Goal: Task Accomplishment & Management: Manage account settings

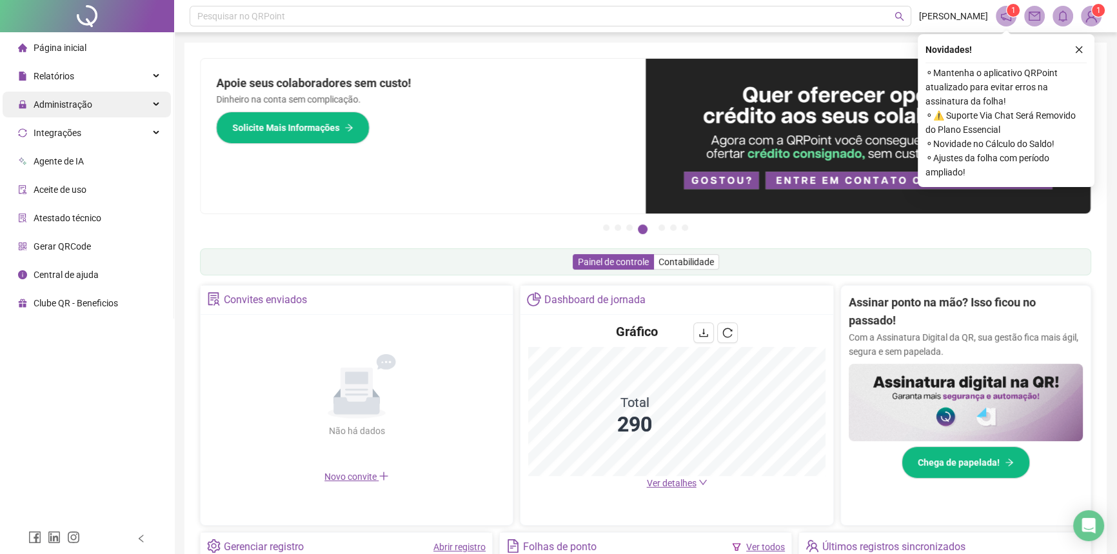
click at [90, 110] on div "Administração" at bounding box center [87, 105] width 168 height 26
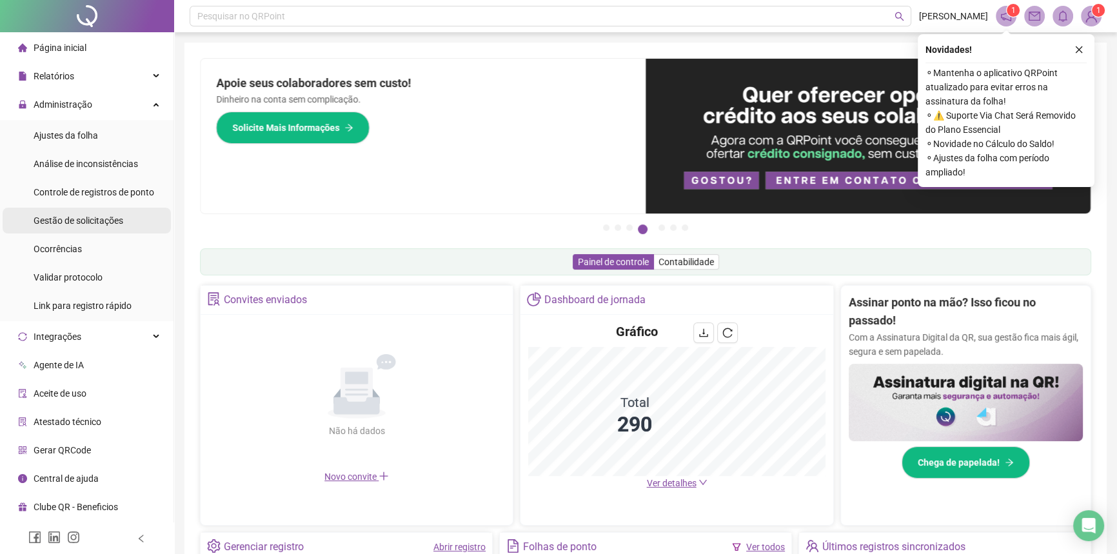
click at [103, 221] on span "Gestão de solicitações" at bounding box center [79, 220] width 90 height 10
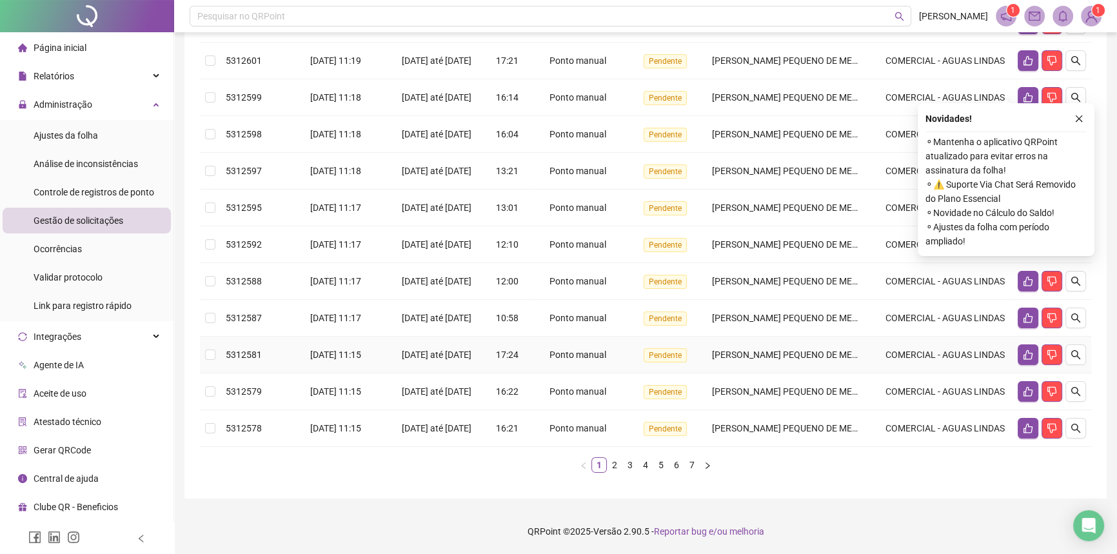
scroll to position [285, 0]
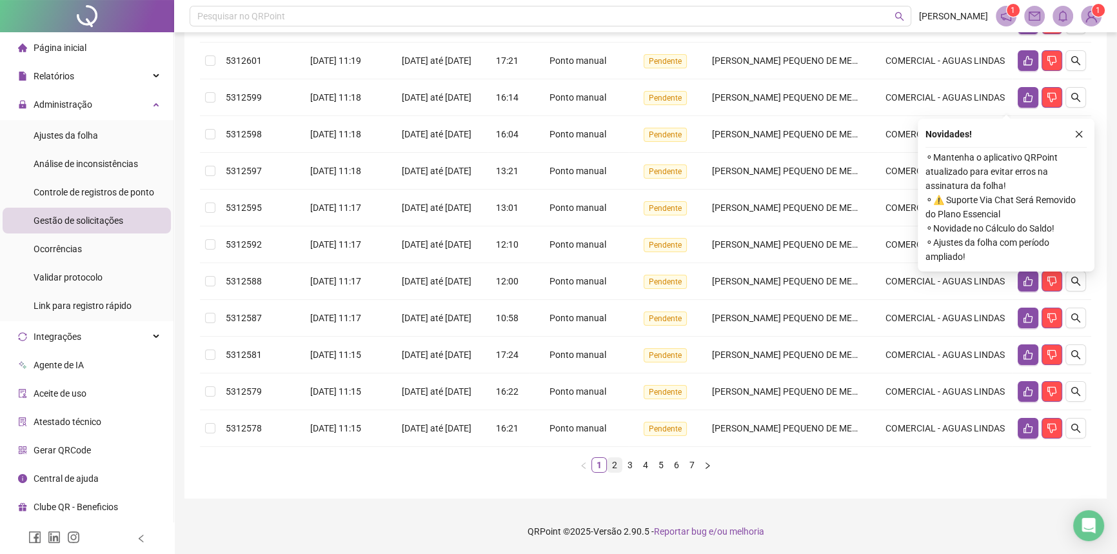
click at [614, 469] on link "2" at bounding box center [614, 465] width 14 height 14
click at [632, 472] on link "3" at bounding box center [630, 465] width 14 height 14
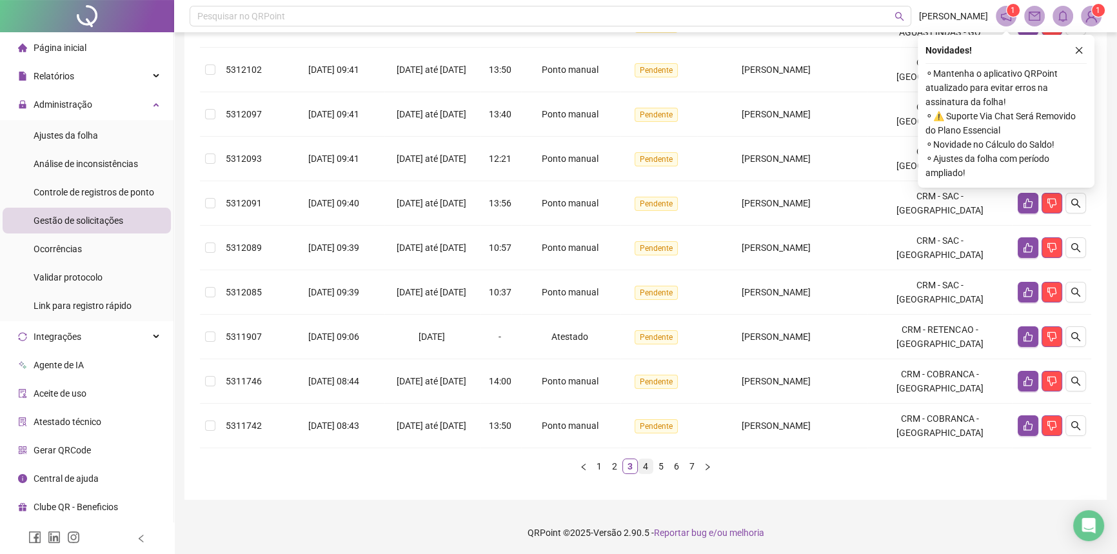
click at [648, 473] on link "4" at bounding box center [645, 466] width 14 height 14
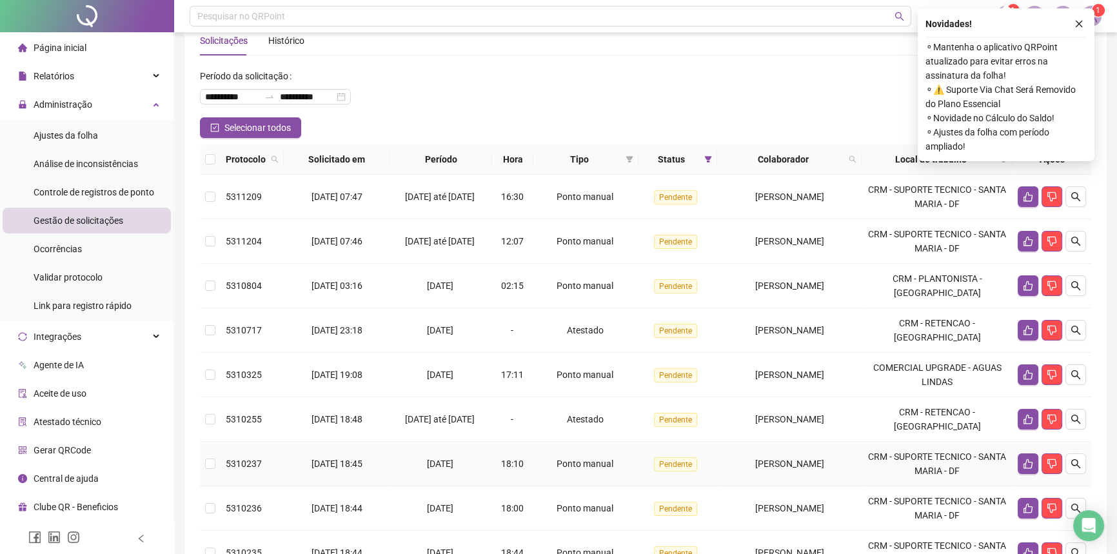
scroll to position [0, 0]
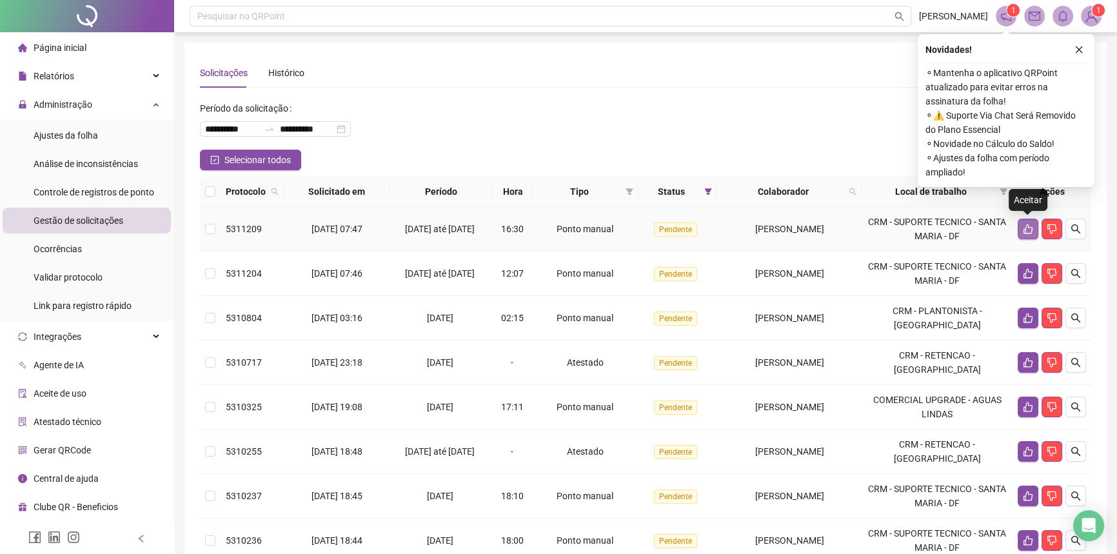
click at [1022, 222] on button "button" at bounding box center [1027, 229] width 21 height 21
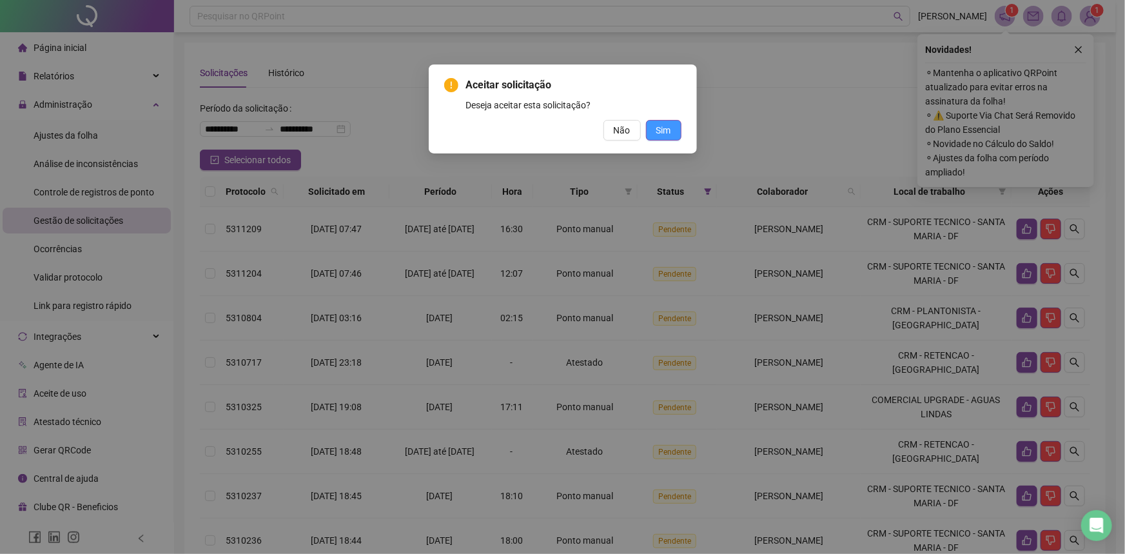
click at [665, 131] on span "Sim" at bounding box center [663, 130] width 15 height 14
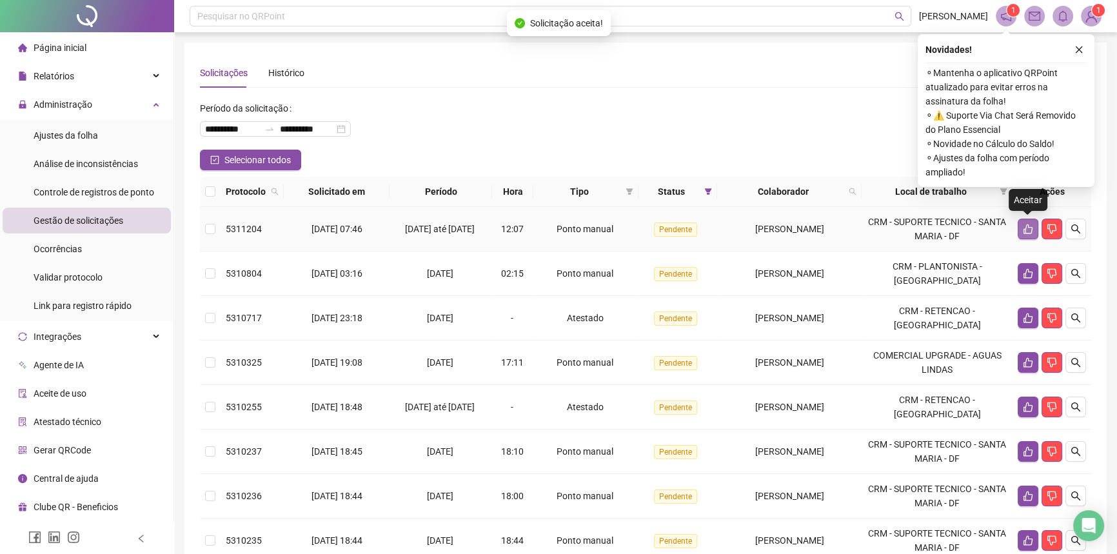
click at [1024, 230] on icon "like" at bounding box center [1028, 229] width 10 height 10
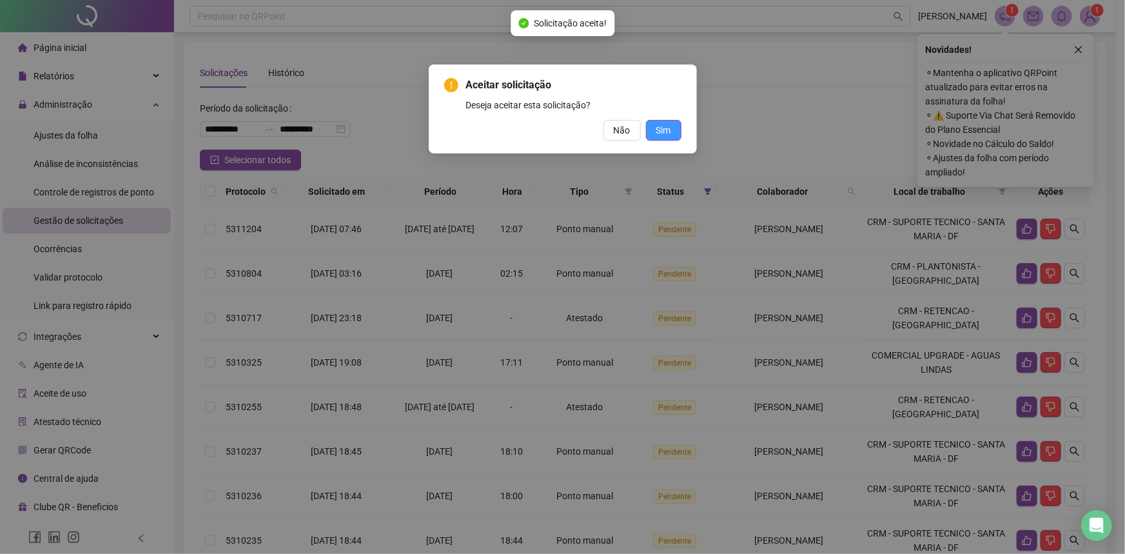
click at [661, 128] on span "Sim" at bounding box center [663, 130] width 15 height 14
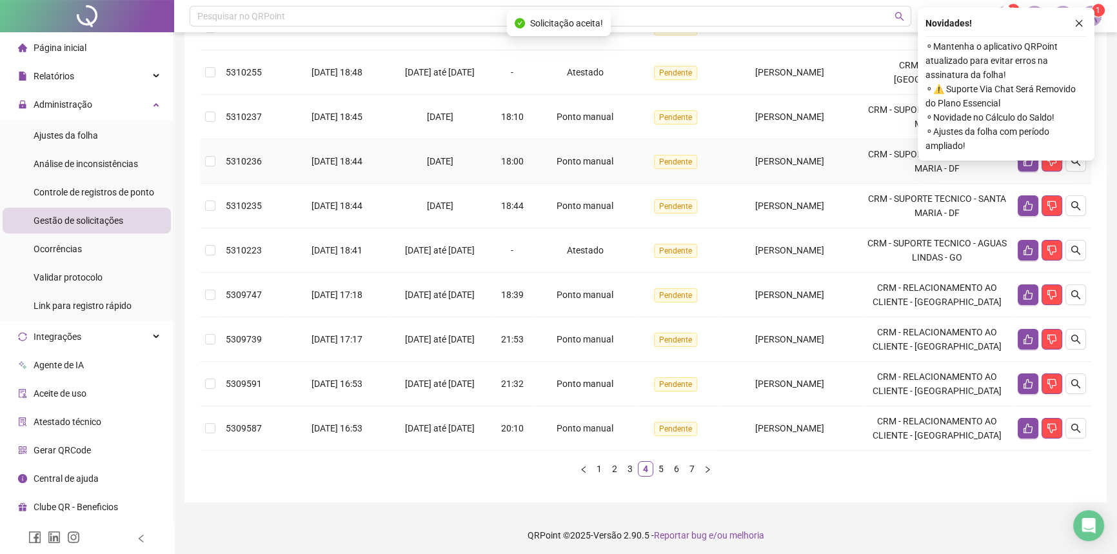
scroll to position [293, 0]
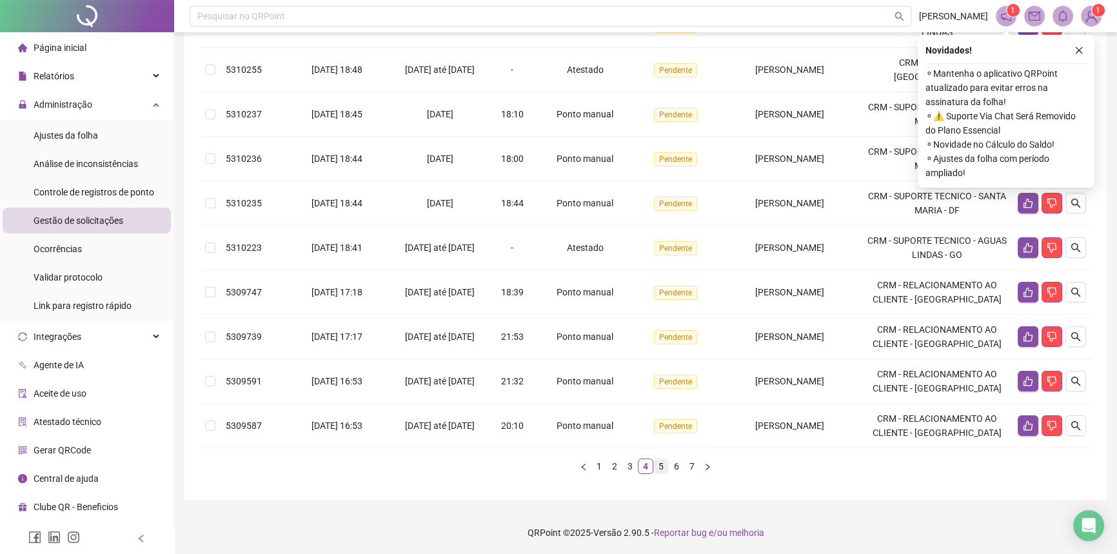
click at [656, 467] on link "5" at bounding box center [661, 466] width 14 height 14
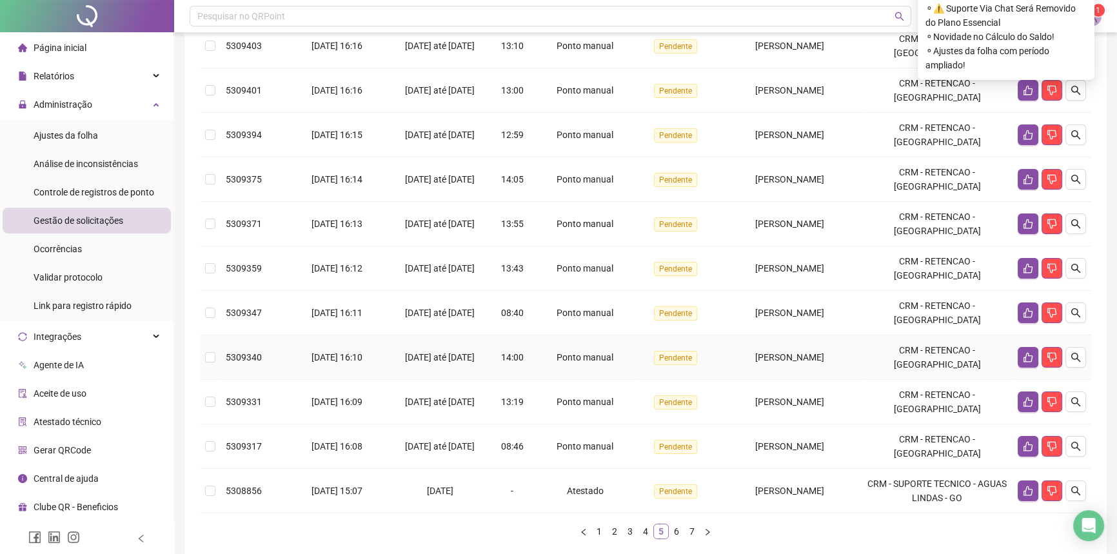
scroll to position [234, 0]
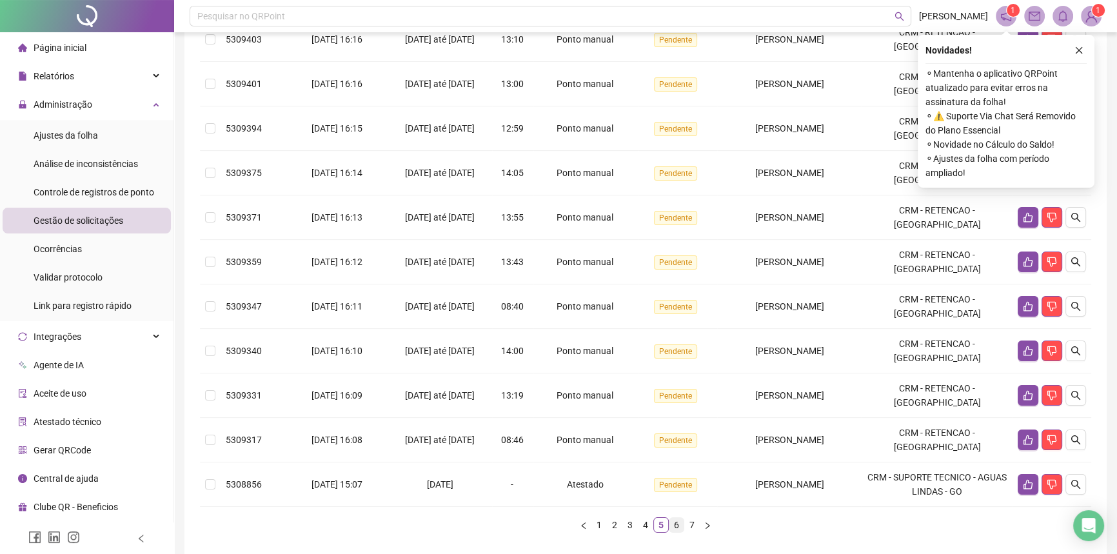
click at [674, 524] on link "6" at bounding box center [676, 525] width 14 height 14
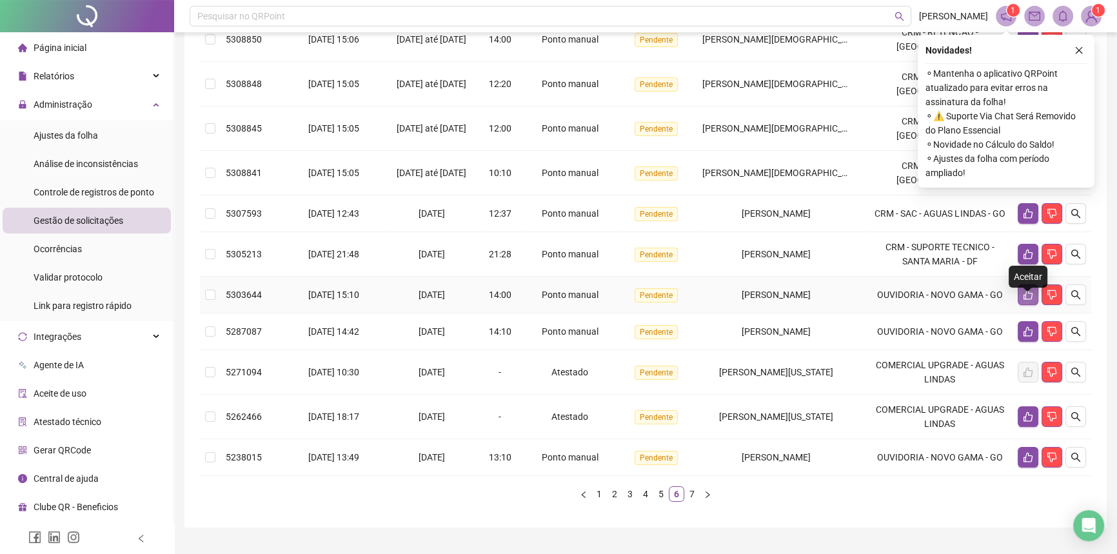
click at [1031, 300] on icon "like" at bounding box center [1028, 295] width 10 height 10
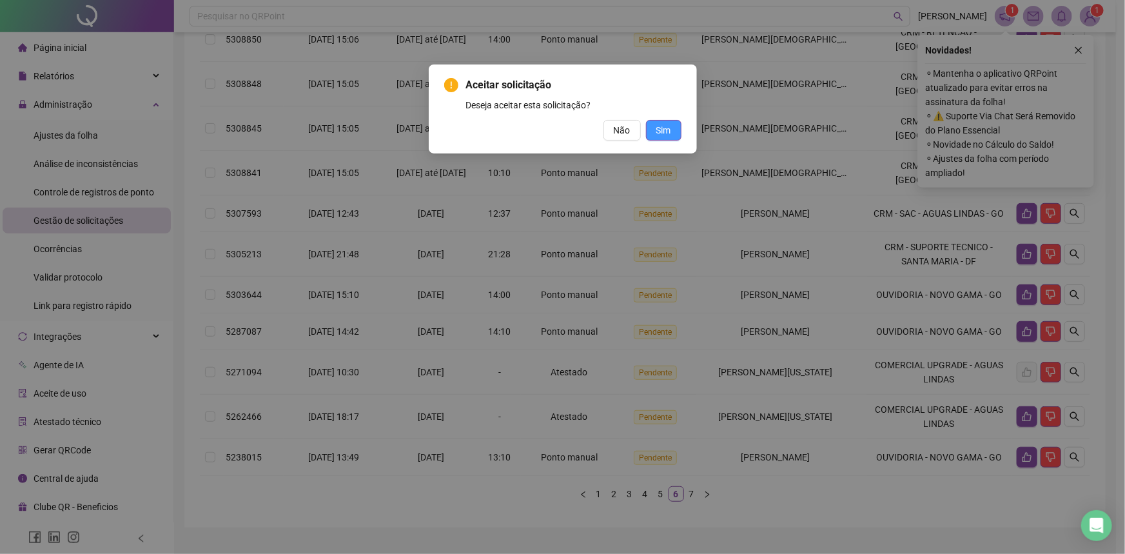
click at [664, 128] on span "Sim" at bounding box center [663, 130] width 15 height 14
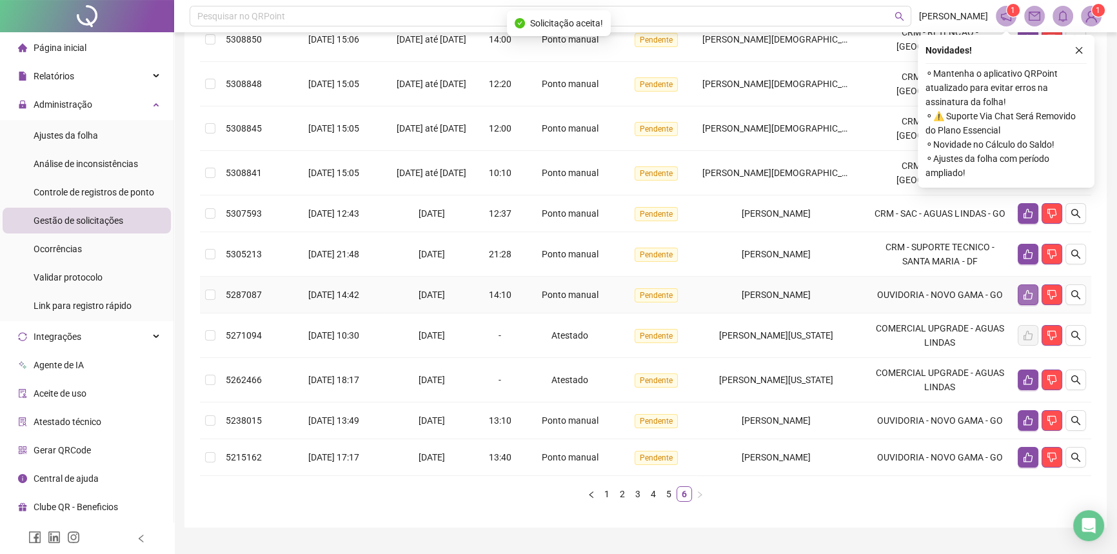
click at [1024, 300] on icon "like" at bounding box center [1028, 295] width 10 height 10
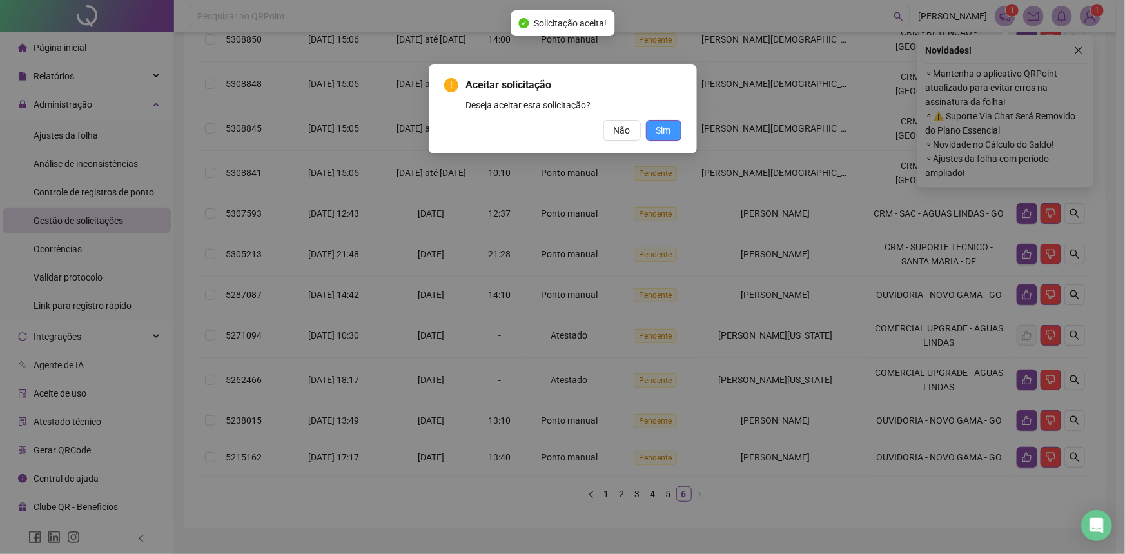
click at [671, 139] on button "Sim" at bounding box center [663, 130] width 35 height 21
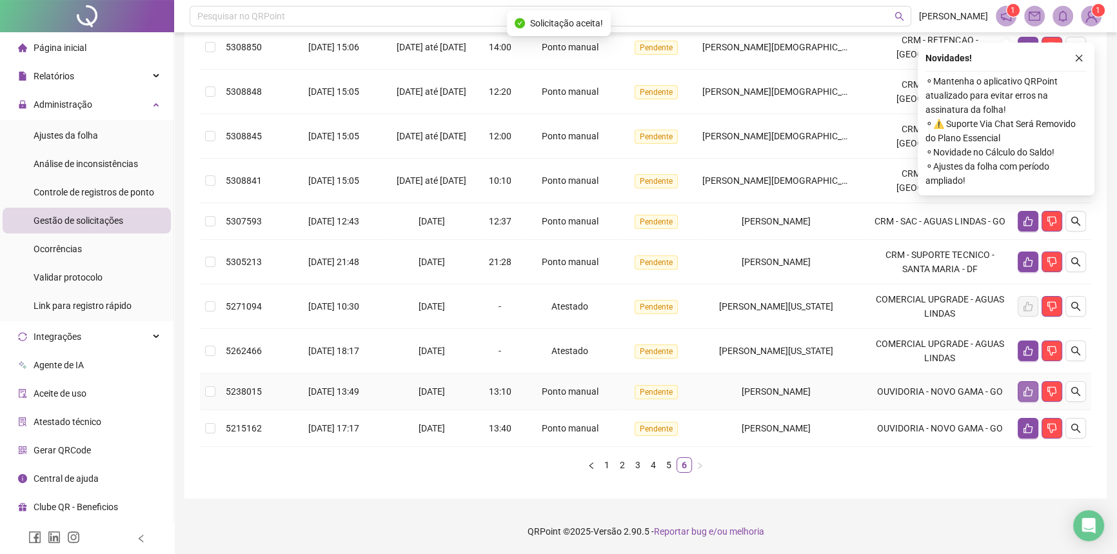
click at [1028, 391] on icon "like" at bounding box center [1027, 392] width 9 height 10
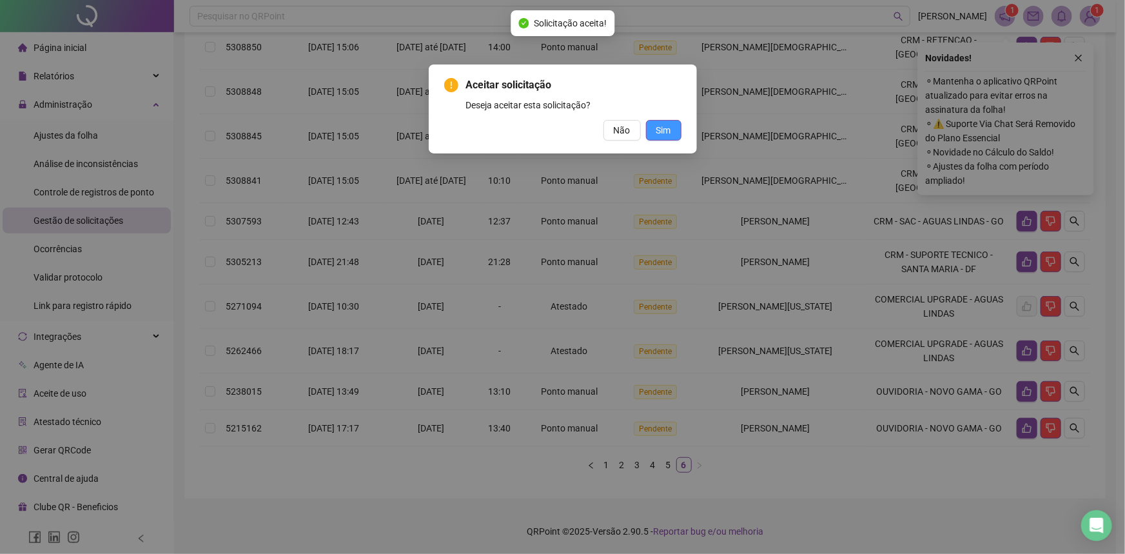
click at [657, 135] on span "Sim" at bounding box center [663, 130] width 15 height 14
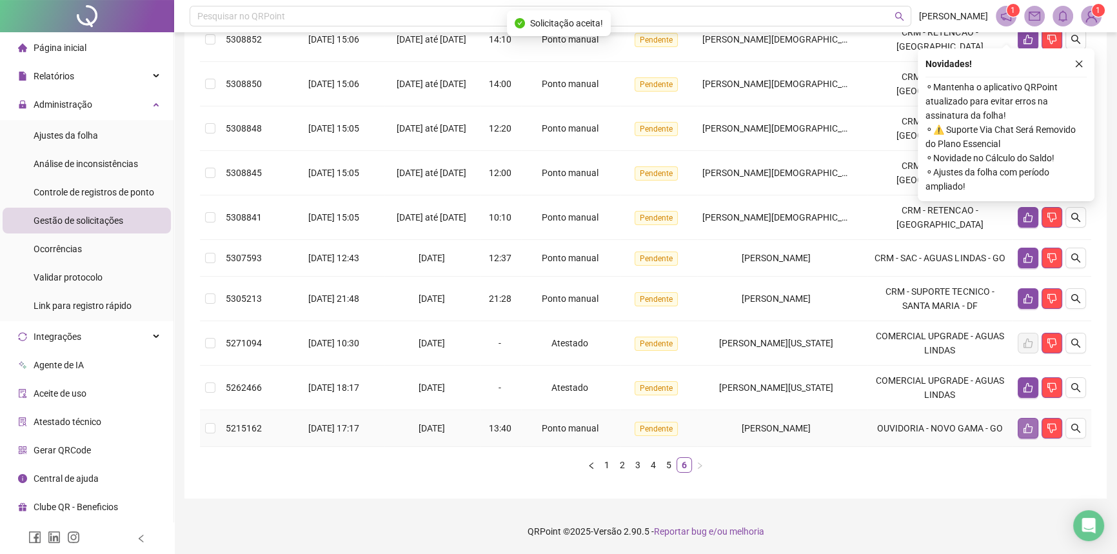
scroll to position [204, 0]
click at [1023, 427] on icon "like" at bounding box center [1028, 428] width 10 height 10
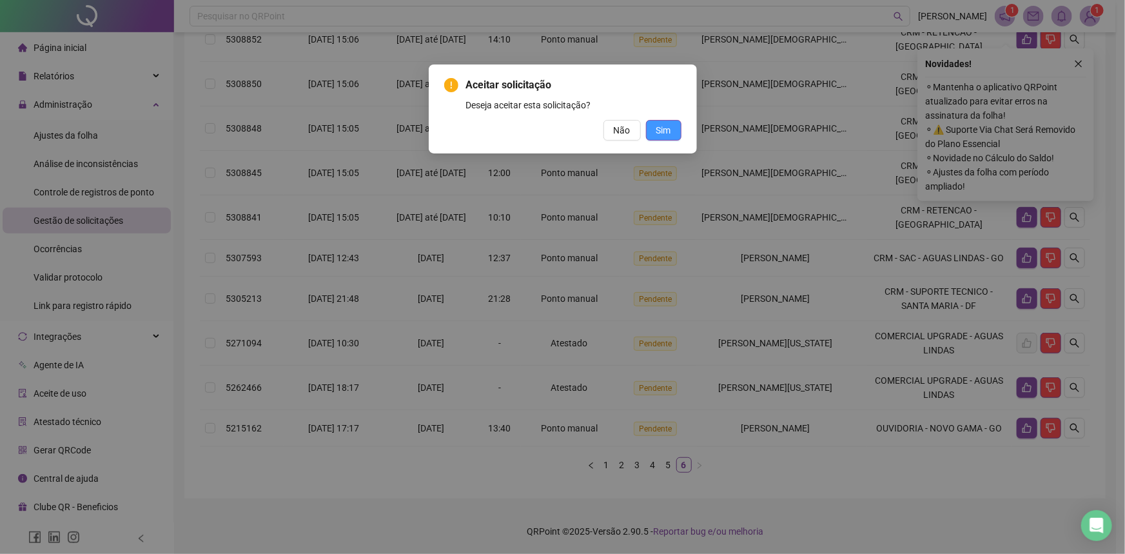
click at [673, 132] on button "Sim" at bounding box center [663, 130] width 35 height 21
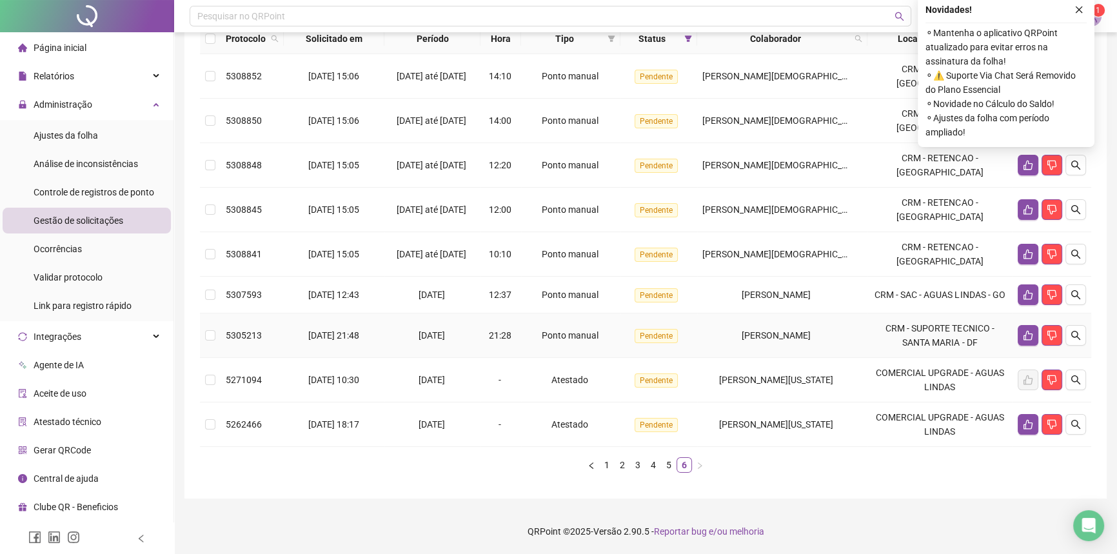
scroll to position [0, 0]
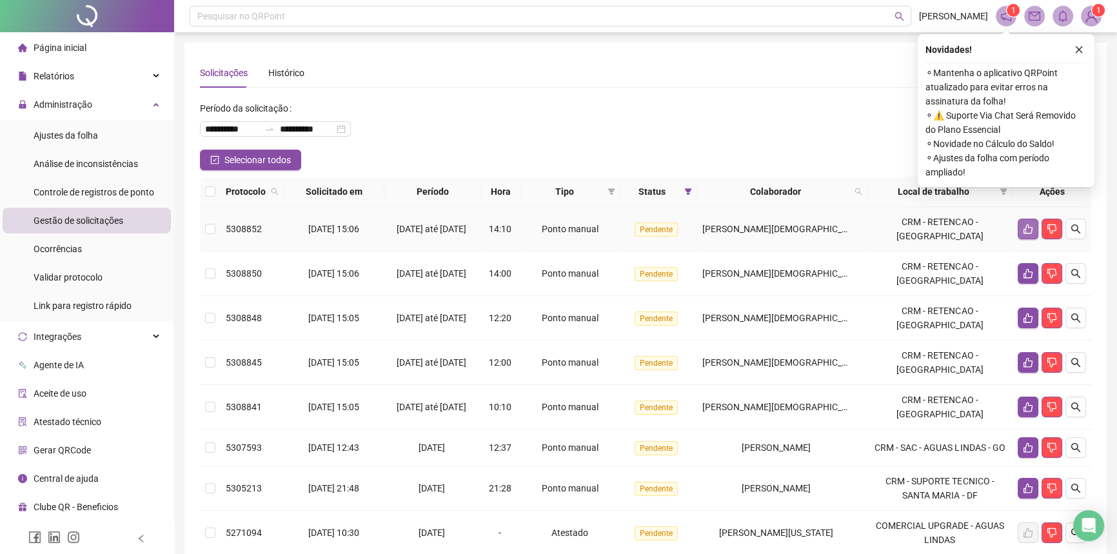
click at [1024, 230] on icon "like" at bounding box center [1028, 229] width 10 height 10
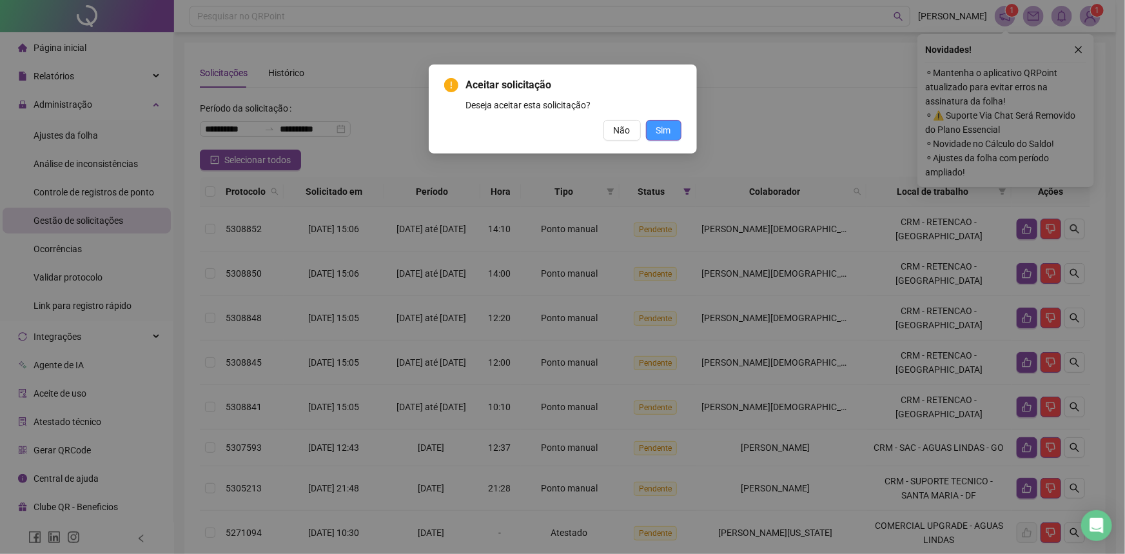
click at [652, 139] on button "Sim" at bounding box center [663, 130] width 35 height 21
click at [663, 129] on span "Sim" at bounding box center [663, 130] width 15 height 14
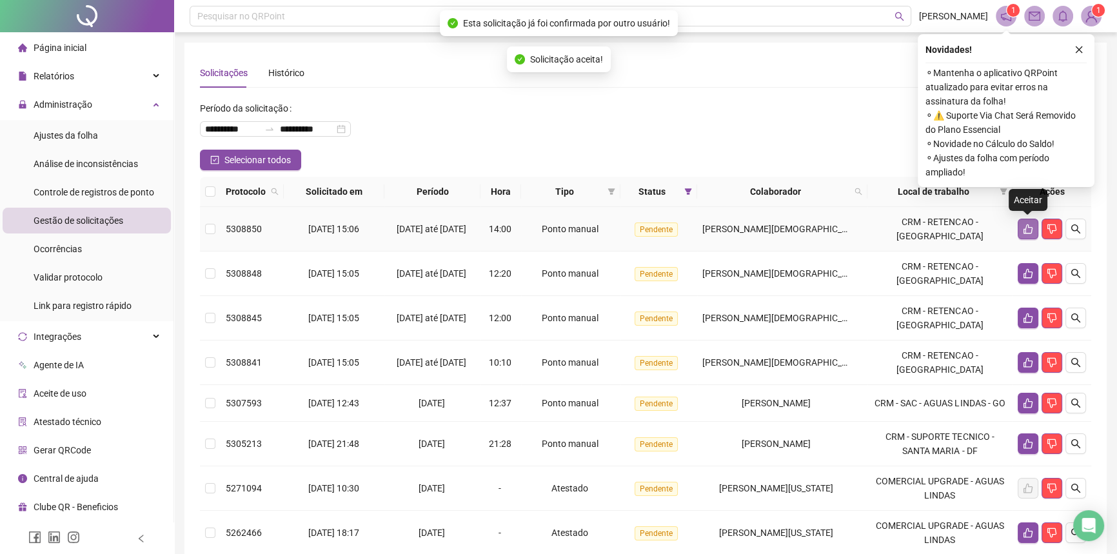
click at [1023, 231] on icon "like" at bounding box center [1028, 229] width 10 height 10
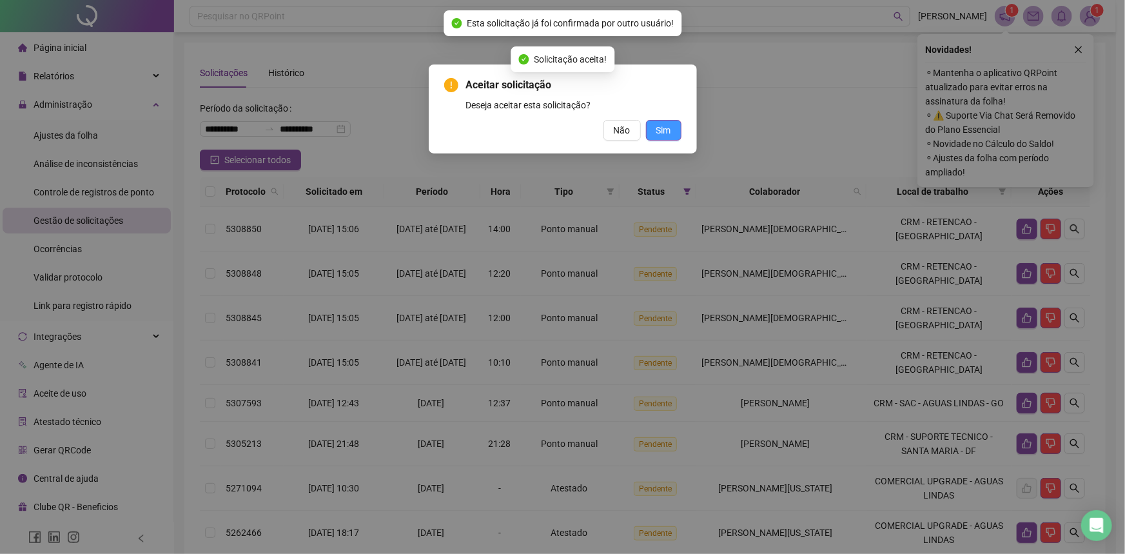
click at [665, 127] on span "Sim" at bounding box center [663, 130] width 15 height 14
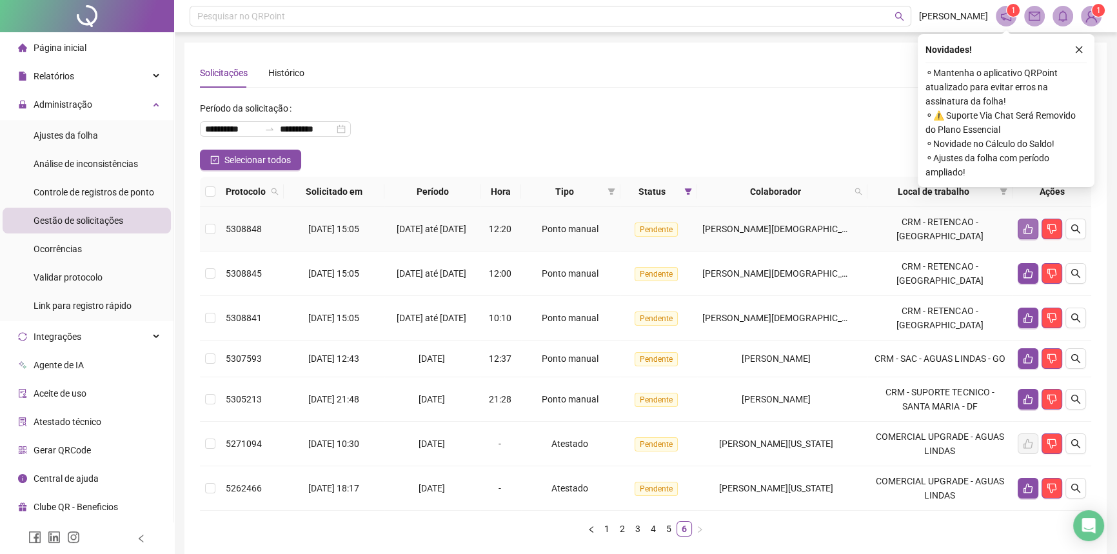
click at [1021, 232] on button "button" at bounding box center [1027, 229] width 21 height 21
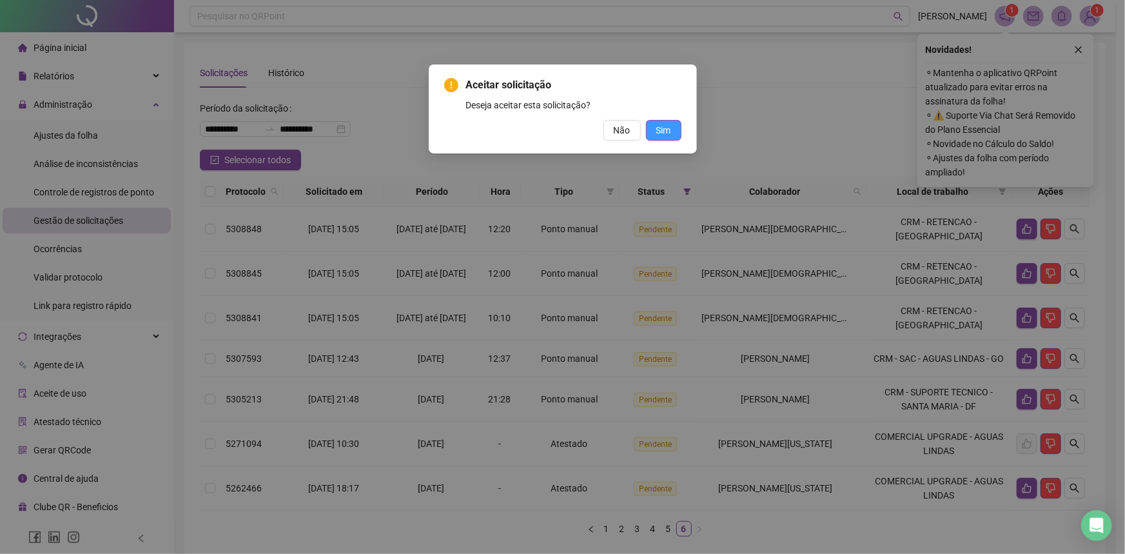
click at [658, 138] on button "Sim" at bounding box center [663, 130] width 35 height 21
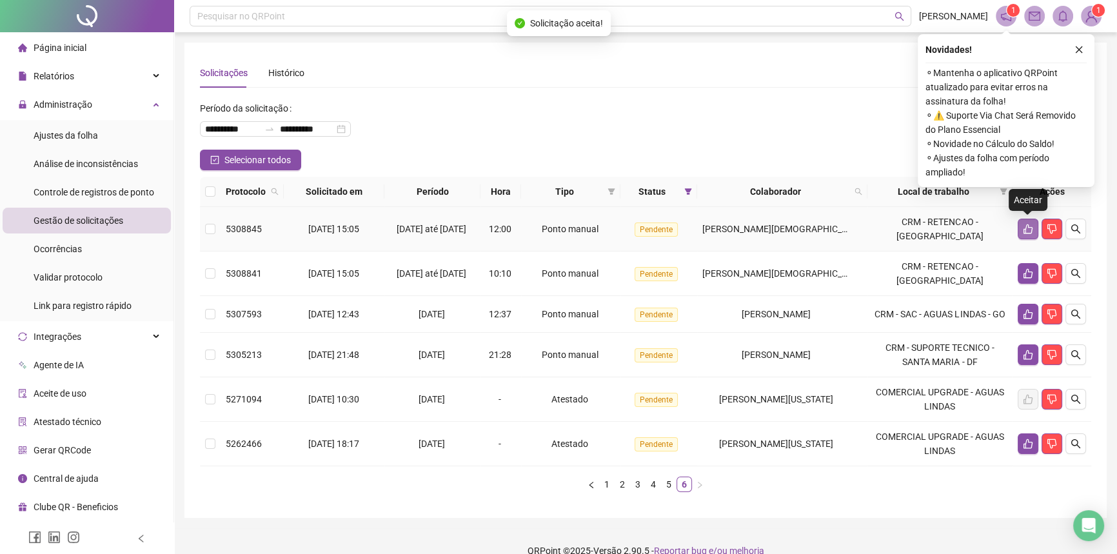
click at [1025, 231] on icon "like" at bounding box center [1027, 229] width 9 height 10
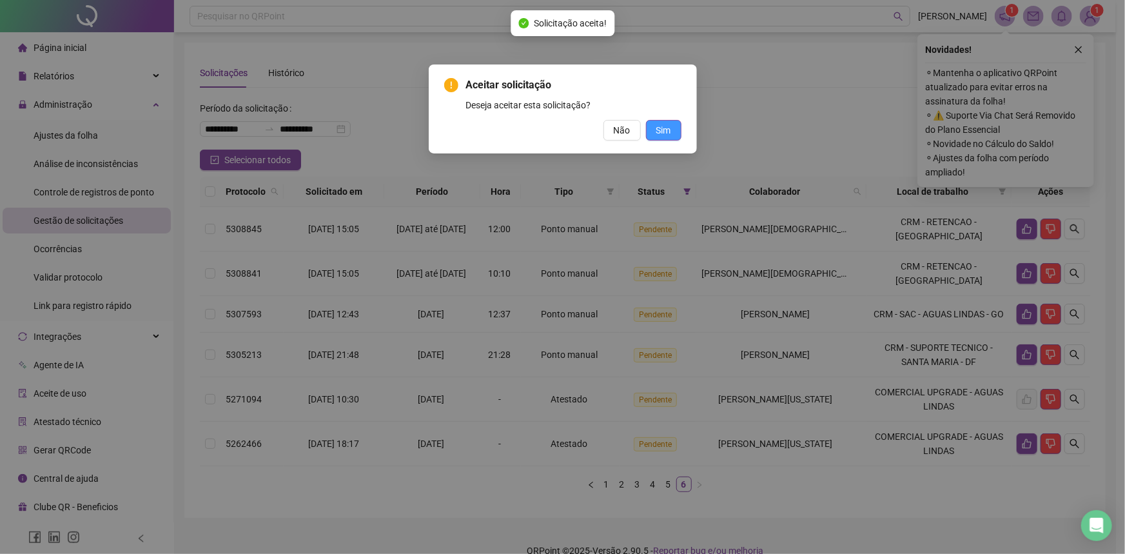
click at [675, 130] on button "Sim" at bounding box center [663, 130] width 35 height 21
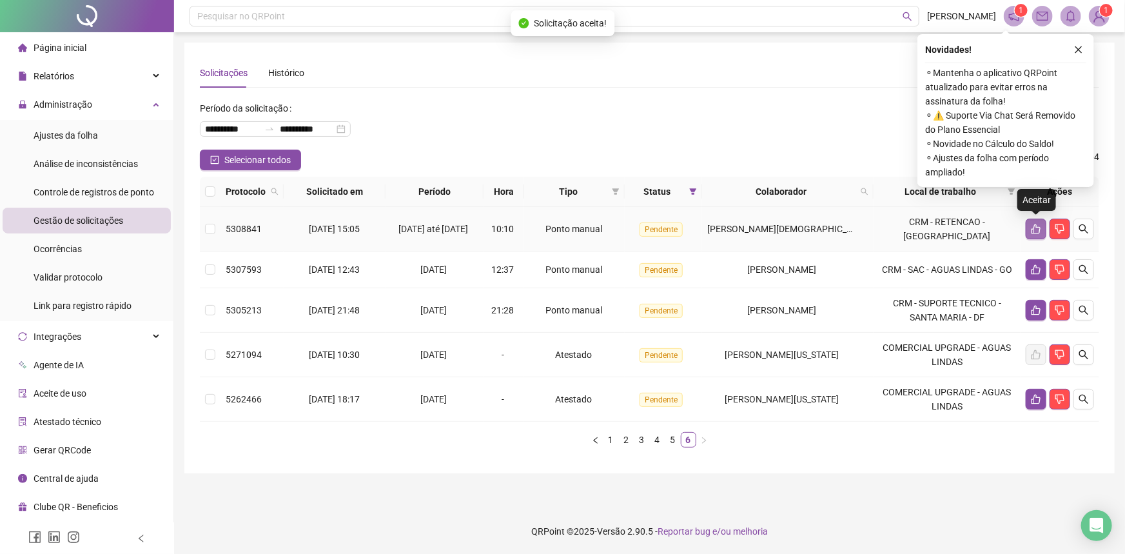
click at [1034, 227] on icon "like" at bounding box center [1036, 229] width 10 height 10
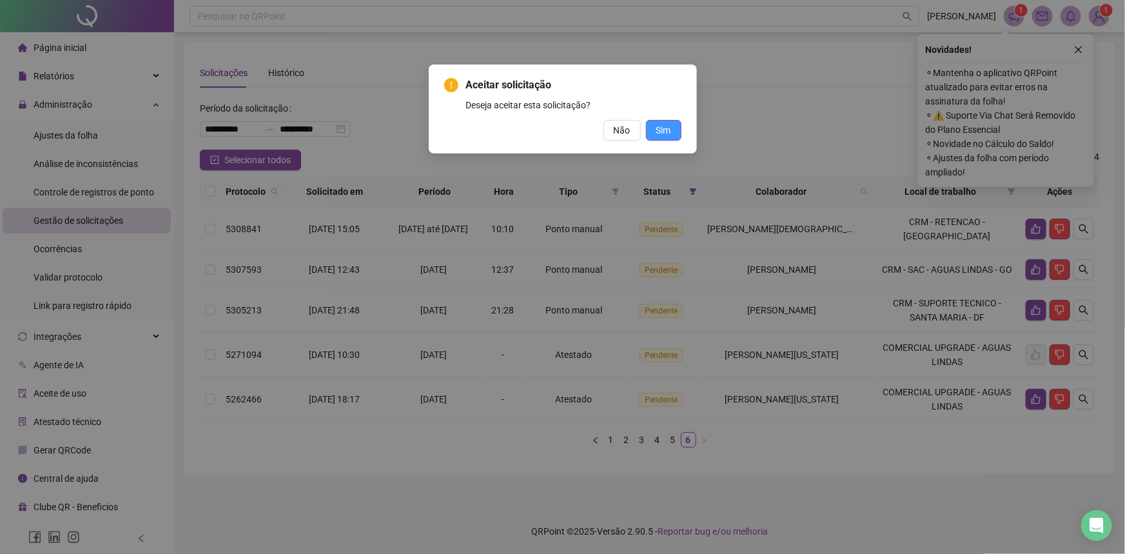
click at [676, 139] on button "Sim" at bounding box center [663, 130] width 35 height 21
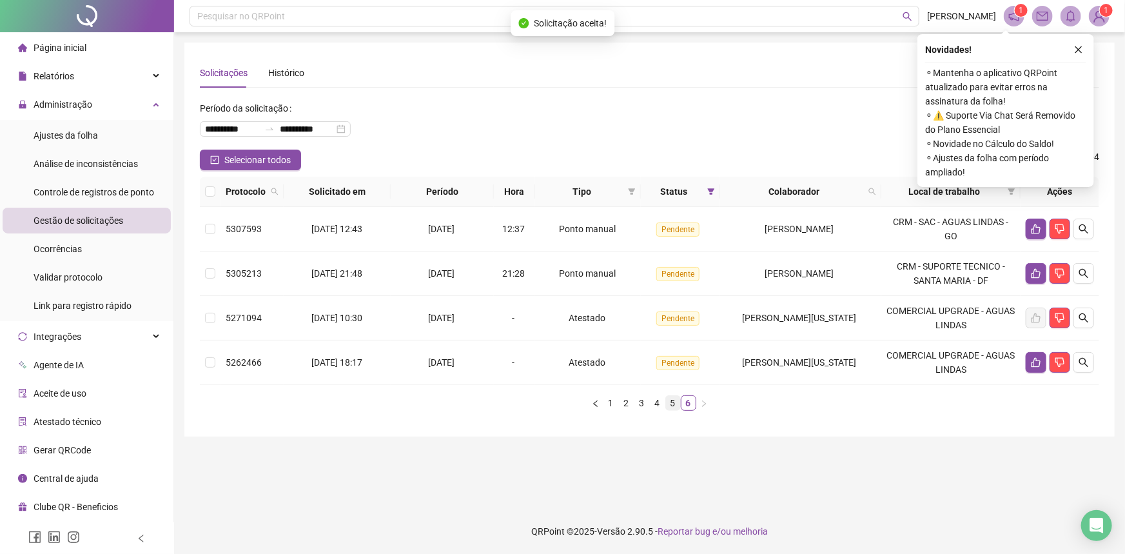
click at [677, 402] on link "5" at bounding box center [673, 403] width 14 height 14
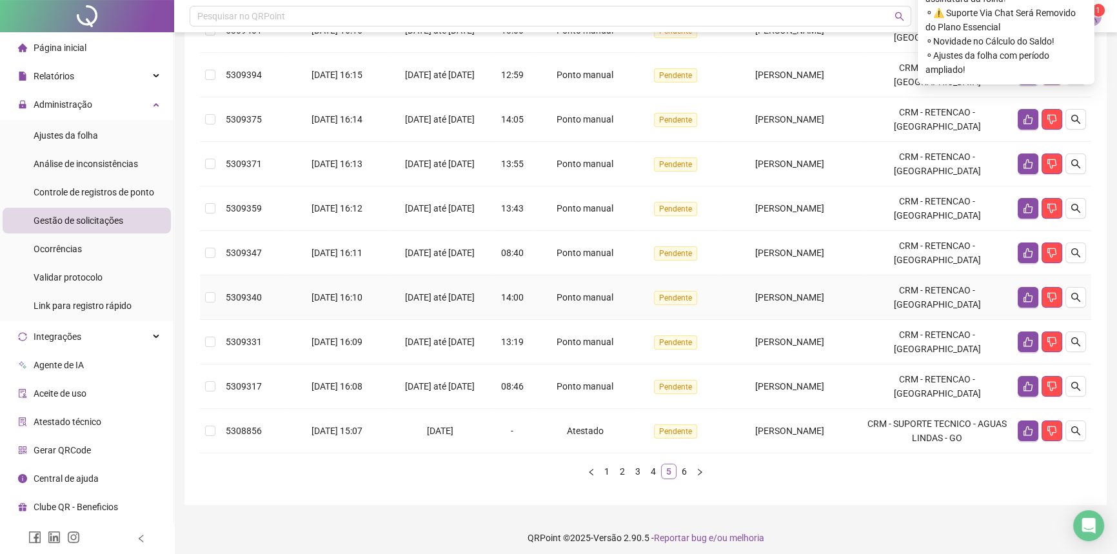
scroll to position [293, 0]
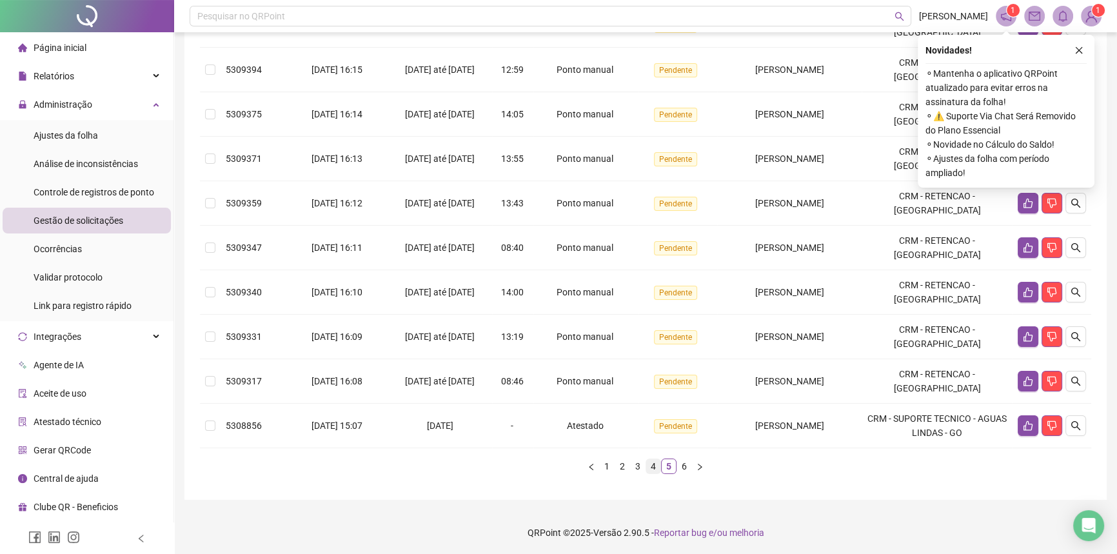
click at [655, 471] on link "4" at bounding box center [653, 466] width 14 height 14
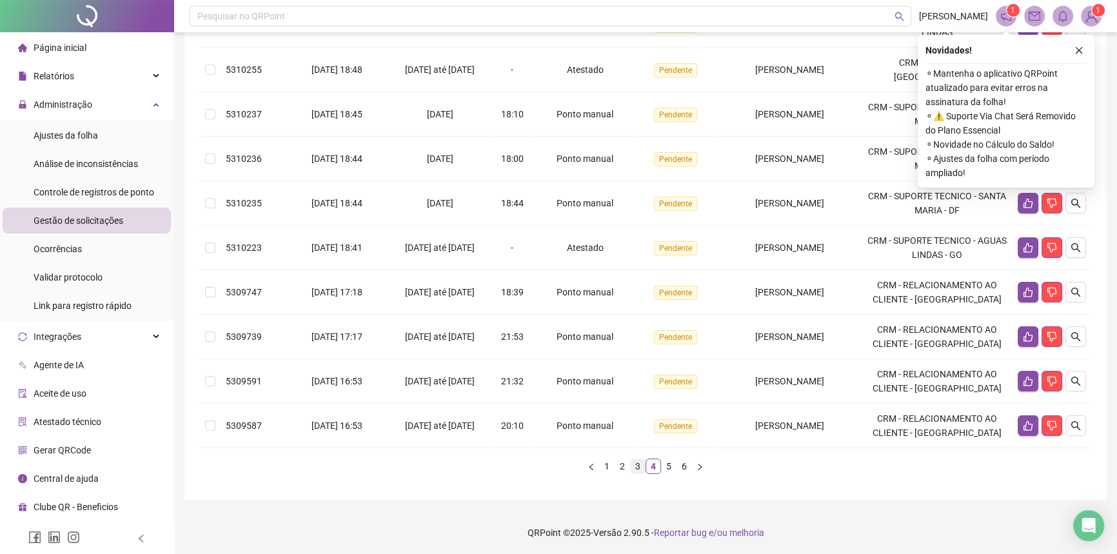
click at [634, 467] on link "3" at bounding box center [638, 466] width 14 height 14
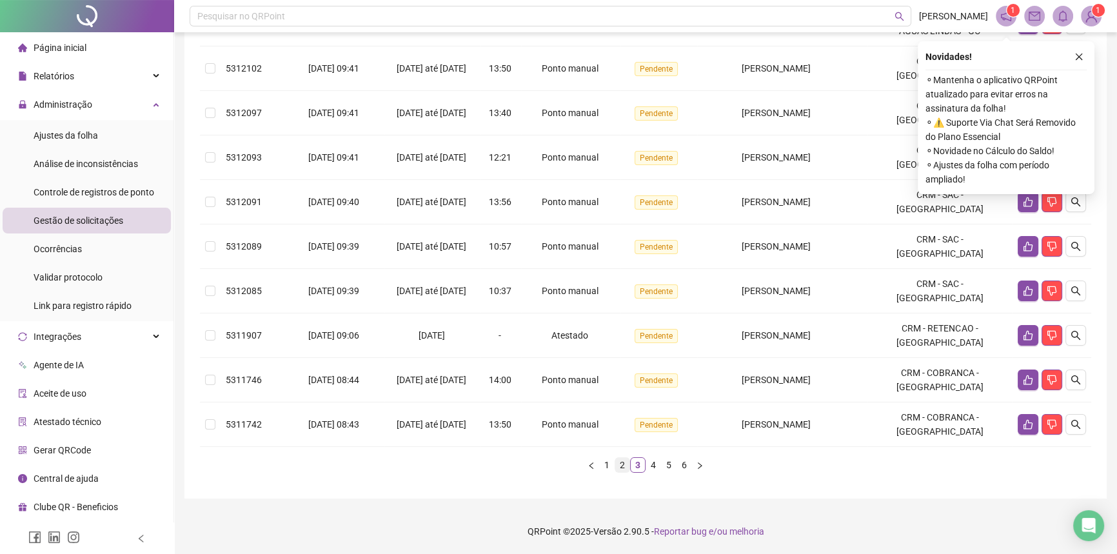
click at [623, 470] on link "2" at bounding box center [622, 465] width 14 height 14
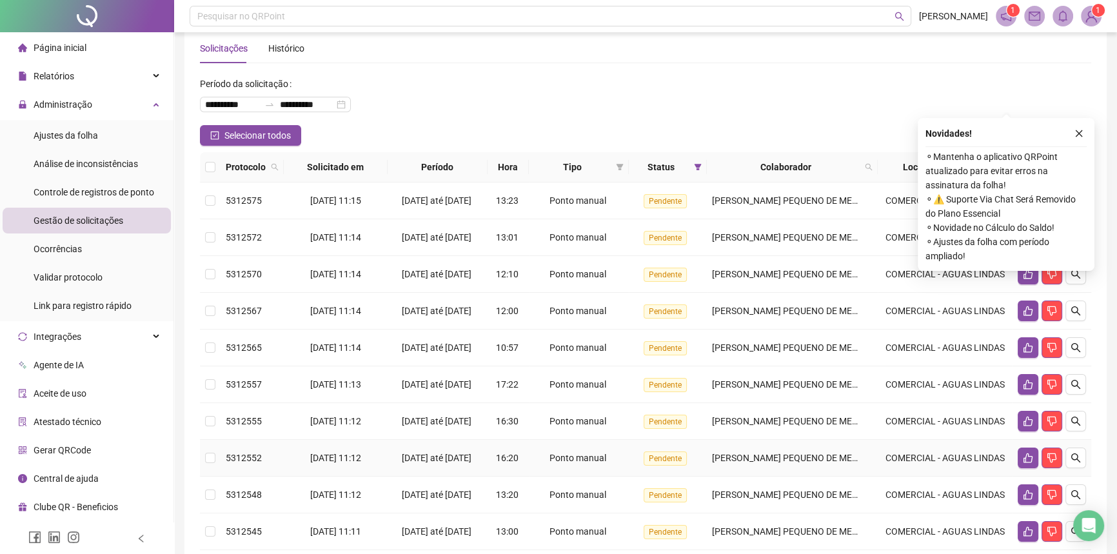
scroll to position [0, 0]
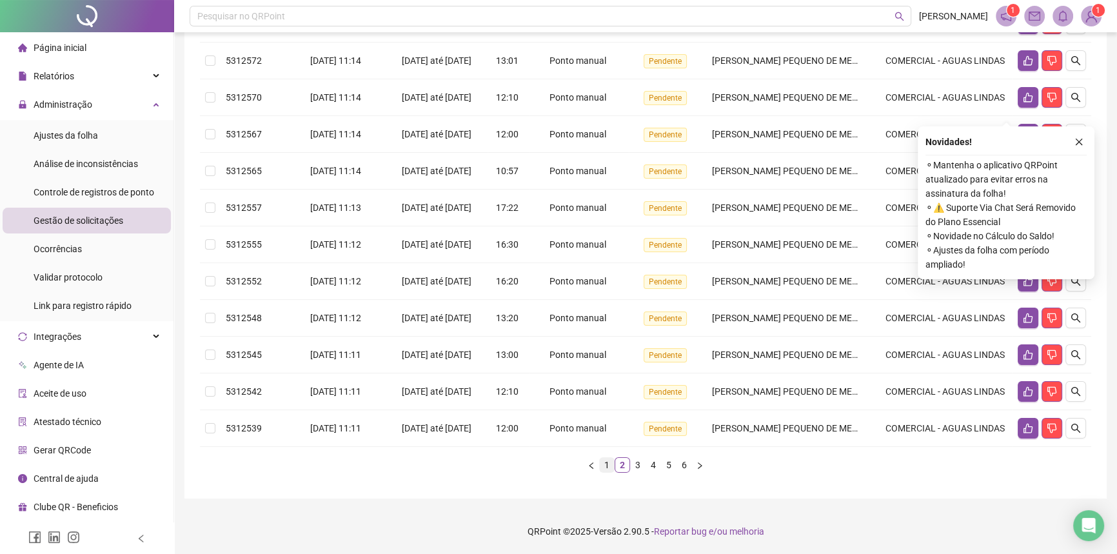
click at [606, 467] on link "1" at bounding box center [607, 465] width 14 height 14
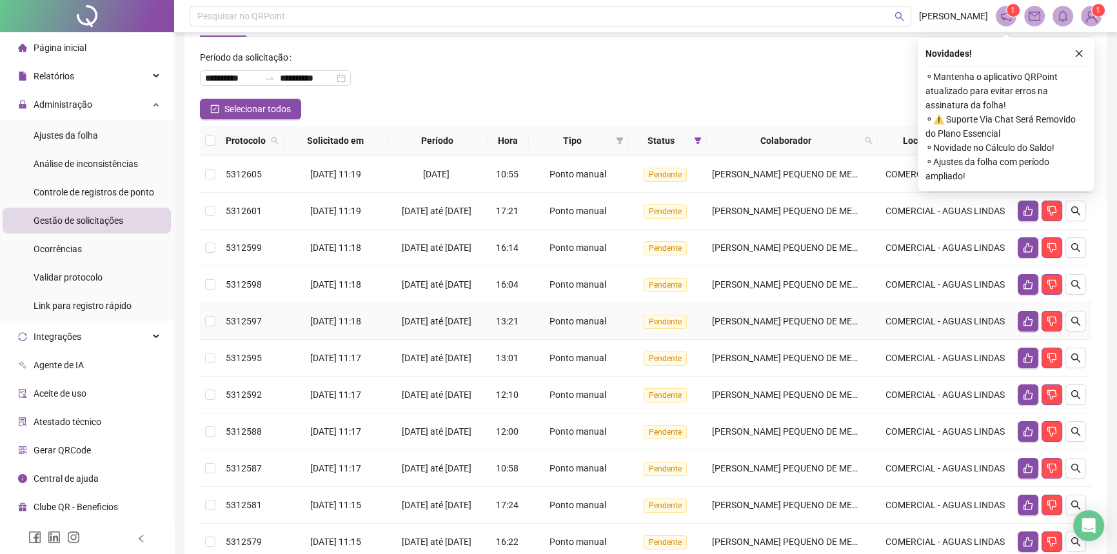
scroll to position [285, 0]
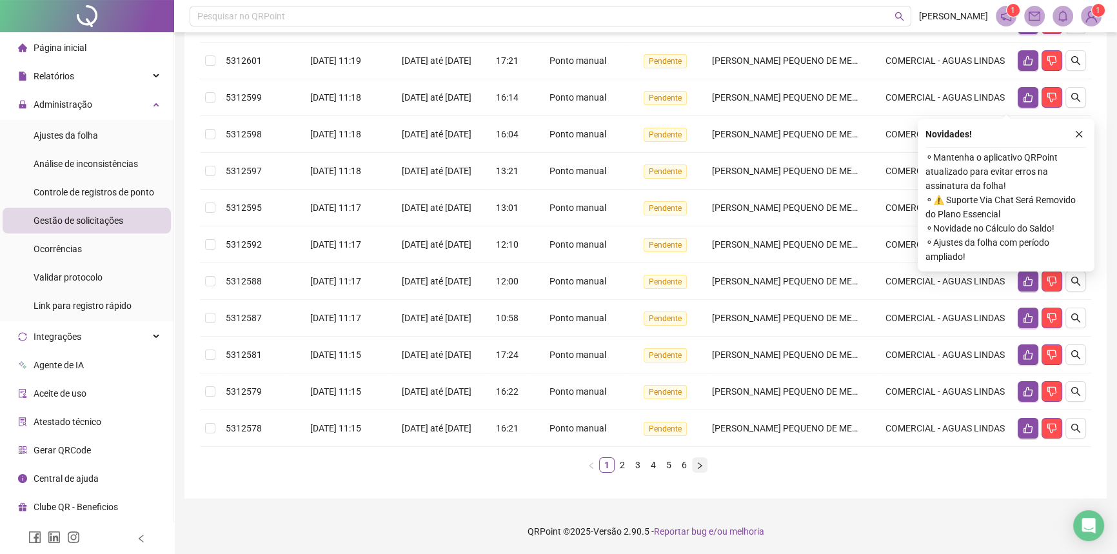
click at [700, 466] on icon "right" at bounding box center [700, 466] width 8 height 8
click at [700, 466] on button "button" at bounding box center [699, 464] width 15 height 15
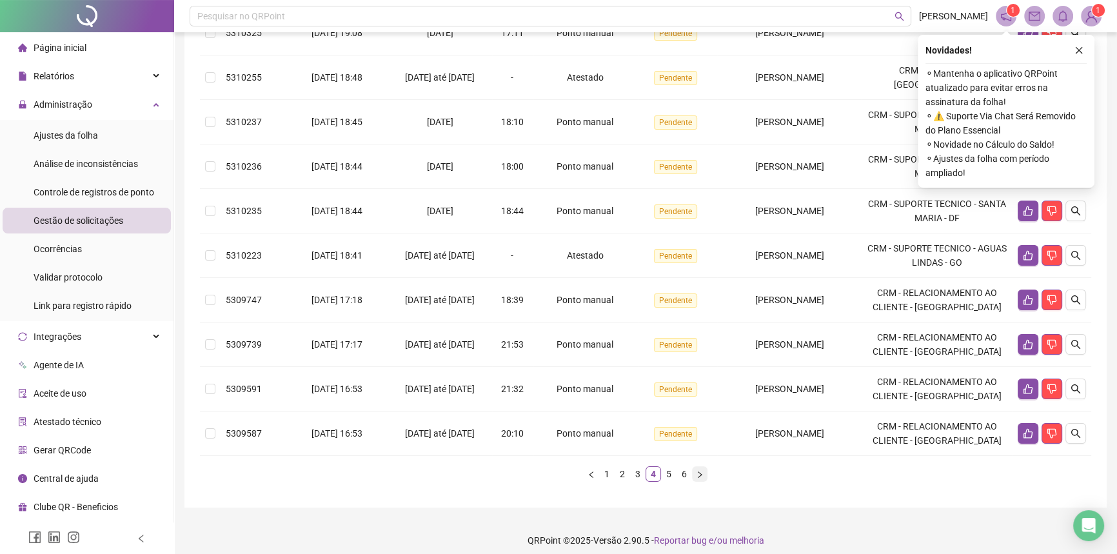
click at [700, 466] on button "button" at bounding box center [699, 473] width 15 height 15
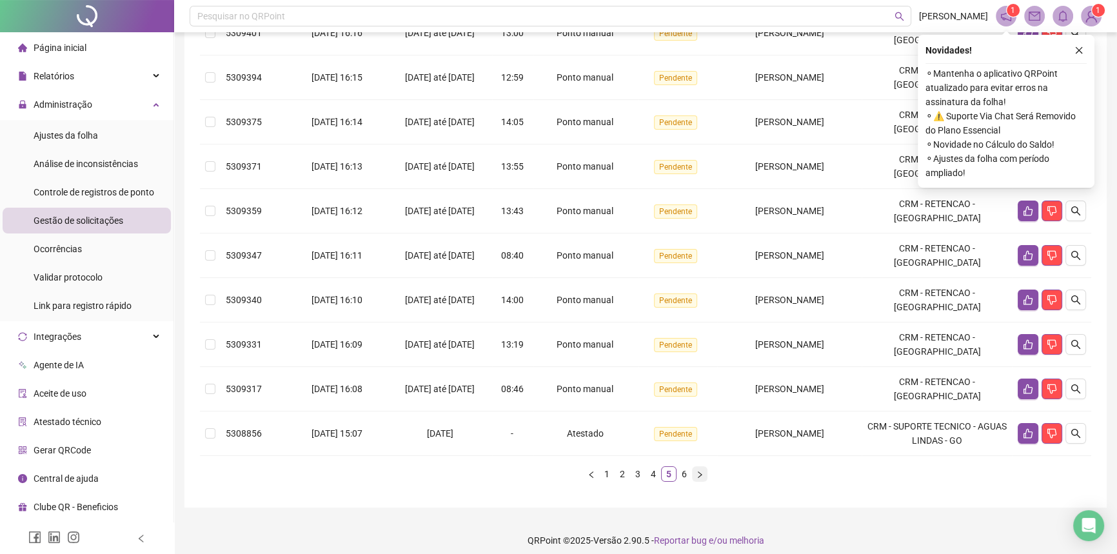
click at [700, 466] on button "button" at bounding box center [699, 473] width 15 height 15
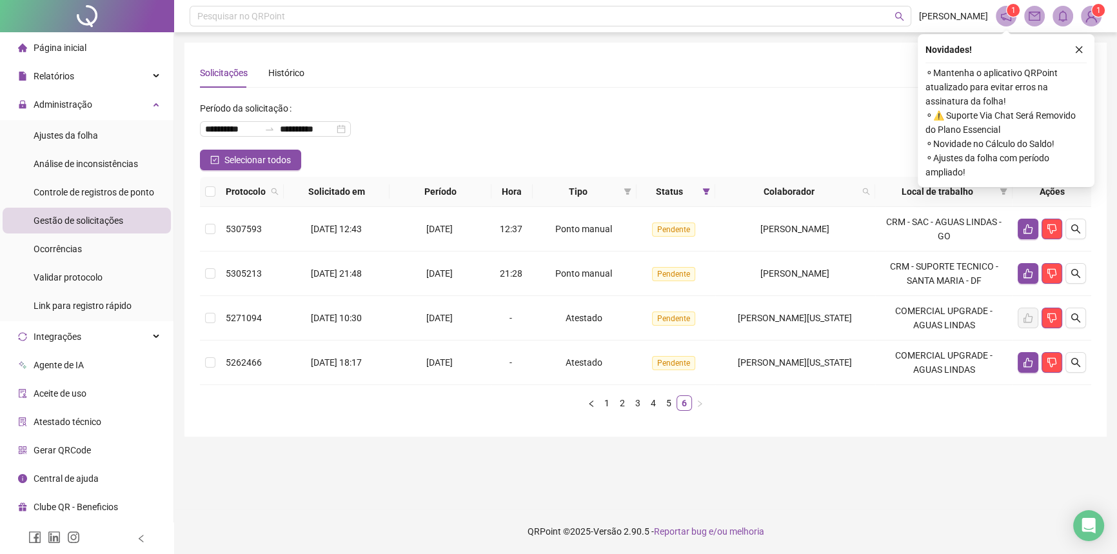
scroll to position [0, 0]
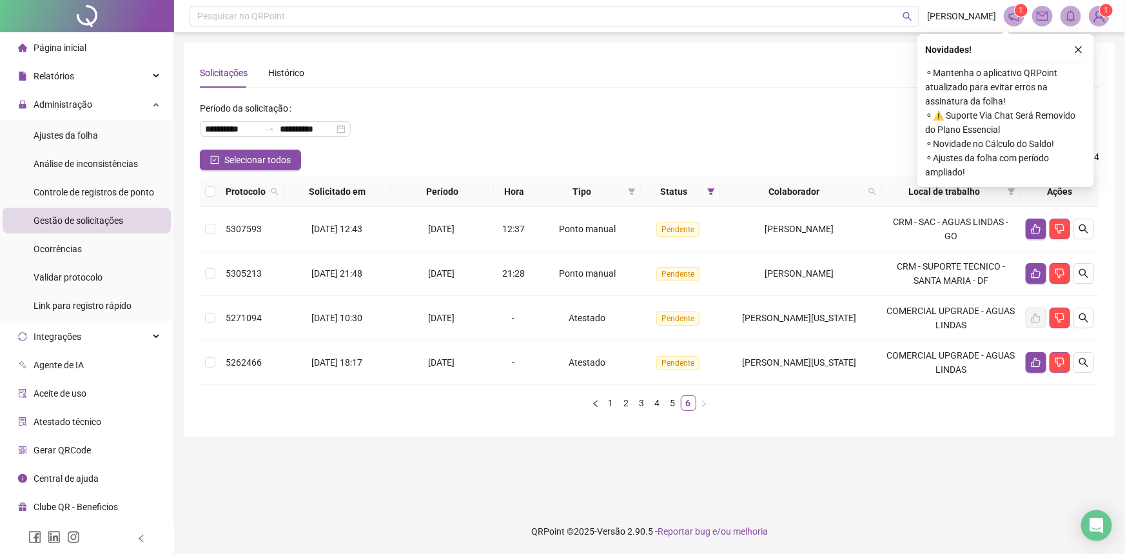
click at [700, 466] on main "**********" at bounding box center [649, 271] width 930 height 456
click at [133, 216] on li "Gestão de solicitações" at bounding box center [87, 221] width 168 height 26
click at [1077, 46] on icon "close" at bounding box center [1078, 49] width 9 height 9
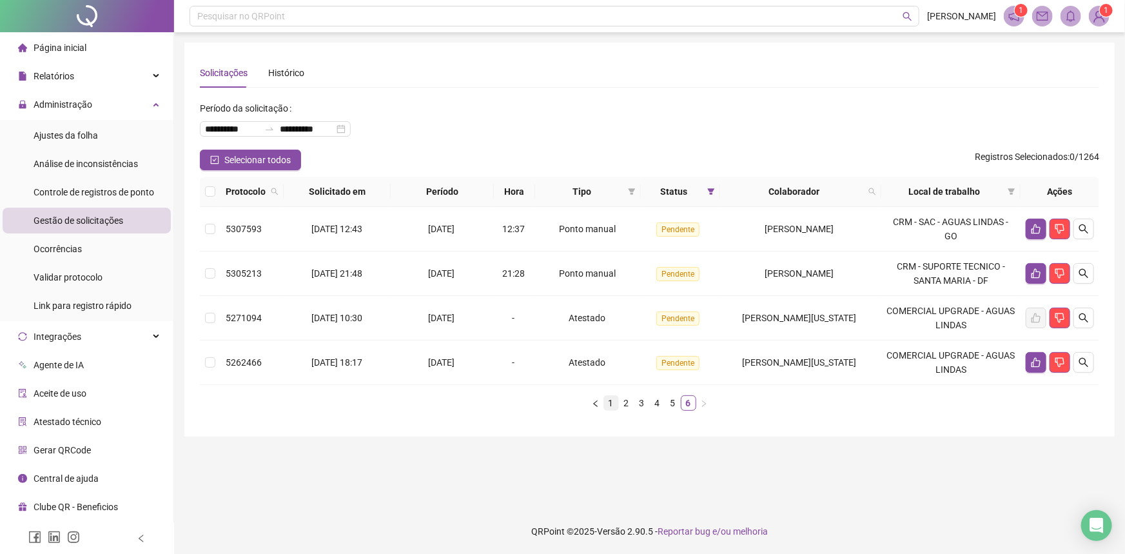
click at [616, 400] on link "1" at bounding box center [611, 403] width 14 height 14
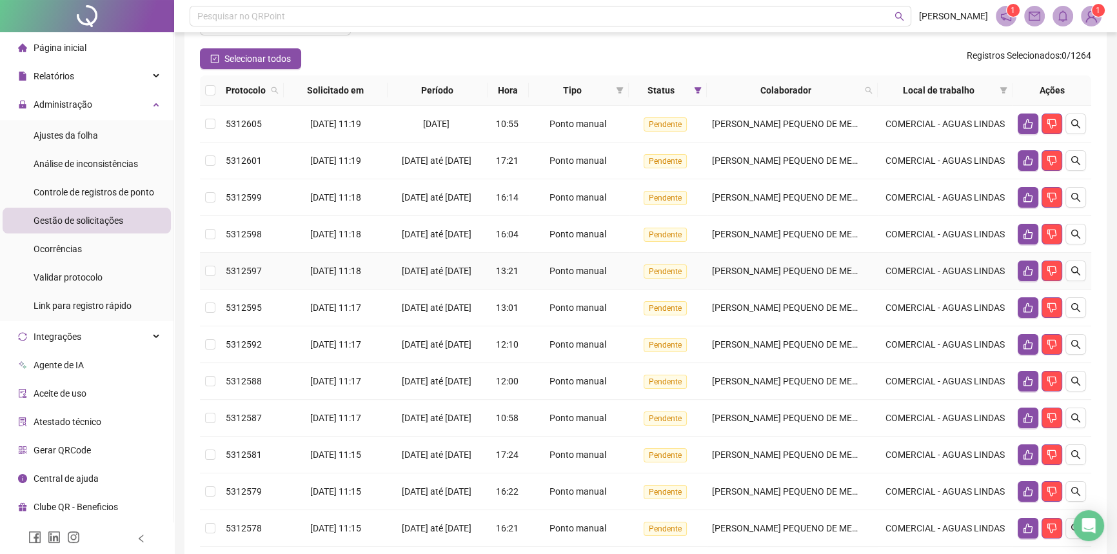
scroll to position [285, 0]
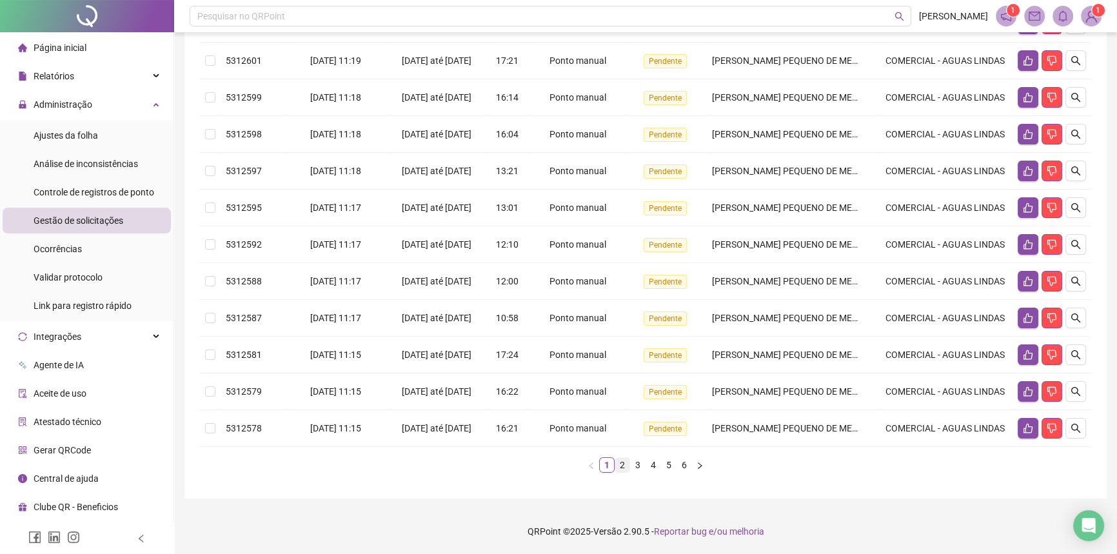
click at [620, 466] on link "2" at bounding box center [622, 465] width 14 height 14
click at [646, 470] on link "4" at bounding box center [653, 465] width 14 height 14
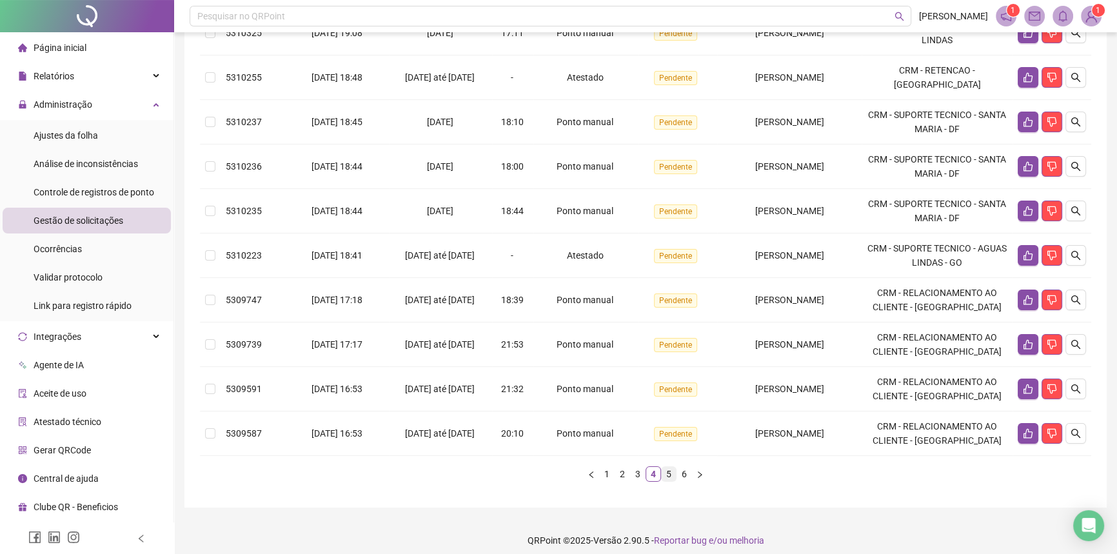
click at [666, 472] on link "5" at bounding box center [669, 474] width 14 height 14
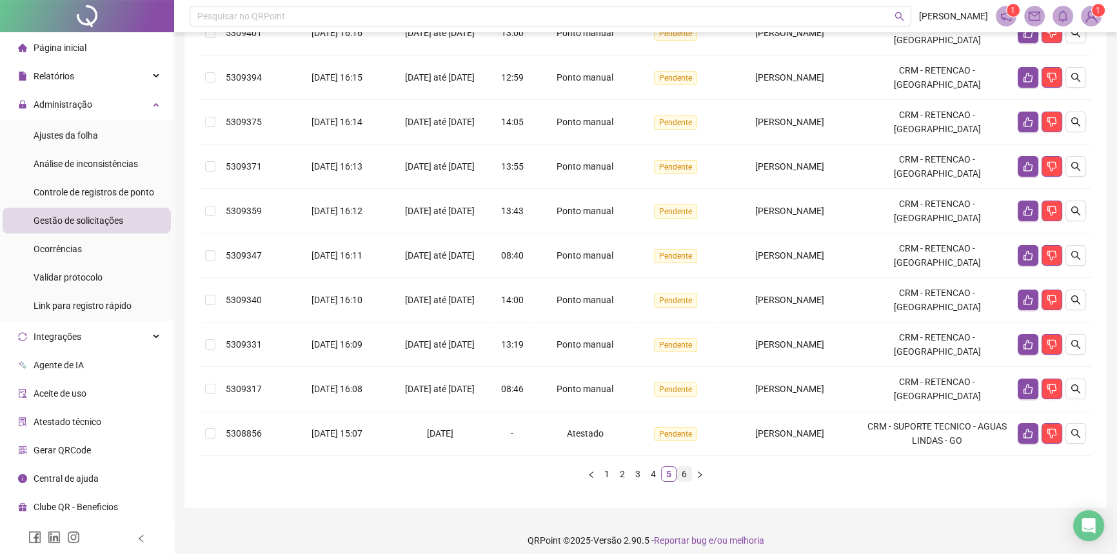
click at [688, 475] on link "6" at bounding box center [684, 474] width 14 height 14
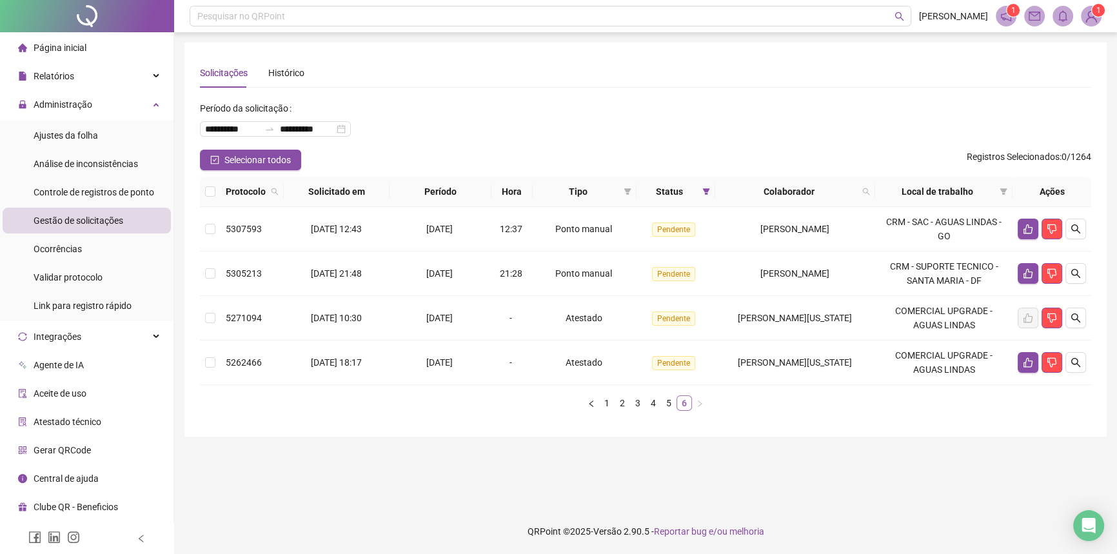
scroll to position [0, 0]
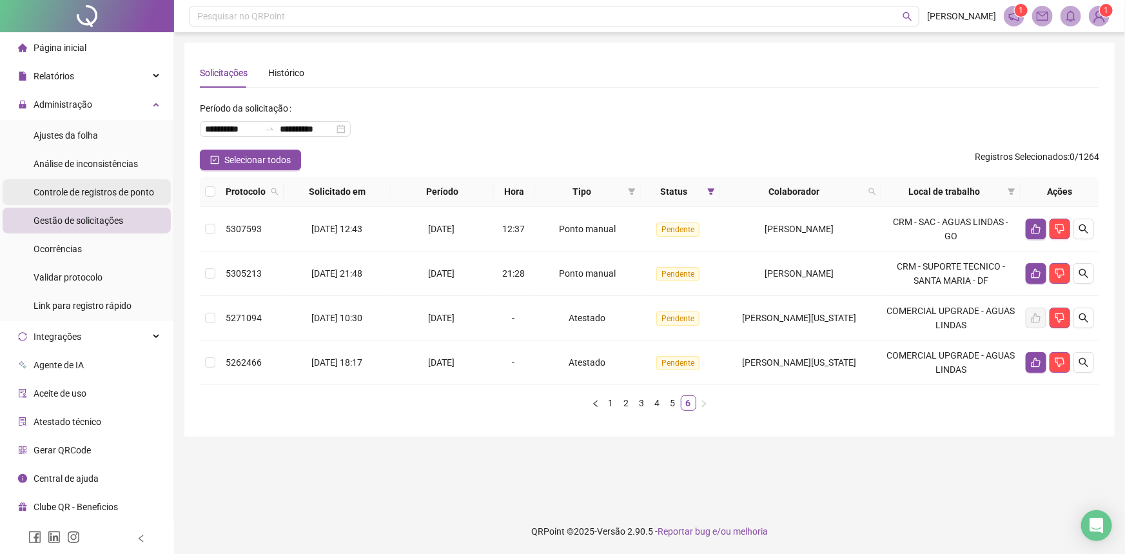
click at [119, 187] on span "Controle de registros de ponto" at bounding box center [94, 192] width 121 height 10
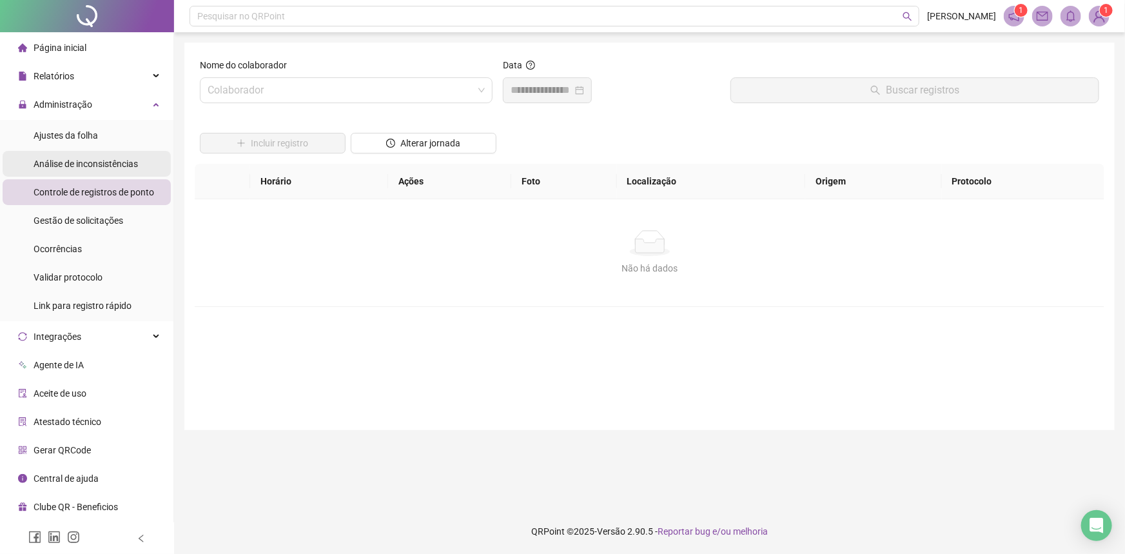
click at [102, 167] on span "Análise de inconsistências" at bounding box center [86, 164] width 104 height 10
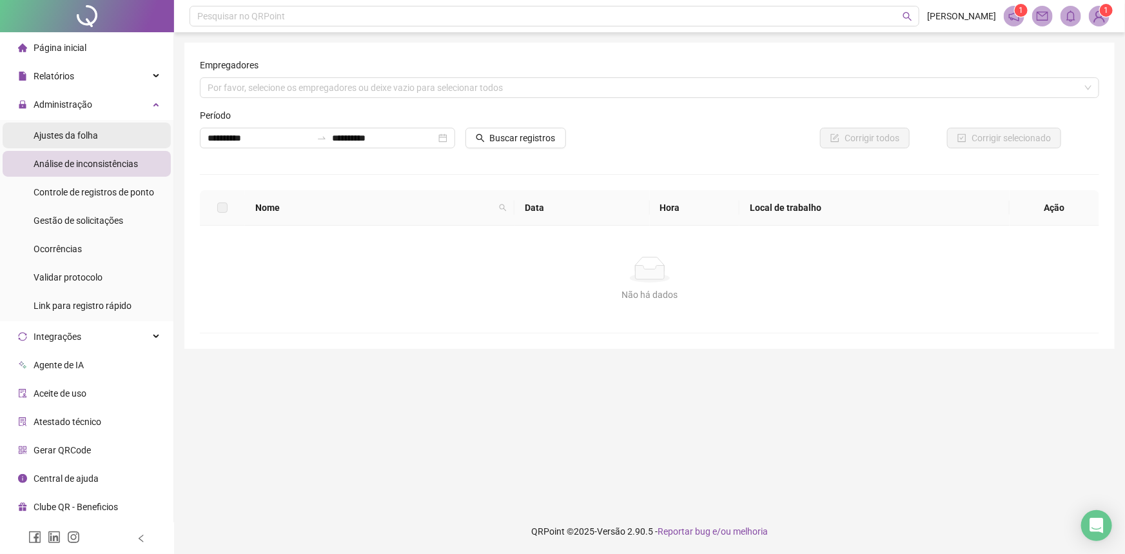
click at [94, 142] on div "Ajustes da folha" at bounding box center [66, 136] width 64 height 26
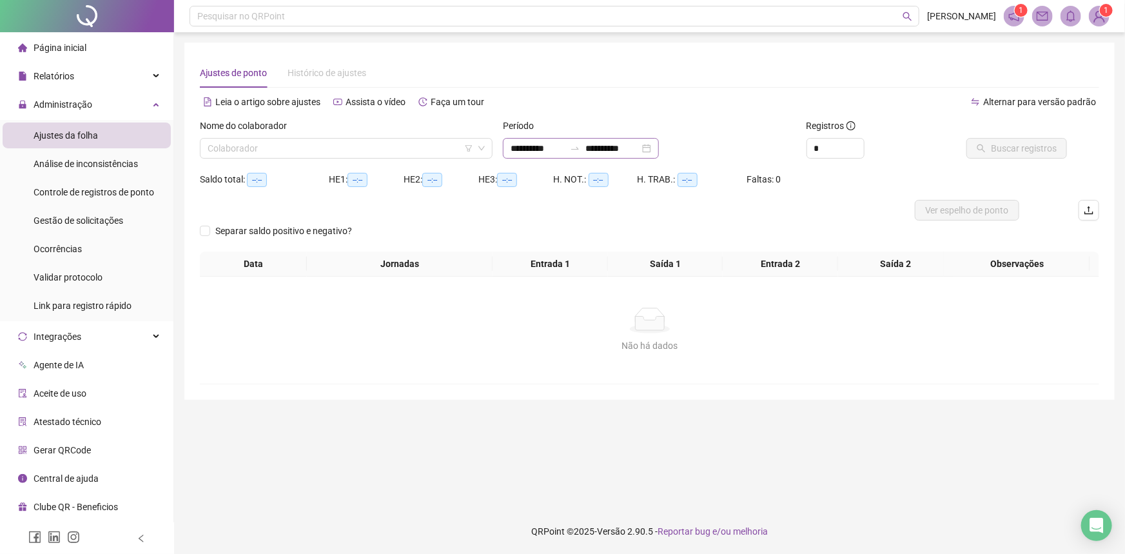
click at [659, 148] on div "**********" at bounding box center [581, 148] width 156 height 21
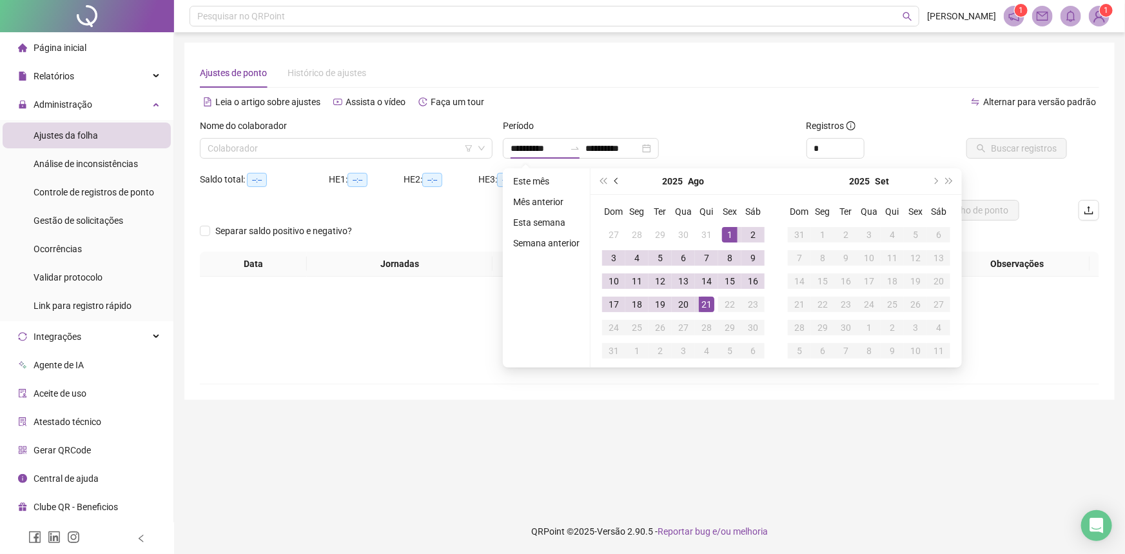
click at [614, 181] on span "prev-year" at bounding box center [617, 181] width 6 height 6
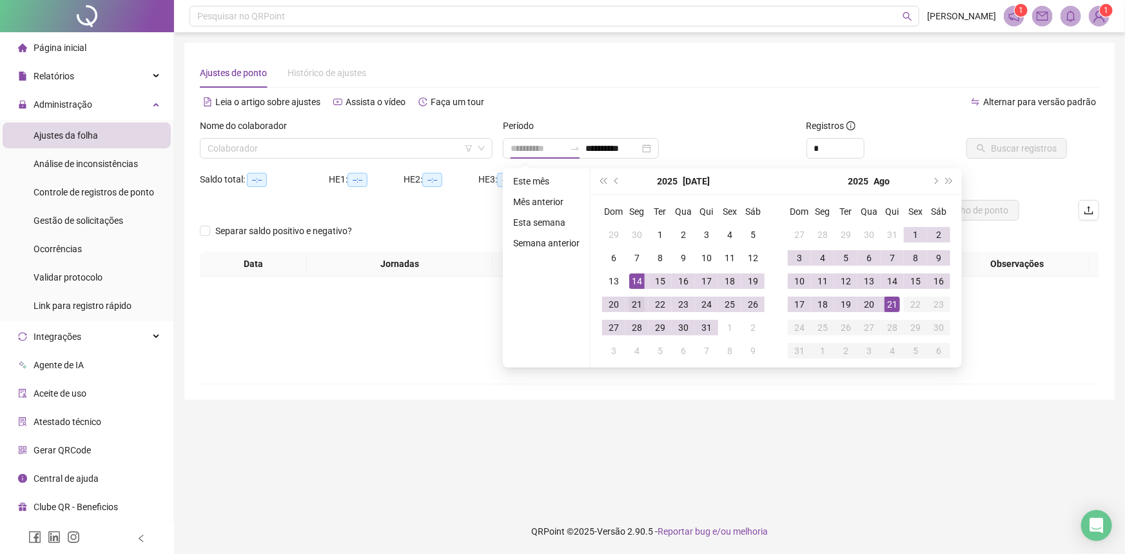
type input "**********"
click at [637, 304] on div "21" at bounding box center [636, 304] width 15 height 15
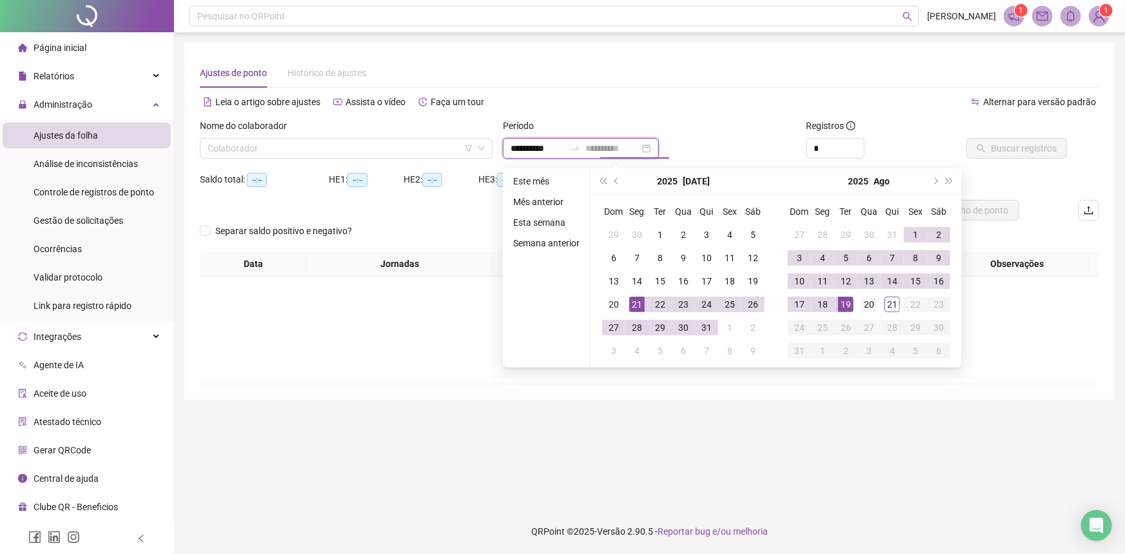
type input "**********"
click at [867, 302] on div "20" at bounding box center [868, 304] width 15 height 15
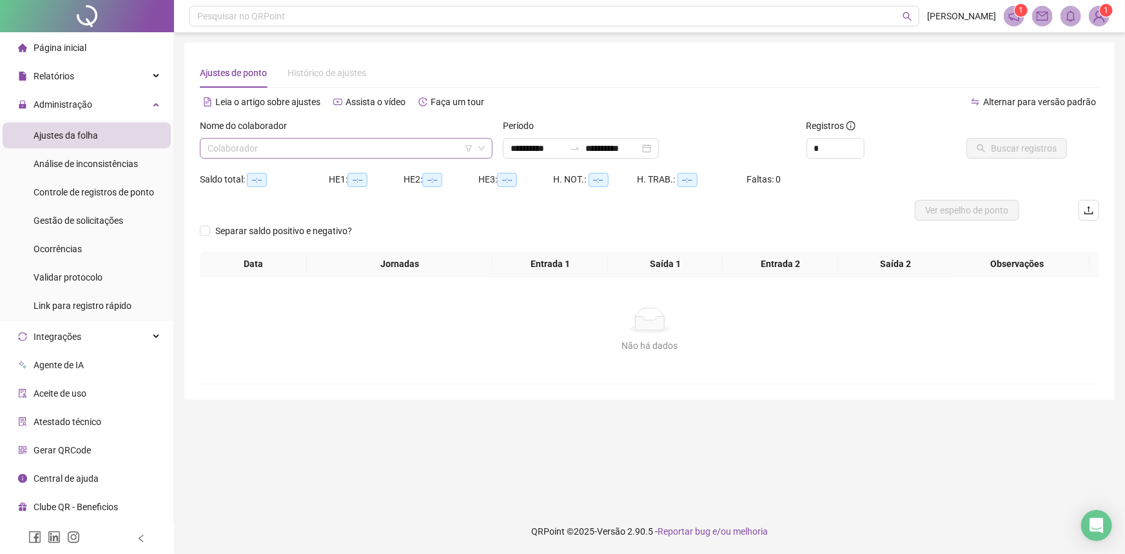
click at [404, 142] on input "search" at bounding box center [341, 148] width 266 height 19
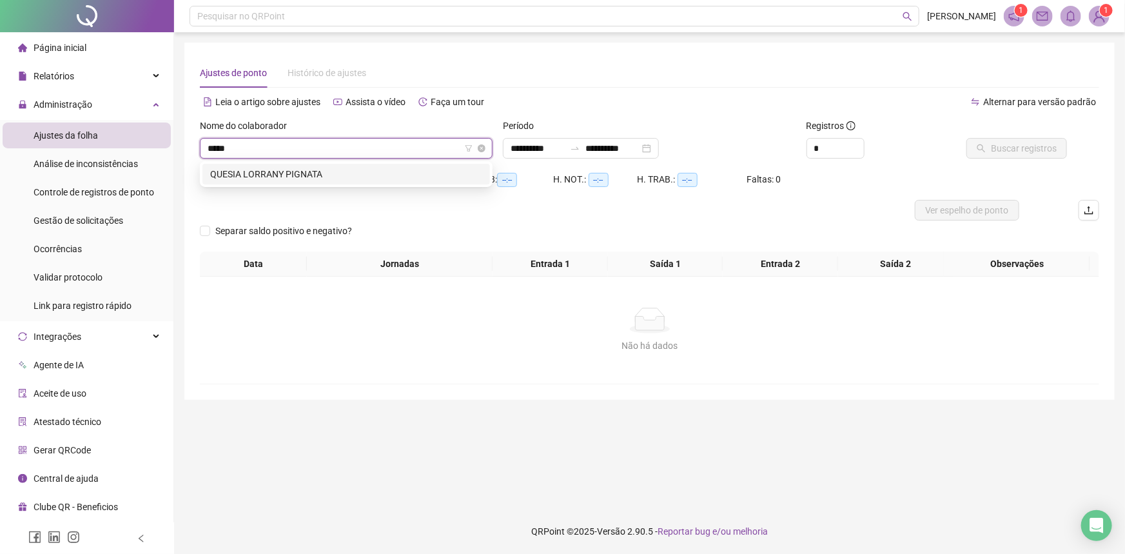
type input "******"
click at [322, 184] on div "QUESIA LORRANY PIGNATA" at bounding box center [346, 174] width 288 height 21
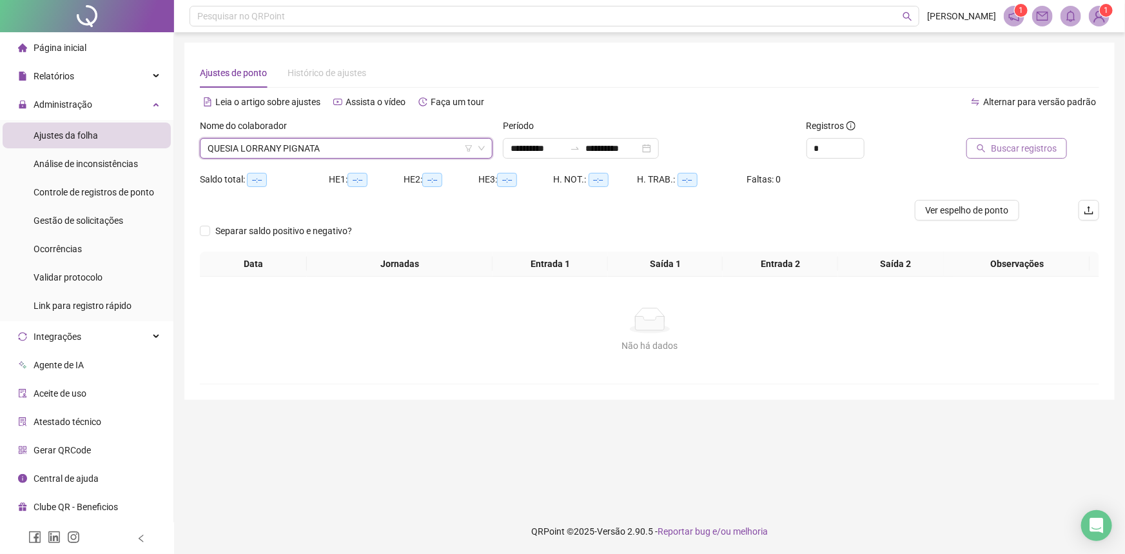
click at [1017, 151] on span "Buscar registros" at bounding box center [1024, 148] width 66 height 14
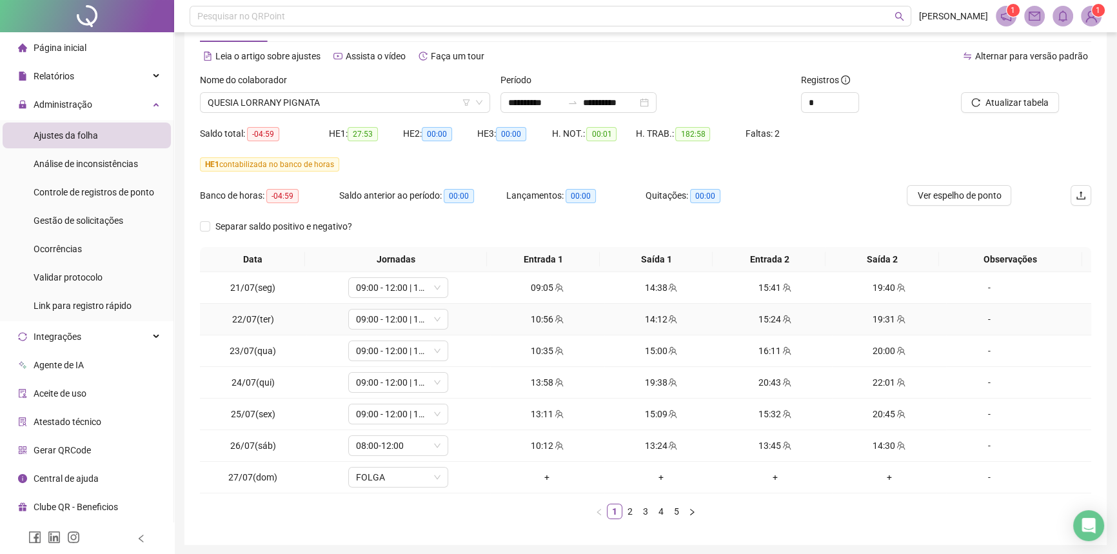
scroll to position [91, 0]
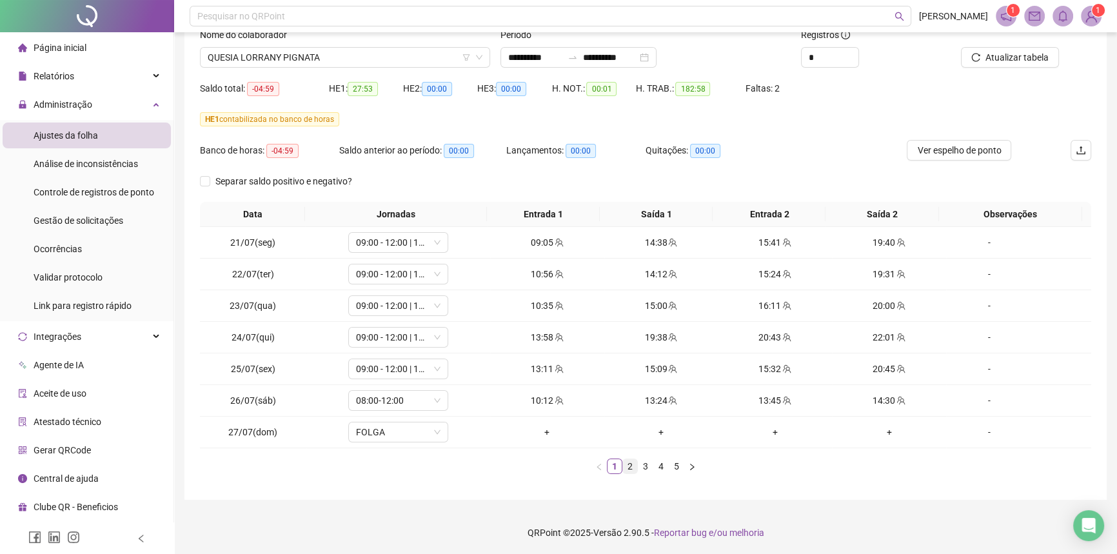
click at [631, 466] on link "2" at bounding box center [630, 466] width 14 height 14
click at [643, 467] on link "3" at bounding box center [645, 466] width 14 height 14
click at [366, 368] on span "09:00 - 12:00 | 14:00 - 19:00" at bounding box center [398, 368] width 84 height 19
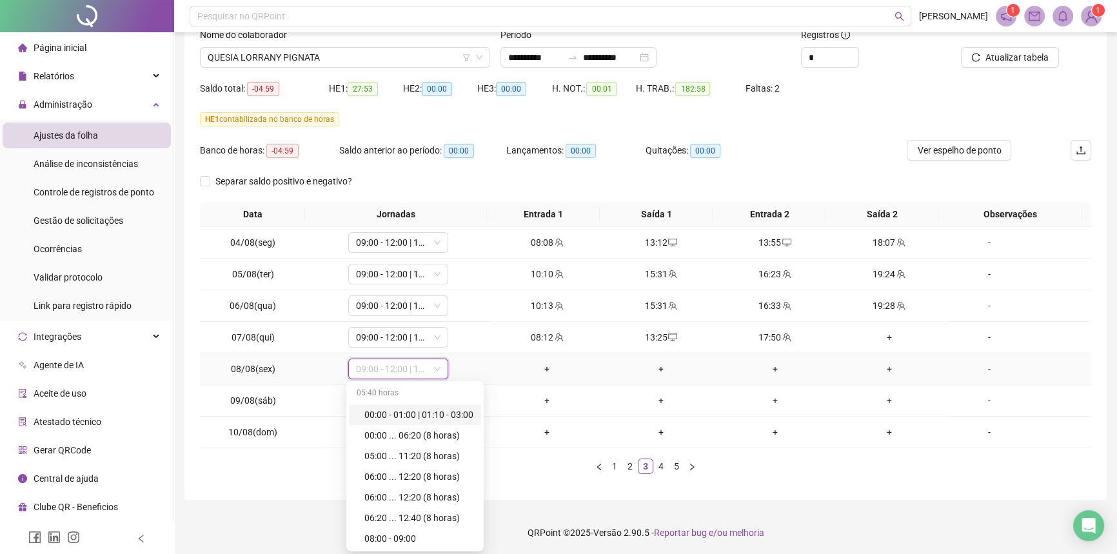
click at [994, 369] on div "-" at bounding box center [989, 369] width 76 height 14
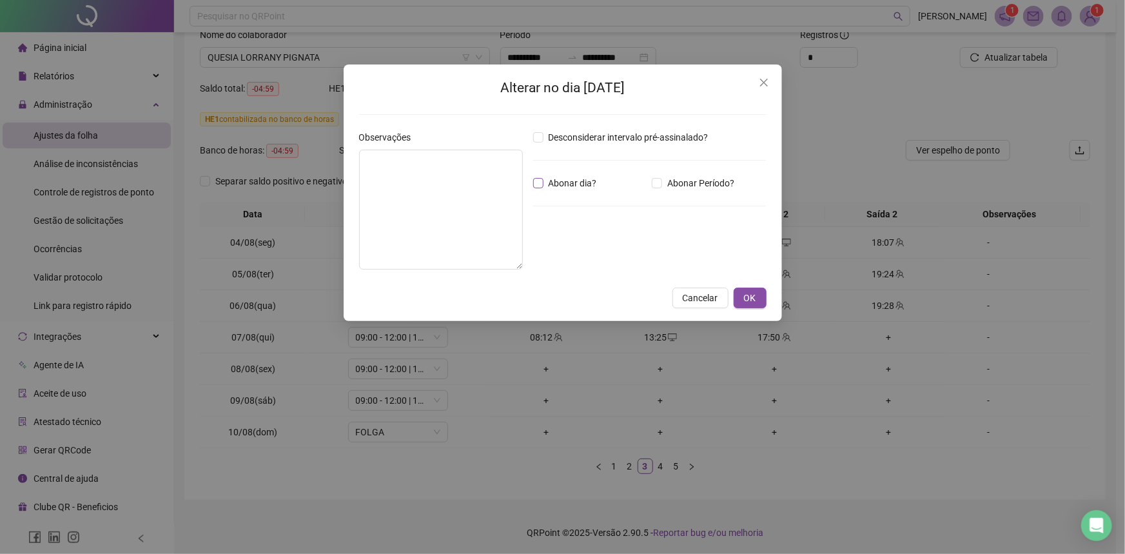
click at [551, 187] on span "Abonar dia?" at bounding box center [573, 183] width 59 height 14
click at [471, 187] on textarea at bounding box center [441, 210] width 164 height 120
type textarea "**********"
click at [740, 289] on button "OK" at bounding box center [750, 298] width 33 height 21
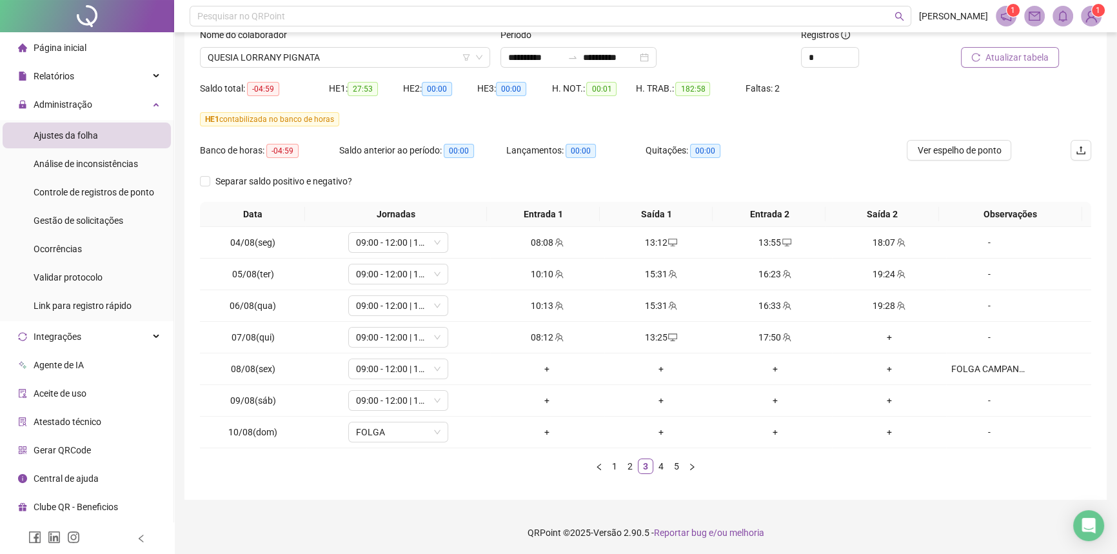
click at [980, 53] on icon "reload" at bounding box center [975, 57] width 9 height 9
click at [402, 403] on span "09:00 - 12:00 | 14:00 - 19:00" at bounding box center [398, 400] width 84 height 19
type input "*****"
click at [400, 357] on div "Folga" at bounding box center [406, 353] width 85 height 14
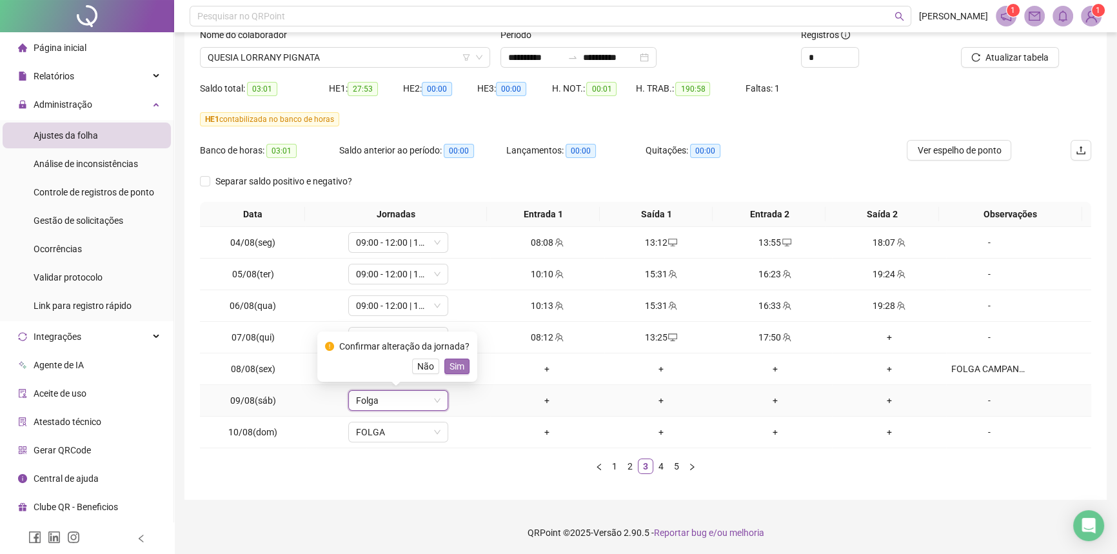
click at [454, 370] on span "Sim" at bounding box center [456, 366] width 15 height 14
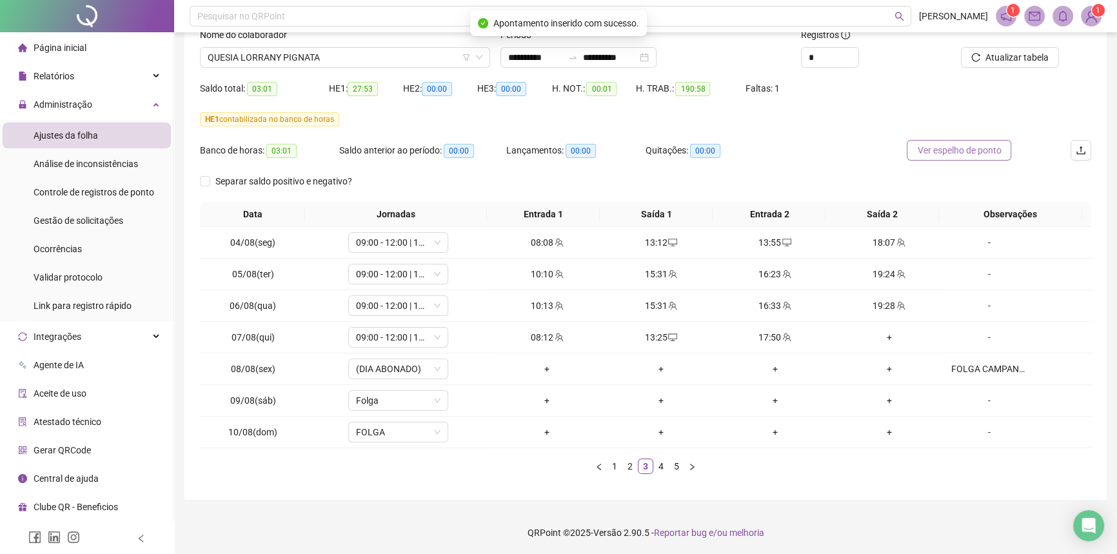
click at [948, 148] on span "Ver espelho de ponto" at bounding box center [959, 150] width 84 height 14
click at [1007, 57] on span "Atualizar tabela" at bounding box center [1016, 57] width 63 height 14
click at [658, 470] on link "4" at bounding box center [661, 466] width 14 height 14
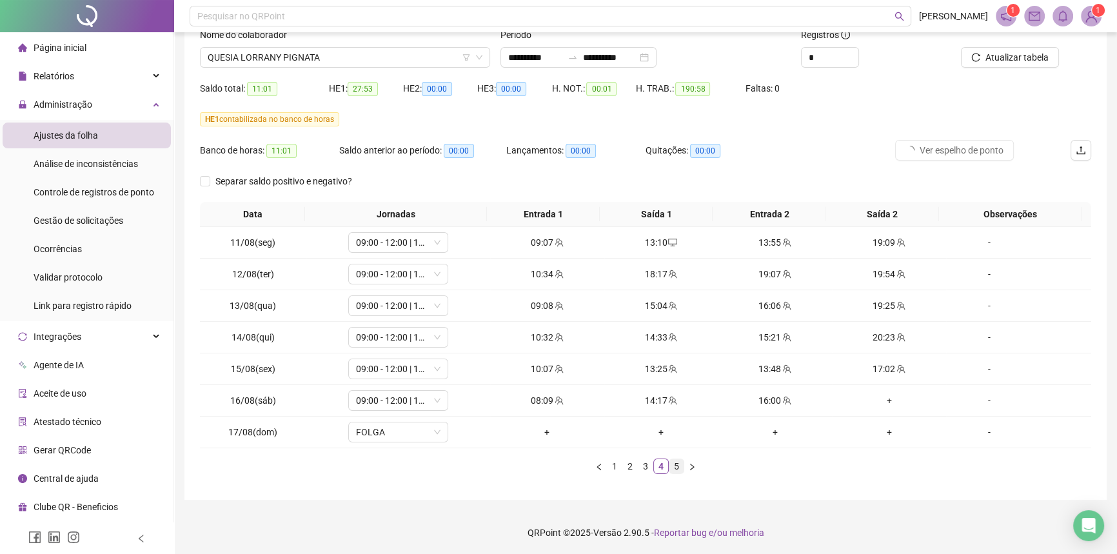
click at [672, 466] on link "5" at bounding box center [676, 466] width 14 height 14
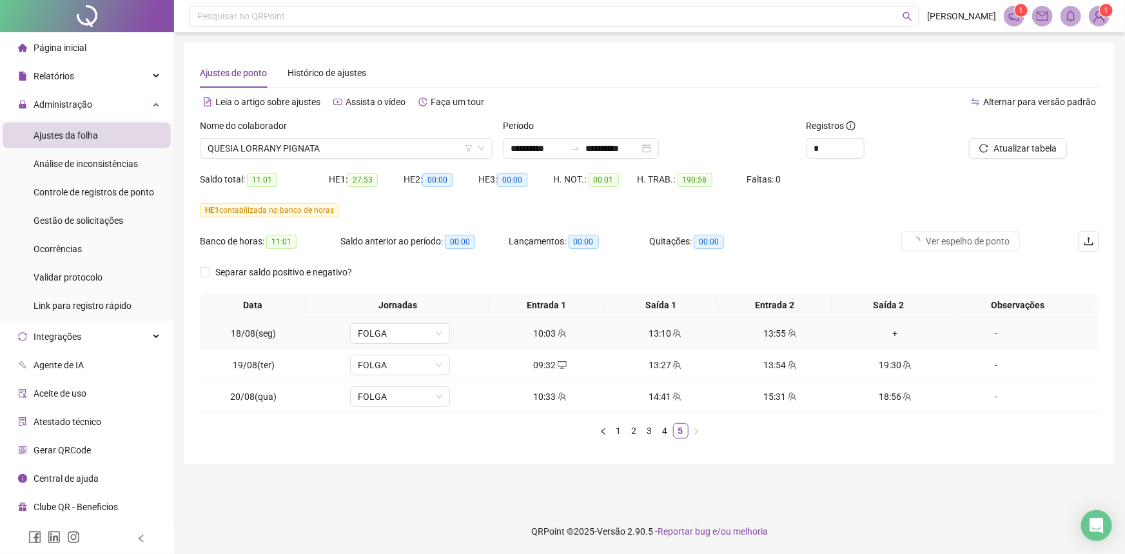
click at [891, 332] on div "+" at bounding box center [895, 333] width 105 height 14
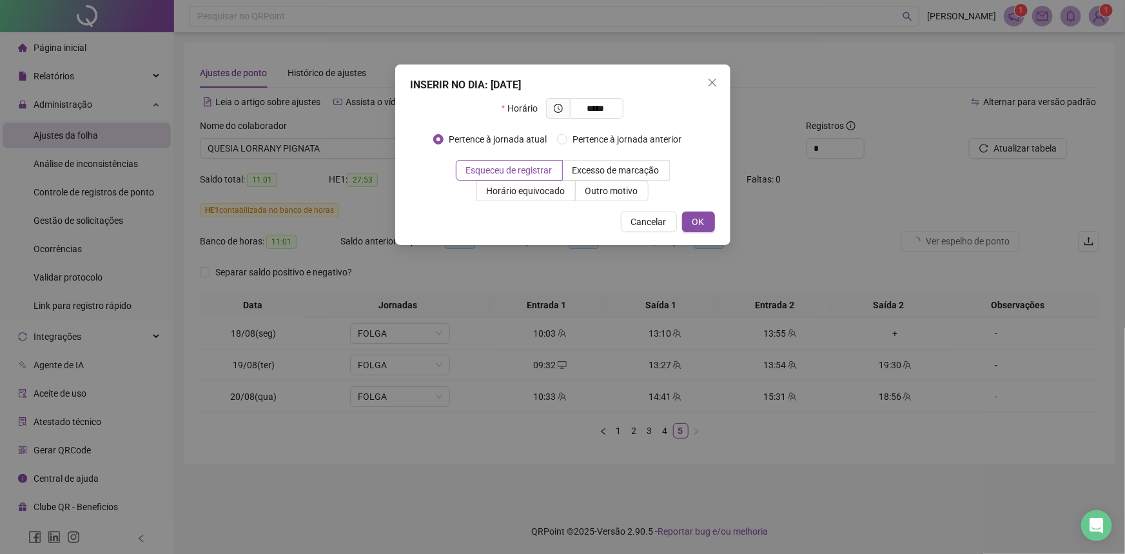
type input "*****"
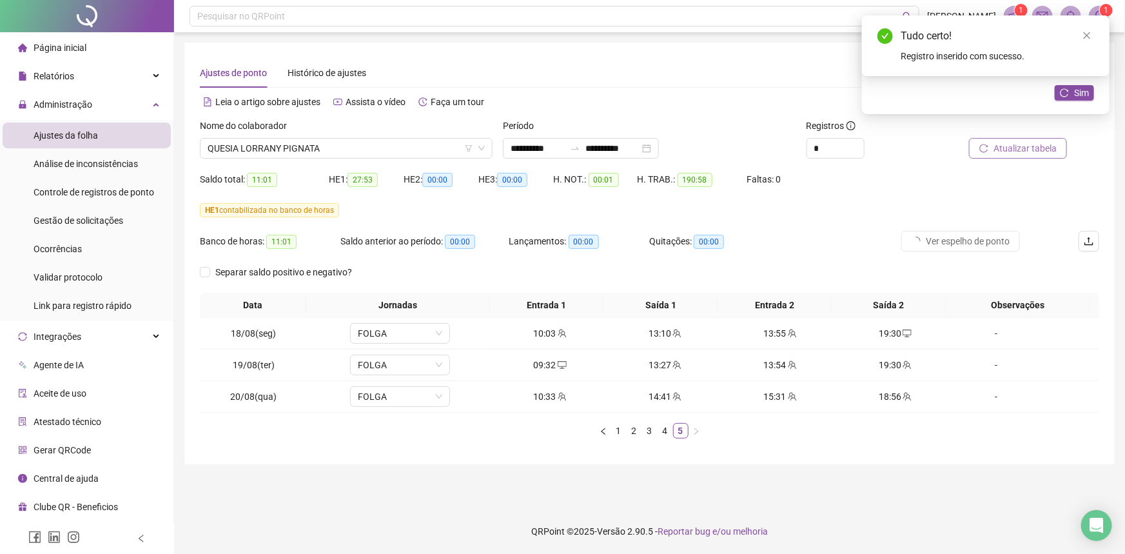
click at [1045, 143] on span "Atualizar tabela" at bounding box center [1025, 148] width 63 height 14
click at [667, 433] on link "4" at bounding box center [665, 431] width 14 height 14
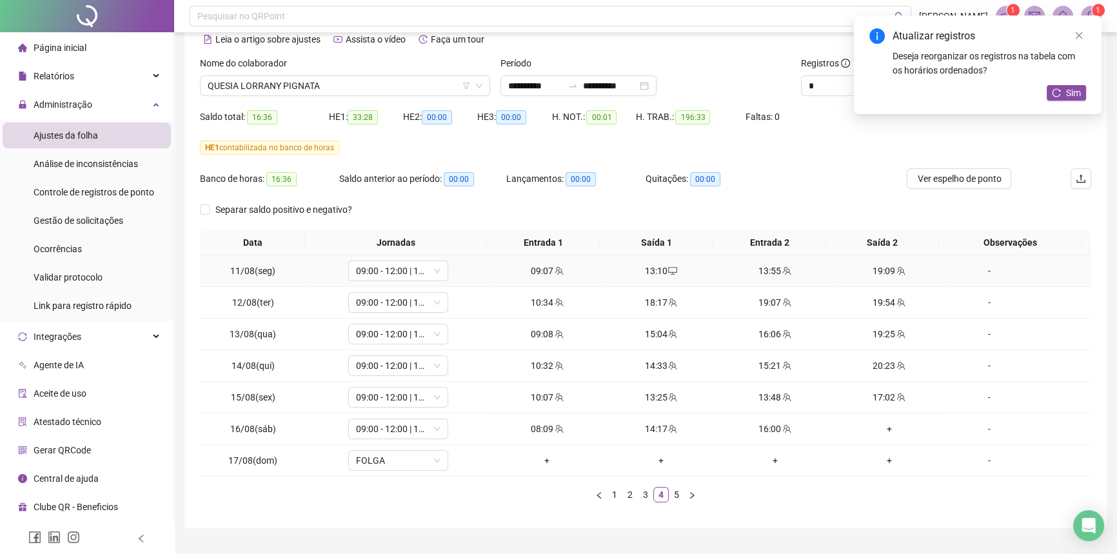
scroll to position [91, 0]
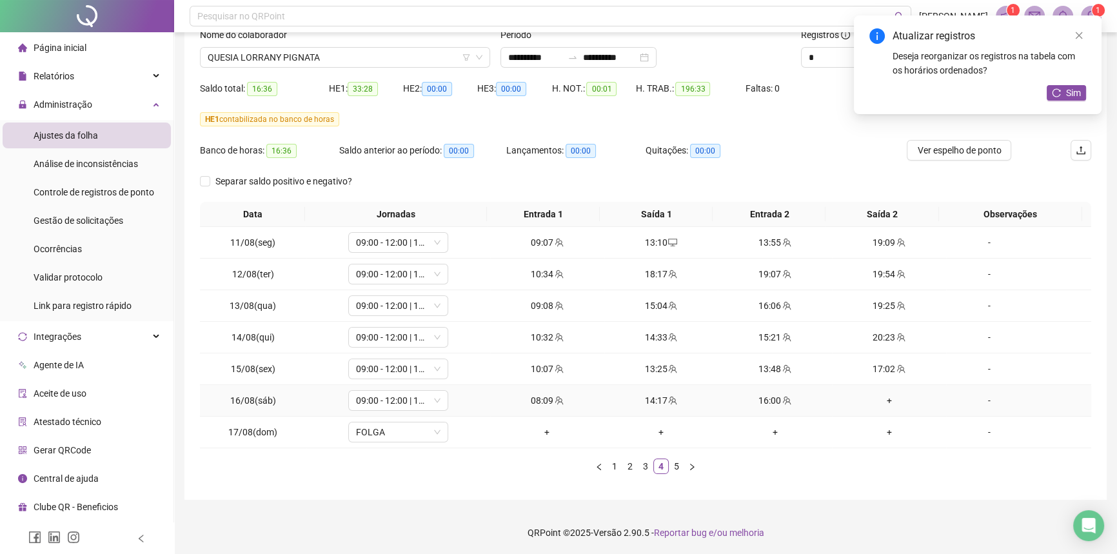
click at [879, 399] on div "+" at bounding box center [889, 400] width 104 height 14
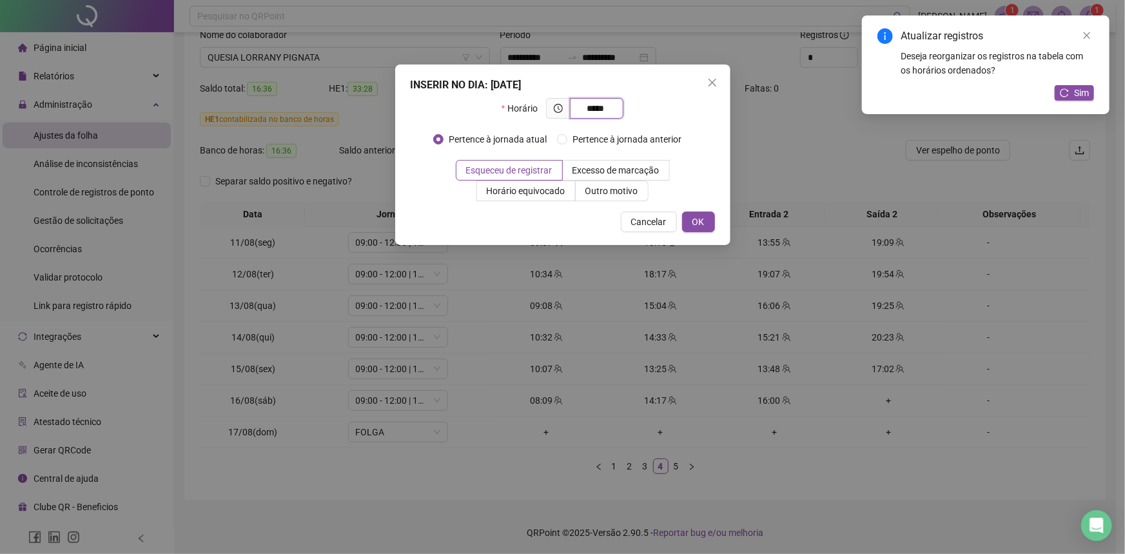
type input "*****"
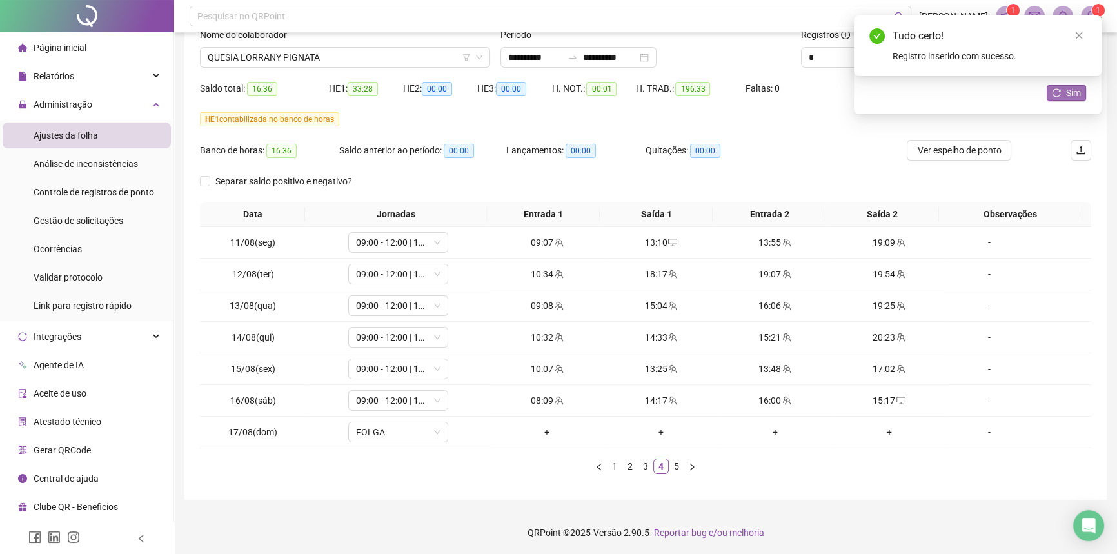
click at [1057, 93] on icon "reload" at bounding box center [1056, 92] width 9 height 9
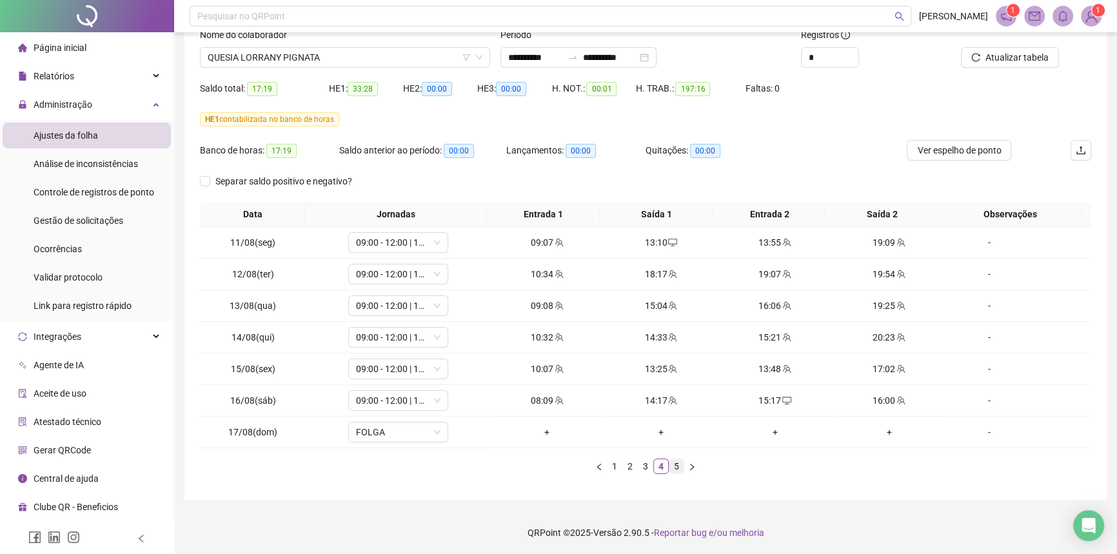
click at [677, 465] on link "5" at bounding box center [676, 466] width 14 height 14
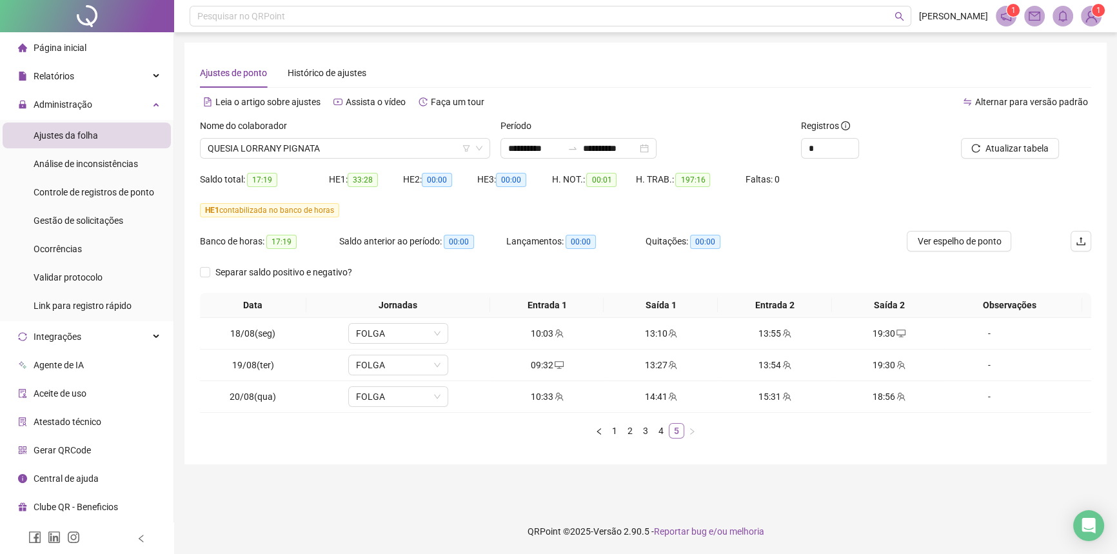
scroll to position [0, 0]
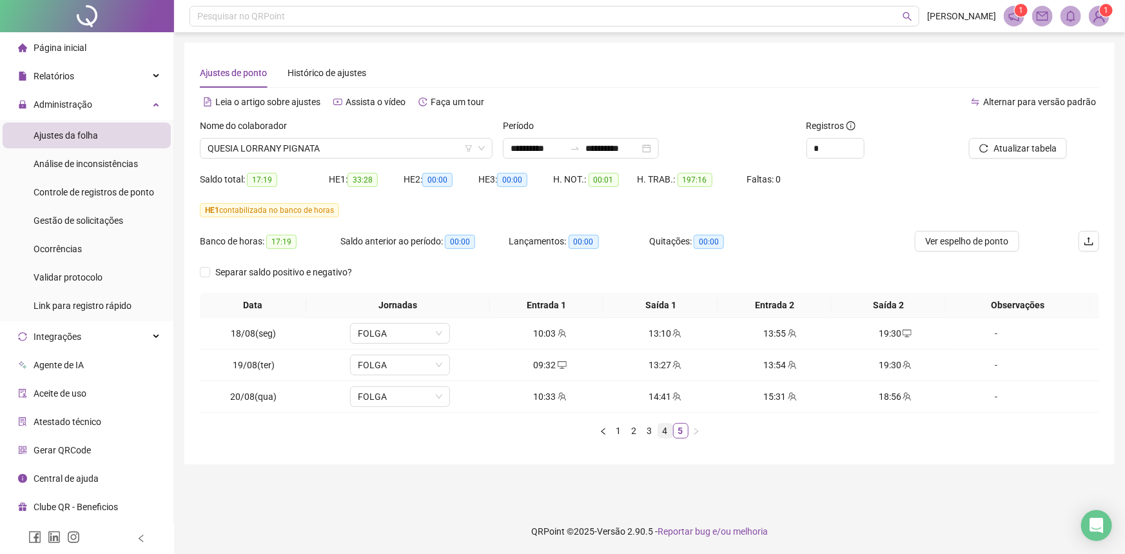
click at [664, 426] on link "4" at bounding box center [665, 431] width 14 height 14
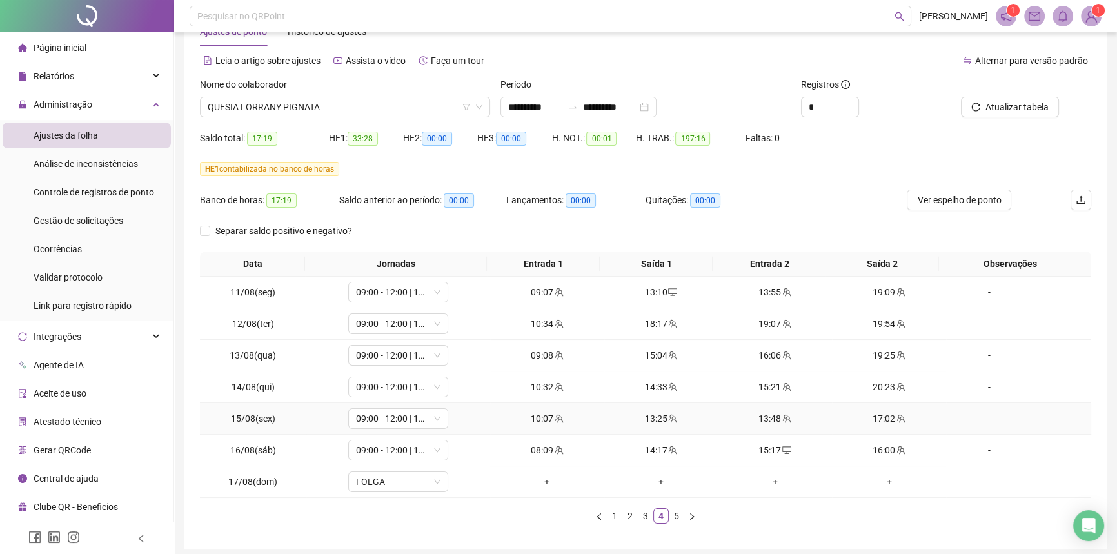
scroll to position [91, 0]
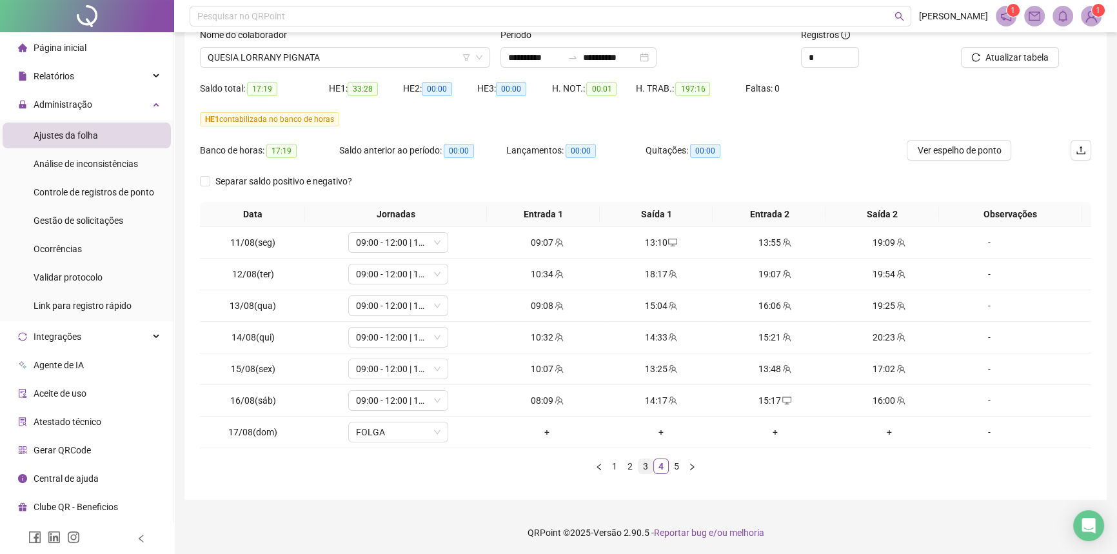
click at [640, 463] on link "3" at bounding box center [645, 466] width 14 height 14
click at [625, 468] on link "2" at bounding box center [630, 466] width 14 height 14
click at [612, 469] on link "1" at bounding box center [614, 466] width 14 height 14
click at [632, 471] on link "2" at bounding box center [630, 466] width 14 height 14
click at [644, 464] on link "3" at bounding box center [645, 466] width 14 height 14
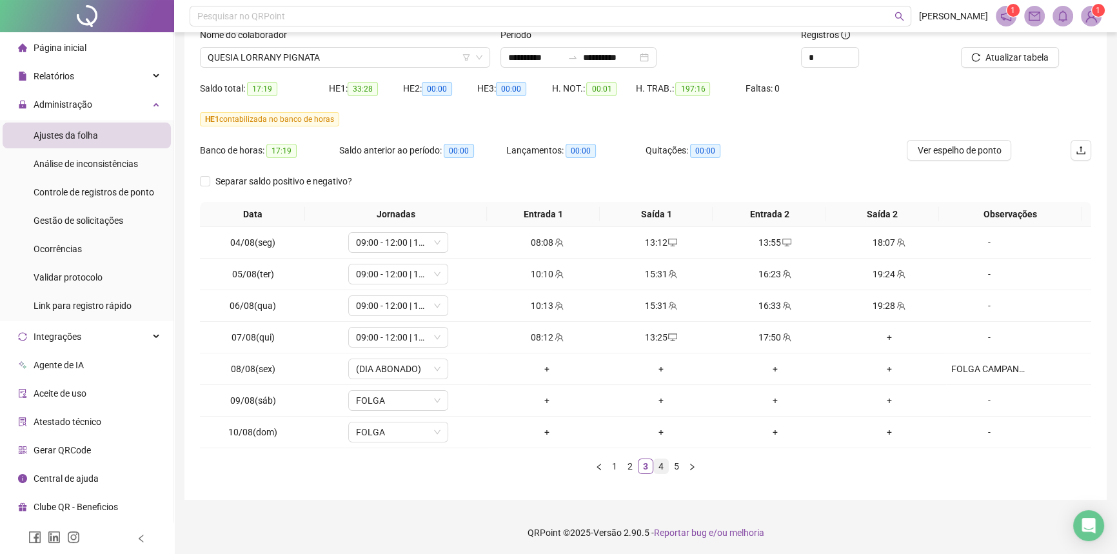
click at [656, 466] on link "4" at bounding box center [661, 466] width 14 height 14
click at [643, 467] on link "3" at bounding box center [645, 466] width 14 height 14
click at [665, 470] on link "4" at bounding box center [661, 466] width 14 height 14
click at [673, 469] on link "5" at bounding box center [676, 466] width 14 height 14
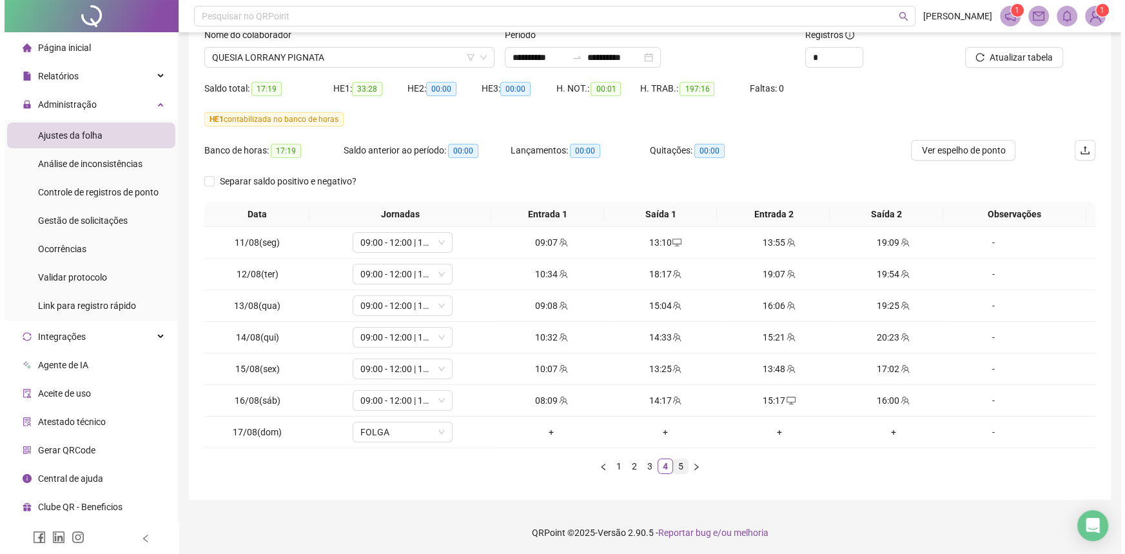
scroll to position [0, 0]
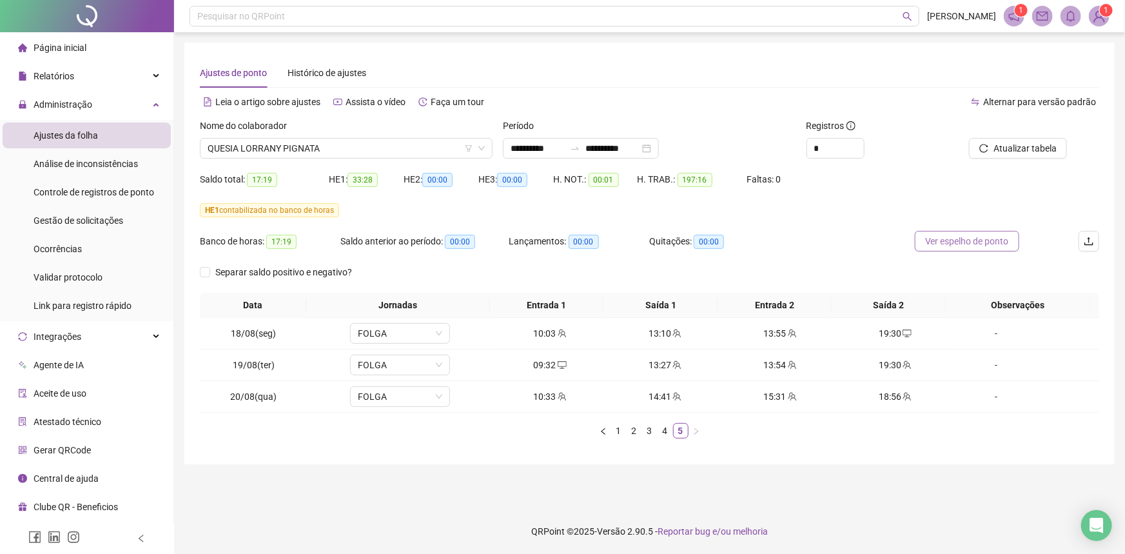
click at [947, 239] on span "Ver espelho de ponto" at bounding box center [967, 241] width 84 height 14
click at [277, 147] on span "QUESIA LORRANY PIGNATA" at bounding box center [346, 148] width 277 height 19
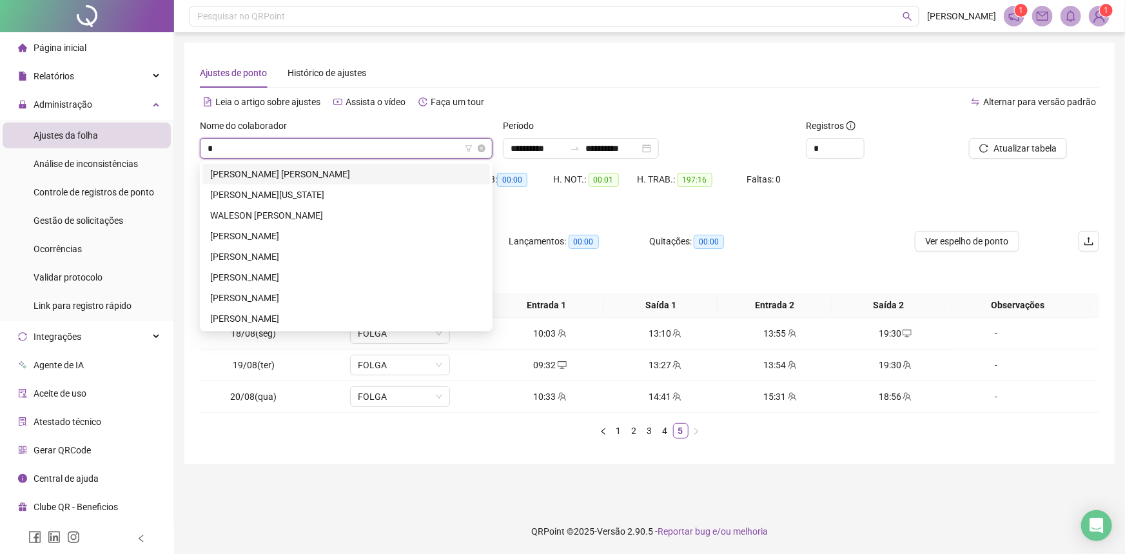
type input "**"
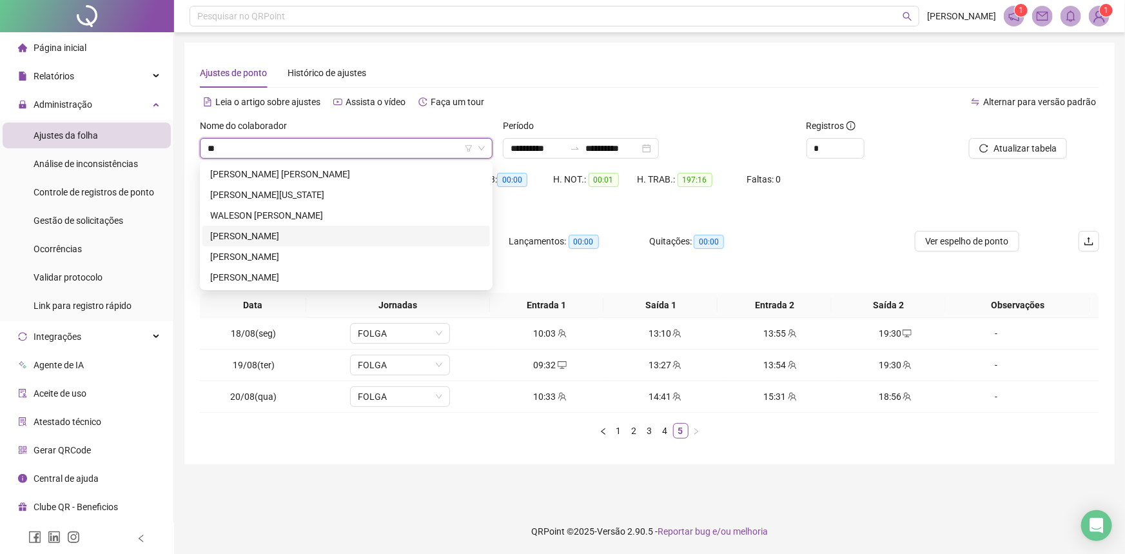
click at [280, 239] on div "[PERSON_NAME]" at bounding box center [346, 236] width 272 height 14
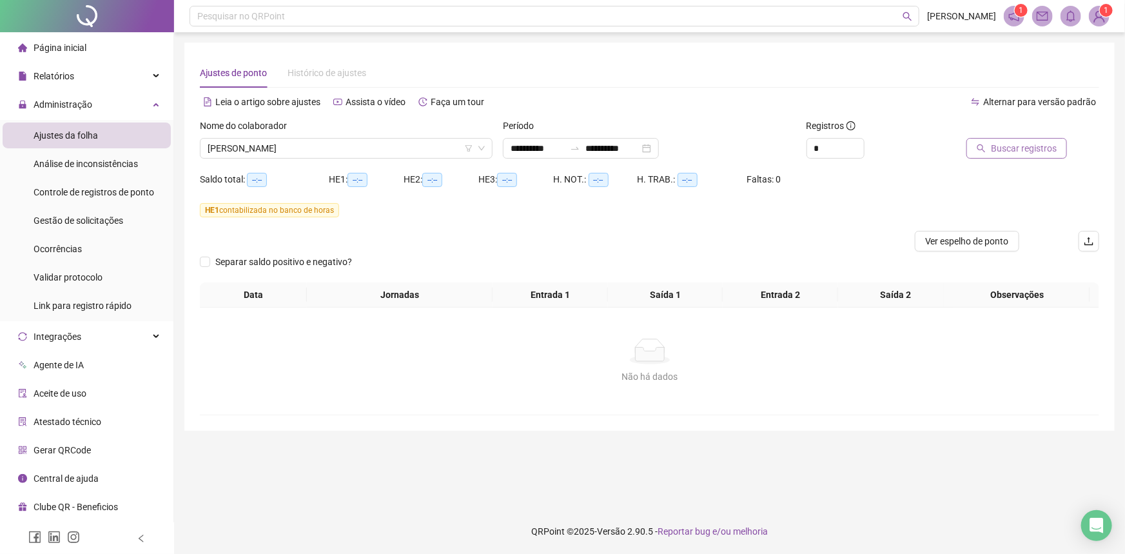
click at [1019, 142] on span "Buscar registros" at bounding box center [1024, 148] width 66 height 14
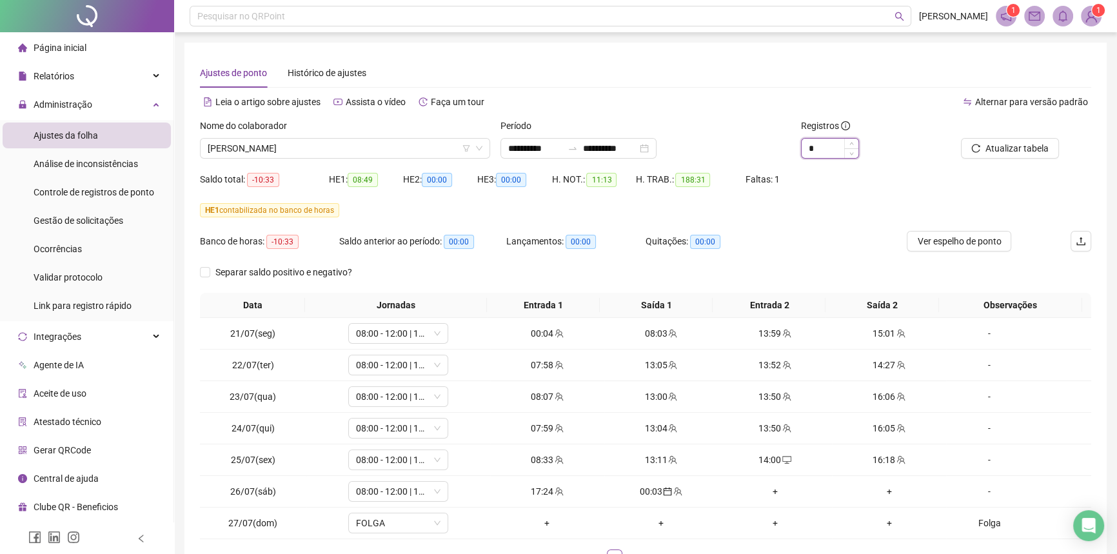
click at [832, 148] on input "*" at bounding box center [829, 148] width 57 height 19
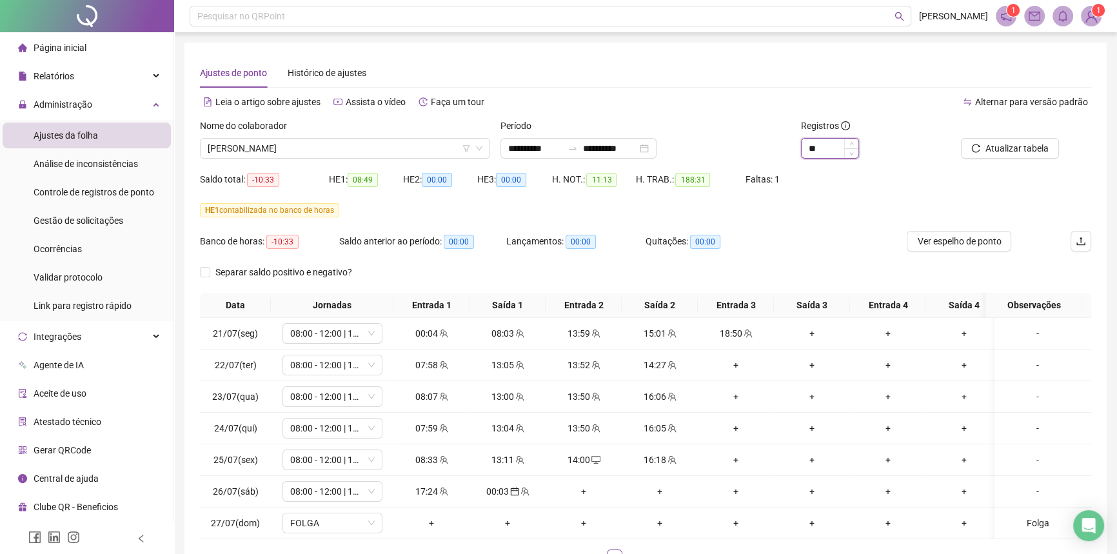
type input "**"
click at [1013, 103] on span "Alternar para versão padrão" at bounding box center [1031, 102] width 113 height 10
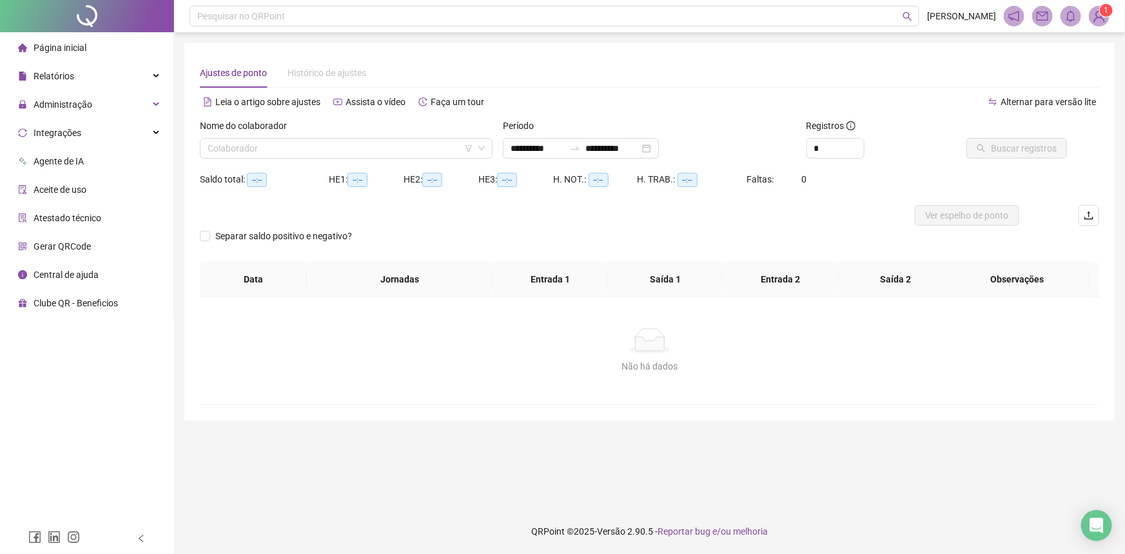
type input "**********"
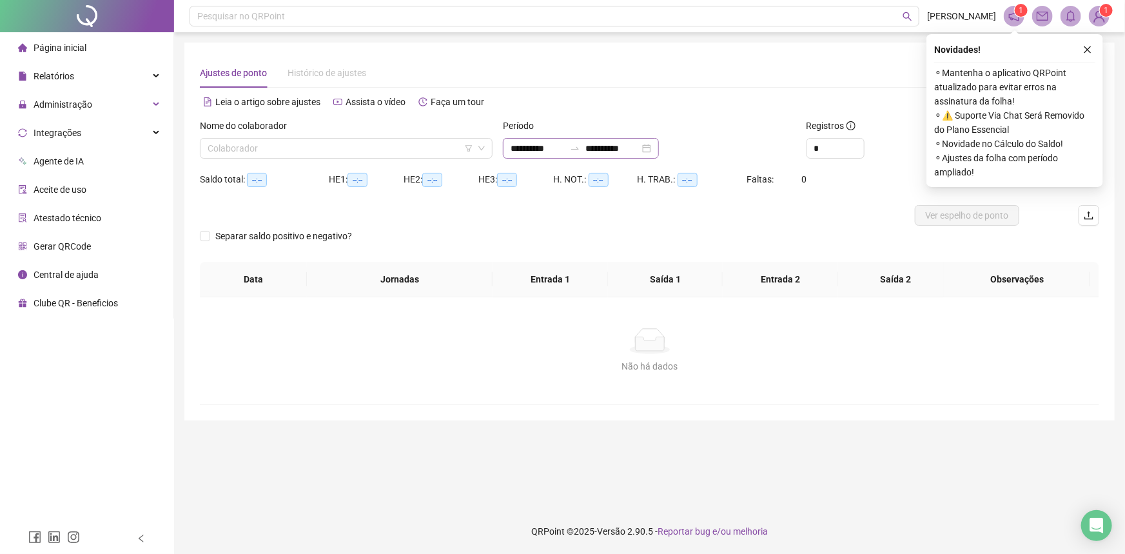
click at [659, 150] on div "**********" at bounding box center [581, 148] width 156 height 21
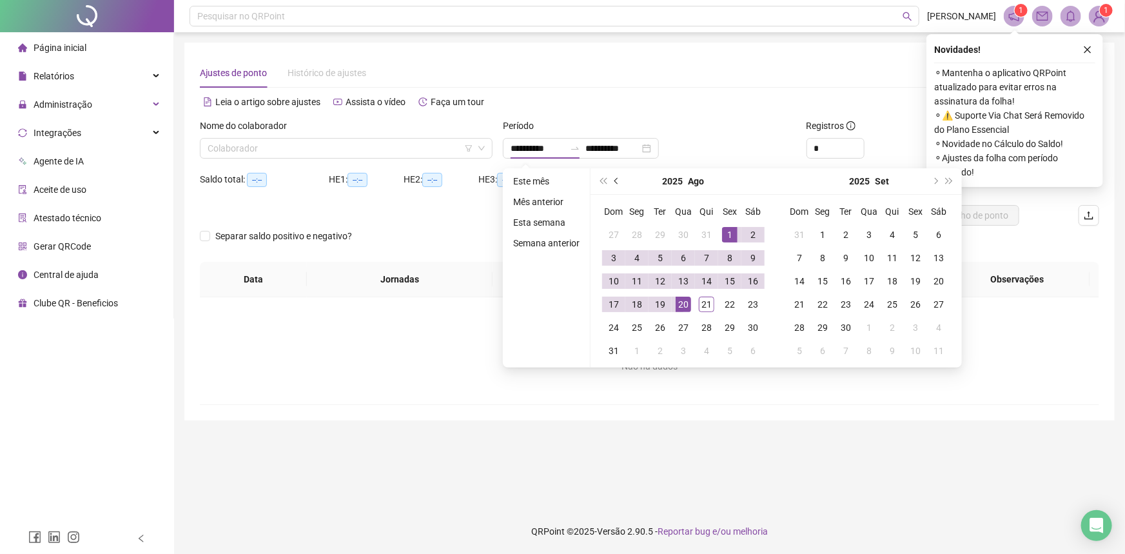
click at [617, 180] on span "prev-year" at bounding box center [617, 181] width 6 height 6
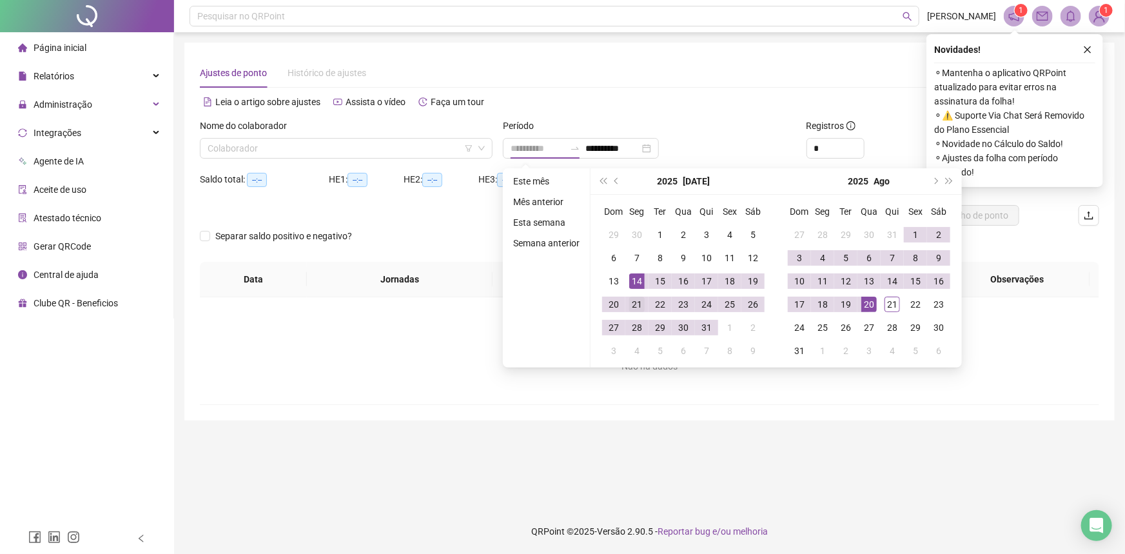
type input "**********"
click at [634, 302] on div "21" at bounding box center [636, 304] width 15 height 15
type input "**********"
click at [864, 302] on div "20" at bounding box center [868, 304] width 15 height 15
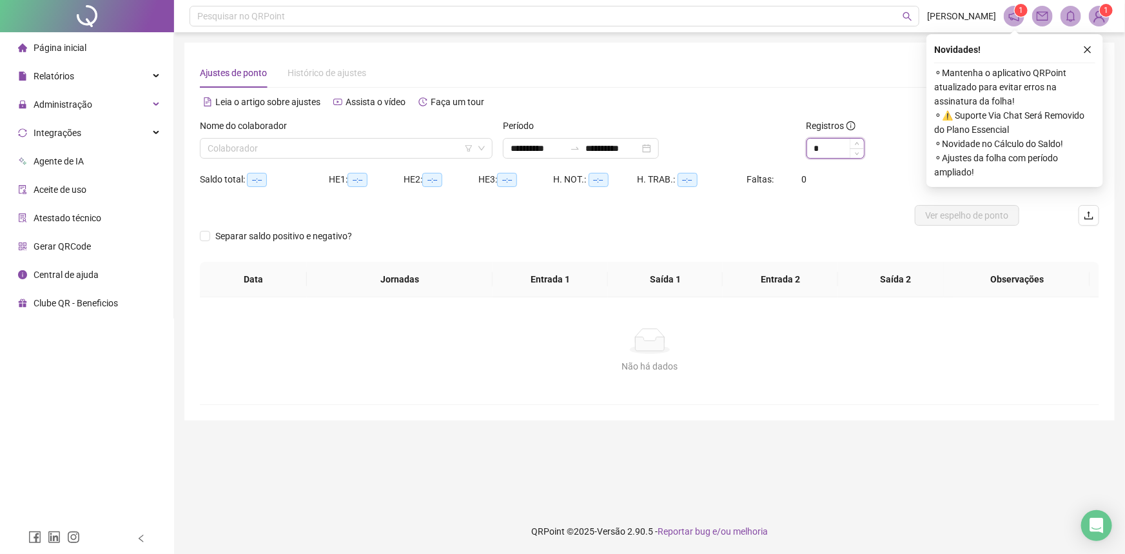
click at [838, 148] on input "*" at bounding box center [835, 148] width 57 height 19
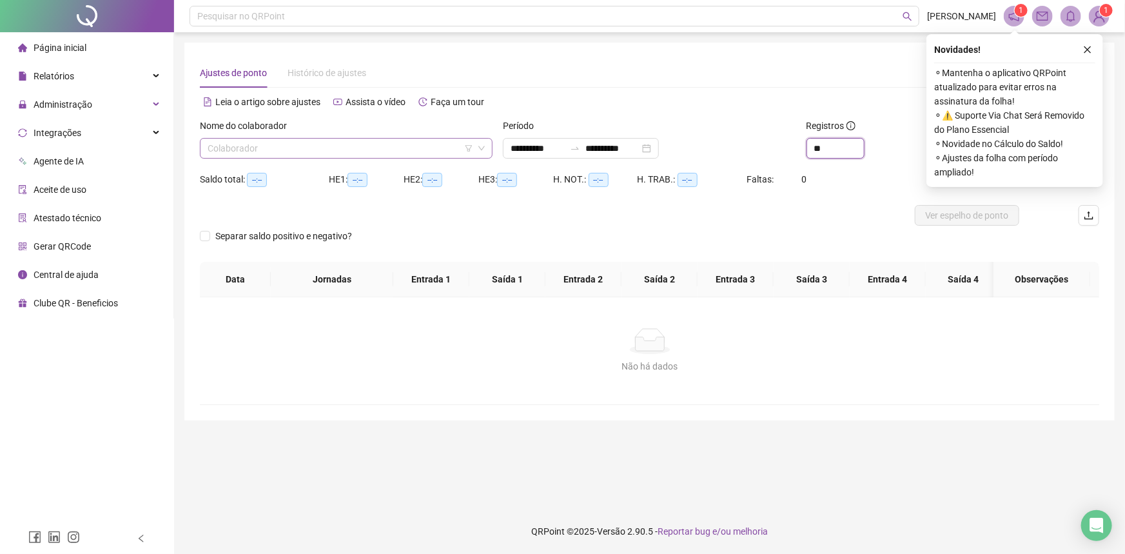
type input "**"
click at [340, 146] on input "search" at bounding box center [341, 148] width 266 height 19
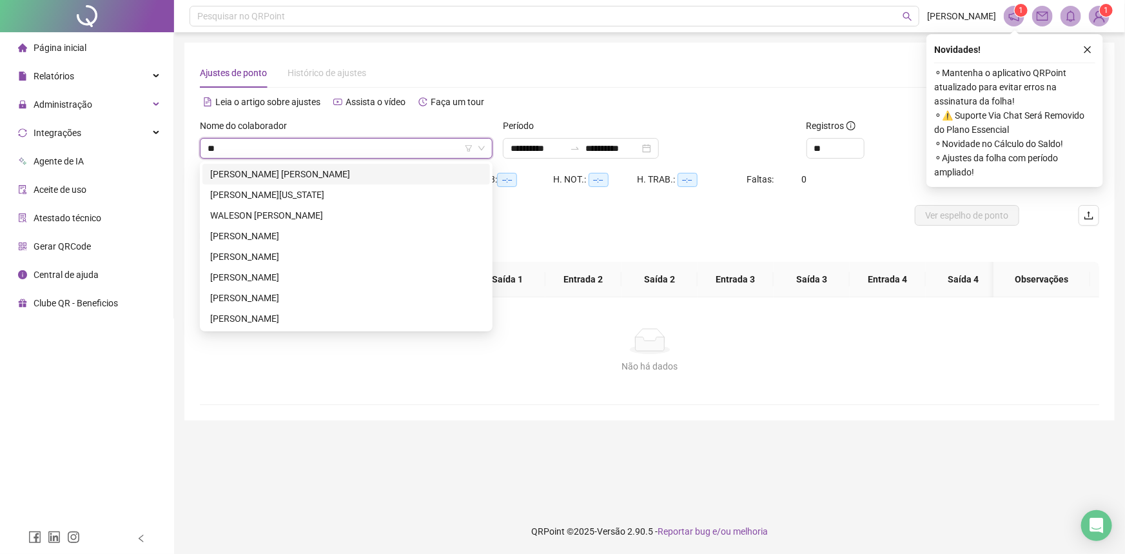
type input "***"
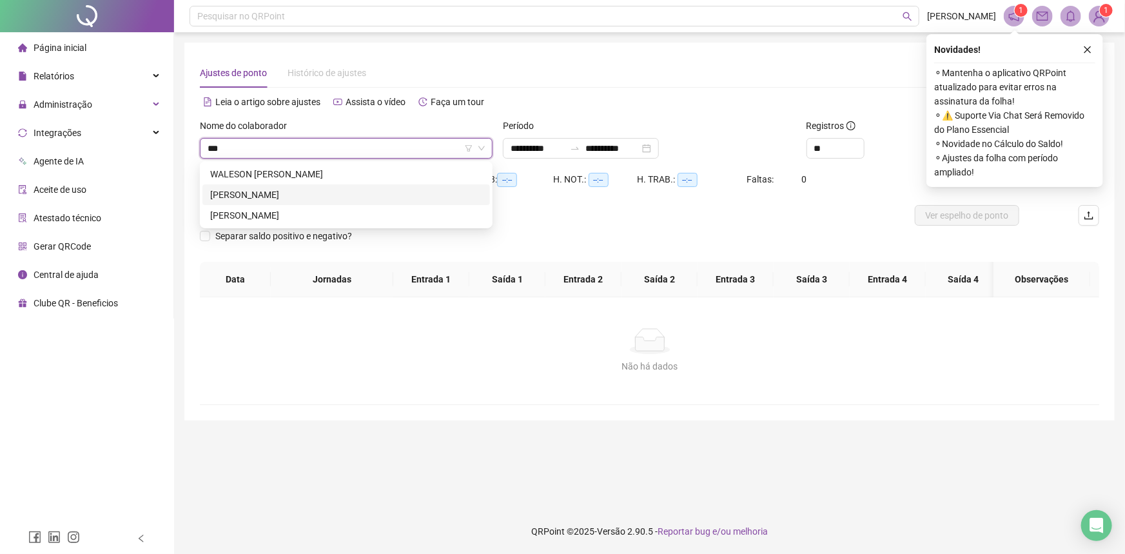
click at [295, 199] on div "[PERSON_NAME]" at bounding box center [346, 195] width 272 height 14
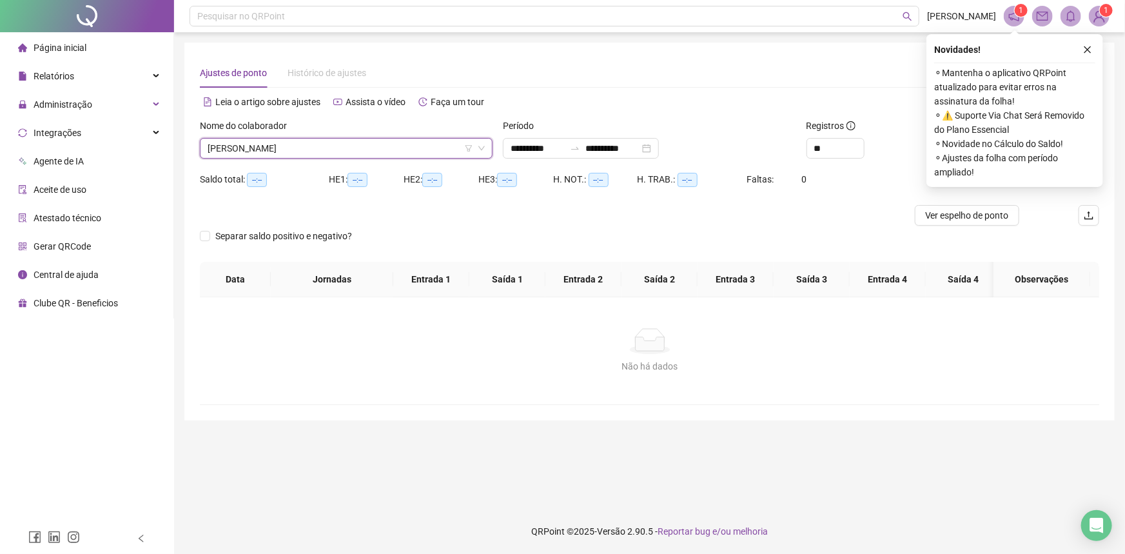
click at [1088, 49] on icon "close" at bounding box center [1088, 49] width 7 height 7
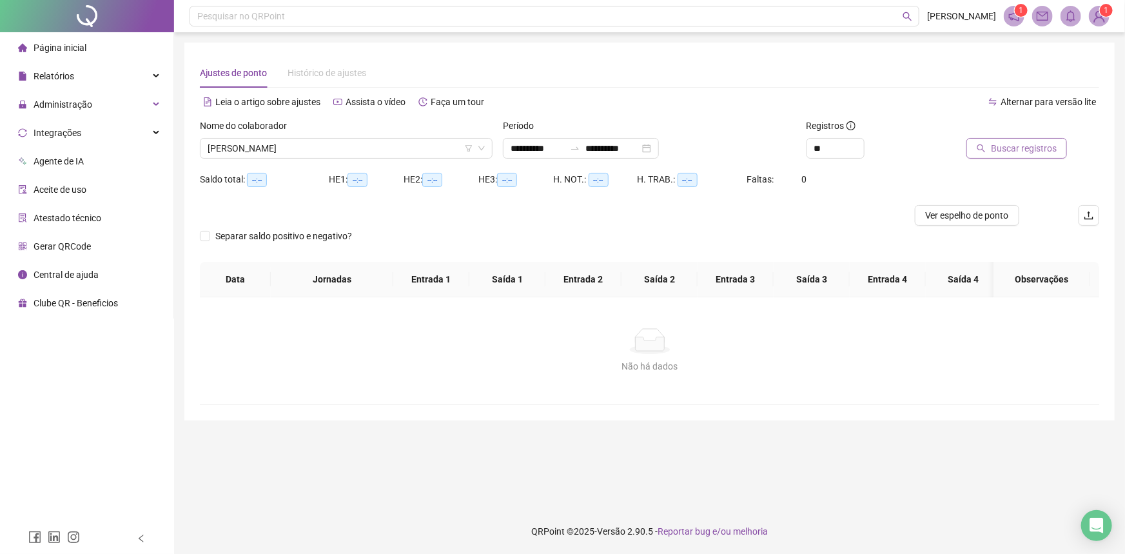
click at [1008, 141] on span "Buscar registros" at bounding box center [1024, 148] width 66 height 14
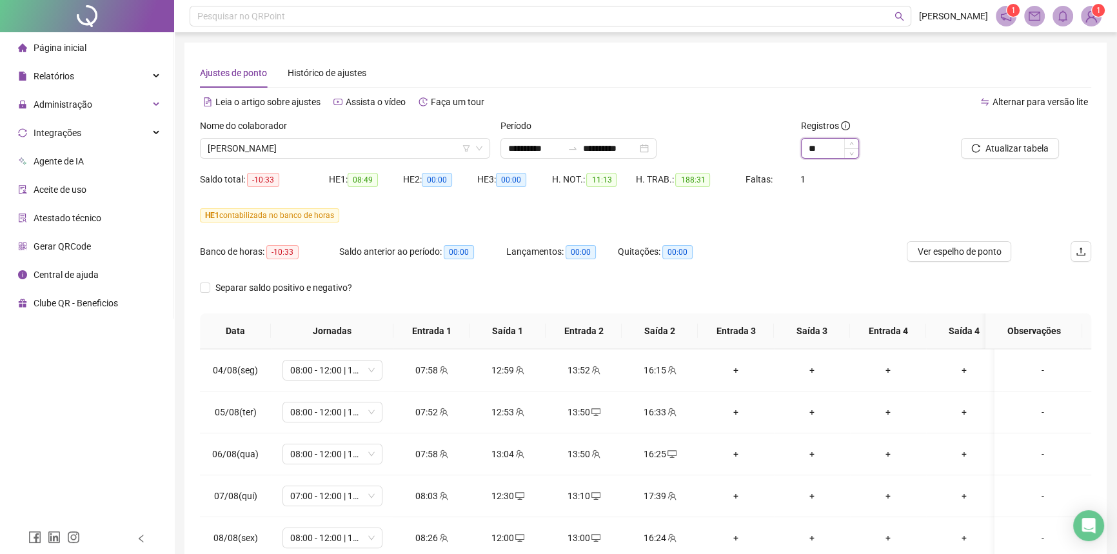
click at [839, 154] on input "**" at bounding box center [829, 148] width 57 height 19
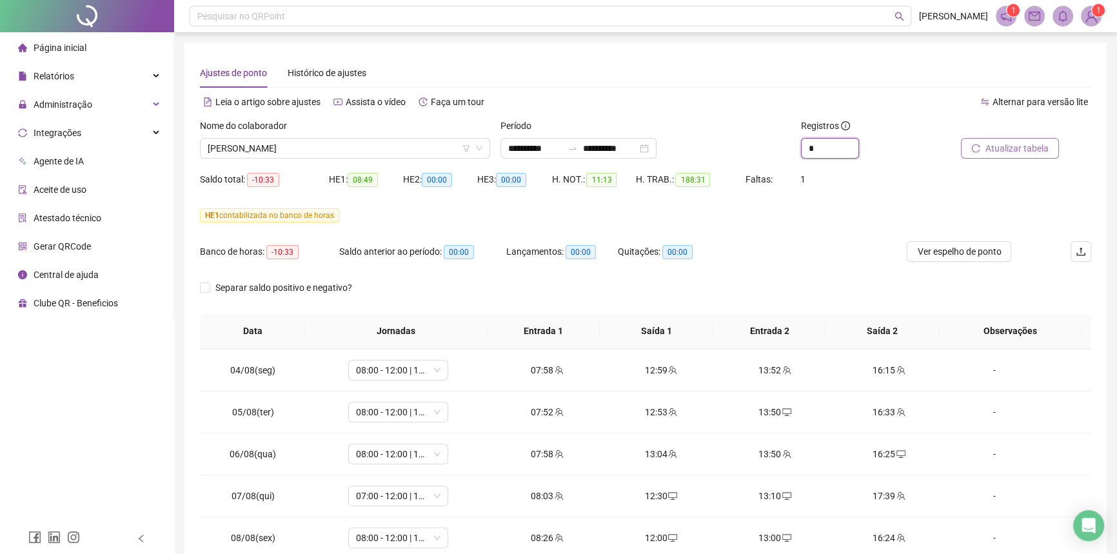
type input "*"
click at [998, 154] on span "Atualizar tabela" at bounding box center [1016, 148] width 63 height 14
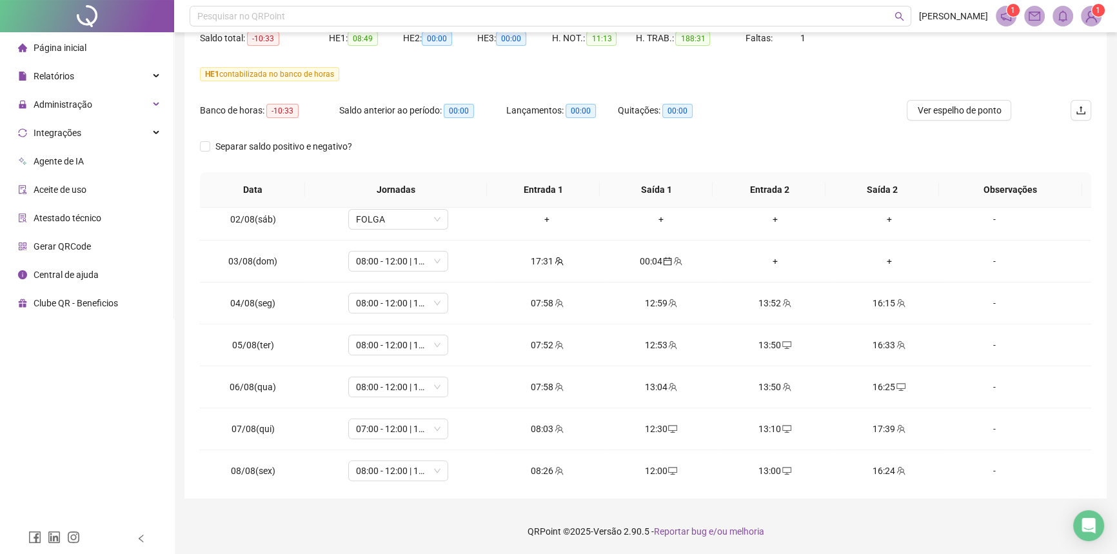
scroll to position [494, 0]
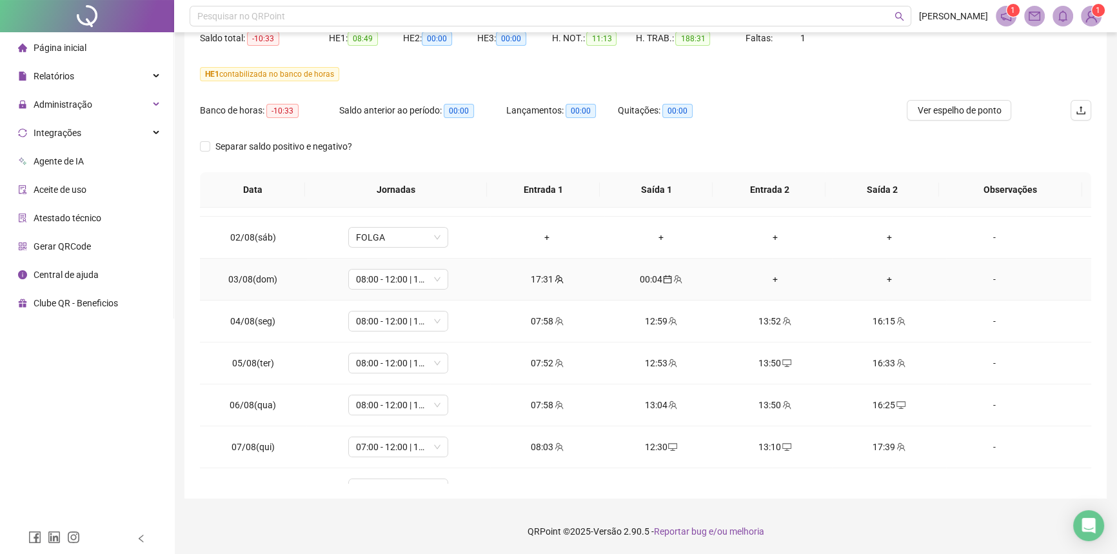
click at [770, 280] on div "+" at bounding box center [774, 279] width 93 height 14
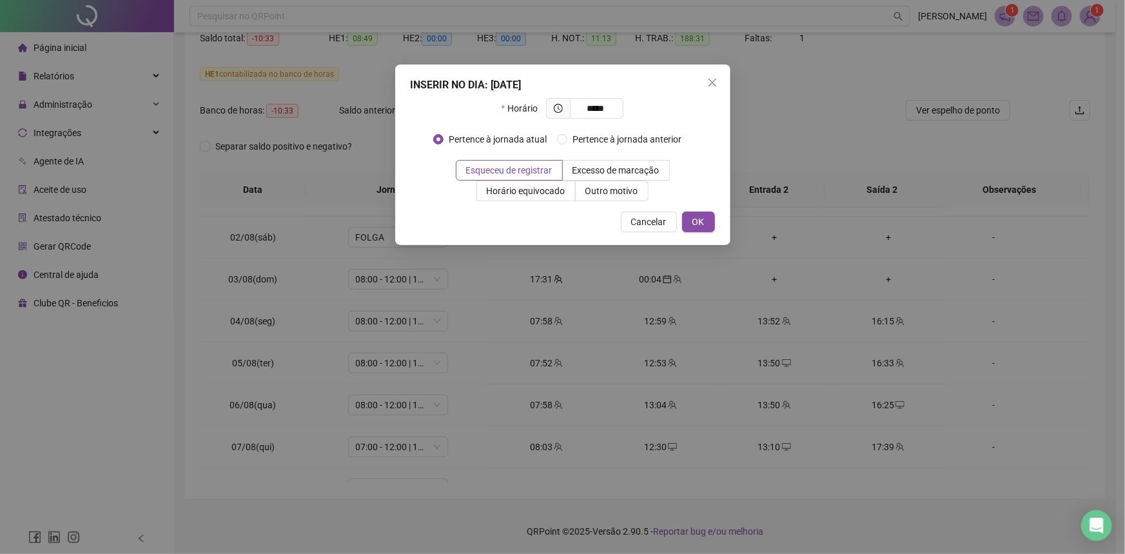
type input "*****"
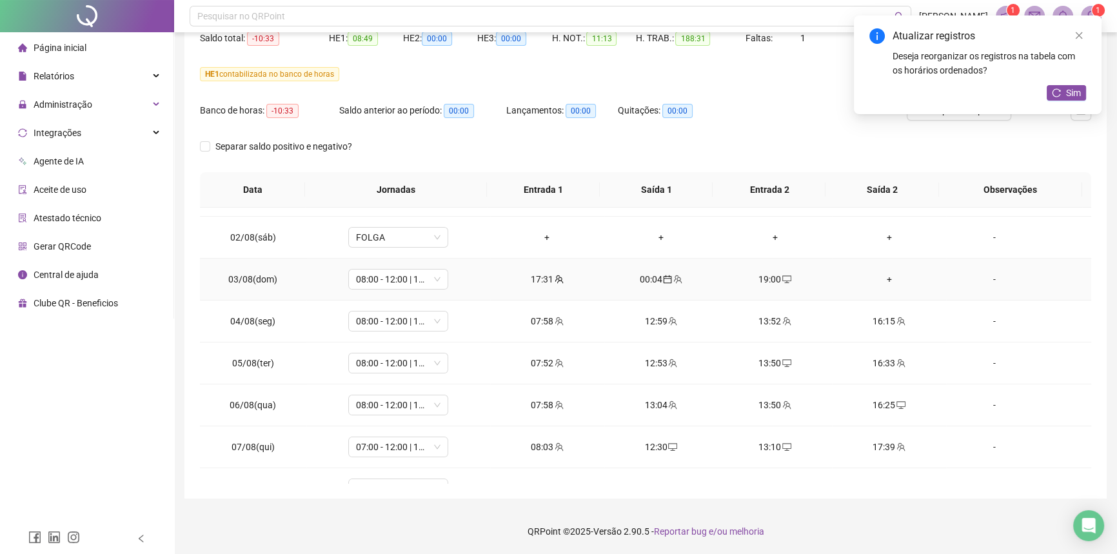
click at [883, 280] on div "+" at bounding box center [888, 279] width 93 height 14
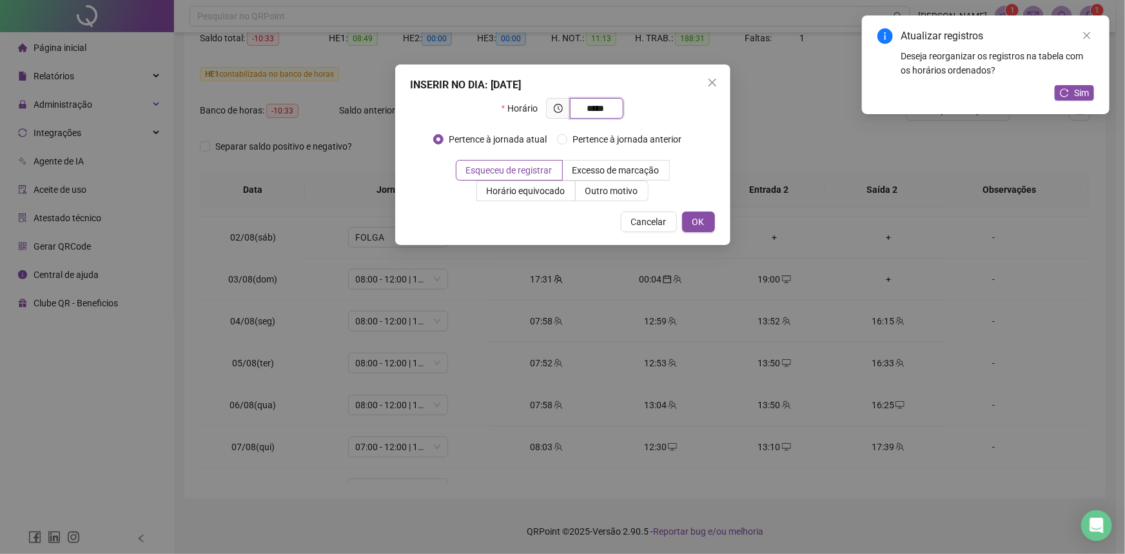
type input "*****"
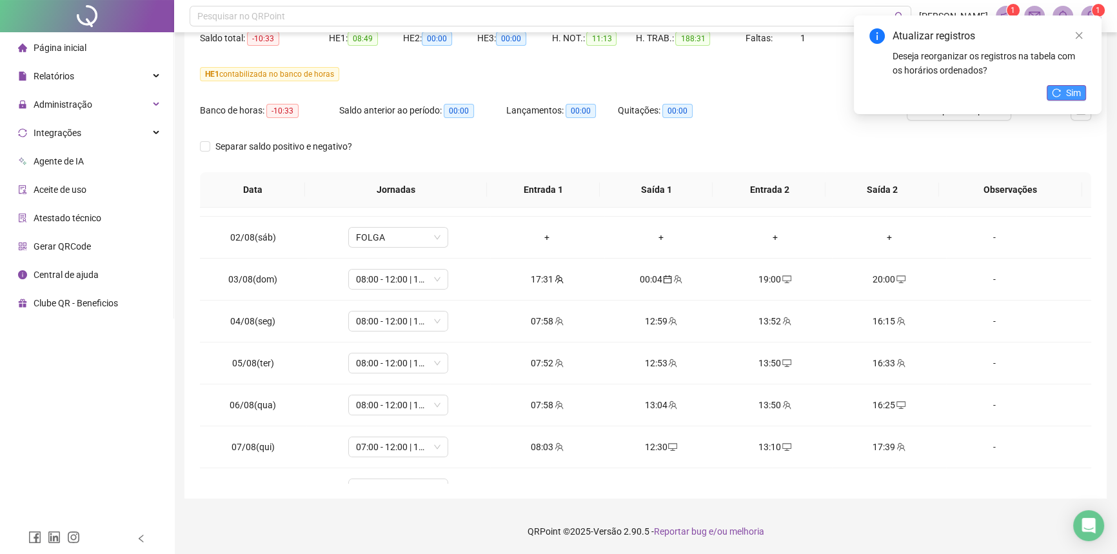
click at [1066, 91] on span "Sim" at bounding box center [1073, 93] width 15 height 14
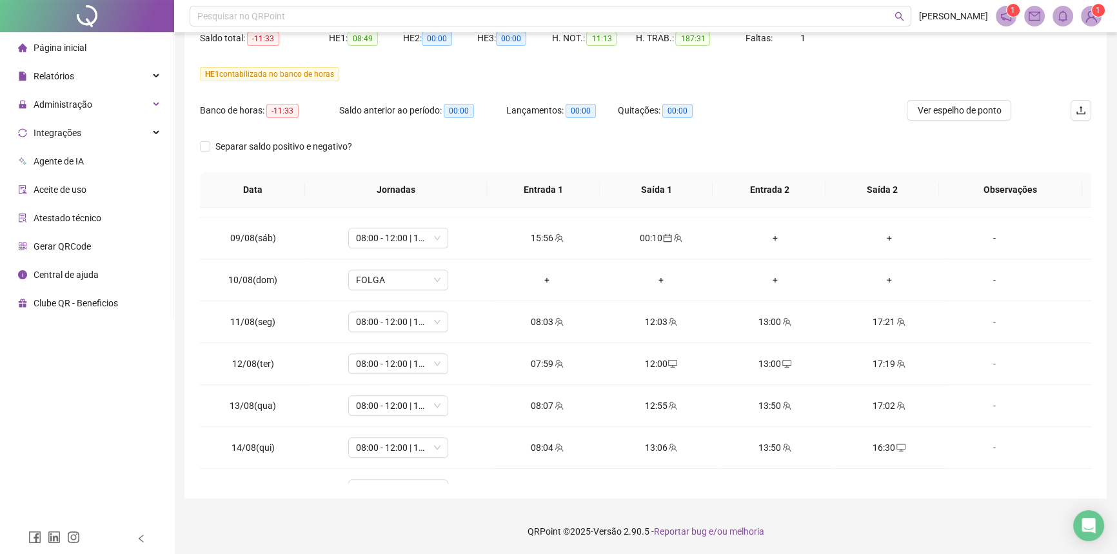
scroll to position [1021, 0]
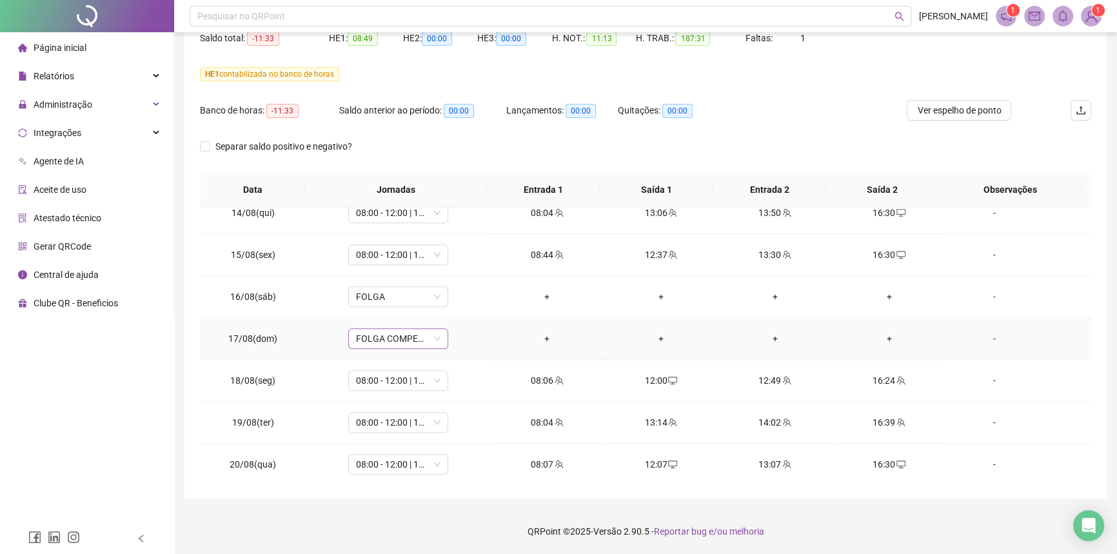
click at [406, 337] on span "FOLGA COMPENSATÓRIA" at bounding box center [398, 338] width 84 height 19
type input "*****"
click at [371, 393] on div "Sem carga horária" at bounding box center [403, 403] width 108 height 21
click at [373, 389] on div "Folga" at bounding box center [406, 382] width 85 height 14
click at [453, 304] on span "Sim" at bounding box center [456, 302] width 15 height 14
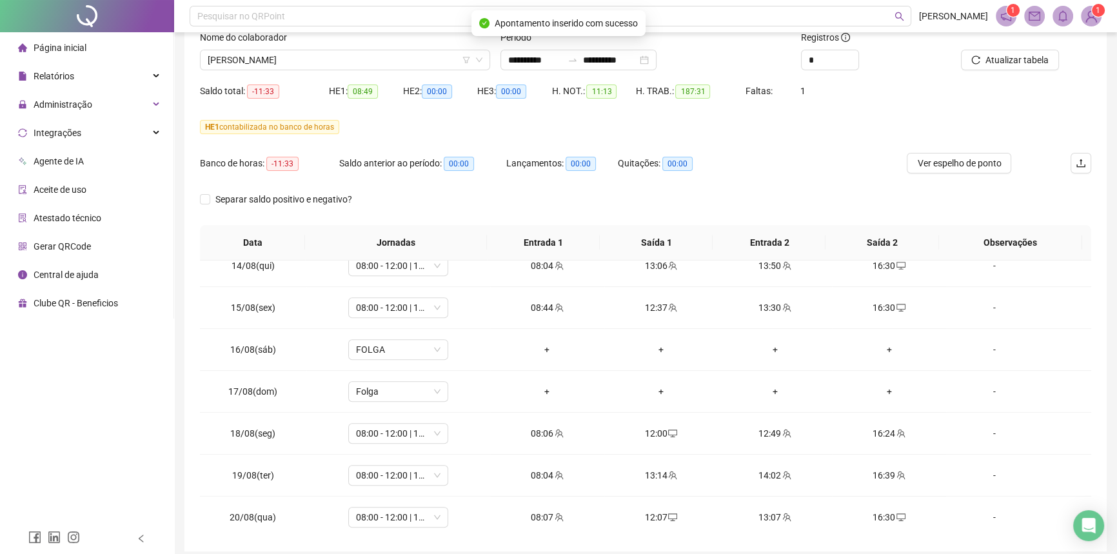
scroll to position [24, 0]
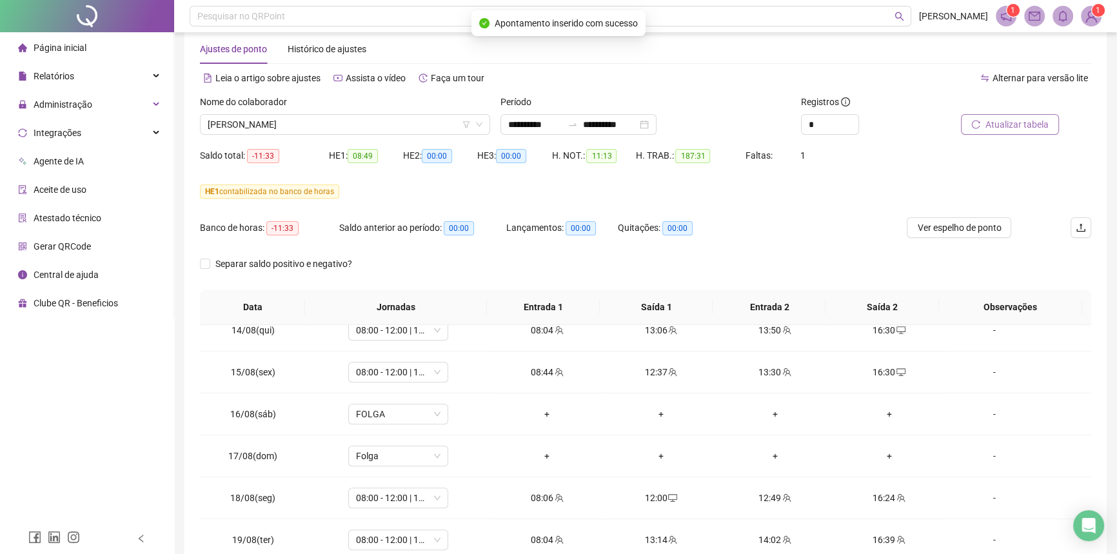
click at [1010, 123] on span "Atualizar tabela" at bounding box center [1016, 124] width 63 height 14
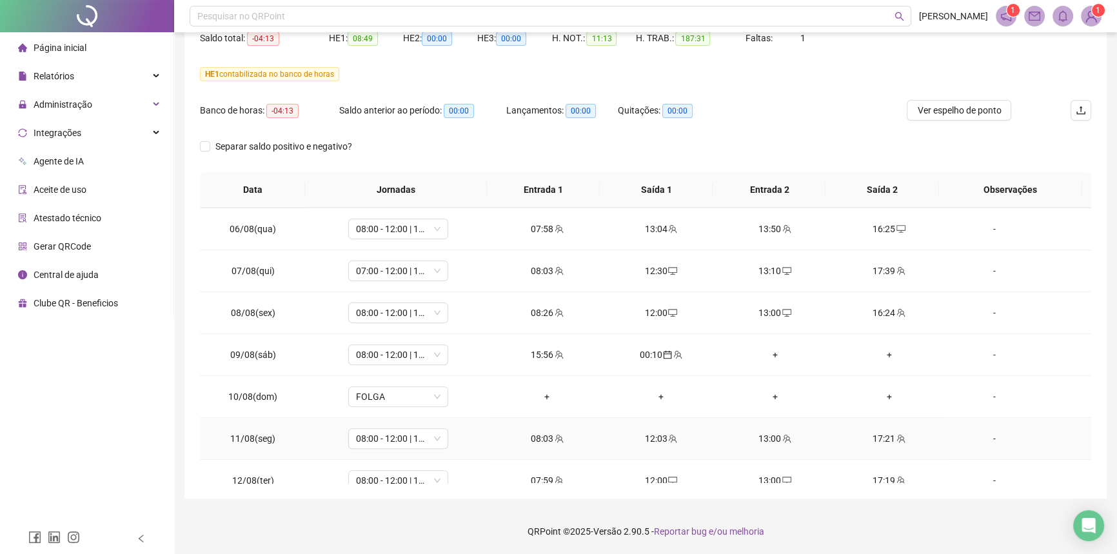
scroll to position [611, 0]
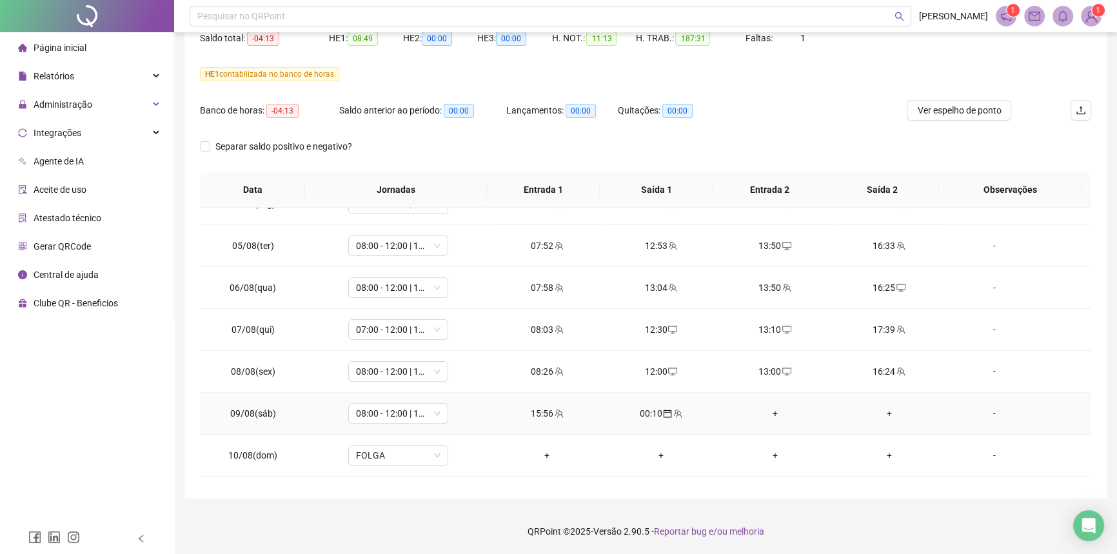
click at [765, 409] on div "+" at bounding box center [774, 413] width 93 height 14
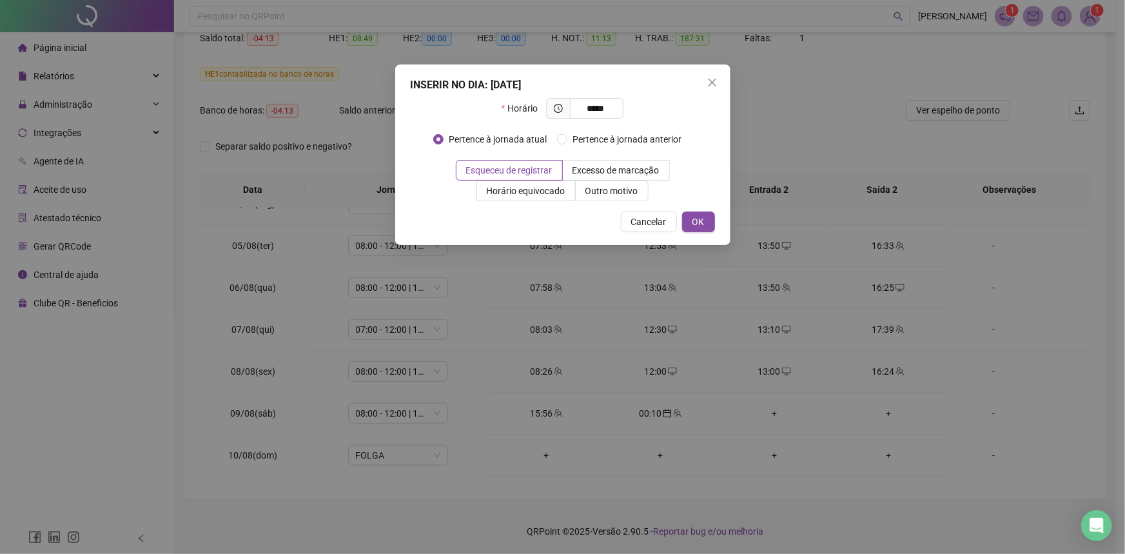
type input "*****"
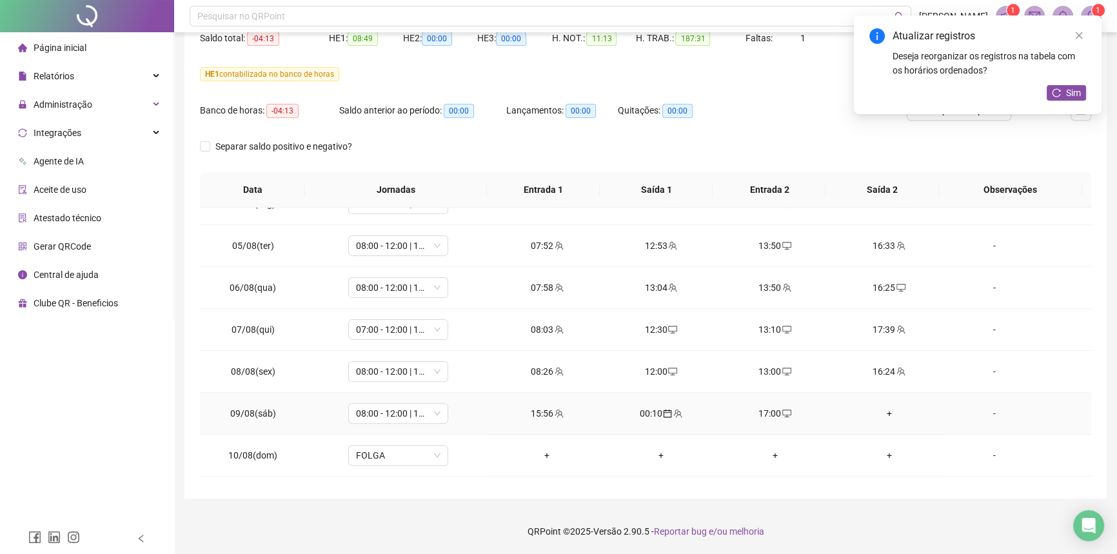
click at [883, 415] on div "+" at bounding box center [888, 413] width 93 height 14
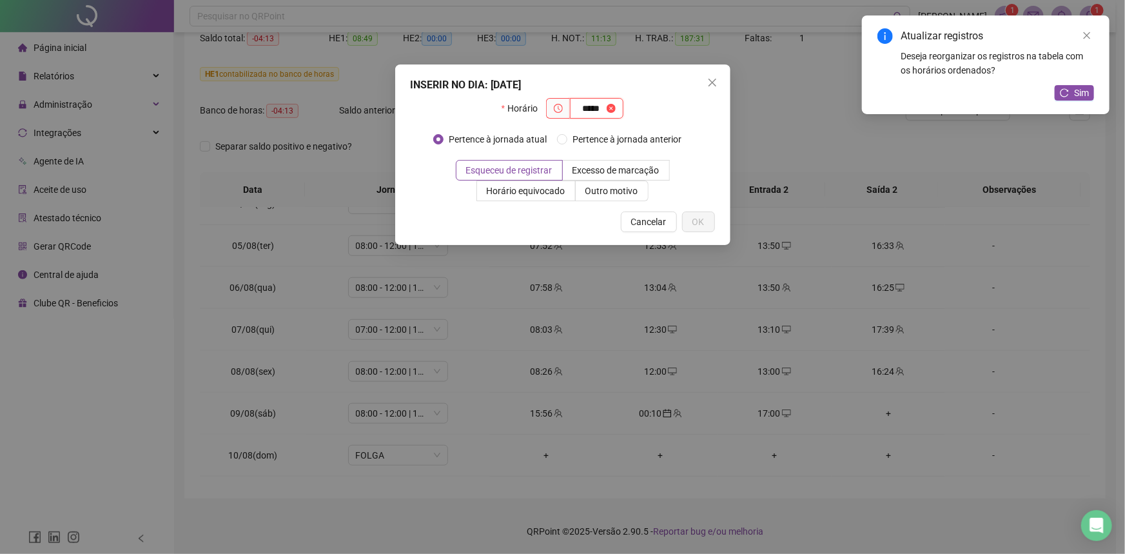
type input "*****"
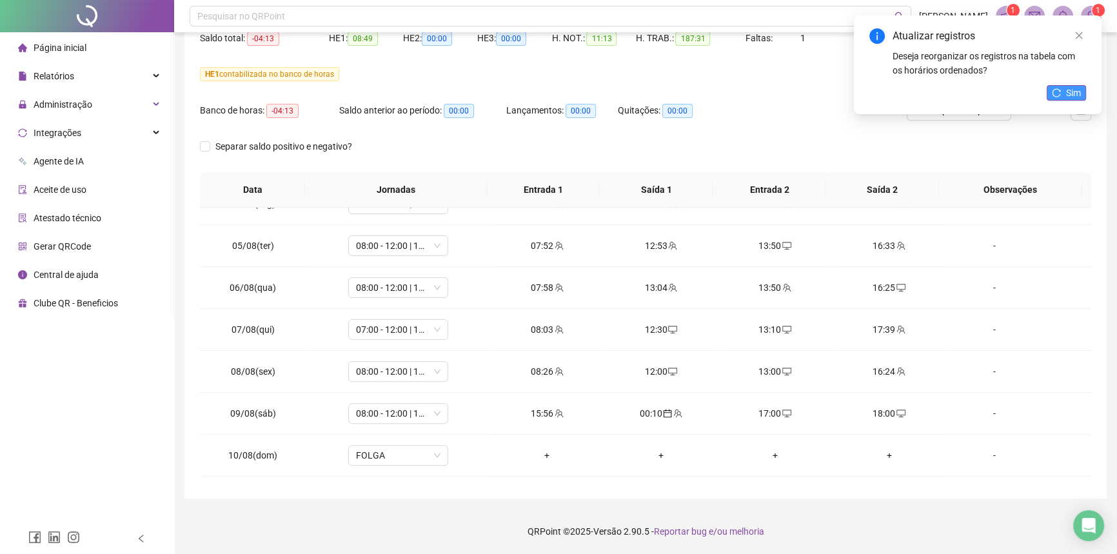
click at [1075, 86] on span "Sim" at bounding box center [1073, 93] width 15 height 14
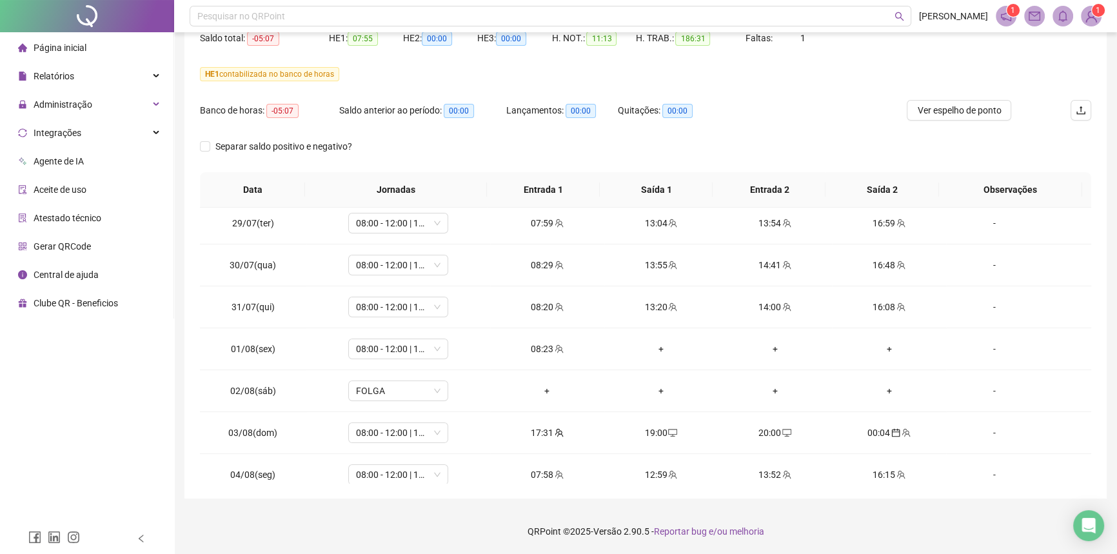
scroll to position [351, 0]
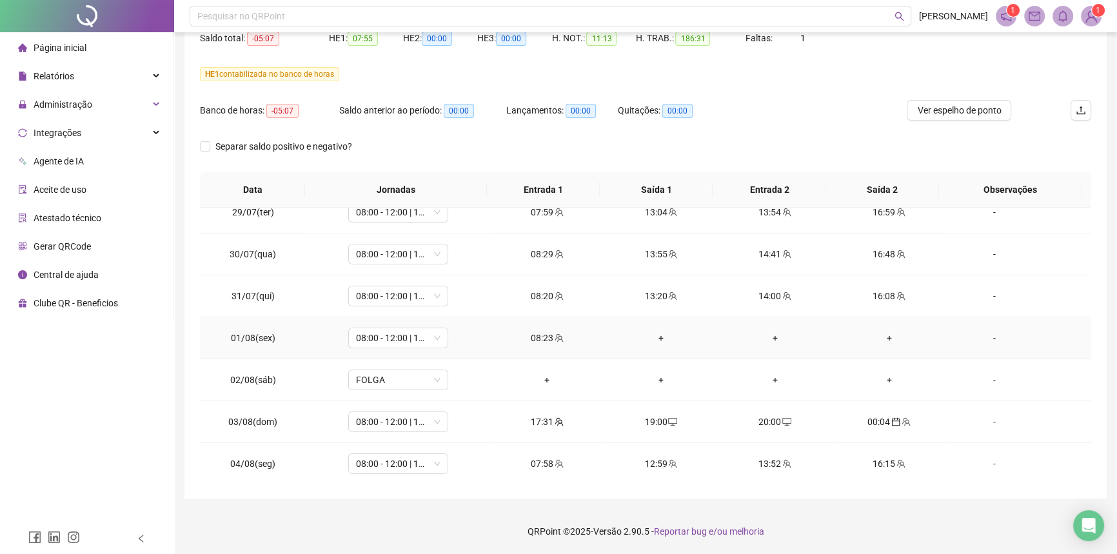
click at [555, 343] on div "08:23" at bounding box center [546, 338] width 93 height 14
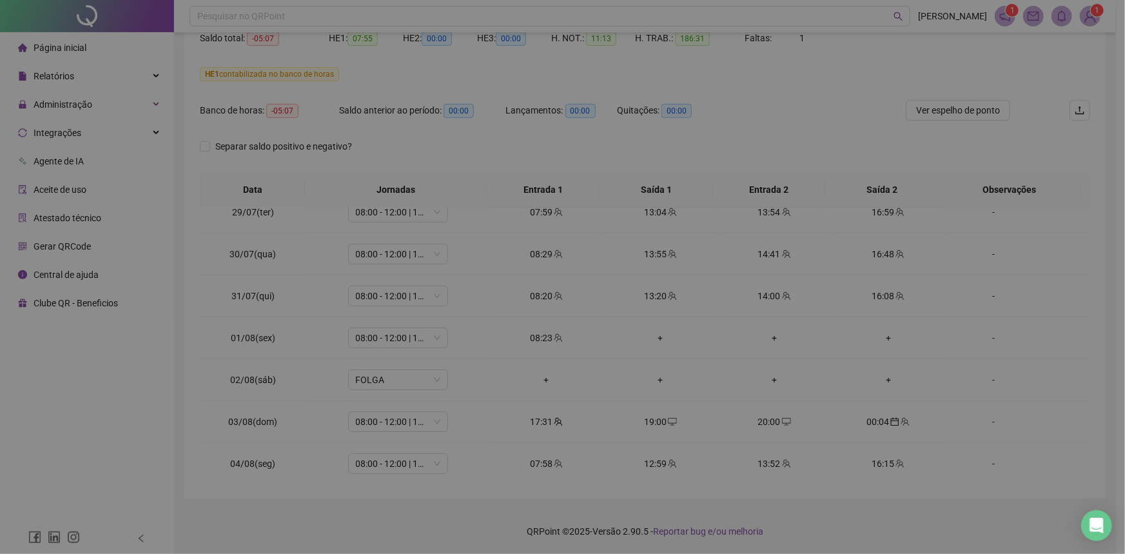
type input "**********"
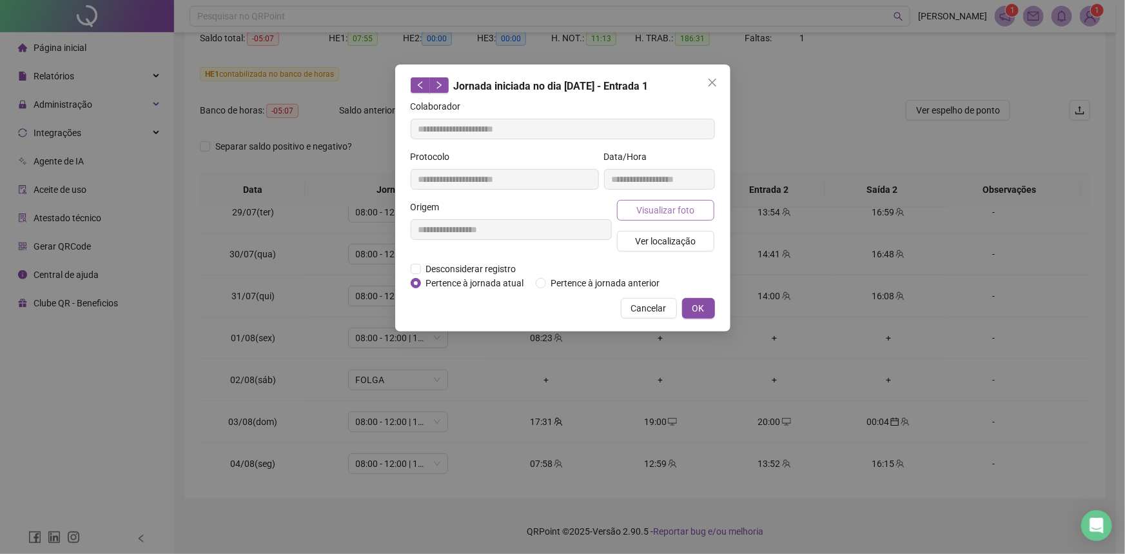
click at [658, 214] on span "Visualizar foto" at bounding box center [665, 210] width 58 height 14
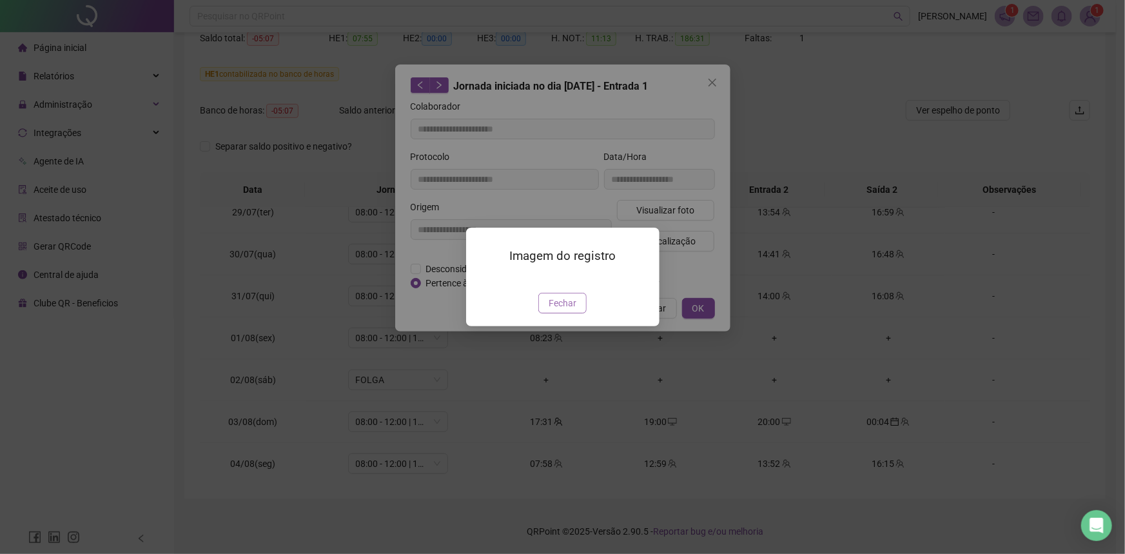
click at [564, 310] on span "Fechar" at bounding box center [563, 303] width 28 height 14
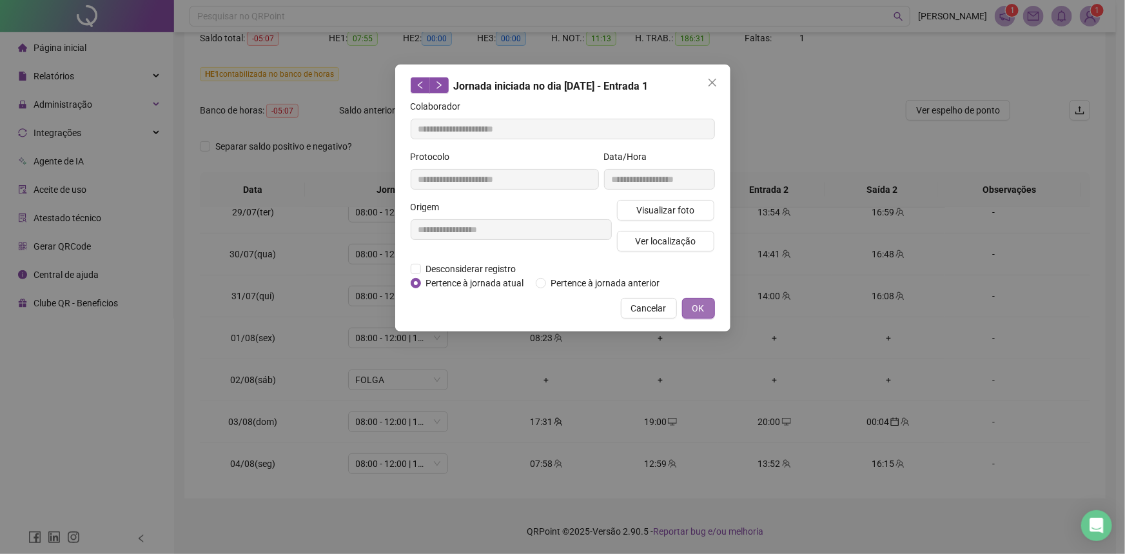
click at [686, 308] on button "OK" at bounding box center [698, 308] width 33 height 21
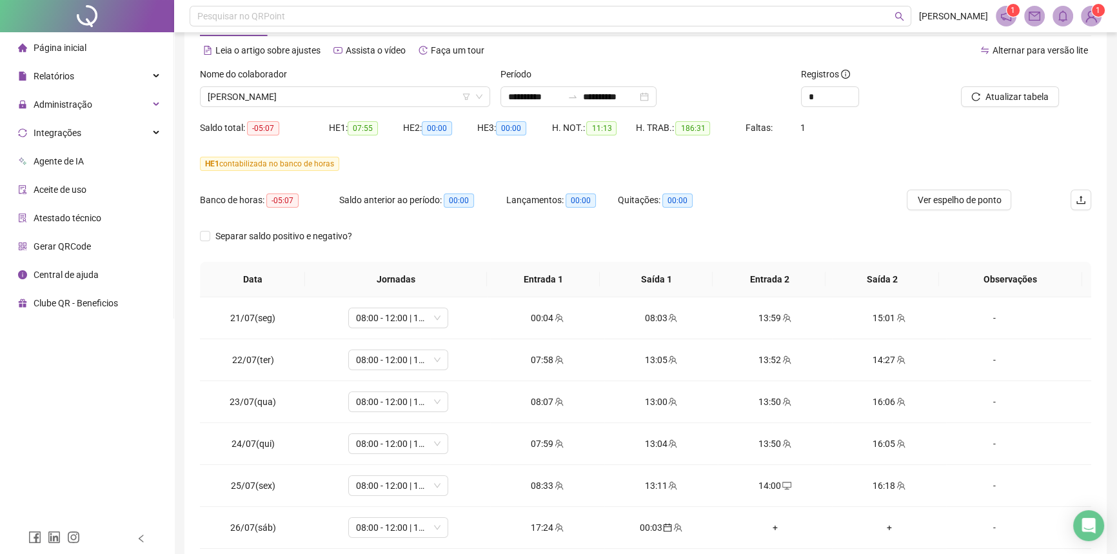
scroll to position [0, 0]
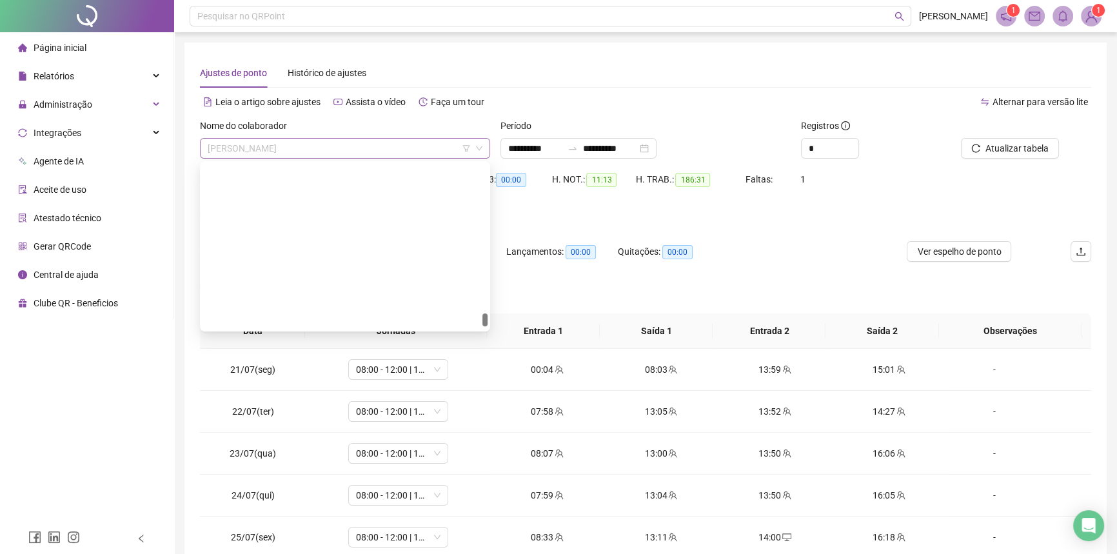
click at [289, 142] on span "[PERSON_NAME]" at bounding box center [345, 148] width 275 height 19
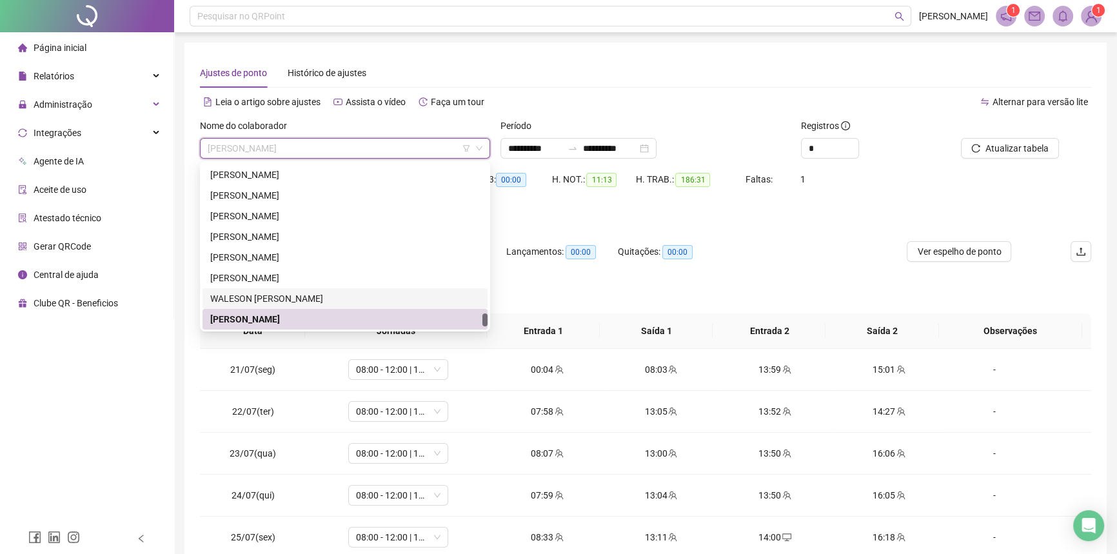
click at [253, 293] on div "WALESON [PERSON_NAME]" at bounding box center [345, 298] width 270 height 14
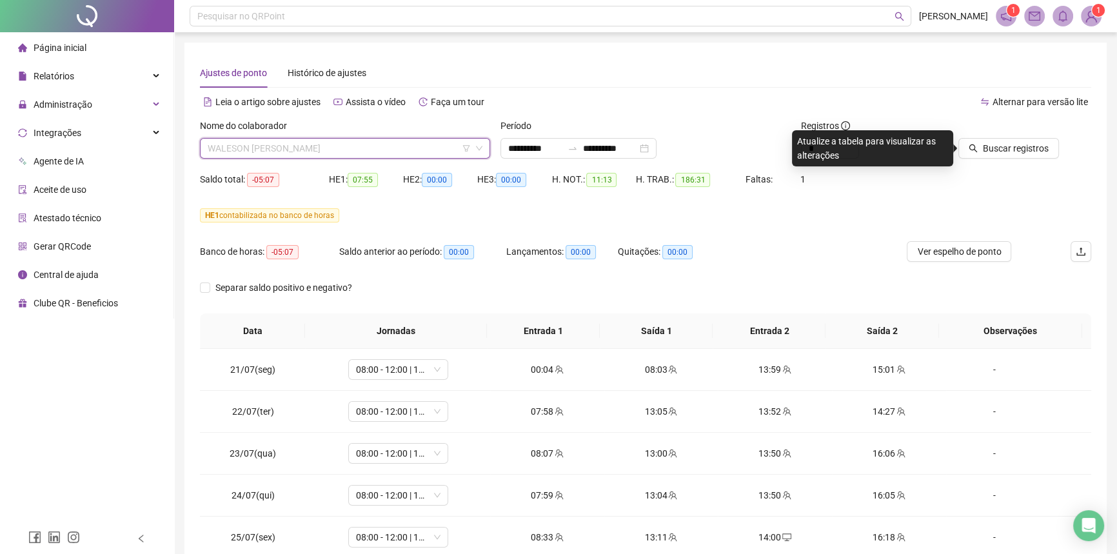
click at [310, 148] on span "WALESON [PERSON_NAME]" at bounding box center [345, 148] width 275 height 19
type input "****"
click at [315, 173] on div "MIKAELLE FERREIRA DA SILVA" at bounding box center [345, 174] width 270 height 14
click at [1018, 148] on span "Buscar registros" at bounding box center [1016, 148] width 66 height 14
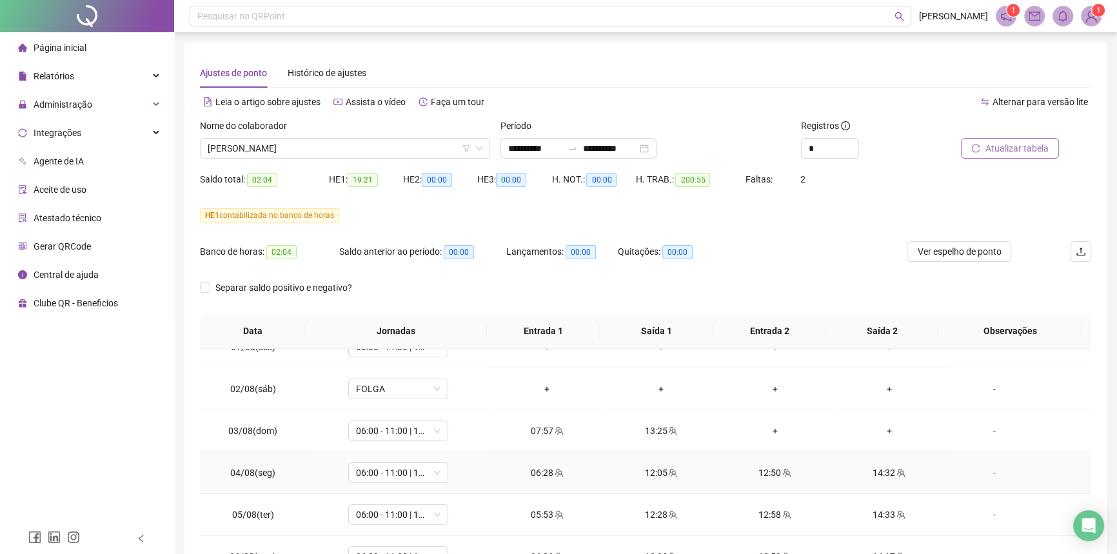
scroll to position [469, 0]
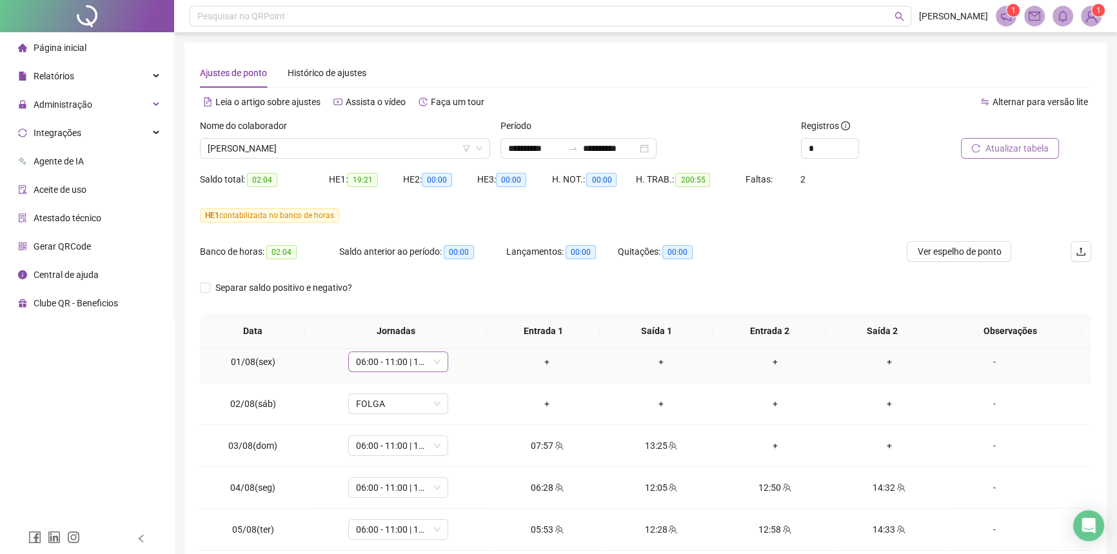
click at [395, 360] on span "06:00 - 11:00 | 12:00 - 14:32" at bounding box center [398, 361] width 84 height 19
type input "*****"
click at [404, 446] on div "Folga compensatória" at bounding box center [406, 449] width 85 height 14
click at [452, 329] on span "Sim" at bounding box center [456, 327] width 15 height 14
click at [1003, 140] on button "Atualizar tabela" at bounding box center [1010, 148] width 98 height 21
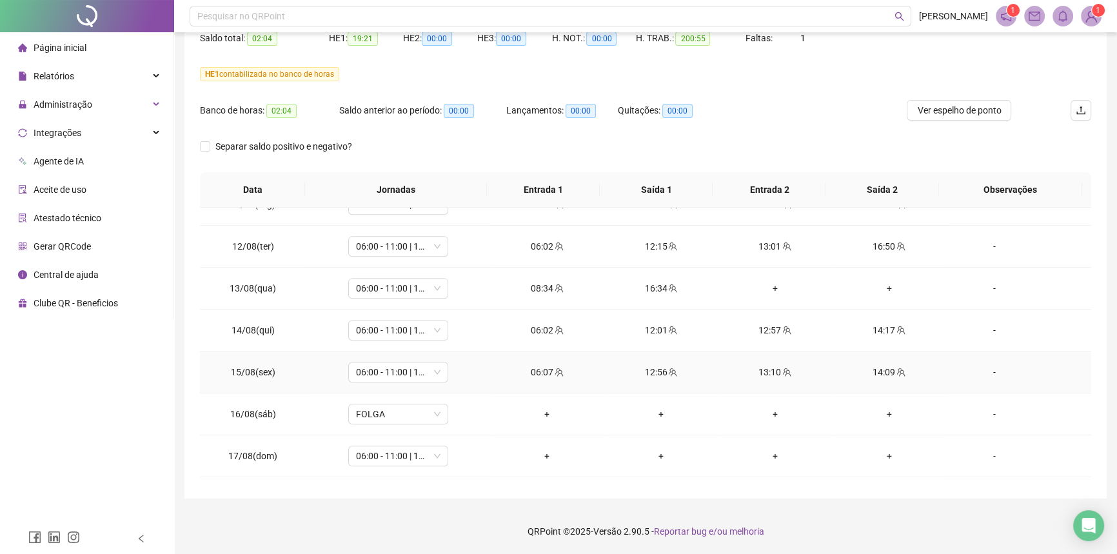
scroll to position [787, 0]
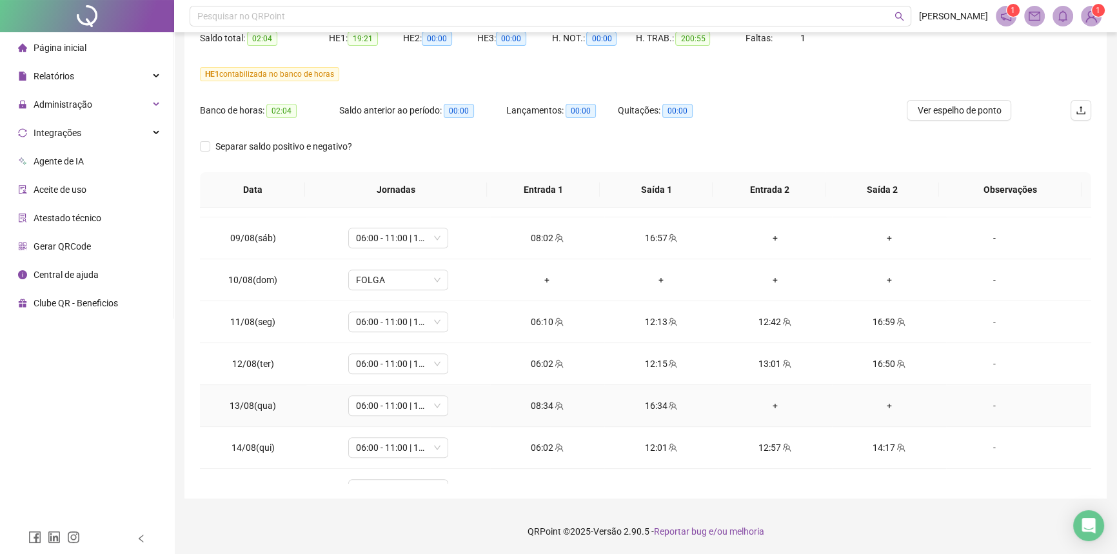
click at [771, 404] on div "+" at bounding box center [774, 405] width 93 height 14
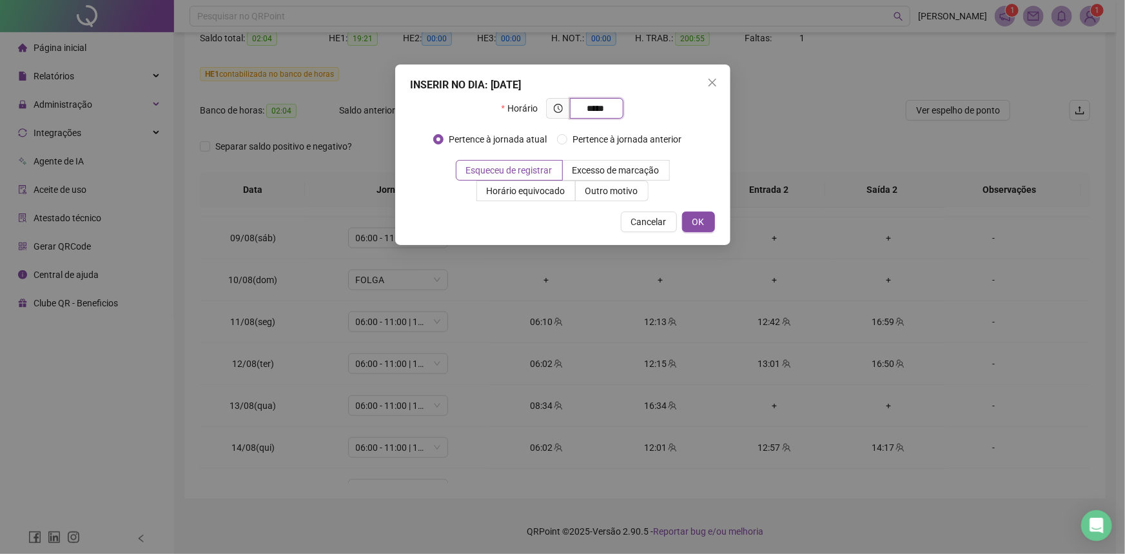
type input "*****"
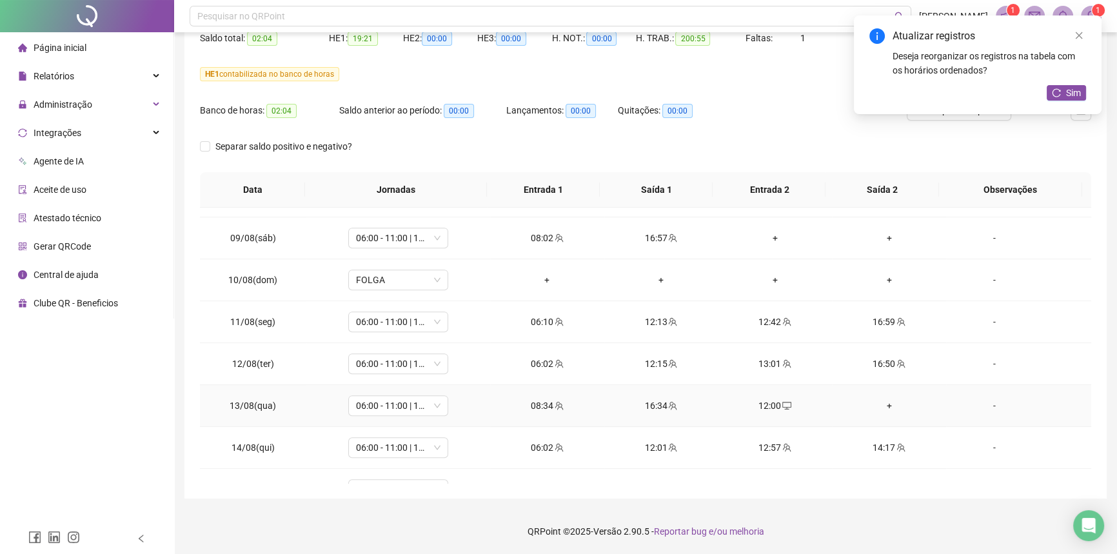
click at [877, 405] on div "+" at bounding box center [888, 405] width 93 height 14
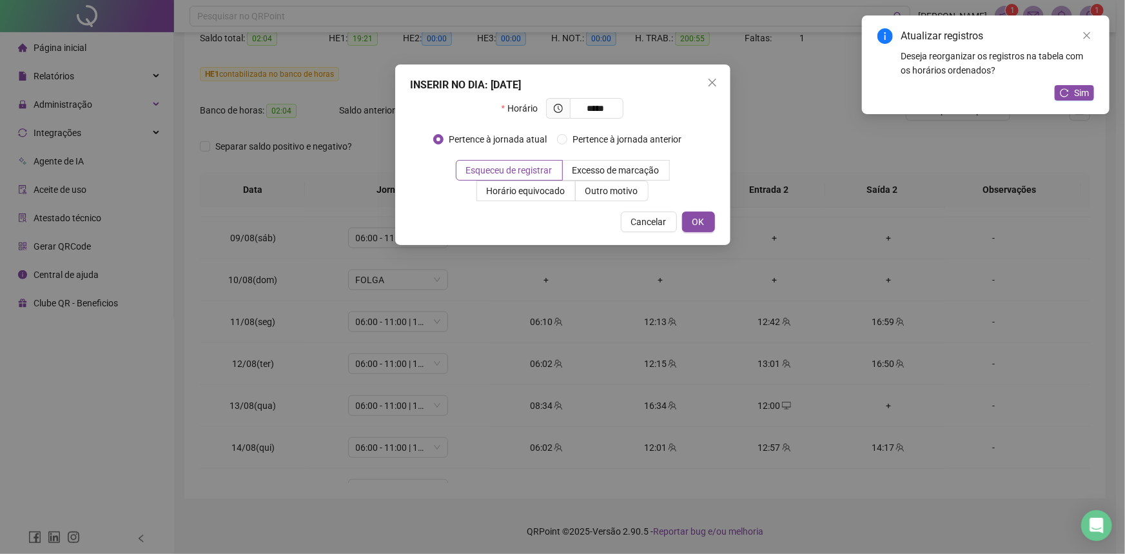
type input "*****"
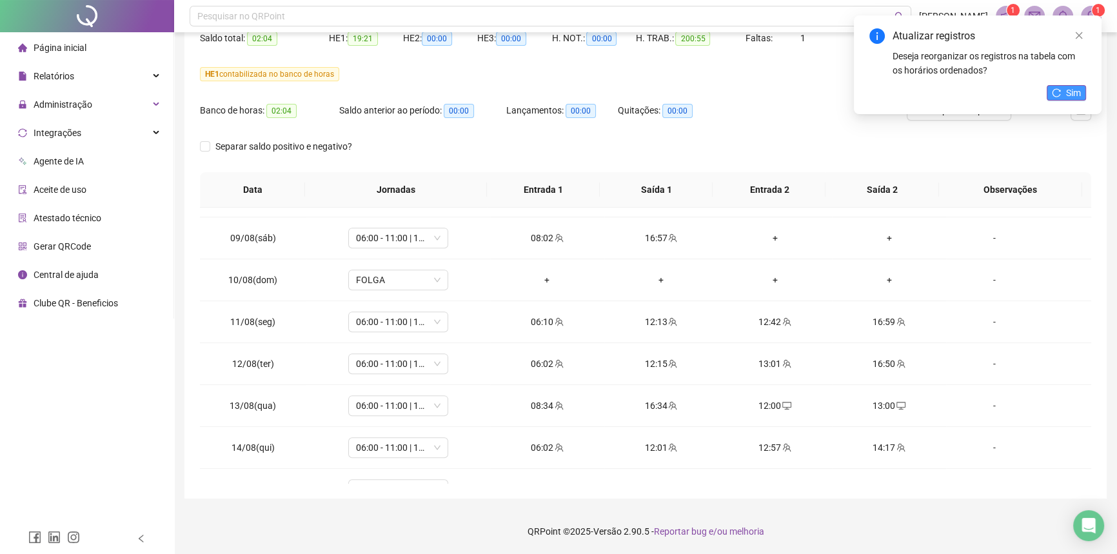
click at [1060, 93] on icon "reload" at bounding box center [1056, 92] width 9 height 9
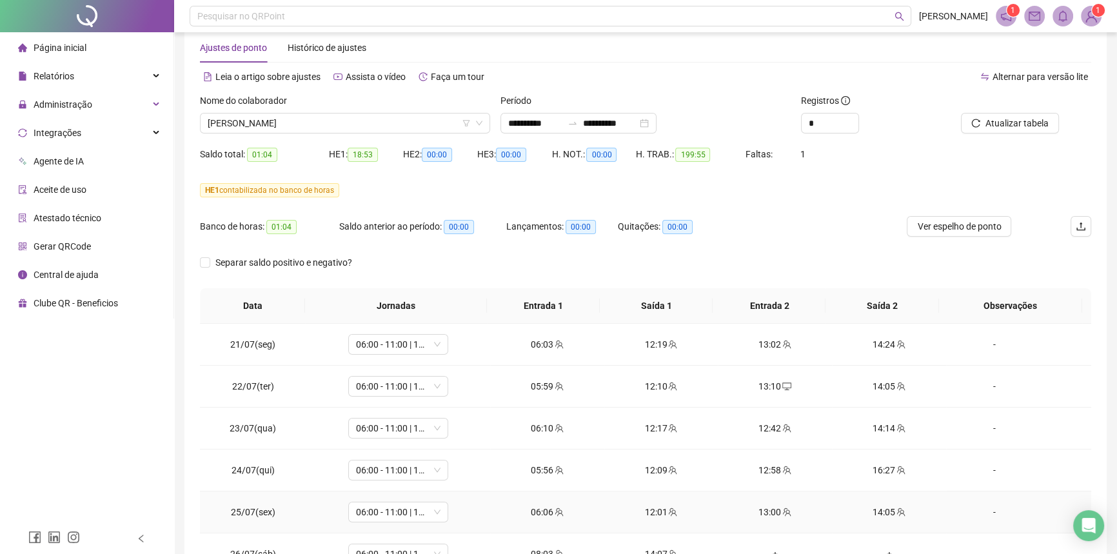
scroll to position [24, 0]
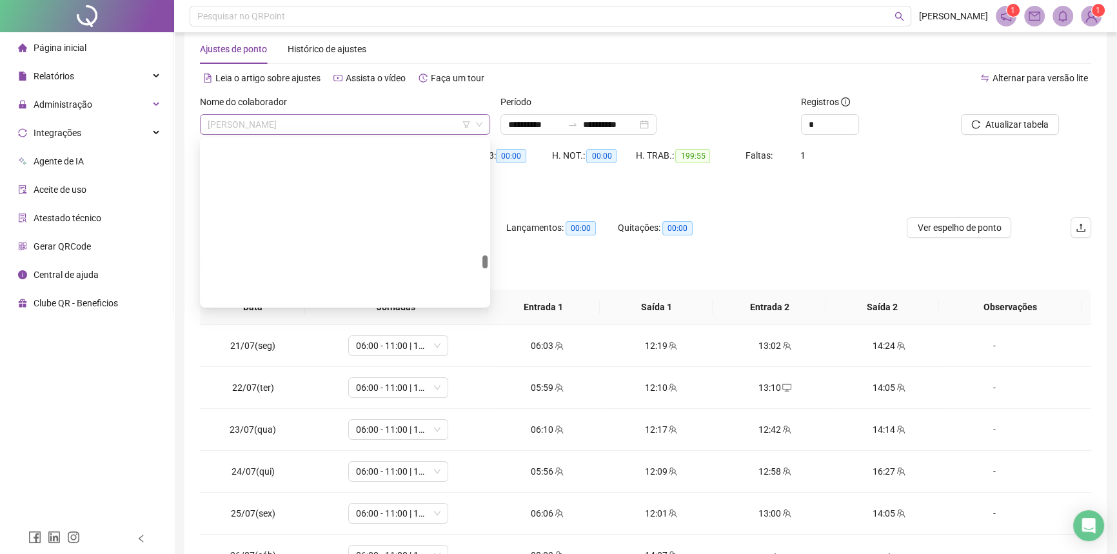
click at [317, 116] on span "MIKAELLE FERREIRA DA SILVA" at bounding box center [345, 124] width 275 height 19
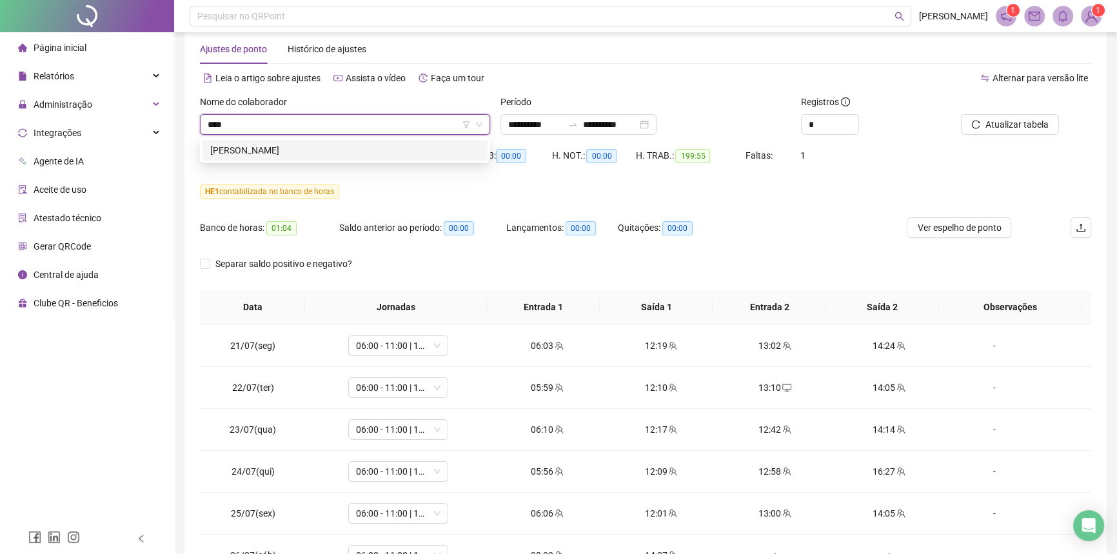
scroll to position [0, 0]
type input "*****"
click at [306, 147] on div "ELIANA DOS SANTOS SILVA" at bounding box center [345, 150] width 270 height 14
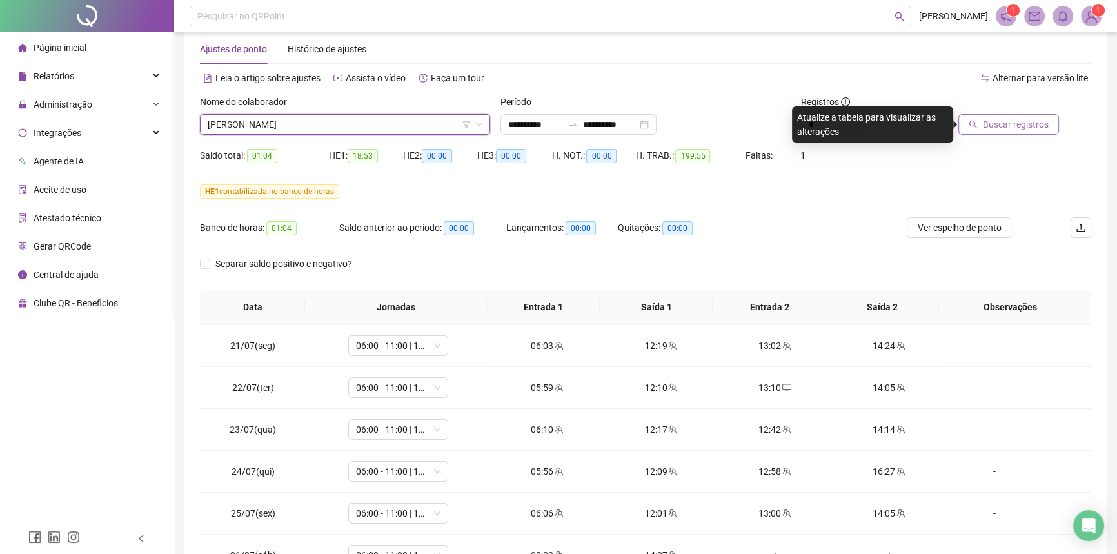
click at [977, 128] on icon "search" at bounding box center [972, 124] width 9 height 9
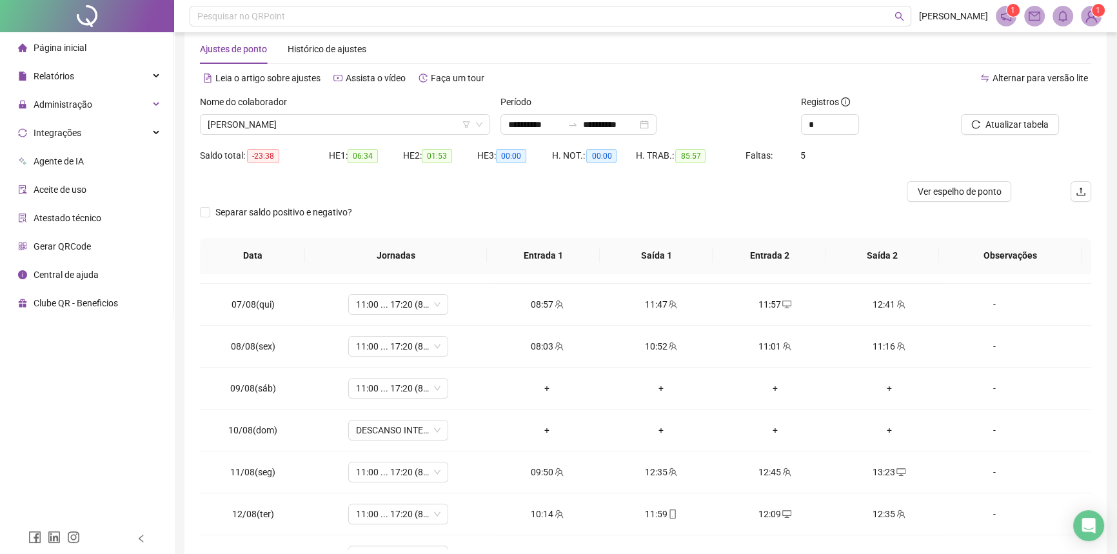
scroll to position [703, 0]
click at [395, 426] on span "DESCANSO INTER-JORNADA" at bounding box center [398, 429] width 84 height 19
type input "*****"
click at [393, 362] on div "Folga" at bounding box center [406, 359] width 85 height 14
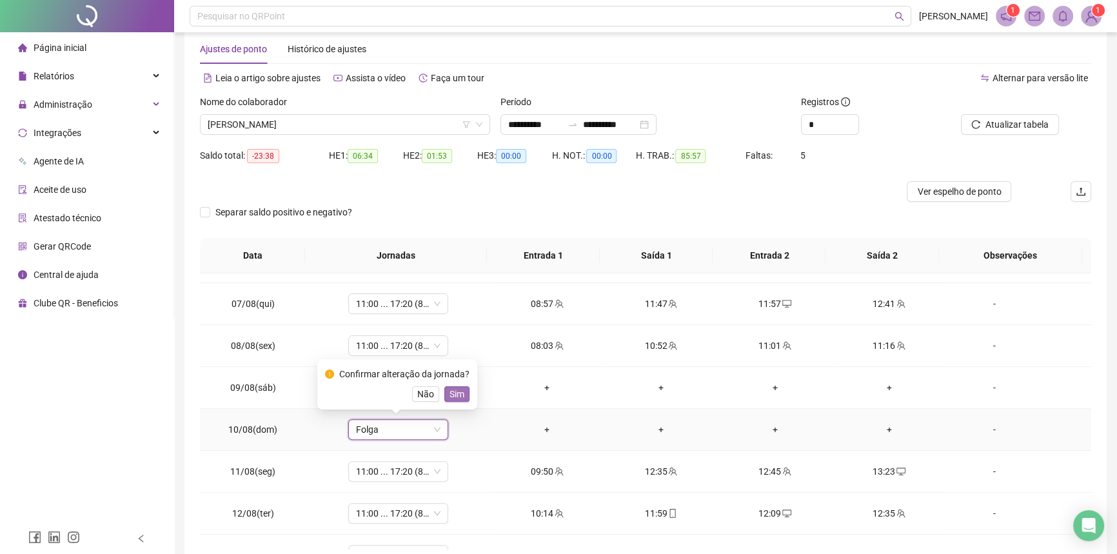
click at [450, 395] on span "Sim" at bounding box center [456, 394] width 15 height 14
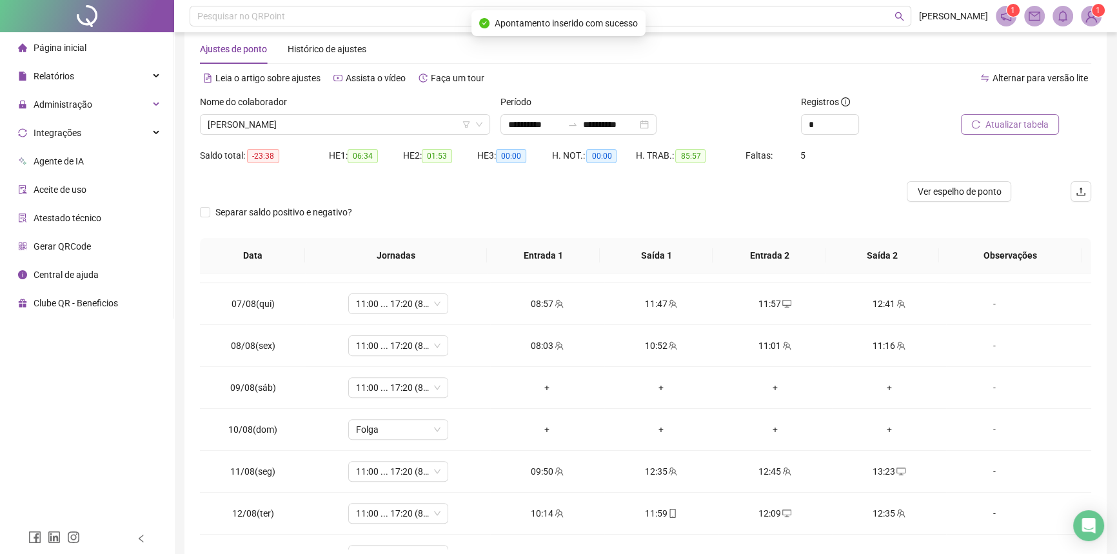
click at [1003, 126] on span "Atualizar tabela" at bounding box center [1016, 124] width 63 height 14
click at [826, 123] on input "*" at bounding box center [829, 124] width 57 height 19
click at [826, 122] on input "*" at bounding box center [829, 124] width 57 height 19
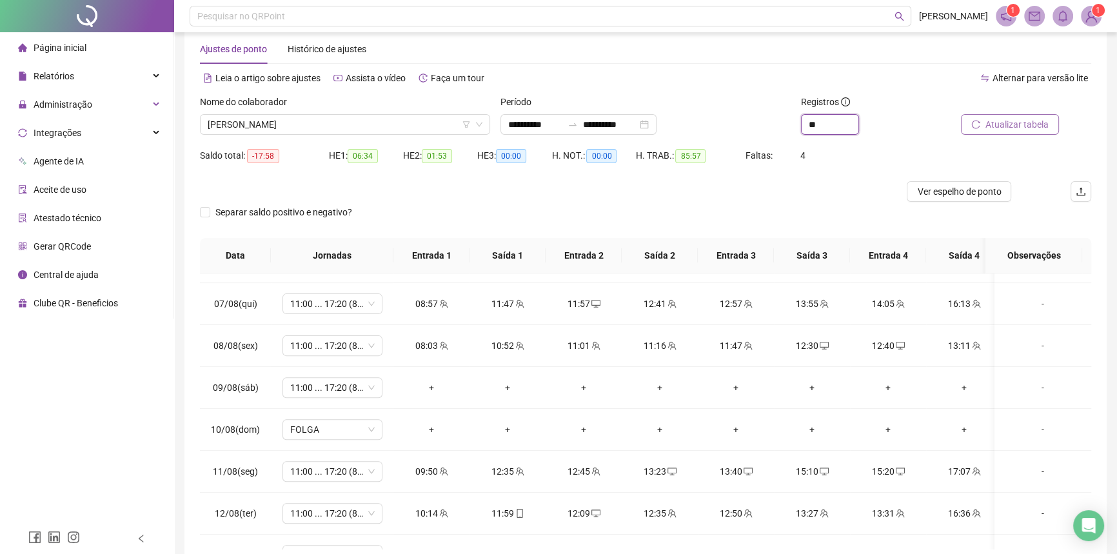
type input "**"
click at [997, 126] on span "Atualizar tabela" at bounding box center [1016, 124] width 63 height 14
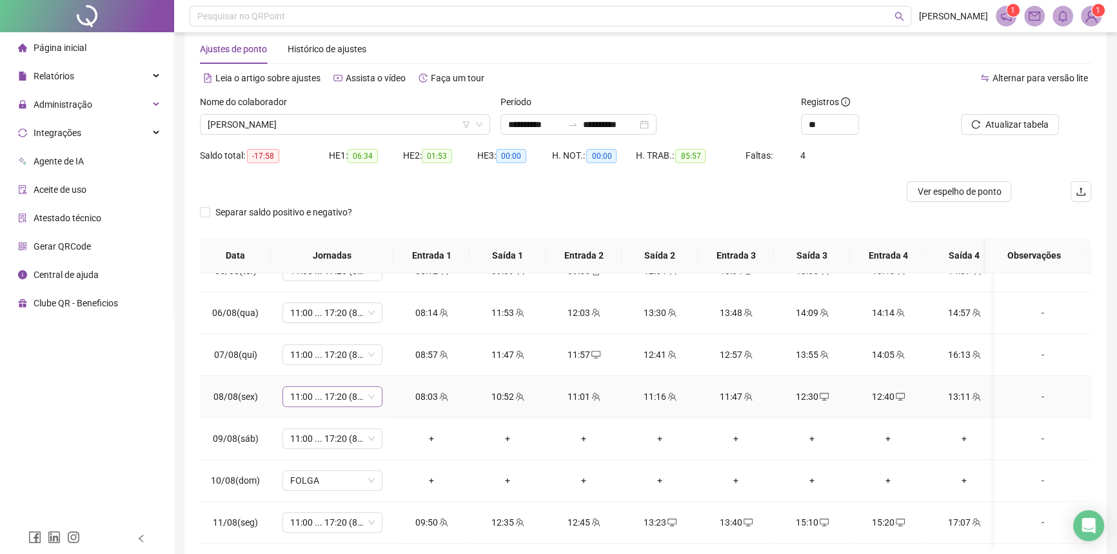
scroll to position [761, 0]
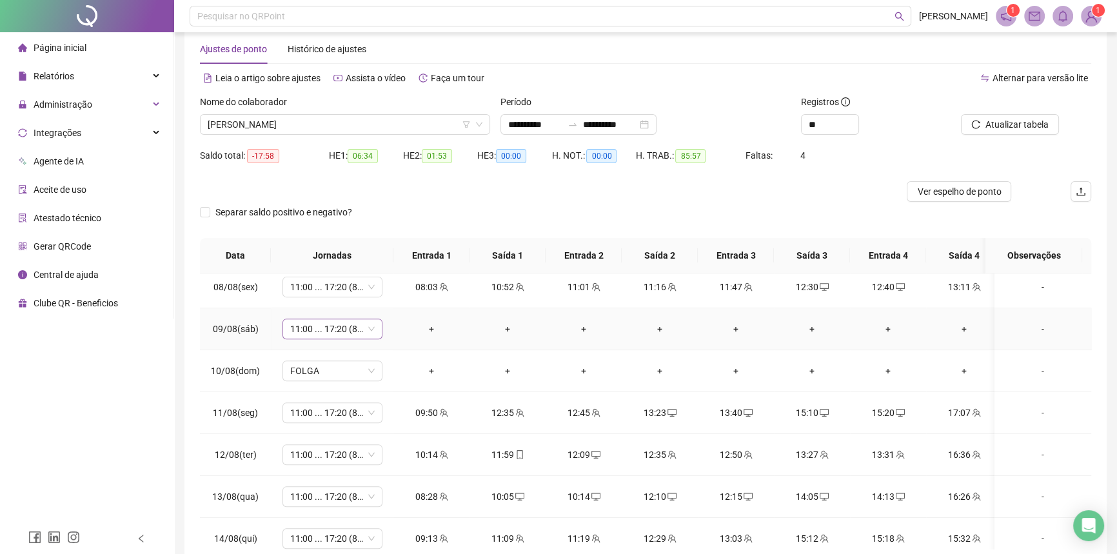
click at [336, 328] on span "11:00 ... 17:20 (8 HORAS)" at bounding box center [332, 328] width 84 height 19
type input "*****"
click at [352, 414] on div "Folga compensatória" at bounding box center [342, 415] width 85 height 14
click at [389, 296] on span "Sim" at bounding box center [393, 293] width 15 height 14
click at [972, 121] on button "Atualizar tabela" at bounding box center [1010, 124] width 98 height 21
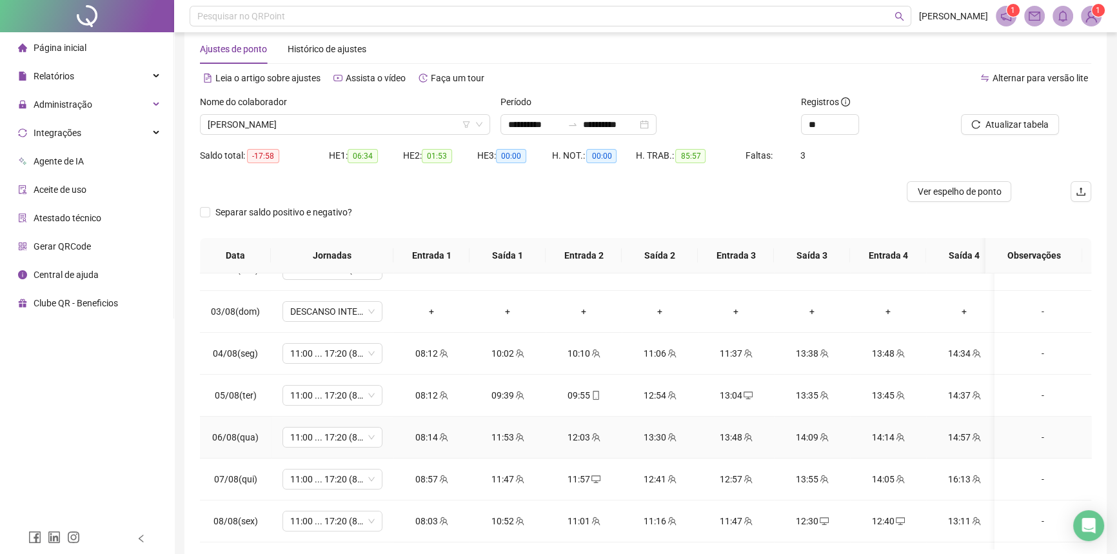
scroll to position [469, 0]
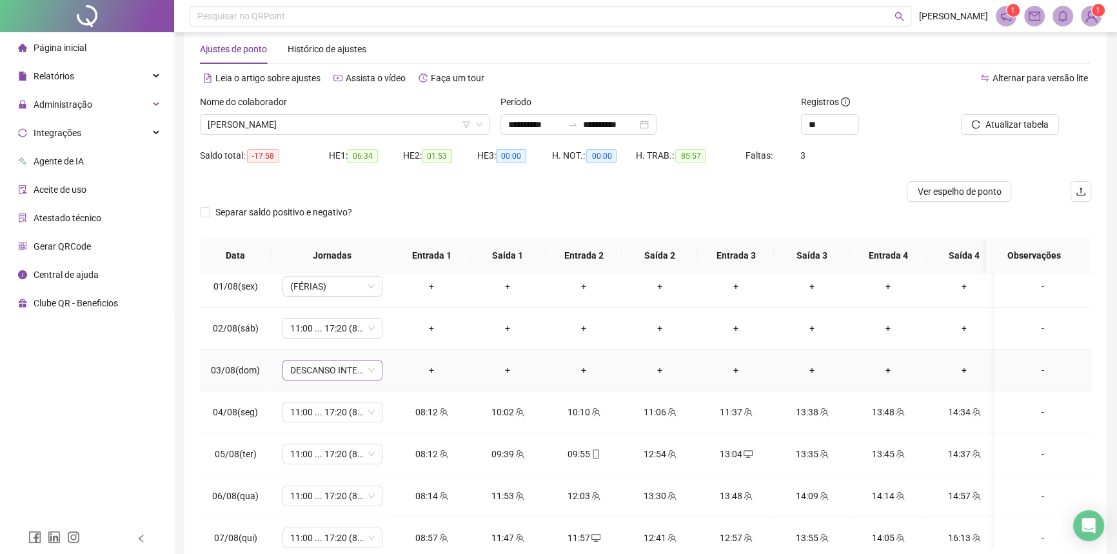
click at [315, 366] on span "DESCANSO INTER-JORNADA" at bounding box center [332, 369] width 84 height 19
type input "*****"
click at [322, 414] on div "Folga" at bounding box center [342, 415] width 85 height 14
click at [391, 328] on span "Sim" at bounding box center [393, 335] width 15 height 14
click at [989, 123] on span "Atualizar tabela" at bounding box center [1016, 124] width 63 height 14
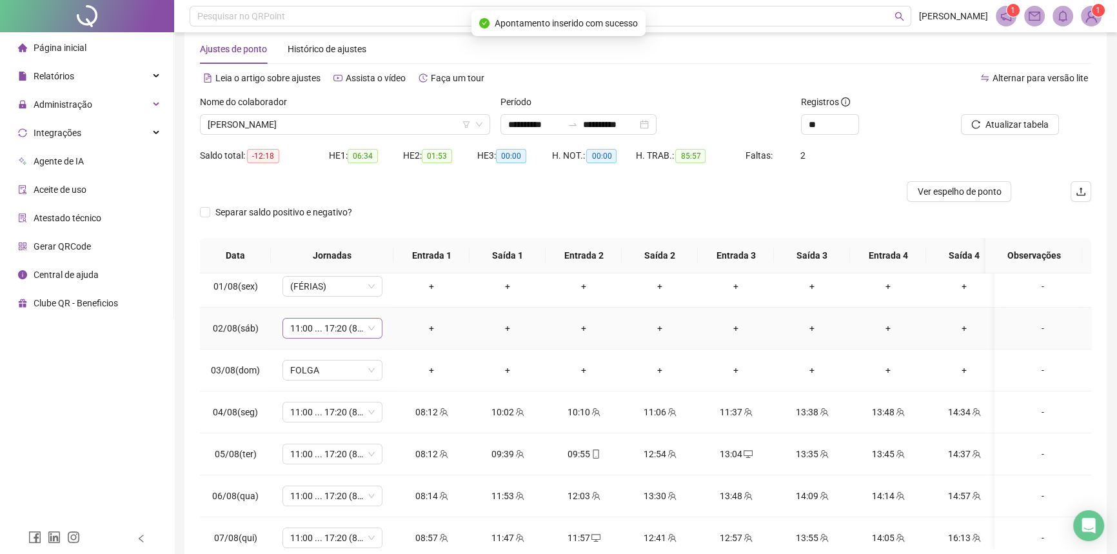
click at [309, 336] on div "11:00 ... 17:20 (8 HORAS)" at bounding box center [332, 328] width 100 height 21
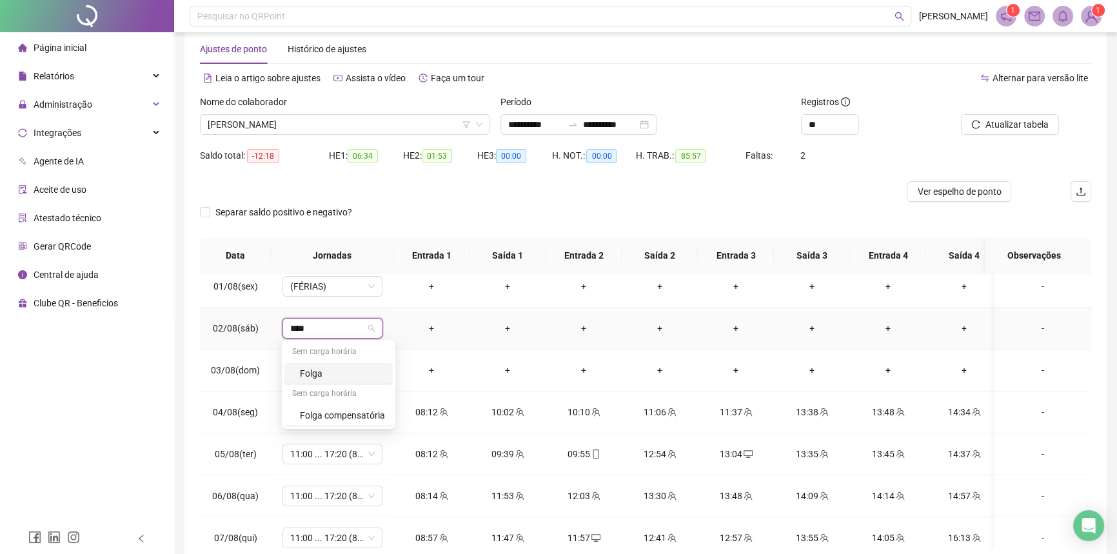
type input "*****"
click at [317, 373] on div "Folga" at bounding box center [342, 373] width 85 height 14
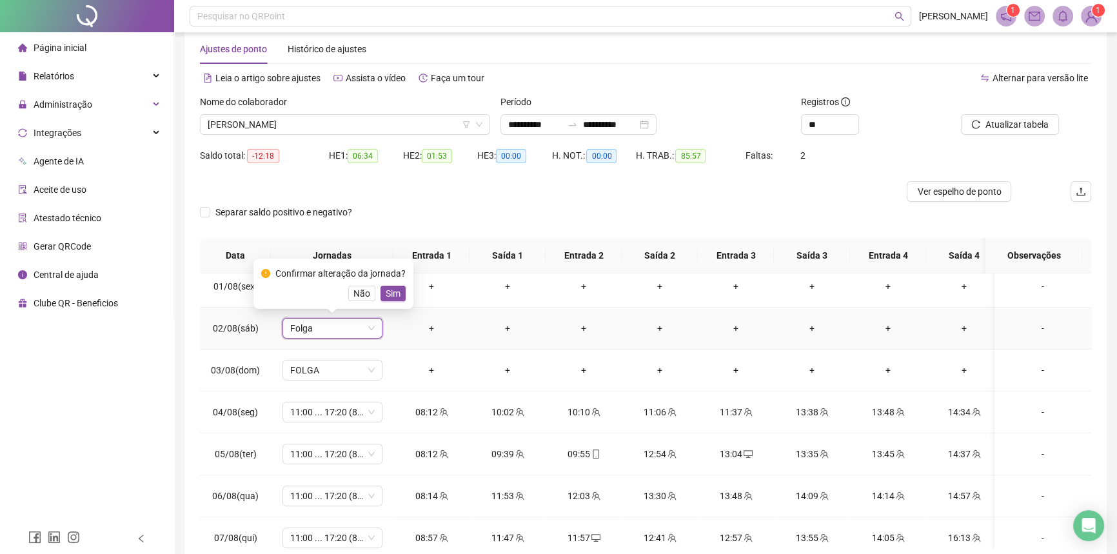
click at [386, 296] on span "Sim" at bounding box center [393, 293] width 15 height 14
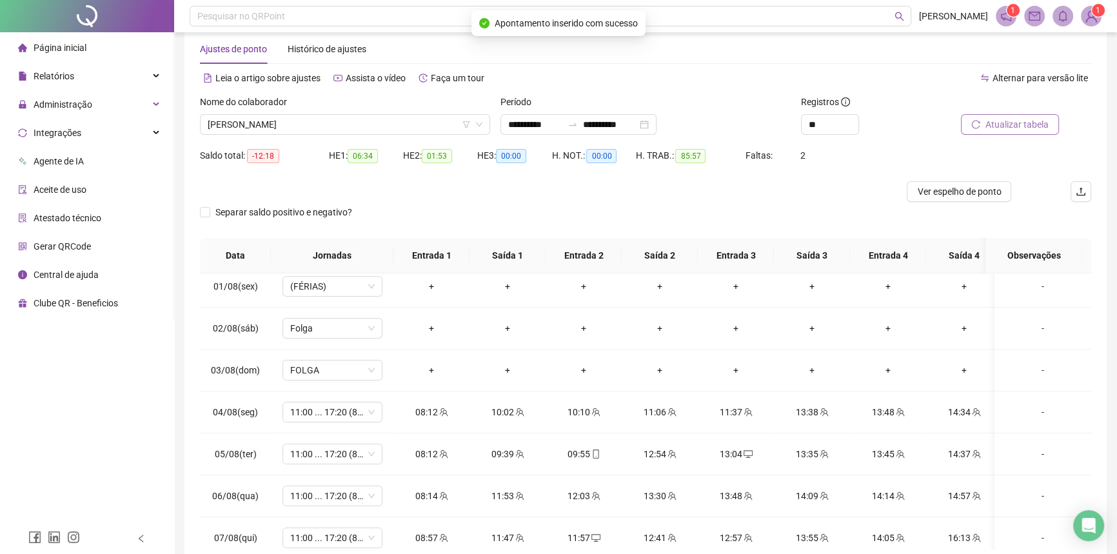
click at [1010, 130] on span "Atualizar tabela" at bounding box center [1016, 124] width 63 height 14
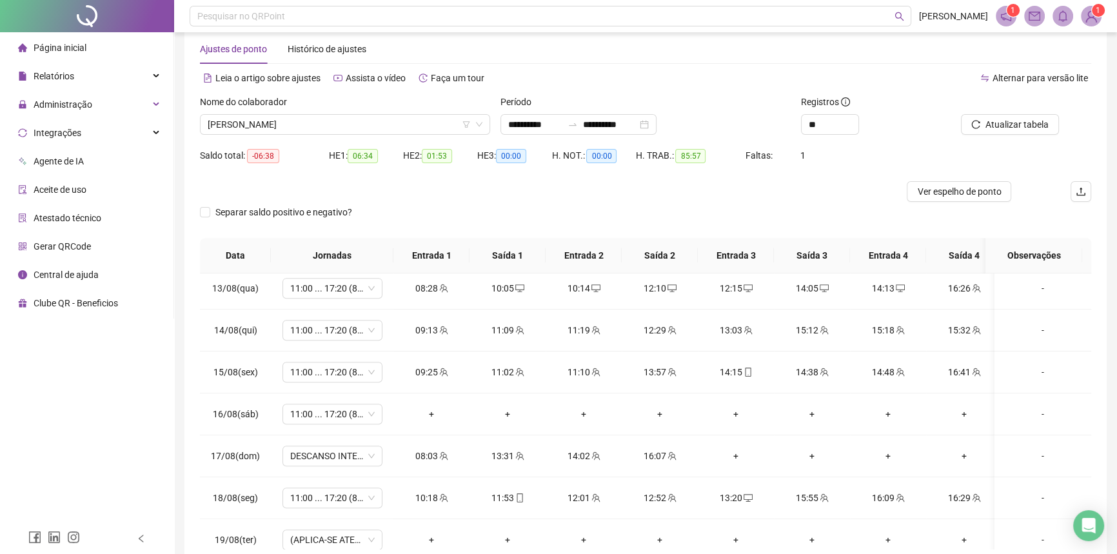
scroll to position [1030, 0]
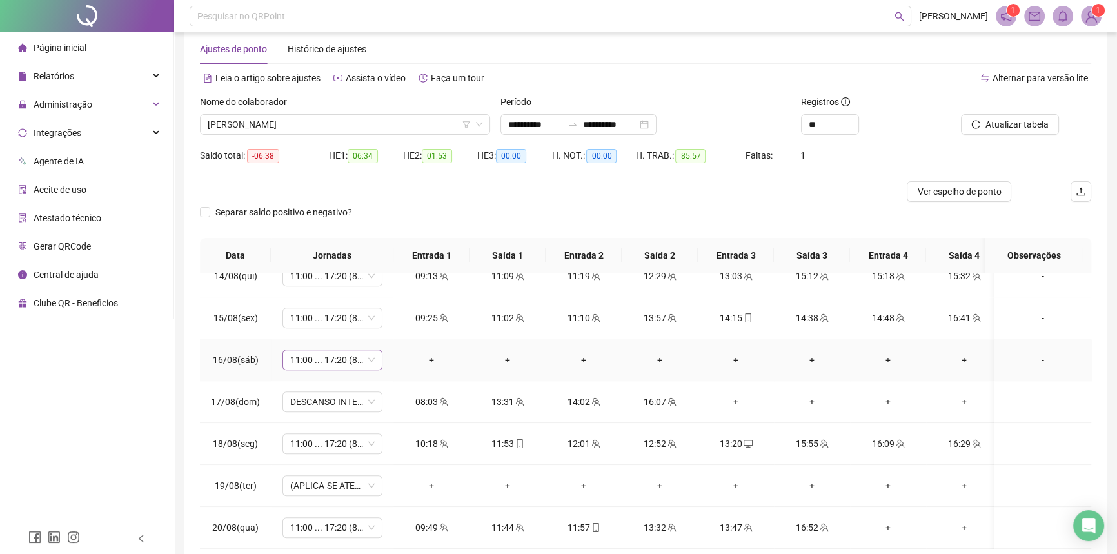
click at [340, 350] on span "11:00 ... 17:20 (8 HORAS)" at bounding box center [332, 359] width 84 height 19
type input "*"
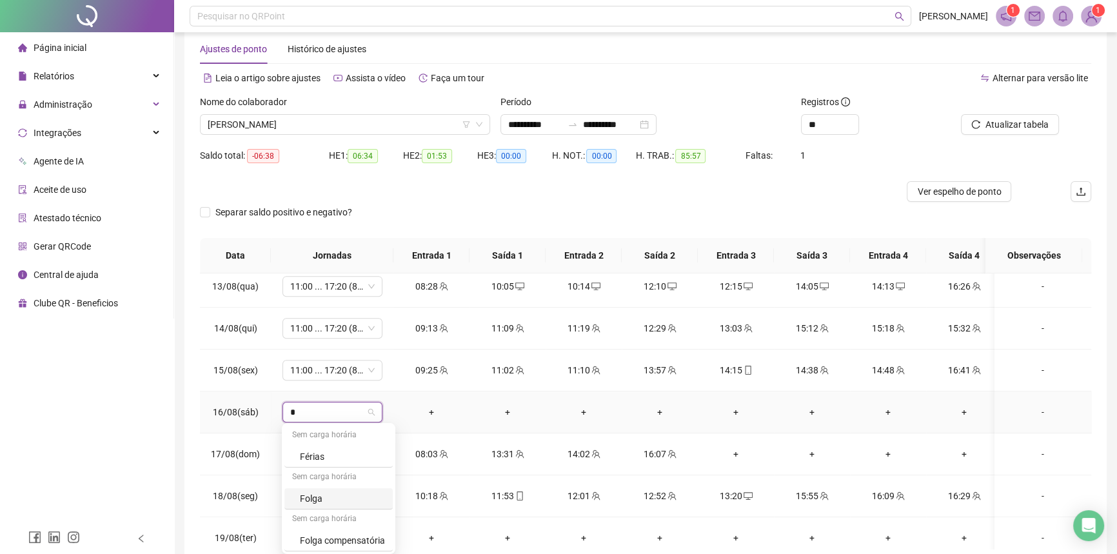
click at [335, 503] on div "Folga" at bounding box center [342, 498] width 85 height 14
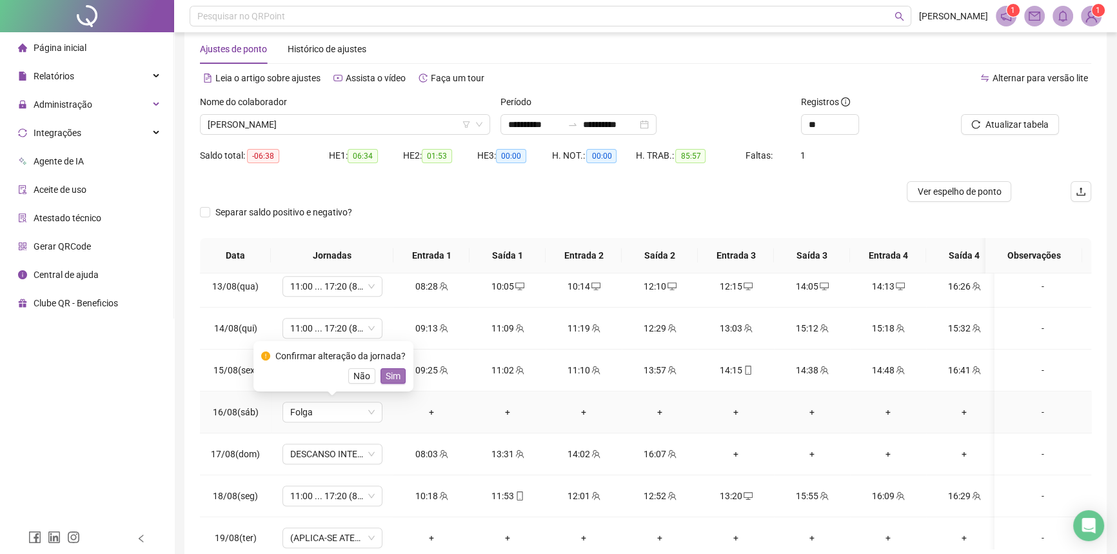
click at [396, 374] on span "Sim" at bounding box center [393, 376] width 15 height 14
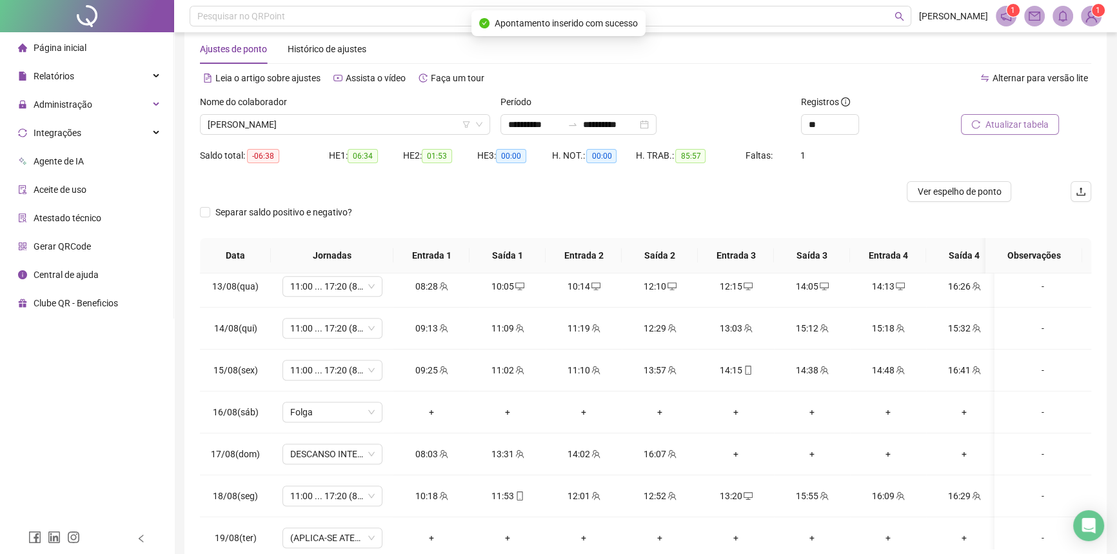
click at [994, 129] on span "Atualizar tabela" at bounding box center [1016, 124] width 63 height 14
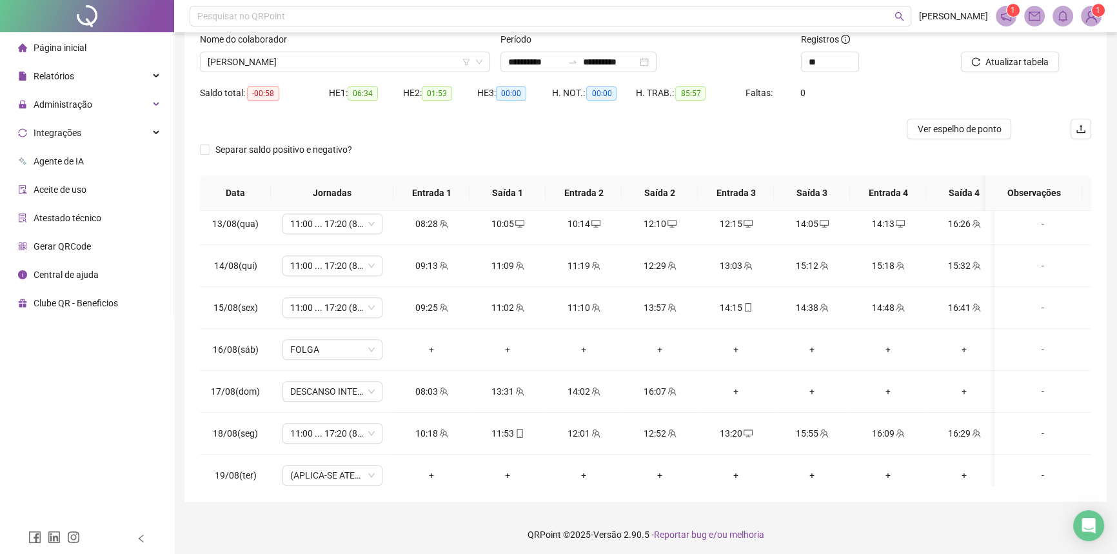
scroll to position [90, 0]
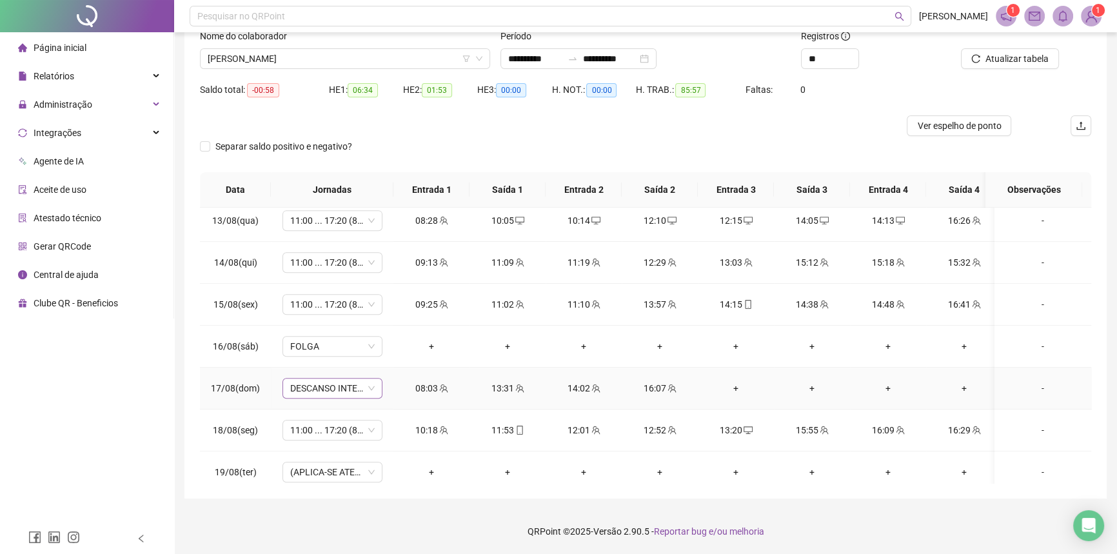
click at [334, 382] on span "DESCANSO INTER-JORNADA" at bounding box center [332, 387] width 84 height 19
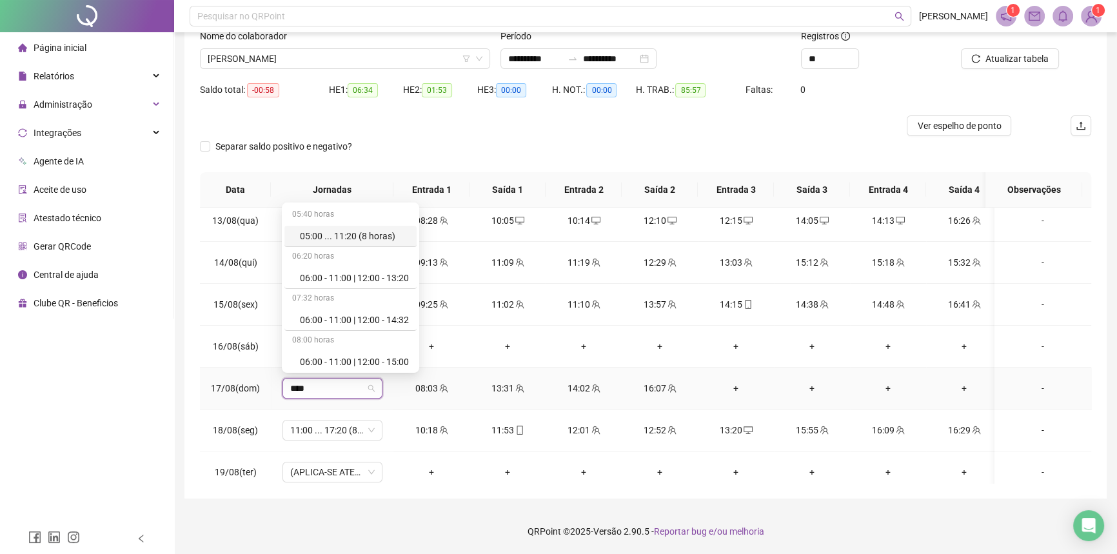
type input "*****"
click at [358, 315] on div "11:00 ... 17:20 (8 horas)" at bounding box center [354, 319] width 109 height 14
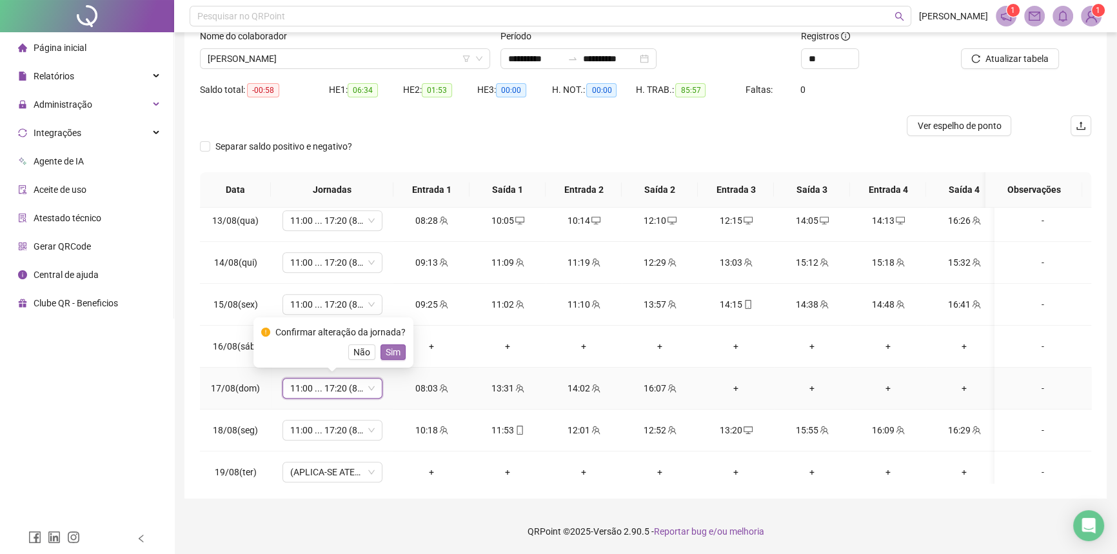
click at [380, 351] on button "Sim" at bounding box center [392, 351] width 25 height 15
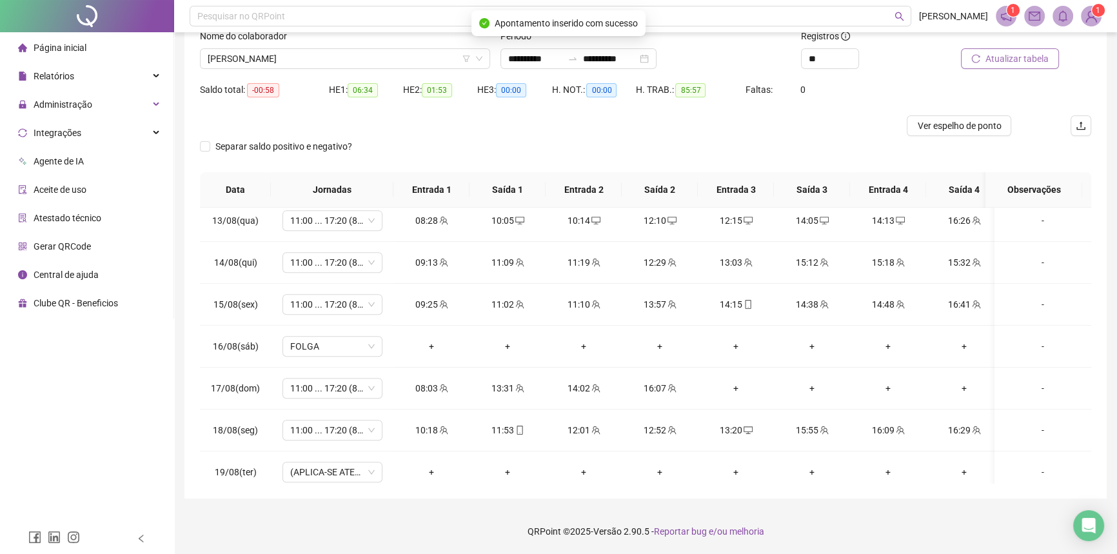
click at [1015, 63] on span "Atualizar tabela" at bounding box center [1016, 59] width 63 height 14
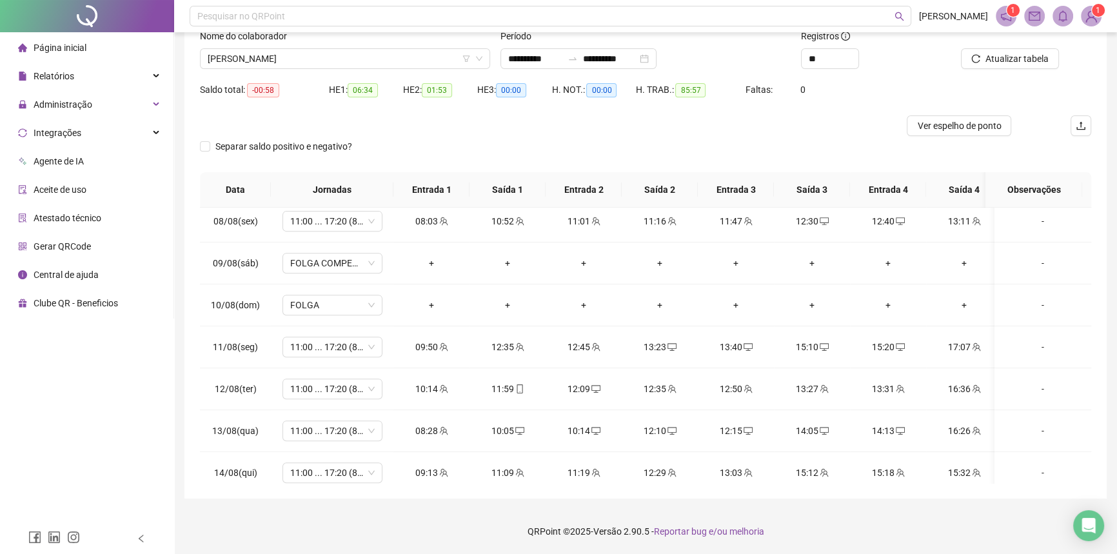
scroll to position [1030, 0]
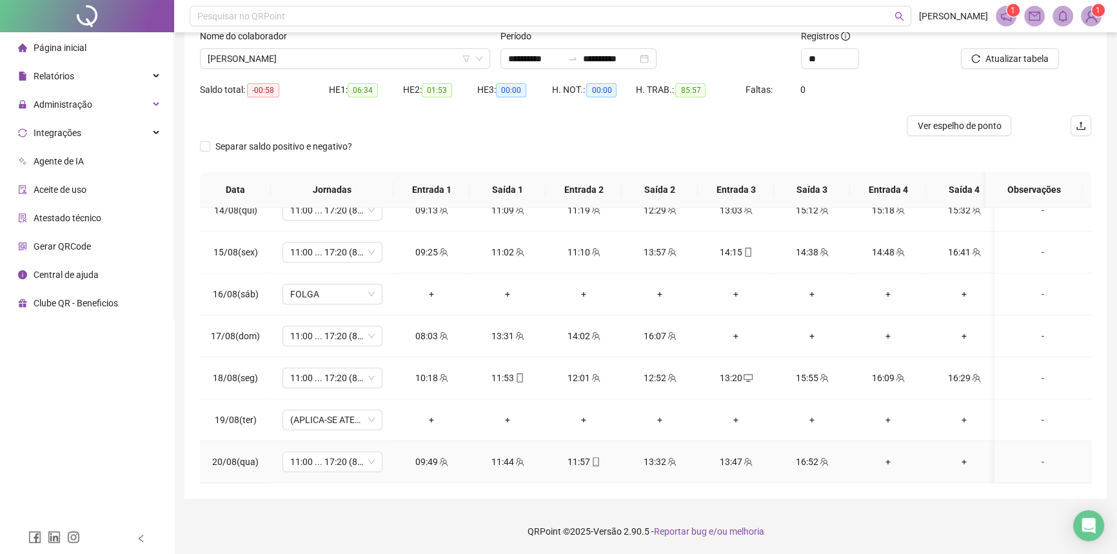
click at [889, 455] on div "+" at bounding box center [887, 462] width 55 height 14
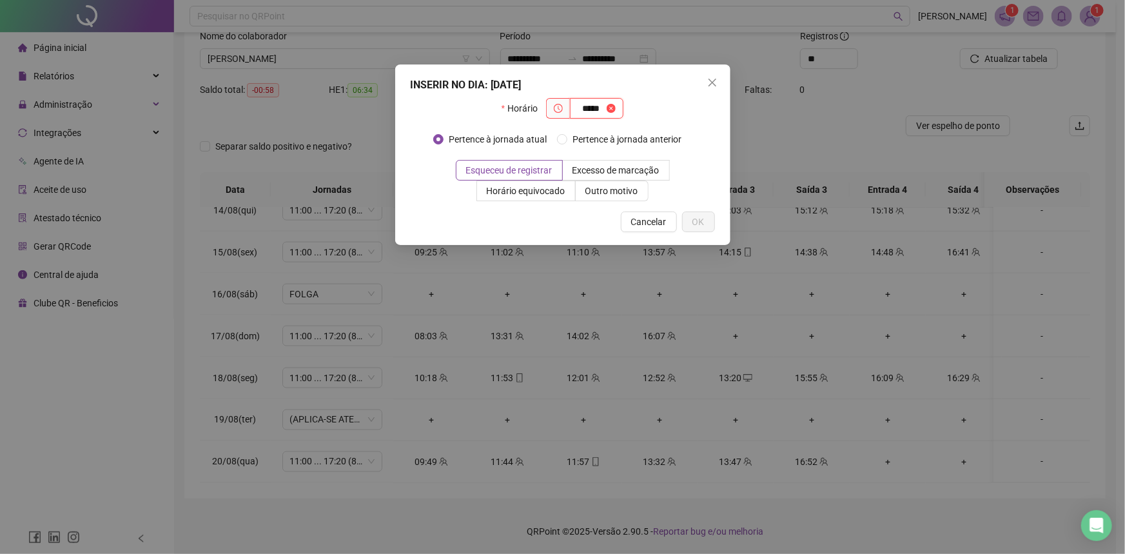
type input "*****"
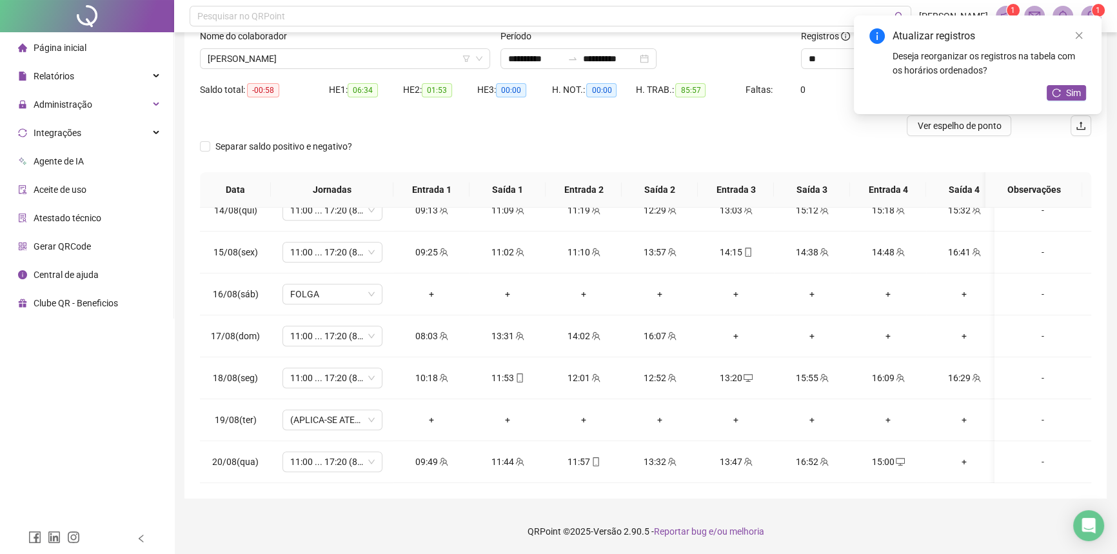
click at [973, 455] on div "+" at bounding box center [963, 462] width 55 height 14
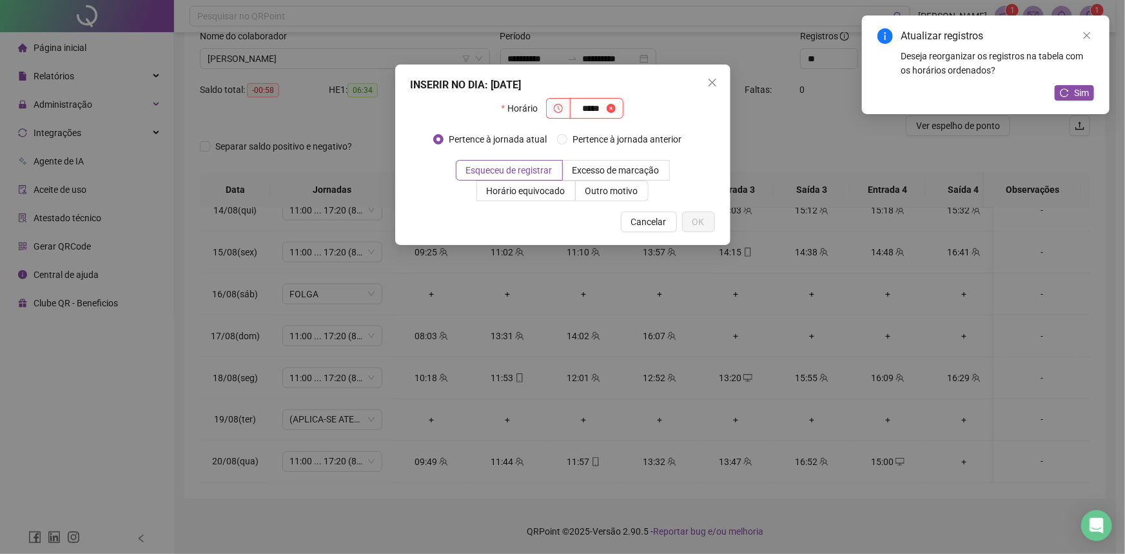
type input "*****"
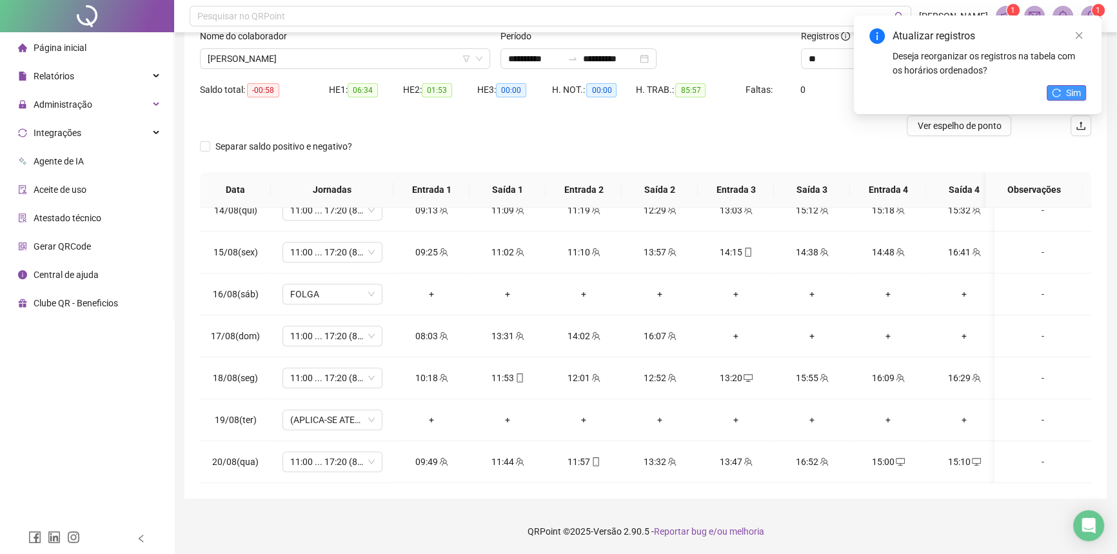
click at [1059, 93] on icon "reload" at bounding box center [1056, 92] width 9 height 9
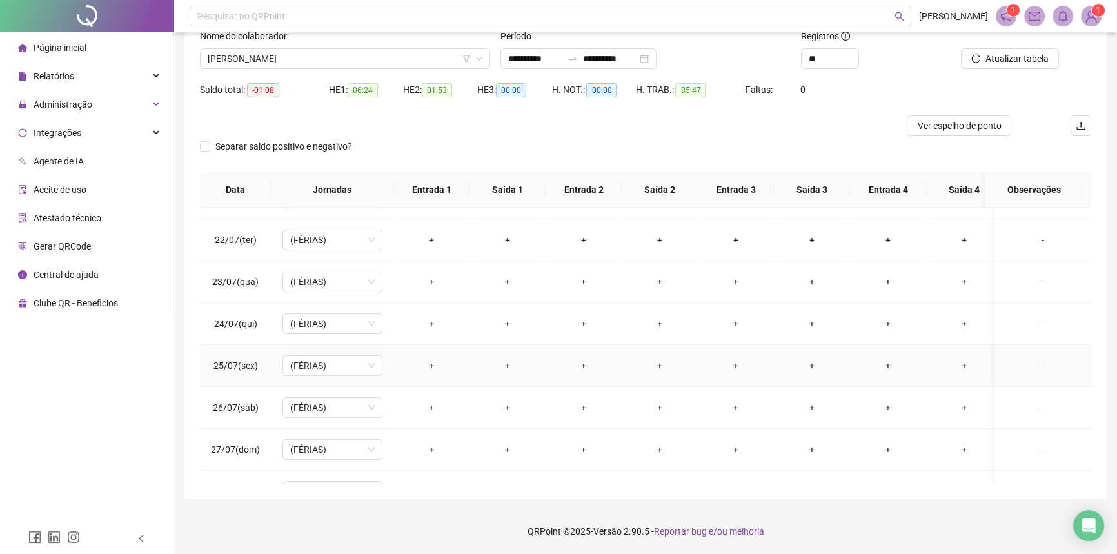
scroll to position [0, 0]
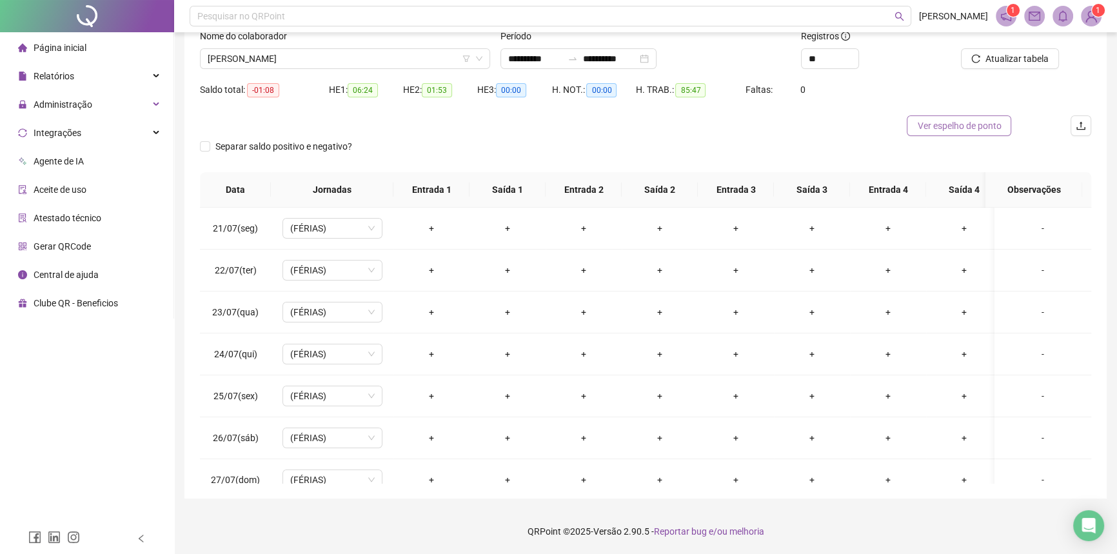
click at [931, 128] on span "Ver espelho de ponto" at bounding box center [959, 126] width 84 height 14
click at [227, 148] on span "Separar saldo positivo e negativo?" at bounding box center [283, 146] width 147 height 14
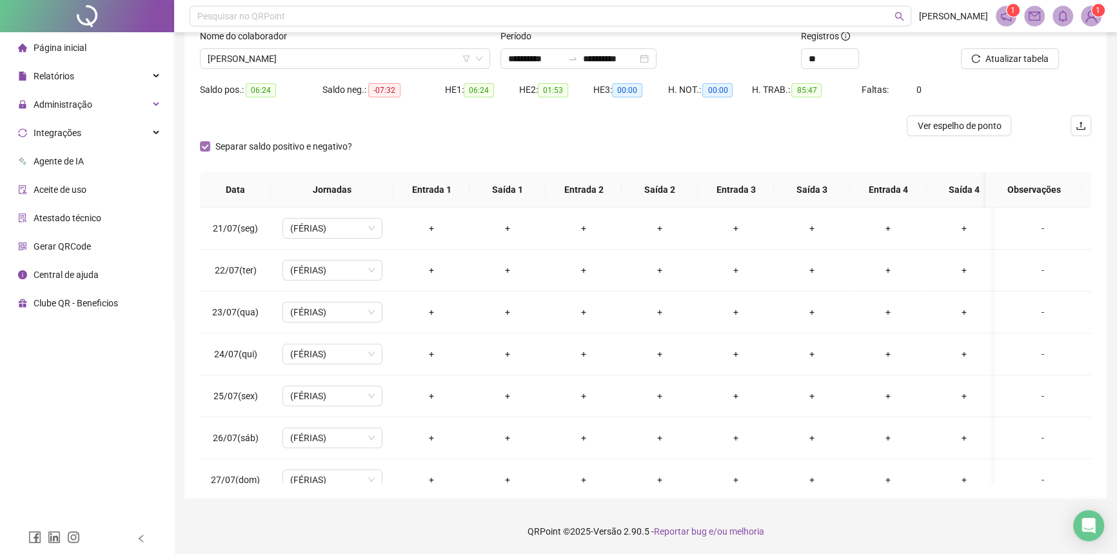
click at [266, 144] on span "Separar saldo positivo e negativo?" at bounding box center [283, 146] width 147 height 14
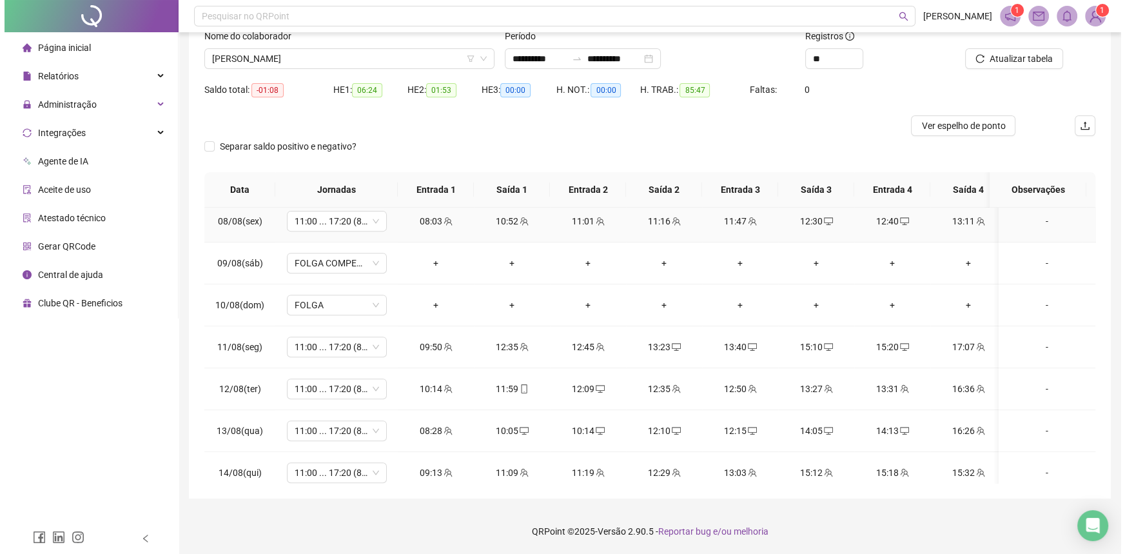
scroll to position [645, 0]
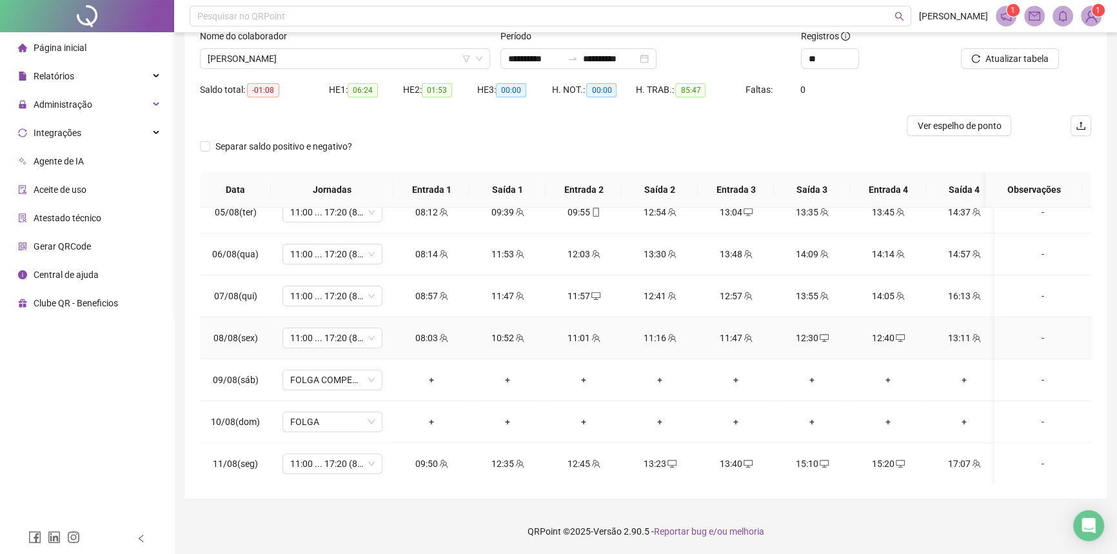
click at [1027, 333] on div "-" at bounding box center [1043, 338] width 76 height 14
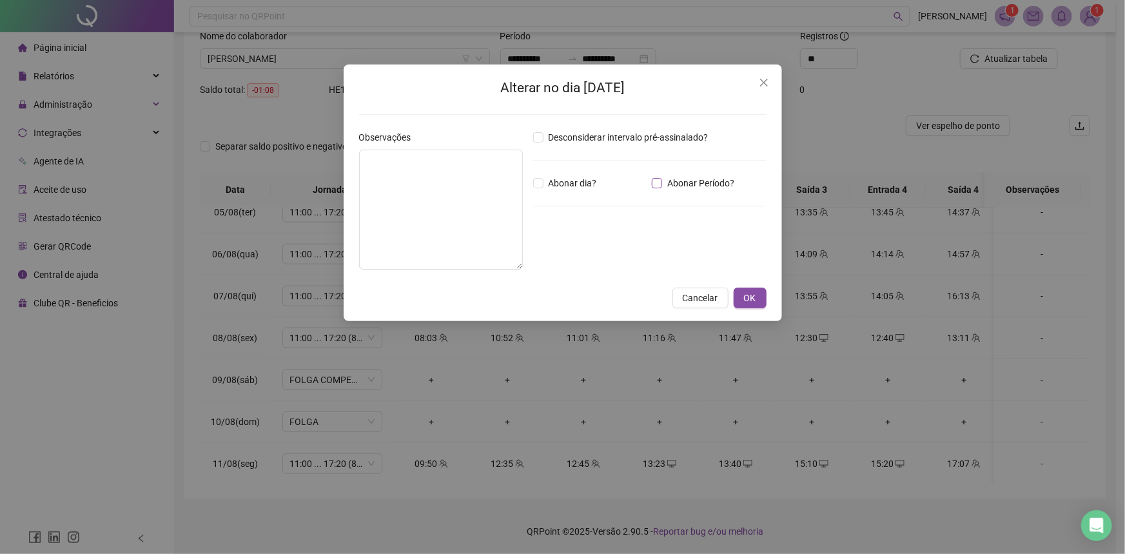
click at [669, 182] on span "Abonar Período?" at bounding box center [700, 183] width 77 height 14
drag, startPoint x: 566, startPoint y: 257, endPoint x: 525, endPoint y: 253, distance: 40.8
click at [525, 253] on div "Observações Desconsiderar intervalo pré-assinalado? Abonar dia? Abonar Período?…" at bounding box center [563, 205] width 418 height 150
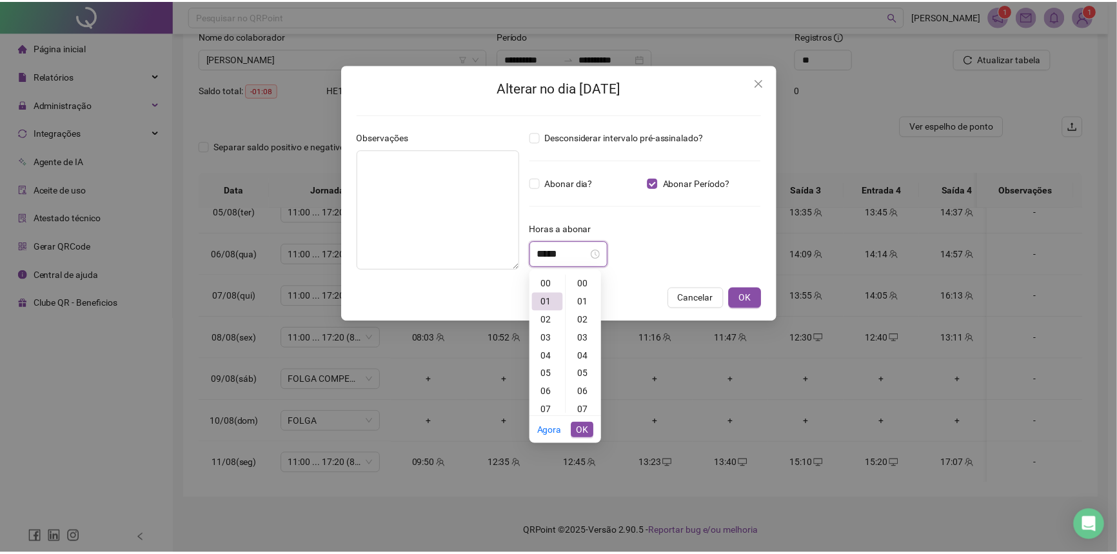
scroll to position [144, 0]
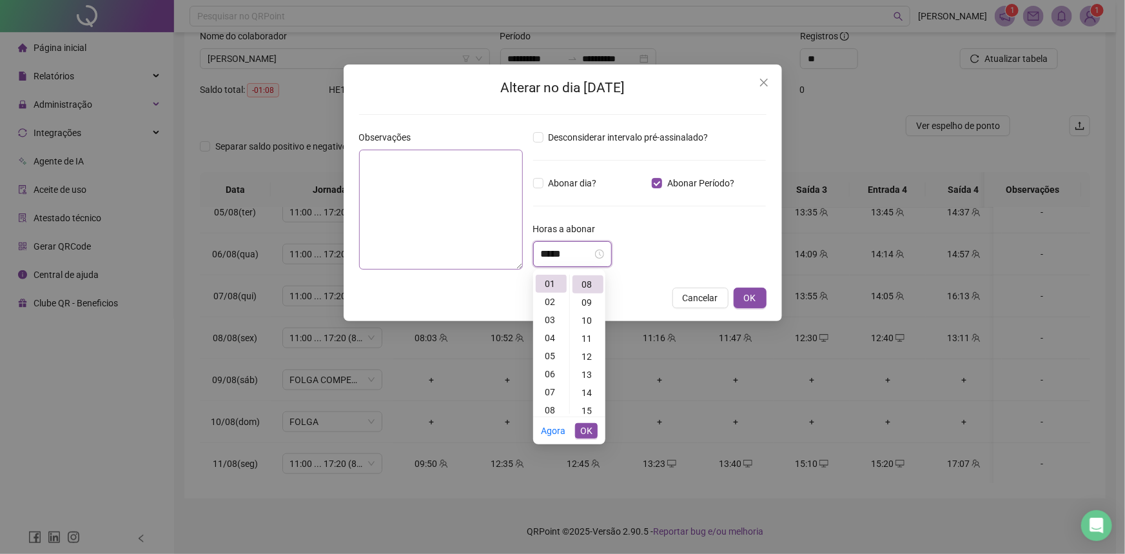
type input "*****"
click at [451, 197] on textarea at bounding box center [441, 210] width 164 height 120
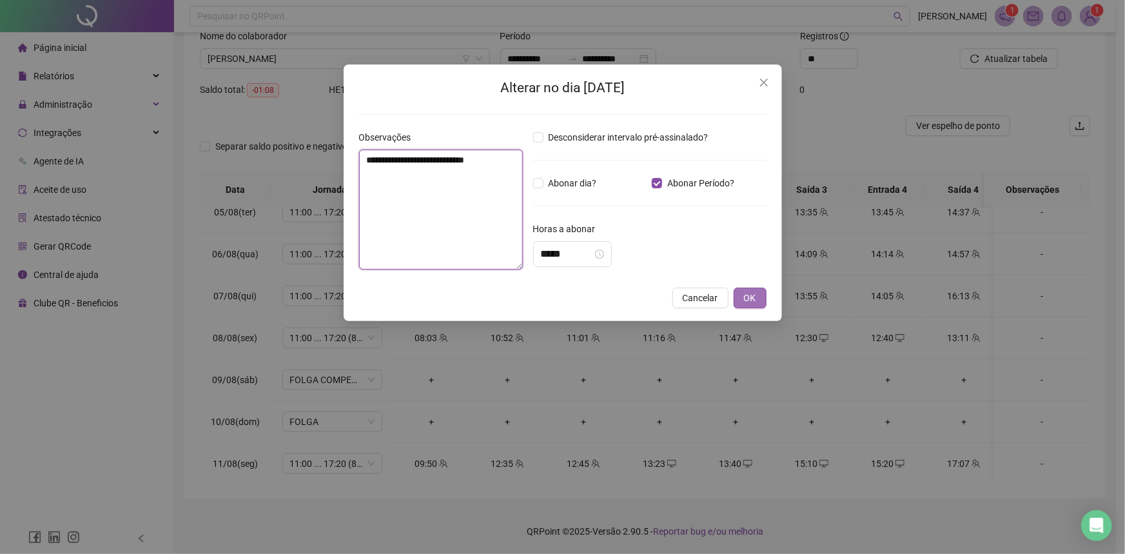
type textarea "**********"
click at [757, 299] on button "OK" at bounding box center [750, 298] width 33 height 21
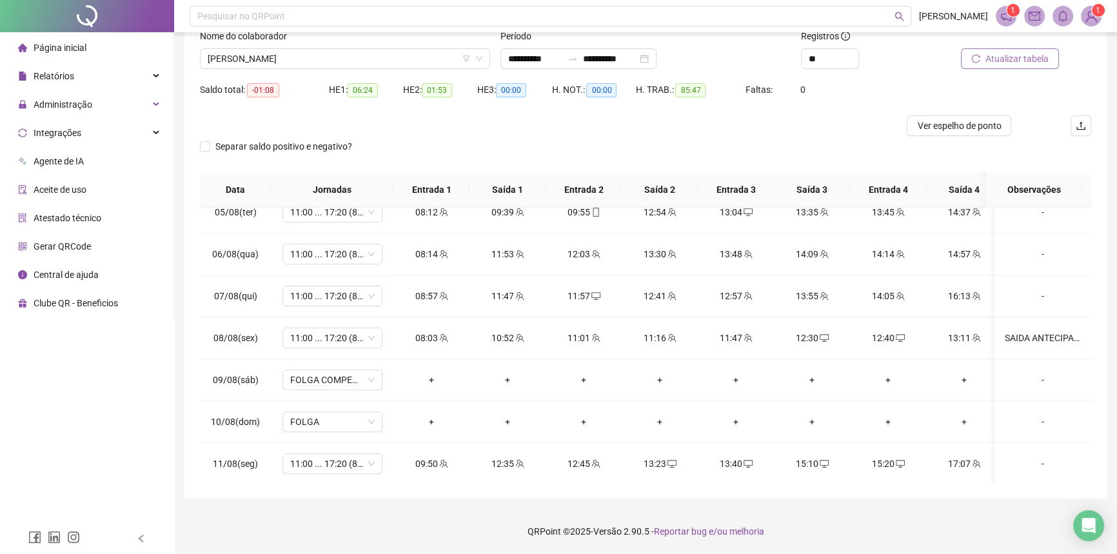
click at [1014, 67] on button "Atualizar tabela" at bounding box center [1010, 58] width 98 height 21
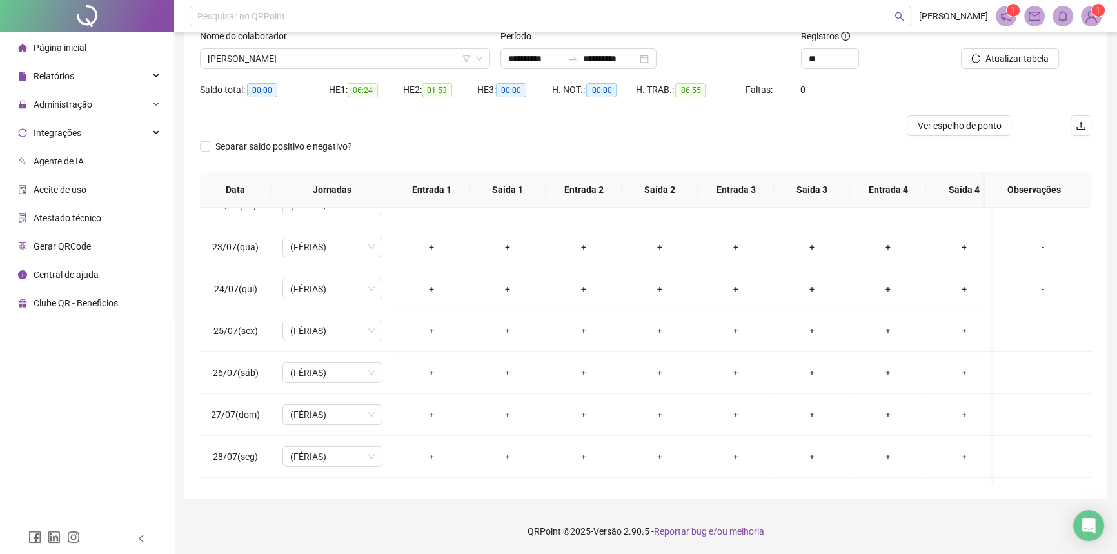
scroll to position [0, 0]
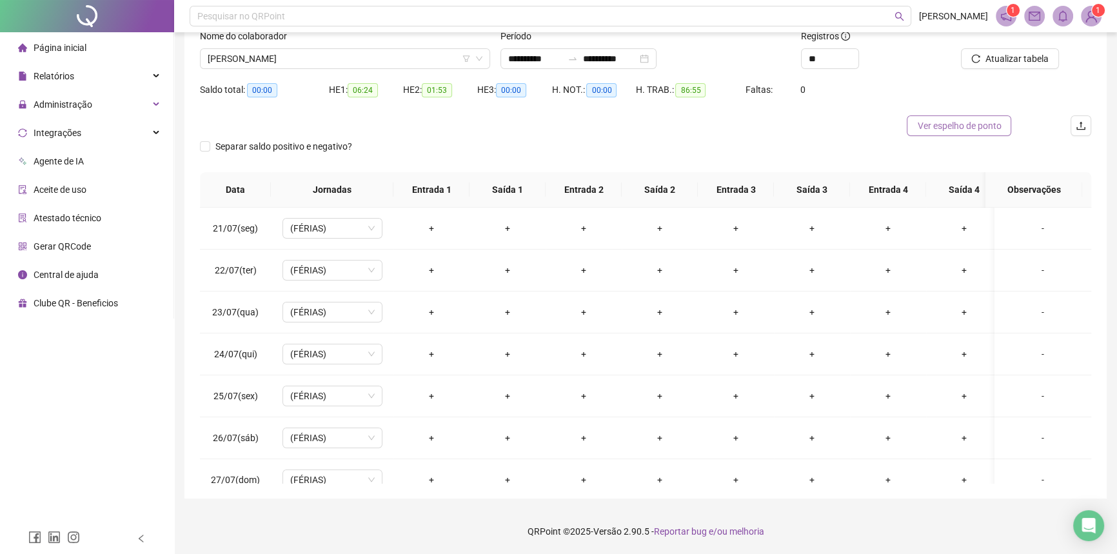
click at [947, 126] on span "Ver espelho de ponto" at bounding box center [959, 126] width 84 height 14
click at [255, 62] on span "ELIANA DOS SANTOS SILVA" at bounding box center [345, 58] width 275 height 19
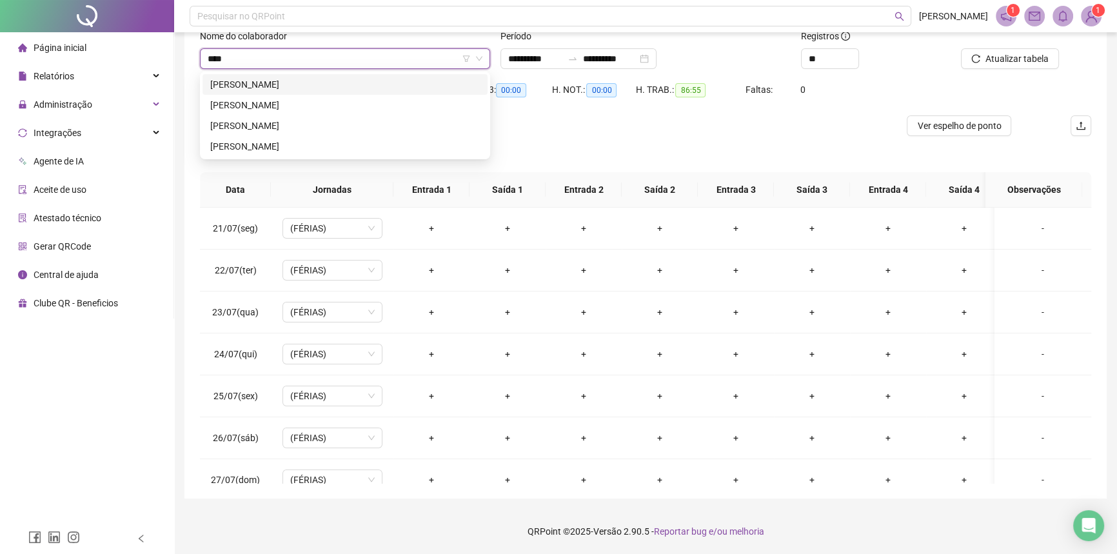
type input "*****"
click at [279, 148] on div "MATHEUS DA COSTA MOREIRA" at bounding box center [345, 146] width 270 height 14
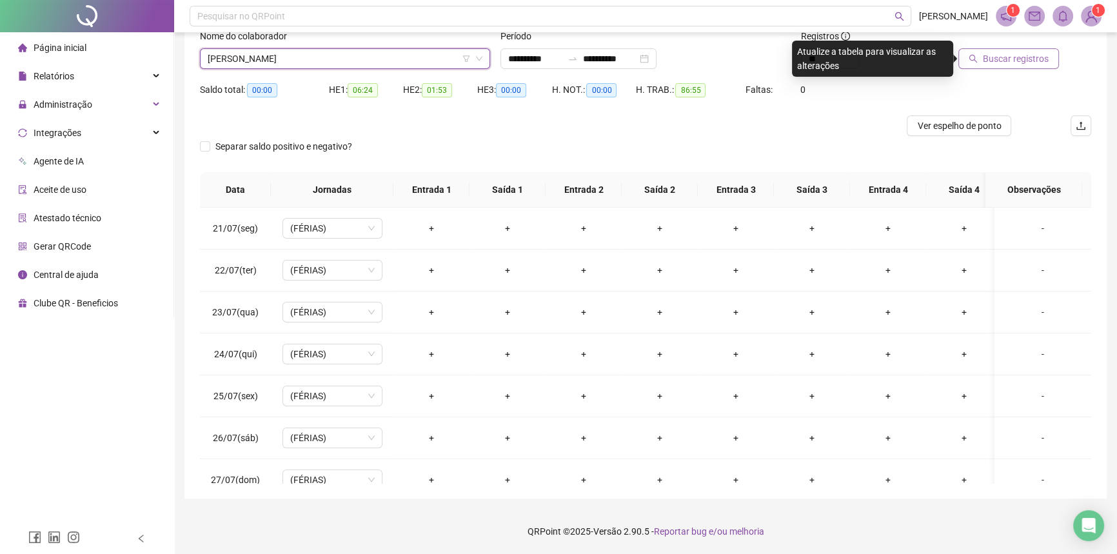
click at [1016, 64] on span "Buscar registros" at bounding box center [1016, 59] width 66 height 14
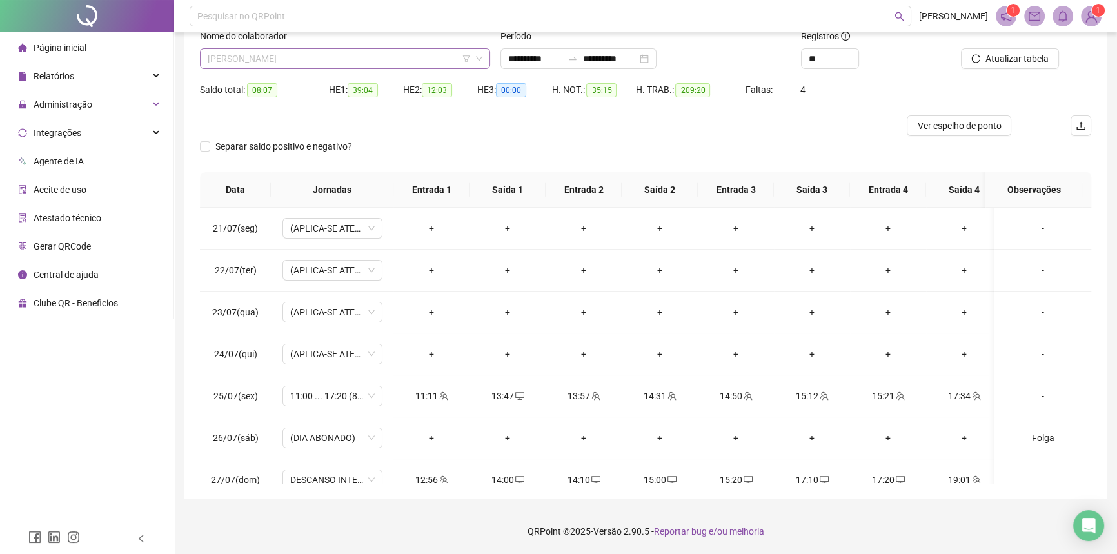
scroll to position [4333, 0]
click at [293, 59] on span "MATHEUS DA COSTA MOREIRA" at bounding box center [345, 58] width 275 height 19
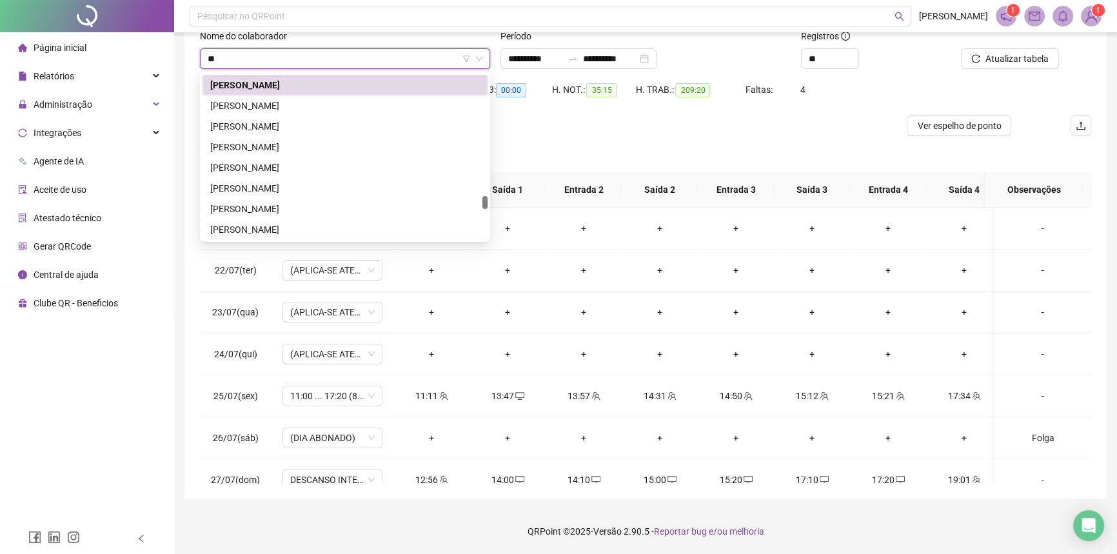
scroll to position [185, 0]
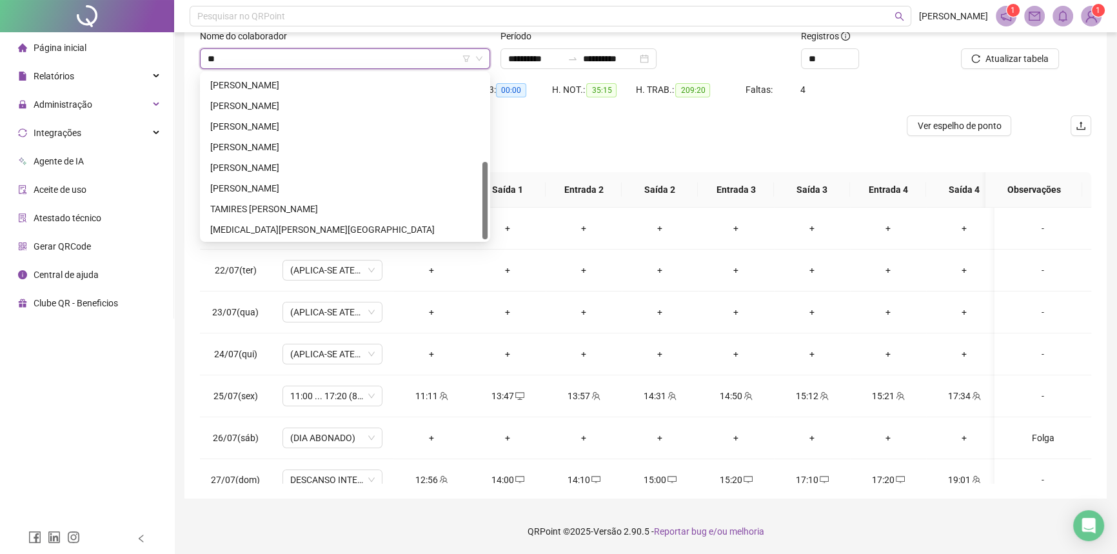
type input "***"
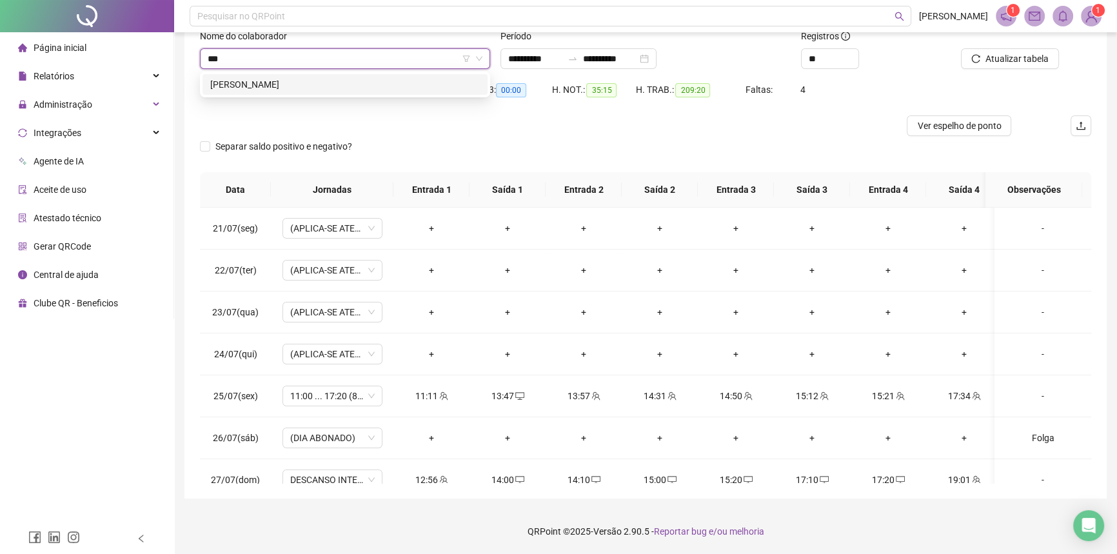
click at [299, 80] on div "MIKAELLE FERREIRA DA SILVA" at bounding box center [345, 84] width 270 height 14
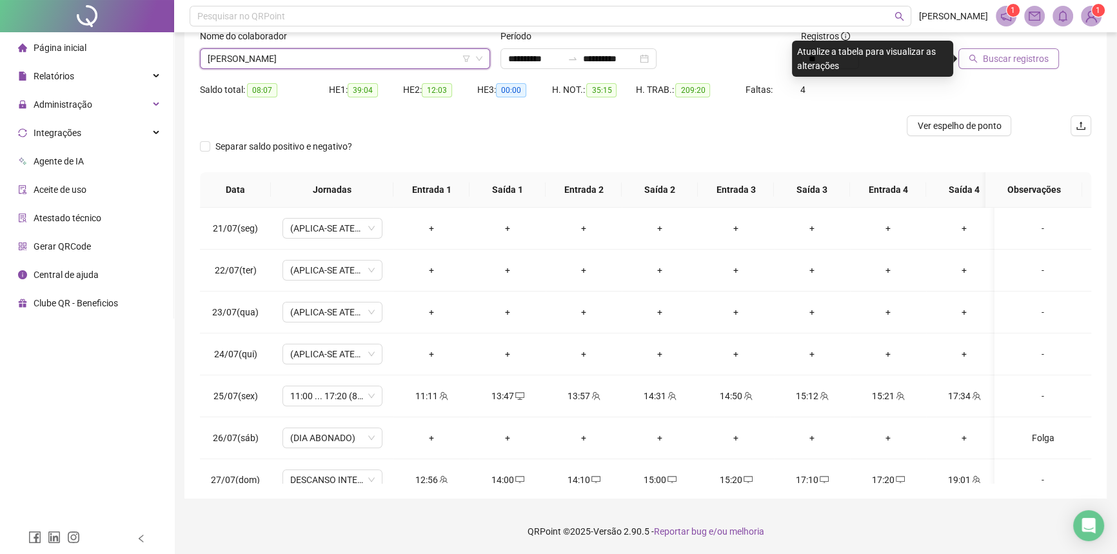
click at [1015, 55] on span "Buscar registros" at bounding box center [1016, 59] width 66 height 14
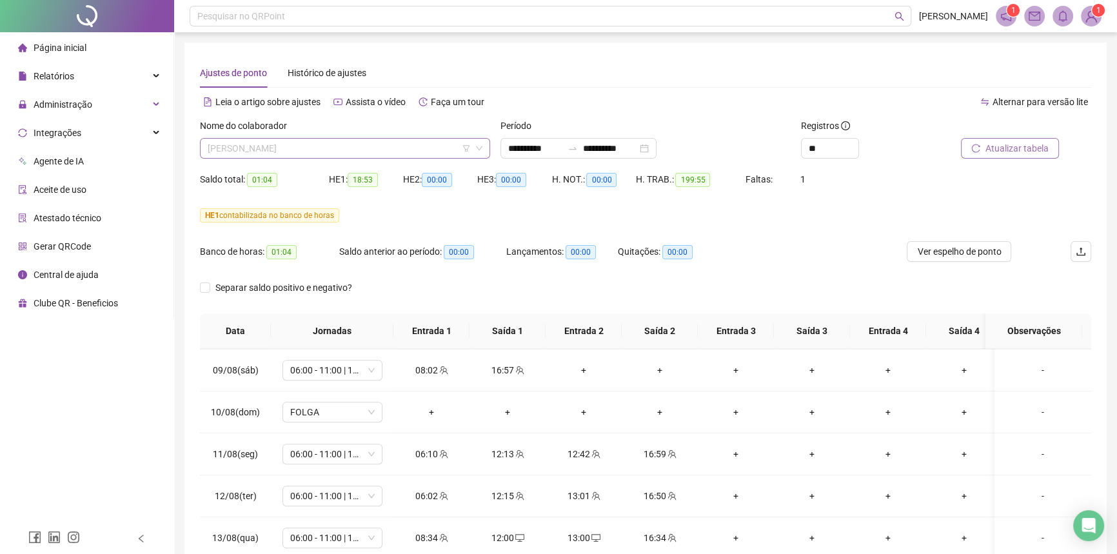
click at [364, 155] on span "MIKAELLE FERREIRA DA SILVA" at bounding box center [345, 148] width 275 height 19
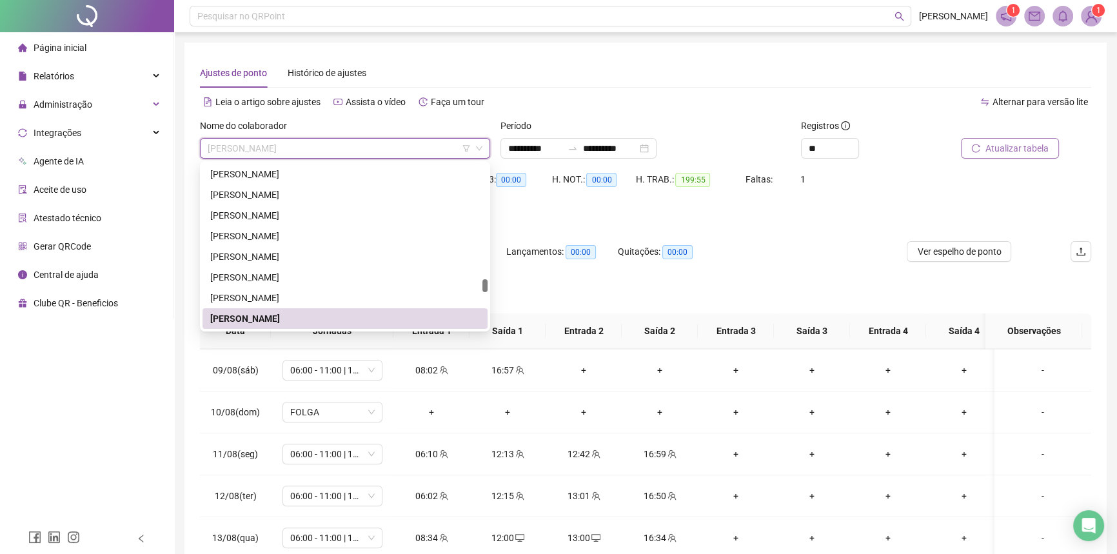
click at [338, 318] on div "MIKAELLE FERREIRA DA SILVA" at bounding box center [345, 318] width 270 height 14
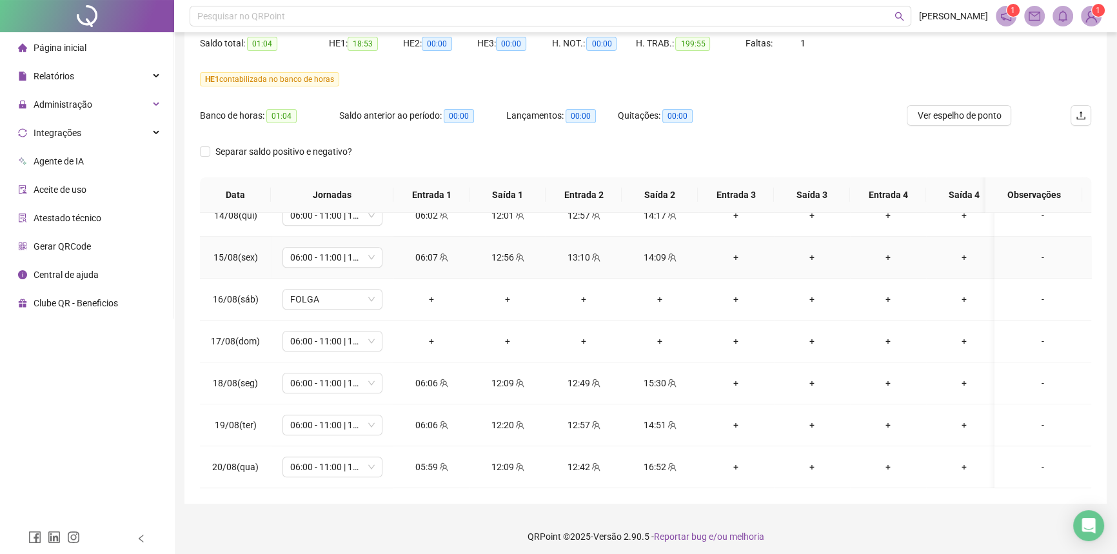
scroll to position [141, 0]
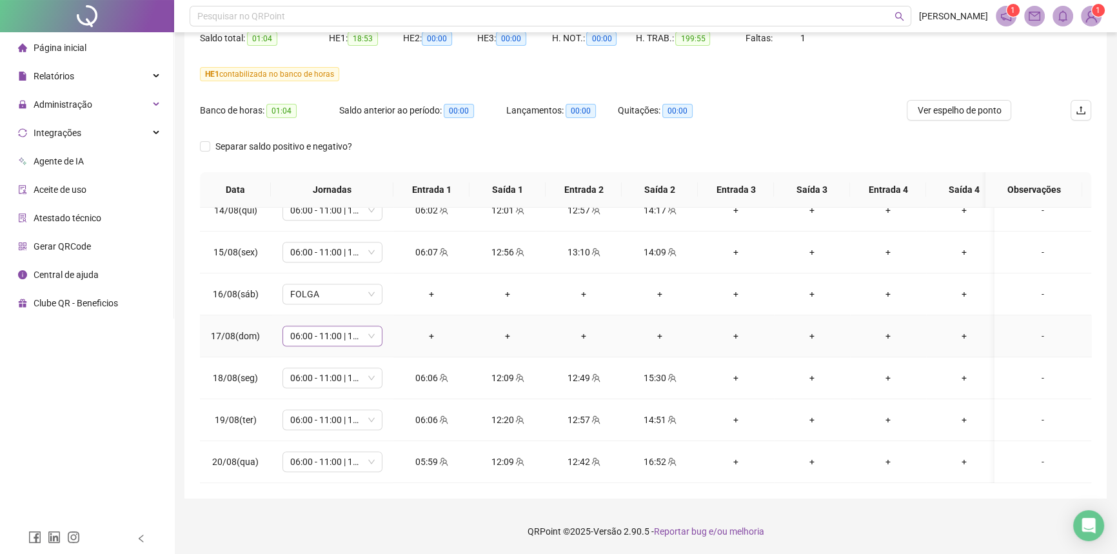
click at [318, 331] on span "06:00 - 11:00 | 12:00 - 13:20" at bounding box center [332, 335] width 84 height 19
type input "*****"
click at [333, 413] on div "Folga compensatória" at bounding box center [342, 415] width 85 height 14
click at [388, 292] on span "Sim" at bounding box center [393, 293] width 15 height 14
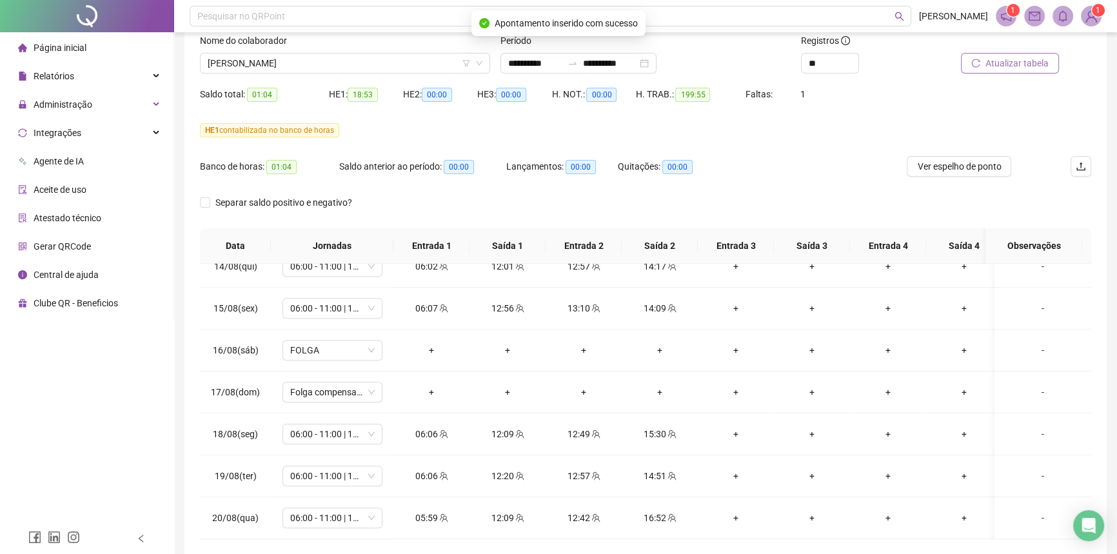
scroll to position [24, 0]
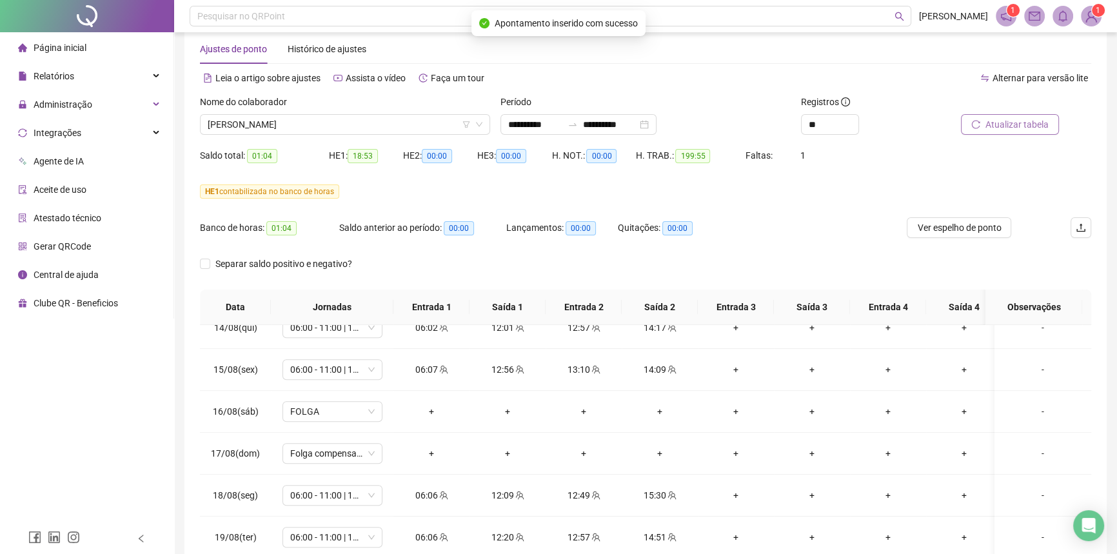
click at [1002, 131] on span "Atualizar tabela" at bounding box center [1016, 124] width 63 height 14
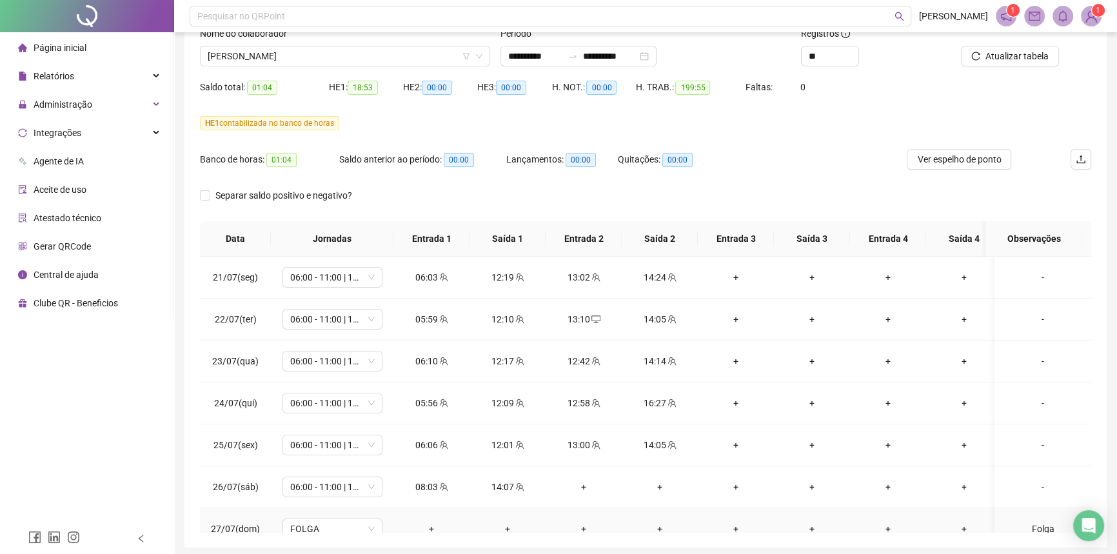
scroll to position [0, 0]
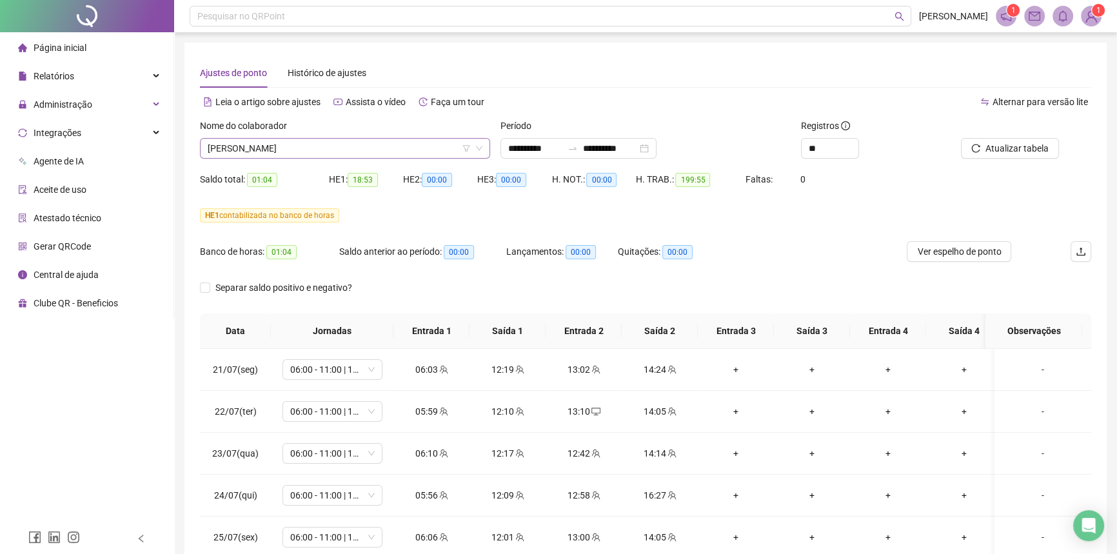
click at [320, 150] on span "MIKAELLE FERREIRA DA SILVA" at bounding box center [345, 148] width 275 height 19
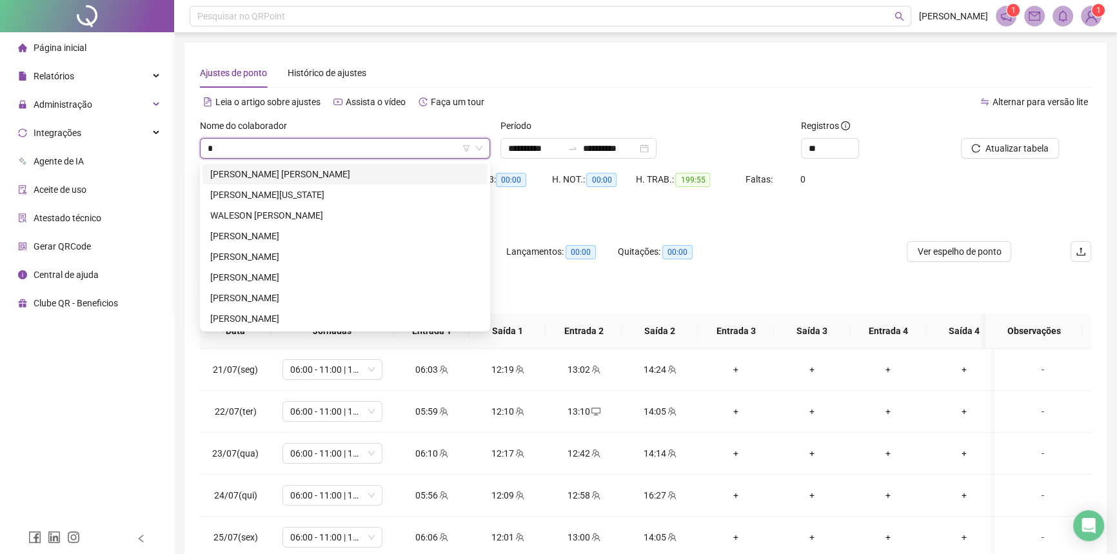
type input "**"
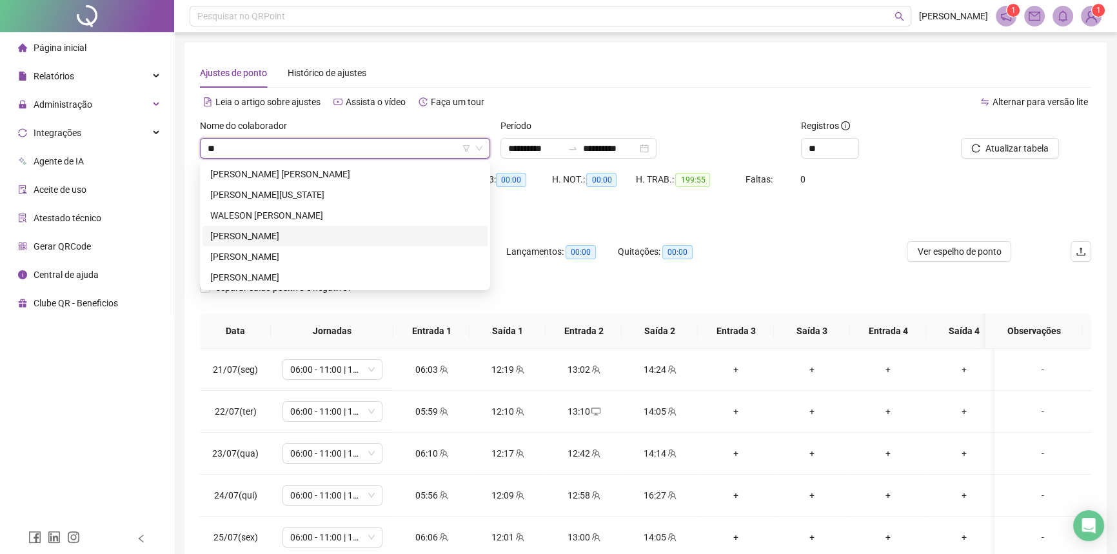
click at [288, 233] on div "[PERSON_NAME]" at bounding box center [345, 236] width 270 height 14
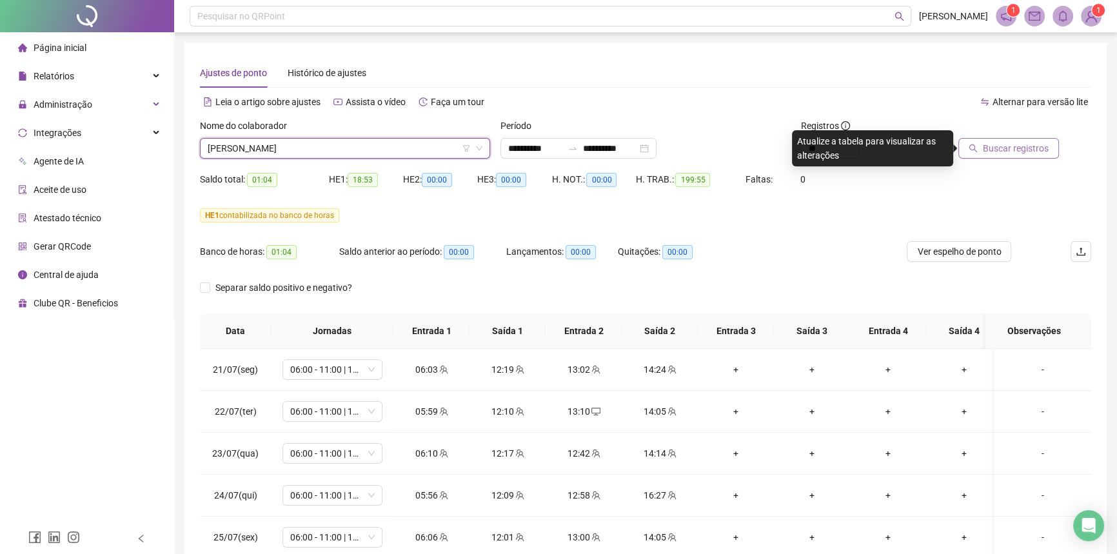
click at [1016, 148] on span "Buscar registros" at bounding box center [1016, 148] width 66 height 14
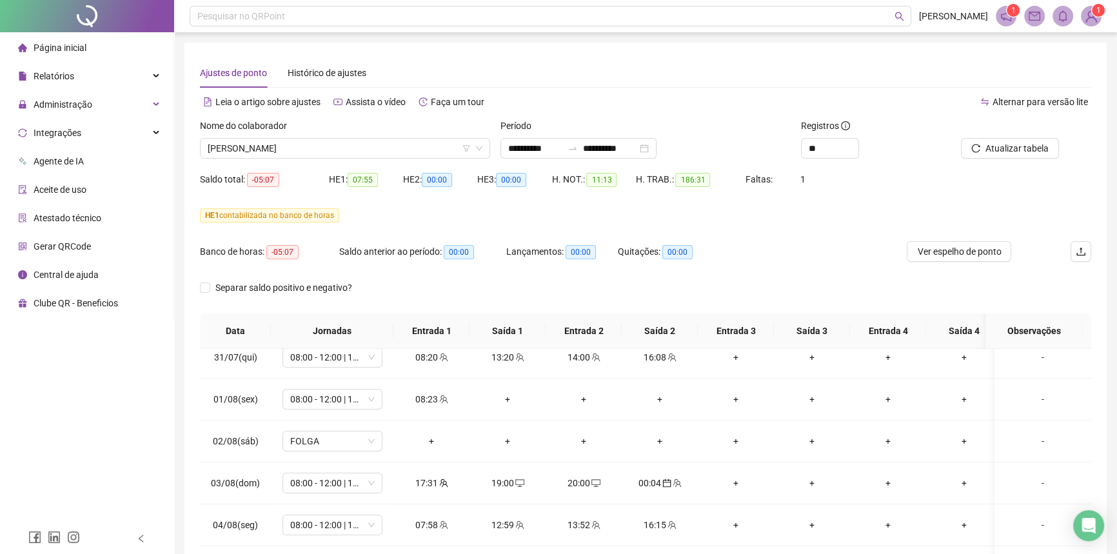
scroll to position [469, 0]
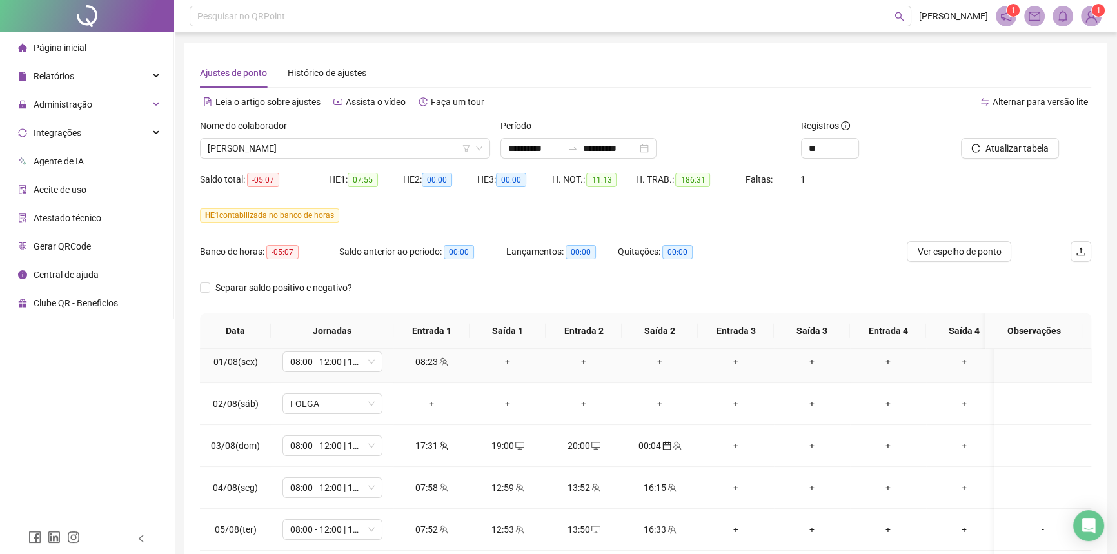
click at [446, 364] on icon "team" at bounding box center [443, 361] width 8 height 8
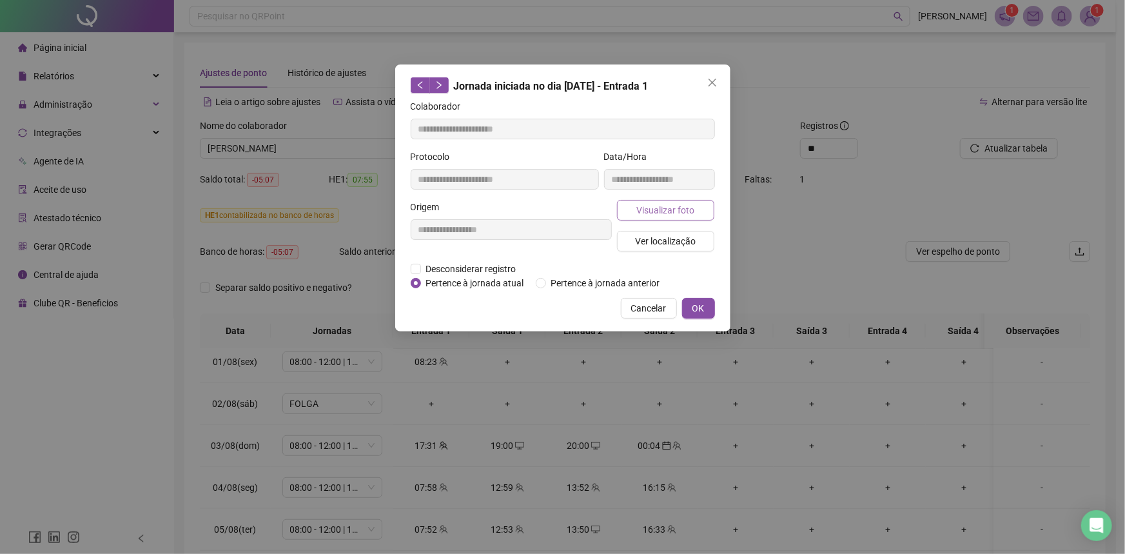
click at [678, 206] on span "Visualizar foto" at bounding box center [665, 210] width 58 height 14
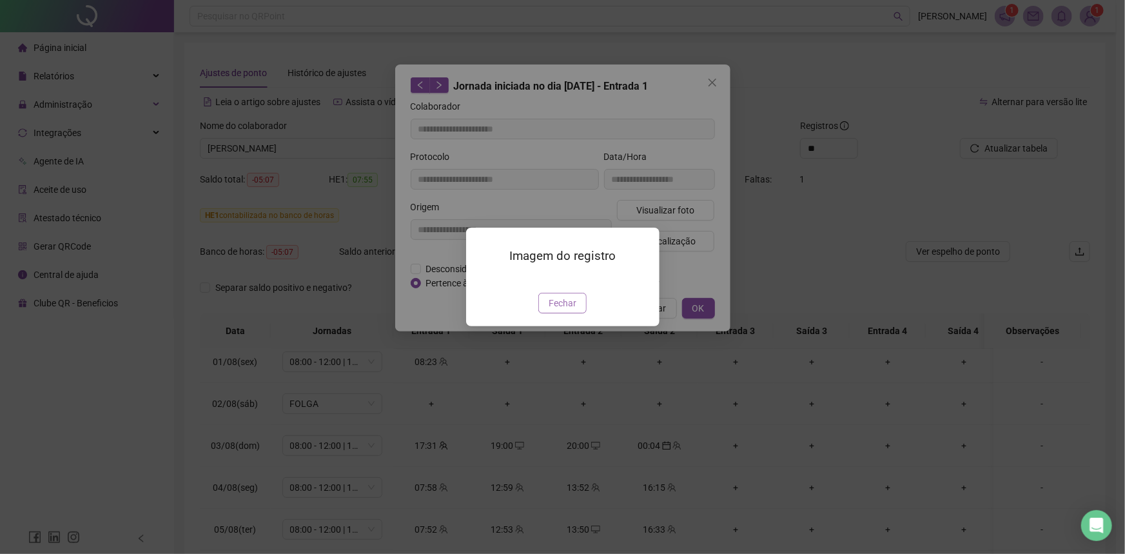
click at [574, 310] on span "Fechar" at bounding box center [563, 303] width 28 height 14
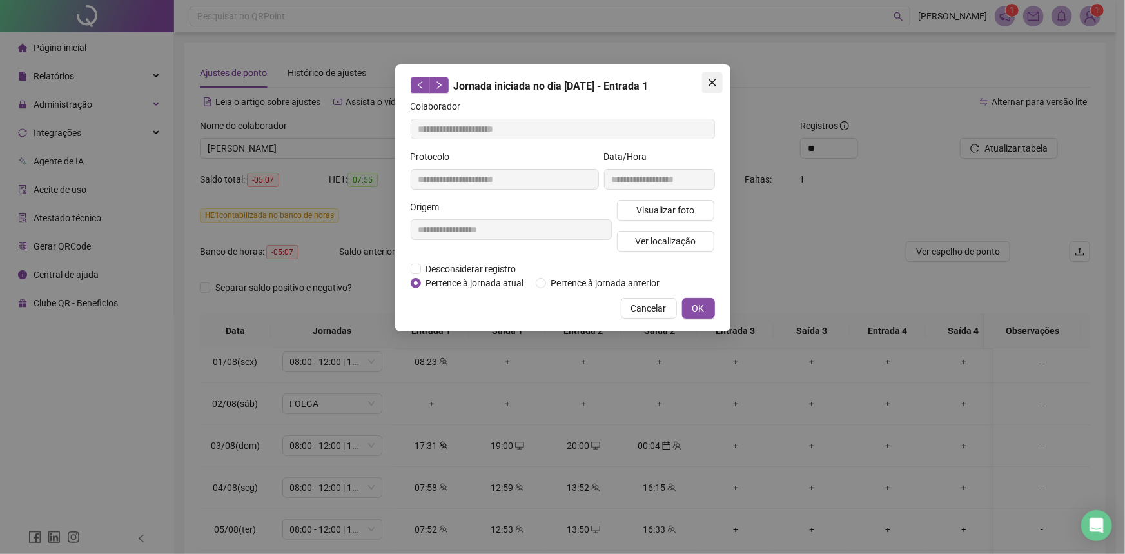
click at [714, 88] on button "Close" at bounding box center [712, 82] width 21 height 21
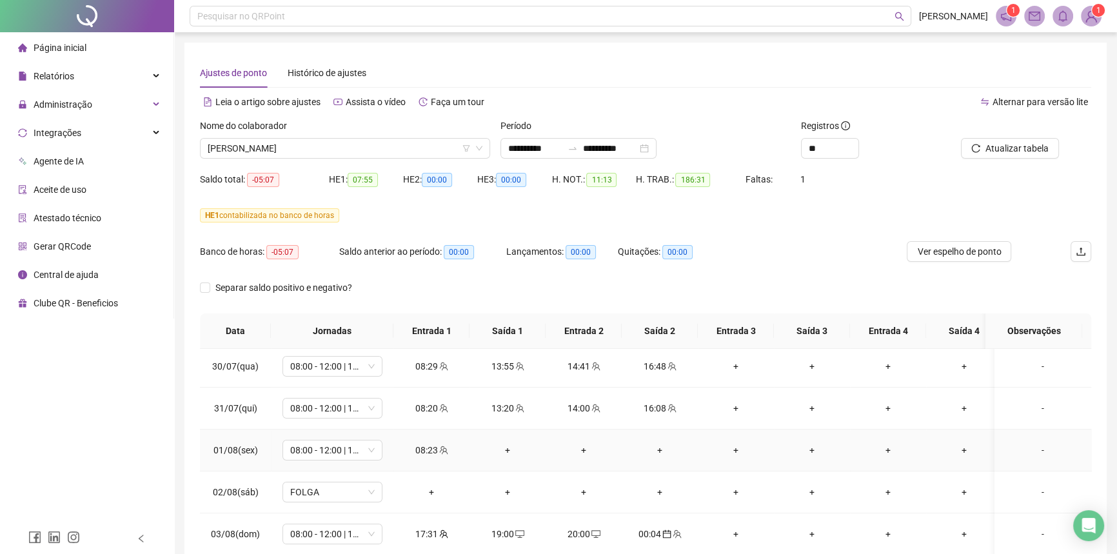
scroll to position [351, 0]
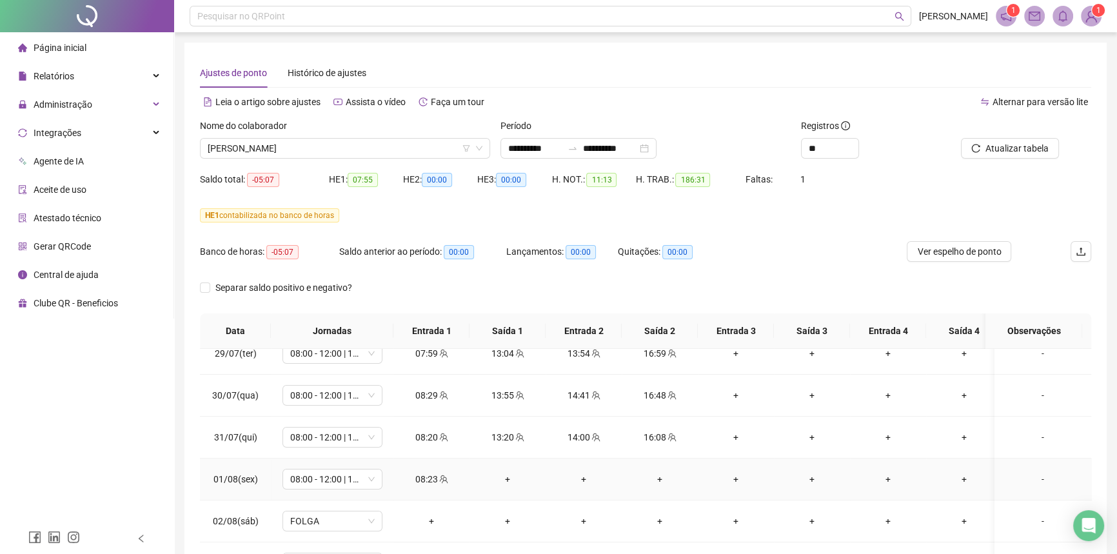
click at [507, 473] on div "+" at bounding box center [507, 479] width 55 height 14
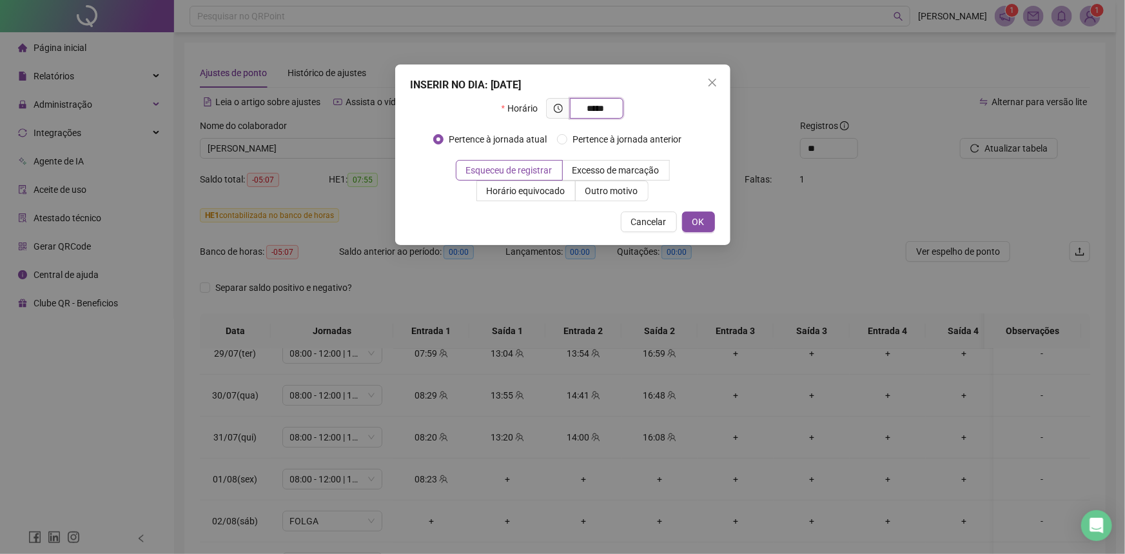
type input "*****"
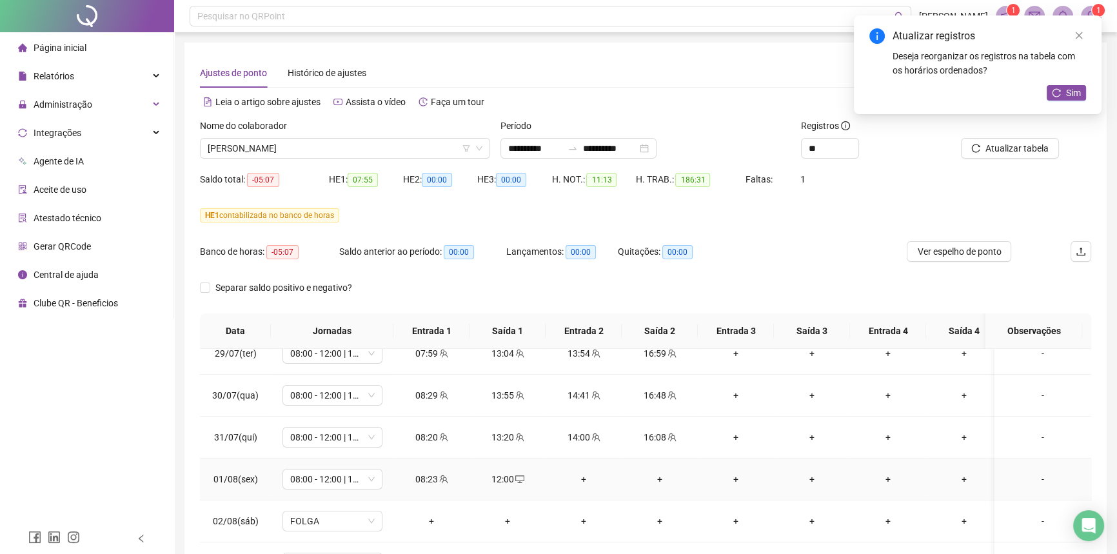
click at [581, 476] on div "+" at bounding box center [583, 479] width 55 height 14
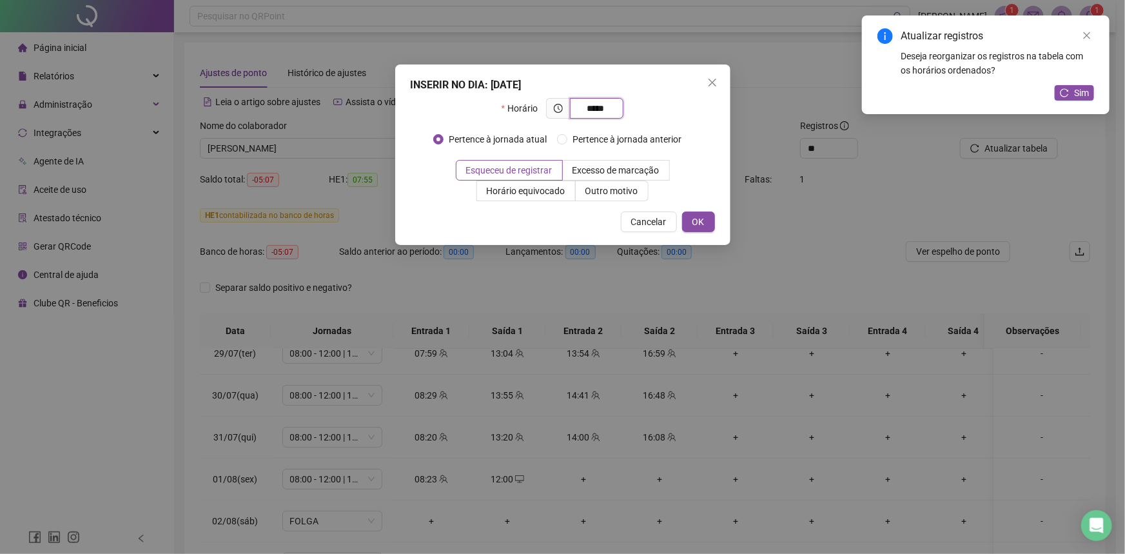
type input "*****"
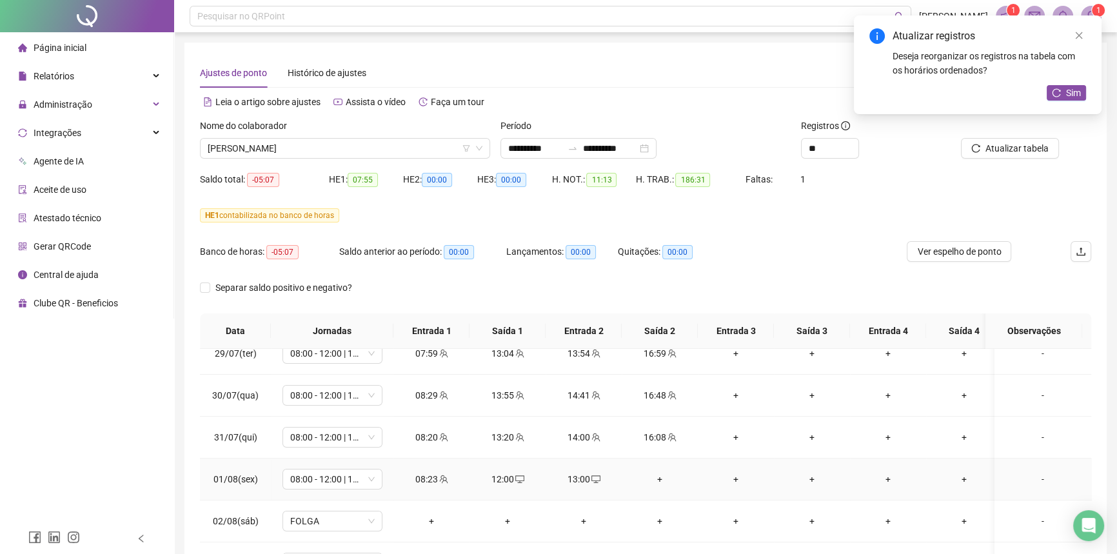
click at [662, 473] on div "+" at bounding box center [659, 479] width 55 height 14
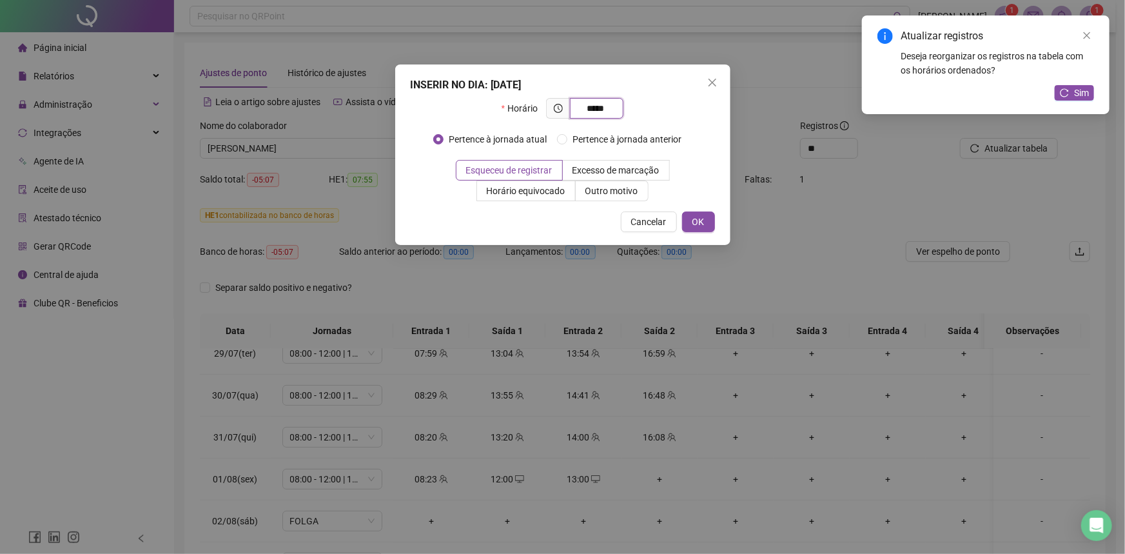
type input "*****"
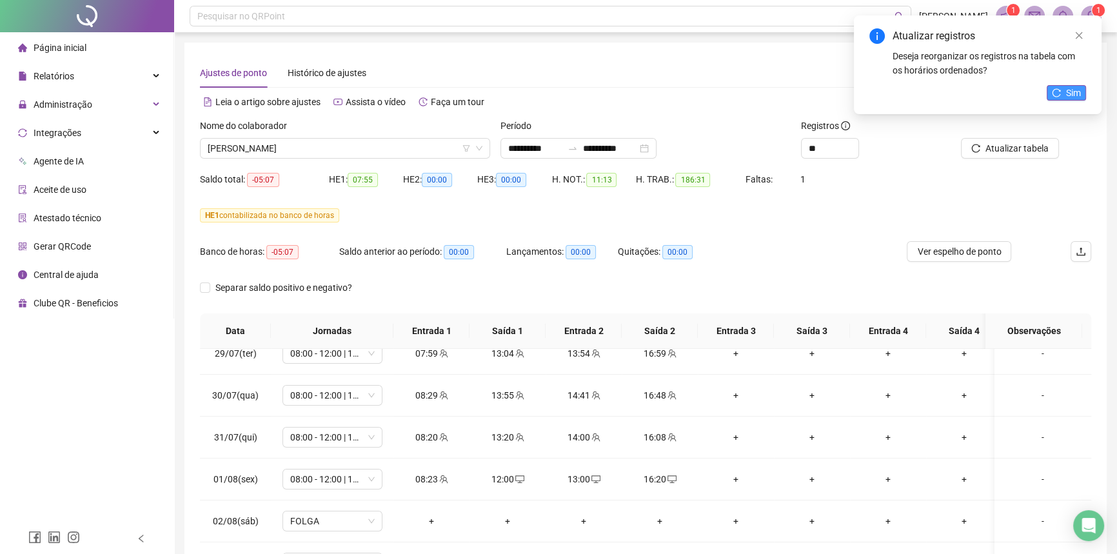
click at [1064, 90] on button "Sim" at bounding box center [1065, 92] width 39 height 15
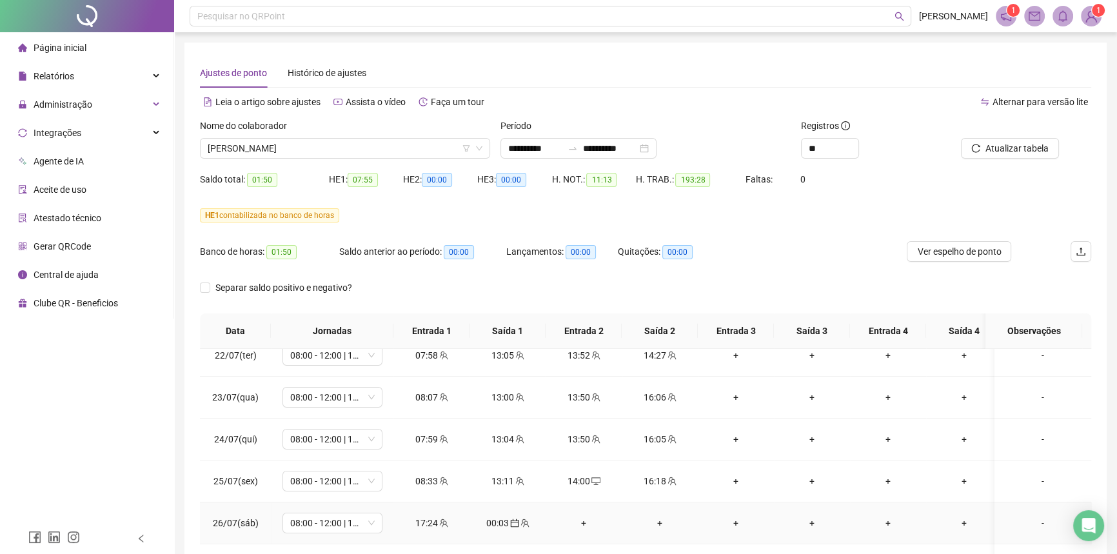
scroll to position [0, 0]
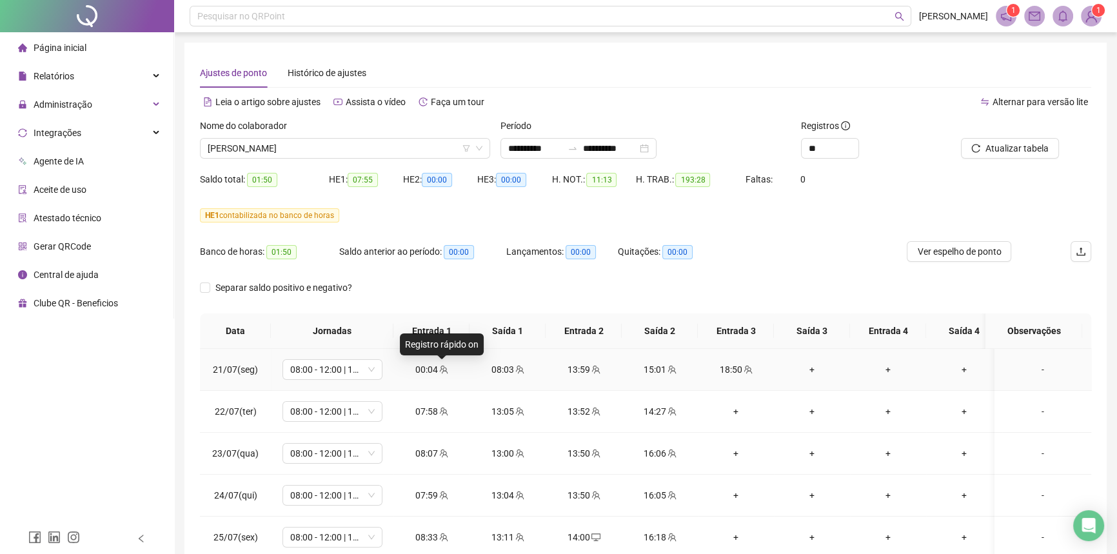
click at [443, 371] on icon "team" at bounding box center [443, 369] width 9 height 9
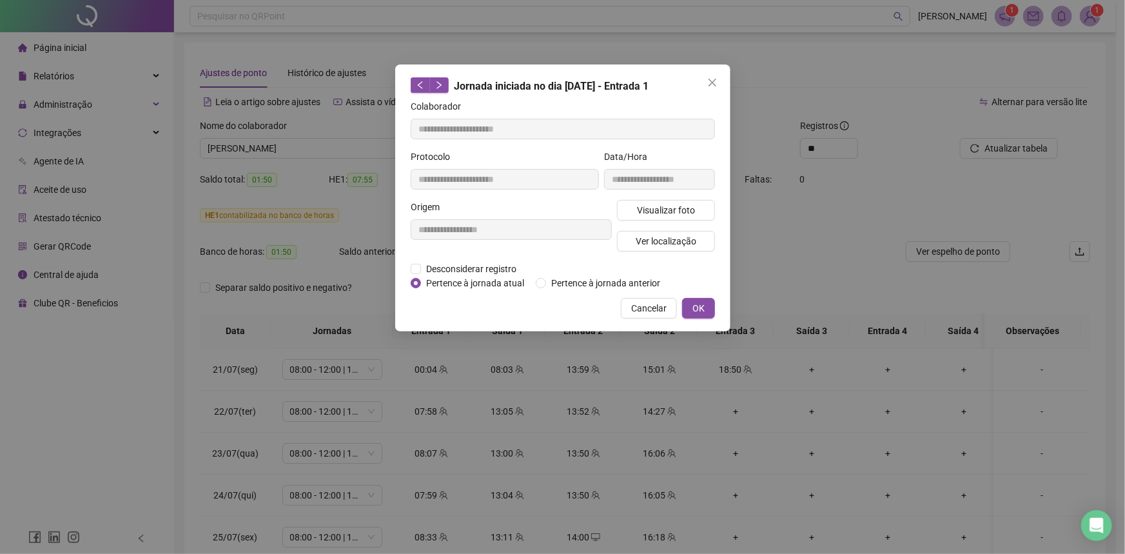
type input "**********"
click at [551, 286] on span "Pertence à jornada anterior" at bounding box center [605, 283] width 119 height 14
click at [692, 308] on span "OK" at bounding box center [698, 308] width 12 height 14
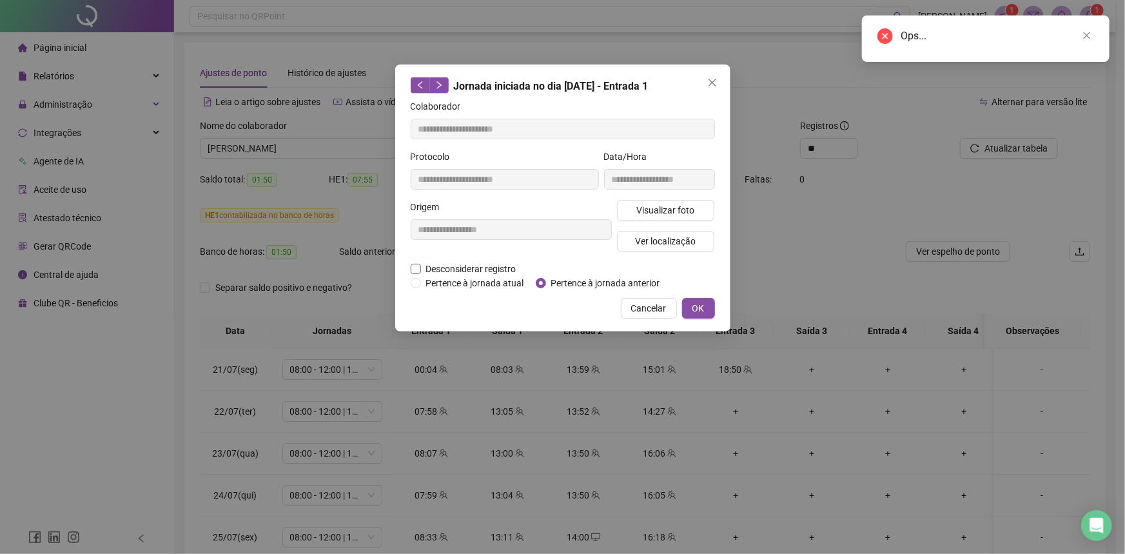
click at [479, 269] on span "Desconsiderar registro" at bounding box center [471, 269] width 101 height 14
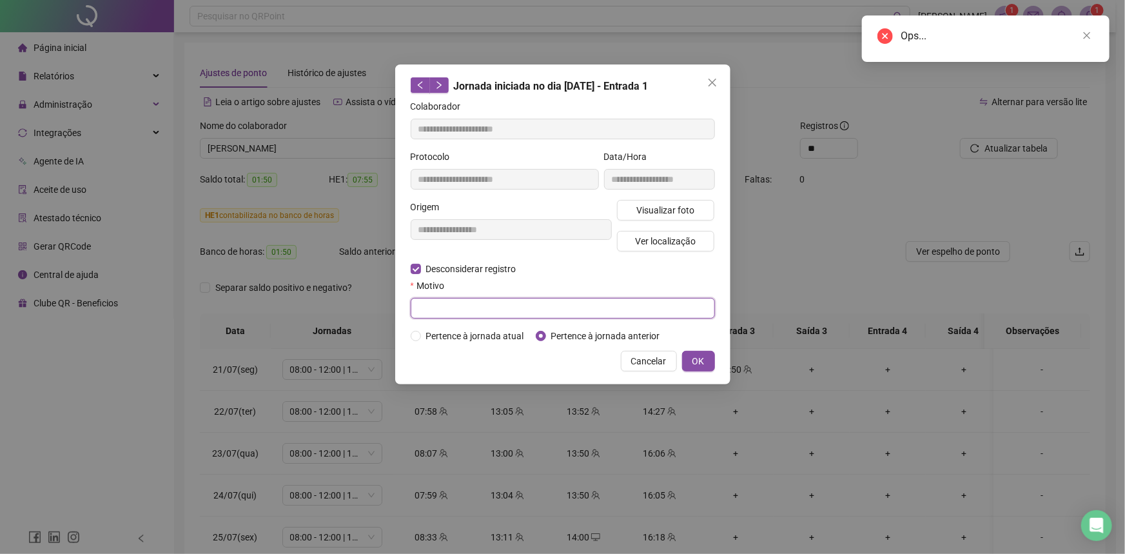
click at [440, 308] on input "text" at bounding box center [563, 308] width 304 height 21
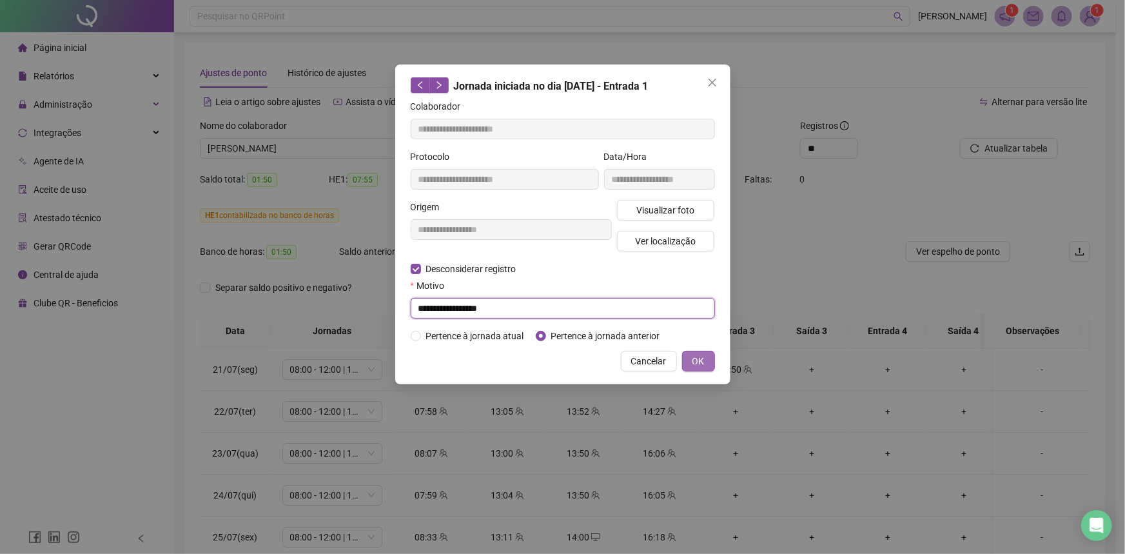
type input "**********"
click at [690, 361] on button "OK" at bounding box center [698, 361] width 33 height 21
click at [440, 339] on span "Pertence à jornada atual" at bounding box center [475, 336] width 108 height 14
click at [699, 357] on span "OK" at bounding box center [698, 361] width 12 height 14
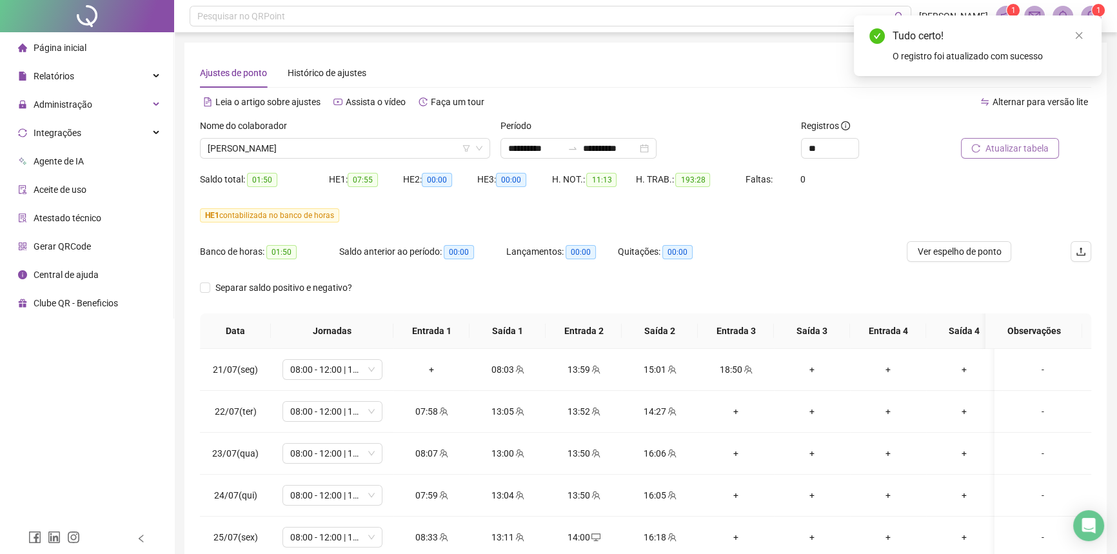
click at [998, 146] on span "Atualizar tabela" at bounding box center [1016, 148] width 63 height 14
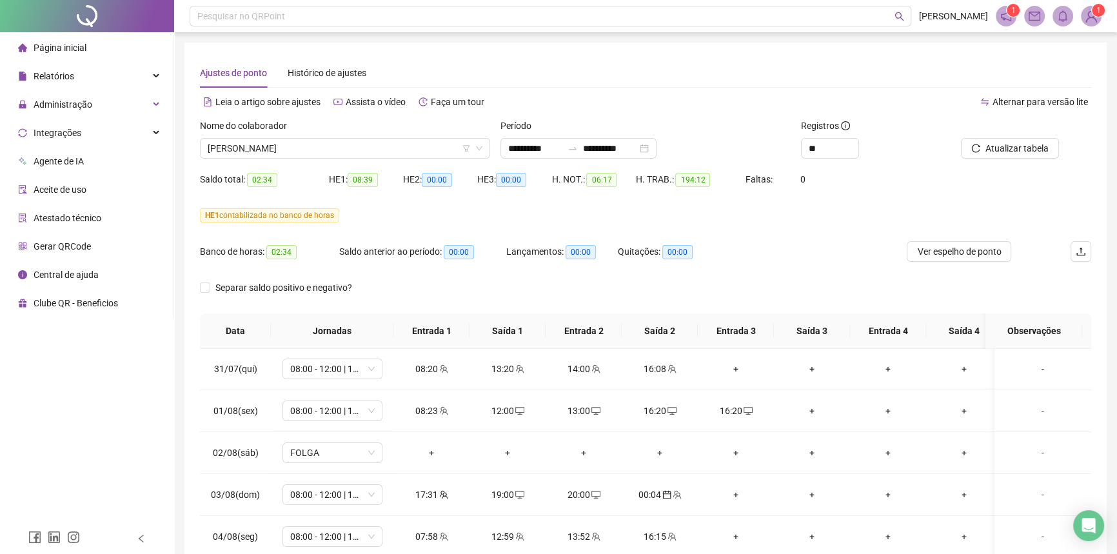
scroll to position [410, 0]
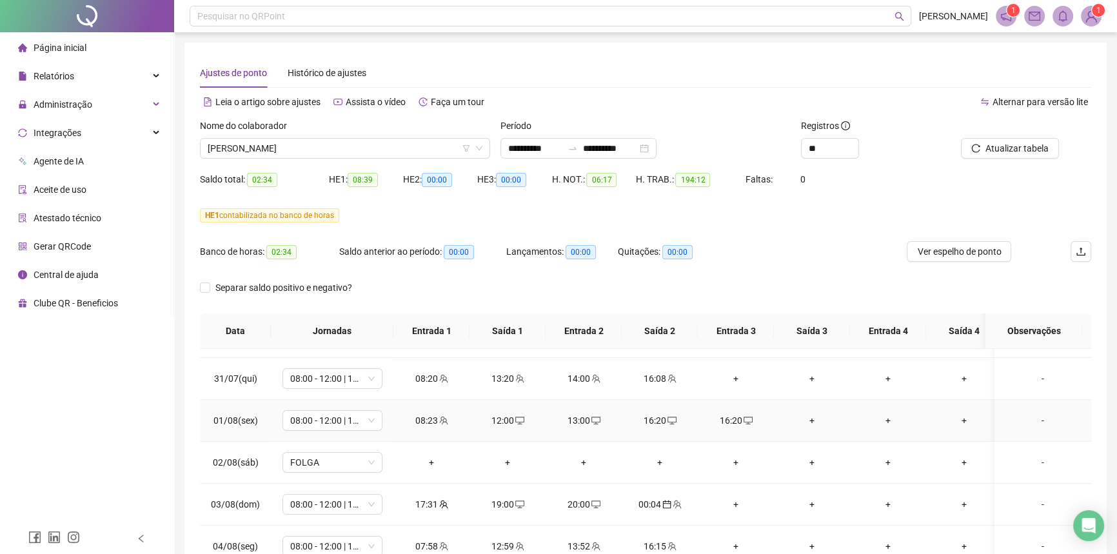
click at [743, 419] on icon "desktop" at bounding box center [747, 421] width 9 height 8
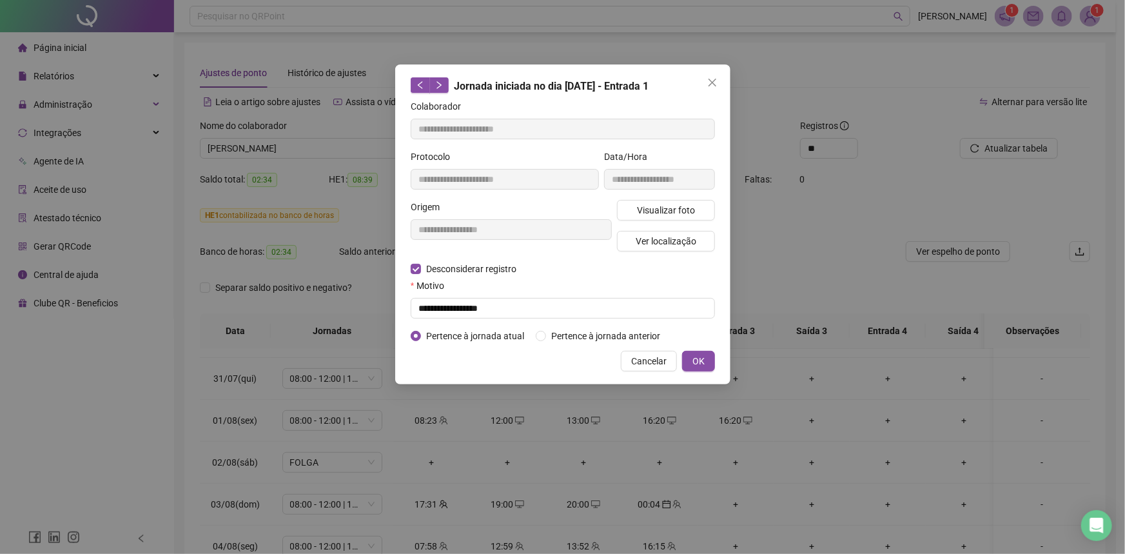
type input "**********"
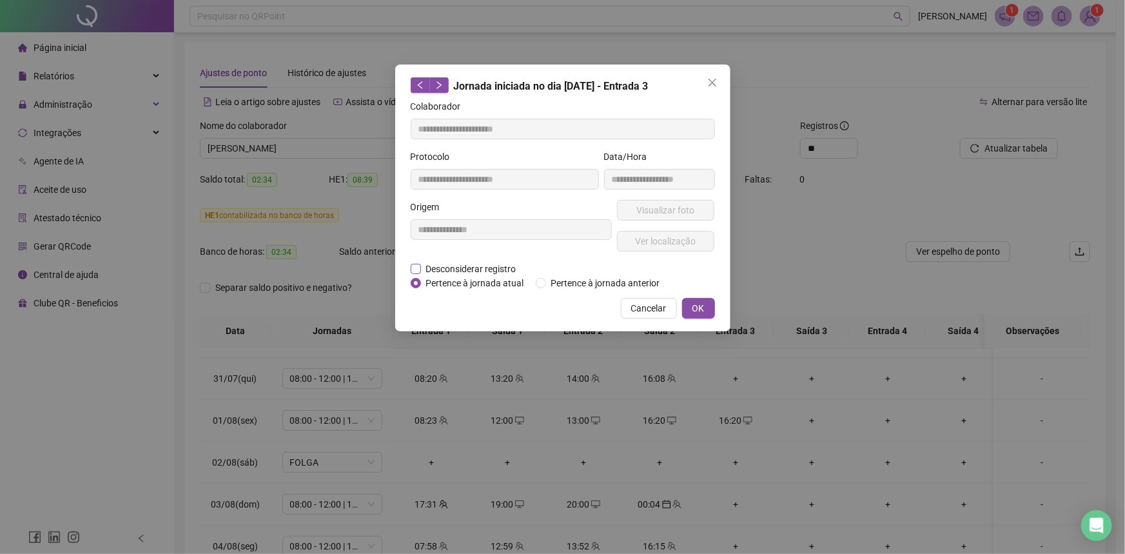
click at [454, 270] on span "Desconsiderar registro" at bounding box center [471, 269] width 101 height 14
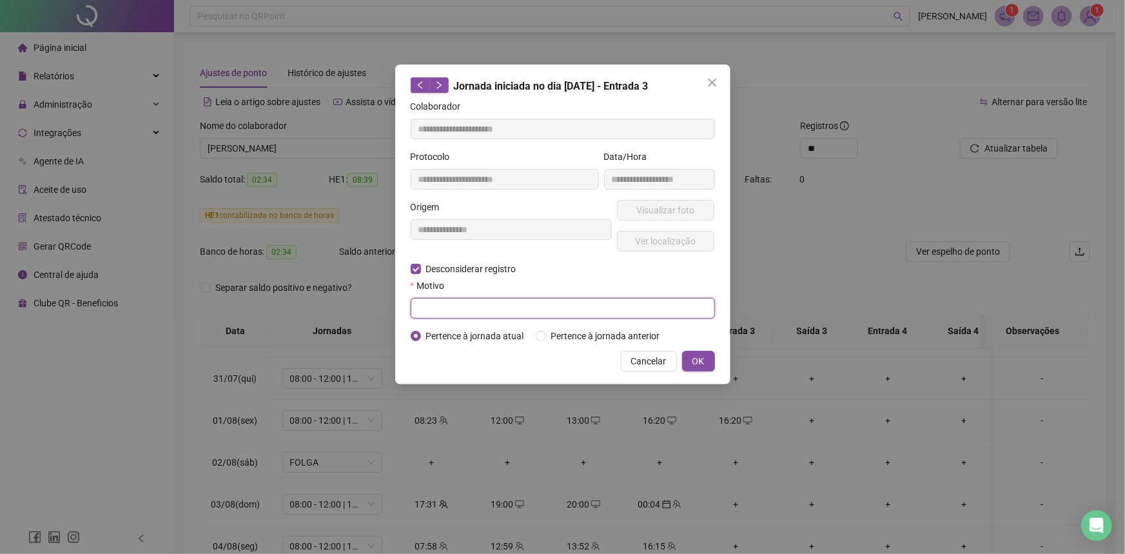
click at [444, 308] on input "text" at bounding box center [563, 308] width 304 height 21
type input "**********"
click at [706, 357] on button "OK" at bounding box center [698, 361] width 33 height 21
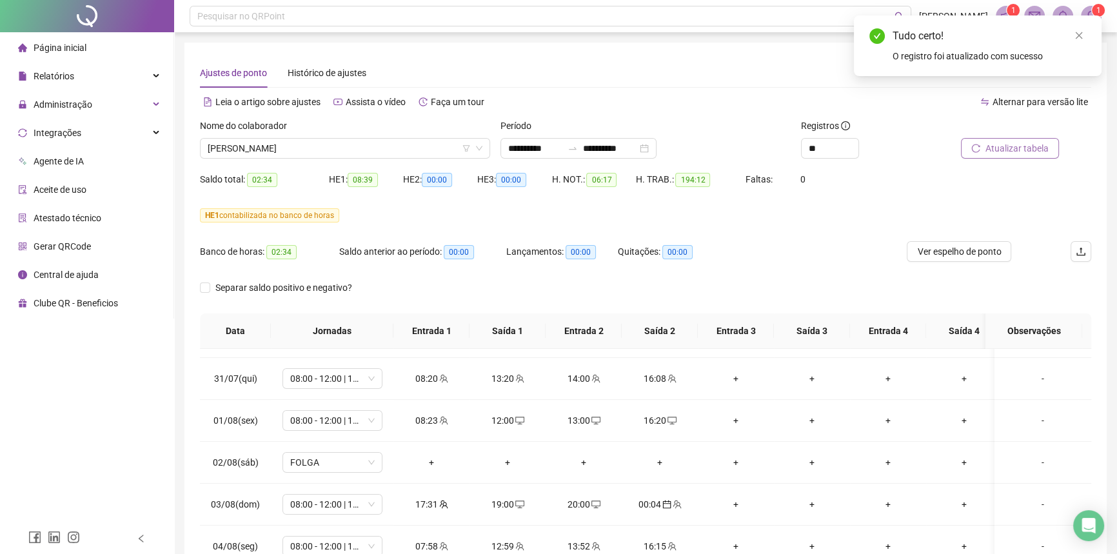
click at [1008, 149] on span "Atualizar tabela" at bounding box center [1016, 148] width 63 height 14
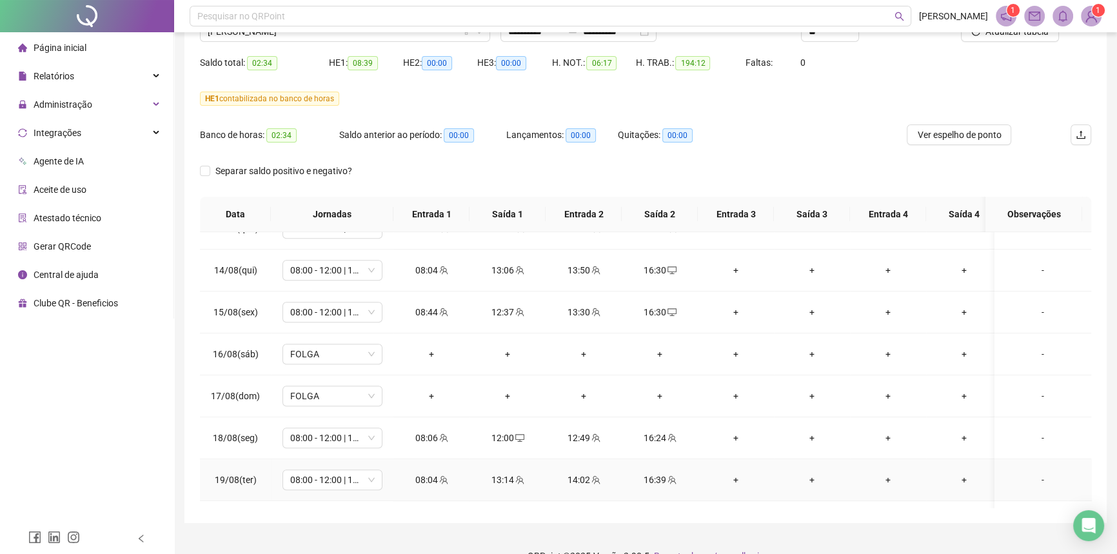
scroll to position [972, 0]
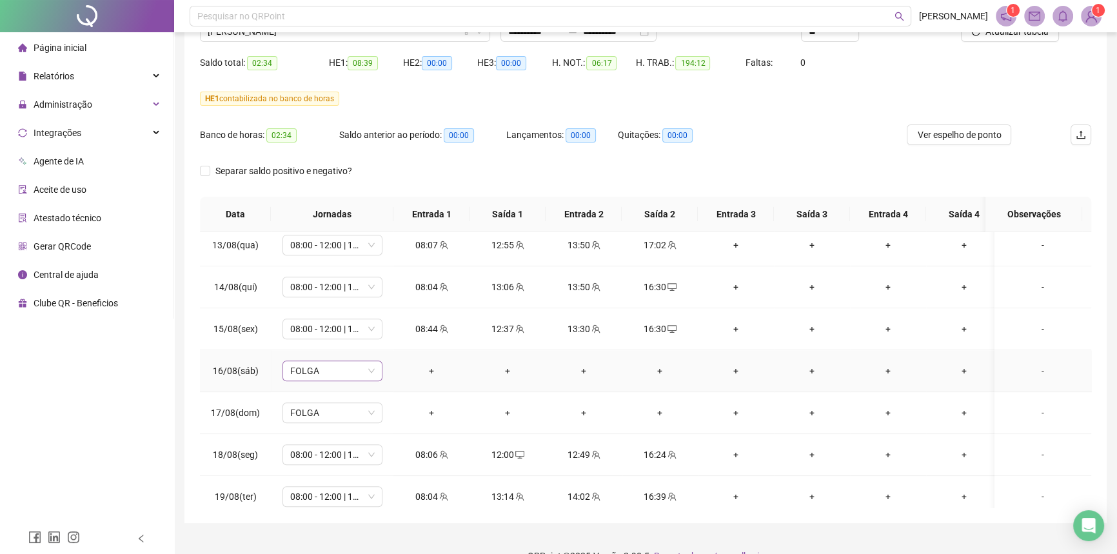
click at [300, 367] on span "FOLGA" at bounding box center [332, 370] width 84 height 19
type input "*****"
click at [312, 448] on div "Folga compensatória" at bounding box center [338, 457] width 108 height 21
click at [388, 338] on span "Sim" at bounding box center [393, 335] width 15 height 14
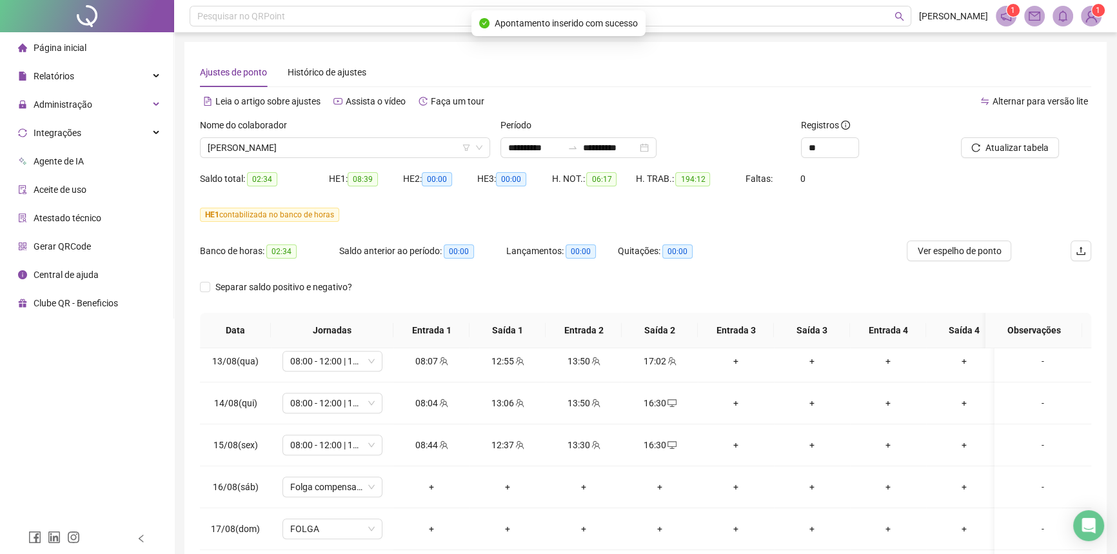
scroll to position [0, 0]
click at [988, 153] on span "Atualizar tabela" at bounding box center [1016, 148] width 63 height 14
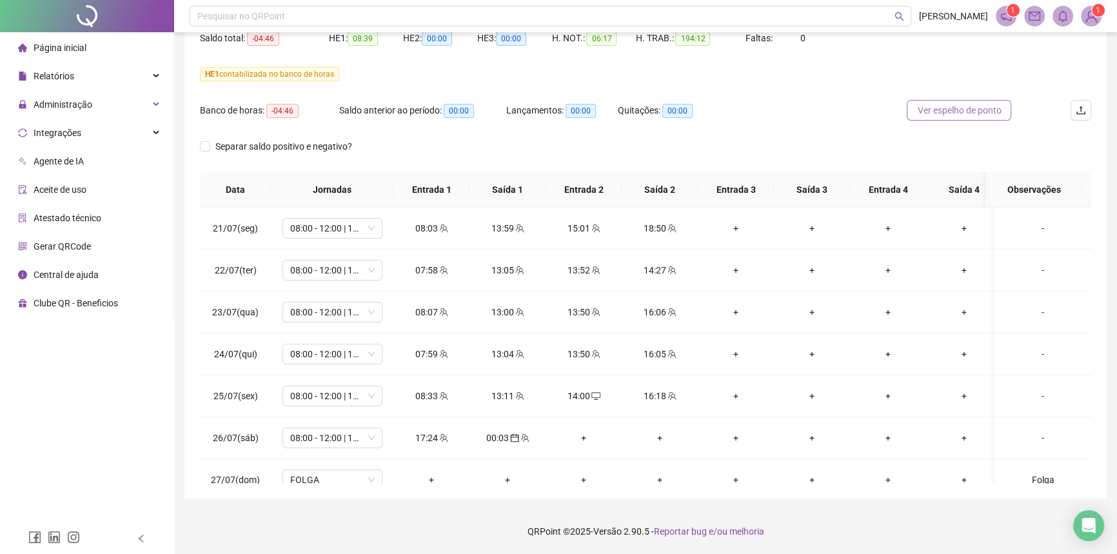
click at [958, 105] on span "Ver espelho de ponto" at bounding box center [959, 110] width 84 height 14
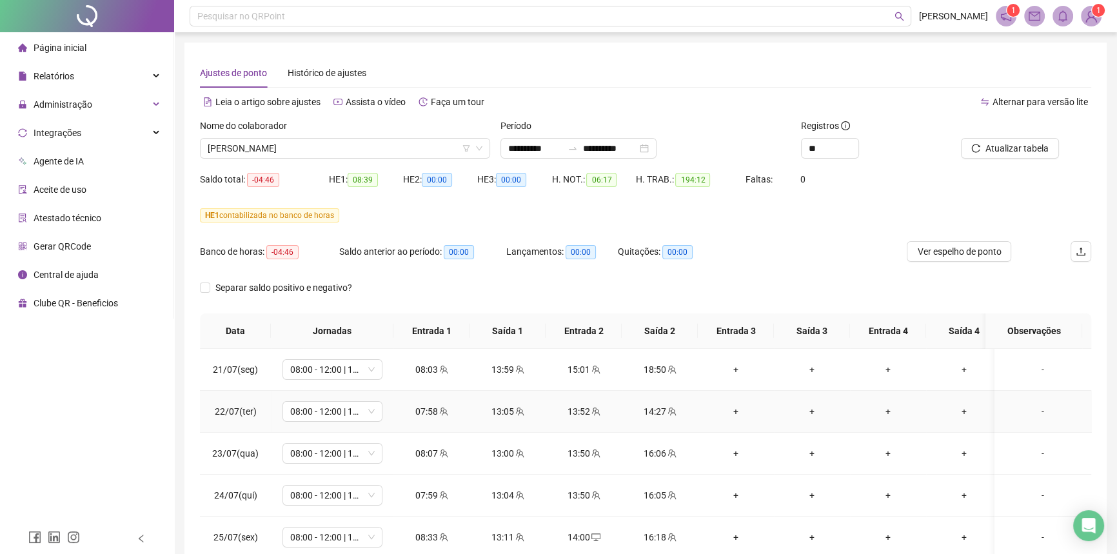
click at [673, 413] on icon "team" at bounding box center [671, 411] width 9 height 9
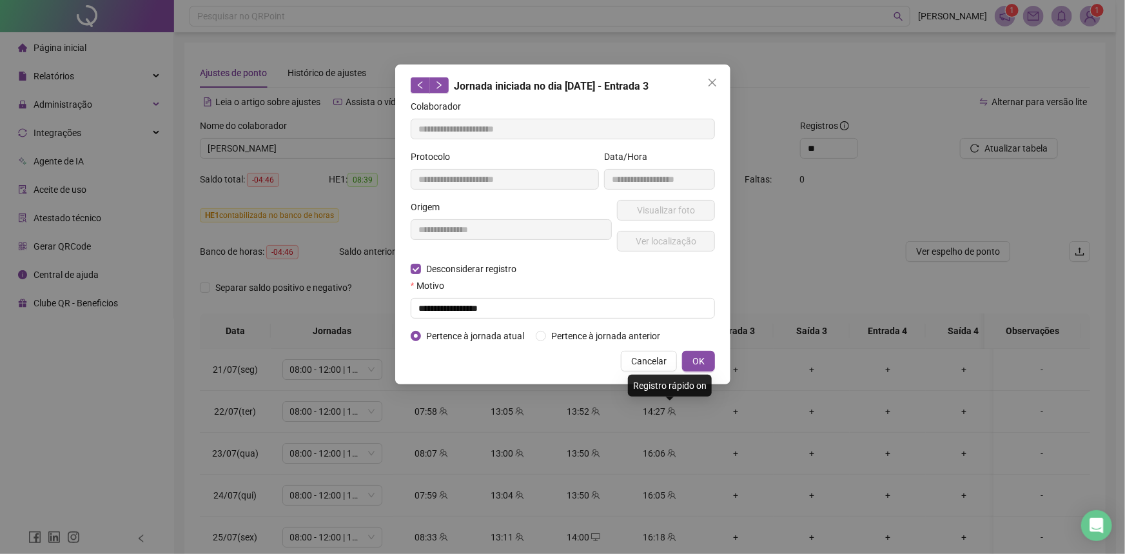
type input "**********"
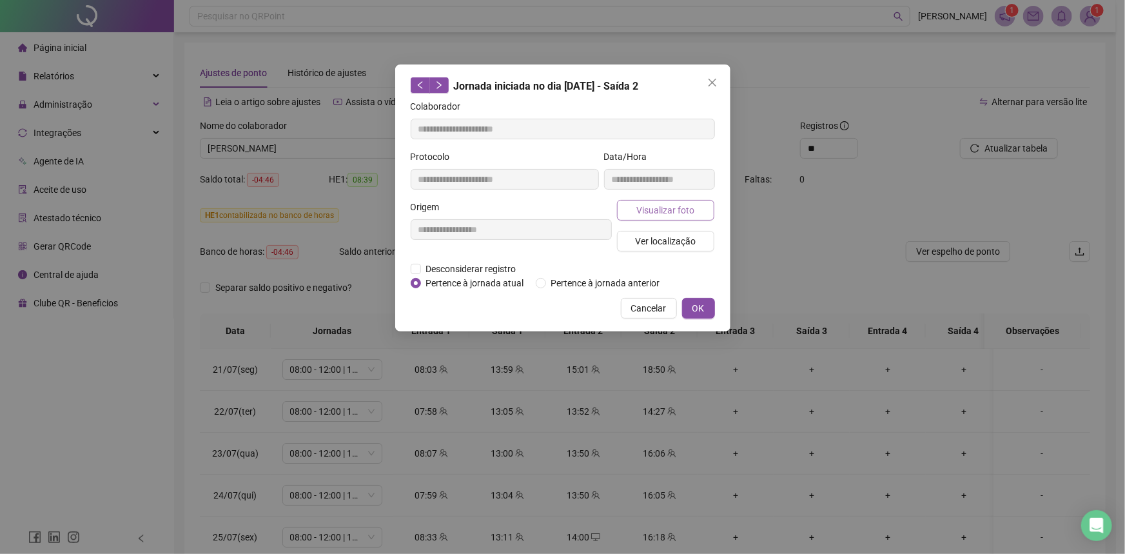
click at [682, 206] on span "Visualizar foto" at bounding box center [665, 210] width 58 height 14
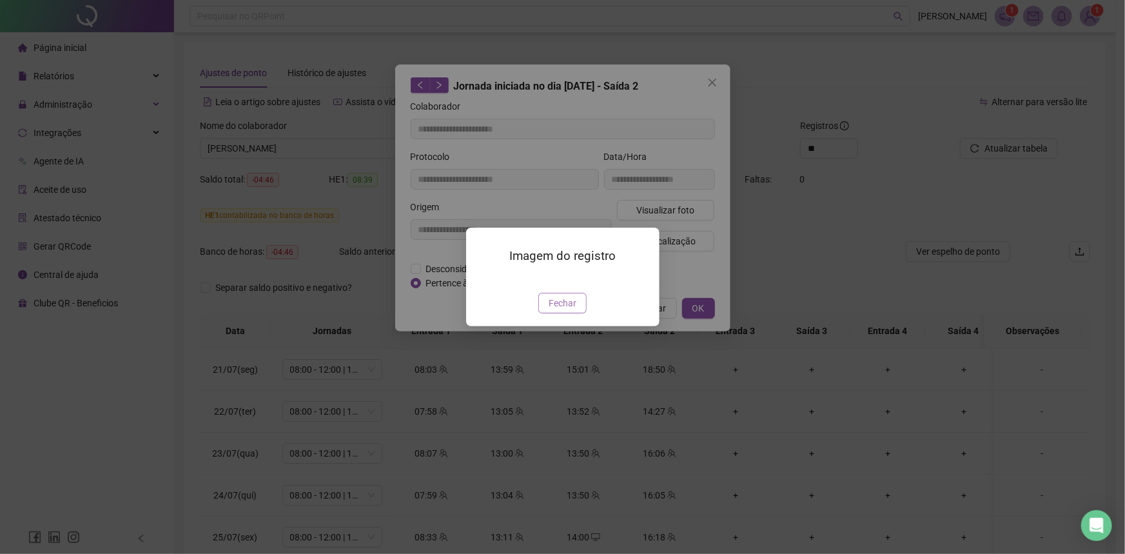
click at [571, 310] on span "Fechar" at bounding box center [563, 303] width 28 height 14
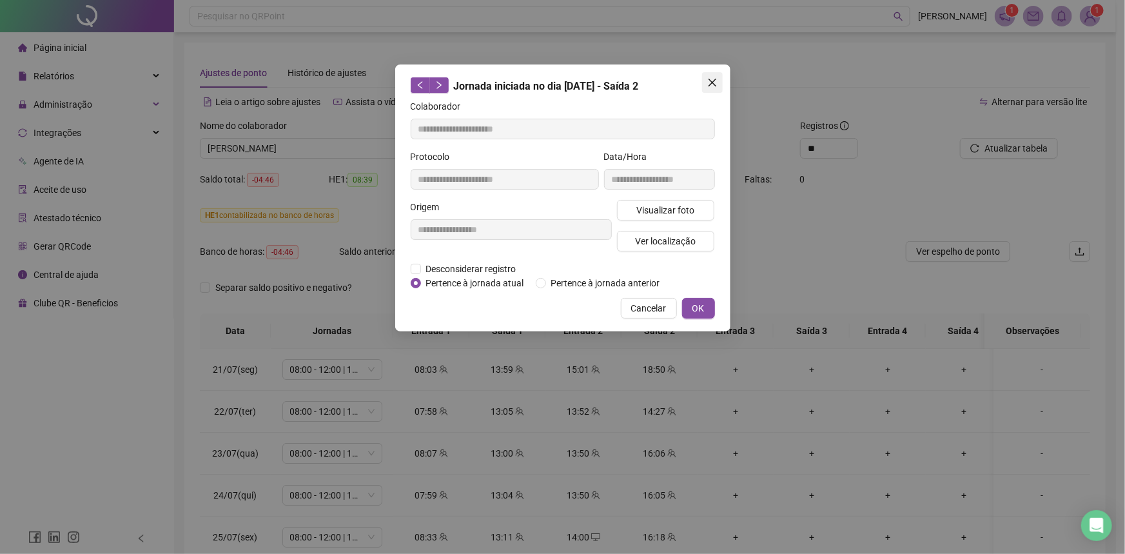
click at [715, 84] on icon "close" at bounding box center [712, 82] width 10 height 10
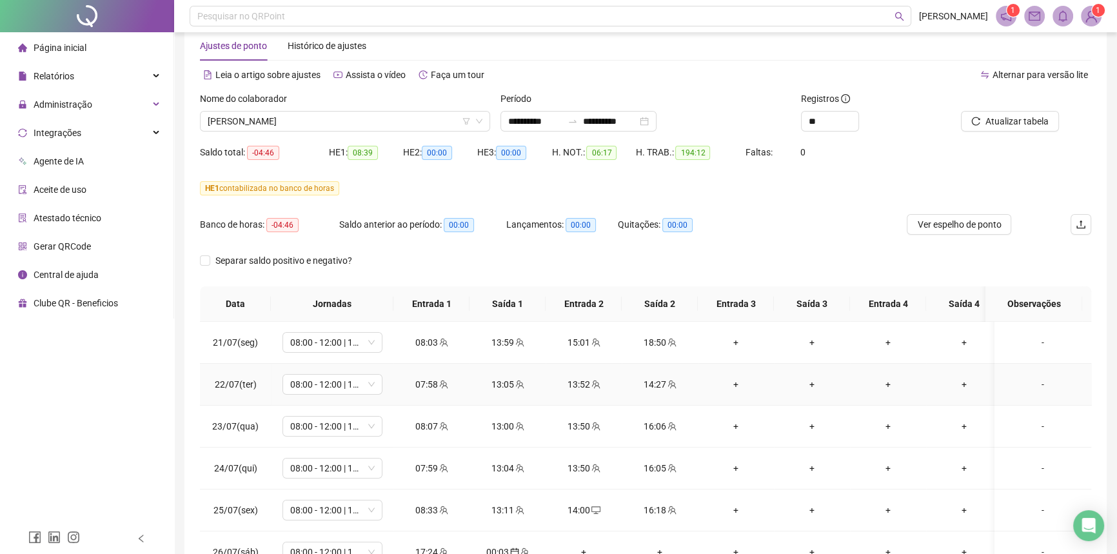
scroll to position [24, 0]
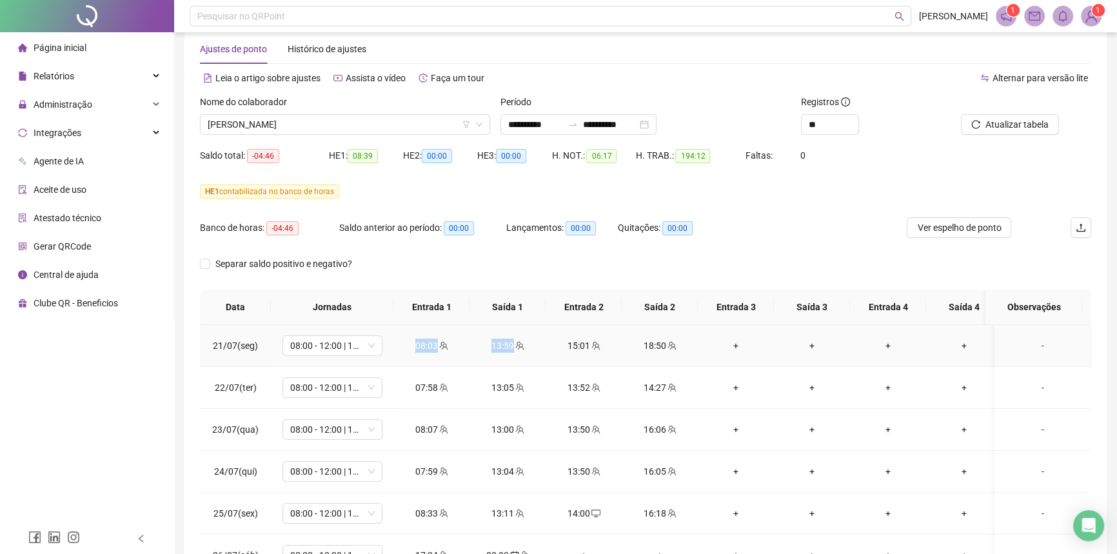
drag, startPoint x: 413, startPoint y: 351, endPoint x: 512, endPoint y: 368, distance: 100.1
click at [538, 339] on tr "21/07(seg) 08:00 - 12:00 | 13:00 - 16:20 08:03 13:59 15:01 18:50 + + + + + + + …" at bounding box center [801, 346] width 1203 height 42
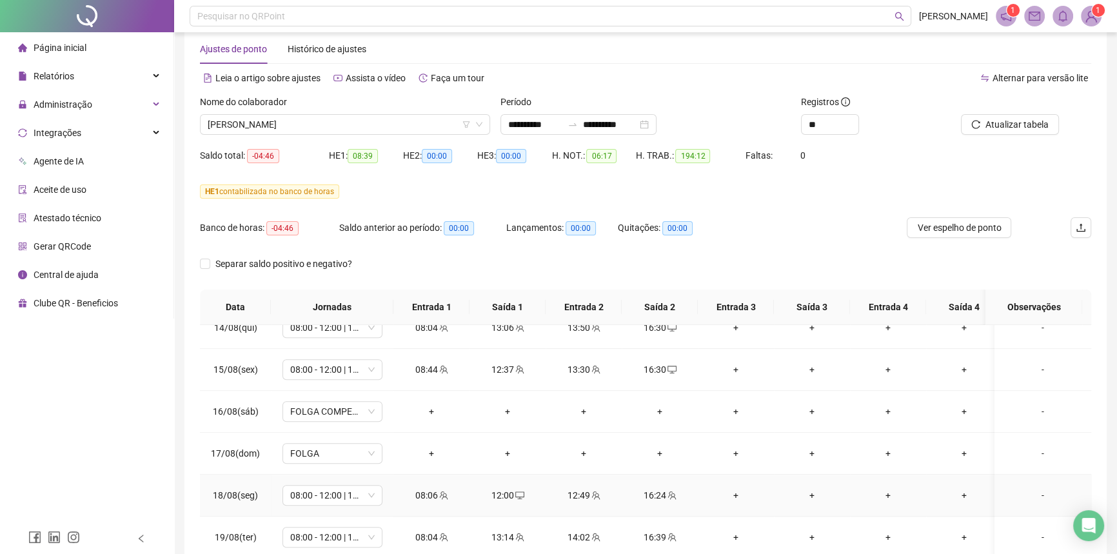
scroll to position [854, 0]
click at [342, 118] on span "[PERSON_NAME]" at bounding box center [345, 124] width 275 height 19
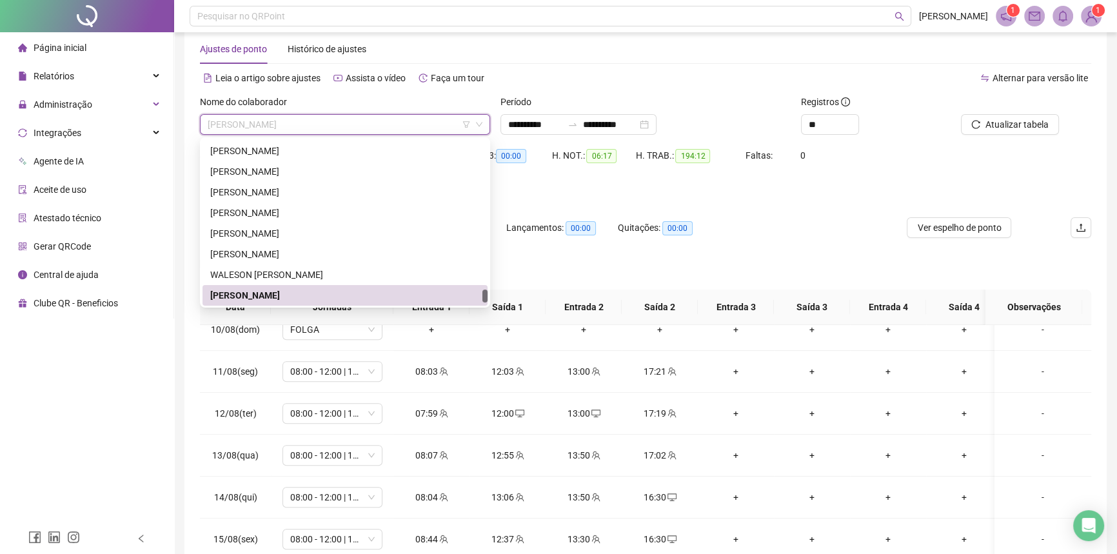
click at [355, 291] on div "[PERSON_NAME]" at bounding box center [345, 295] width 270 height 14
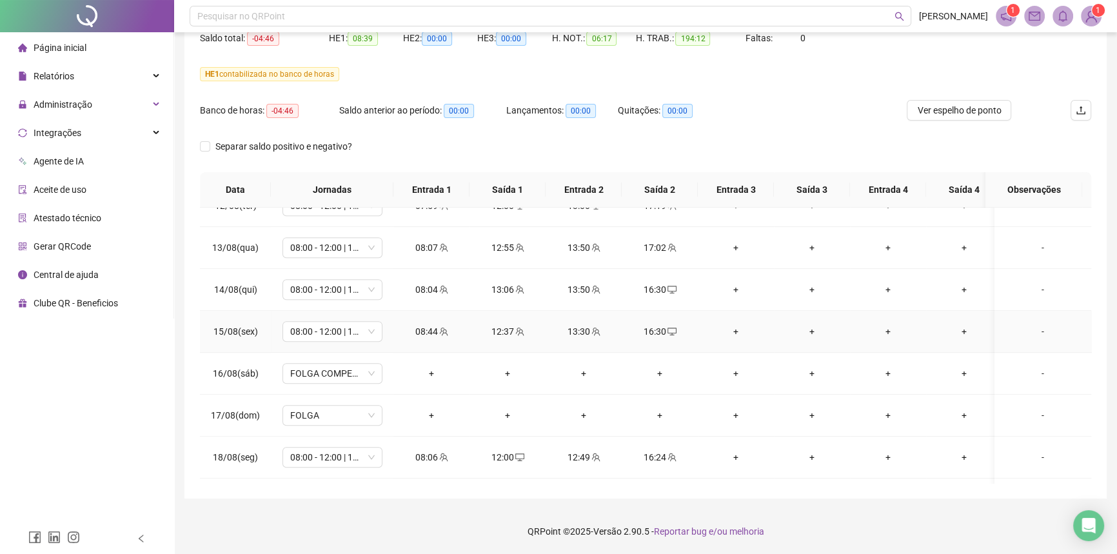
scroll to position [1030, 0]
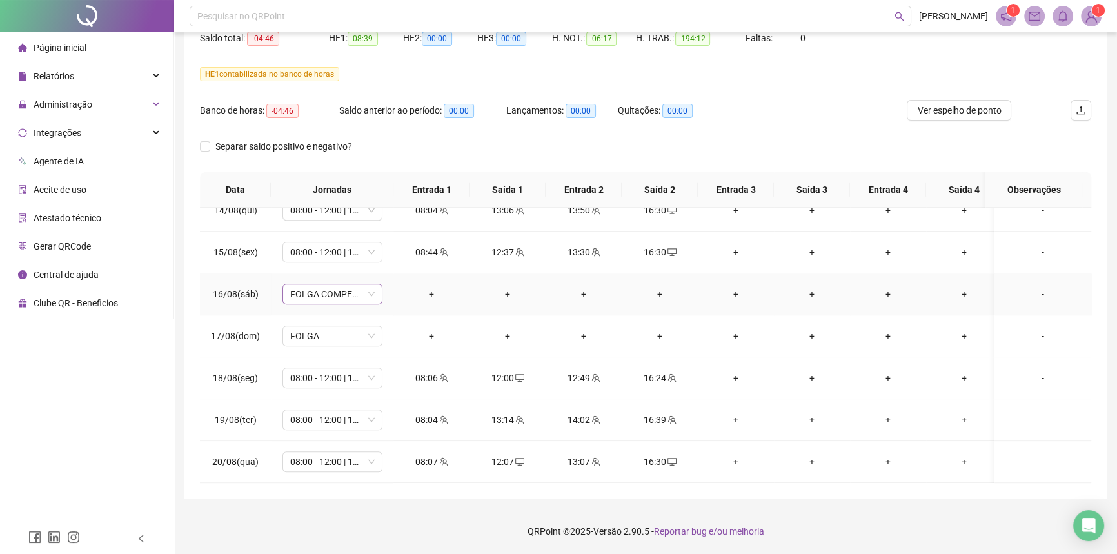
click at [349, 284] on span "FOLGA COMPENSATÓRIA" at bounding box center [332, 293] width 84 height 19
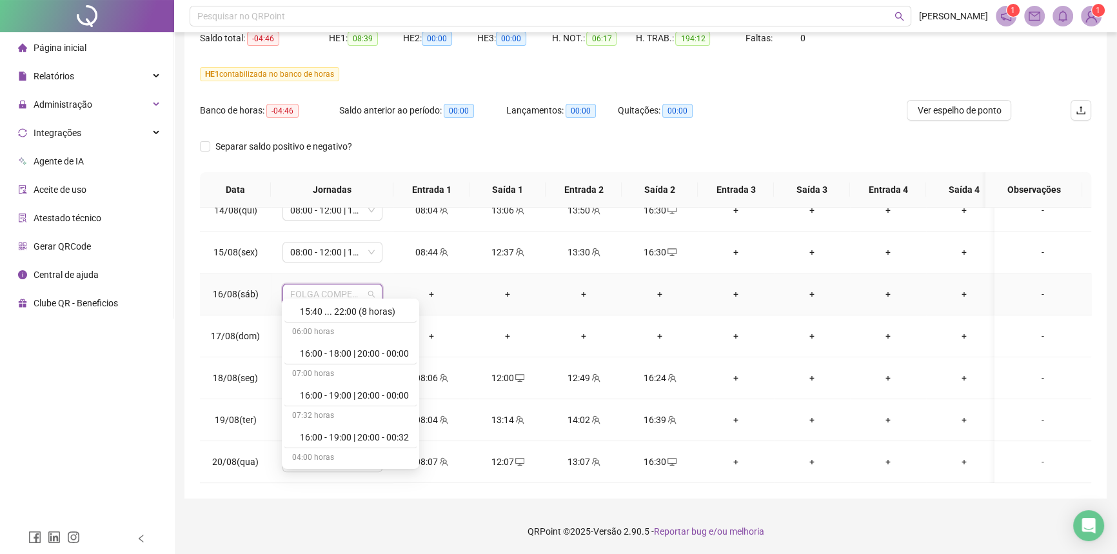
scroll to position [7660, 0]
click at [318, 378] on div "Folga" at bounding box center [354, 384] width 109 height 14
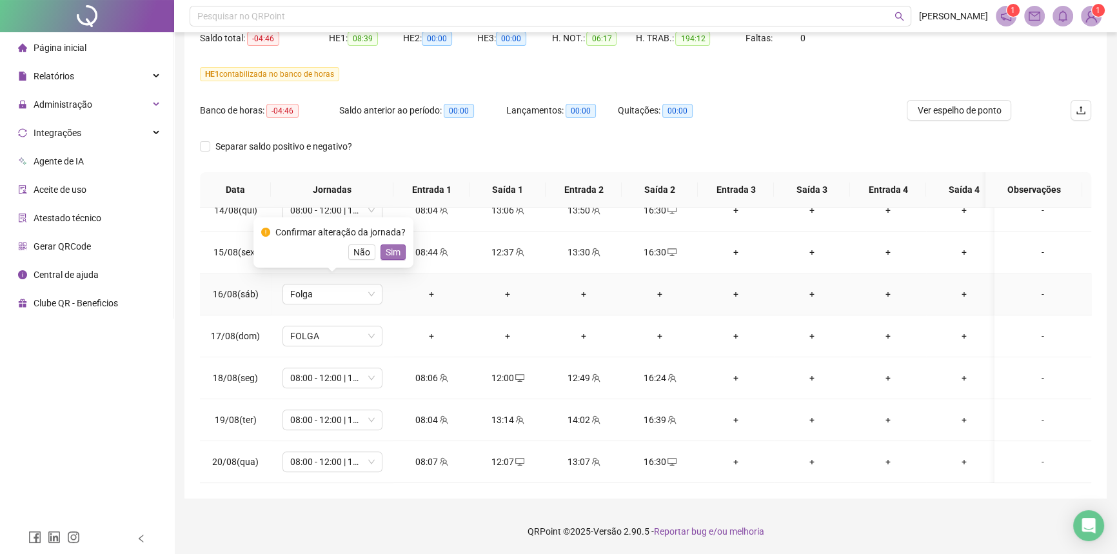
click at [388, 253] on span "Sim" at bounding box center [393, 252] width 15 height 14
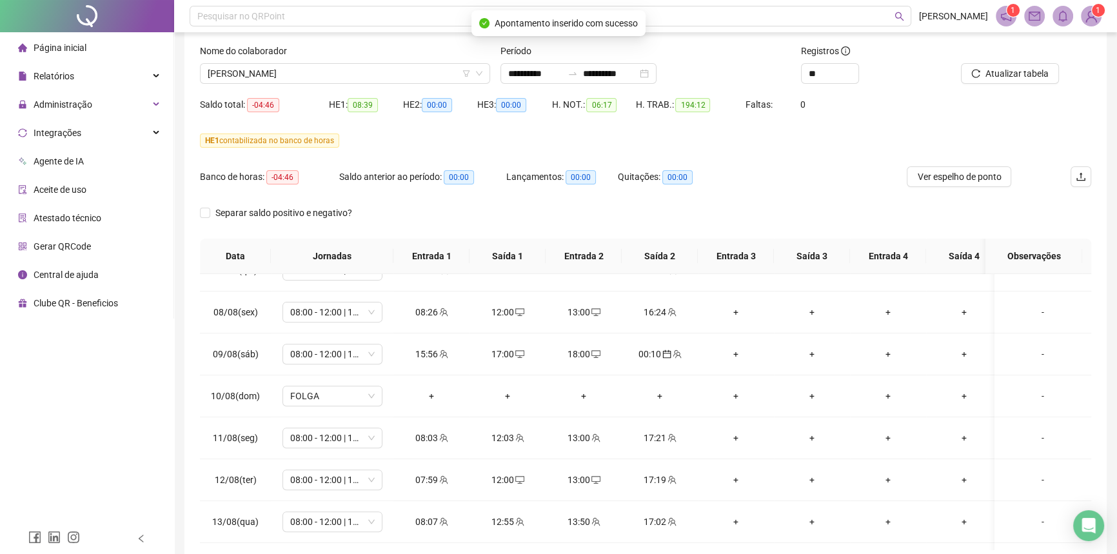
scroll to position [0, 0]
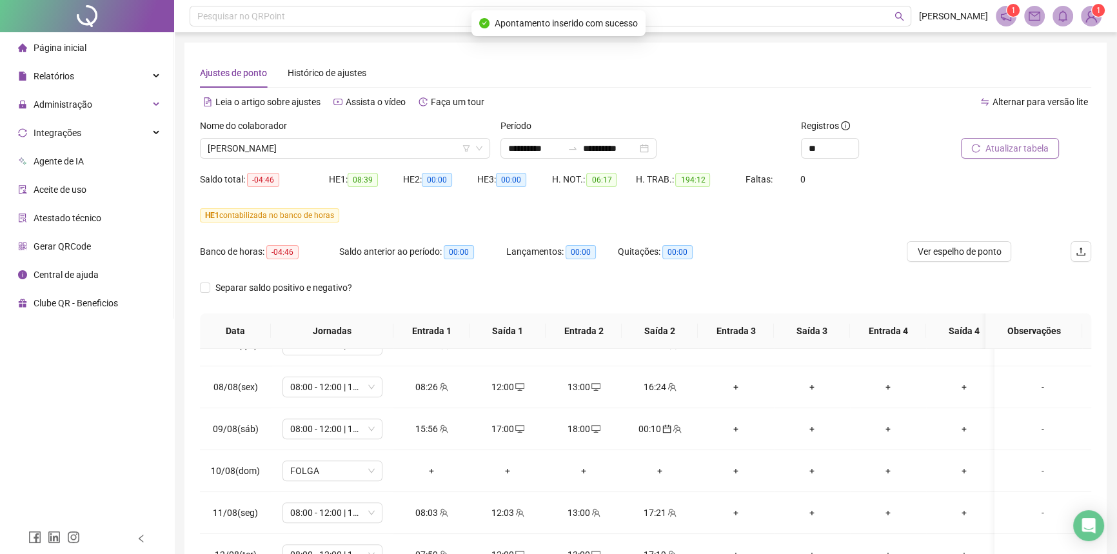
click at [981, 145] on button "Atualizar tabela" at bounding box center [1010, 148] width 98 height 21
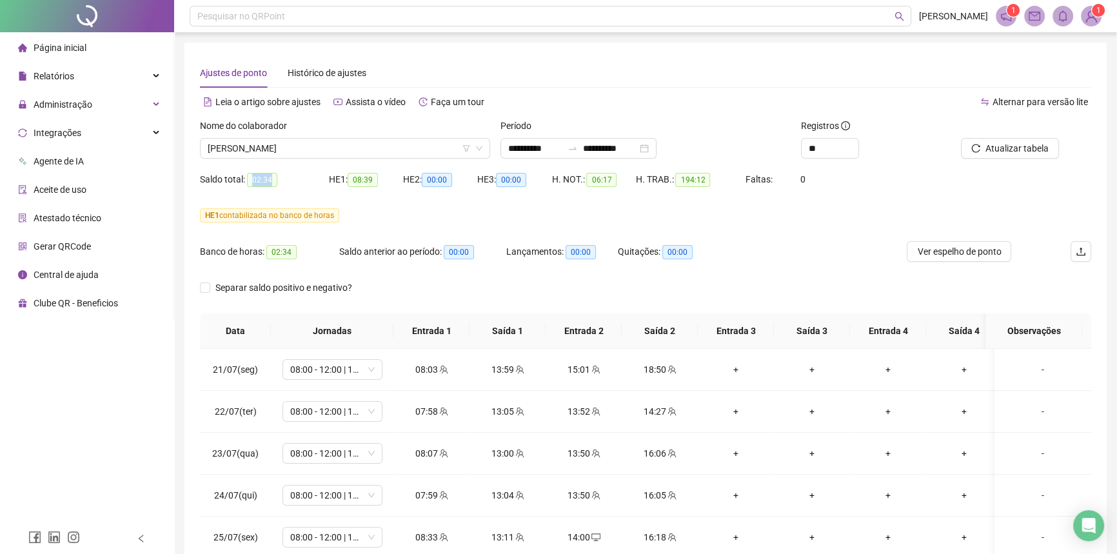
drag, startPoint x: 253, startPoint y: 182, endPoint x: 280, endPoint y: 197, distance: 31.4
click at [275, 188] on div "Saldo total: 02:34" at bounding box center [264, 179] width 129 height 21
click at [282, 202] on div "Saldo total: 02:34" at bounding box center [264, 187] width 129 height 36
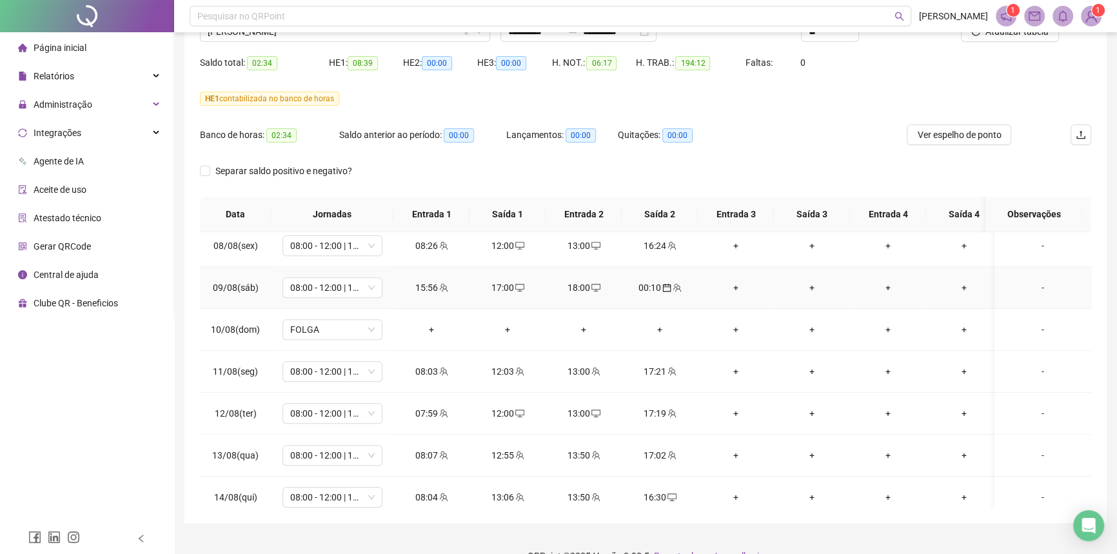
scroll to position [996, 0]
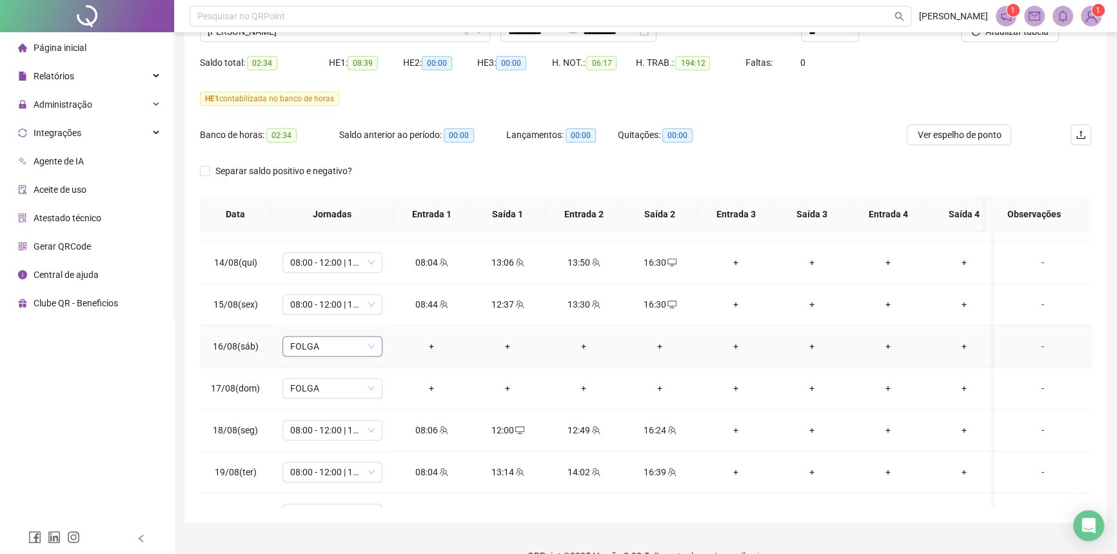
click at [328, 338] on span "FOLGA" at bounding box center [332, 346] width 84 height 19
type input "*****"
click at [342, 428] on div "Folga compensatória" at bounding box center [342, 432] width 85 height 14
click at [334, 300] on div "Confirmar alteração da jornada? Não Sim" at bounding box center [333, 300] width 144 height 35
click at [366, 312] on span "Não" at bounding box center [361, 310] width 17 height 14
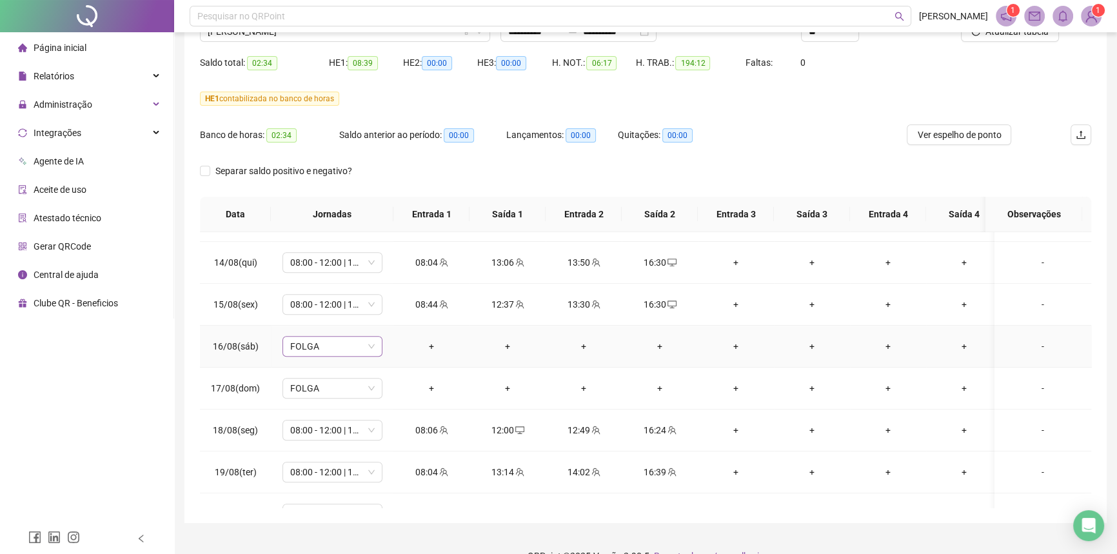
click at [368, 342] on span "FOLGA" at bounding box center [332, 346] width 84 height 19
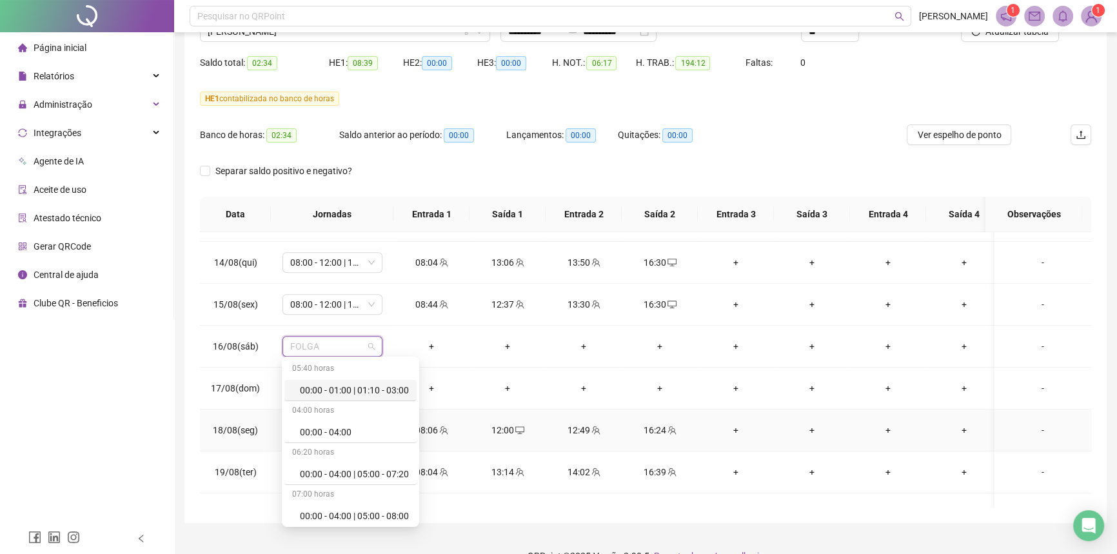
click at [200, 418] on td "18/08(seg)" at bounding box center [235, 430] width 71 height 42
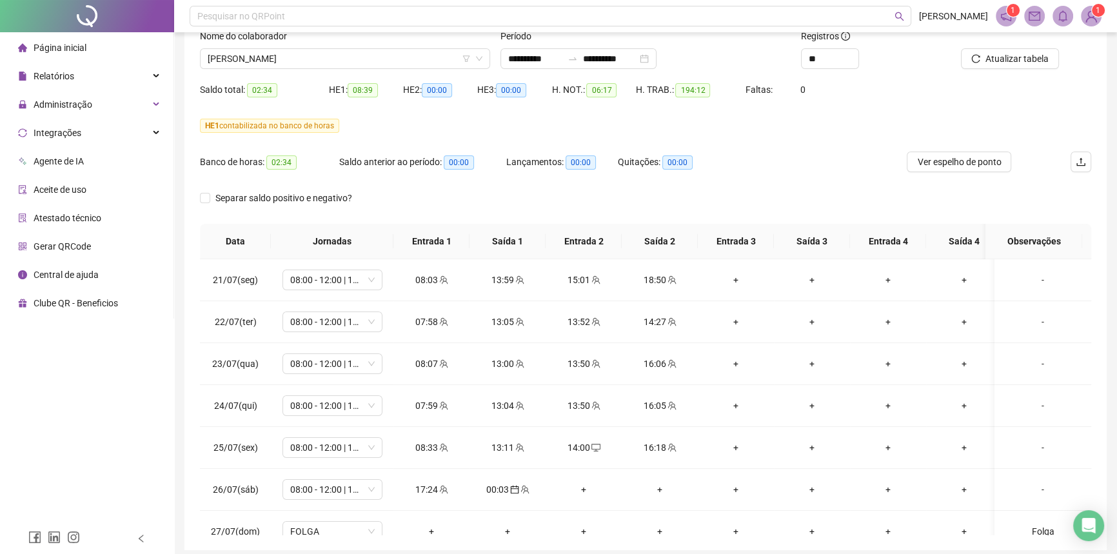
scroll to position [83, 0]
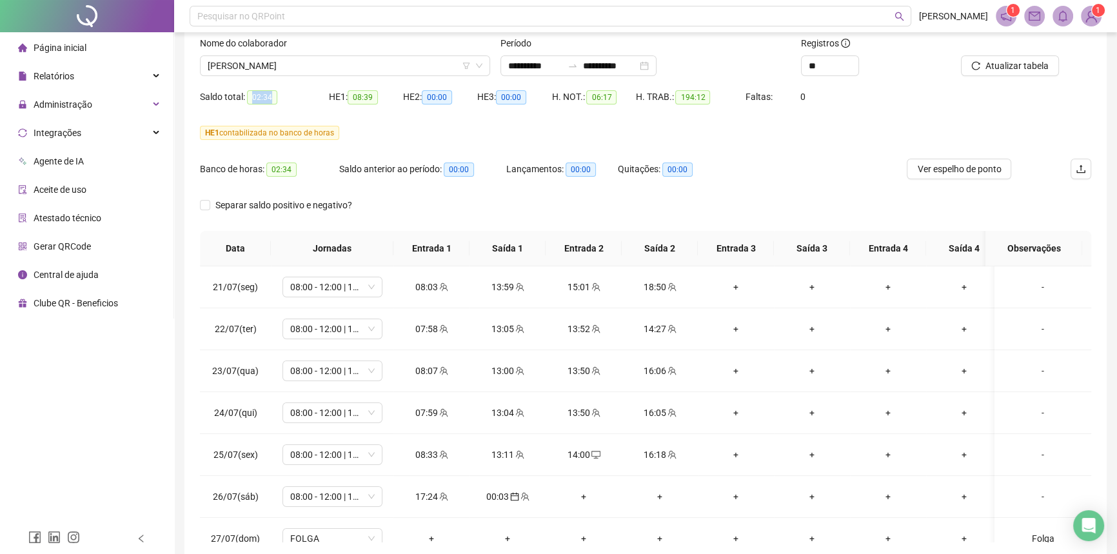
drag, startPoint x: 250, startPoint y: 97, endPoint x: 273, endPoint y: 98, distance: 23.2
click at [273, 98] on span "02:34" at bounding box center [262, 97] width 30 height 14
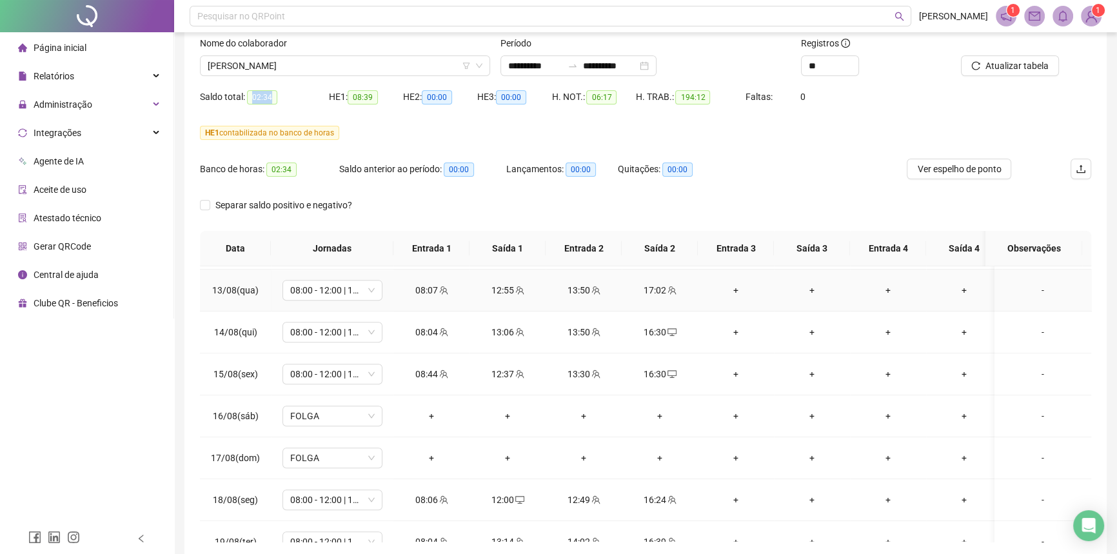
scroll to position [996, 0]
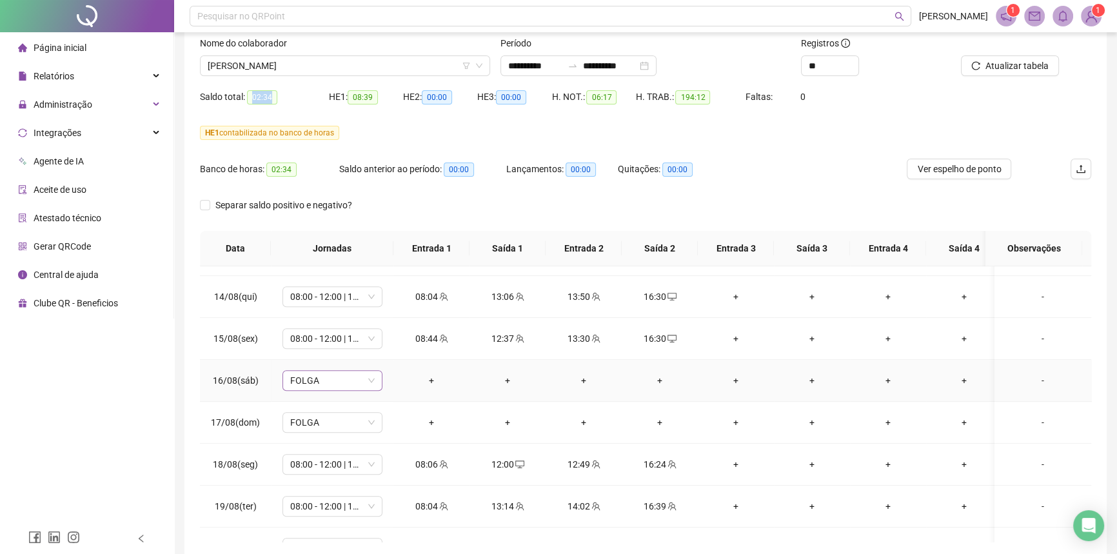
click at [338, 374] on span "FOLGA" at bounding box center [332, 380] width 84 height 19
type input "*****"
click at [340, 342] on div "Folga compensatória" at bounding box center [338, 351] width 108 height 21
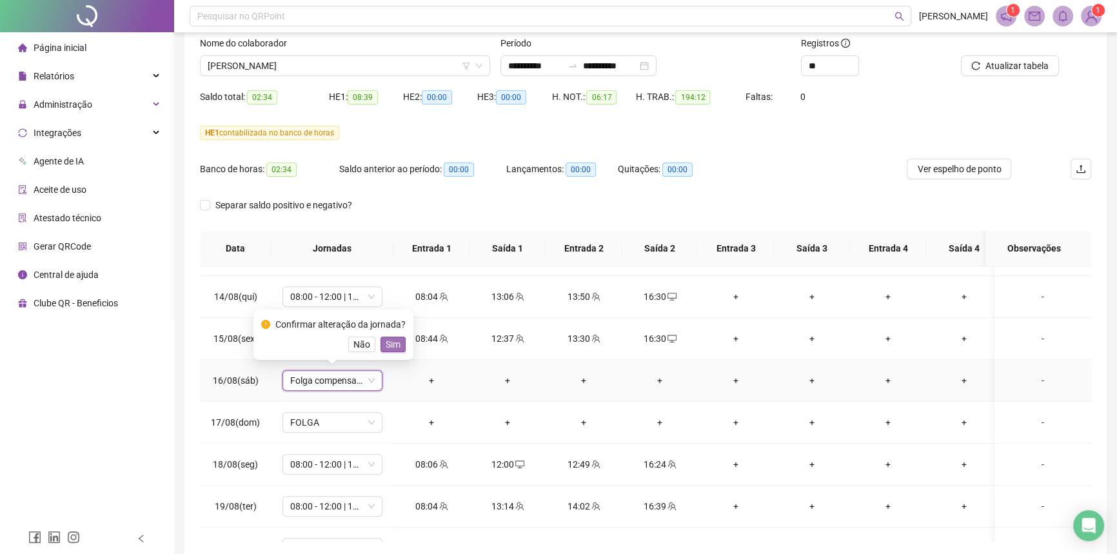
click at [386, 342] on span "Sim" at bounding box center [393, 344] width 15 height 14
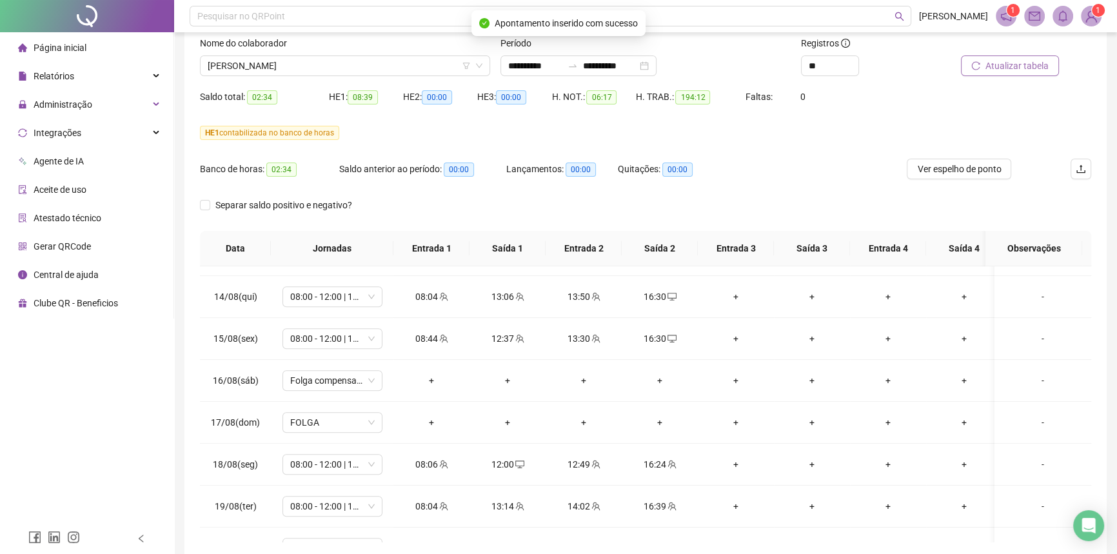
click at [991, 63] on span "Atualizar tabela" at bounding box center [1016, 66] width 63 height 14
click at [346, 63] on span "[PERSON_NAME]" at bounding box center [345, 65] width 275 height 19
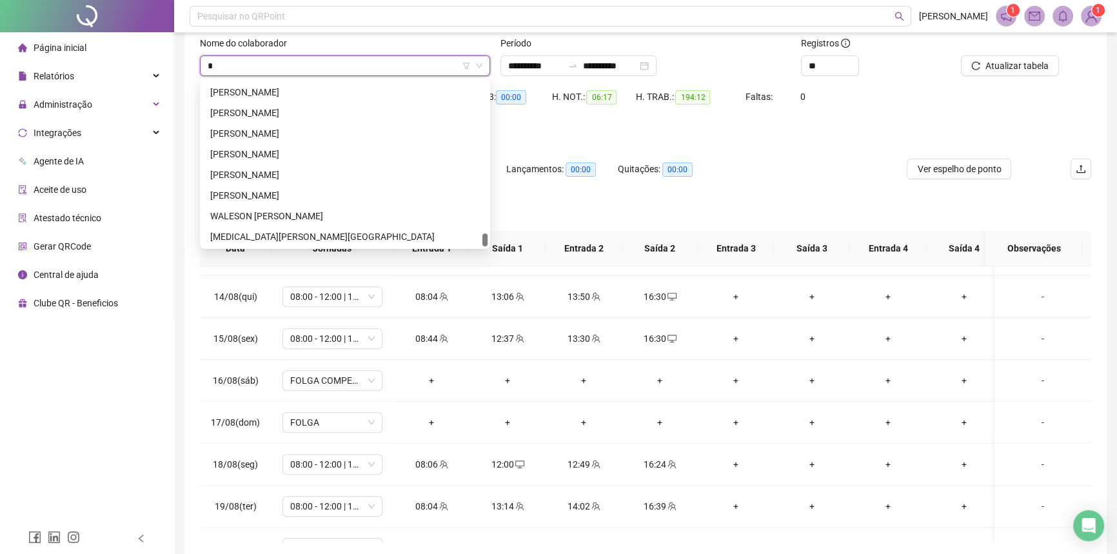
type input "**"
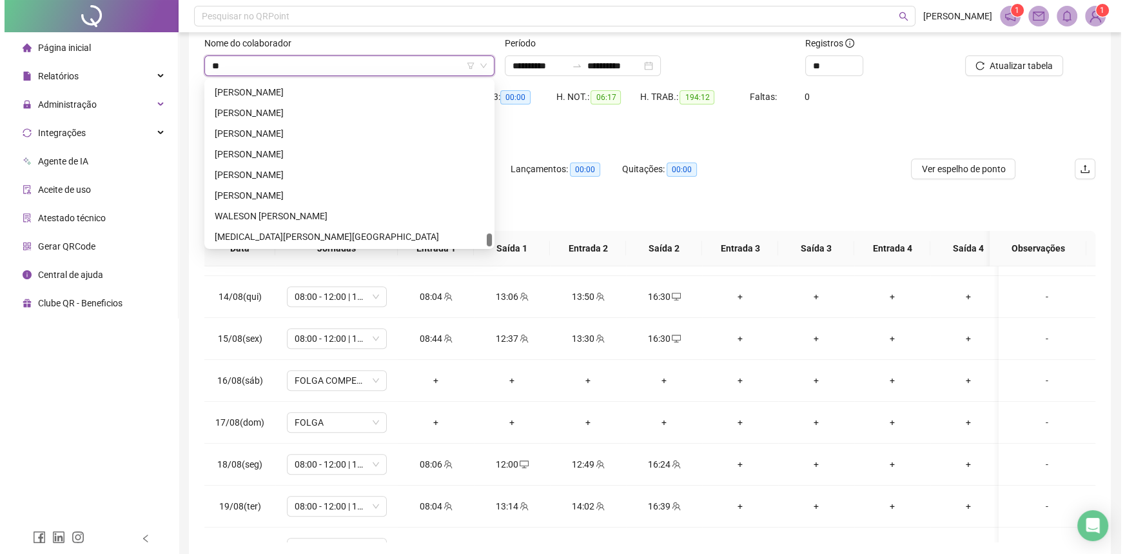
scroll to position [185, 0]
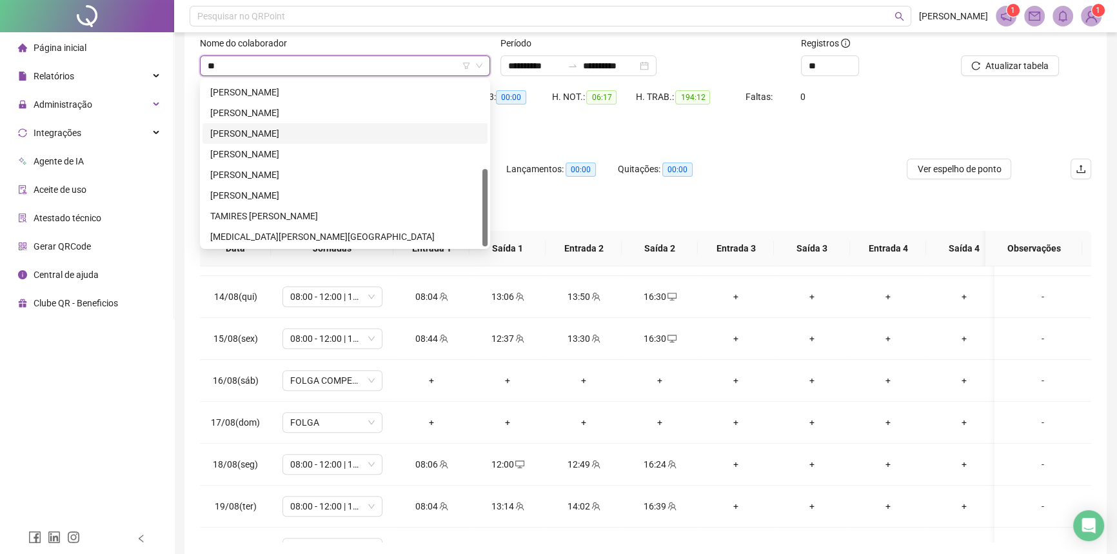
click at [339, 132] on div "MIKAELLE FERREIRA DA SILVA" at bounding box center [345, 133] width 270 height 14
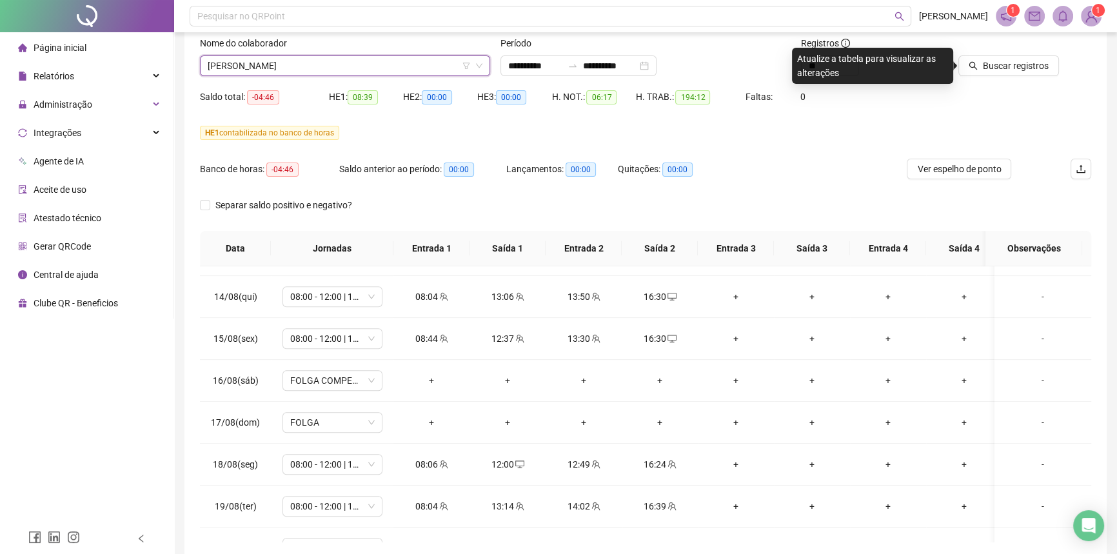
click at [988, 83] on div "Buscar registros" at bounding box center [1021, 61] width 150 height 50
click at [990, 68] on span "Buscar registros" at bounding box center [1016, 66] width 66 height 14
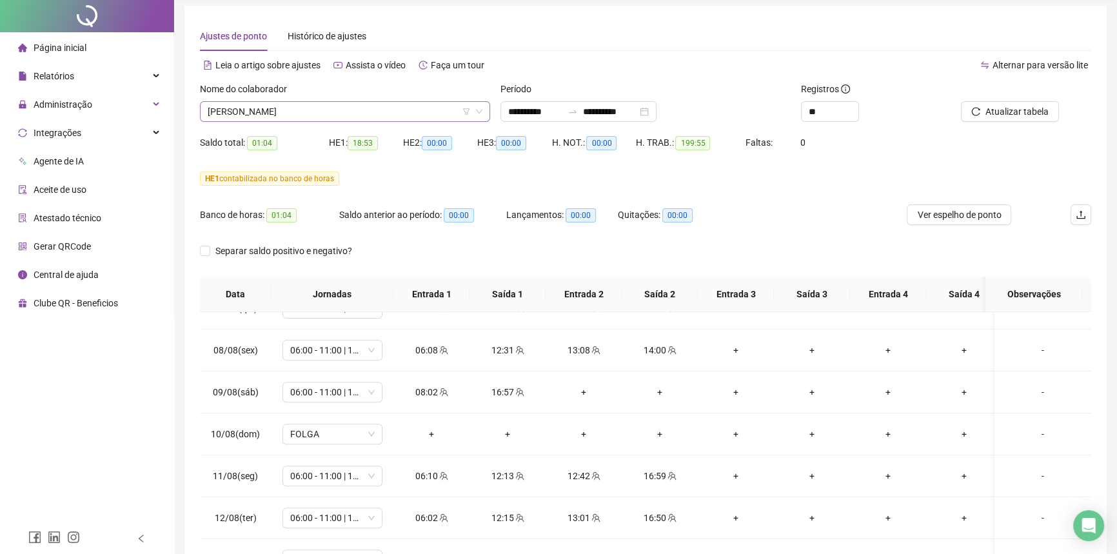
scroll to position [0, 0]
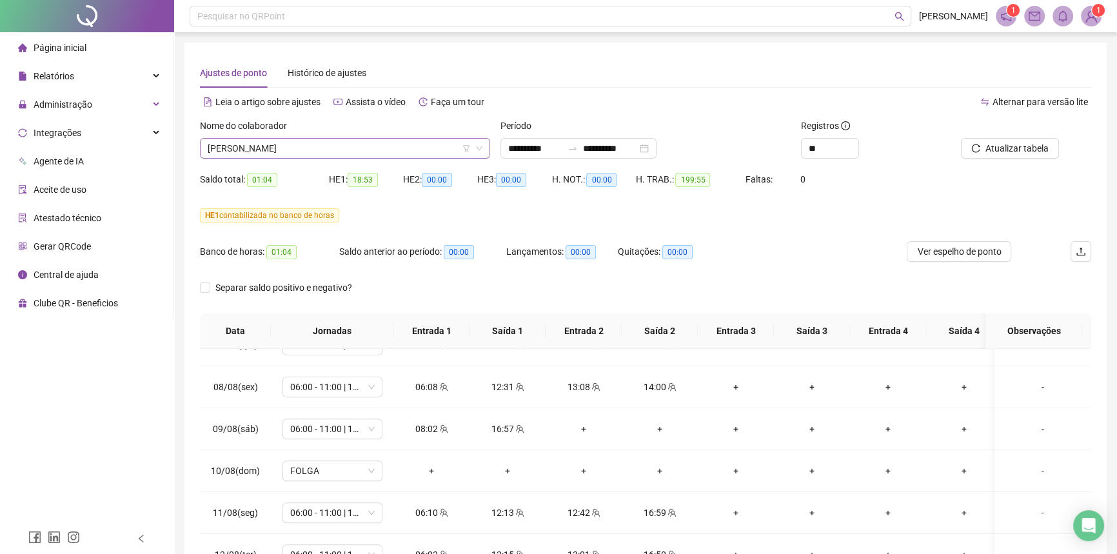
click at [293, 149] on span "MIKAELLE FERREIRA DA SILVA" at bounding box center [345, 148] width 275 height 19
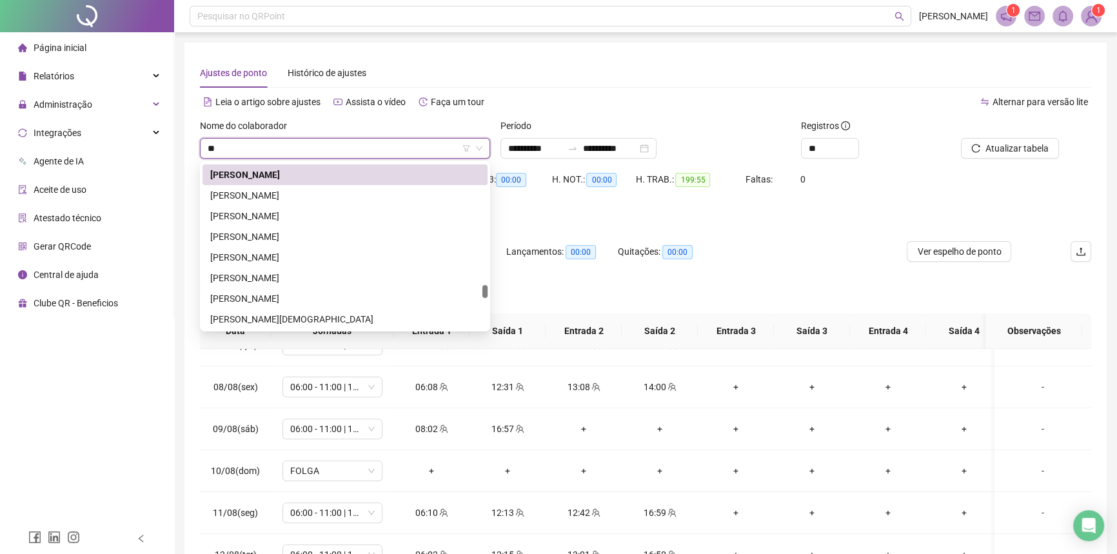
scroll to position [1258, 0]
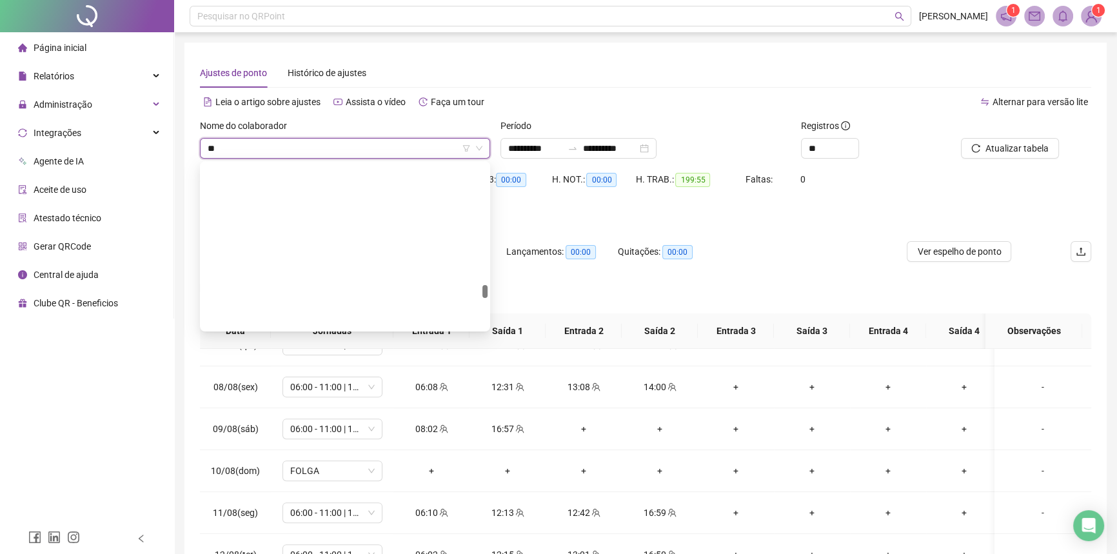
type input "***"
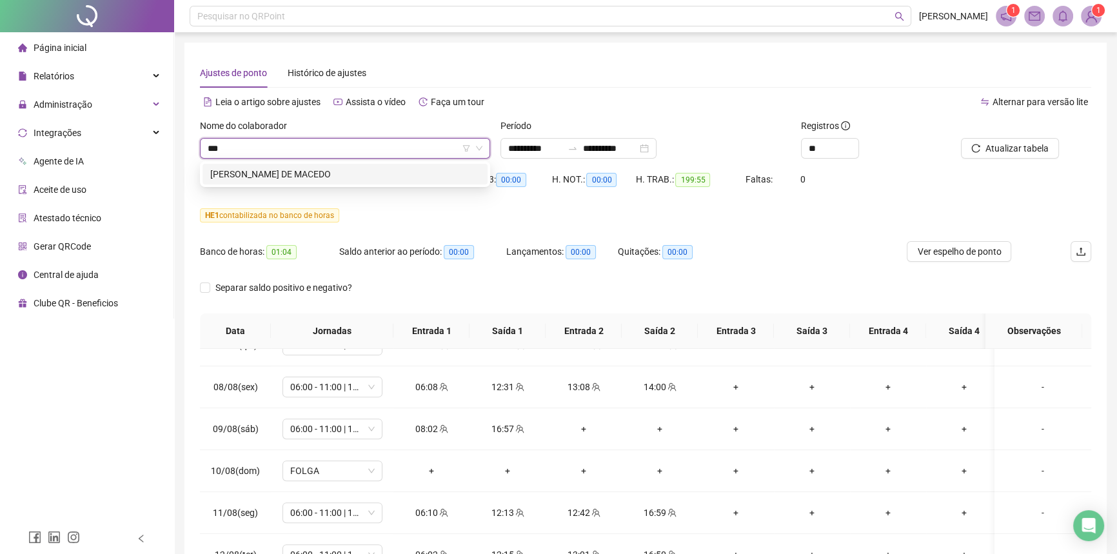
scroll to position [0, 0]
click at [290, 176] on div "LIDIA DIAS DE MACEDO" at bounding box center [345, 174] width 270 height 14
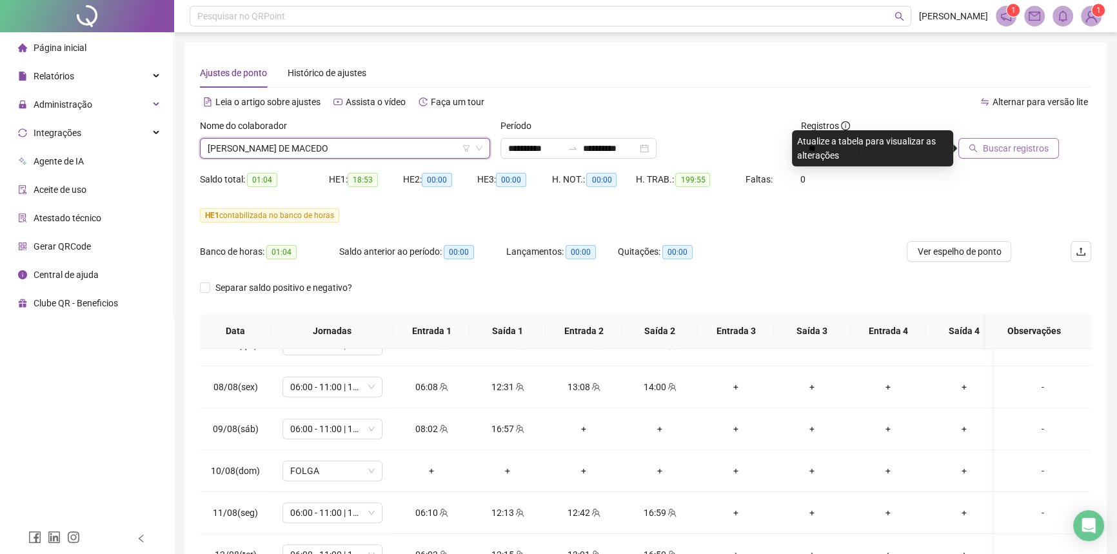
click at [1036, 153] on span "Buscar registros" at bounding box center [1016, 148] width 66 height 14
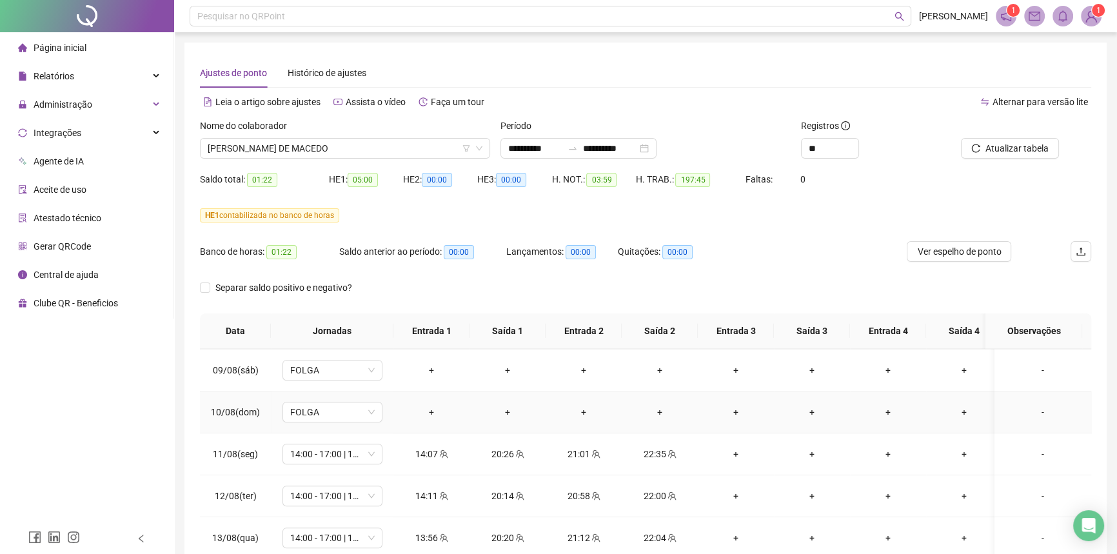
scroll to position [737, 0]
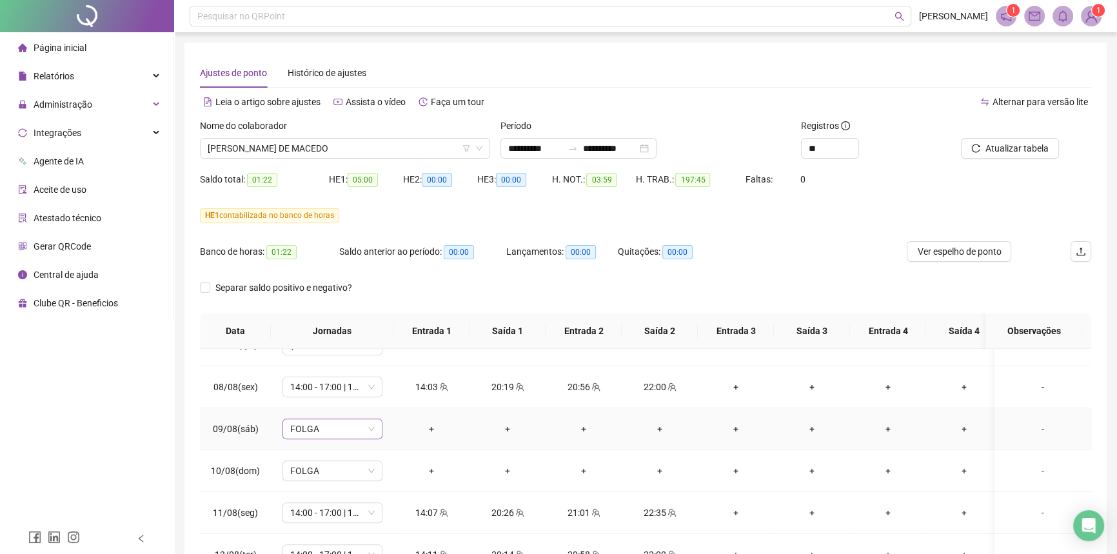
click at [336, 431] on span "FOLGA" at bounding box center [332, 428] width 84 height 19
type input "****"
click at [344, 404] on div "Folga compensatória" at bounding box center [342, 400] width 85 height 14
click at [391, 390] on span "Sim" at bounding box center [393, 393] width 15 height 14
click at [1015, 152] on span "Atualizar tabela" at bounding box center [1016, 148] width 63 height 14
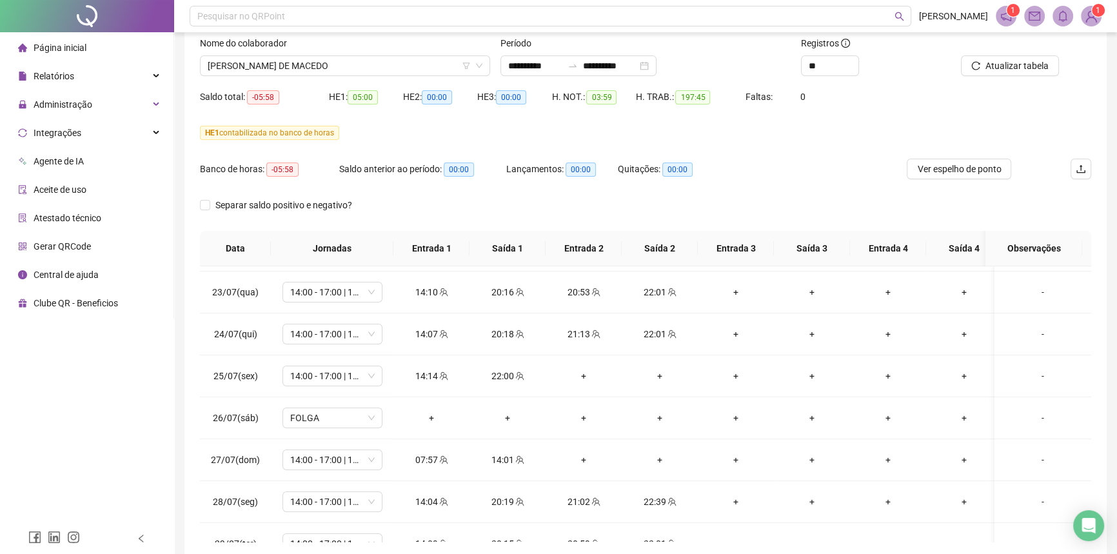
scroll to position [0, 0]
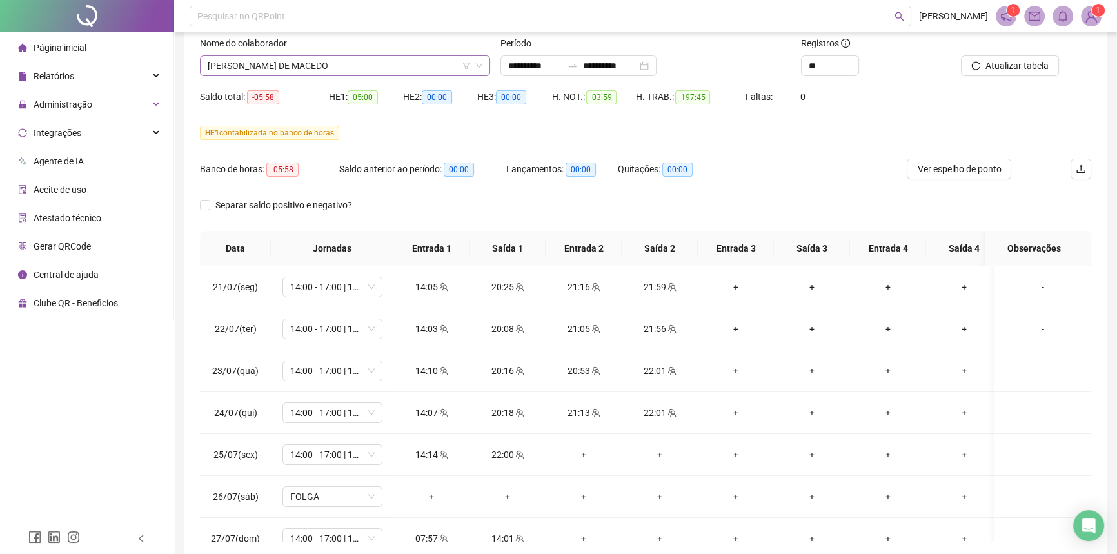
click at [275, 69] on span "LIDIA DIAS DE MACEDO" at bounding box center [345, 65] width 275 height 19
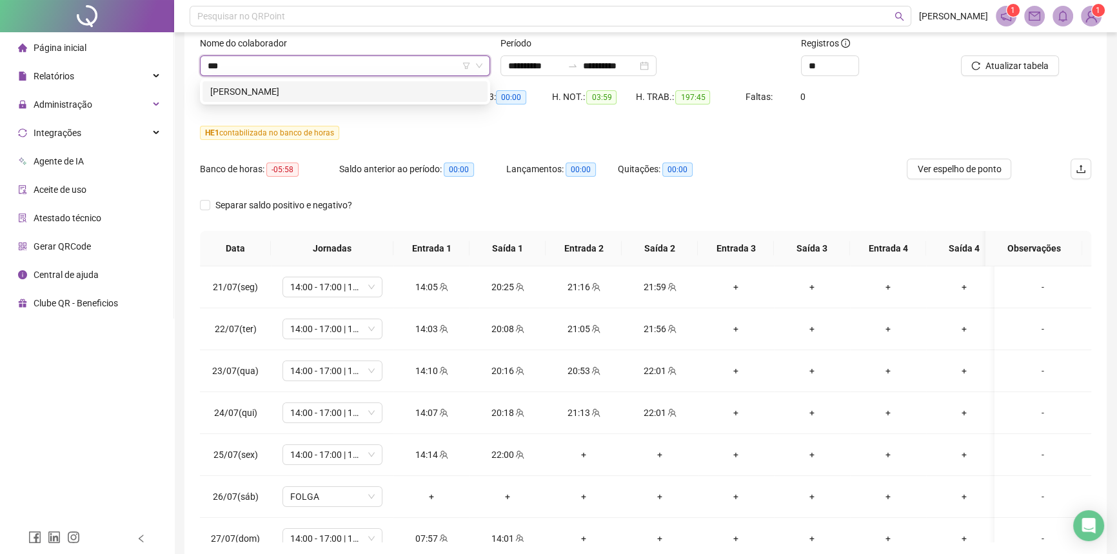
type input "****"
click at [283, 86] on div "[PERSON_NAME]" at bounding box center [345, 91] width 270 height 14
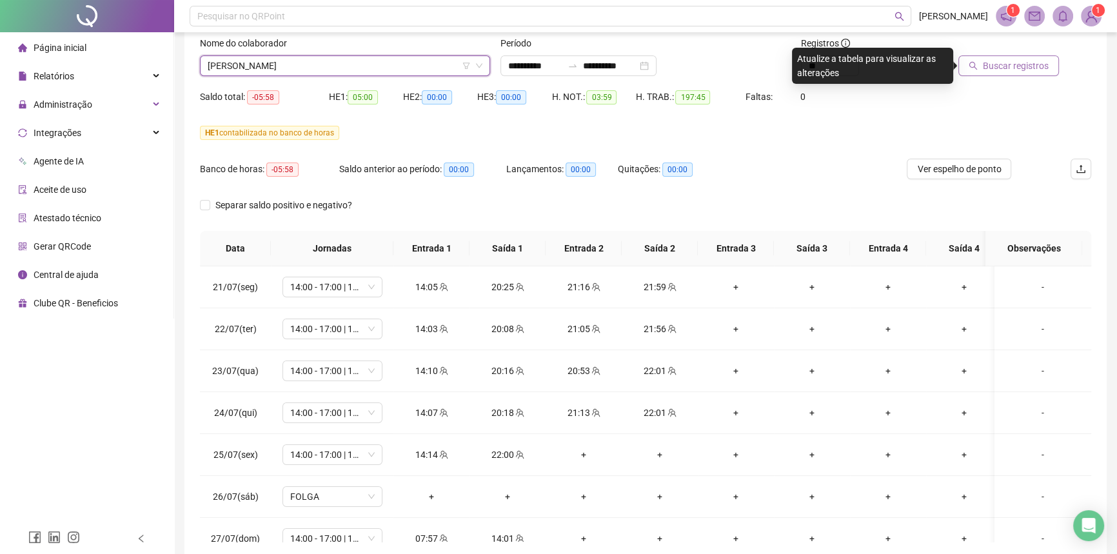
click at [990, 73] on button "Buscar registros" at bounding box center [1008, 65] width 101 height 21
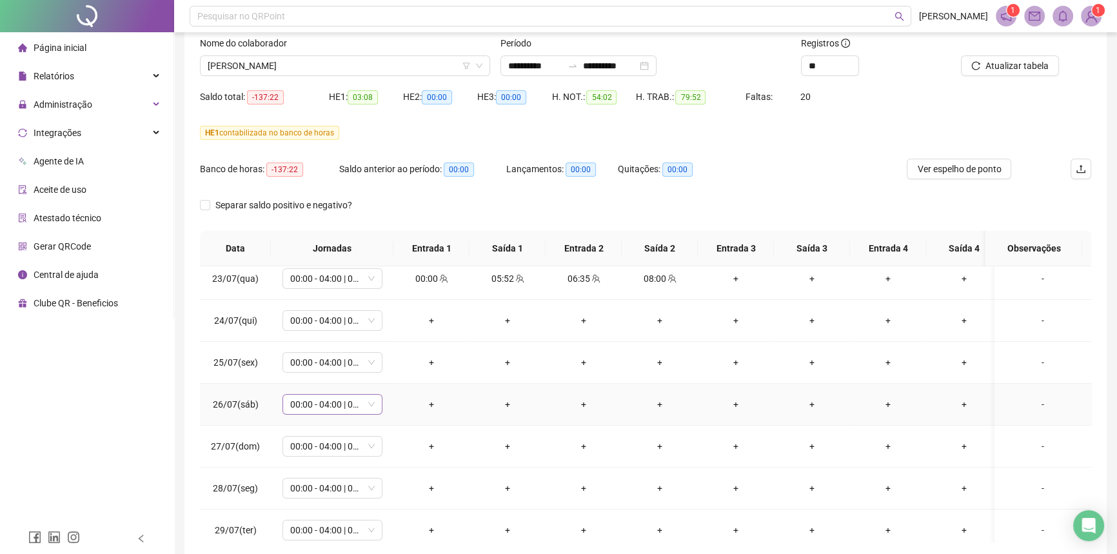
scroll to position [117, 0]
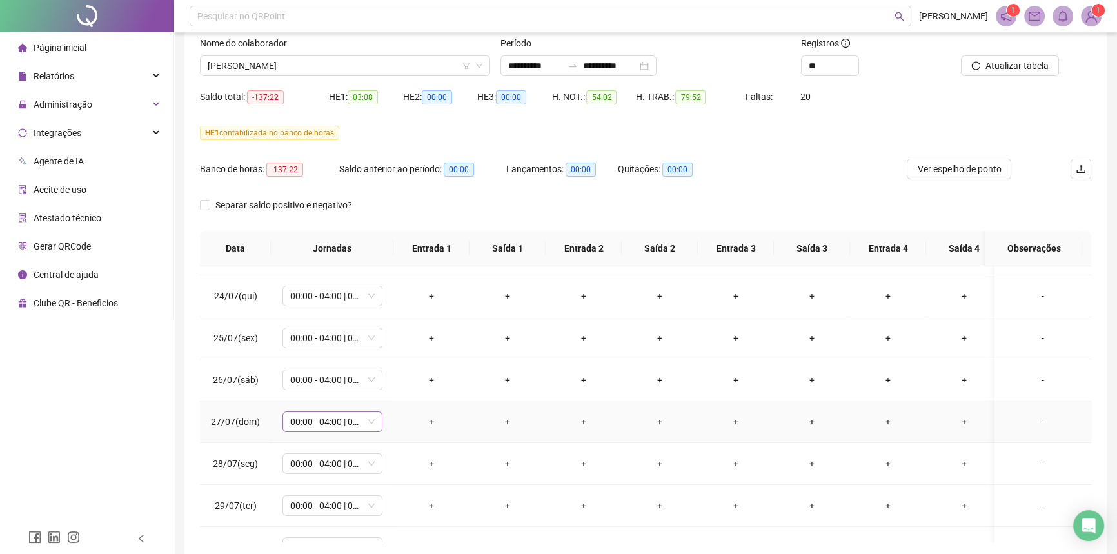
click at [314, 427] on span "00:00 - 04:00 | 05:00 - 08:00" at bounding box center [332, 421] width 84 height 19
type input "*****"
click at [328, 349] on div "Folga" at bounding box center [342, 352] width 85 height 14
click at [391, 387] on span "Sim" at bounding box center [393, 387] width 15 height 14
click at [1008, 64] on span "Atualizar tabela" at bounding box center [1016, 66] width 63 height 14
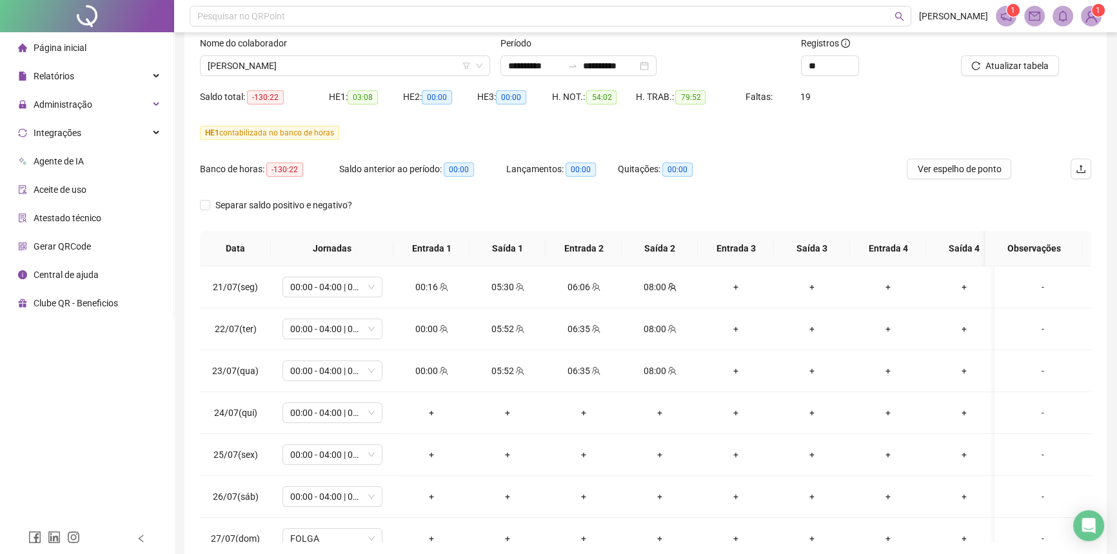
scroll to position [58, 0]
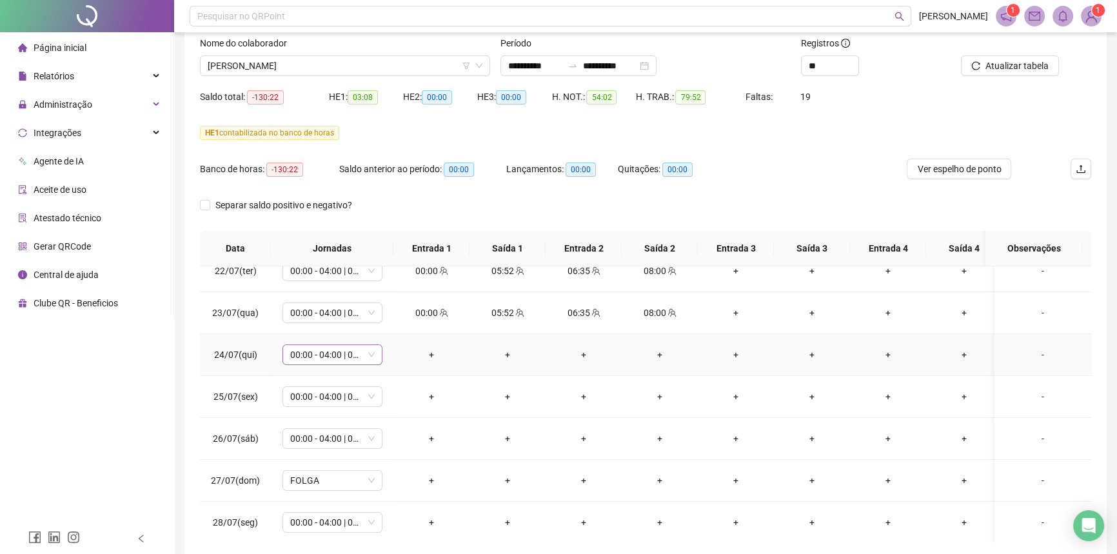
click at [350, 357] on span "00:00 - 04:00 | 05:00 - 08:00" at bounding box center [332, 354] width 84 height 19
type input "**"
click at [337, 399] on div "Licença" at bounding box center [336, 400] width 72 height 14
click at [388, 318] on span "Sim" at bounding box center [393, 320] width 15 height 14
click at [368, 393] on span "00:00 - 04:00 | 05:00 - 08:00" at bounding box center [332, 396] width 84 height 19
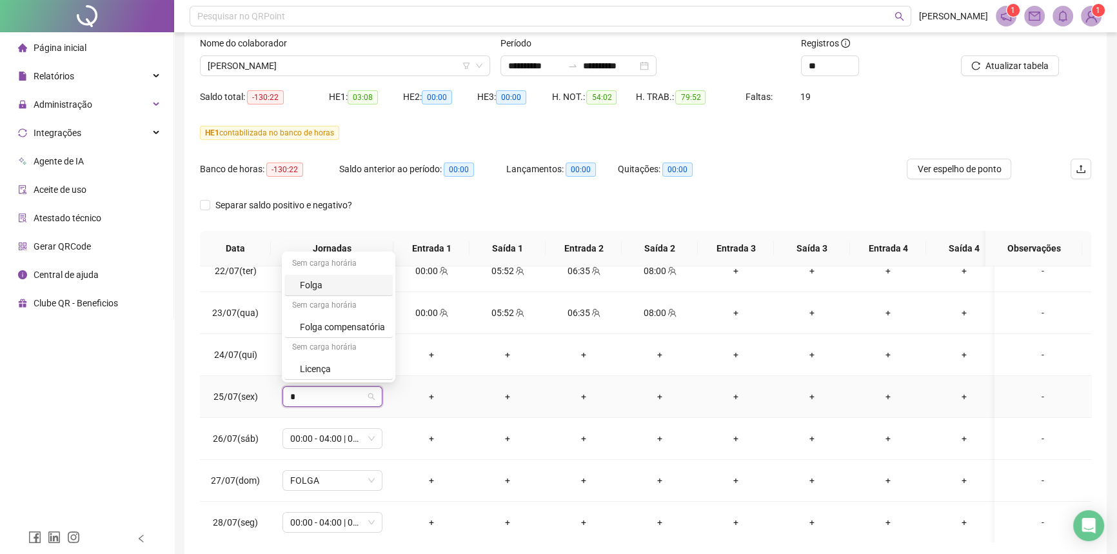
type input "**"
click at [364, 363] on div "Licença" at bounding box center [336, 369] width 72 height 14
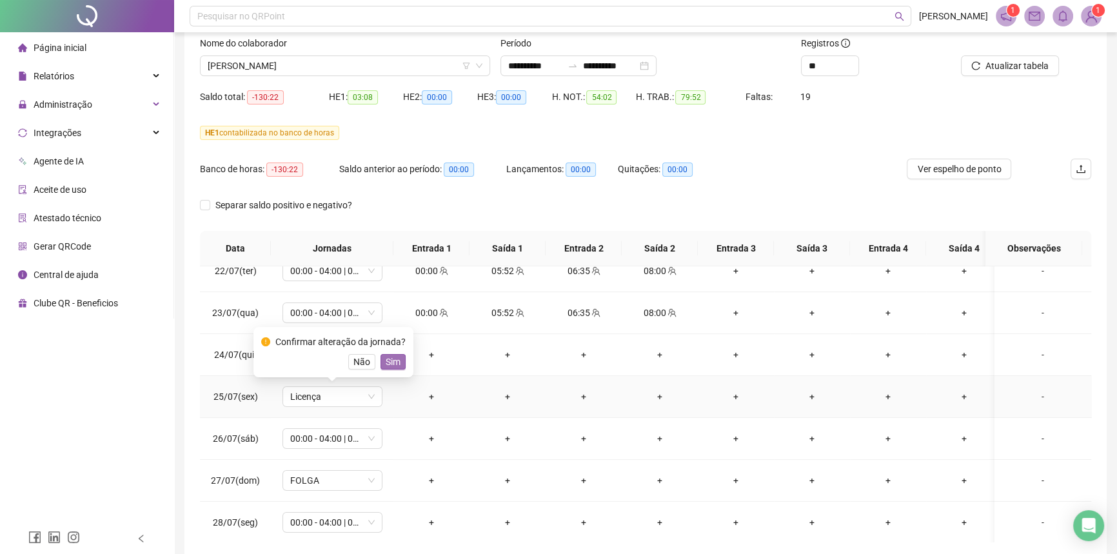
click at [394, 363] on span "Sim" at bounding box center [393, 362] width 15 height 14
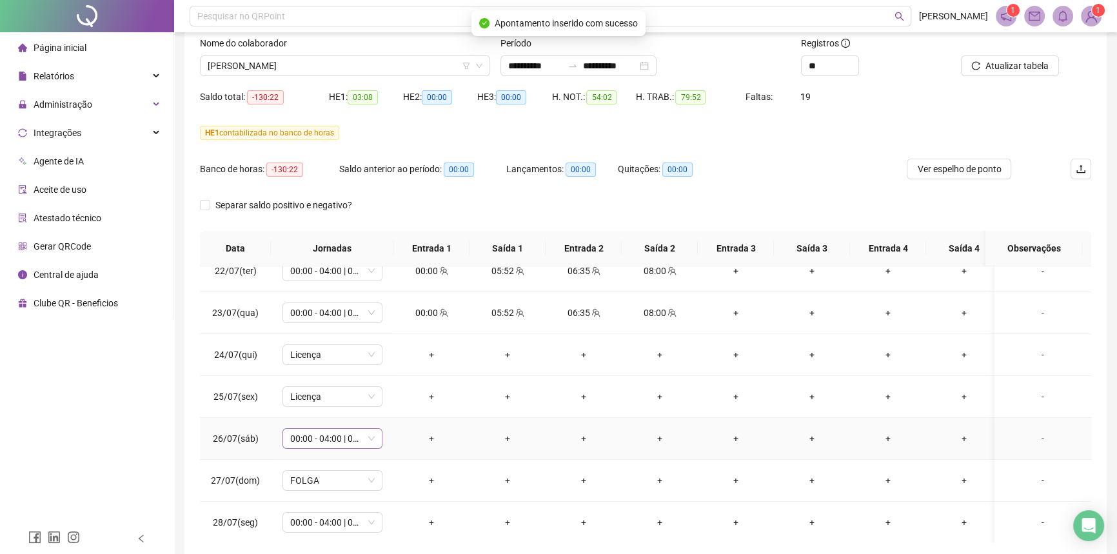
click at [368, 437] on span "00:00 - 04:00 | 05:00 - 08:00" at bounding box center [332, 438] width 84 height 19
type input "**"
click at [349, 407] on div "Licença" at bounding box center [336, 411] width 72 height 14
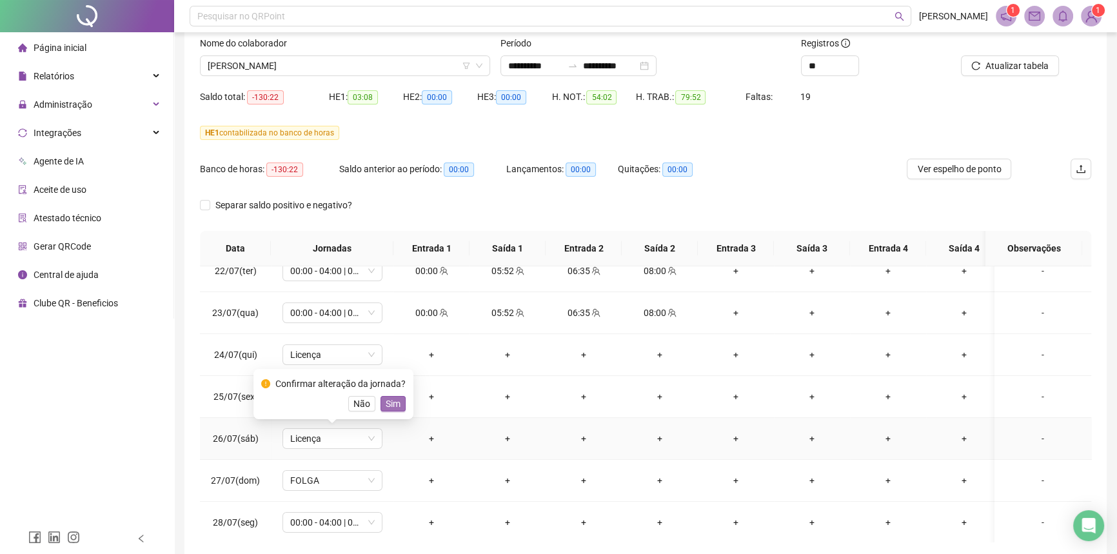
click at [386, 407] on span "Sim" at bounding box center [393, 404] width 15 height 14
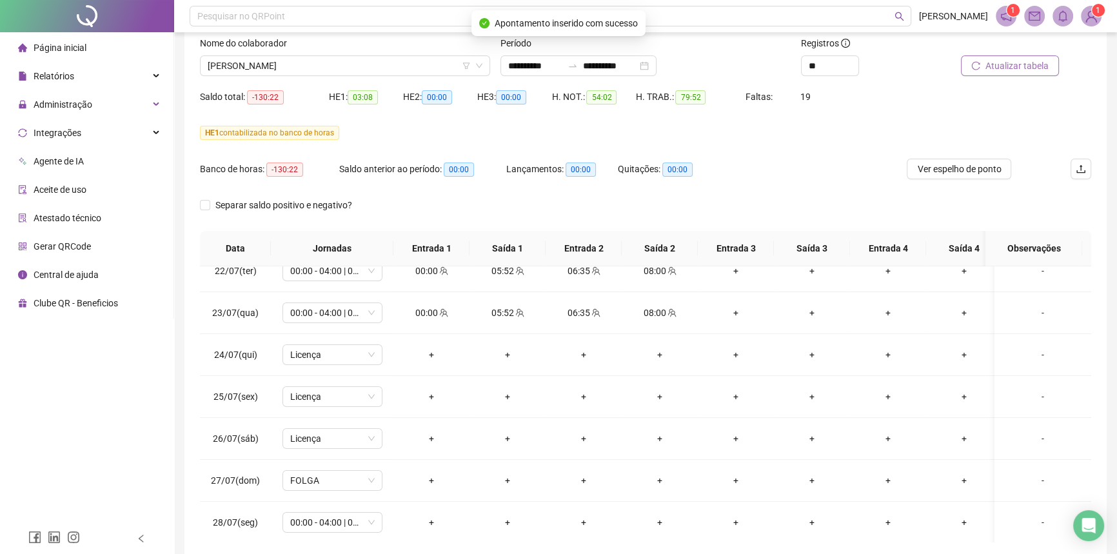
click at [997, 70] on span "Atualizar tabela" at bounding box center [1016, 66] width 63 height 14
drag, startPoint x: 1025, startPoint y: 351, endPoint x: 709, endPoint y: 302, distance: 320.3
click at [1025, 351] on div "-" at bounding box center [1043, 355] width 76 height 14
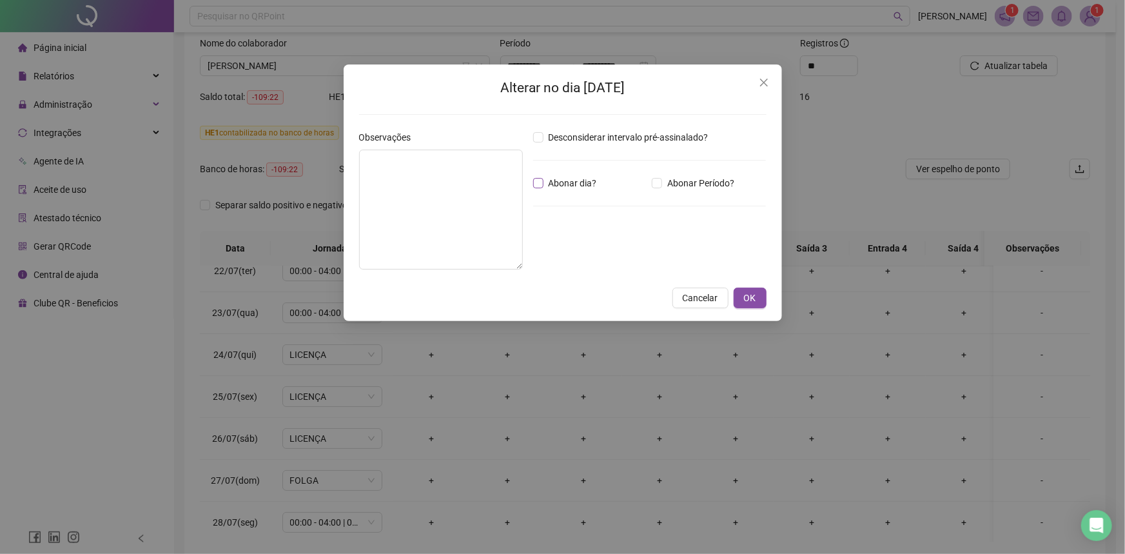
click at [560, 177] on span "Abonar dia?" at bounding box center [573, 183] width 59 height 14
click at [471, 181] on textarea at bounding box center [441, 210] width 164 height 120
click at [445, 155] on textarea "**********" at bounding box center [441, 210] width 164 height 120
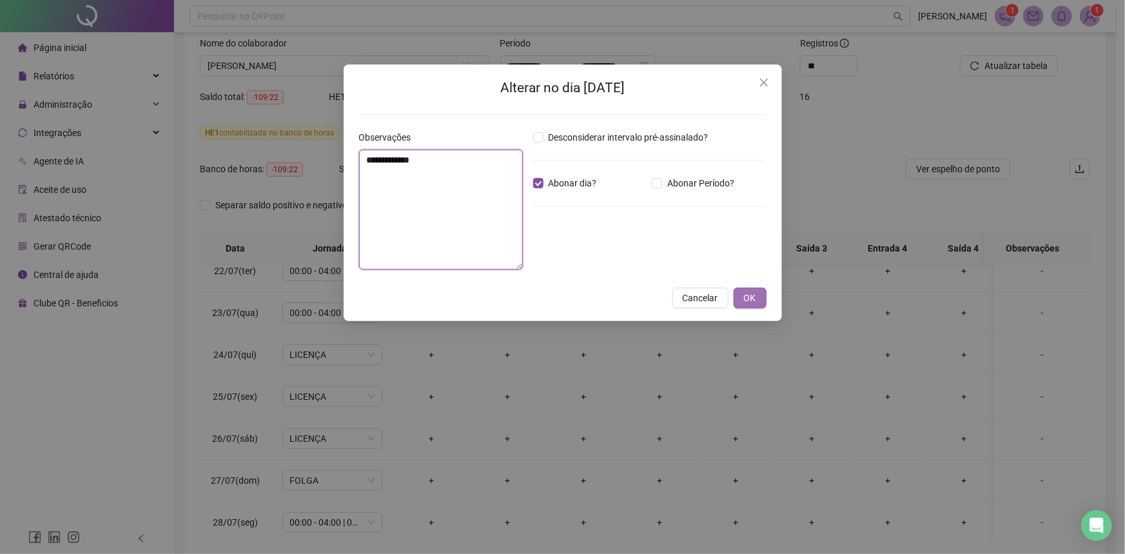
type textarea "**********"
click at [745, 290] on div "**********" at bounding box center [563, 192] width 438 height 257
click at [747, 300] on span "OK" at bounding box center [750, 298] width 12 height 14
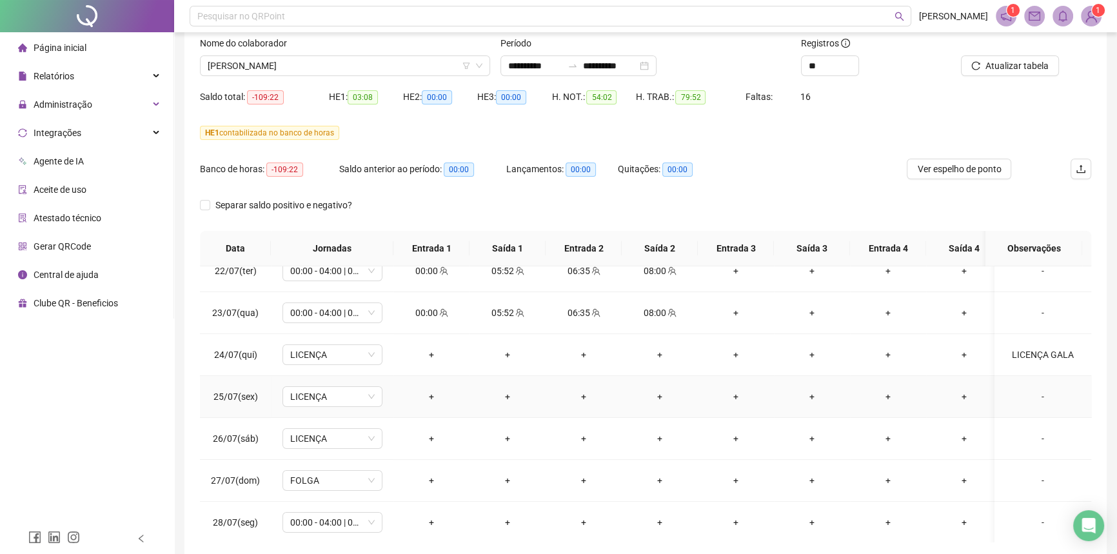
click at [1036, 396] on div "-" at bounding box center [1043, 396] width 76 height 14
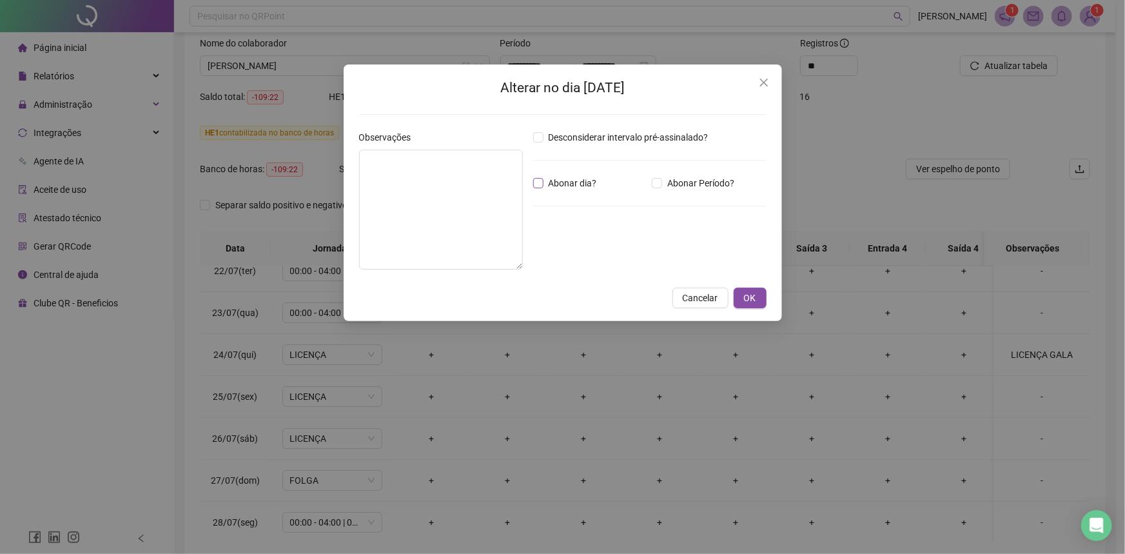
click at [564, 177] on span "Abonar dia?" at bounding box center [573, 183] width 59 height 14
click at [466, 182] on textarea at bounding box center [441, 210] width 164 height 120
paste textarea "**********"
type textarea "**********"
click at [754, 295] on span "OK" at bounding box center [750, 298] width 12 height 14
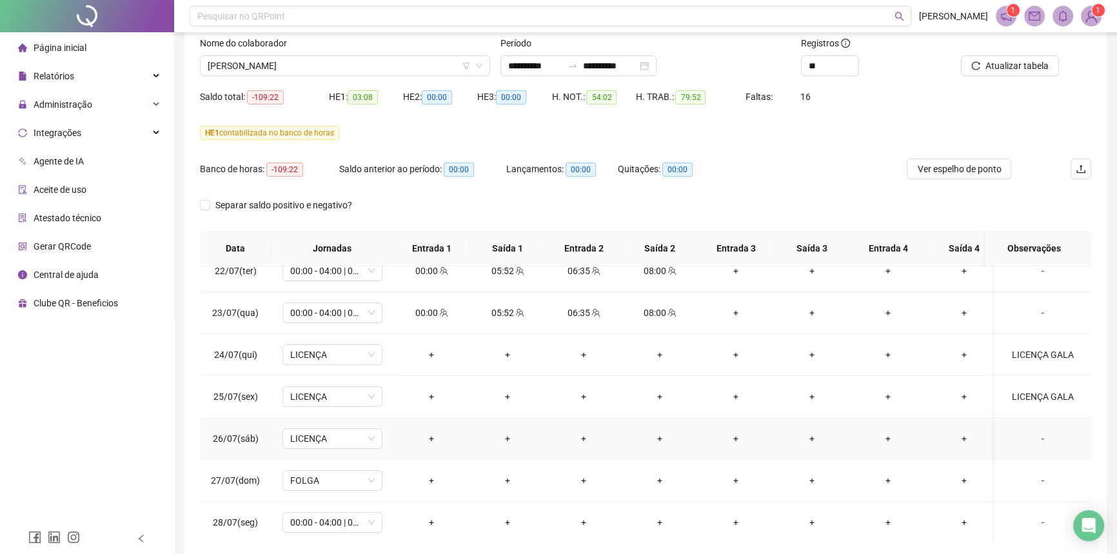
click at [1038, 438] on div "-" at bounding box center [1043, 438] width 76 height 14
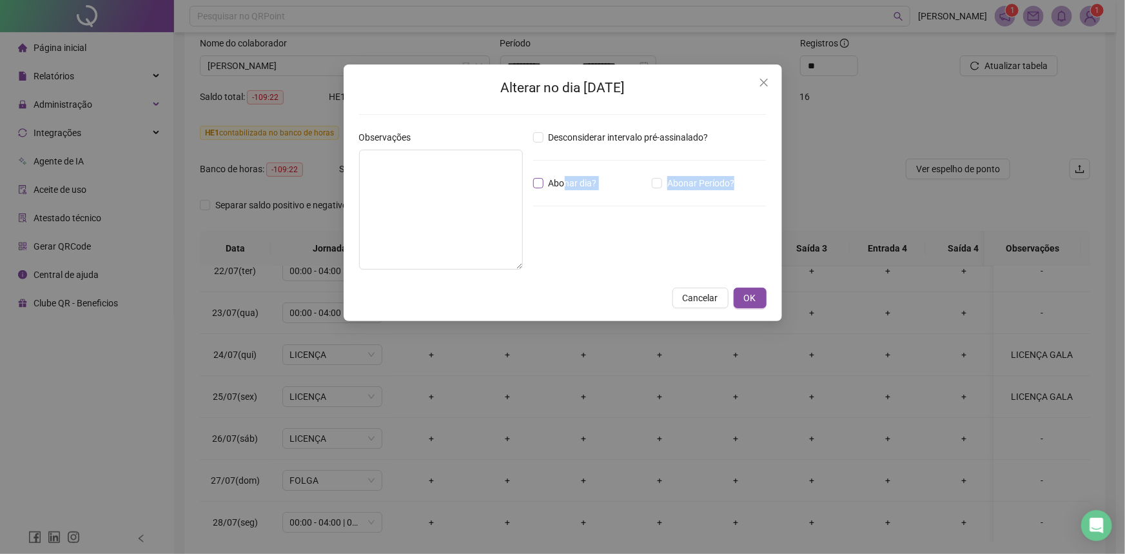
click at [563, 190] on div "Desconsiderar intervalo pré-assinalado? Abonar dia? Abonar Período? Horas a abo…" at bounding box center [650, 205] width 244 height 150
click at [466, 173] on textarea at bounding box center [441, 210] width 164 height 120
paste textarea "**********"
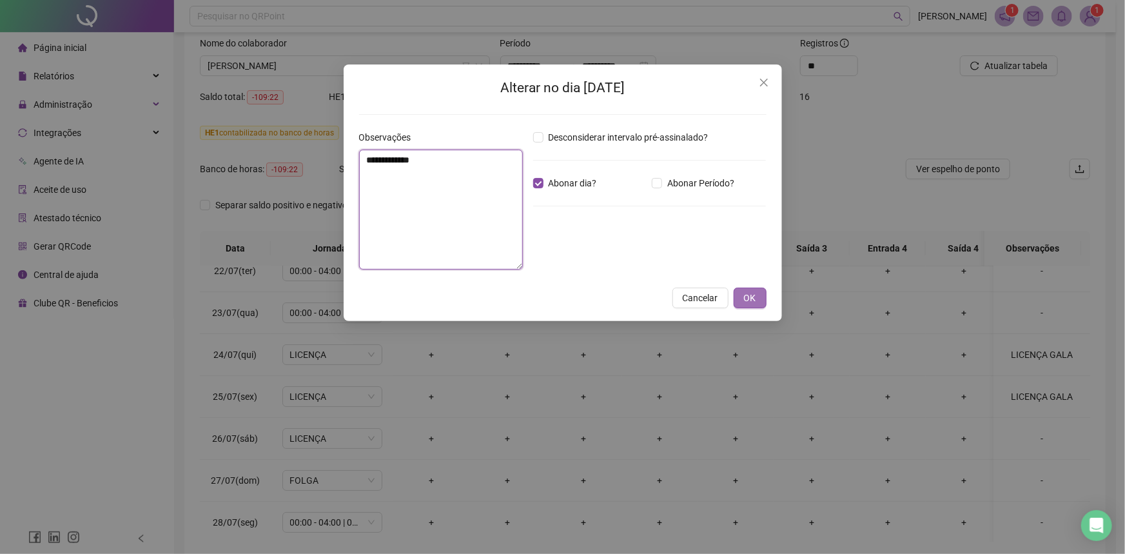
type textarea "**********"
click at [741, 295] on button "OK" at bounding box center [750, 298] width 33 height 21
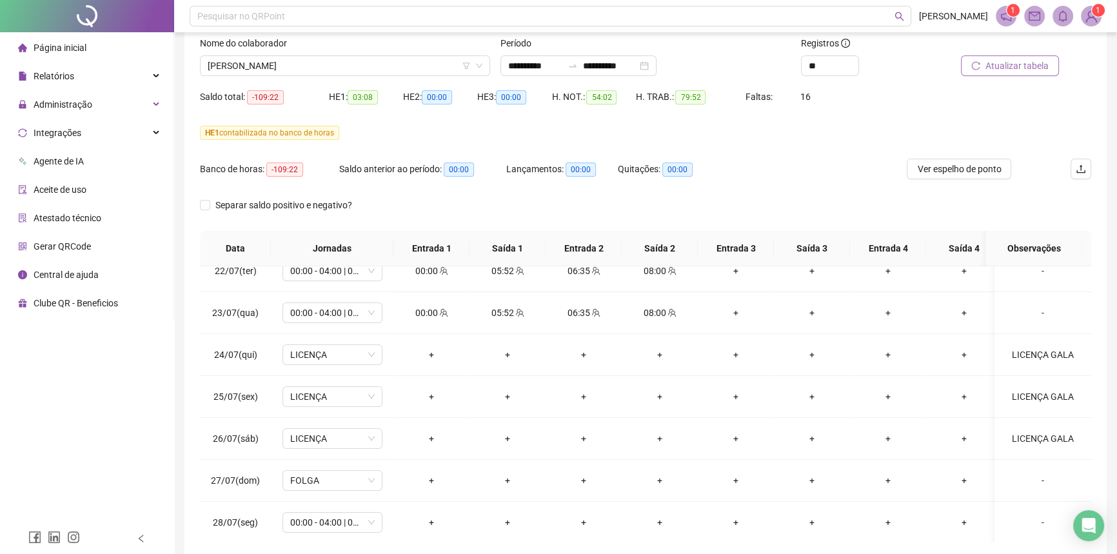
click at [1009, 64] on span "Atualizar tabela" at bounding box center [1016, 66] width 63 height 14
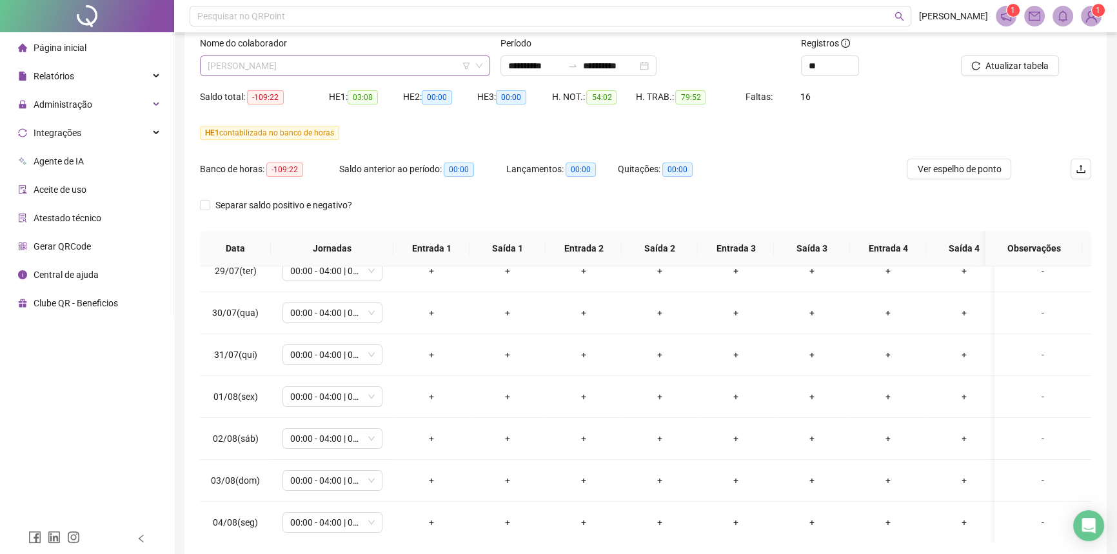
scroll to position [5777, 0]
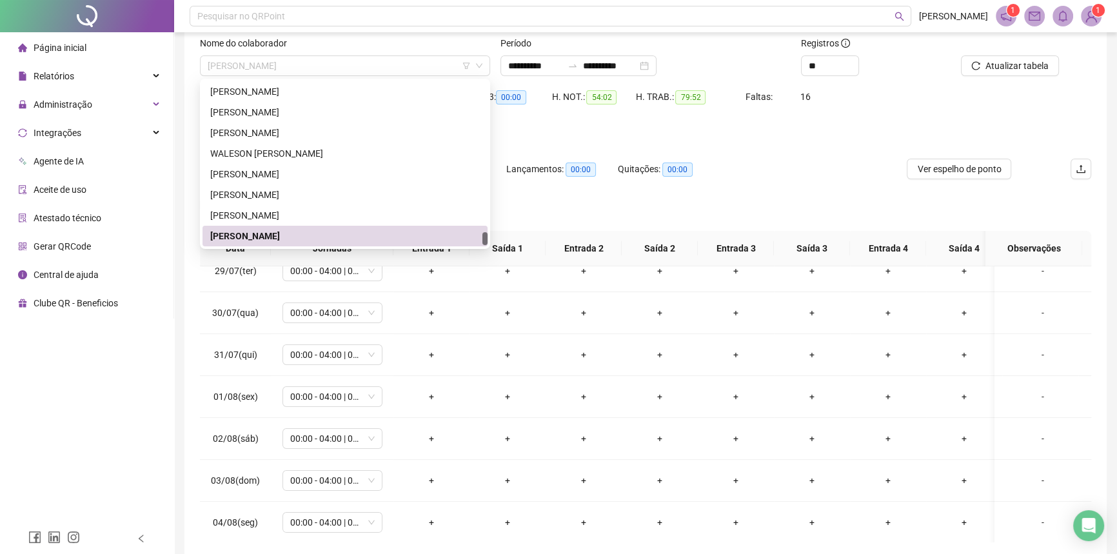
drag, startPoint x: 335, startPoint y: 64, endPoint x: 196, endPoint y: 79, distance: 139.5
click at [210, 63] on span "[PERSON_NAME]" at bounding box center [345, 65] width 275 height 19
drag, startPoint x: 349, startPoint y: 235, endPoint x: 224, endPoint y: 233, distance: 125.8
click at [225, 233] on div "[PERSON_NAME]" at bounding box center [345, 236] width 270 height 14
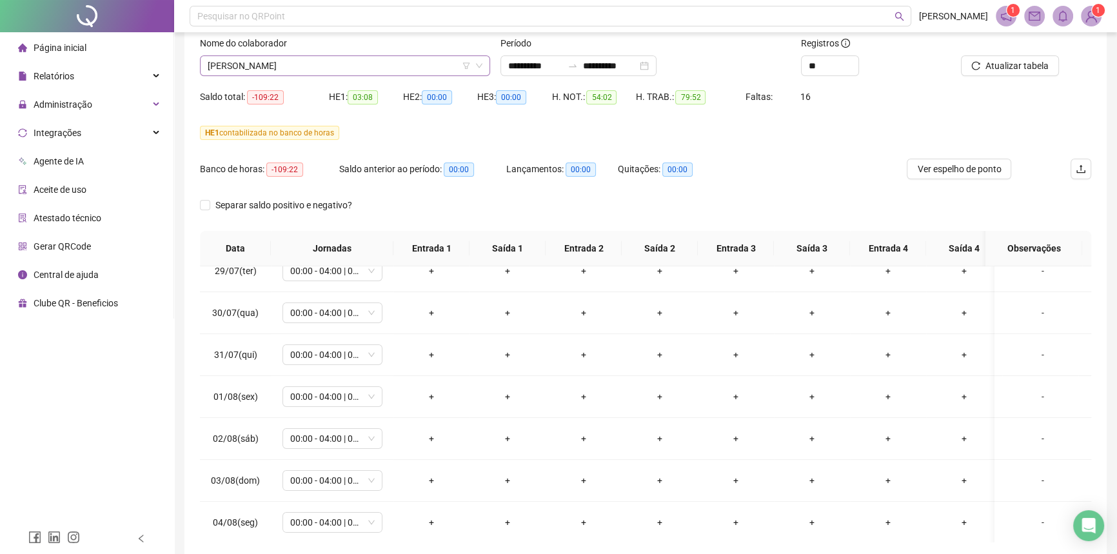
click at [306, 56] on span "[PERSON_NAME]" at bounding box center [345, 65] width 275 height 19
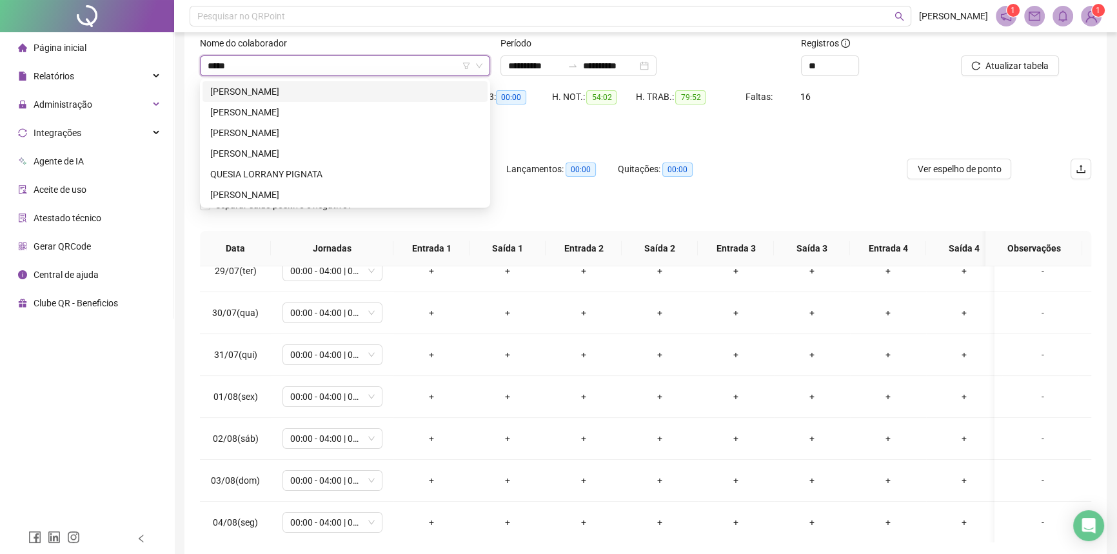
scroll to position [0, 0]
type input "******"
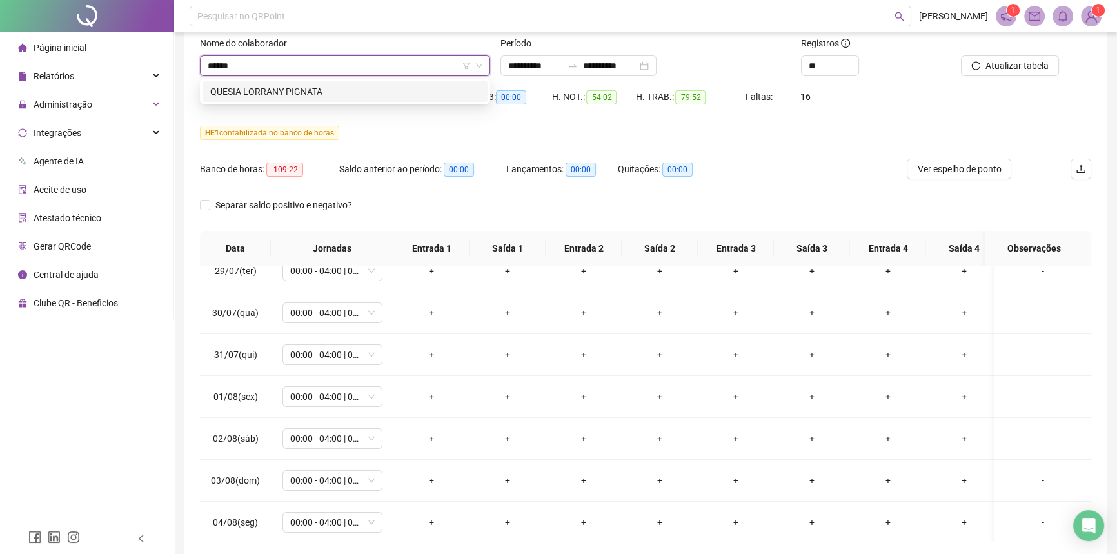
click at [306, 83] on div "QUESIA LORRANY PIGNATA" at bounding box center [344, 91] width 285 height 21
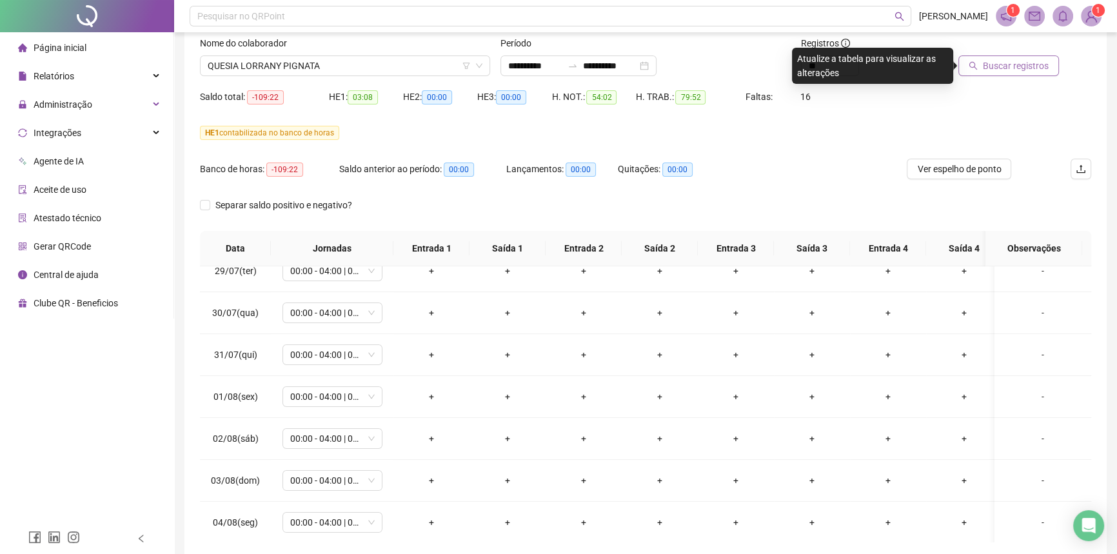
click at [1027, 58] on button "Buscar registros" at bounding box center [1008, 65] width 101 height 21
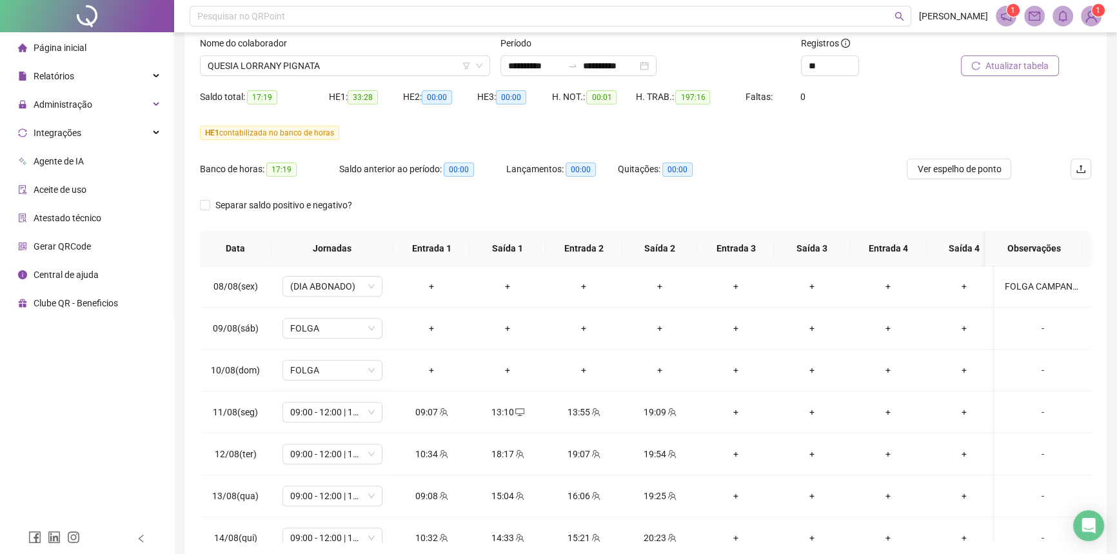
scroll to position [761, 0]
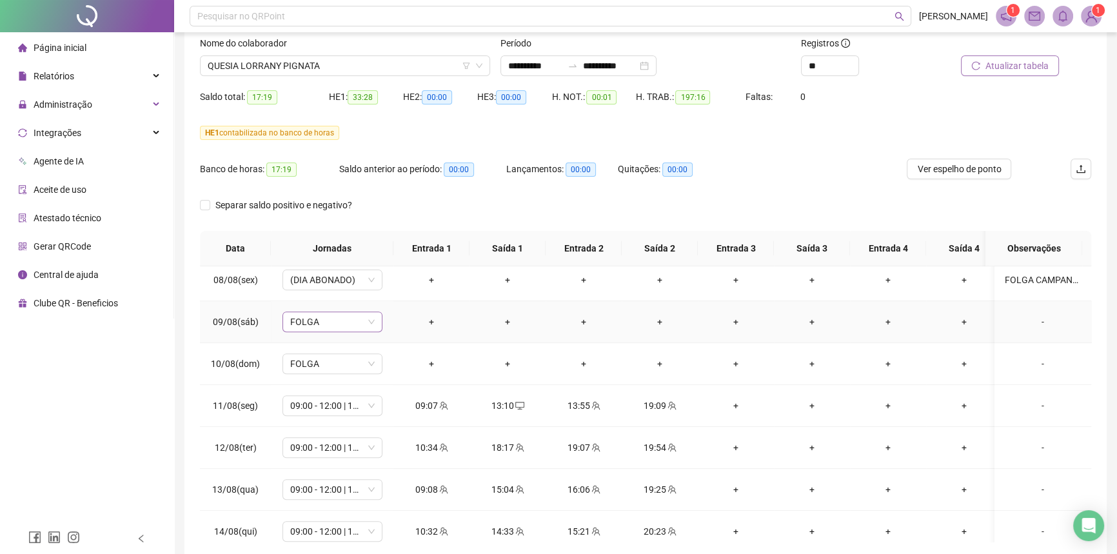
click at [340, 322] on span "FOLGA" at bounding box center [332, 321] width 84 height 19
type input "*****"
click at [342, 406] on div "Folga compensatória" at bounding box center [342, 408] width 85 height 14
click at [389, 289] on span "Sim" at bounding box center [393, 286] width 15 height 14
click at [1008, 71] on span "Atualizar tabela" at bounding box center [1016, 66] width 63 height 14
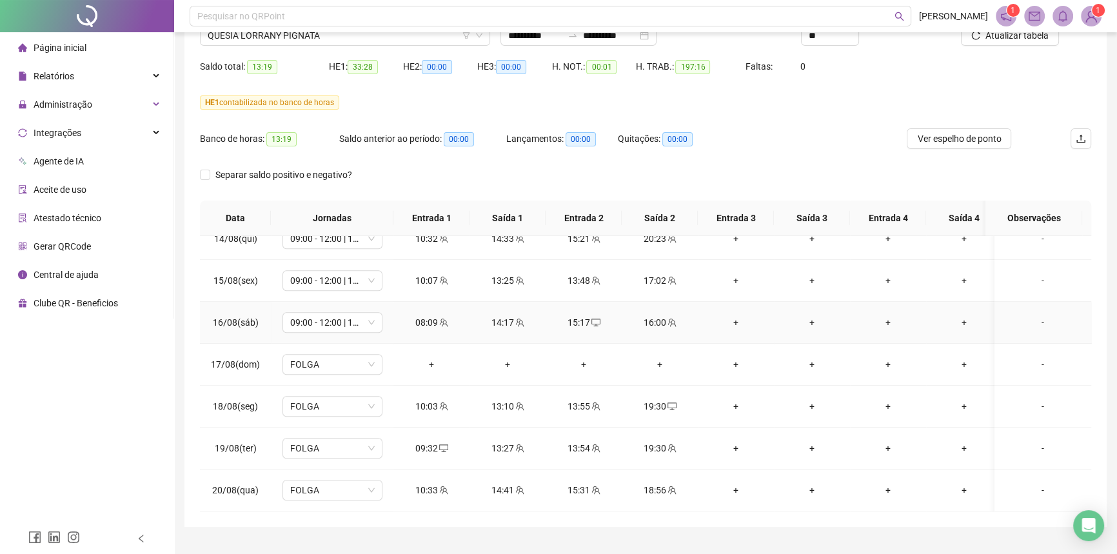
scroll to position [141, 0]
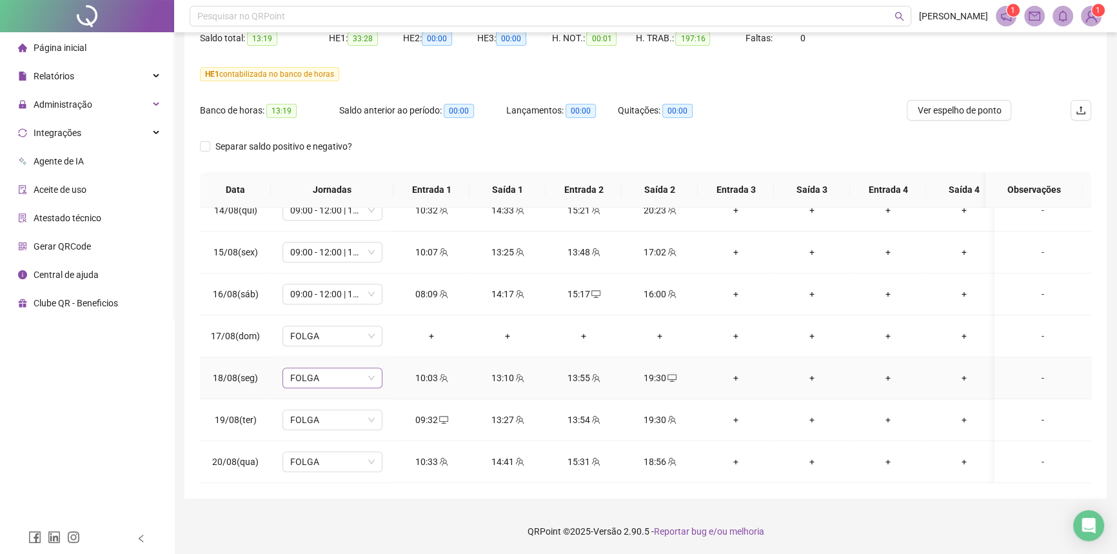
click at [337, 368] on span "FOLGA" at bounding box center [332, 377] width 84 height 19
type input "*****"
click at [342, 460] on div "09:00 - 12:00 | 13:00 - 18:00" at bounding box center [354, 464] width 109 height 14
click at [390, 337] on span "Sim" at bounding box center [393, 335] width 15 height 14
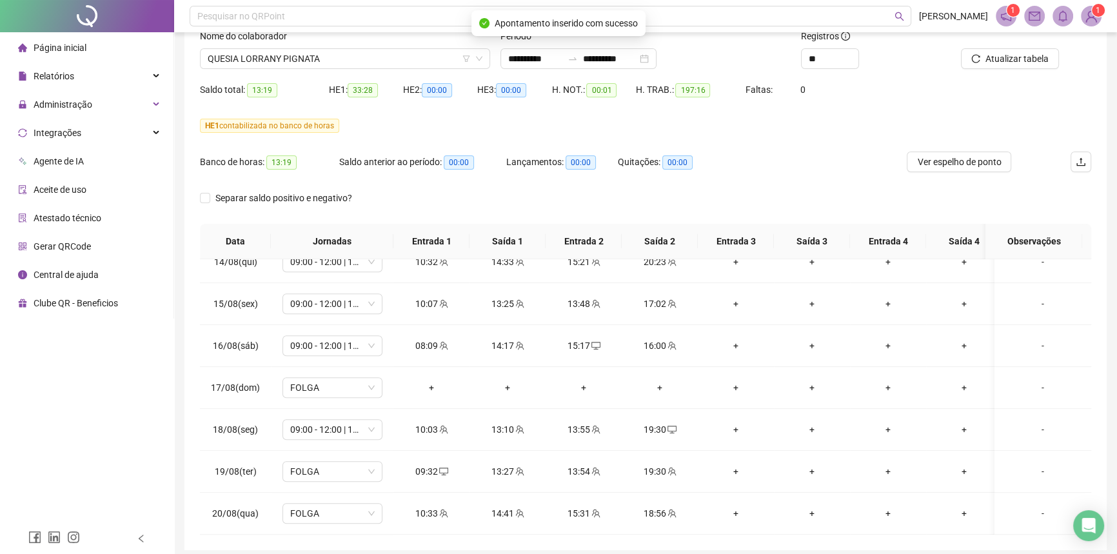
scroll to position [24, 0]
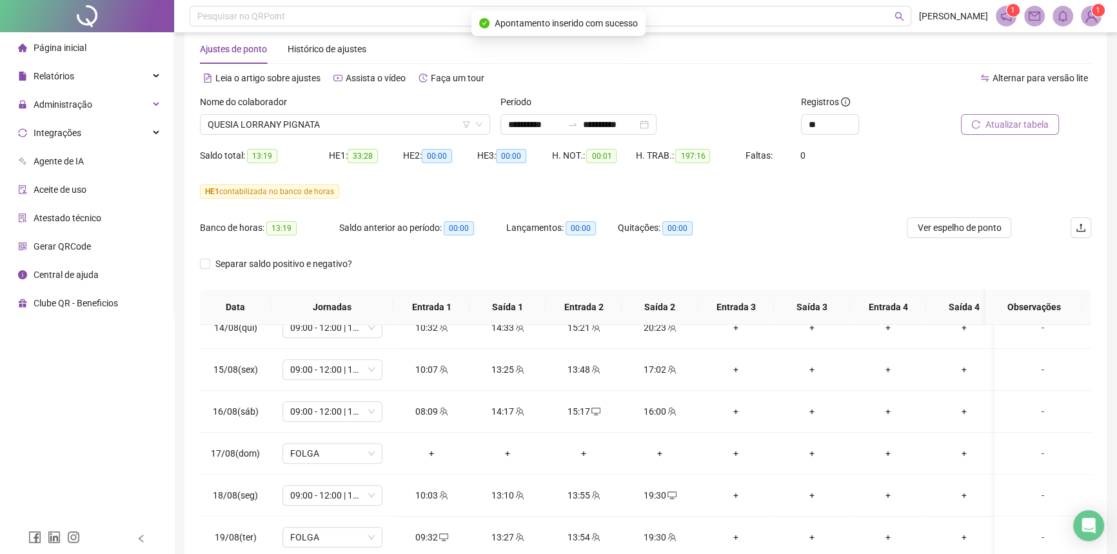
click at [991, 121] on span "Atualizar tabela" at bounding box center [1016, 124] width 63 height 14
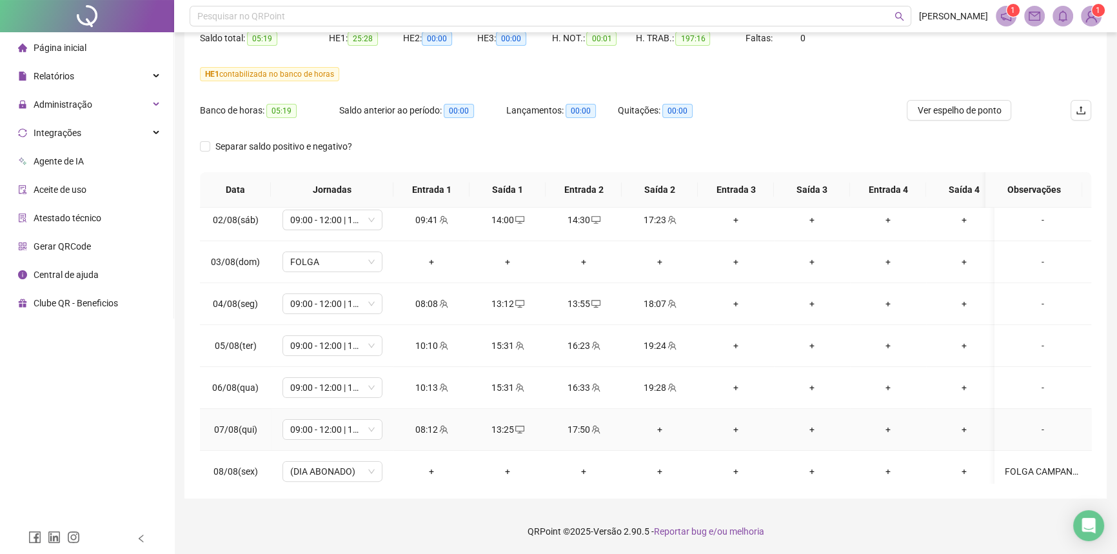
scroll to position [503, 0]
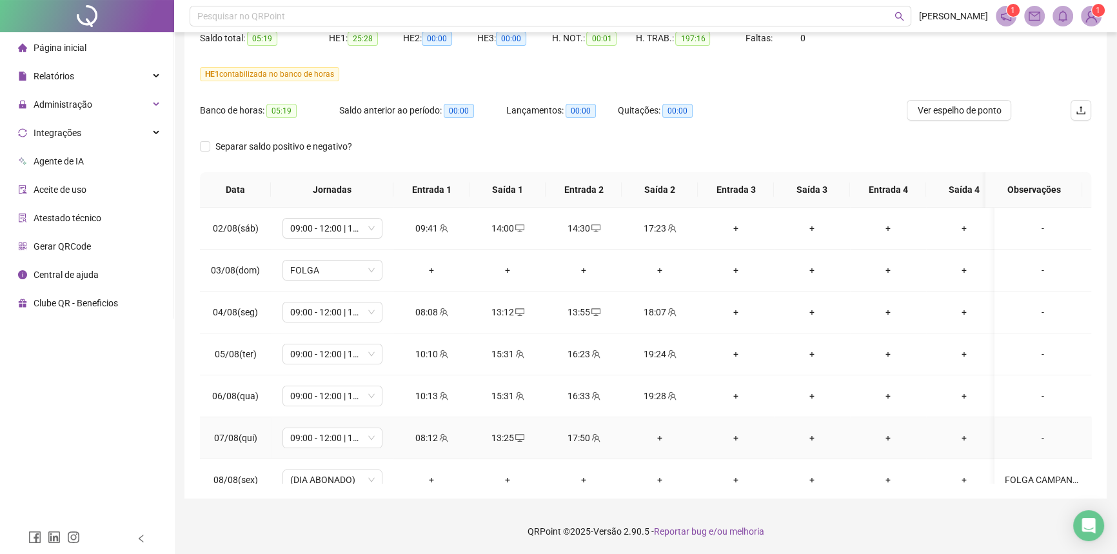
click at [661, 436] on div "+" at bounding box center [659, 438] width 55 height 14
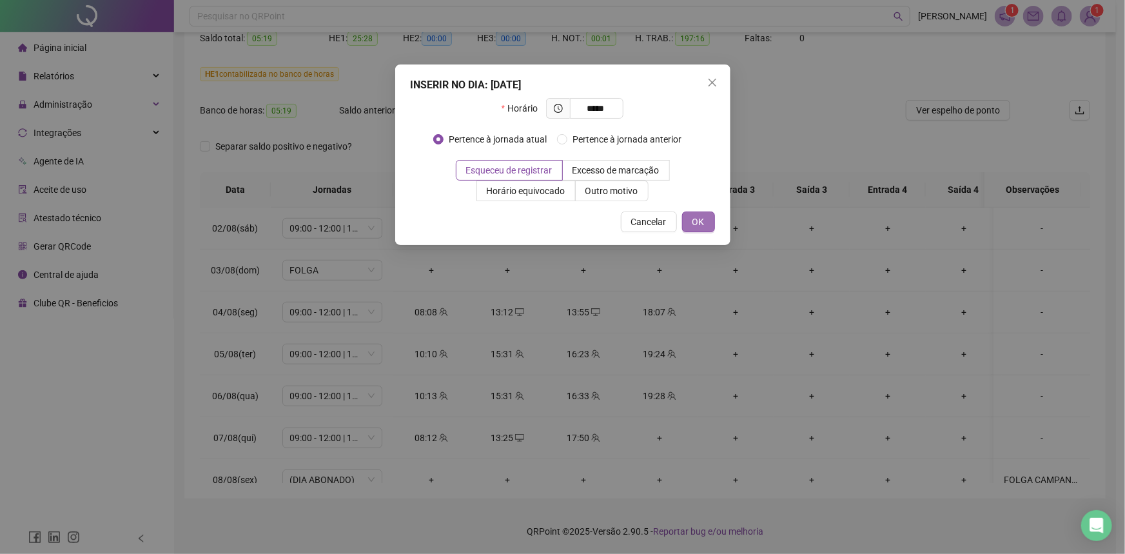
type input "*****"
click at [705, 221] on button "OK" at bounding box center [698, 221] width 33 height 21
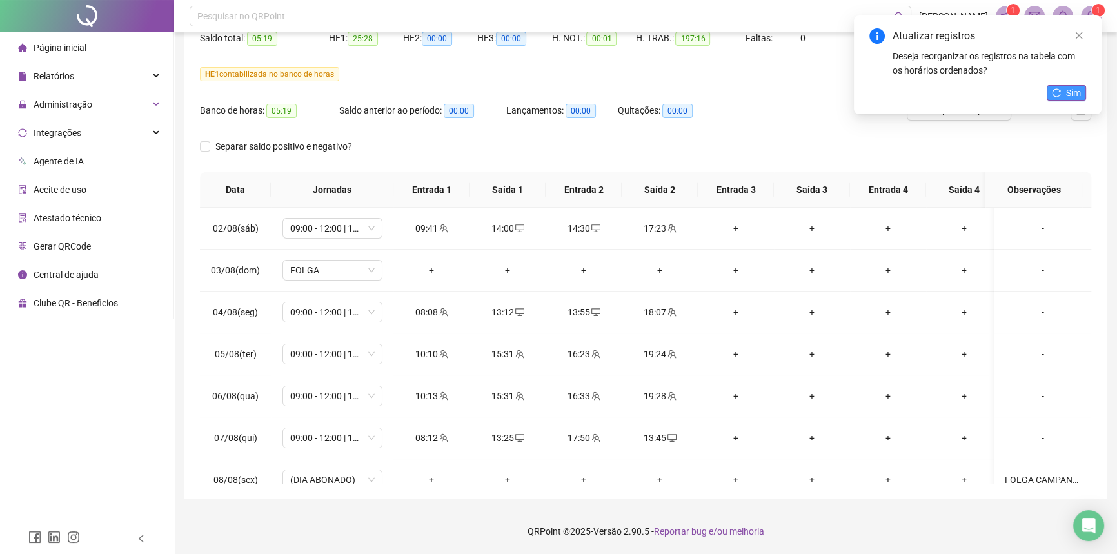
click at [1058, 89] on icon "reload" at bounding box center [1056, 92] width 9 height 9
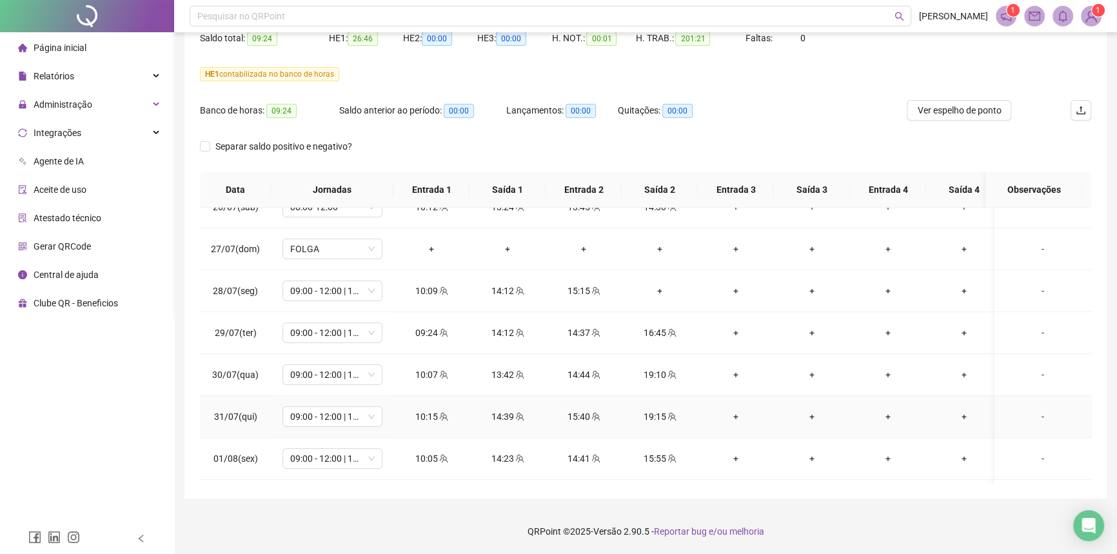
scroll to position [210, 0]
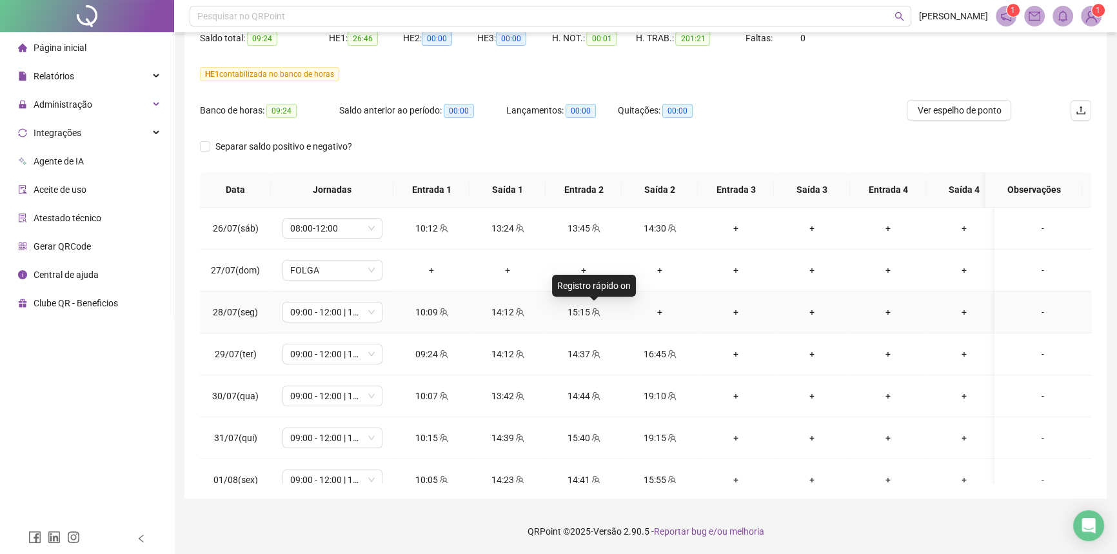
click at [594, 313] on icon "team" at bounding box center [595, 312] width 9 height 9
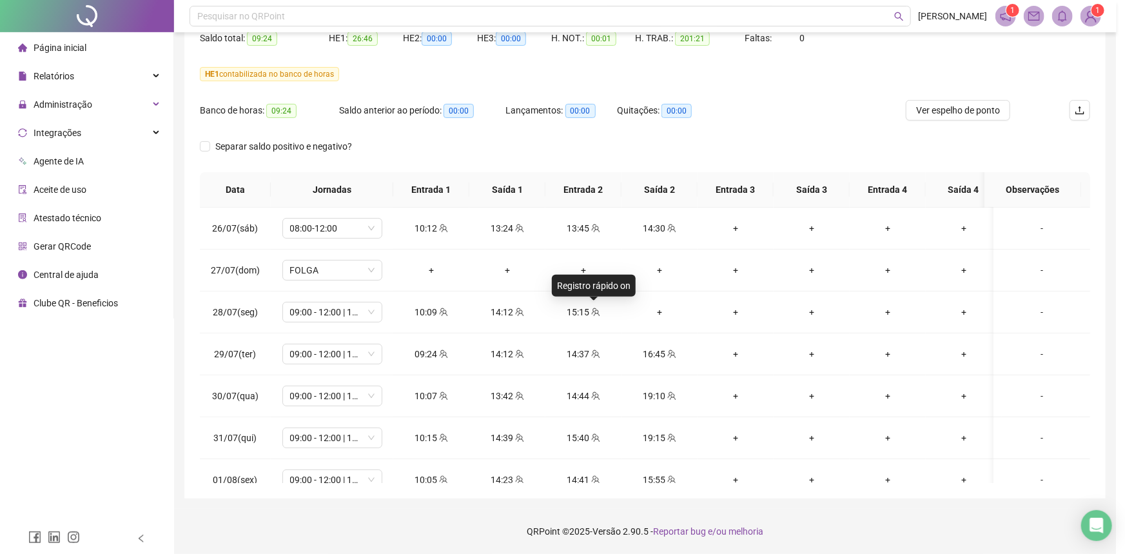
type input "**********"
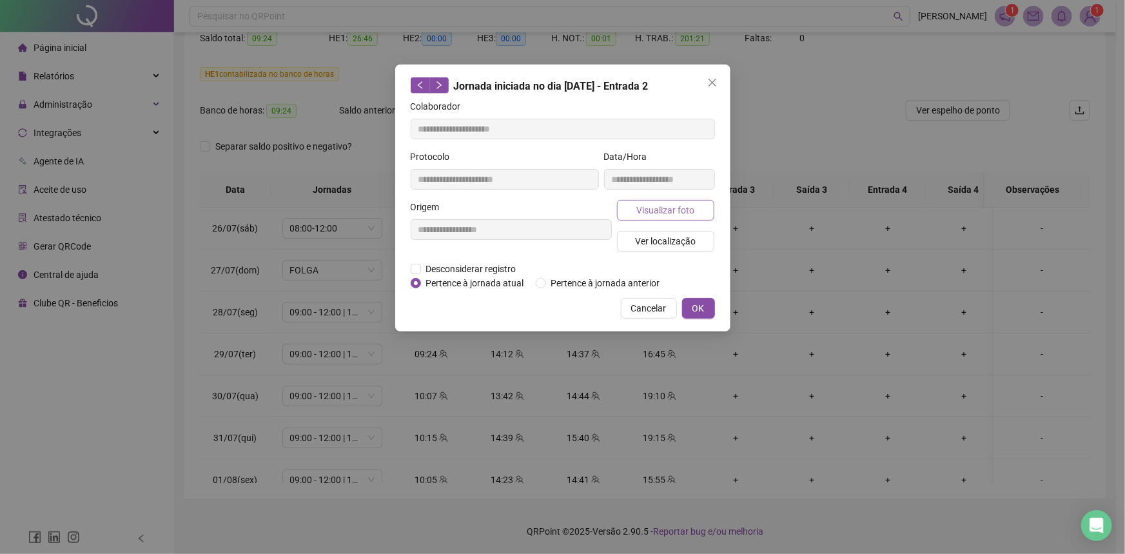
click at [640, 214] on span "Visualizar foto" at bounding box center [665, 210] width 58 height 14
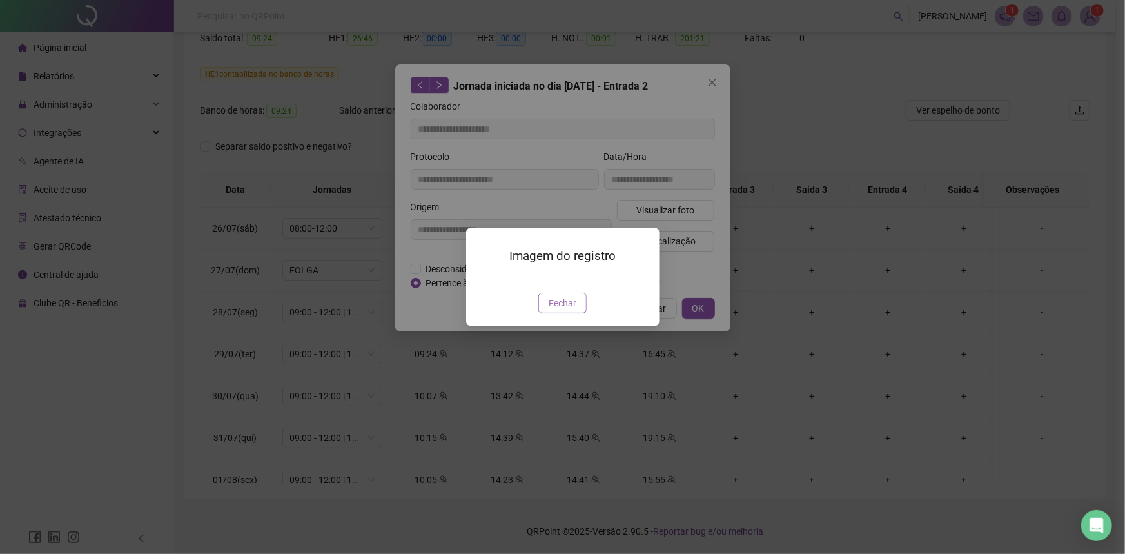
click at [569, 313] on button "Fechar" at bounding box center [562, 303] width 48 height 21
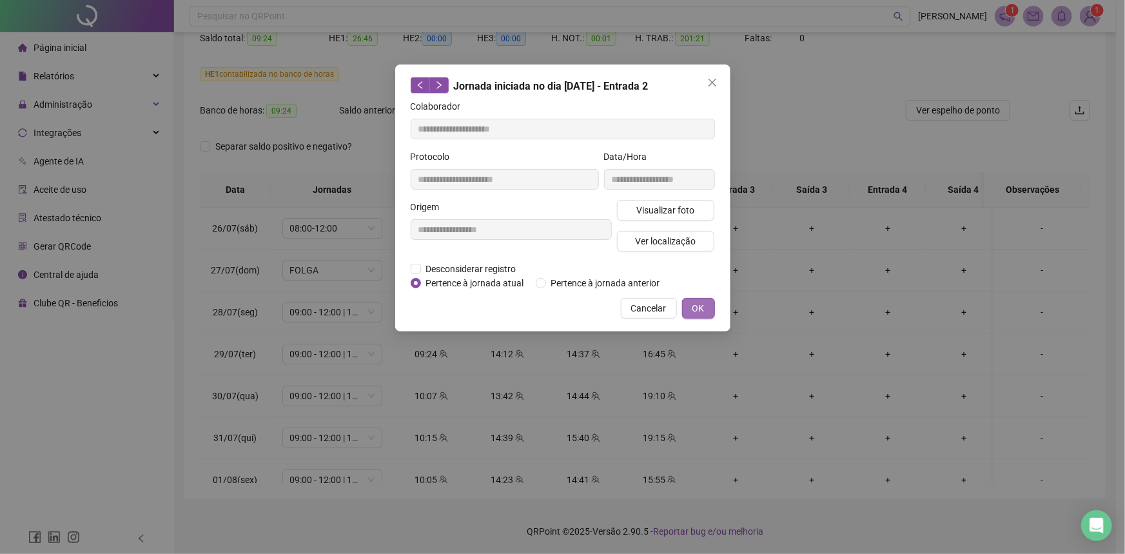
click at [691, 305] on button "OK" at bounding box center [698, 308] width 33 height 21
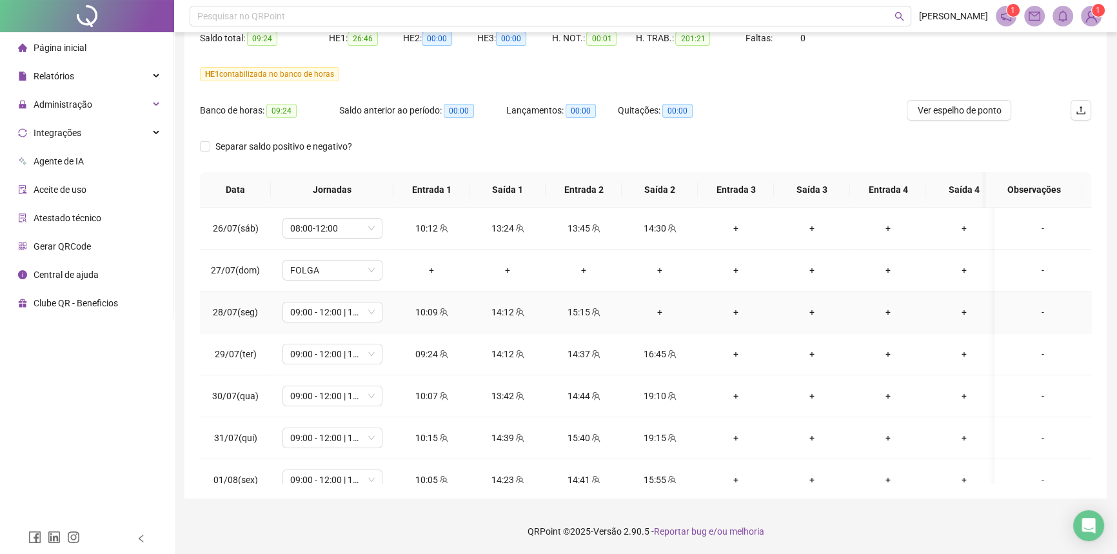
click at [658, 311] on div "+" at bounding box center [659, 312] width 55 height 14
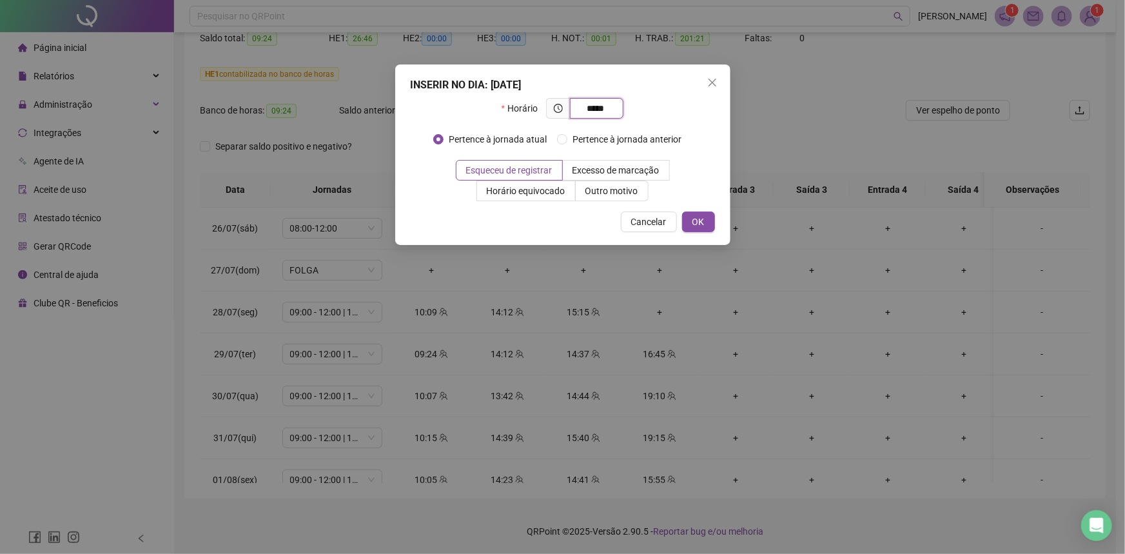
type input "*****"
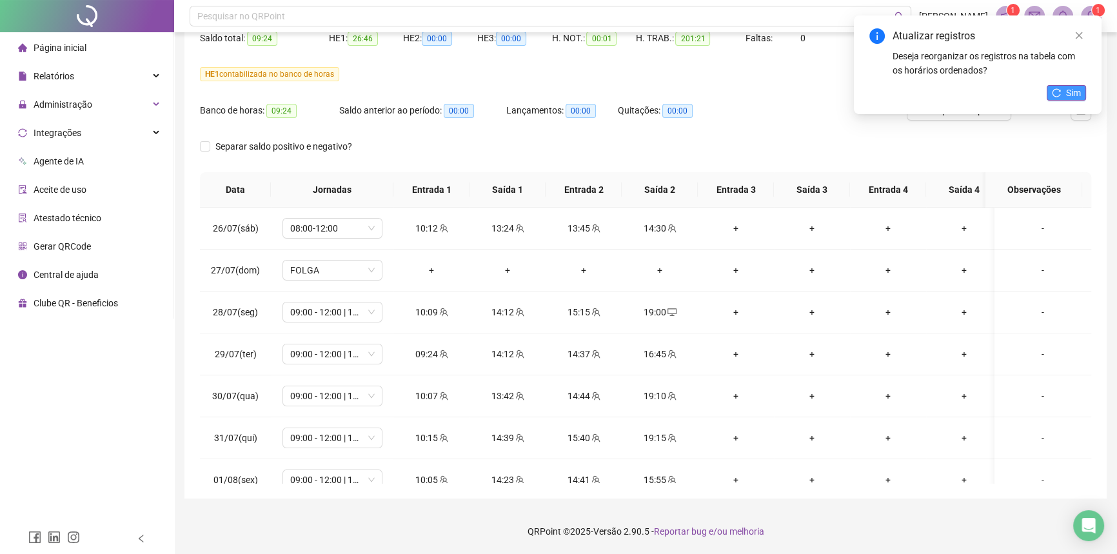
click at [1075, 90] on span "Sim" at bounding box center [1073, 93] width 15 height 14
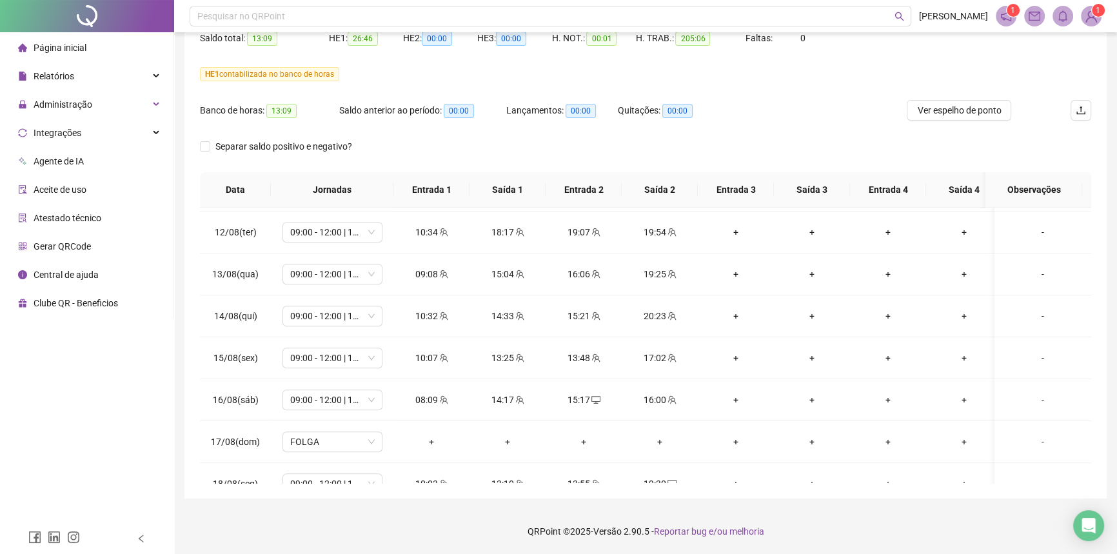
scroll to position [1030, 0]
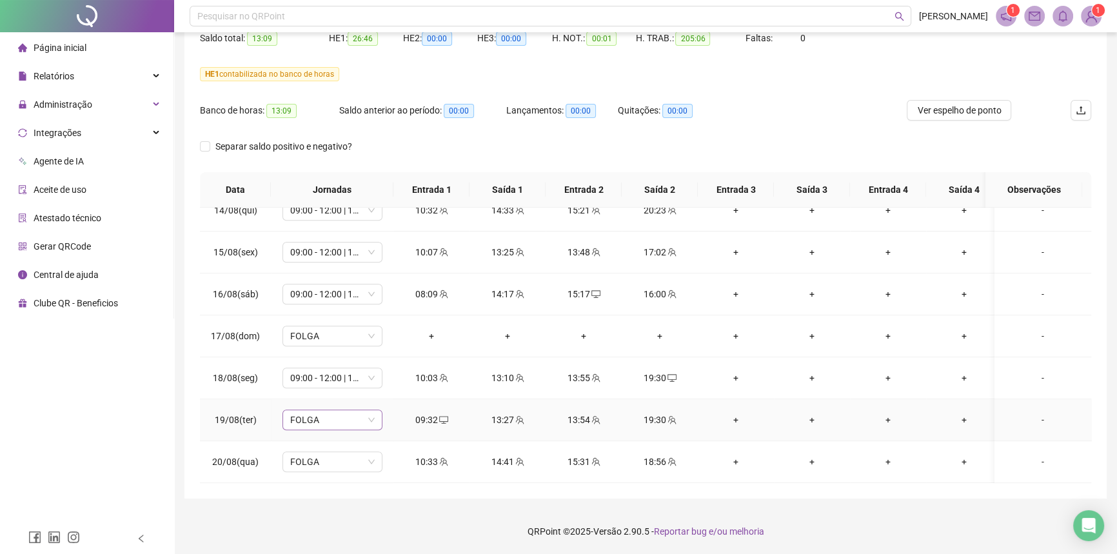
click at [344, 411] on span "FOLGA" at bounding box center [332, 419] width 84 height 19
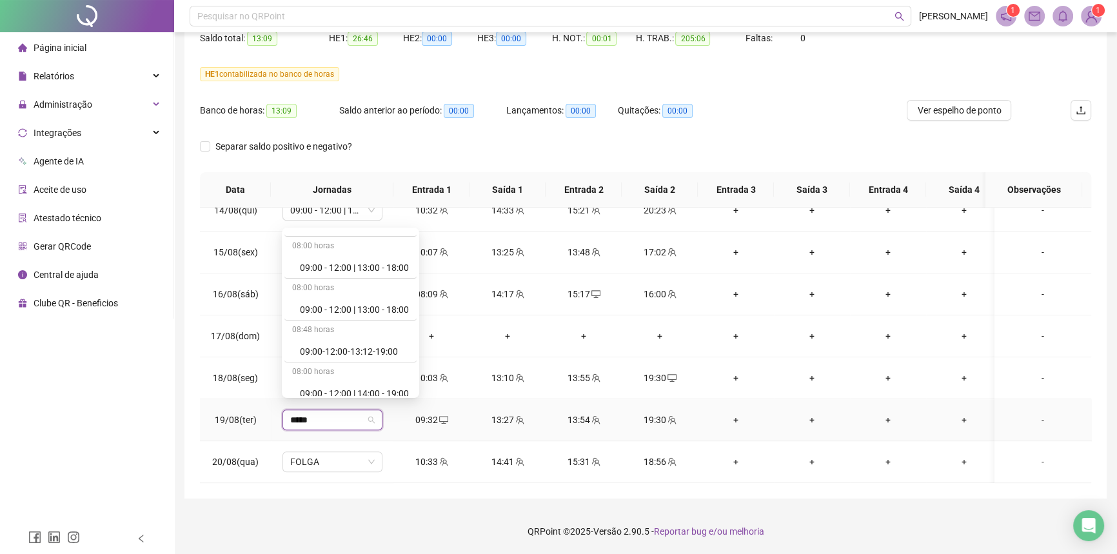
scroll to position [370, 0]
type input "*****"
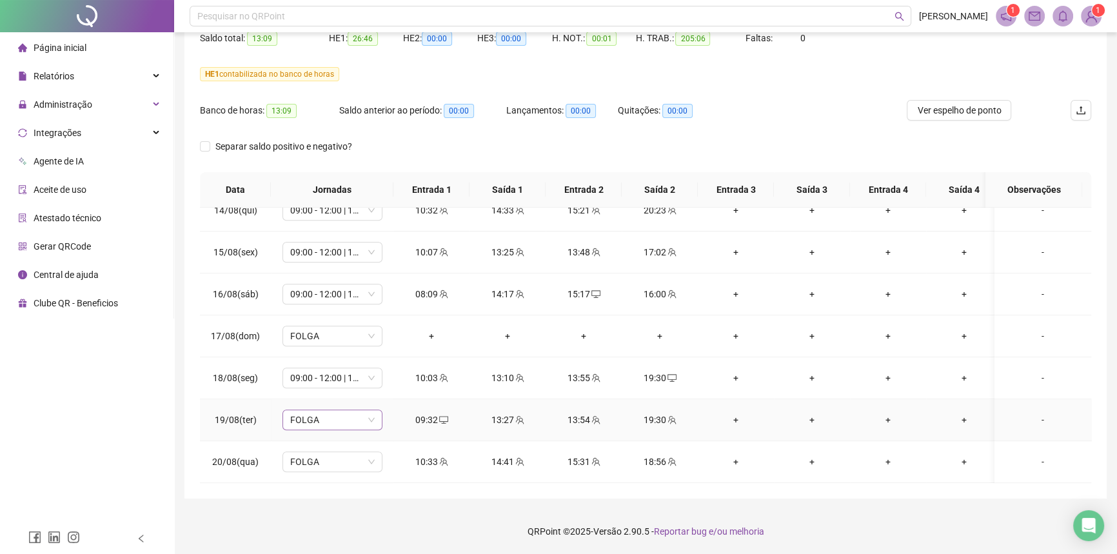
click at [363, 410] on span "FOLGA" at bounding box center [332, 419] width 84 height 19
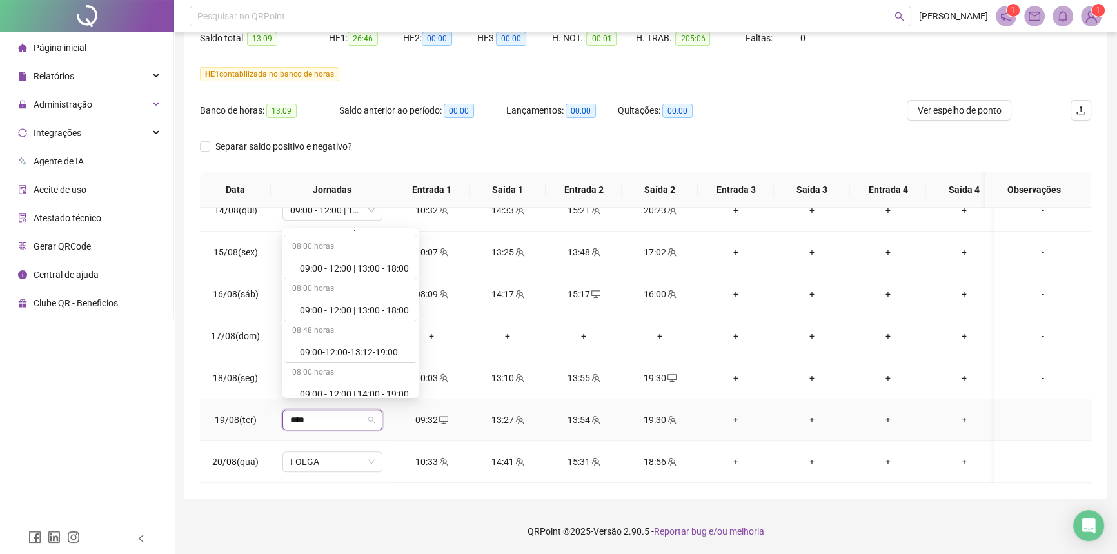
type input "*****"
click at [362, 313] on div "09:00 - 12:00 | 13:00 - 18:00" at bounding box center [354, 310] width 109 height 14
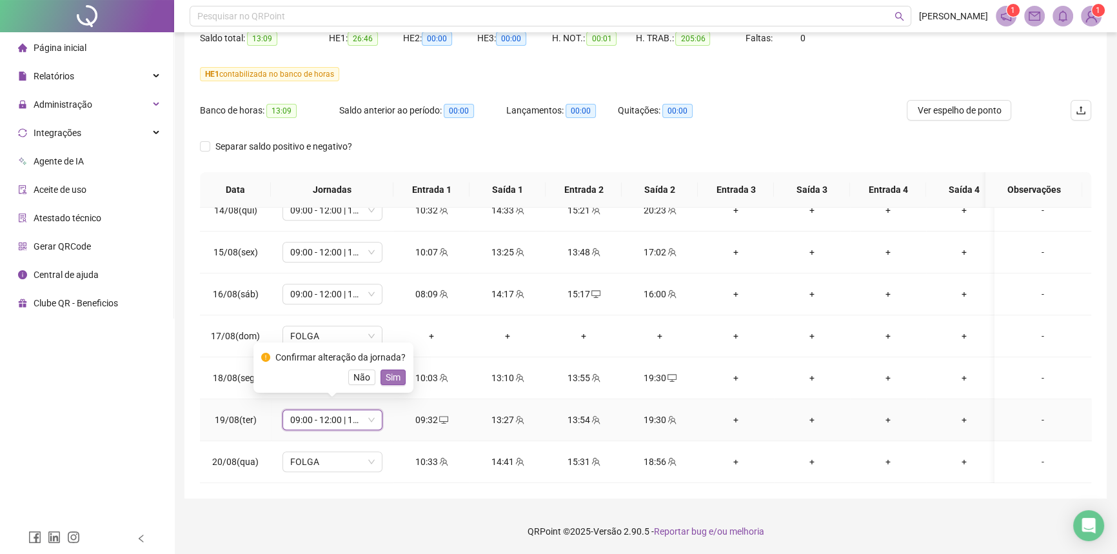
click at [391, 382] on span "Sim" at bounding box center [393, 377] width 15 height 14
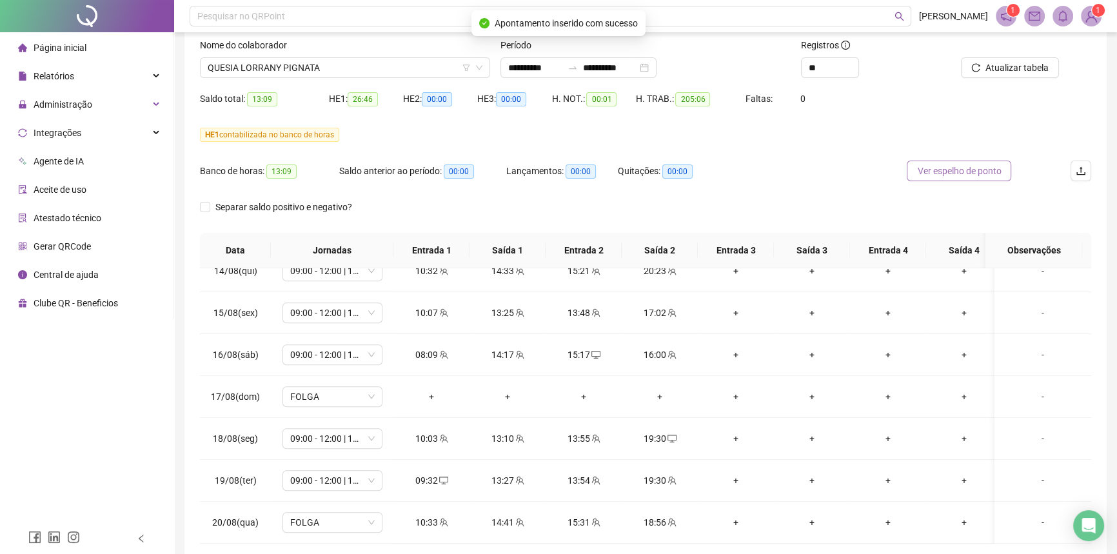
scroll to position [24, 0]
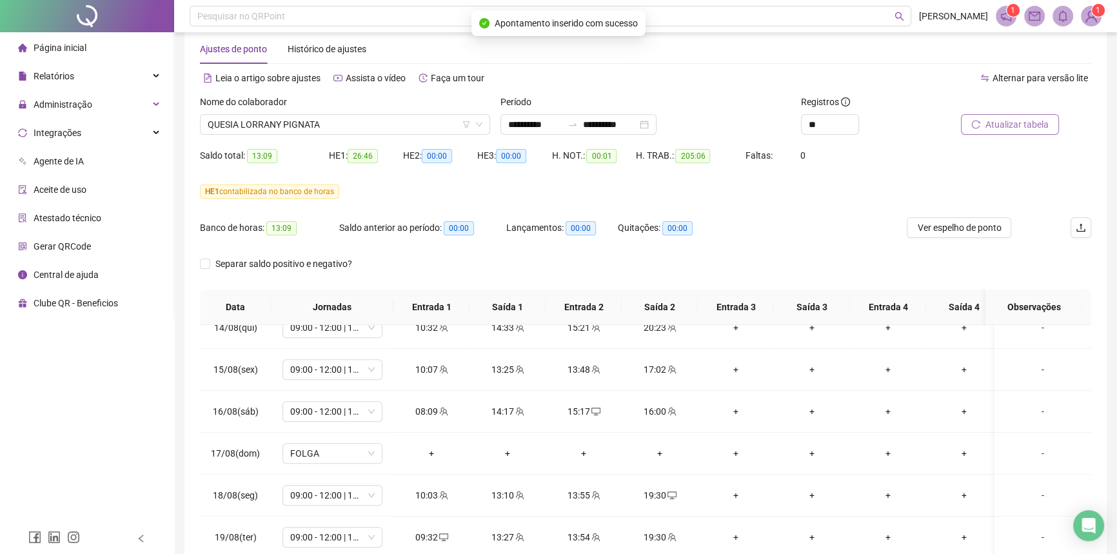
click at [1001, 124] on span "Atualizar tabela" at bounding box center [1016, 124] width 63 height 14
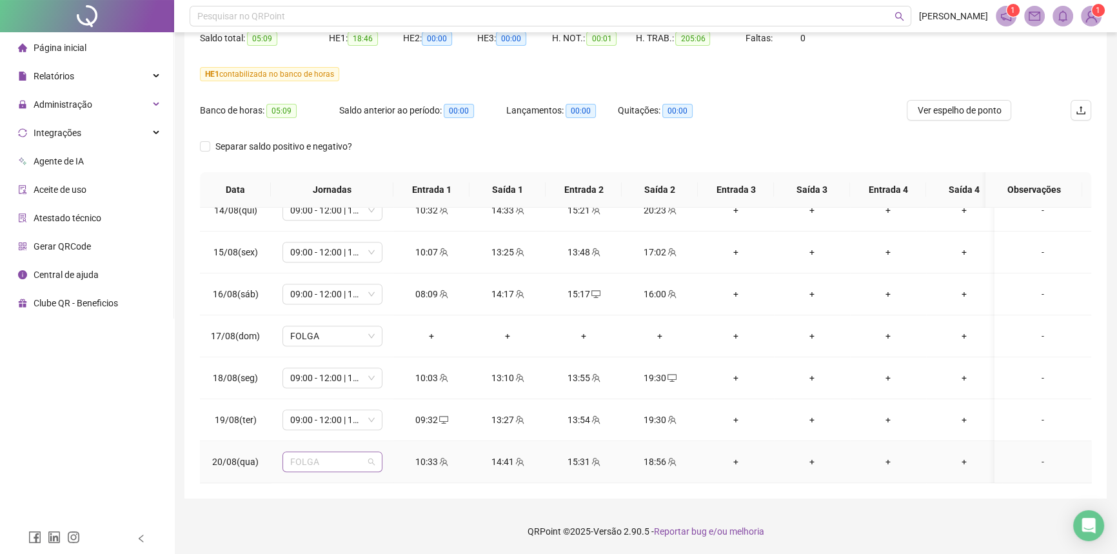
click at [319, 452] on span "FOLGA" at bounding box center [332, 461] width 84 height 19
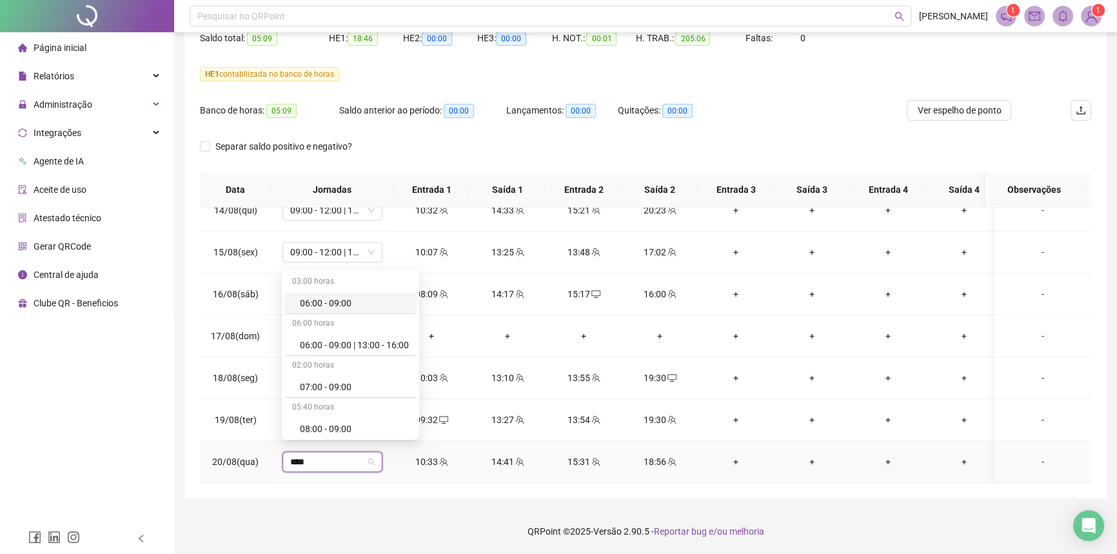
type input "*****"
click at [335, 375] on div "09:00 - 12:00 | 13:00 - 18:00" at bounding box center [354, 379] width 109 height 14
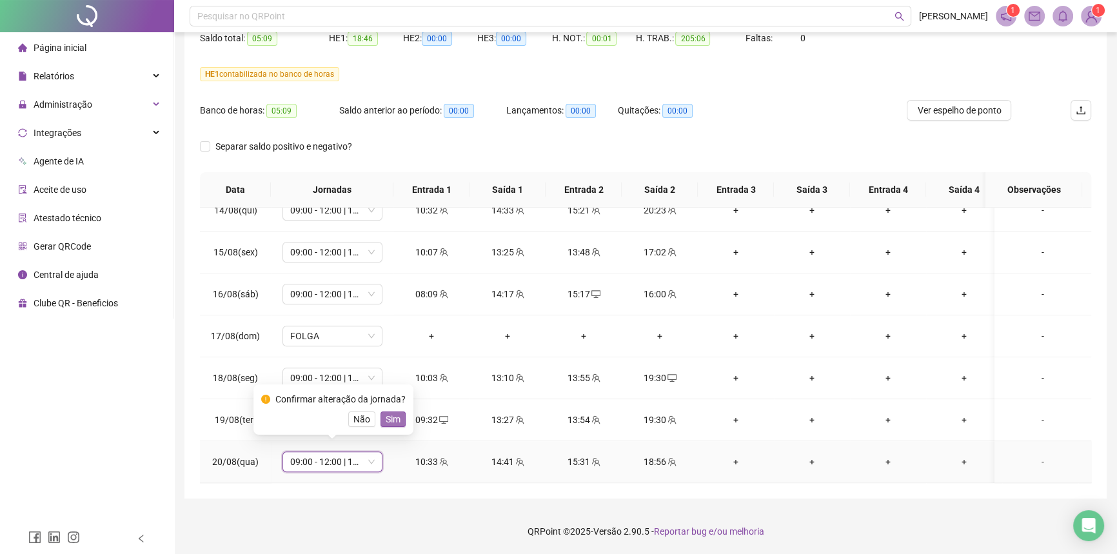
click at [398, 418] on button "Sim" at bounding box center [392, 418] width 25 height 15
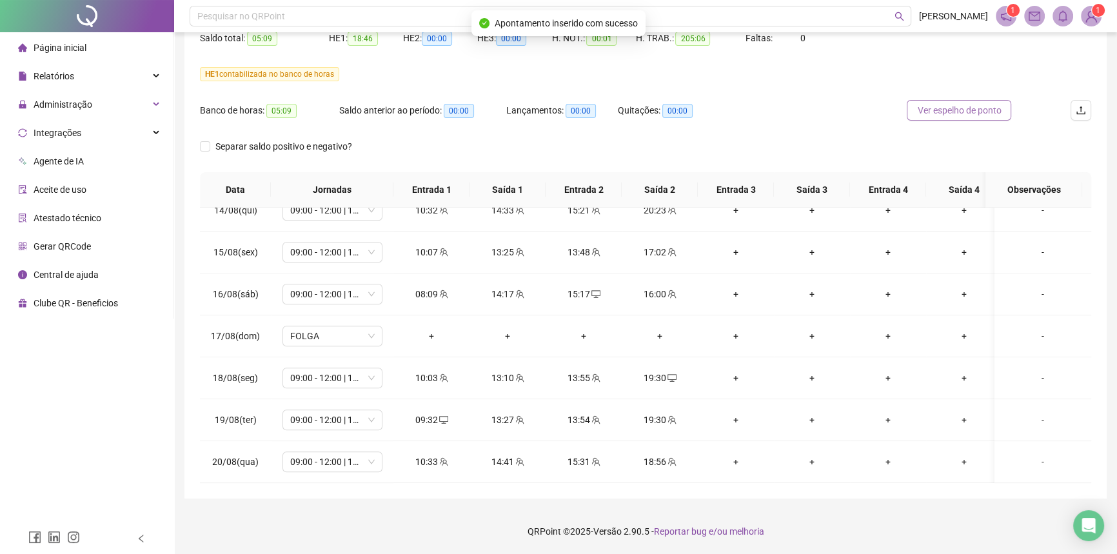
click at [946, 113] on span "Ver espelho de ponto" at bounding box center [959, 110] width 84 height 14
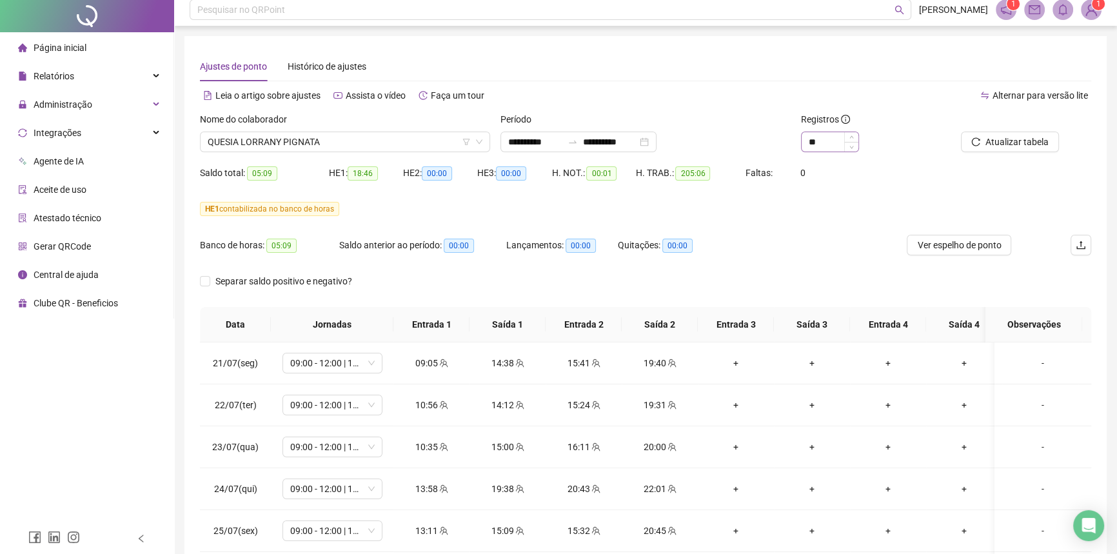
scroll to position [0, 0]
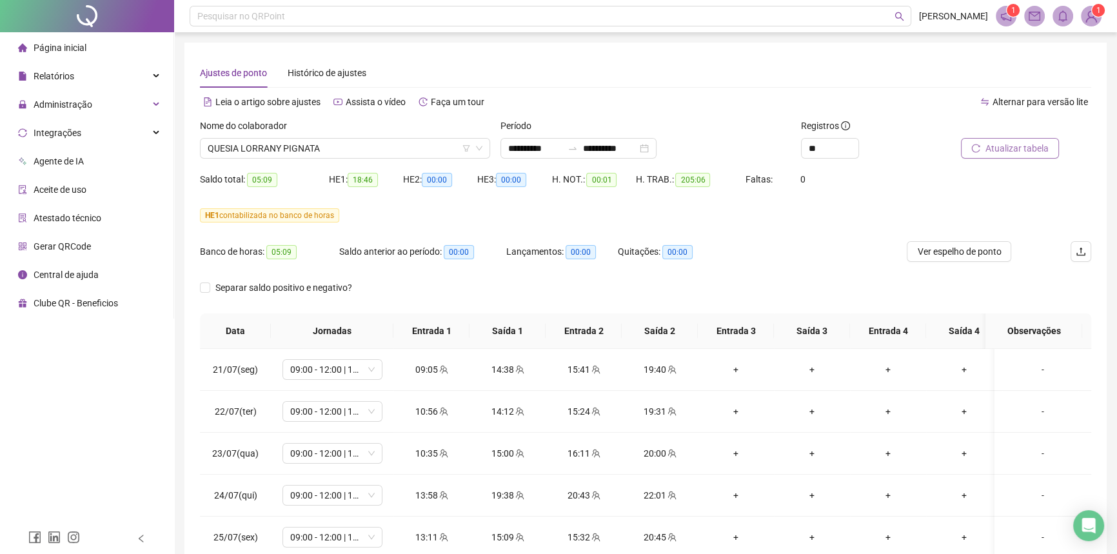
click at [1016, 151] on span "Atualizar tabela" at bounding box center [1016, 148] width 63 height 14
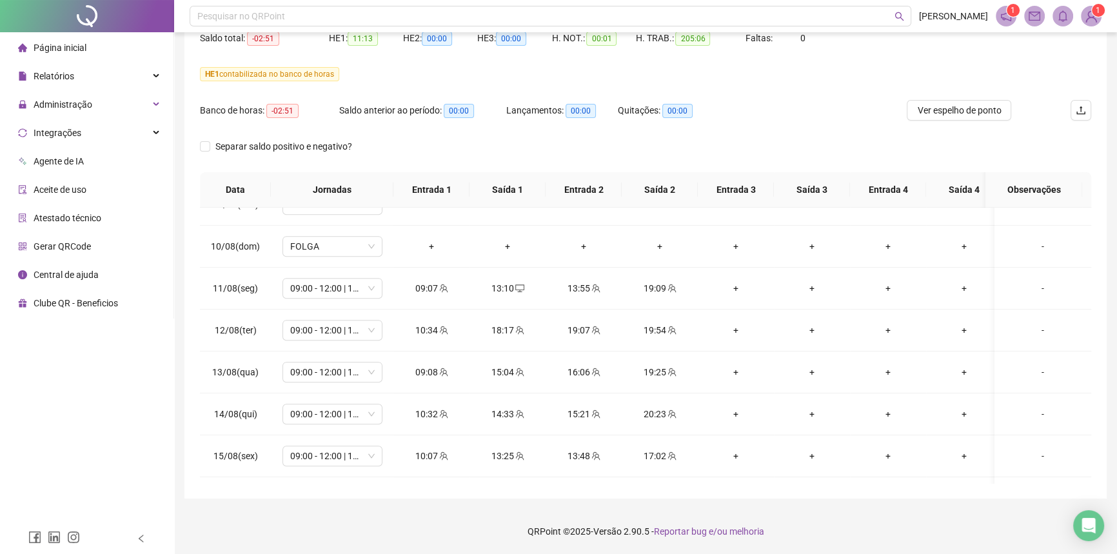
scroll to position [1030, 0]
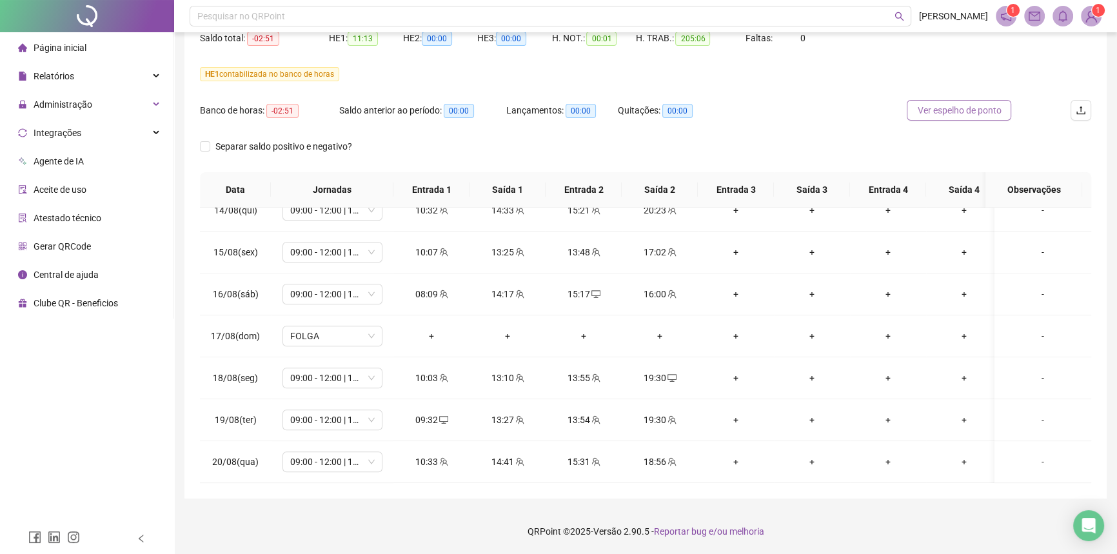
click at [963, 113] on span "Ver espelho de ponto" at bounding box center [959, 110] width 84 height 14
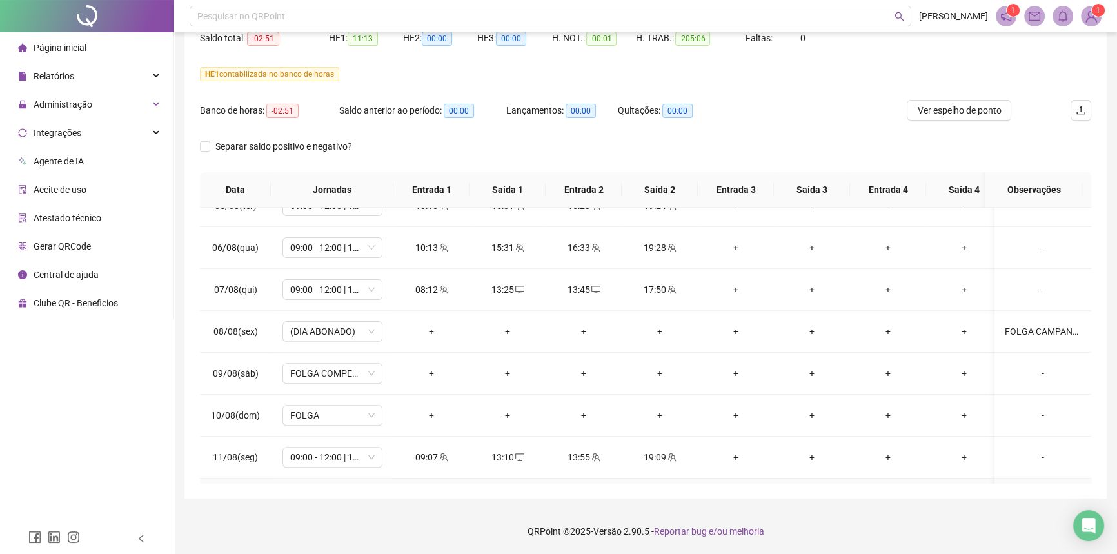
scroll to position [620, 0]
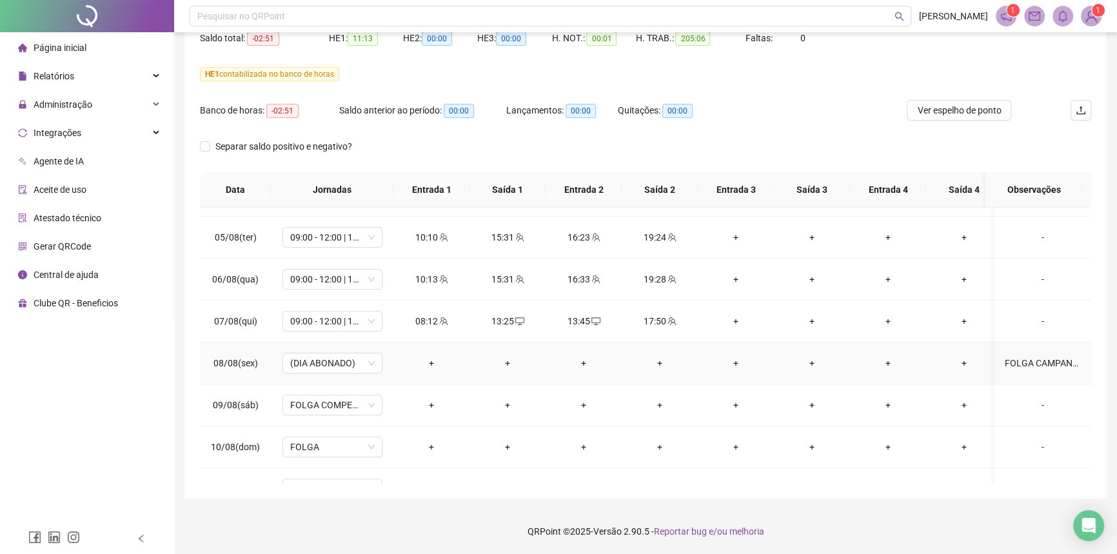
click at [1025, 359] on div "FOLGA CAMPANHA" at bounding box center [1043, 363] width 76 height 14
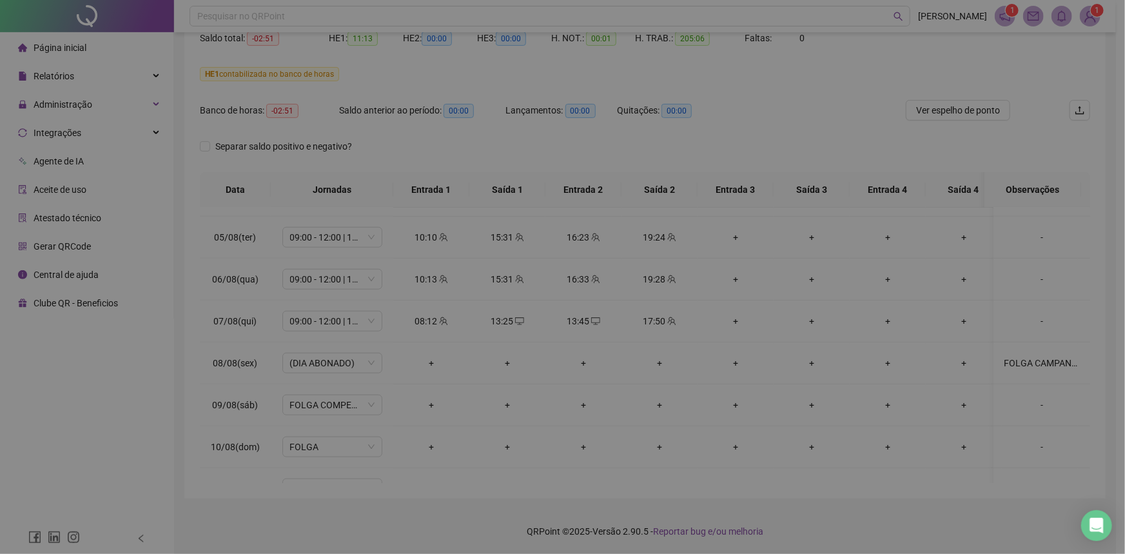
type textarea "**********"
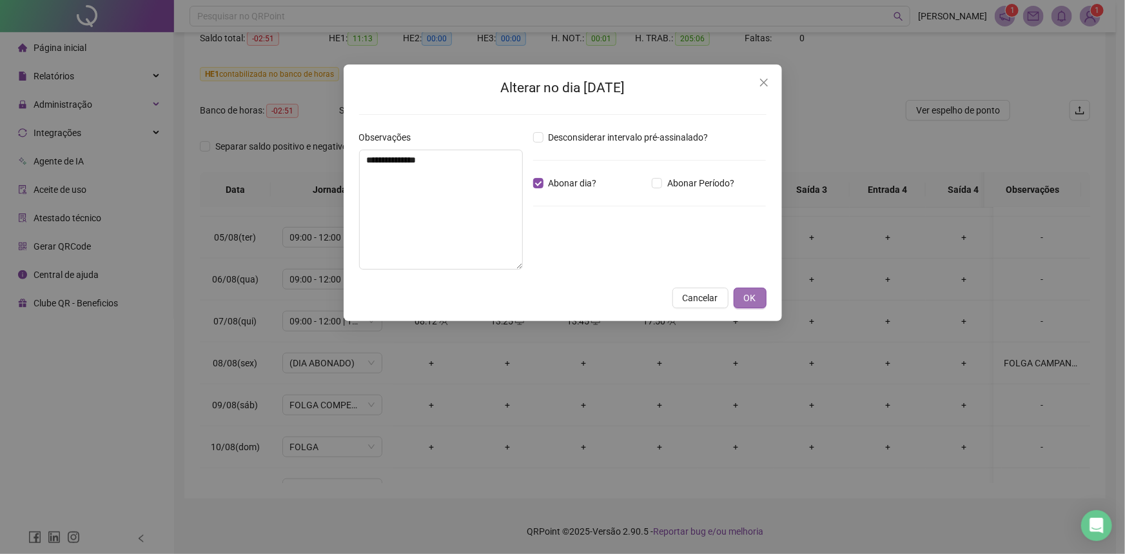
click at [741, 299] on button "OK" at bounding box center [750, 298] width 33 height 21
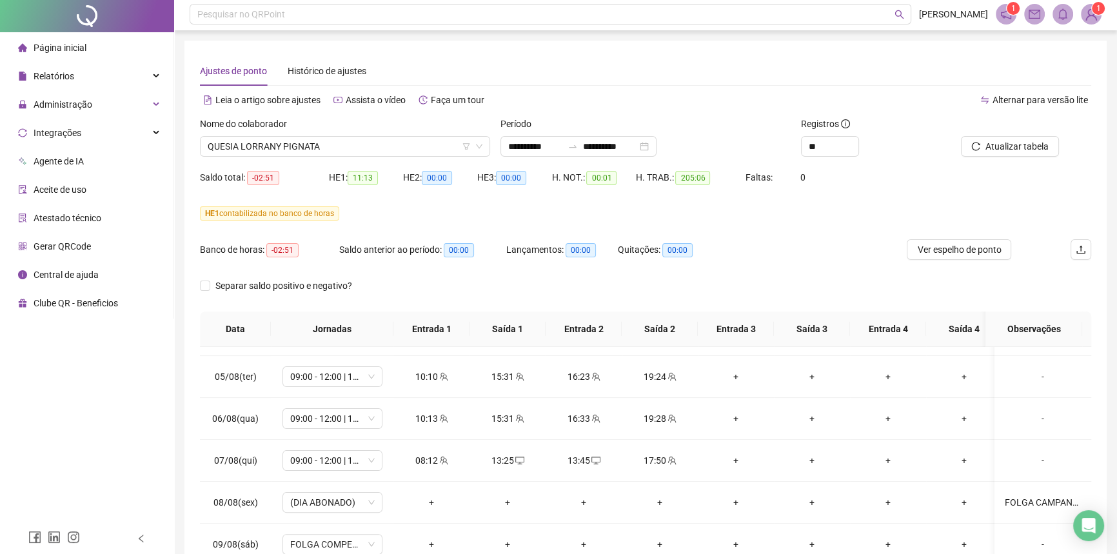
scroll to position [0, 0]
click at [1012, 156] on button "Atualizar tabela" at bounding box center [1010, 148] width 98 height 21
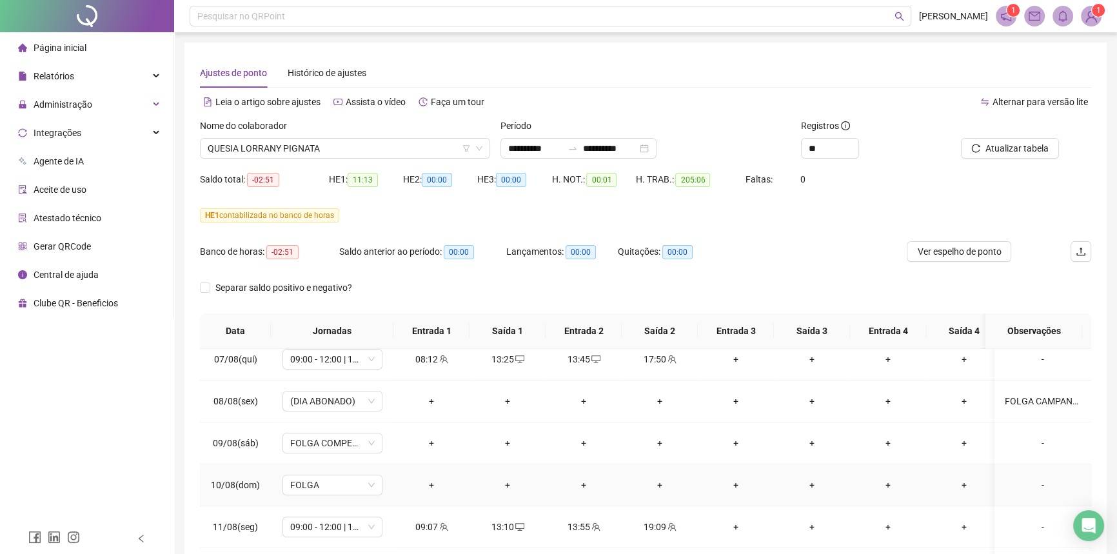
scroll to position [703, 0]
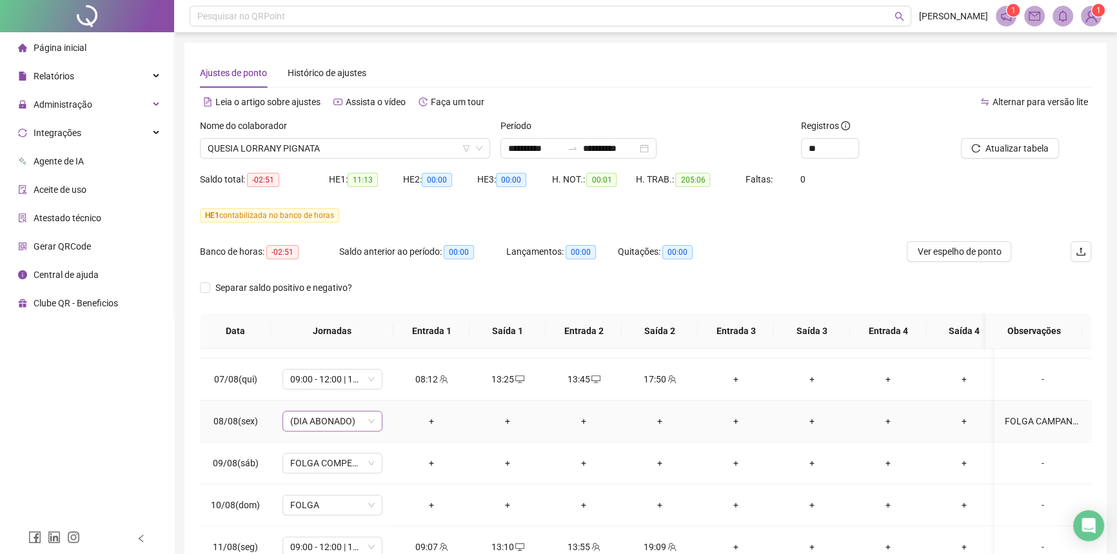
click at [325, 413] on span "(DIA ABONADO)" at bounding box center [332, 420] width 84 height 19
type input "*****"
click at [322, 348] on div "Folga" at bounding box center [342, 351] width 85 height 14
click at [386, 379] on span "Sim" at bounding box center [393, 385] width 15 height 14
click at [997, 142] on span "Atualizar tabela" at bounding box center [1016, 148] width 63 height 14
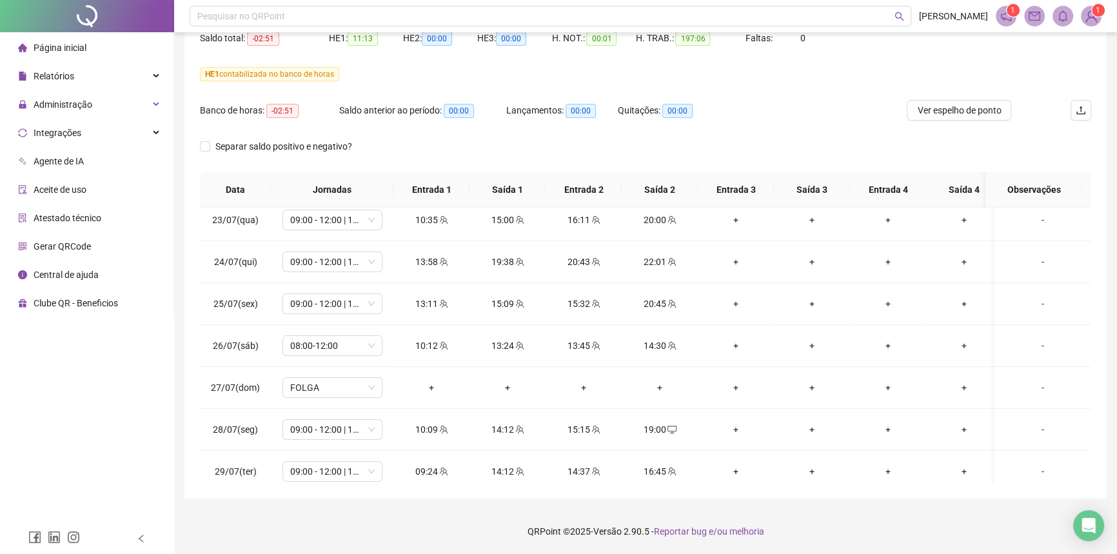
scroll to position [0, 0]
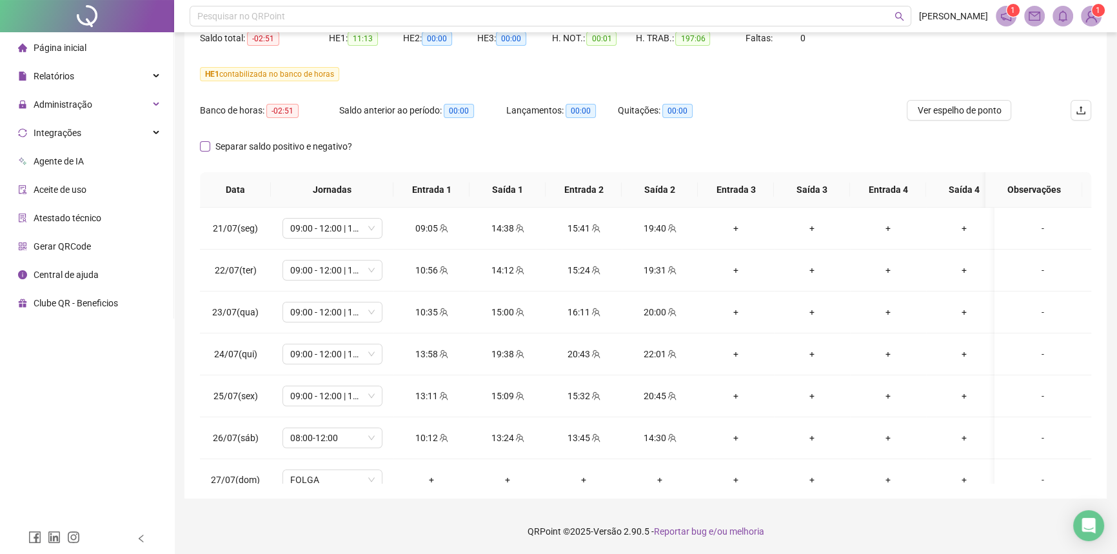
click at [246, 153] on span "Separar saldo positivo e negativo?" at bounding box center [283, 146] width 147 height 14
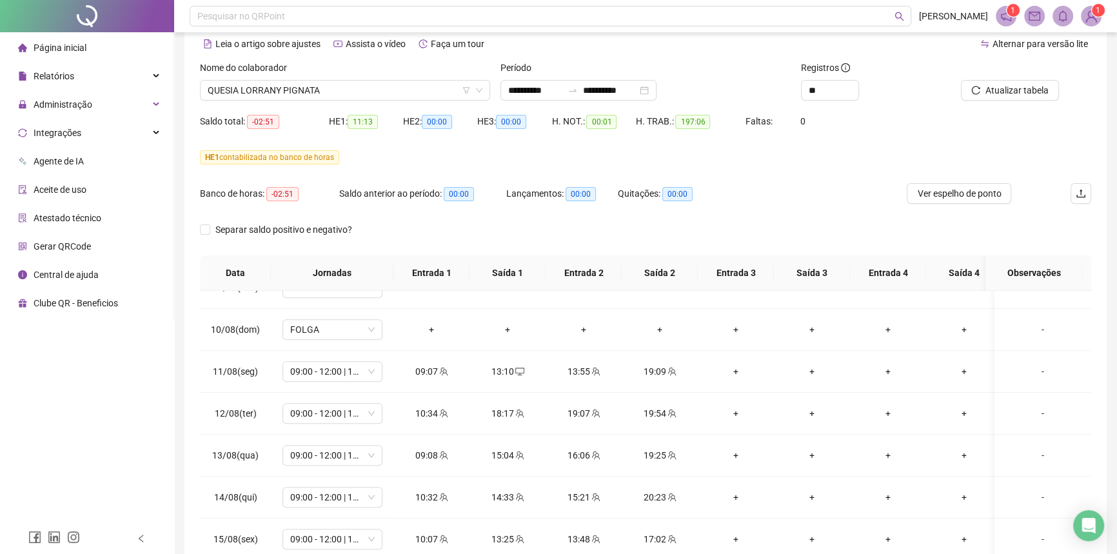
scroll to position [1030, 0]
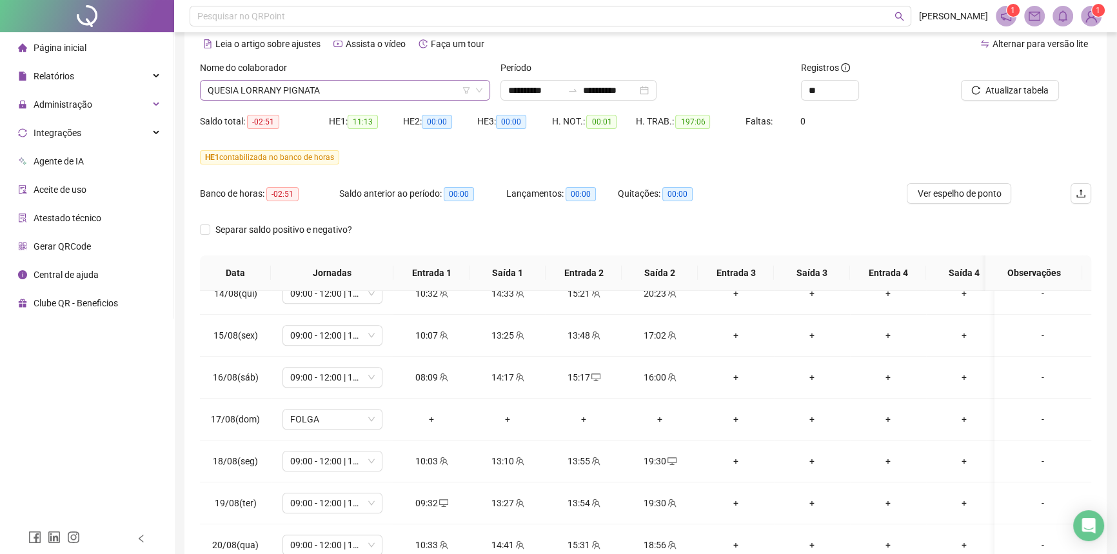
click at [273, 89] on span "QUESIA LORRANY PIGNATA" at bounding box center [345, 90] width 275 height 19
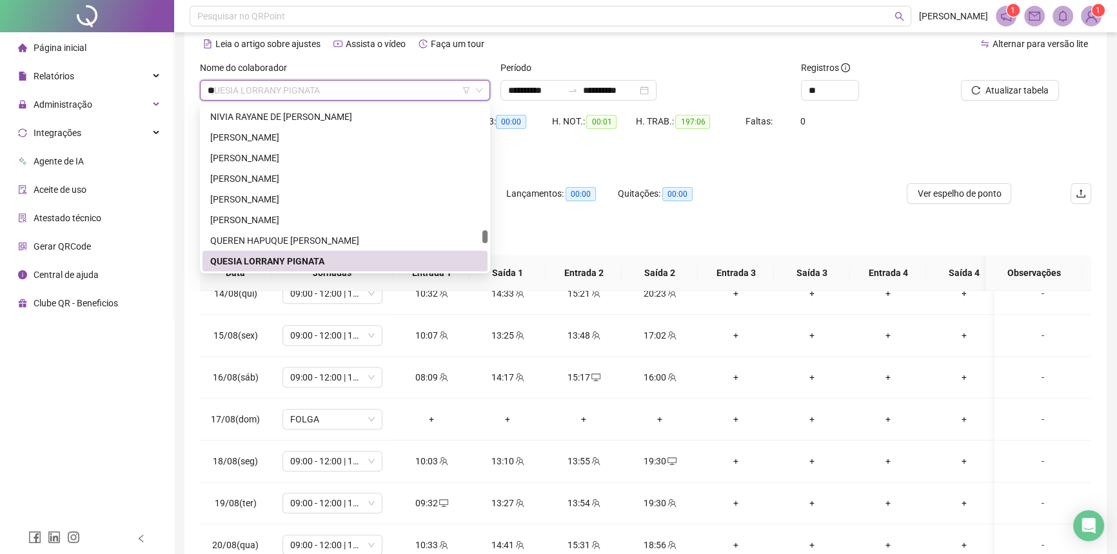
scroll to position [1175, 0]
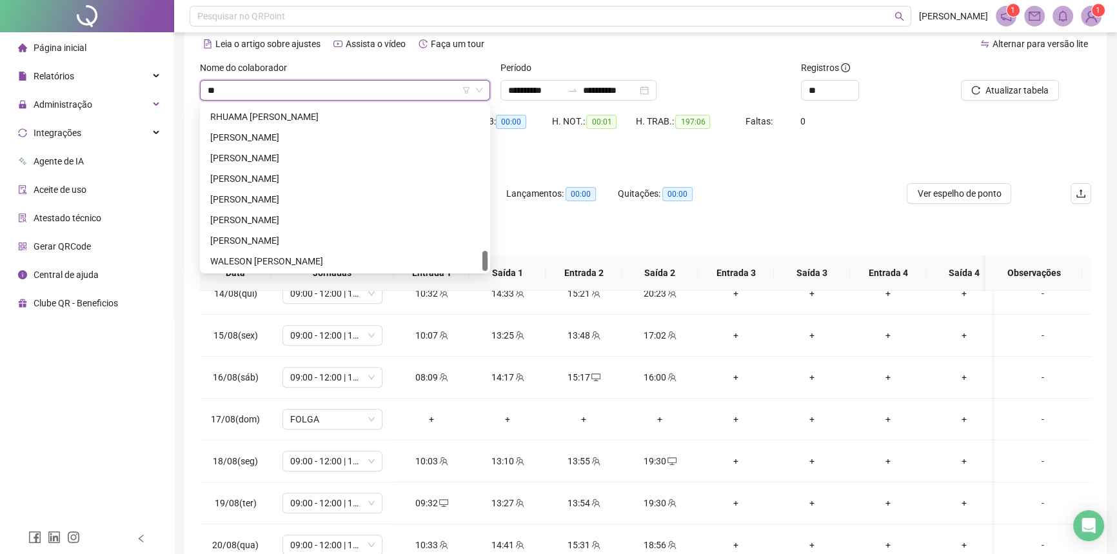
type input "***"
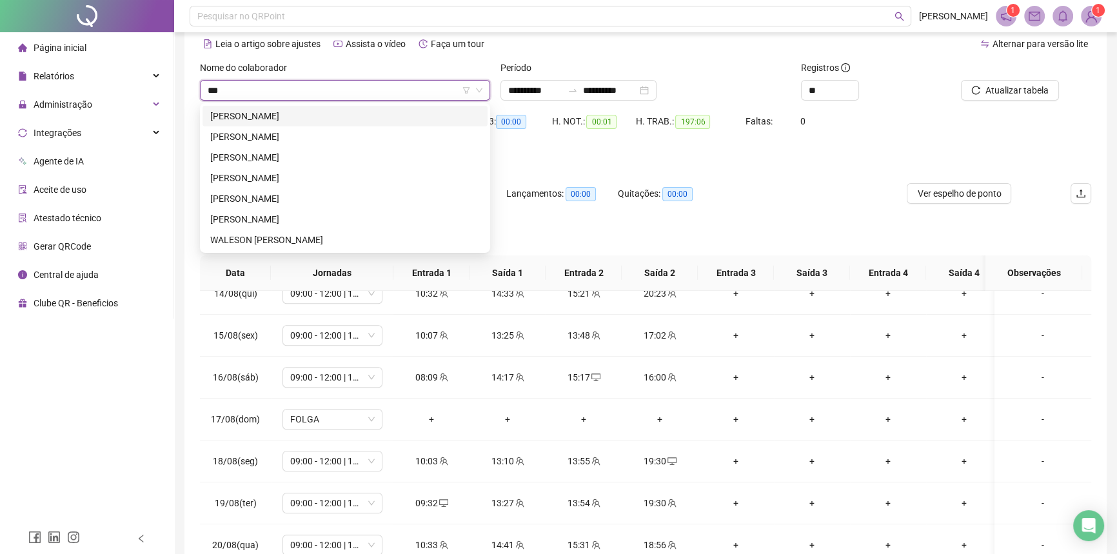
scroll to position [0, 0]
click at [288, 152] on div "[PERSON_NAME]" at bounding box center [345, 157] width 270 height 14
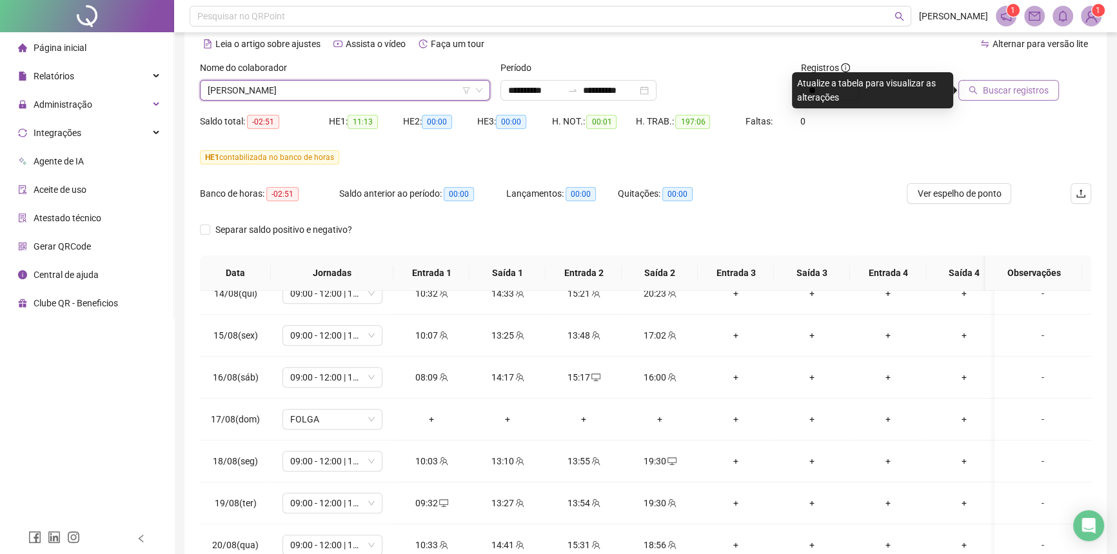
click at [990, 88] on span "Buscar registros" at bounding box center [1016, 90] width 66 height 14
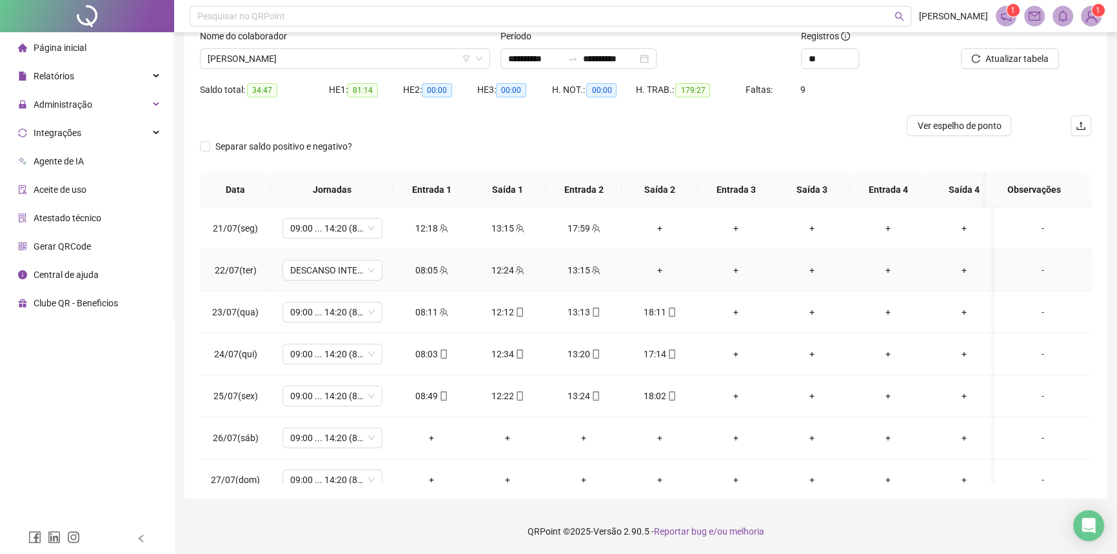
click at [340, 282] on td "DESCANSO INTER-JORNADA" at bounding box center [332, 271] width 123 height 42
click at [339, 275] on span "DESCANSO INTER-JORNADA" at bounding box center [332, 269] width 84 height 19
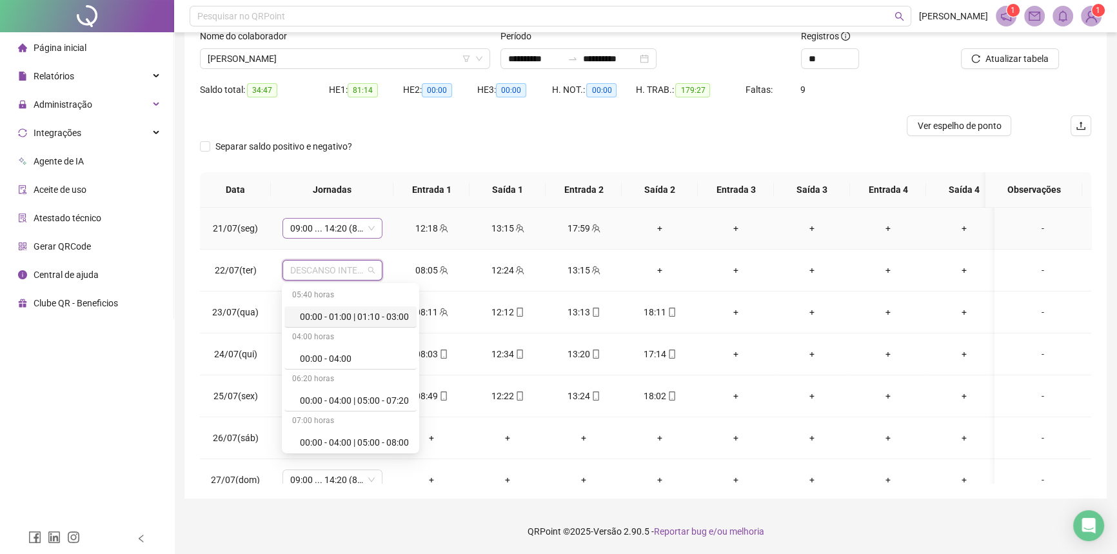
click at [351, 230] on span "09:00 ... 14:20 (8 HORAS)" at bounding box center [332, 228] width 84 height 19
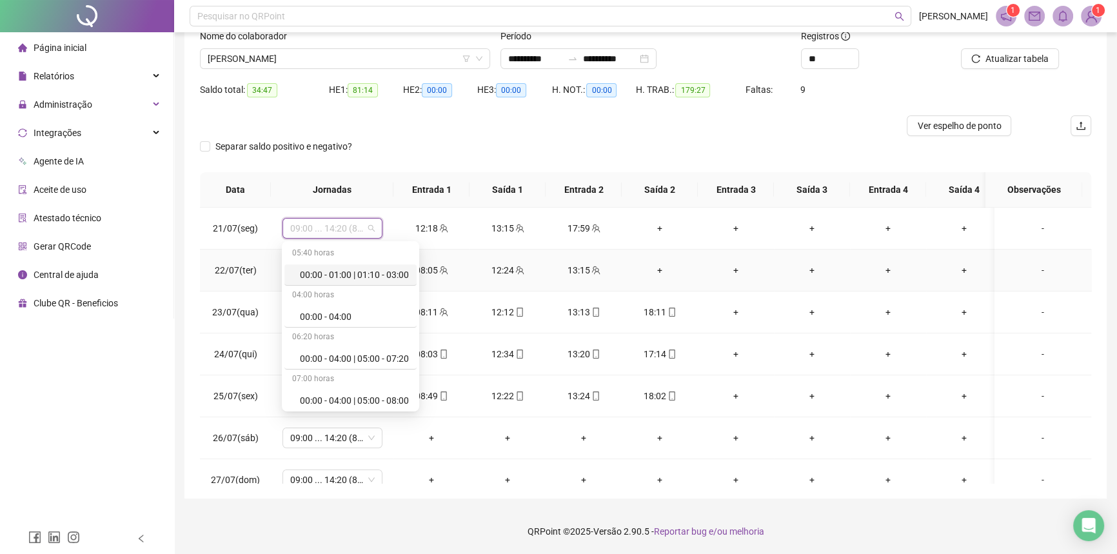
click at [261, 272] on td "22/07(ter)" at bounding box center [235, 271] width 71 height 42
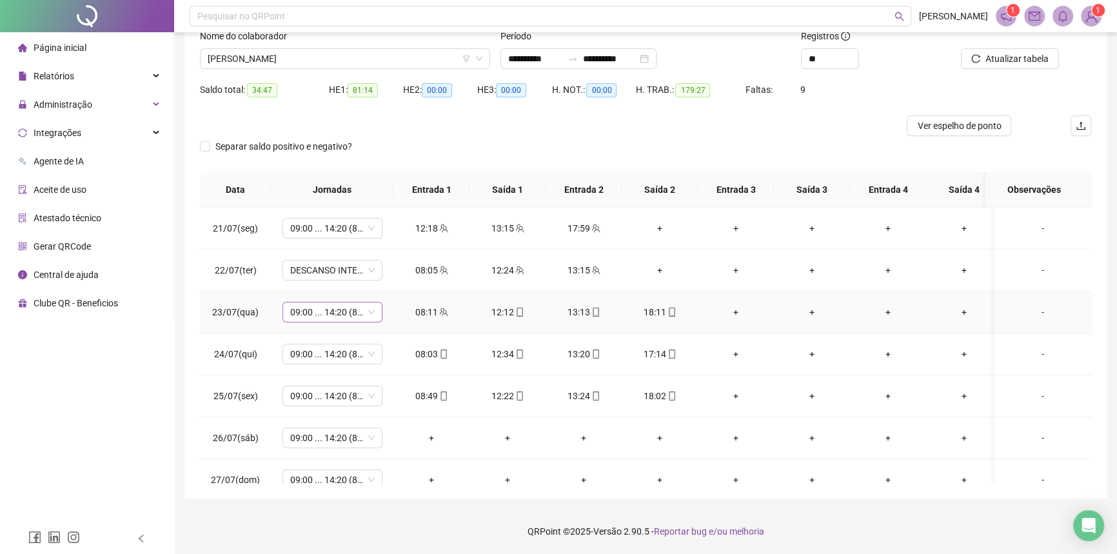
click at [355, 312] on span "09:00 ... 14:20 (8 HORAS)" at bounding box center [332, 311] width 84 height 19
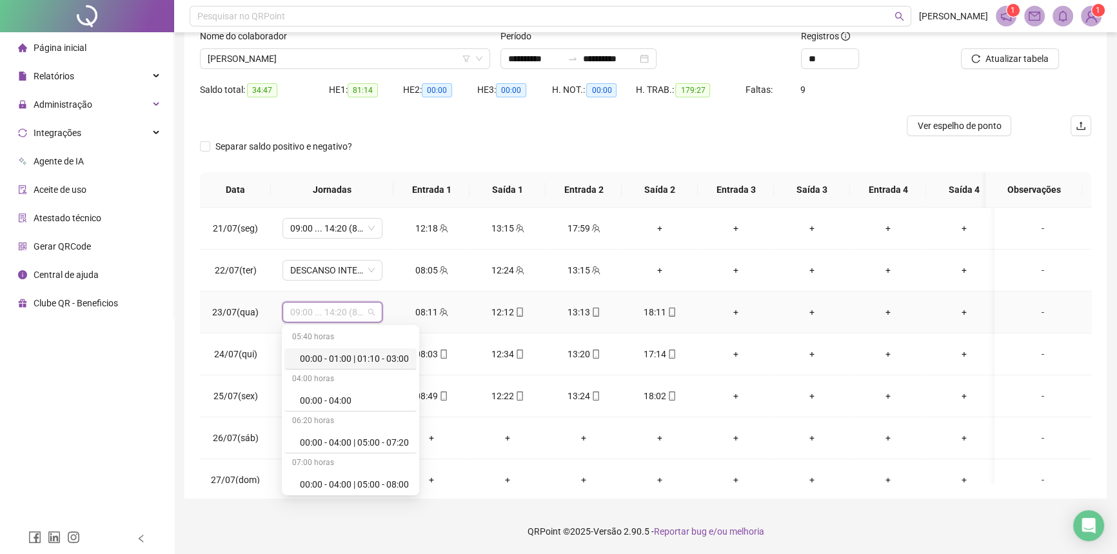
click at [341, 311] on span "09:00 ... 14:20 (8 HORAS)" at bounding box center [332, 311] width 84 height 19
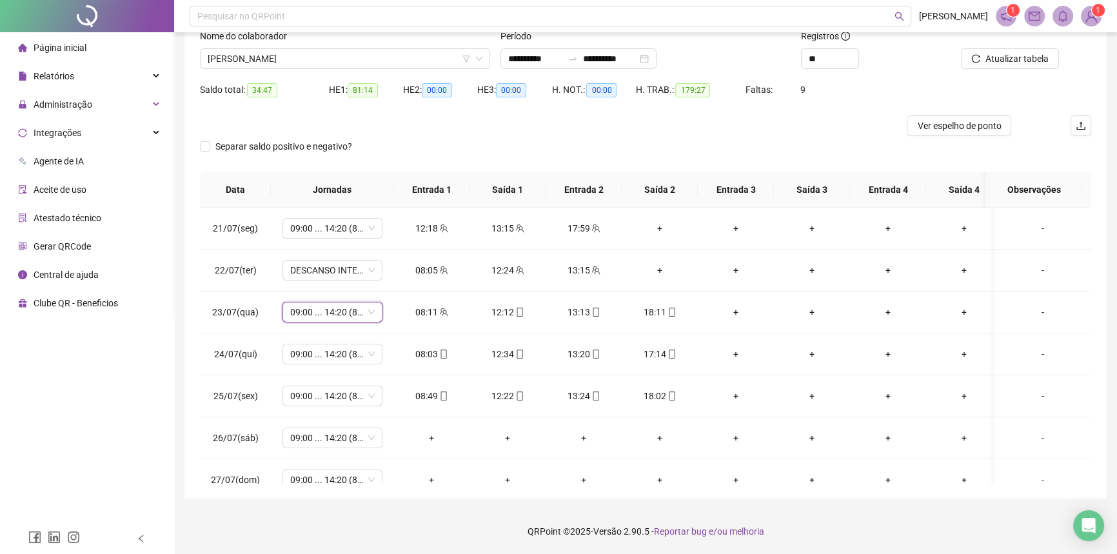
click at [534, 161] on div "Separar saldo positivo e negativo?" at bounding box center [645, 154] width 891 height 36
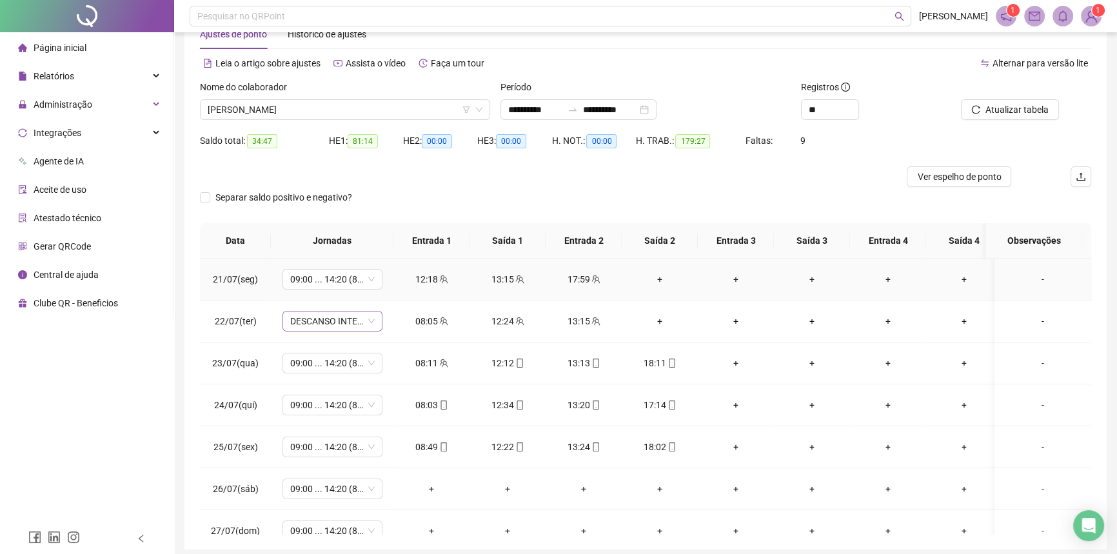
scroll to position [58, 0]
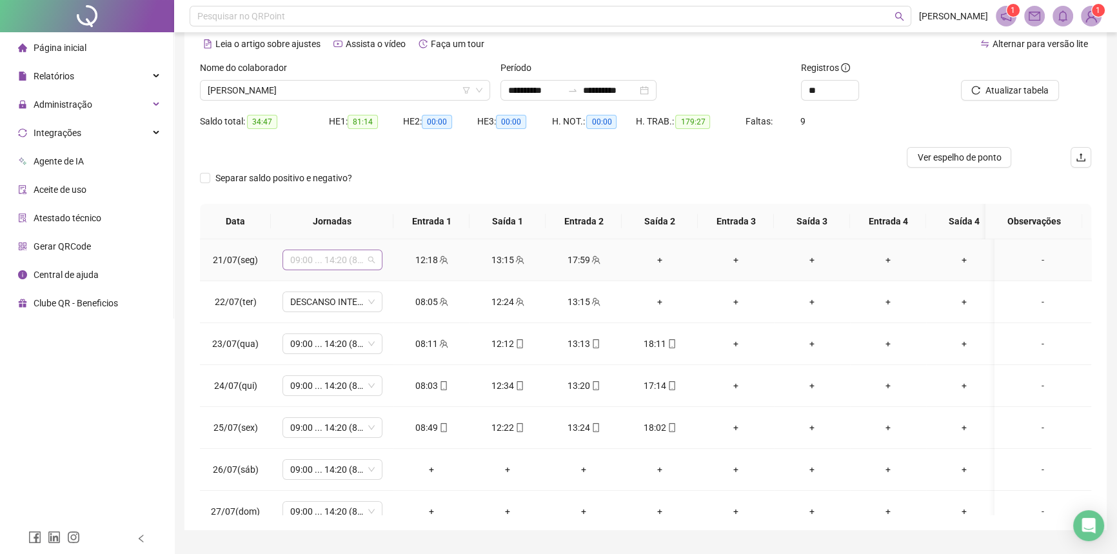
click at [328, 258] on span "09:00 ... 14:20 (8 HORAS)" at bounding box center [332, 259] width 84 height 19
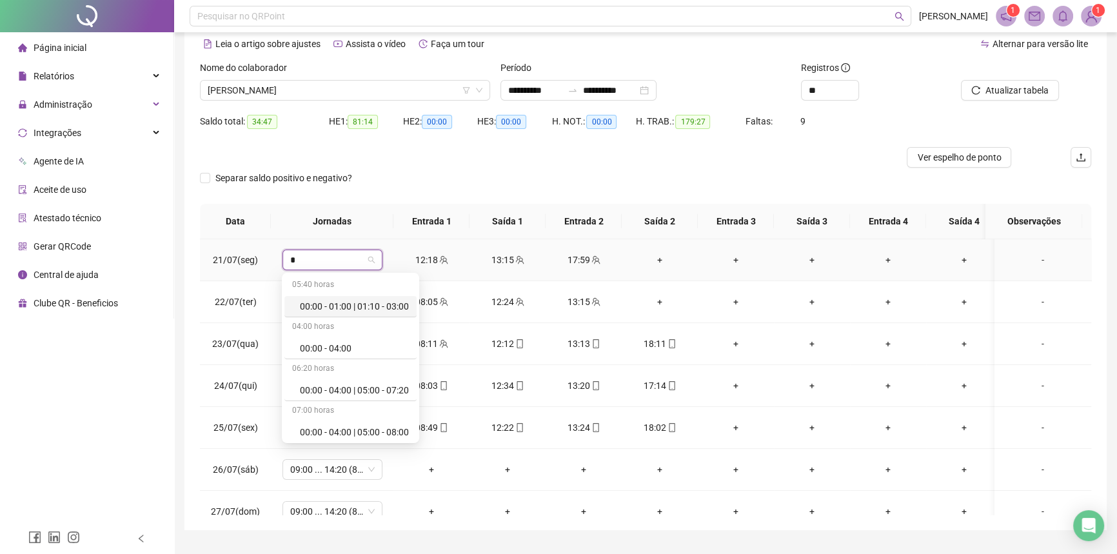
type input "**"
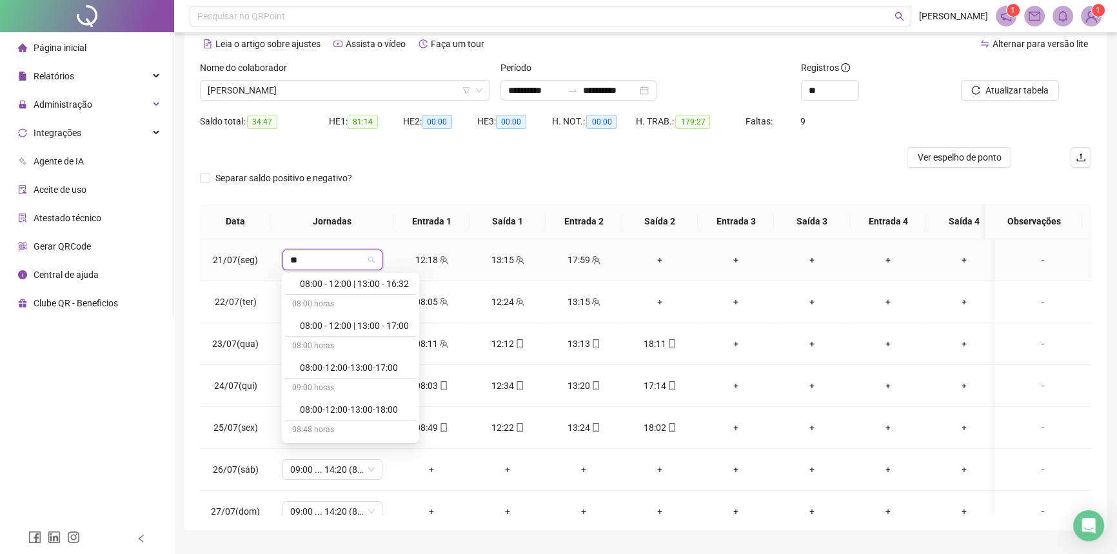
scroll to position [879, 0]
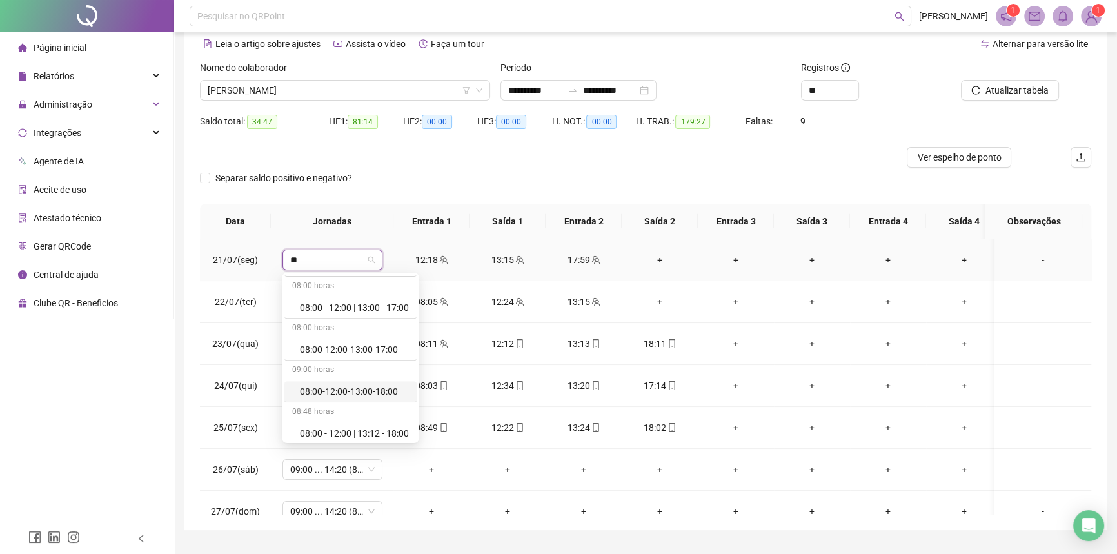
click at [320, 392] on div "08:00-12:00-13:00-18:00" at bounding box center [354, 391] width 109 height 14
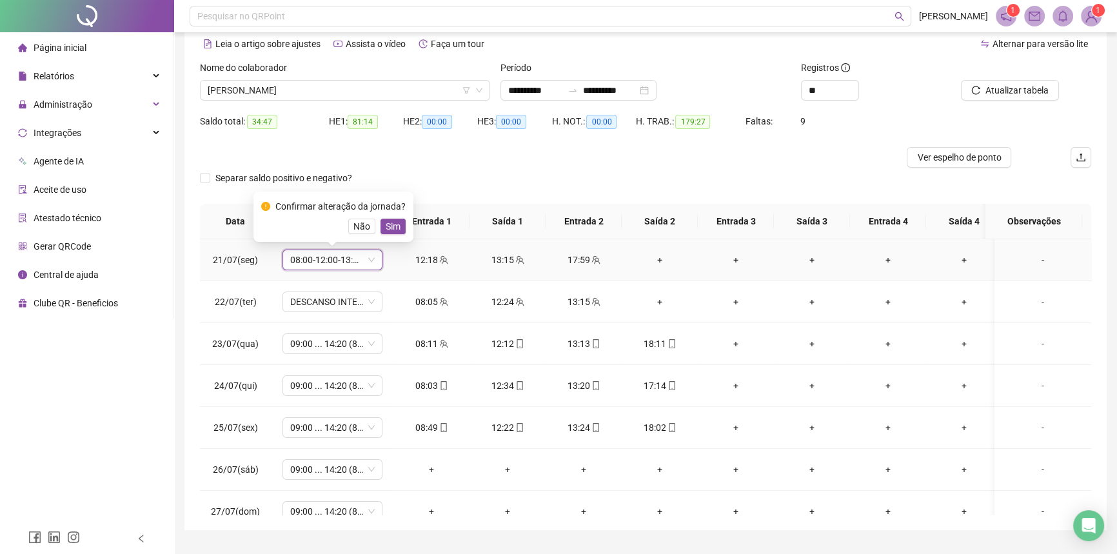
click at [391, 228] on span "Sim" at bounding box center [393, 226] width 15 height 14
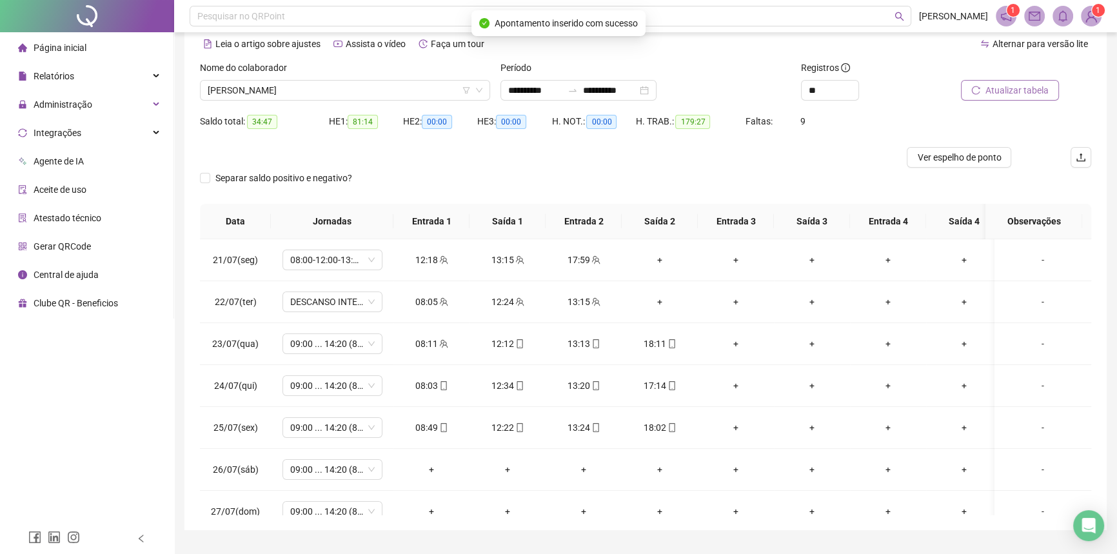
click at [1004, 80] on button "Atualizar tabela" at bounding box center [1010, 90] width 98 height 21
click at [337, 348] on span "09:00 ... 14:20 (8 HORAS)" at bounding box center [332, 343] width 84 height 19
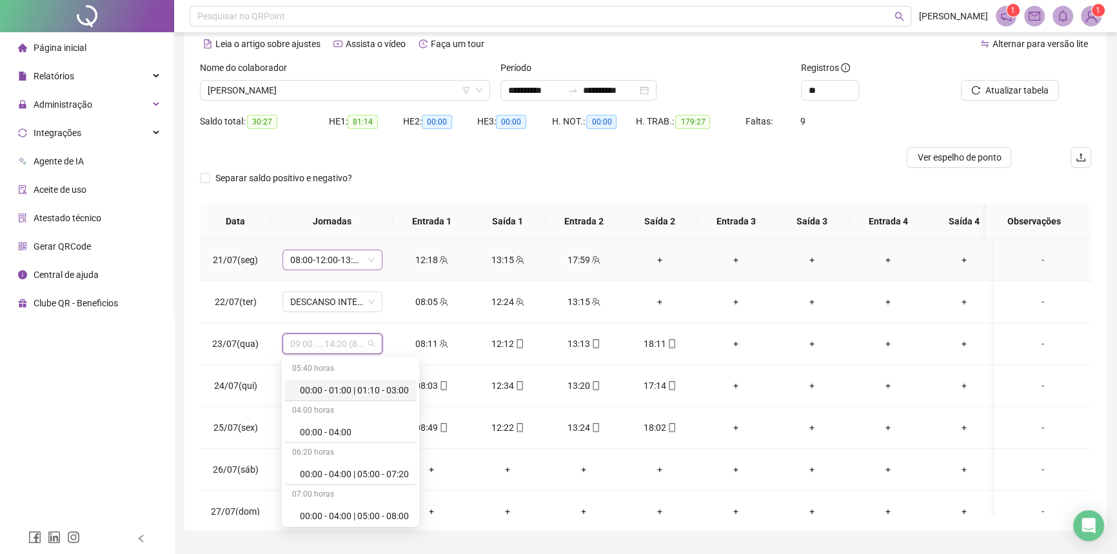
click at [300, 250] on span "08:00-12:00-13:00-18:00" at bounding box center [332, 259] width 84 height 19
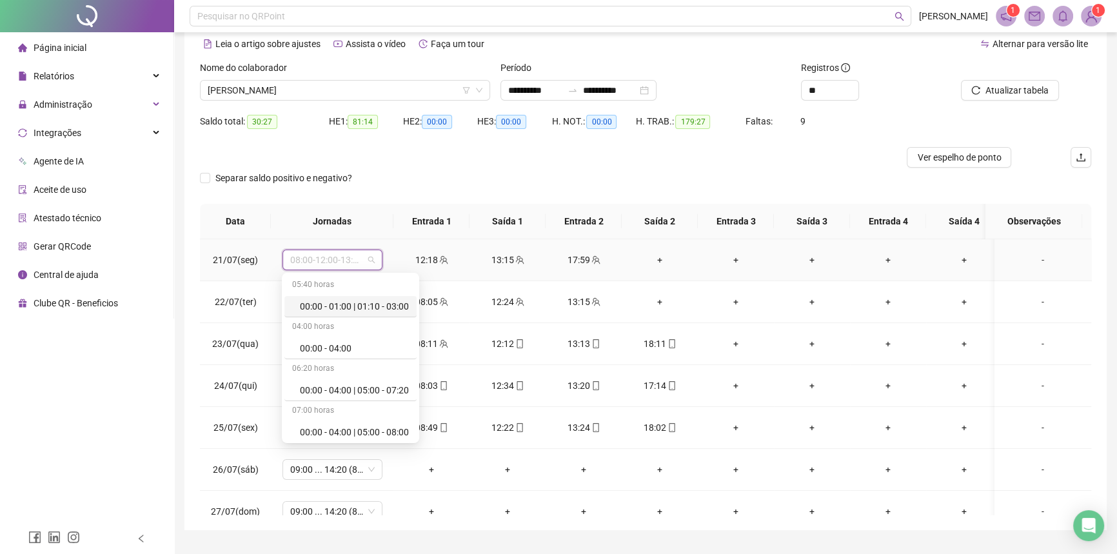
click at [317, 260] on span "08:00-12:00-13:00-18:00" at bounding box center [332, 259] width 84 height 19
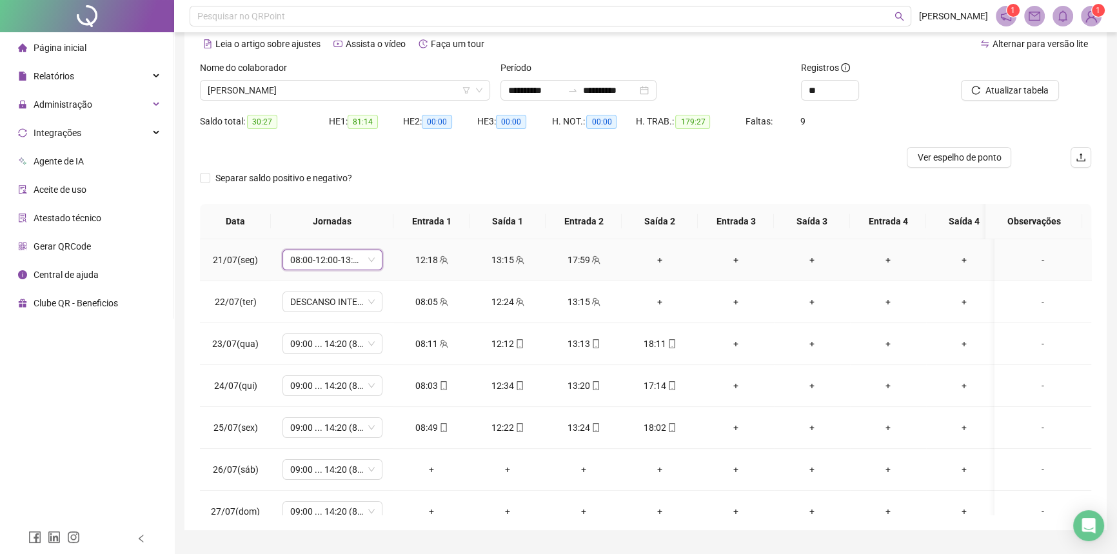
click at [317, 260] on span "08:00-12:00-13:00-18:00" at bounding box center [332, 259] width 84 height 19
click at [295, 348] on span "09:00 ... 14:20 (8 HORAS)" at bounding box center [332, 343] width 84 height 19
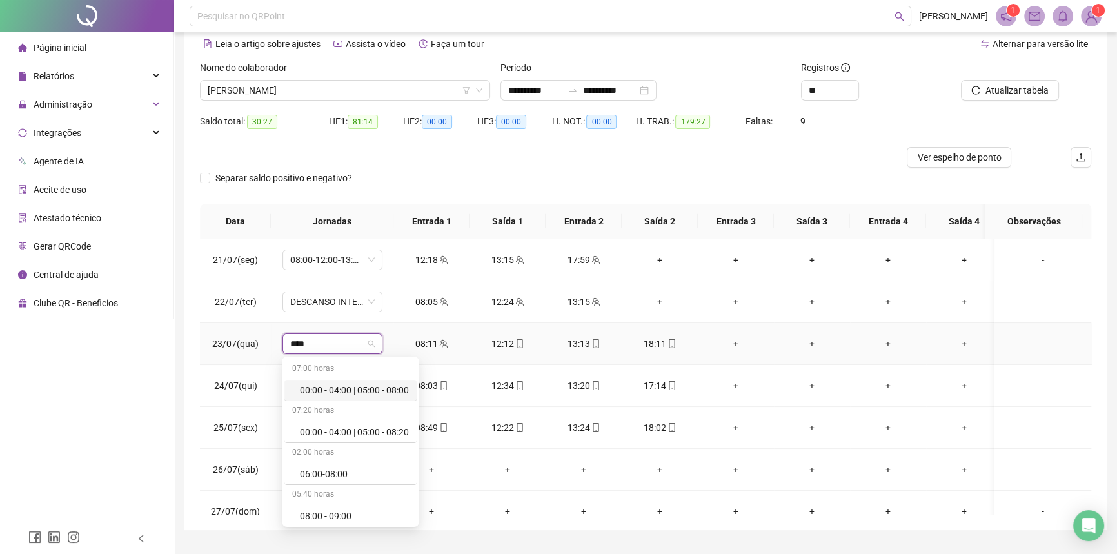
type input "*****"
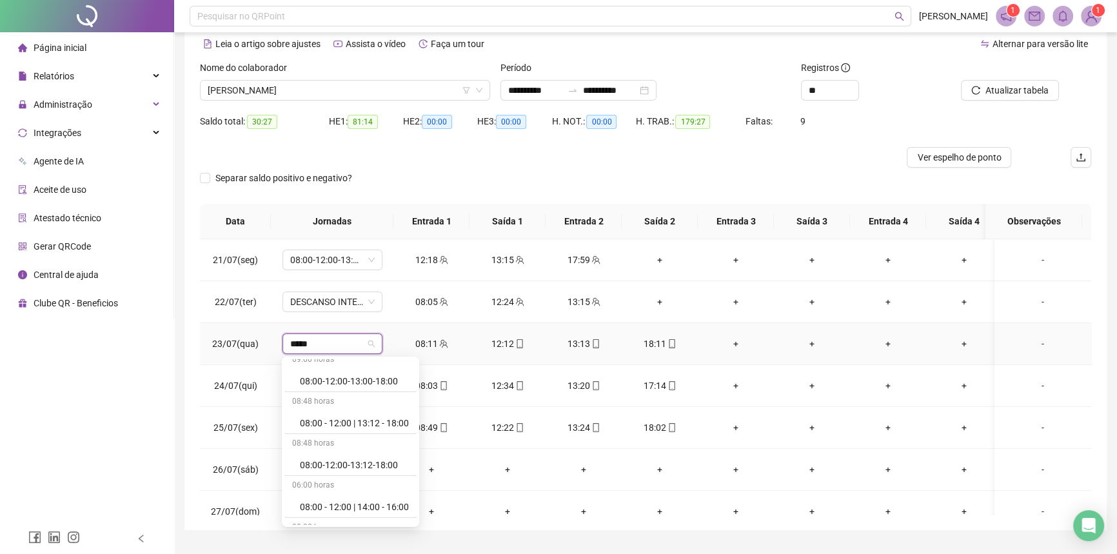
scroll to position [906, 0]
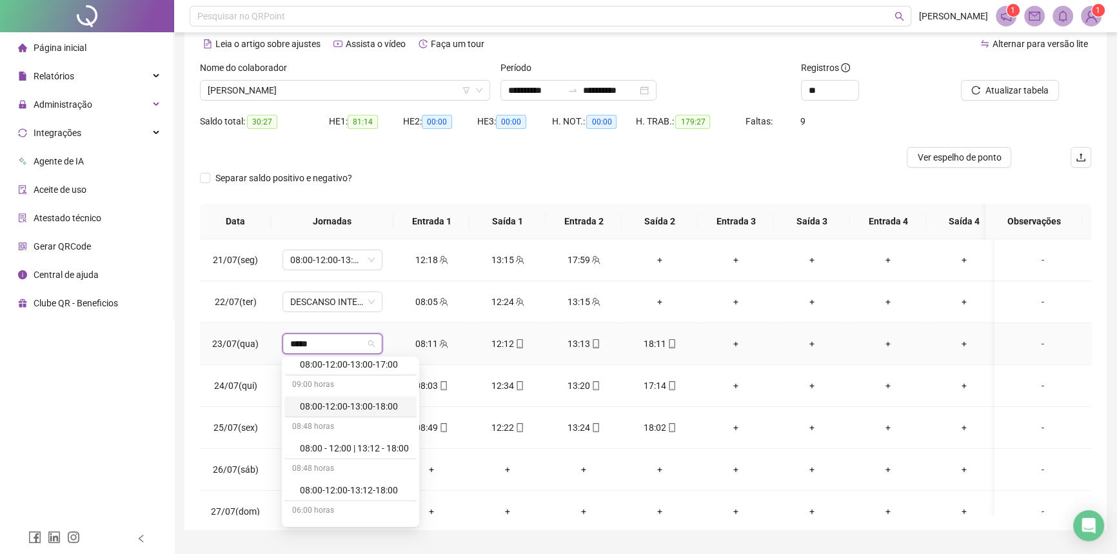
click at [344, 407] on div "08:00-12:00-13:00-18:00" at bounding box center [354, 406] width 109 height 14
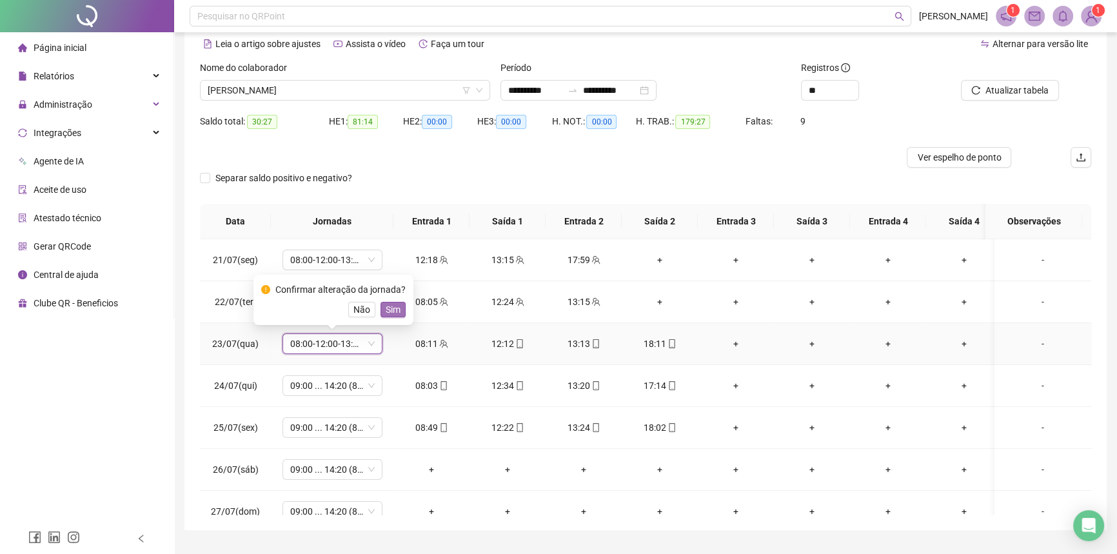
click at [393, 312] on span "Sim" at bounding box center [393, 309] width 15 height 14
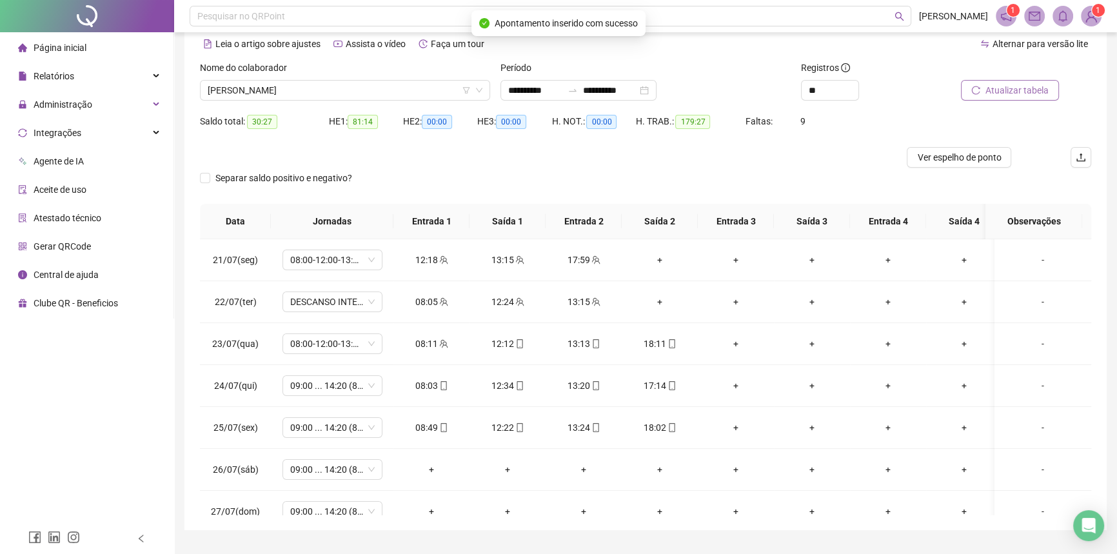
click at [1009, 85] on span "Atualizar tabela" at bounding box center [1016, 90] width 63 height 14
click at [344, 382] on span "09:00 ... 14:20 (8 HORAS)" at bounding box center [332, 385] width 84 height 19
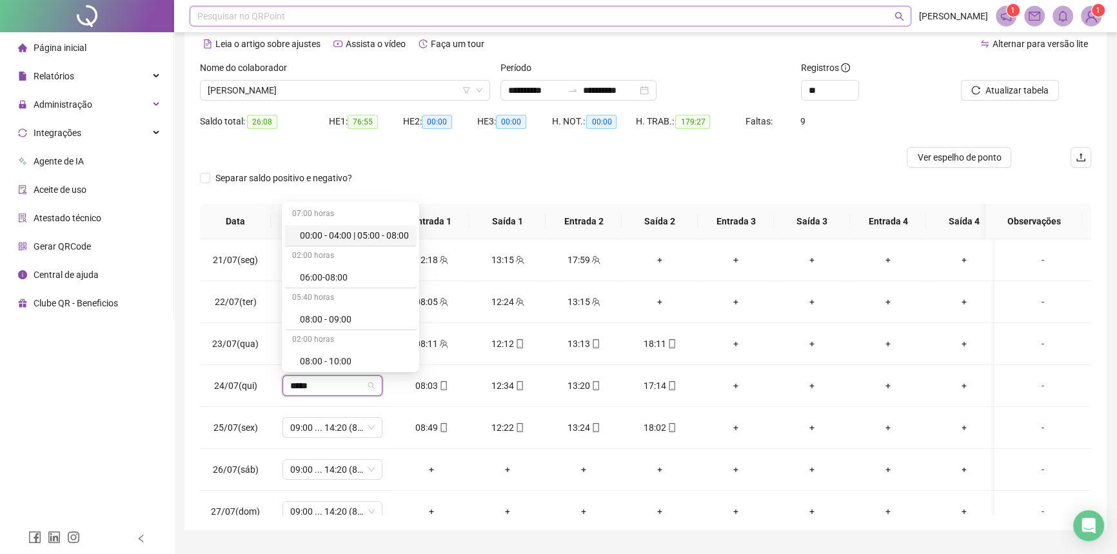
type input "*****"
click at [324, 381] on span "09:00 ... 14:20 (8 HORAS)" at bounding box center [332, 385] width 84 height 19
type input "*****"
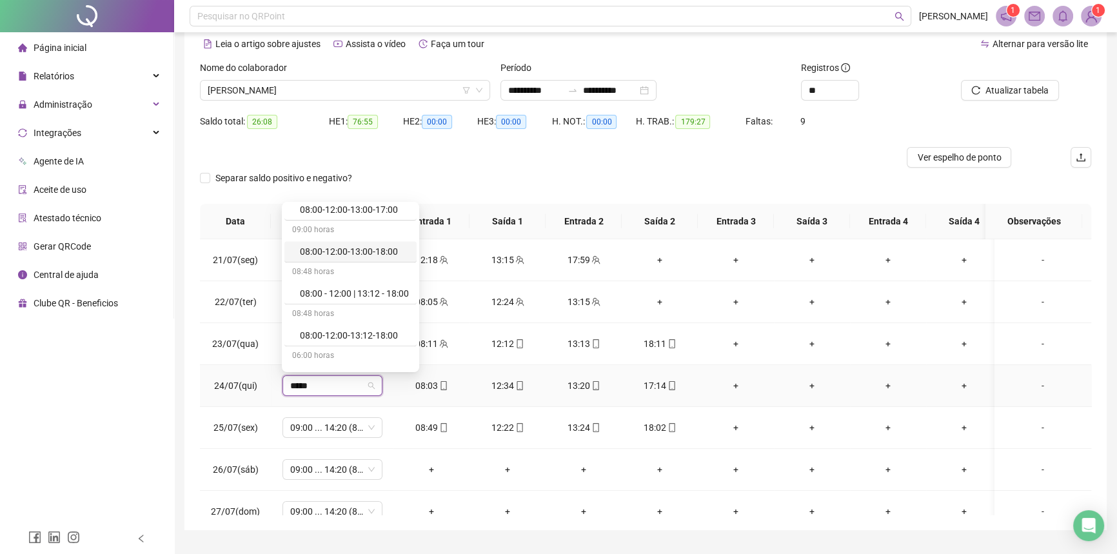
click at [349, 250] on div "08:00-12:00-13:00-18:00" at bounding box center [354, 251] width 109 height 14
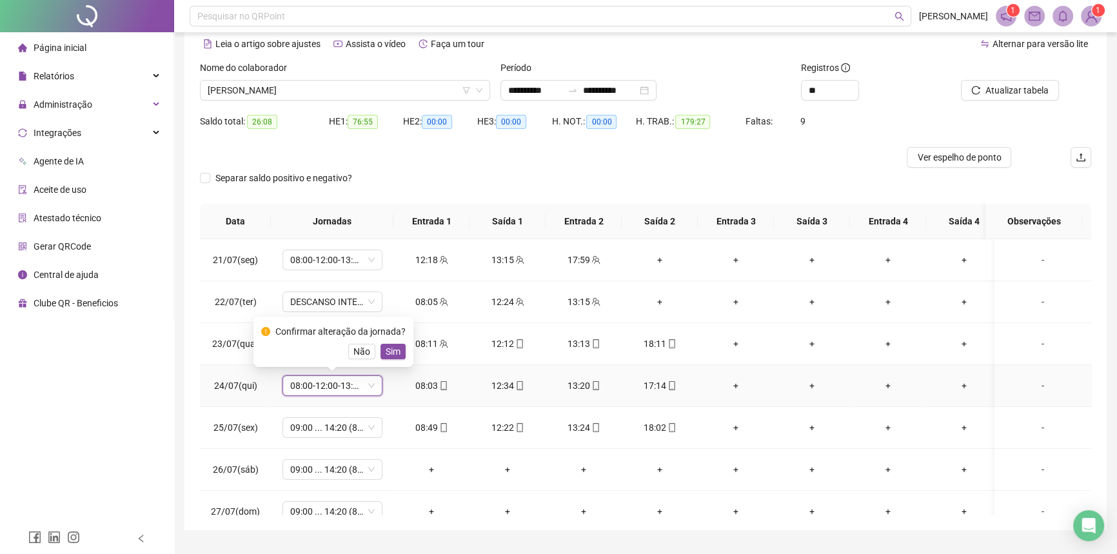
click at [393, 349] on span "Sim" at bounding box center [393, 351] width 15 height 14
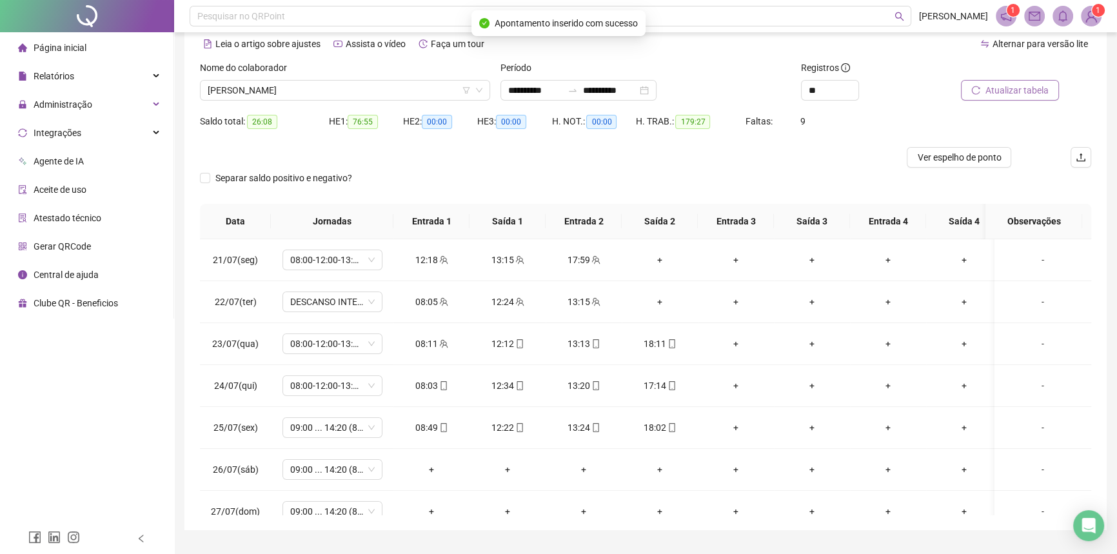
click at [1003, 93] on span "Atualizar tabela" at bounding box center [1016, 90] width 63 height 14
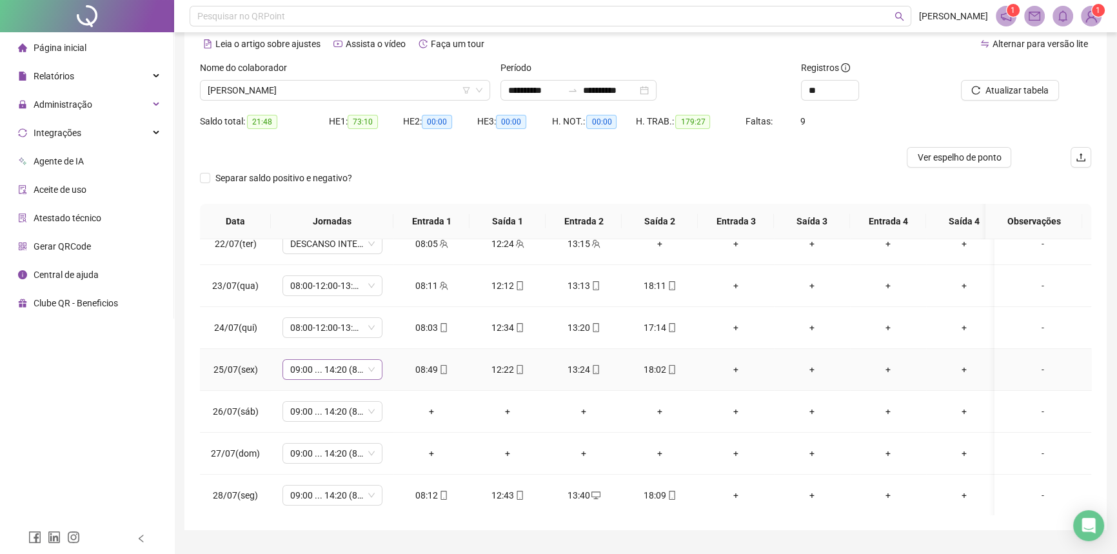
click at [328, 371] on span "09:00 ... 14:20 (8 HORAS)" at bounding box center [332, 369] width 84 height 19
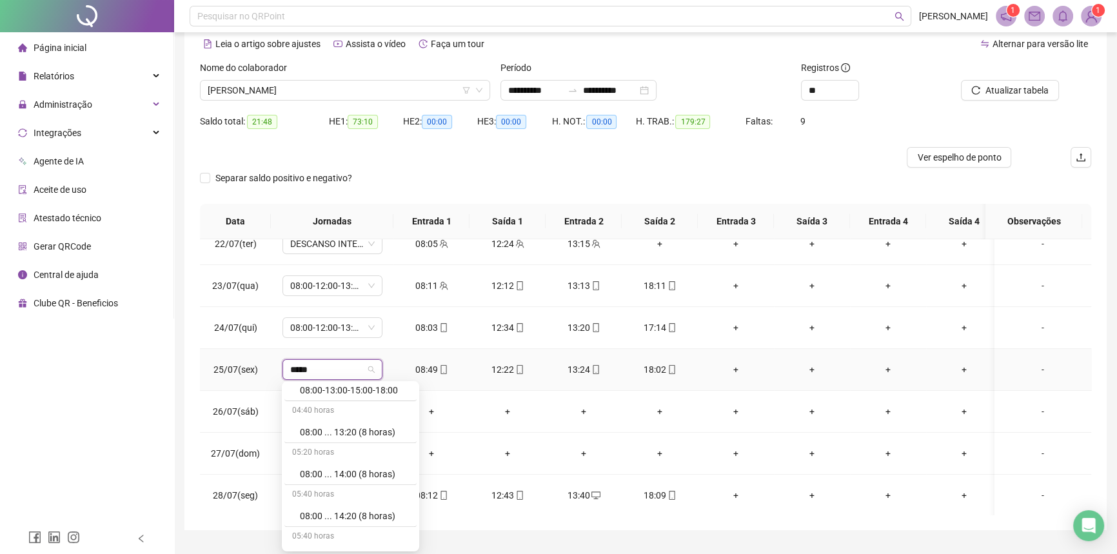
scroll to position [1257, 0]
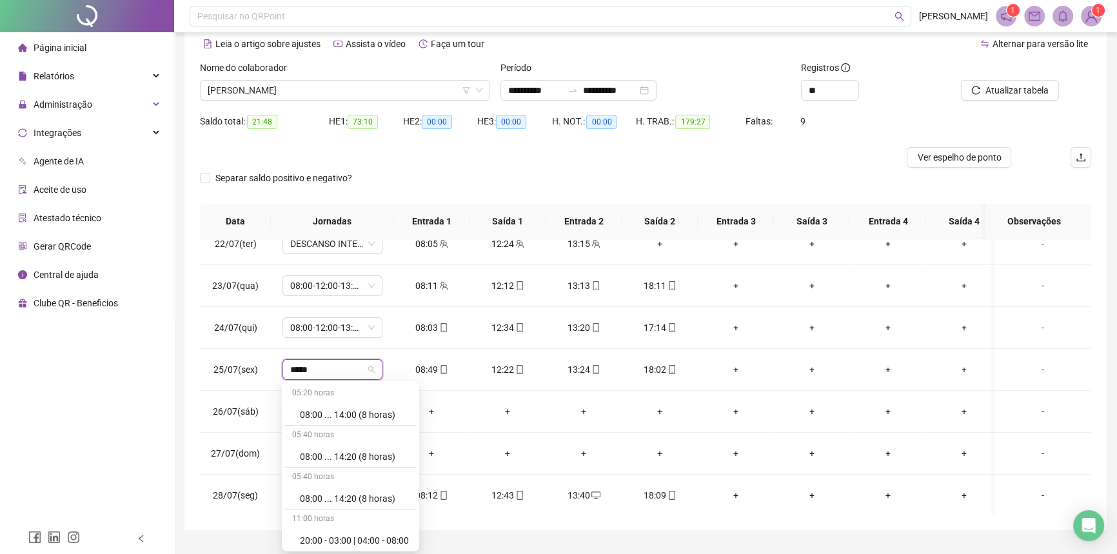
type input "*****"
click at [336, 368] on span "09:00 ... 14:20 (8 HORAS)" at bounding box center [332, 369] width 84 height 19
type input "*****"
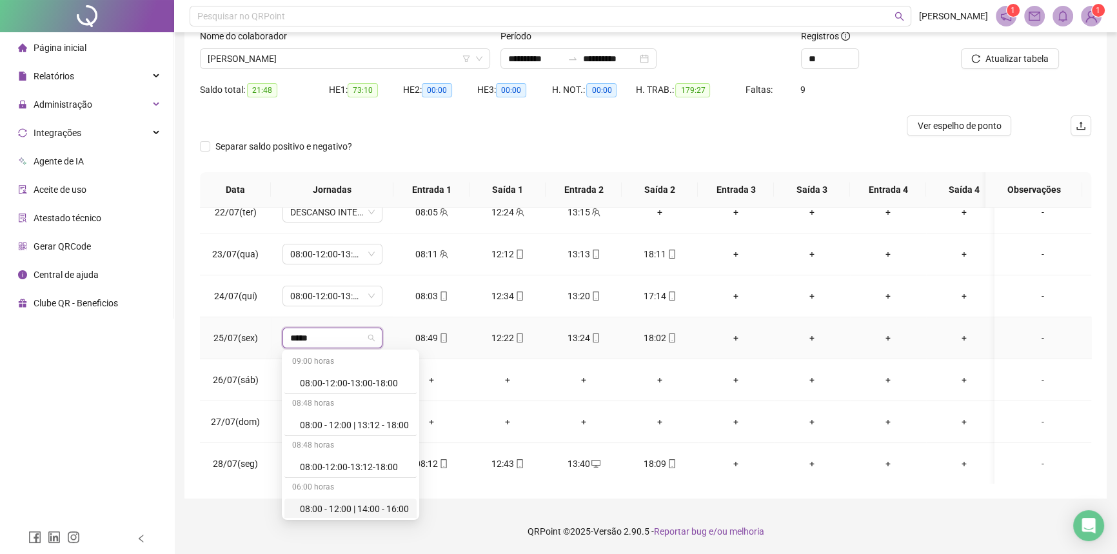
scroll to position [905, 0]
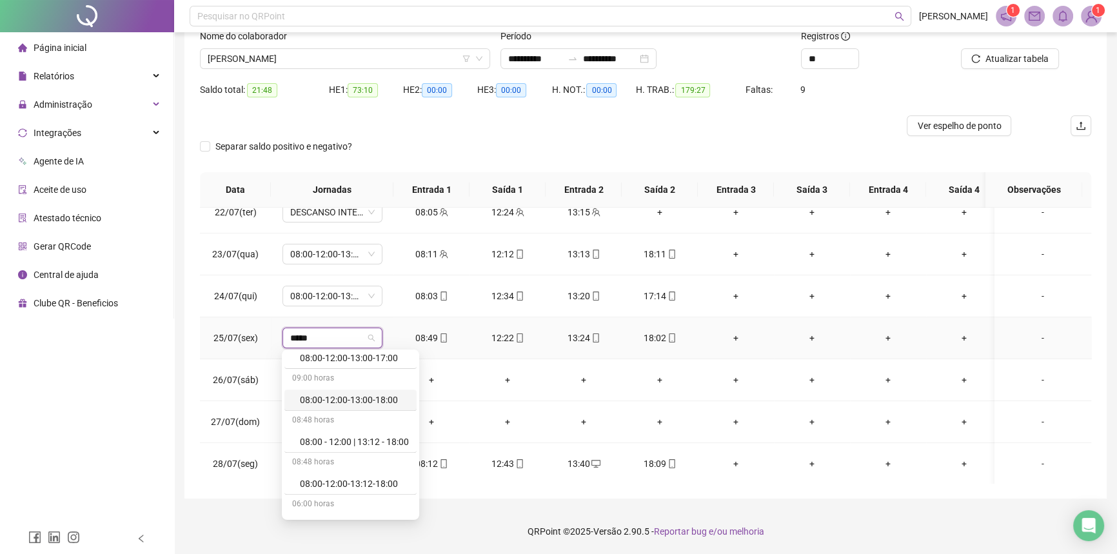
click at [355, 399] on div "08:00-12:00-13:00-18:00" at bounding box center [354, 400] width 109 height 14
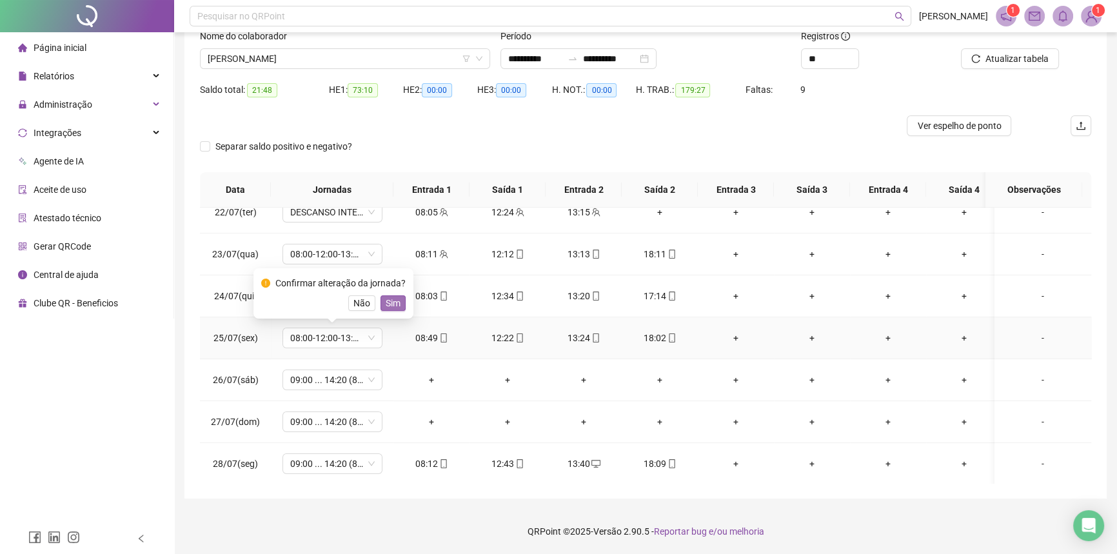
click at [394, 300] on span "Sim" at bounding box center [393, 303] width 15 height 14
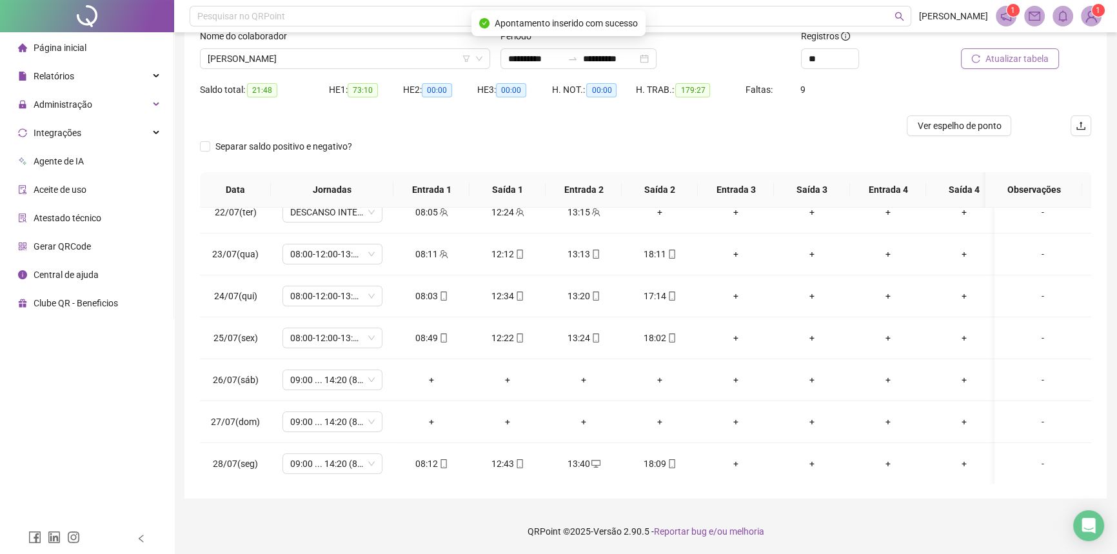
click at [1006, 52] on span "Atualizar tabela" at bounding box center [1016, 59] width 63 height 14
click at [335, 378] on span "09:00 ... 14:20 (8 HORAS)" at bounding box center [332, 379] width 84 height 19
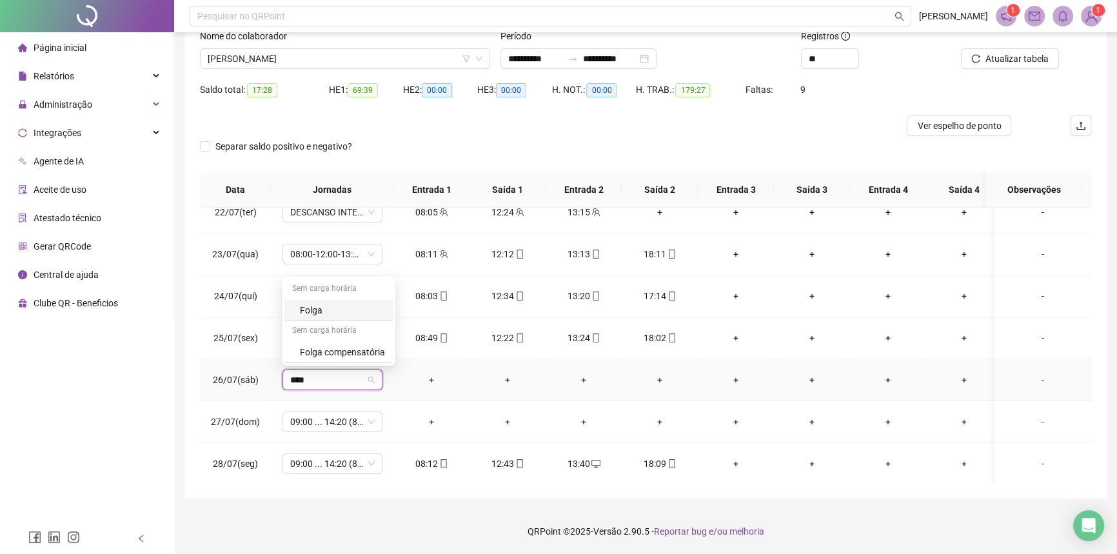
type input "*****"
click at [334, 315] on div "Folga" at bounding box center [342, 310] width 85 height 14
click at [398, 353] on div "Confirmar alteração da jornada? Não Sim" at bounding box center [333, 335] width 160 height 50
click at [395, 346] on span "Sim" at bounding box center [393, 345] width 15 height 14
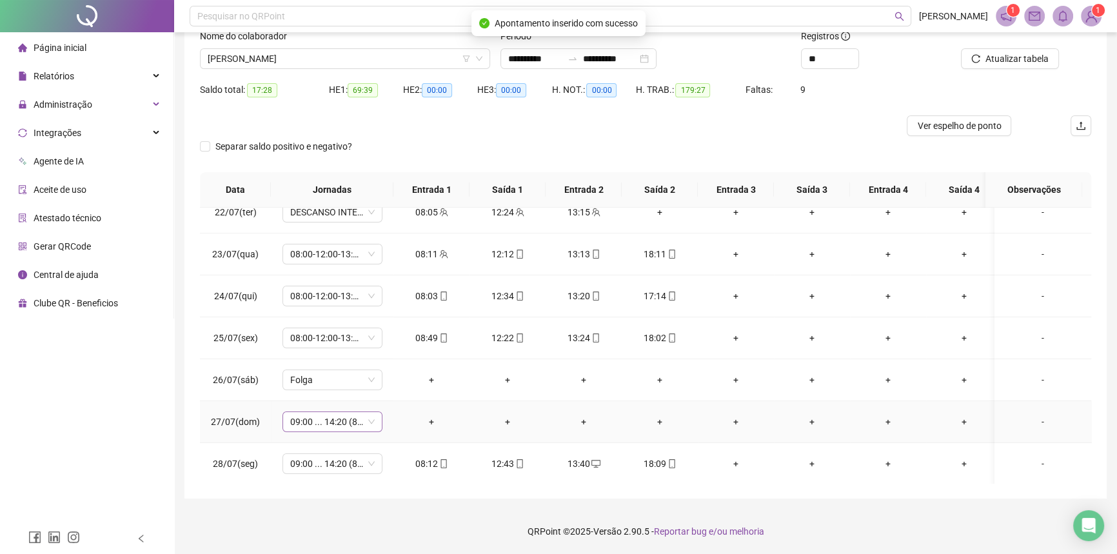
click at [306, 423] on span "09:00 ... 14:20 (8 HORAS)" at bounding box center [332, 421] width 84 height 19
type input "*****"
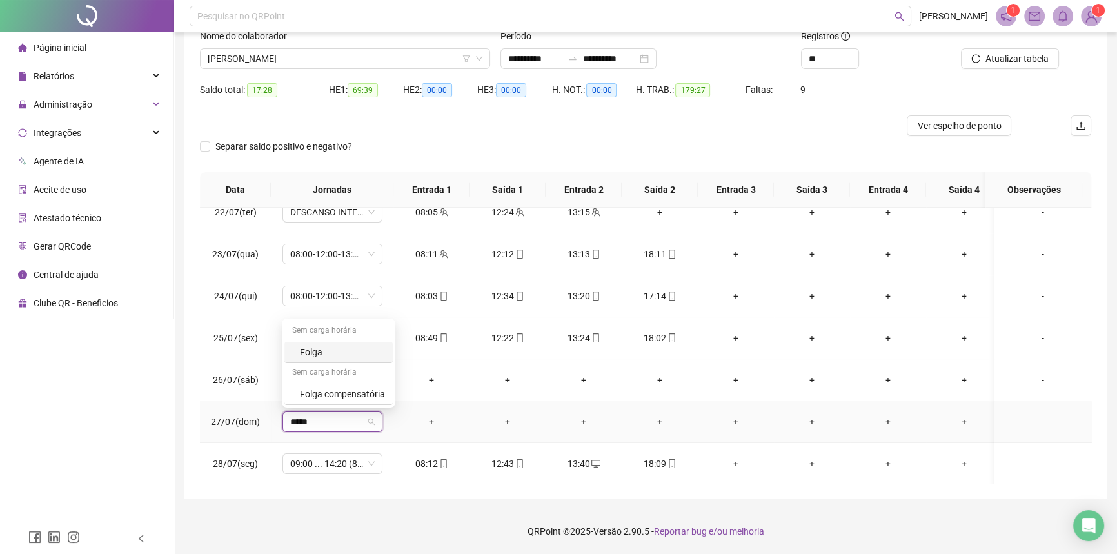
click at [322, 355] on div "Folga" at bounding box center [342, 352] width 85 height 14
click at [387, 397] on div "Confirmar alteração da jornada? Não Sim" at bounding box center [333, 377] width 160 height 50
click at [387, 393] on span "Sim" at bounding box center [393, 387] width 15 height 14
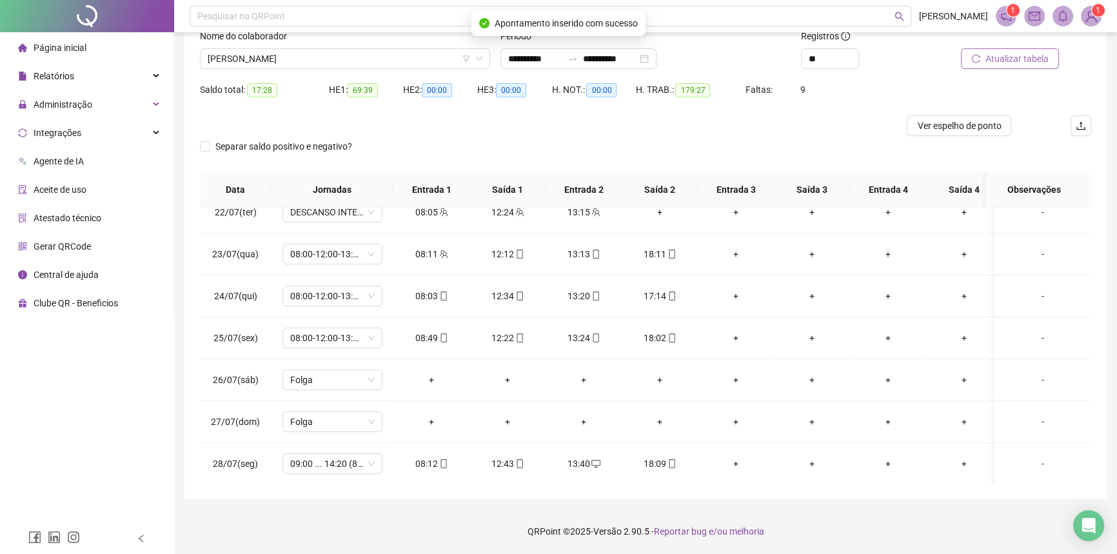
click at [992, 59] on span "Atualizar tabela" at bounding box center [1016, 59] width 63 height 14
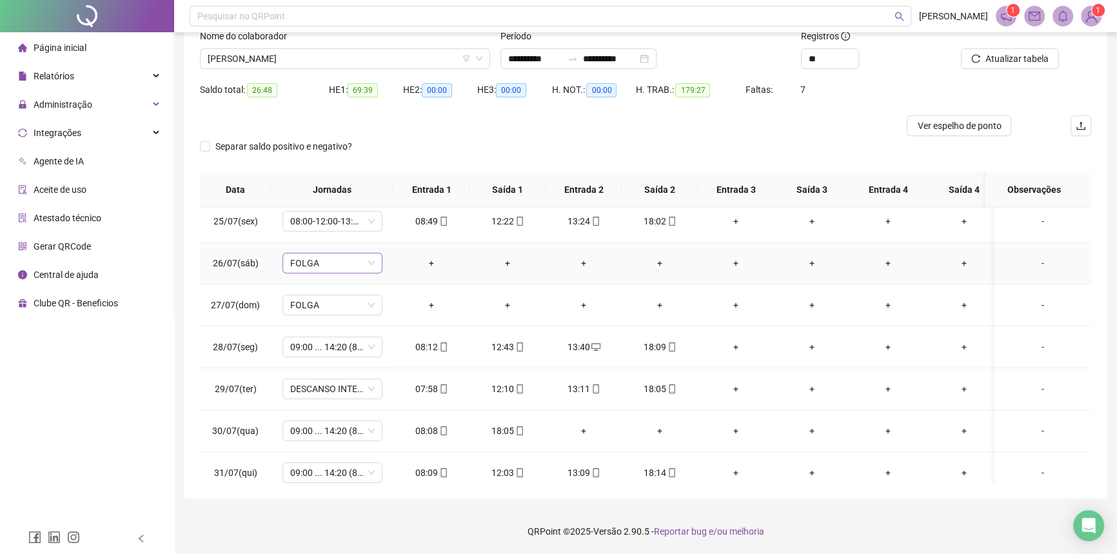
scroll to position [175, 0]
click at [342, 346] on span "09:00 ... 14:20 (8 HORAS)" at bounding box center [332, 346] width 84 height 19
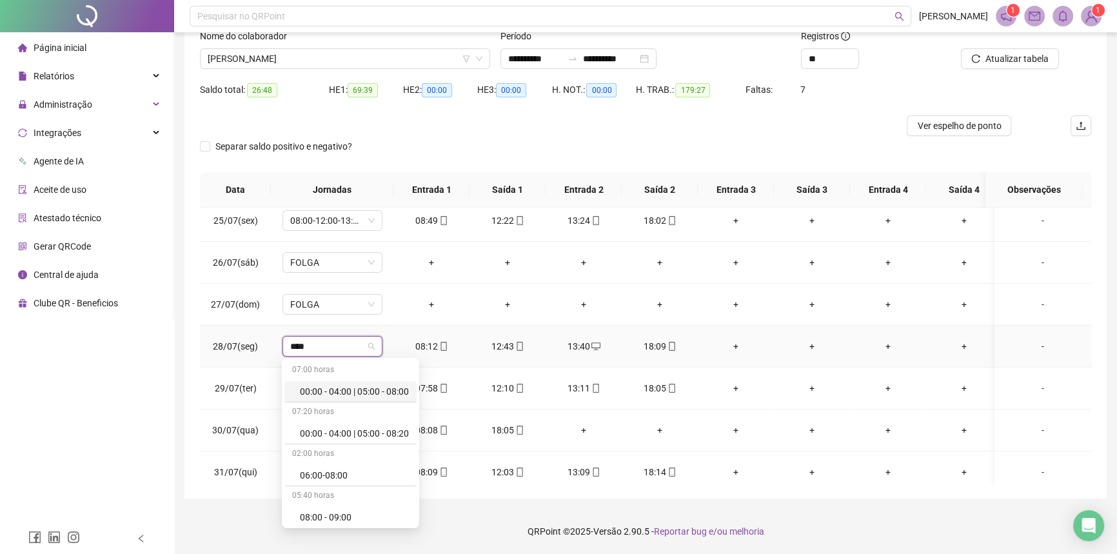
type input "*****"
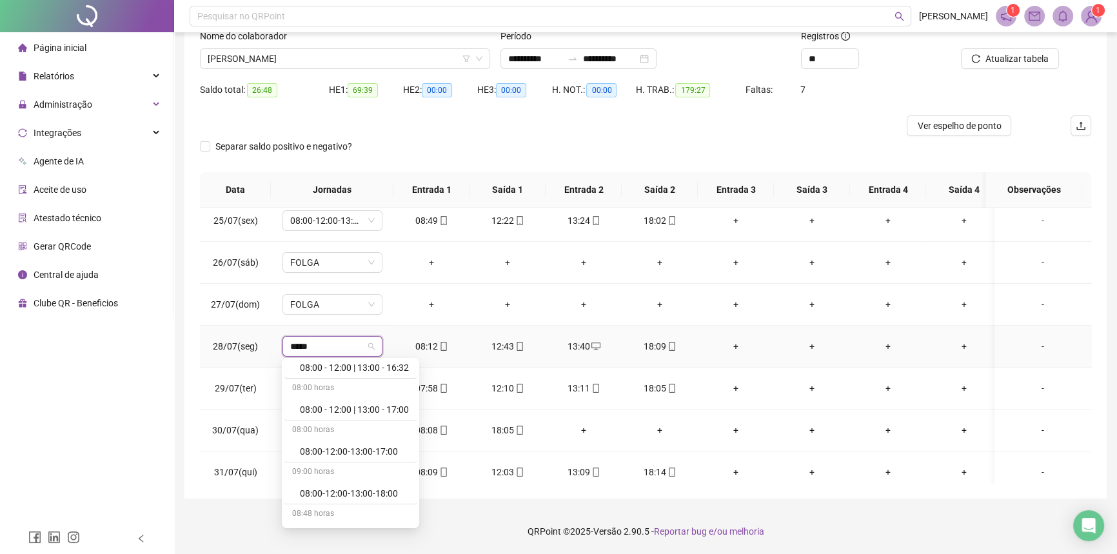
scroll to position [938, 0]
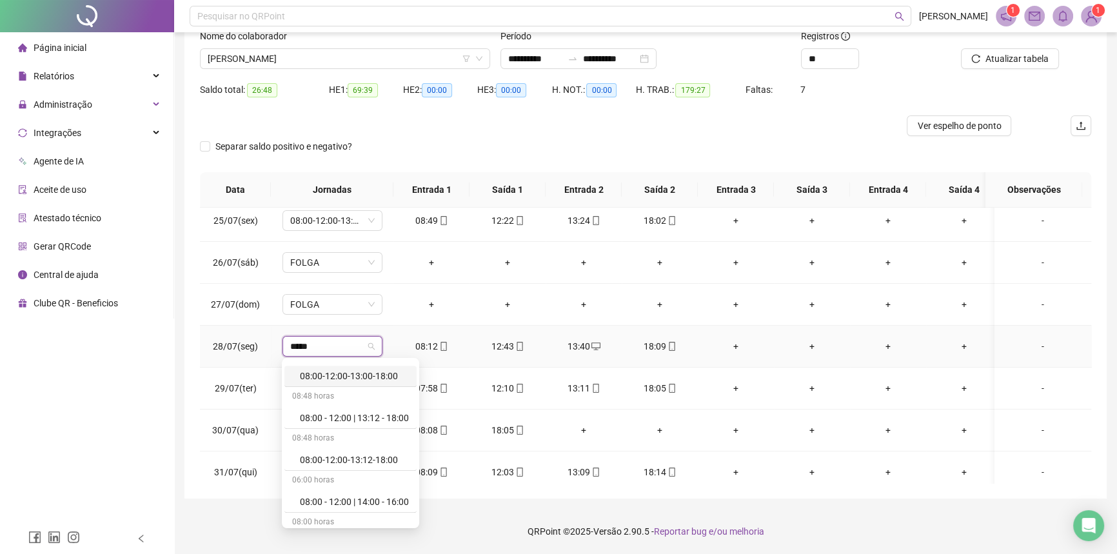
click at [366, 369] on div "08:00-12:00-13:00-18:00" at bounding box center [354, 376] width 109 height 14
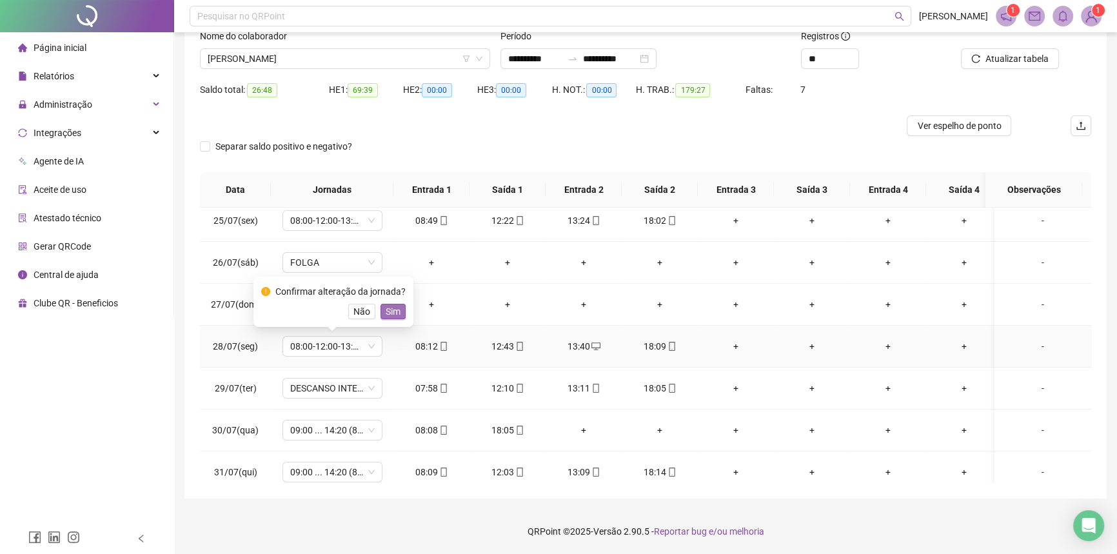
click at [400, 311] on button "Sim" at bounding box center [392, 311] width 25 height 15
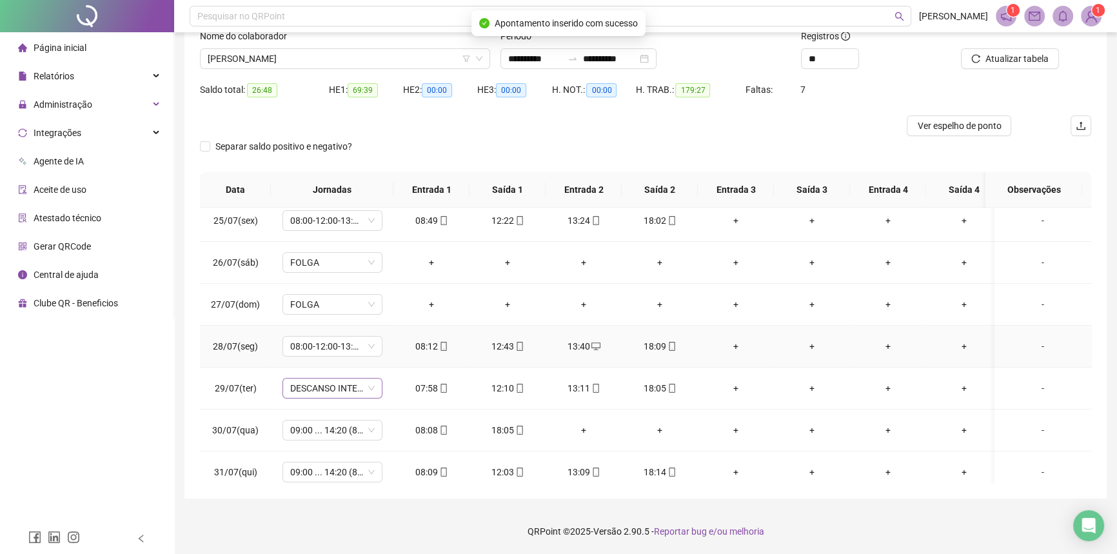
click at [320, 390] on span "DESCANSO INTER-JORNADA" at bounding box center [332, 387] width 84 height 19
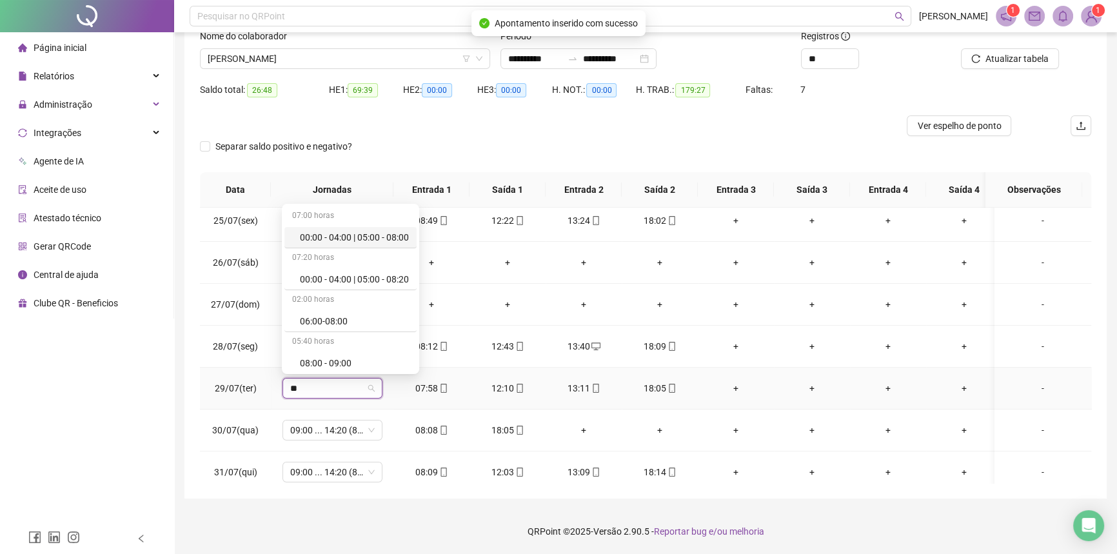
type input "***"
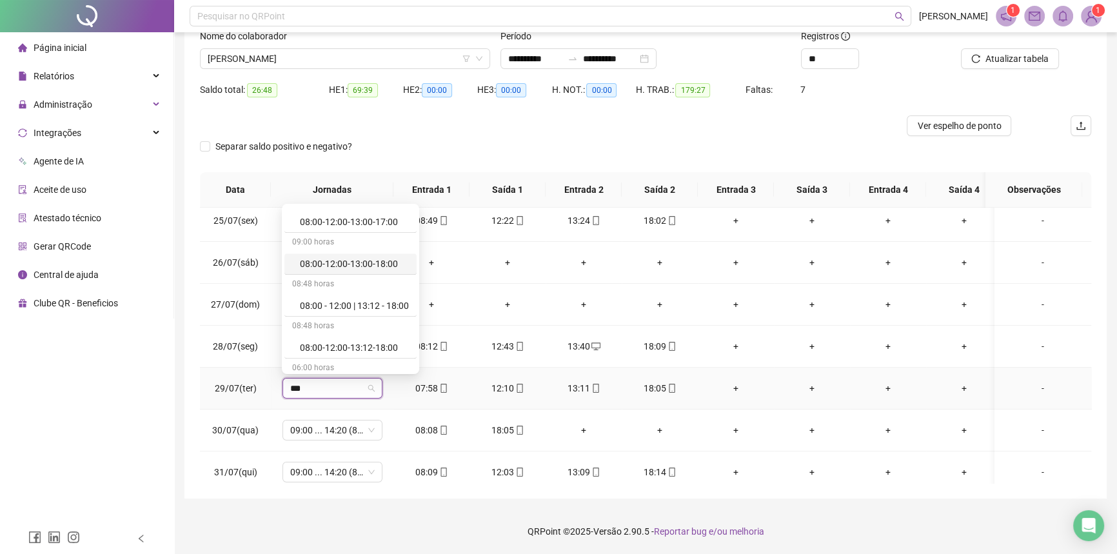
click at [357, 260] on div "08:00-12:00-13:00-18:00" at bounding box center [354, 264] width 109 height 14
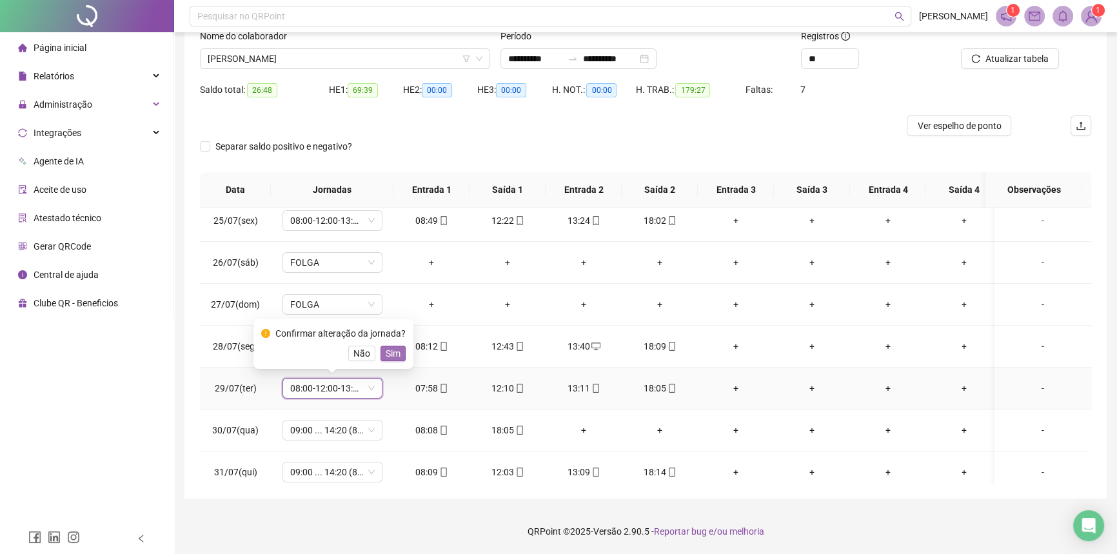
click at [387, 350] on span "Sim" at bounding box center [393, 353] width 15 height 14
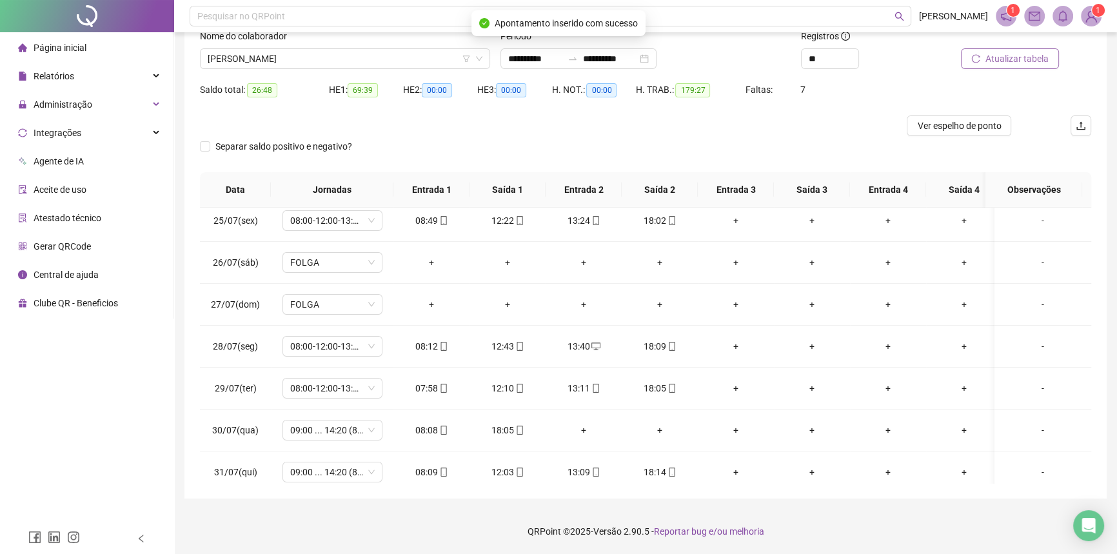
click at [997, 66] on button "Atualizar tabela" at bounding box center [1010, 58] width 98 height 21
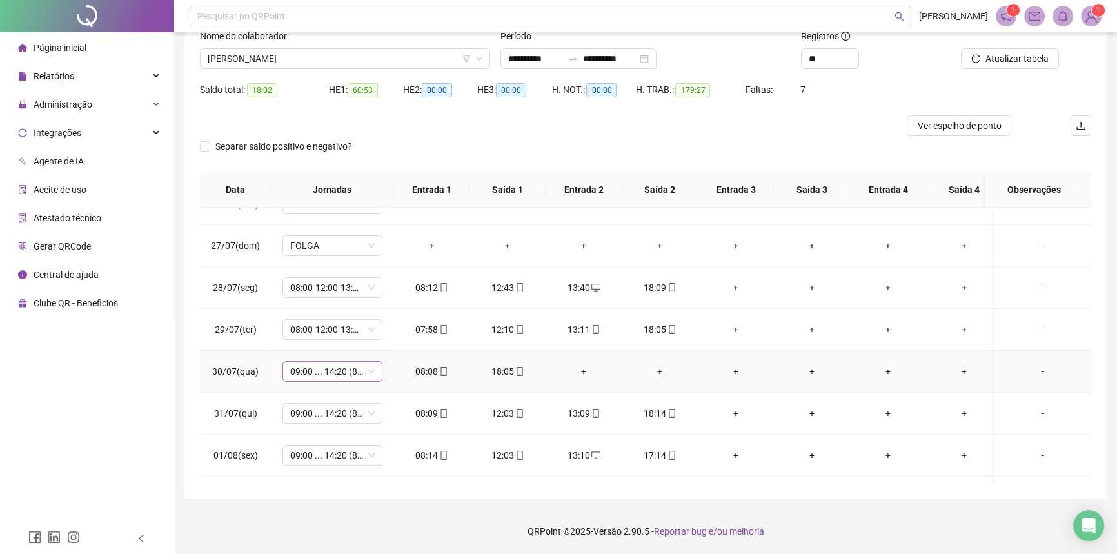
click at [319, 374] on span "09:00 ... 14:20 (8 HORAS)" at bounding box center [332, 371] width 84 height 19
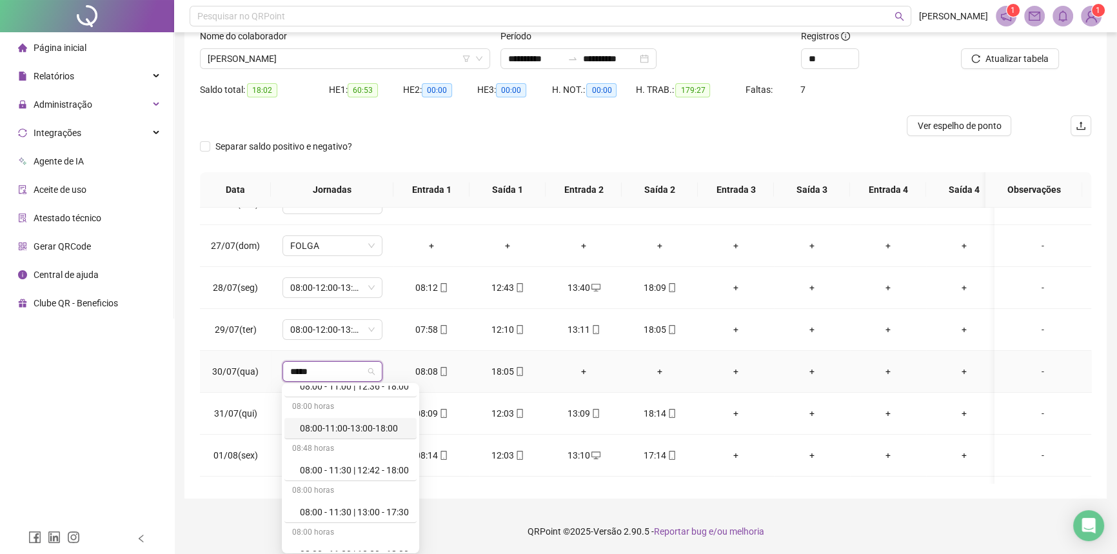
scroll to position [469, 0]
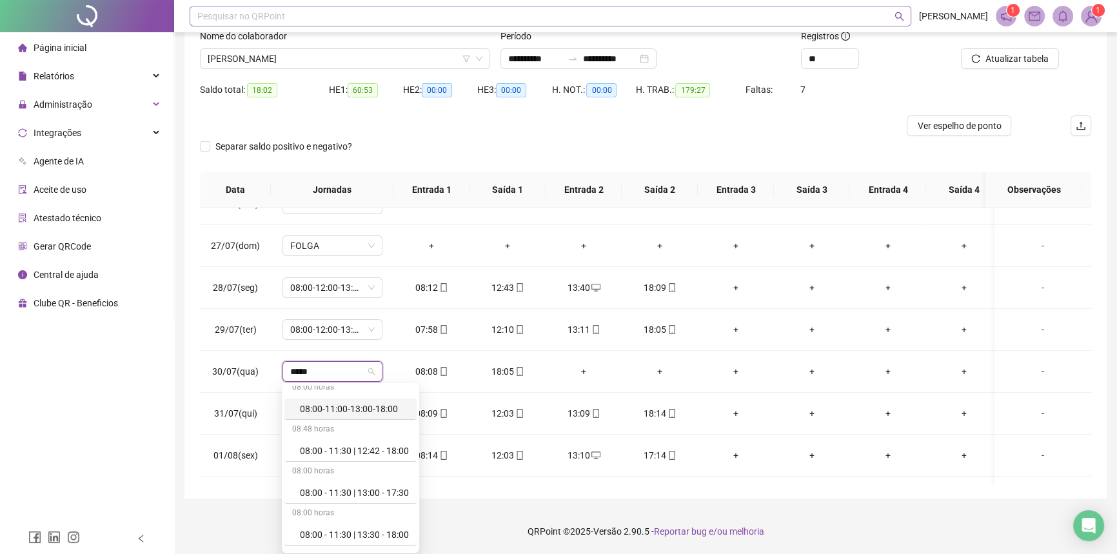
type input "*****"
click at [338, 373] on span "09:00 ... 14:20 (8 HORAS)" at bounding box center [332, 371] width 84 height 19
type input "**"
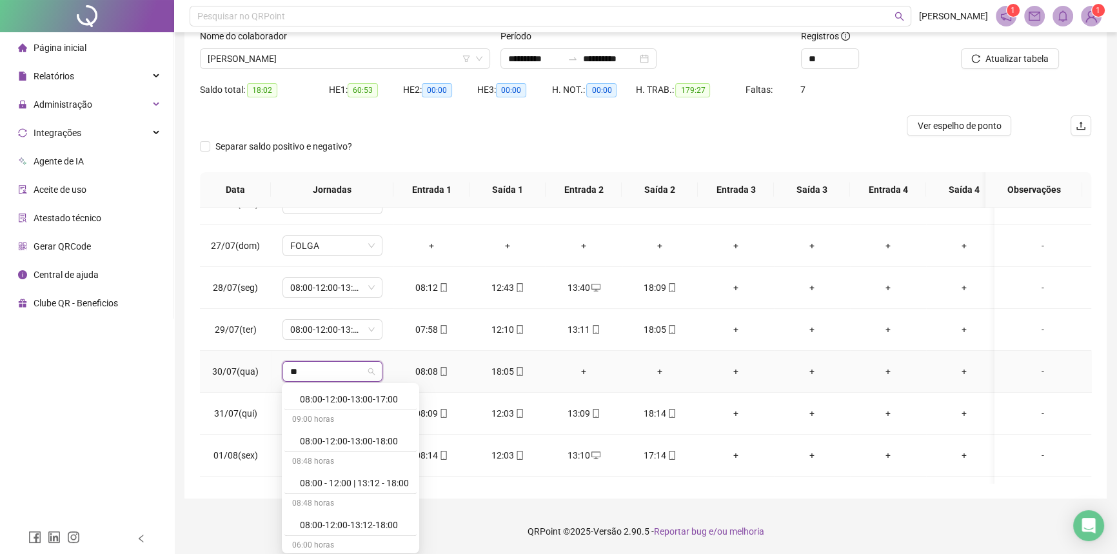
scroll to position [881, 0]
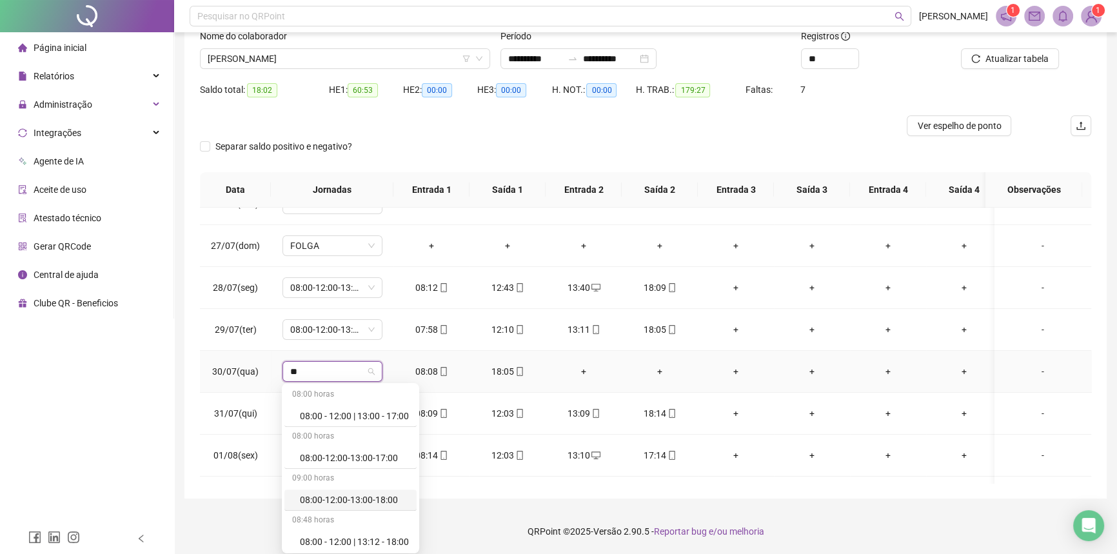
click at [340, 493] on div "08:00-12:00-13:00-18:00" at bounding box center [354, 500] width 109 height 14
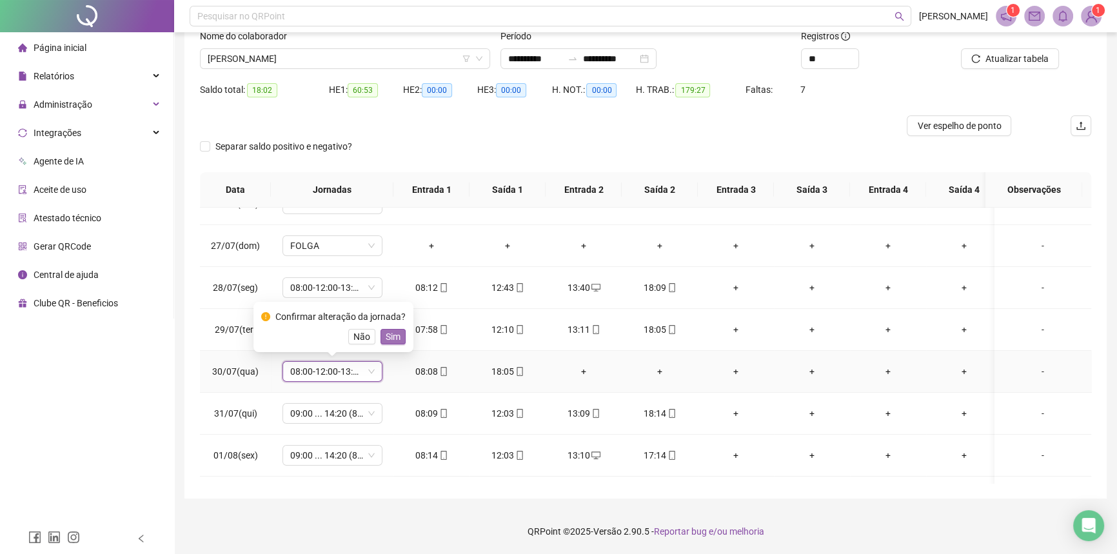
click at [393, 338] on span "Sim" at bounding box center [393, 336] width 15 height 14
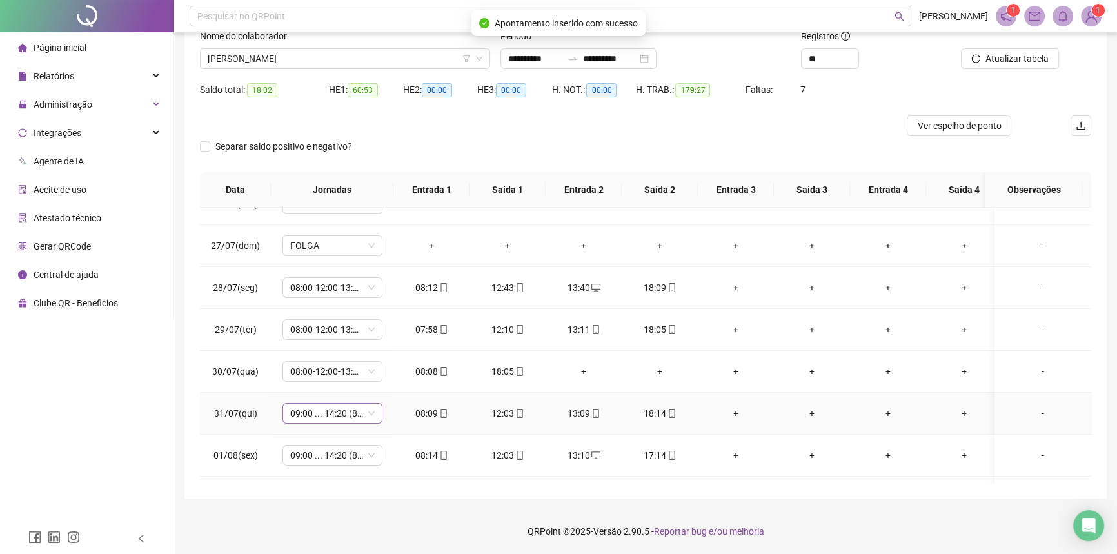
click at [320, 410] on span "09:00 ... 14:20 (8 HORAS)" at bounding box center [332, 413] width 84 height 19
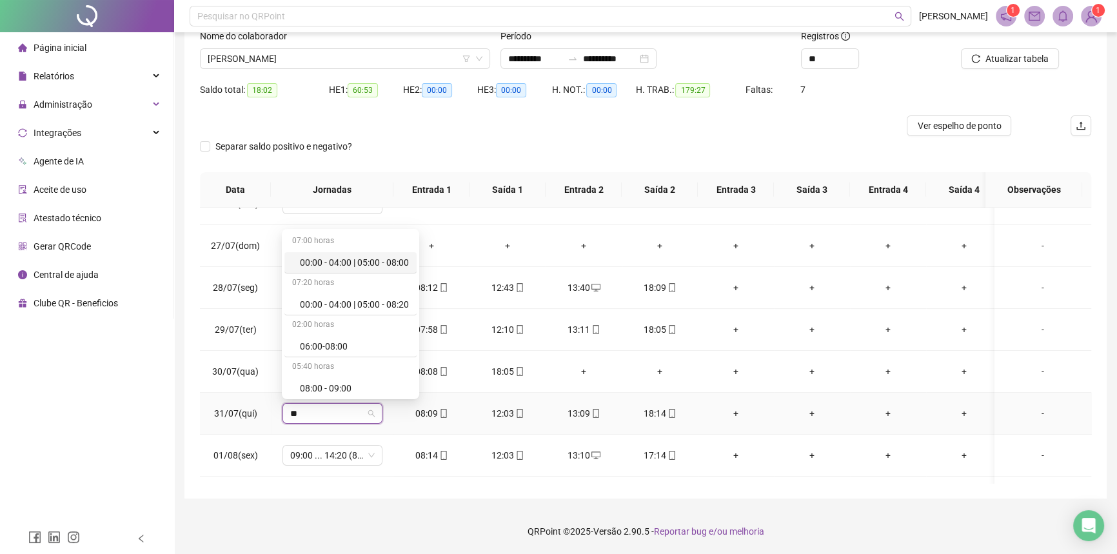
type input "***"
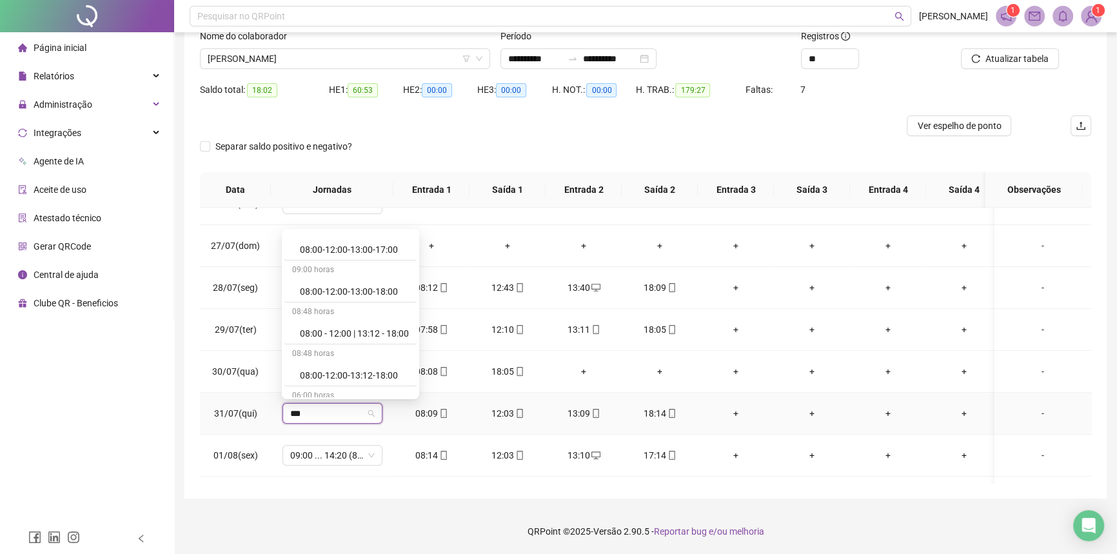
scroll to position [938, 0]
click at [349, 300] on div "08:48 horas" at bounding box center [350, 310] width 132 height 21
click at [351, 290] on div "08:00-12:00-13:00-18:00" at bounding box center [354, 289] width 109 height 14
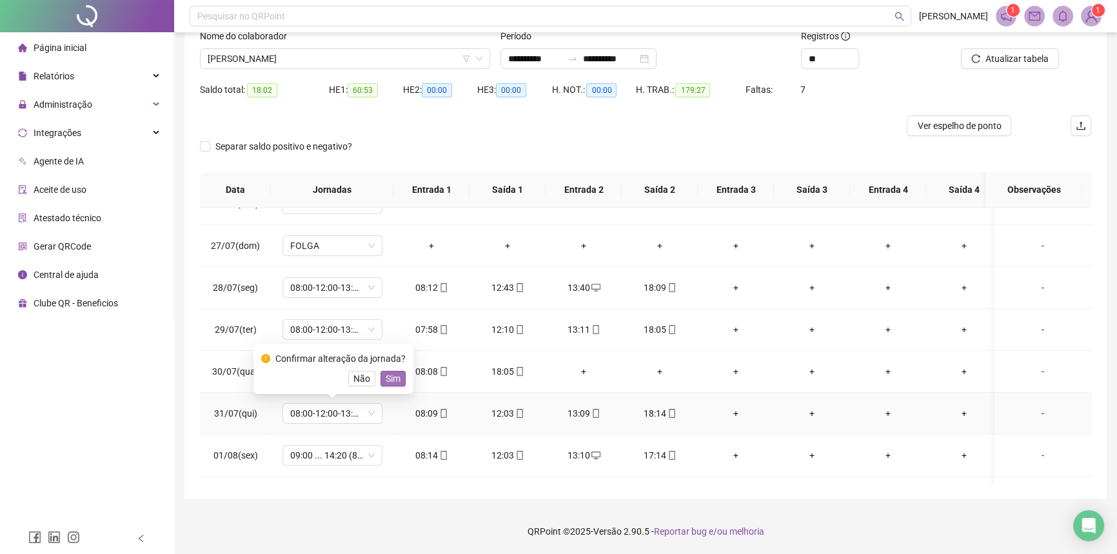
click at [389, 378] on span "Sim" at bounding box center [393, 378] width 15 height 14
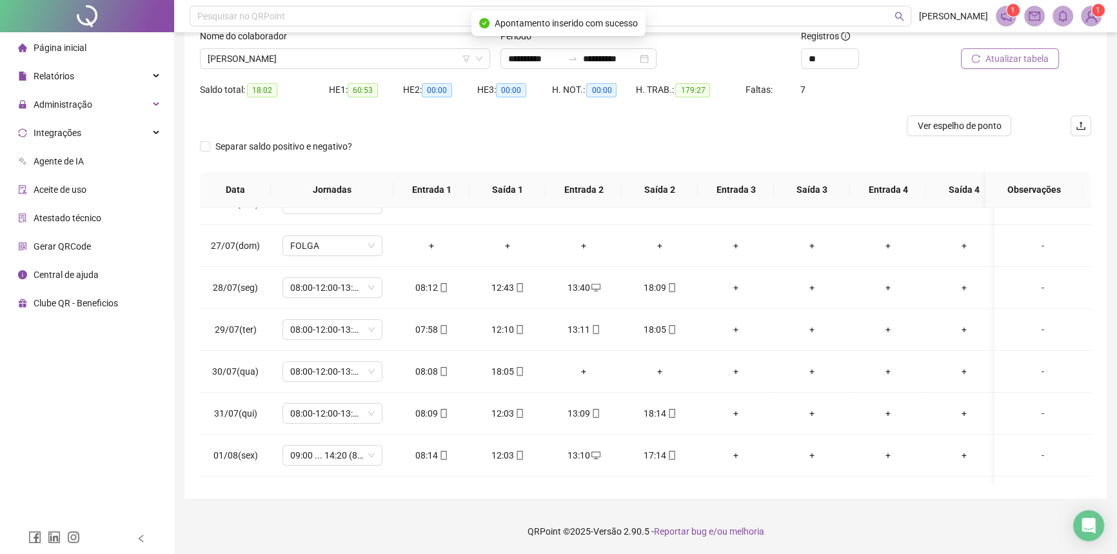
click at [999, 59] on span "Atualizar tabela" at bounding box center [1016, 59] width 63 height 14
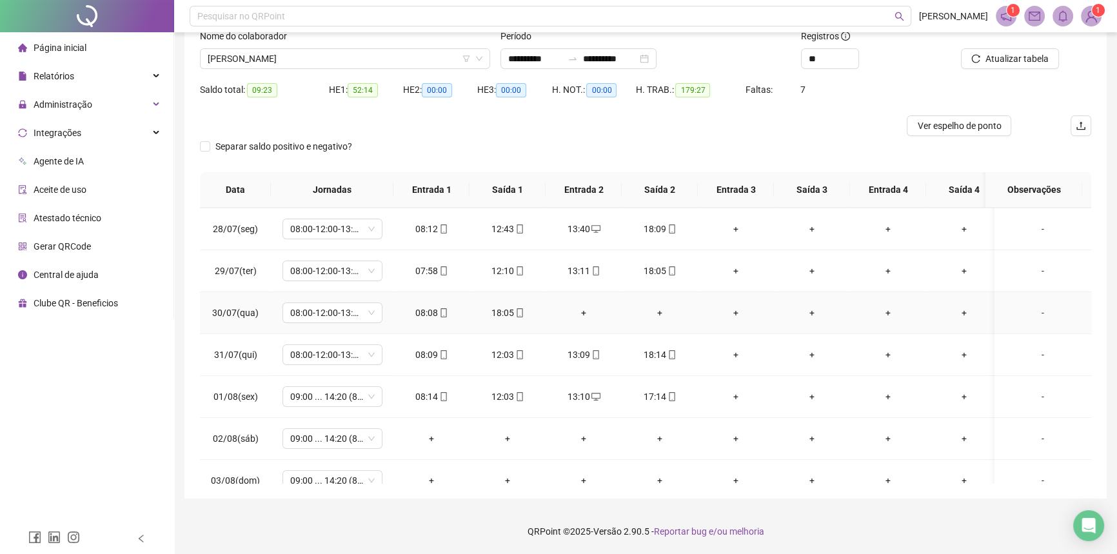
click at [520, 308] on icon "mobile" at bounding box center [519, 312] width 6 height 9
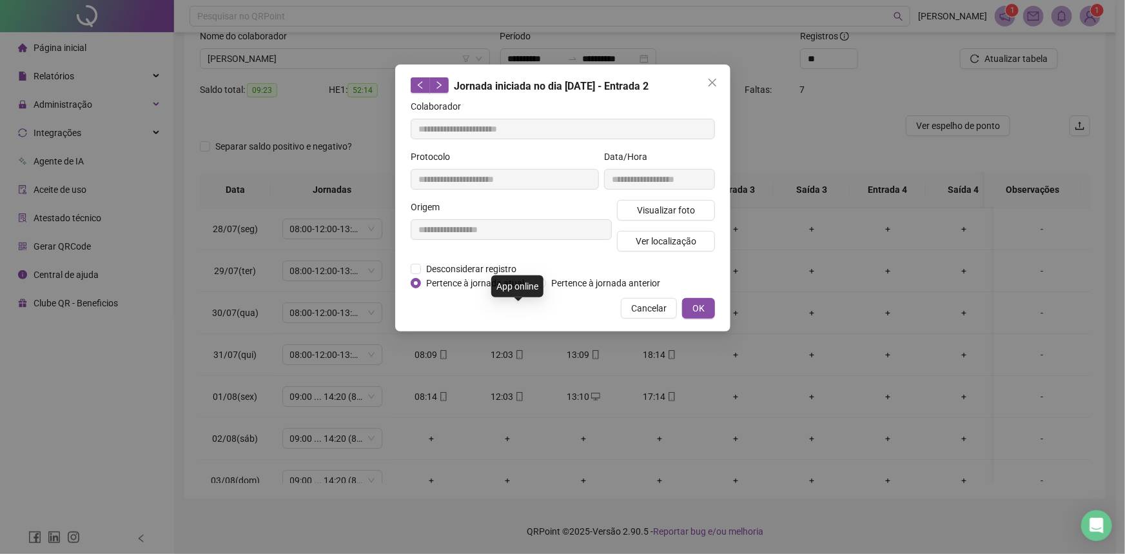
type input "**********"
click at [663, 204] on span "Visualizar foto" at bounding box center [665, 210] width 58 height 14
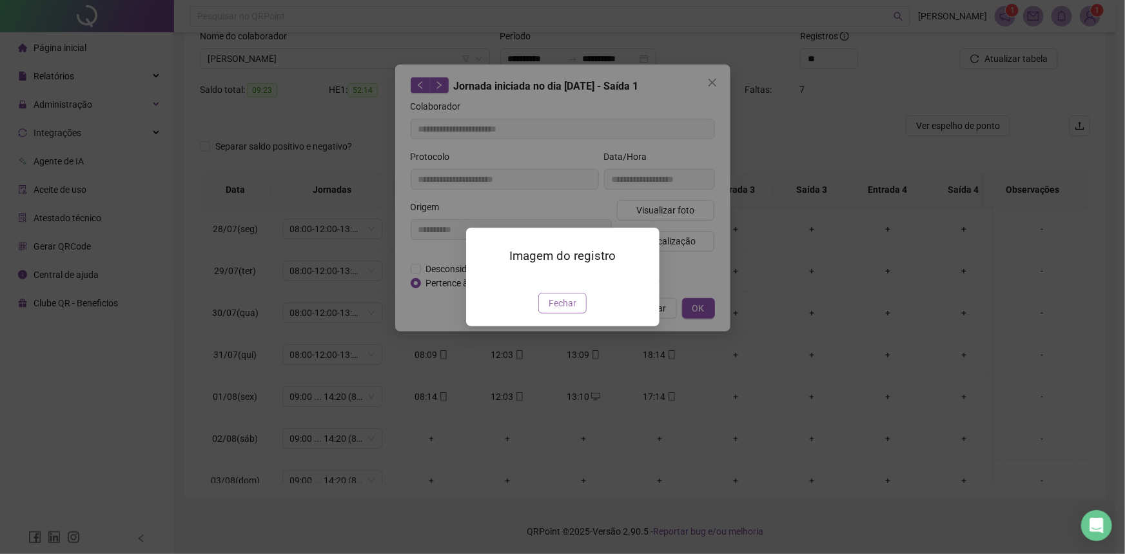
click at [547, 313] on button "Fechar" at bounding box center [562, 303] width 48 height 21
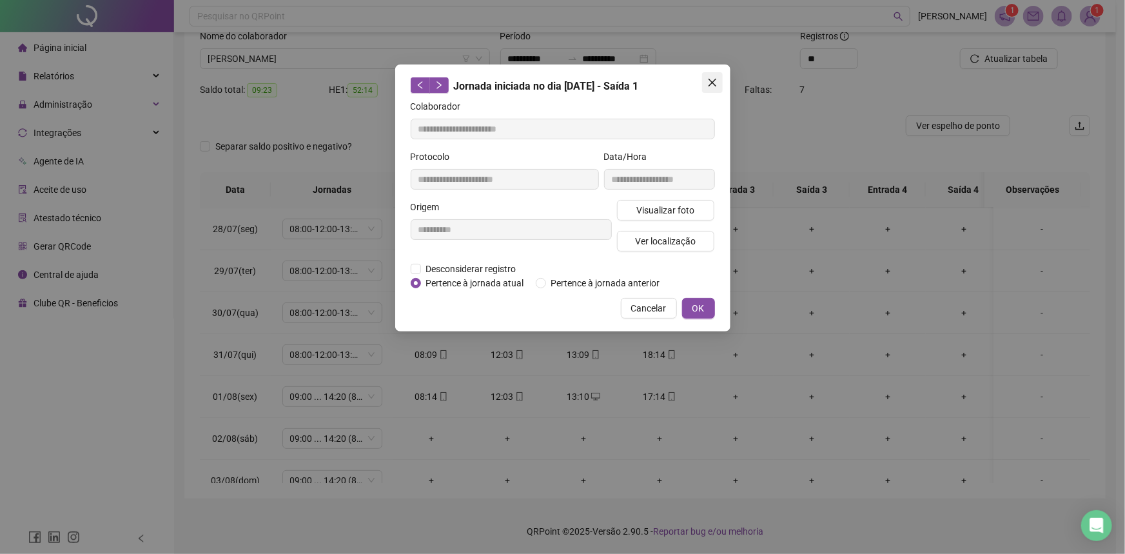
click at [714, 83] on icon "close" at bounding box center [712, 82] width 10 height 10
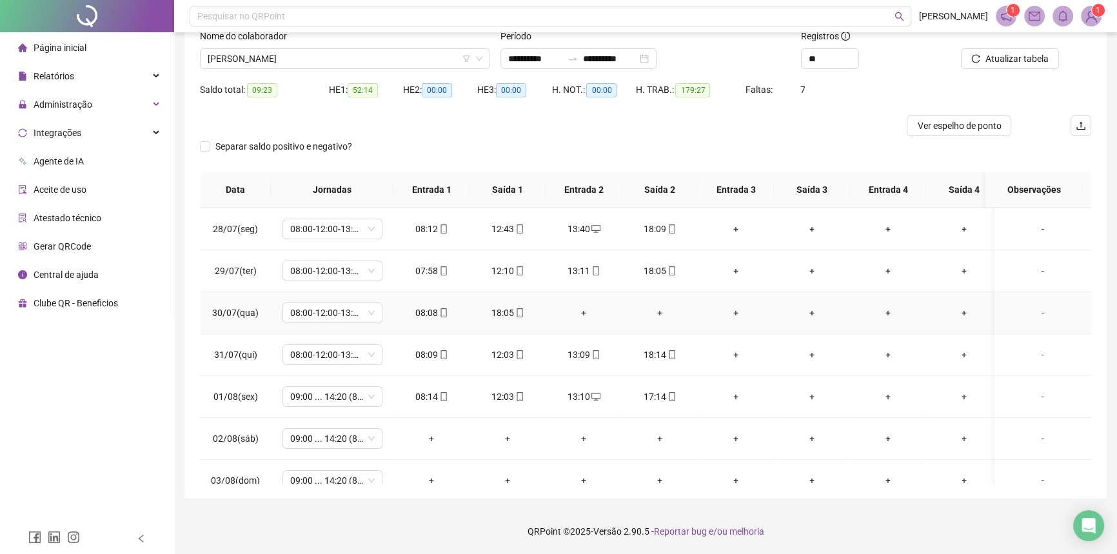
click at [440, 313] on icon "mobile" at bounding box center [443, 312] width 9 height 9
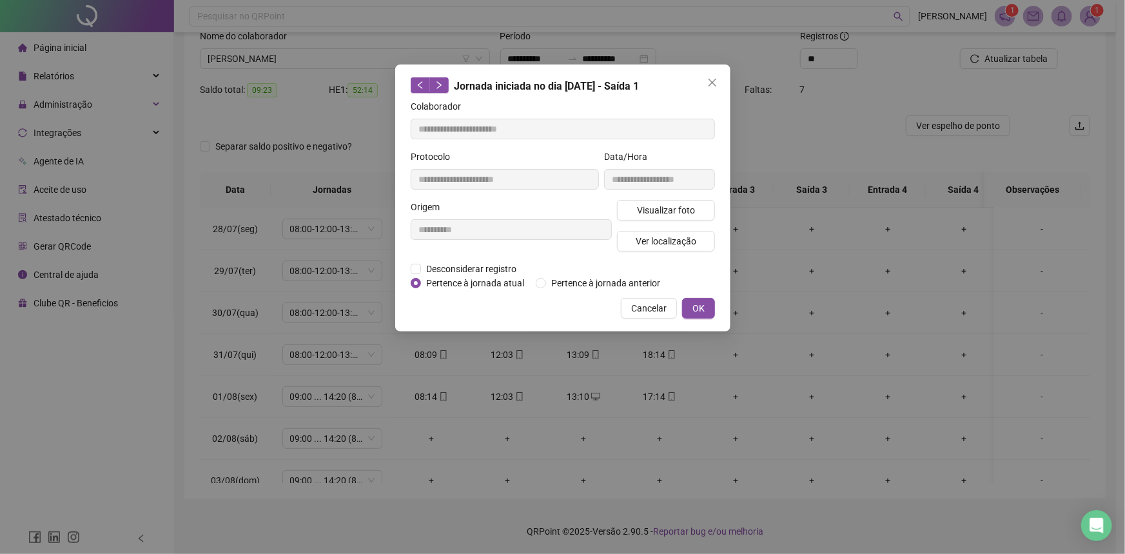
type input "**********"
click at [658, 208] on span "Visualizar foto" at bounding box center [665, 210] width 58 height 14
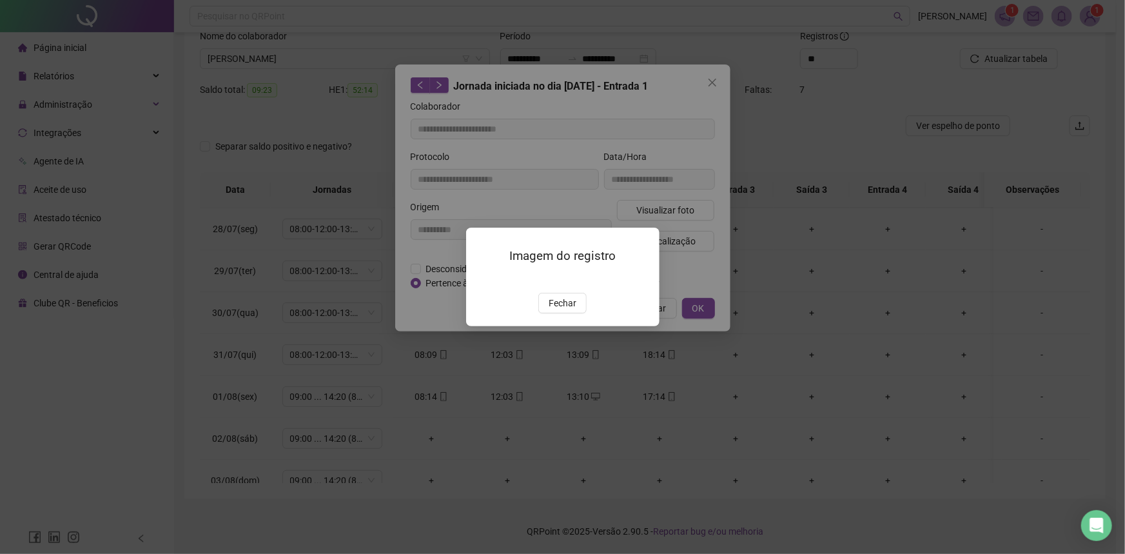
click at [573, 308] on span "Fechar" at bounding box center [563, 303] width 28 height 14
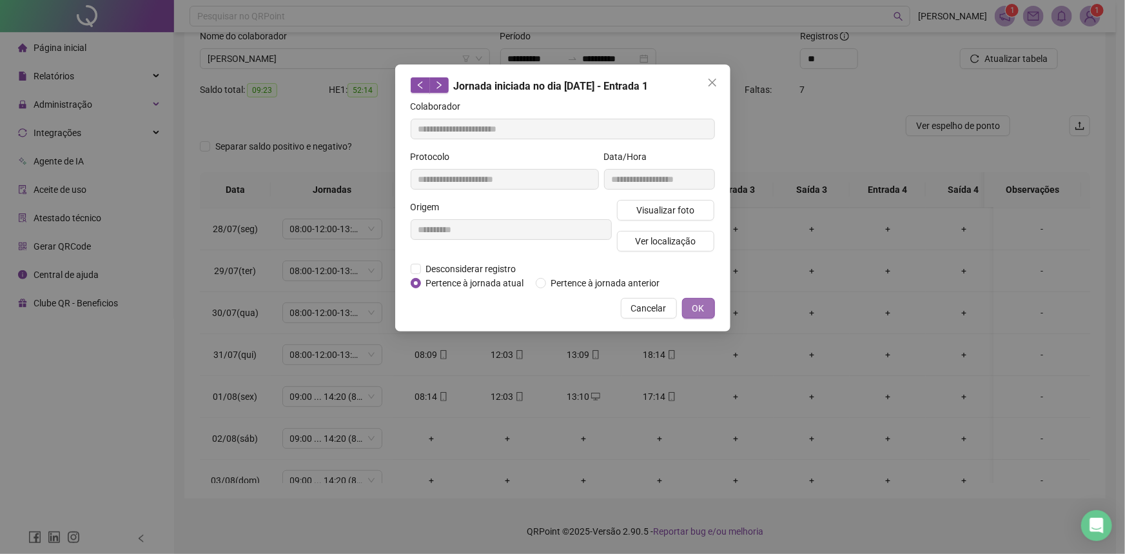
click at [689, 305] on button "OK" at bounding box center [698, 308] width 33 height 21
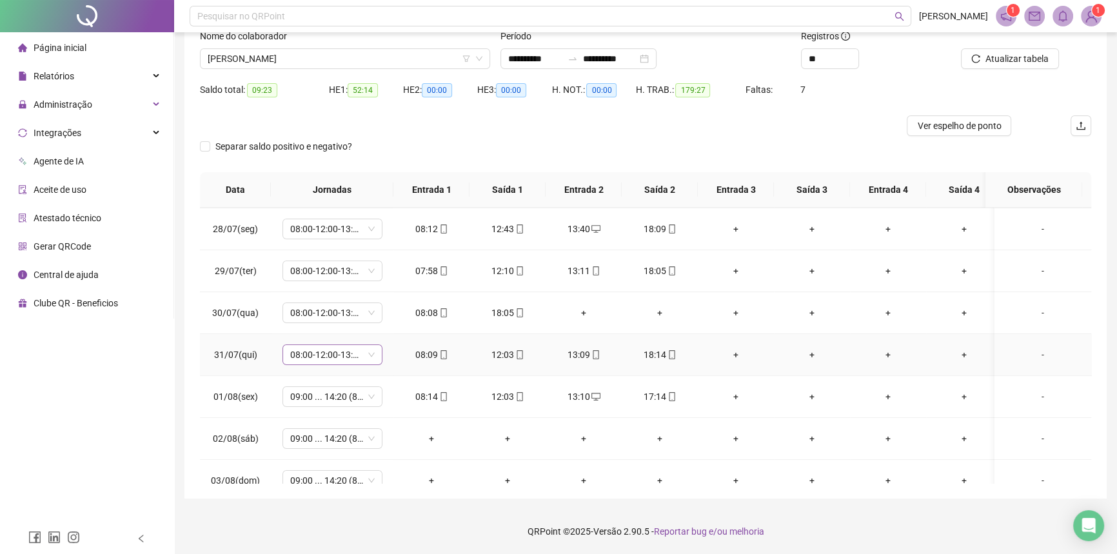
click at [346, 355] on span "08:00-12:00-13:00-18:00" at bounding box center [332, 354] width 84 height 19
type input "*****"
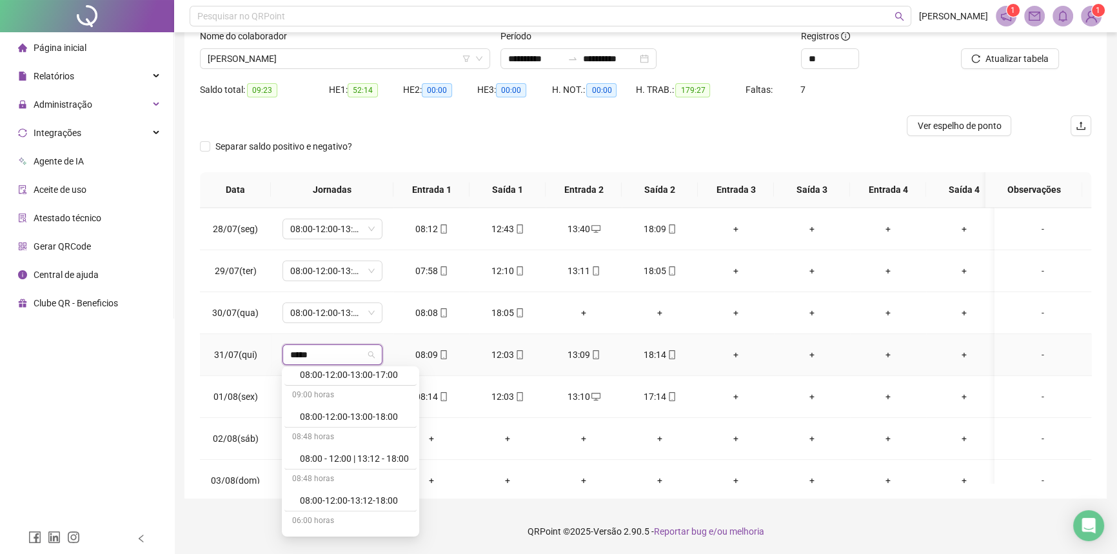
scroll to position [847, 0]
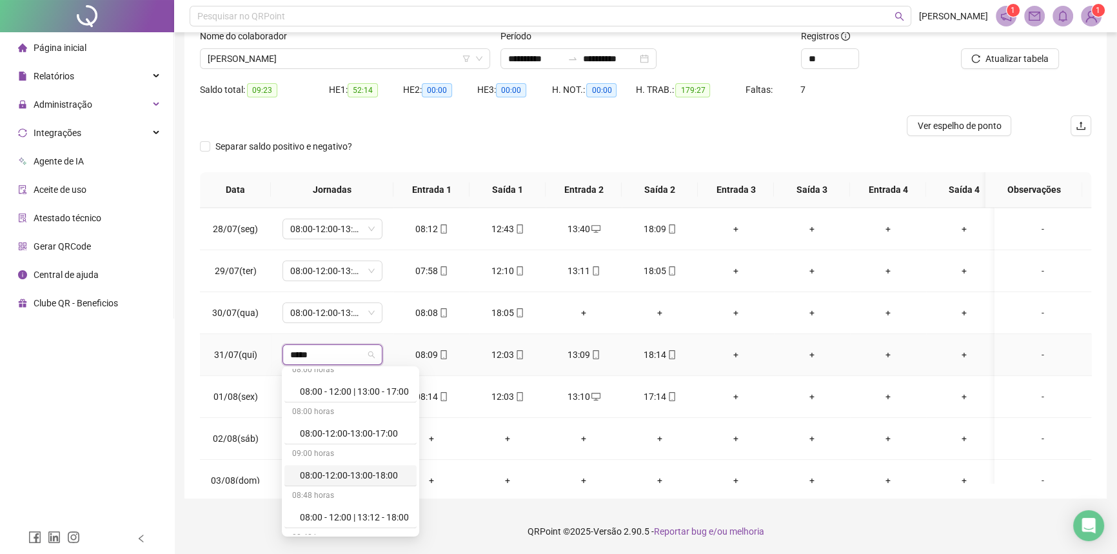
click at [357, 469] on div "08:00-12:00-13:00-18:00" at bounding box center [354, 475] width 109 height 14
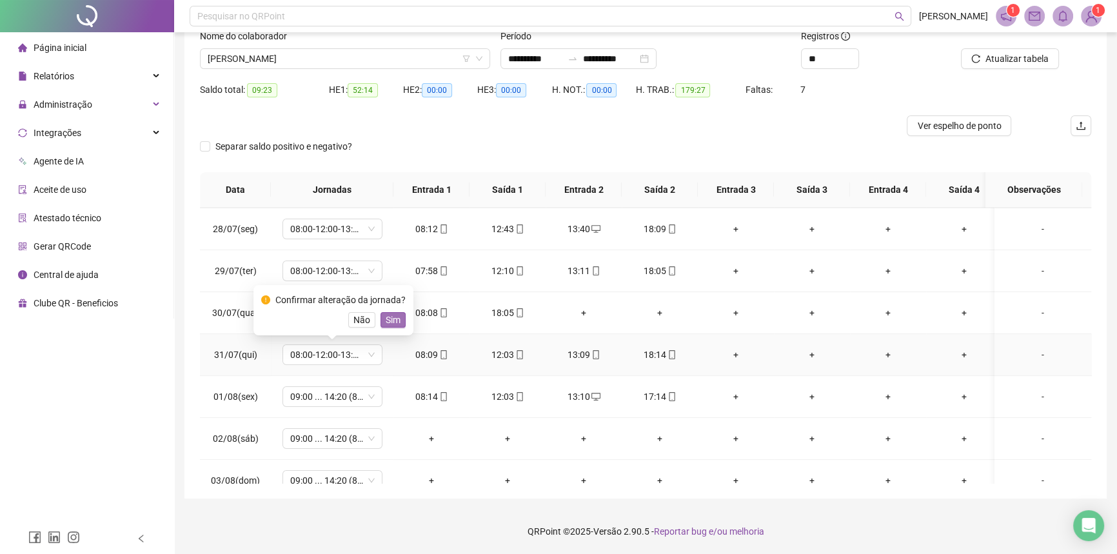
click at [395, 320] on span "Sim" at bounding box center [393, 320] width 15 height 14
click at [999, 57] on span "Atualizar tabela" at bounding box center [1016, 59] width 63 height 14
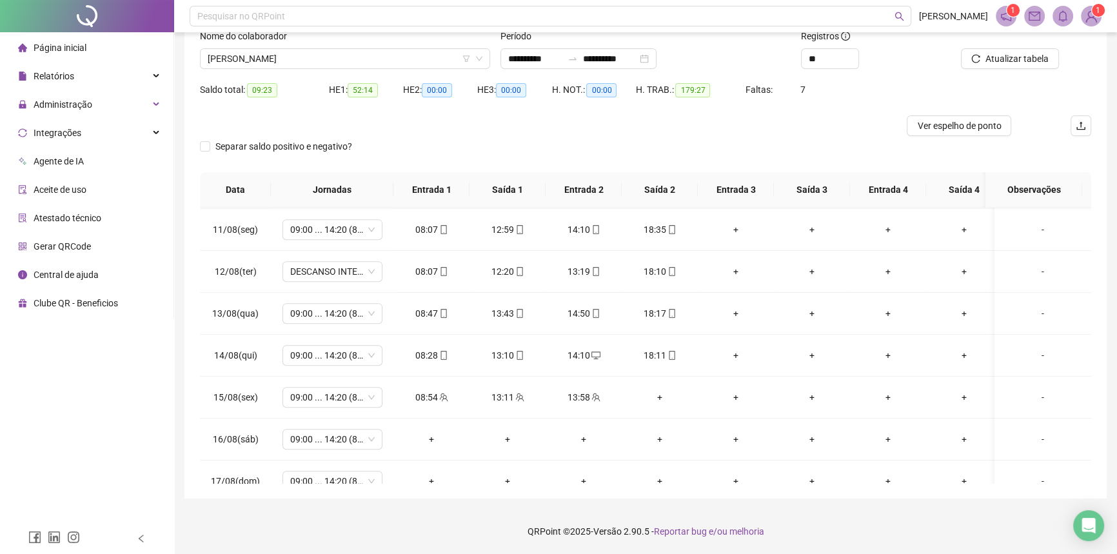
scroll to position [1030, 0]
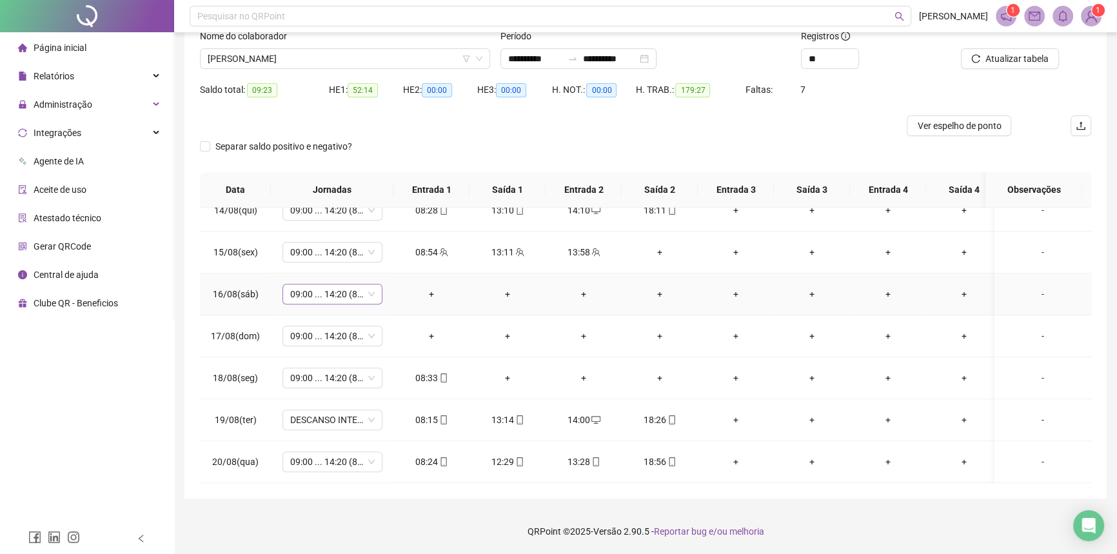
click at [323, 284] on span "09:00 ... 14:20 (8 HORAS)" at bounding box center [332, 293] width 84 height 19
type input "*****"
click at [329, 334] on div "Folga" at bounding box center [342, 332] width 85 height 14
click at [387, 255] on span "Sim" at bounding box center [393, 252] width 15 height 14
click at [320, 333] on span "09:00 ... 14:20 (8 HORAS)" at bounding box center [332, 335] width 84 height 19
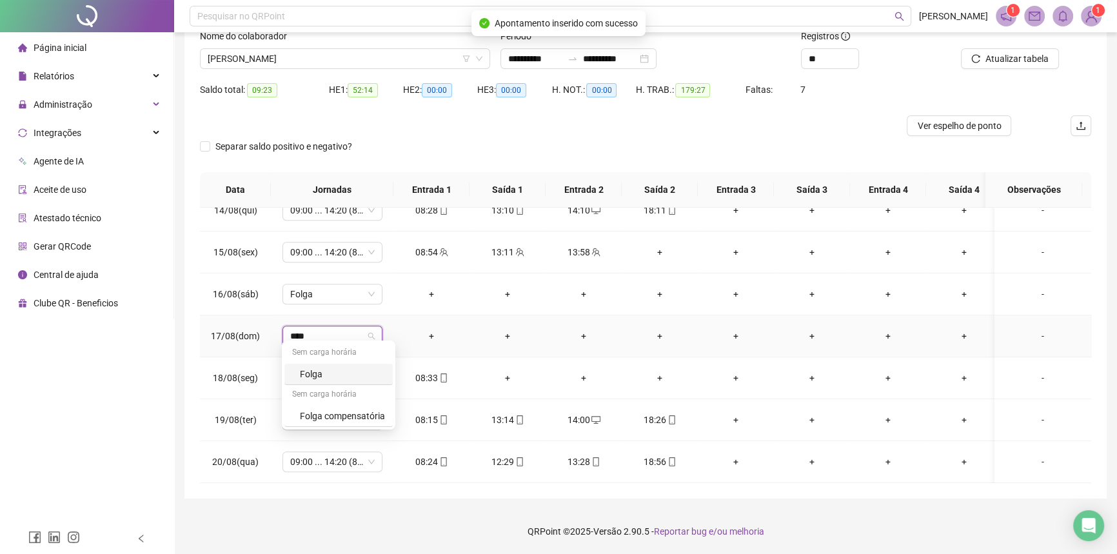
type input "*****"
click at [334, 374] on div "Folga" at bounding box center [342, 374] width 85 height 14
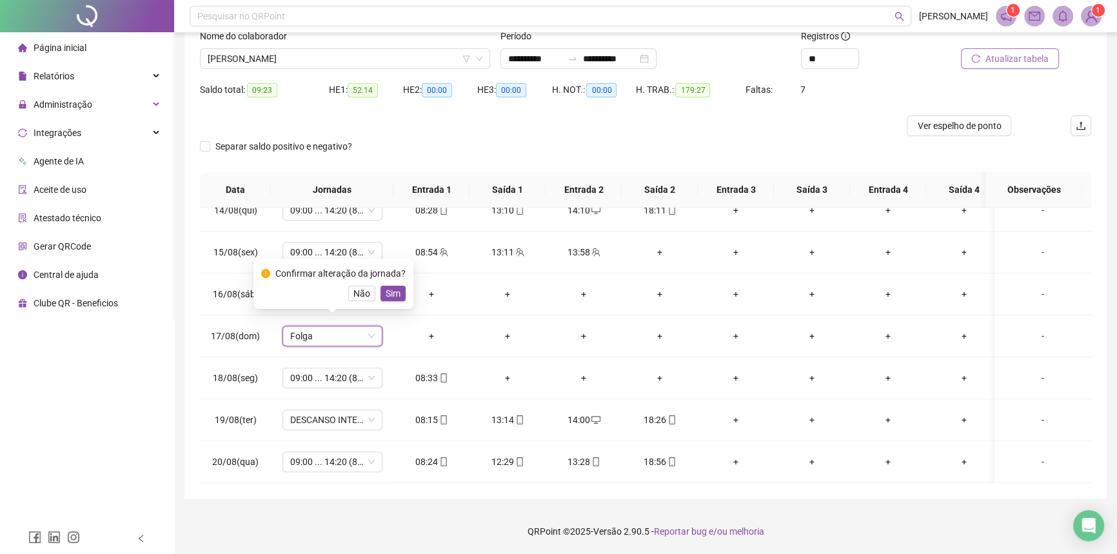
click at [1012, 62] on span "Atualizar tabela" at bounding box center [1016, 59] width 63 height 14
click at [337, 326] on span "09:00 ... 14:20 (8 HORAS)" at bounding box center [332, 335] width 84 height 19
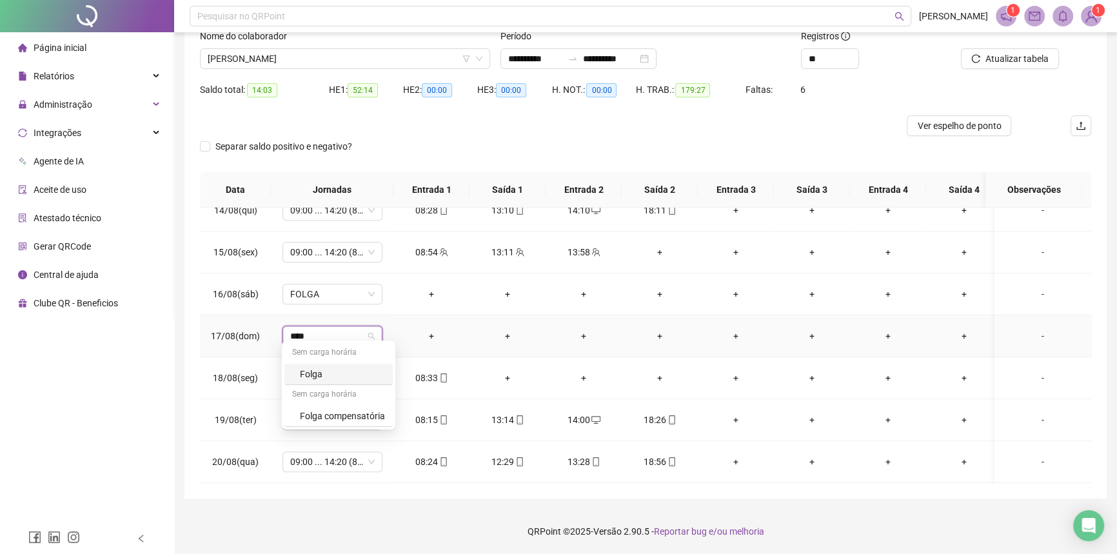
type input "*****"
click at [348, 373] on div "Folga" at bounding box center [342, 374] width 85 height 14
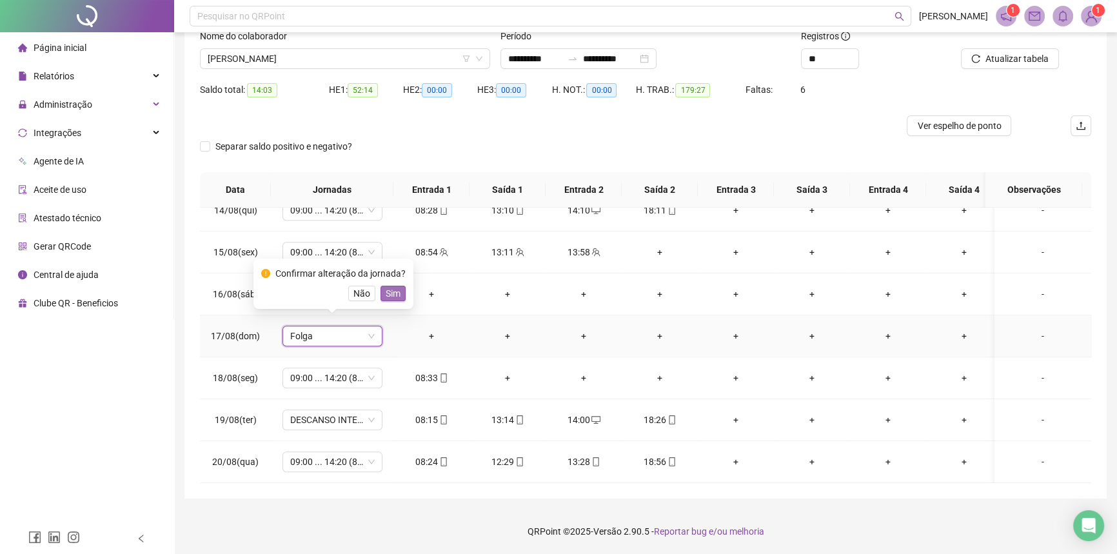
click at [395, 296] on span "Sim" at bounding box center [393, 293] width 15 height 14
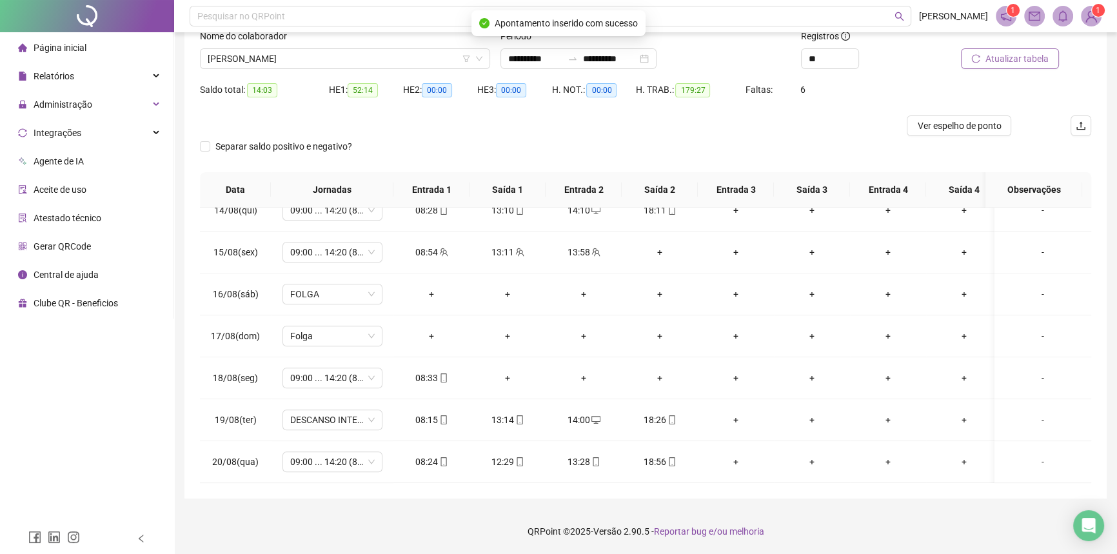
click at [1001, 52] on span "Atualizar tabela" at bounding box center [1016, 59] width 63 height 14
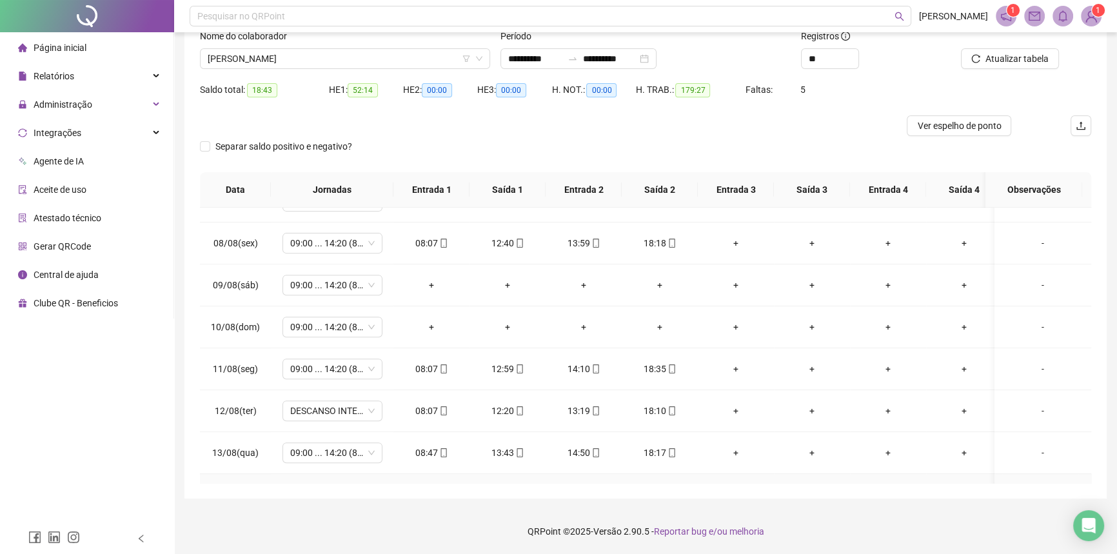
scroll to position [737, 0]
click at [340, 286] on span "09:00 ... 14:20 (8 HORAS)" at bounding box center [332, 287] width 84 height 19
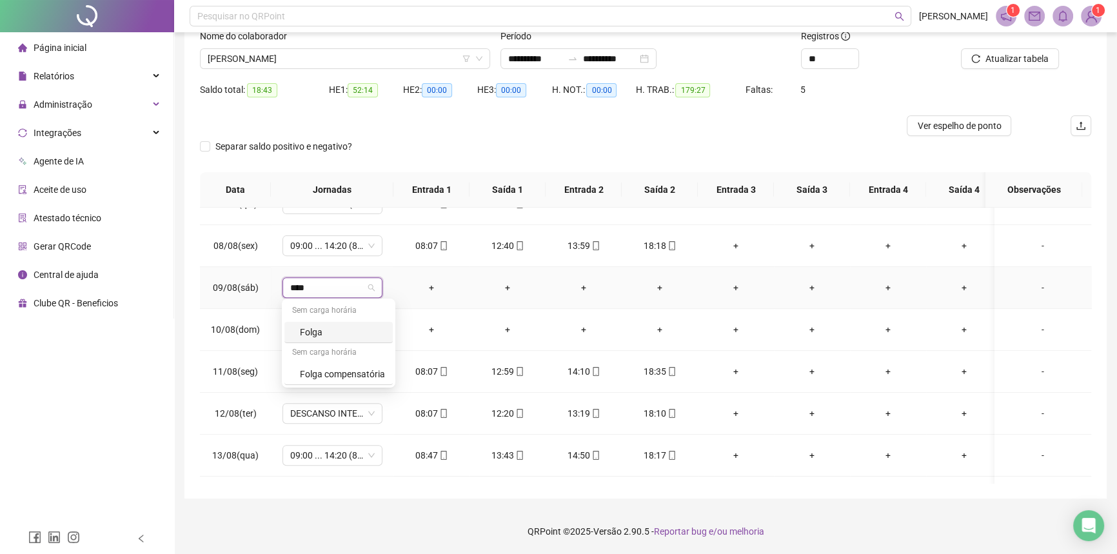
type input "*****"
click at [328, 329] on div "Folga" at bounding box center [342, 332] width 85 height 14
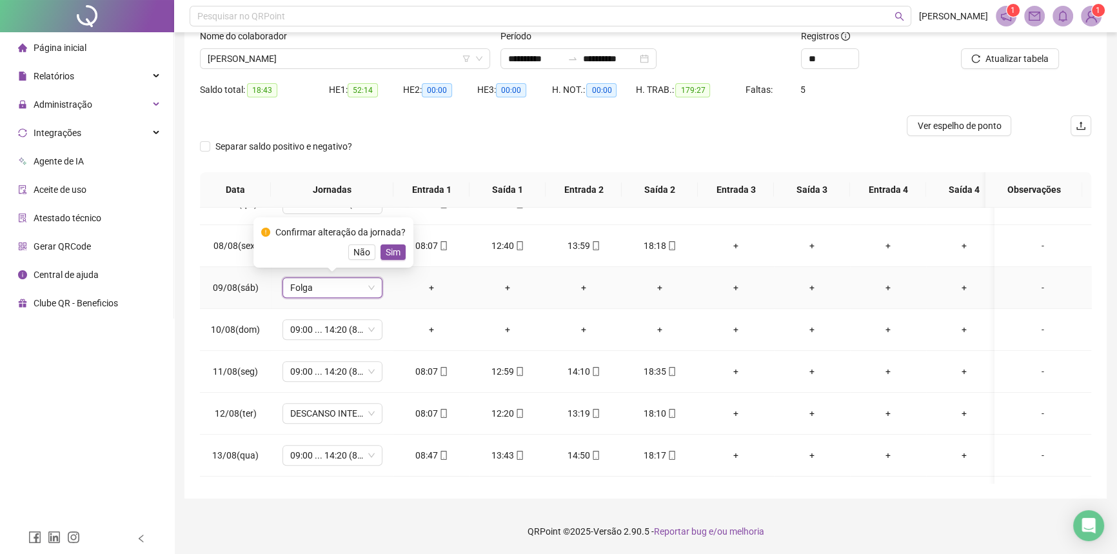
click at [388, 250] on span "Sim" at bounding box center [393, 252] width 15 height 14
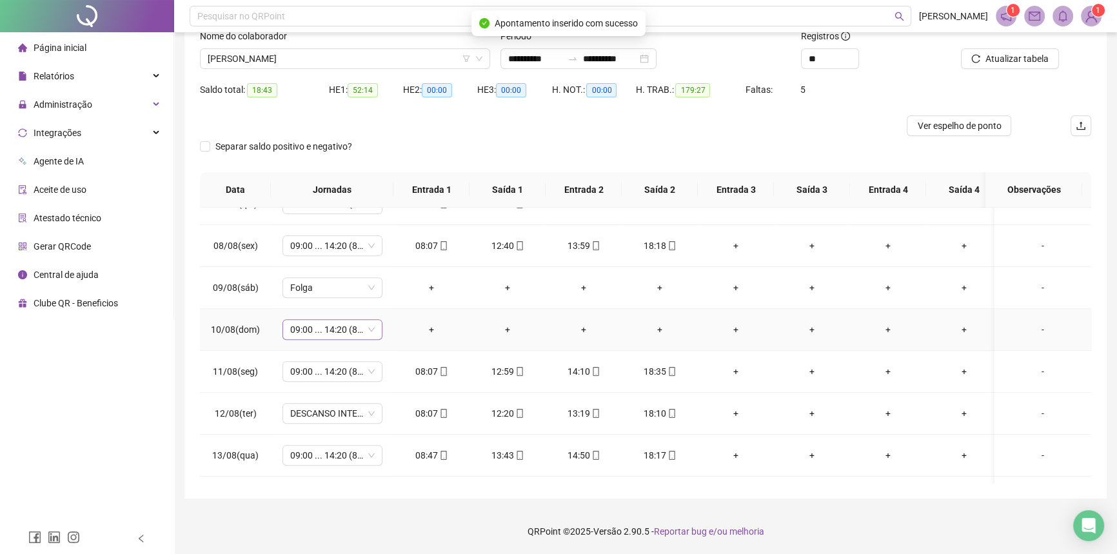
click at [325, 328] on span "09:00 ... 14:20 (8 HORAS)" at bounding box center [332, 329] width 84 height 19
type input "*****"
click at [322, 385] on div "Sem carga horária" at bounding box center [338, 395] width 108 height 21
click at [324, 376] on div "Folga" at bounding box center [342, 374] width 85 height 14
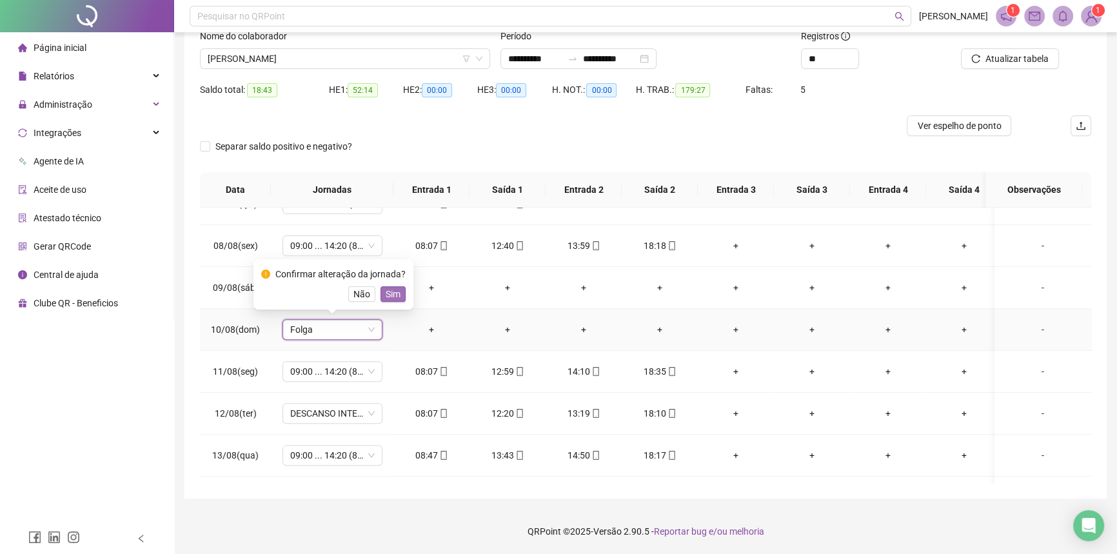
click at [388, 290] on span "Sim" at bounding box center [393, 294] width 15 height 14
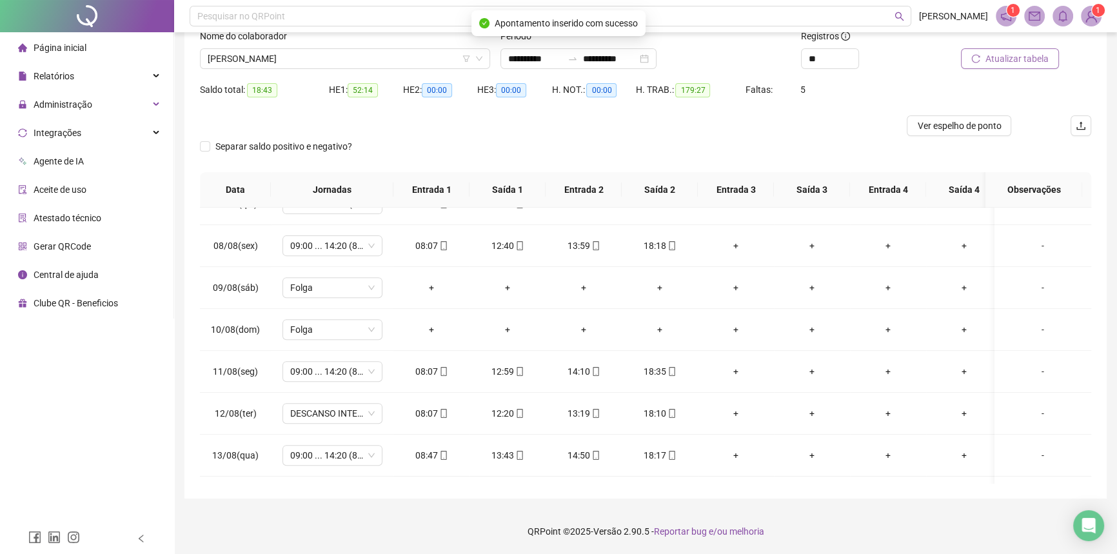
click at [1029, 56] on span "Atualizar tabela" at bounding box center [1016, 59] width 63 height 14
click at [523, 368] on div "12:59" at bounding box center [507, 371] width 55 height 14
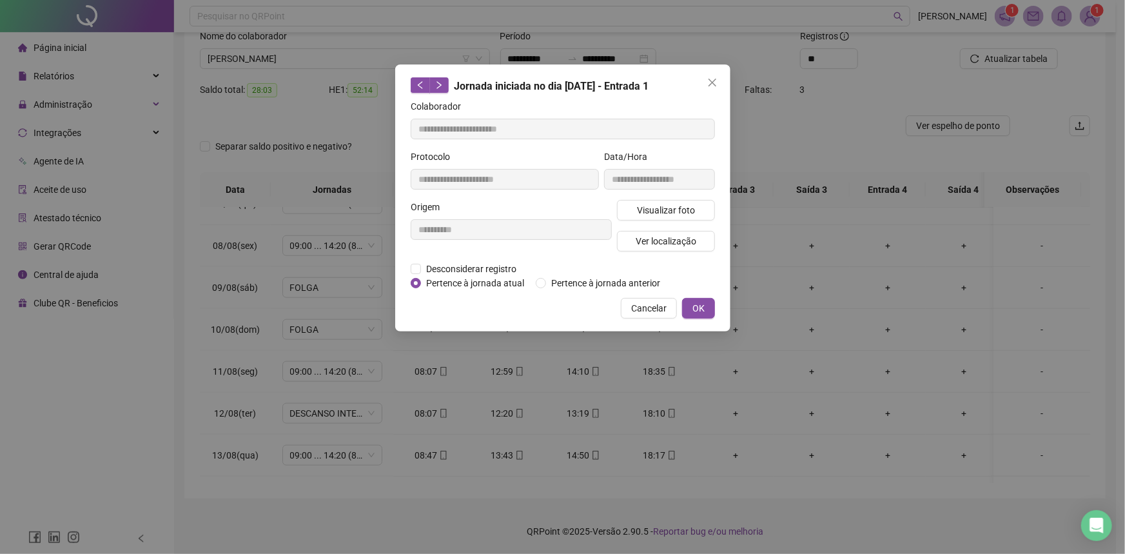
type input "**********"
click at [669, 205] on span "Visualizar foto" at bounding box center [665, 210] width 58 height 14
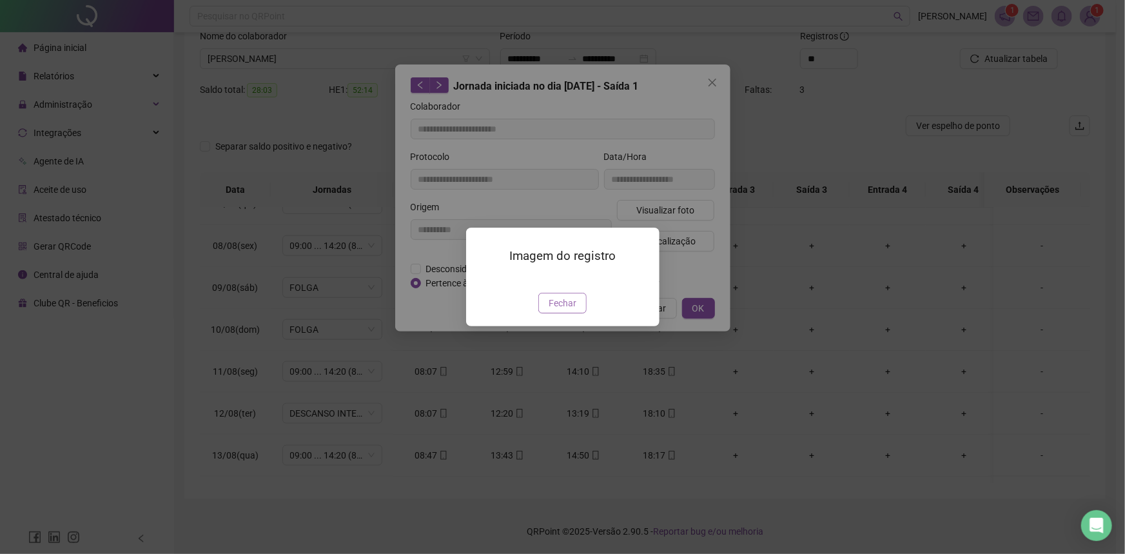
click at [562, 310] on span "Fechar" at bounding box center [563, 303] width 28 height 14
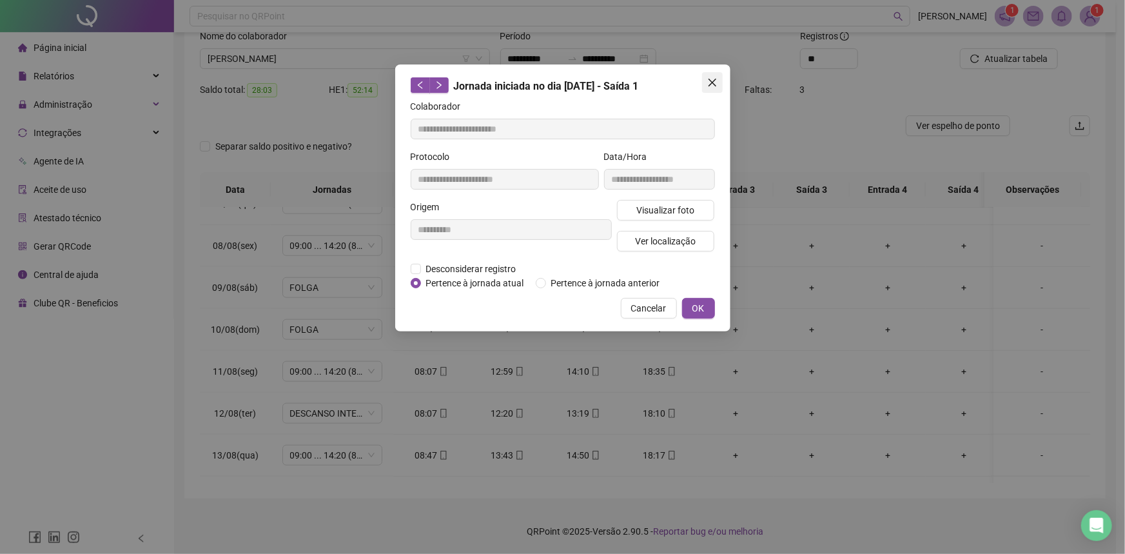
click at [709, 79] on icon "close" at bounding box center [712, 83] width 8 height 8
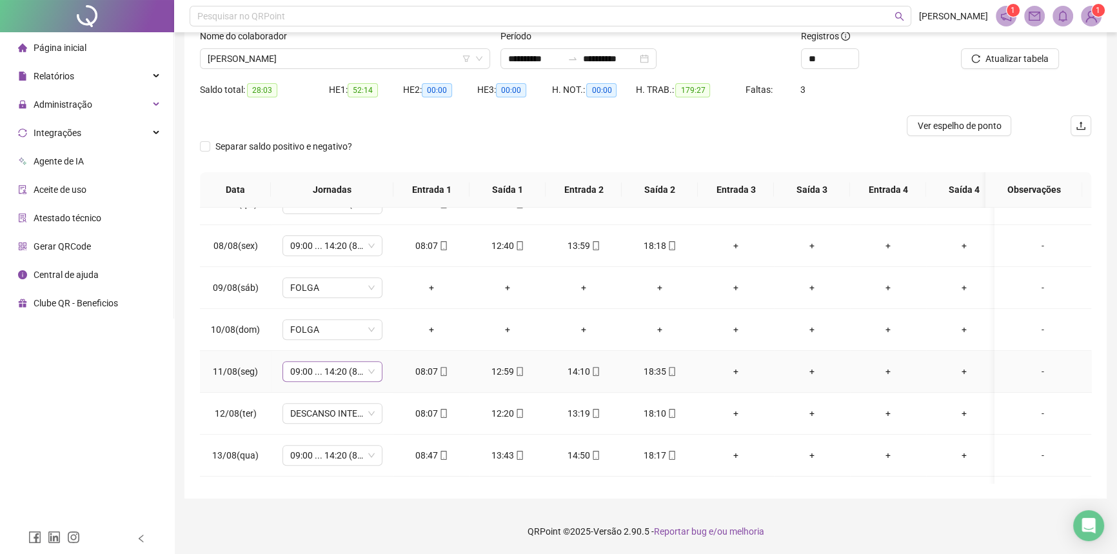
click at [309, 368] on span "09:00 ... 14:20 (8 HORAS)" at bounding box center [332, 371] width 84 height 19
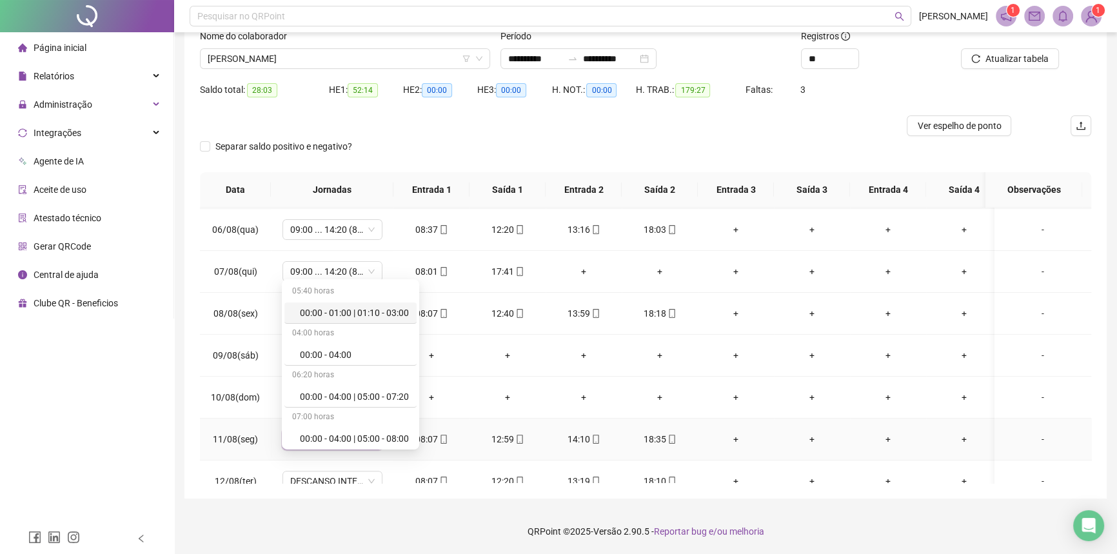
scroll to position [620, 0]
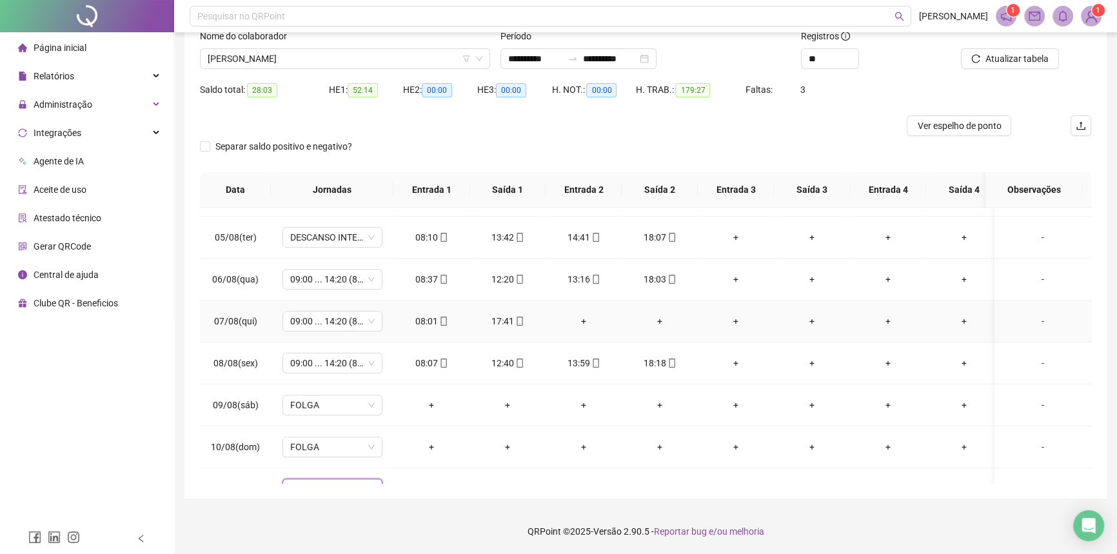
click at [533, 329] on td "17:41" at bounding box center [507, 321] width 76 height 42
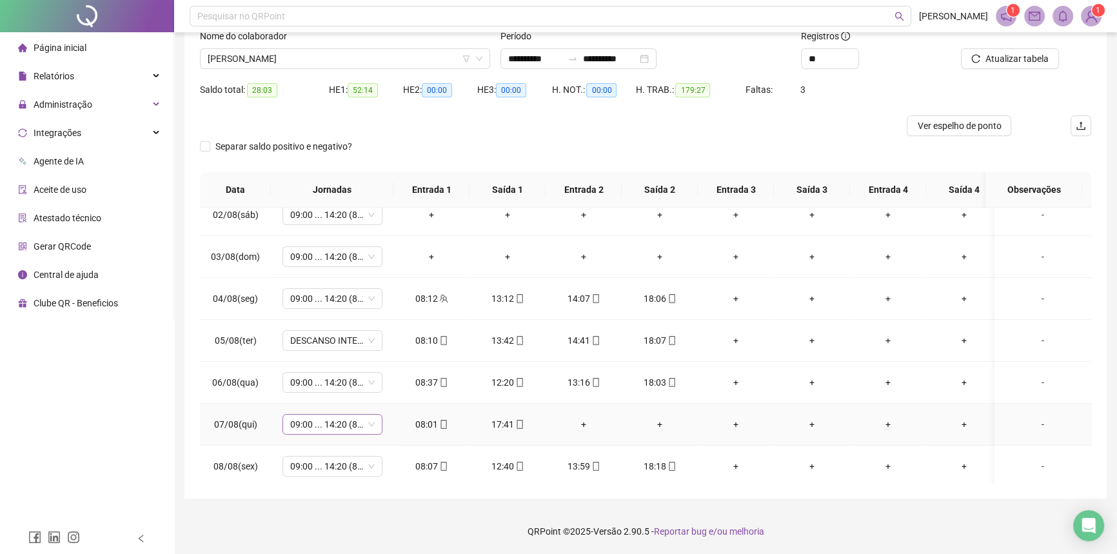
scroll to position [503, 0]
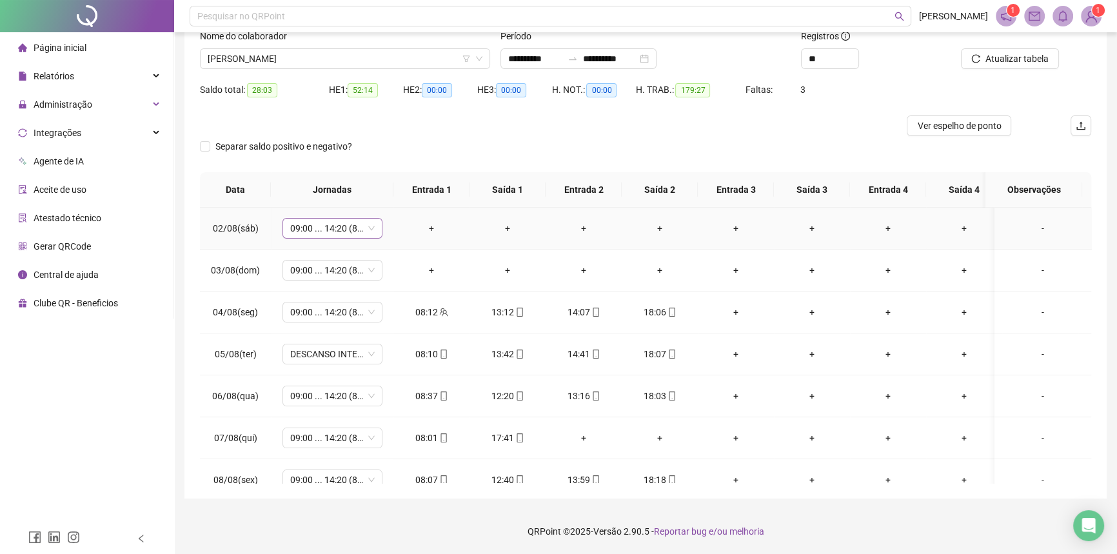
click at [322, 232] on span "09:00 ... 14:20 (8 HORAS)" at bounding box center [332, 228] width 84 height 19
type input "*****"
click at [335, 270] on div "Folga" at bounding box center [342, 273] width 85 height 14
click at [393, 194] on span "Sim" at bounding box center [393, 193] width 15 height 14
click at [309, 264] on span "09:00 ... 14:20 (8 HORAS)" at bounding box center [332, 269] width 84 height 19
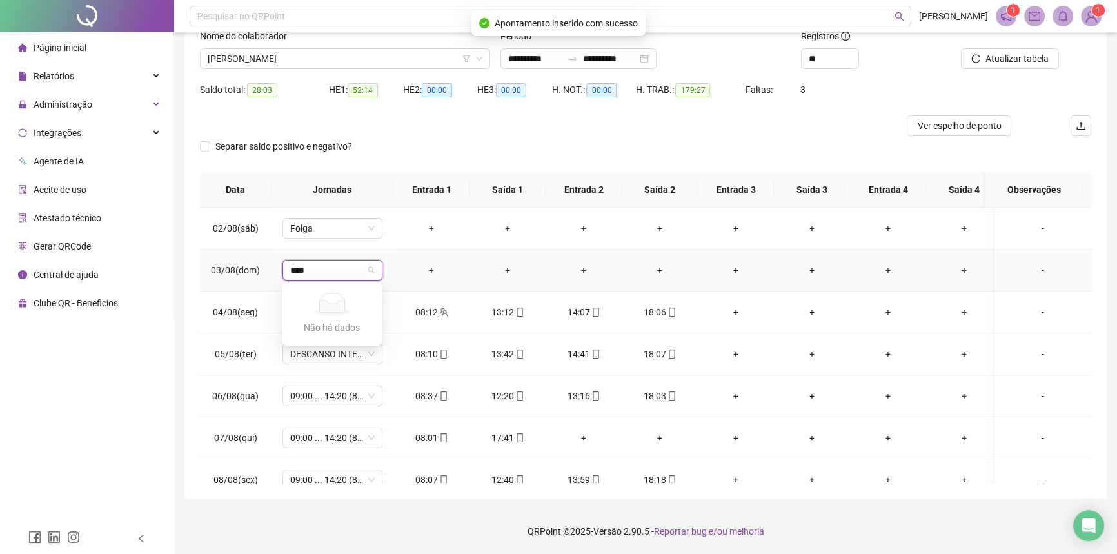
type input "***"
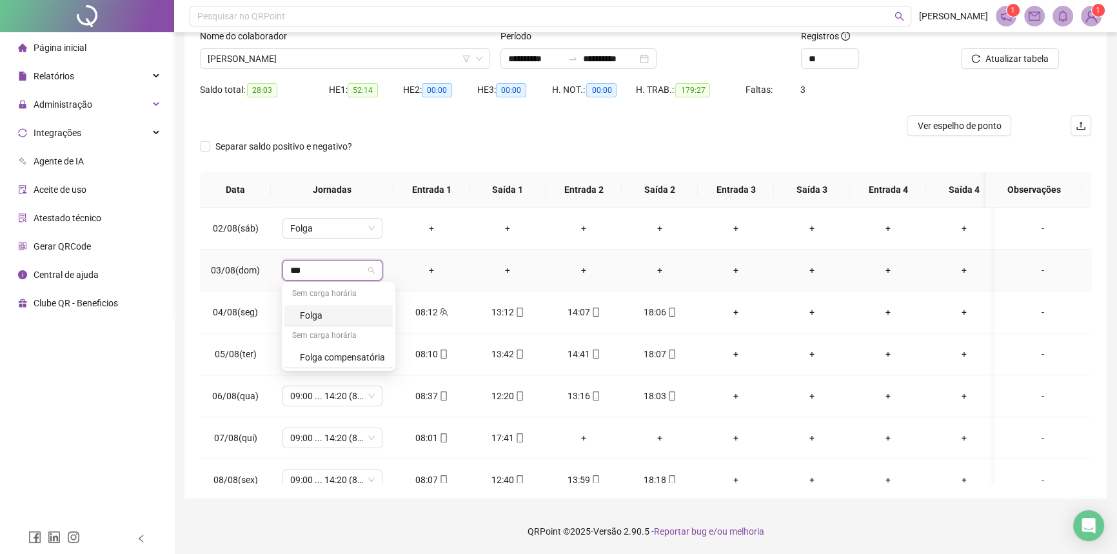
click at [335, 312] on div "Folga" at bounding box center [342, 315] width 85 height 14
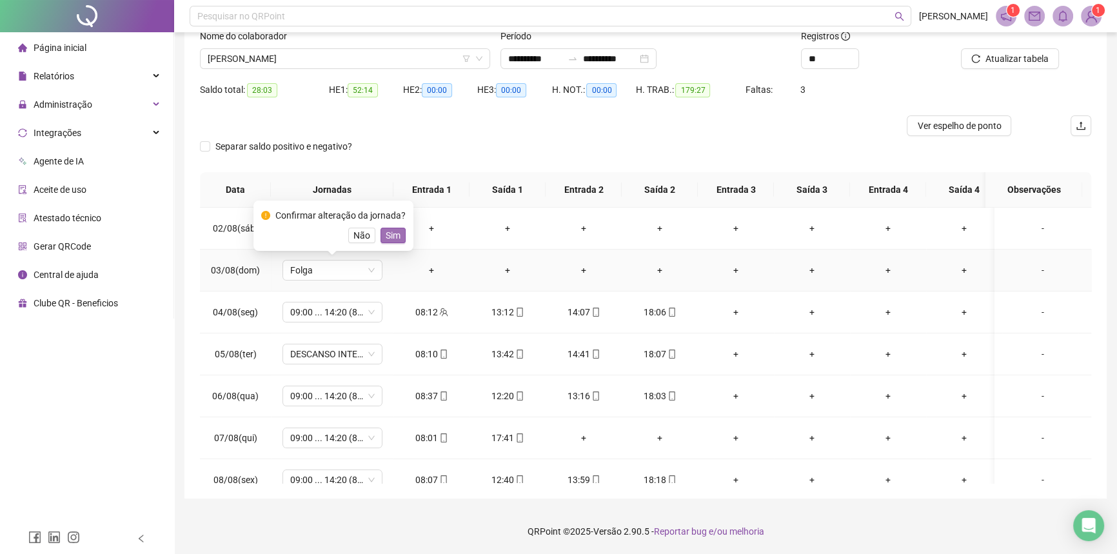
click at [391, 231] on span "Sim" at bounding box center [393, 235] width 15 height 14
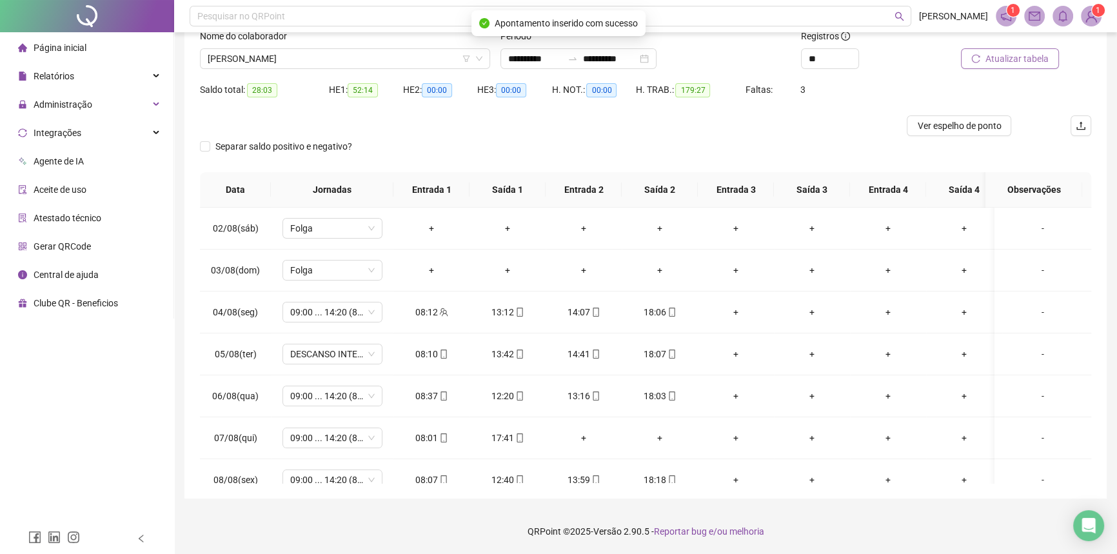
click at [991, 61] on span "Atualizar tabela" at bounding box center [1016, 59] width 63 height 14
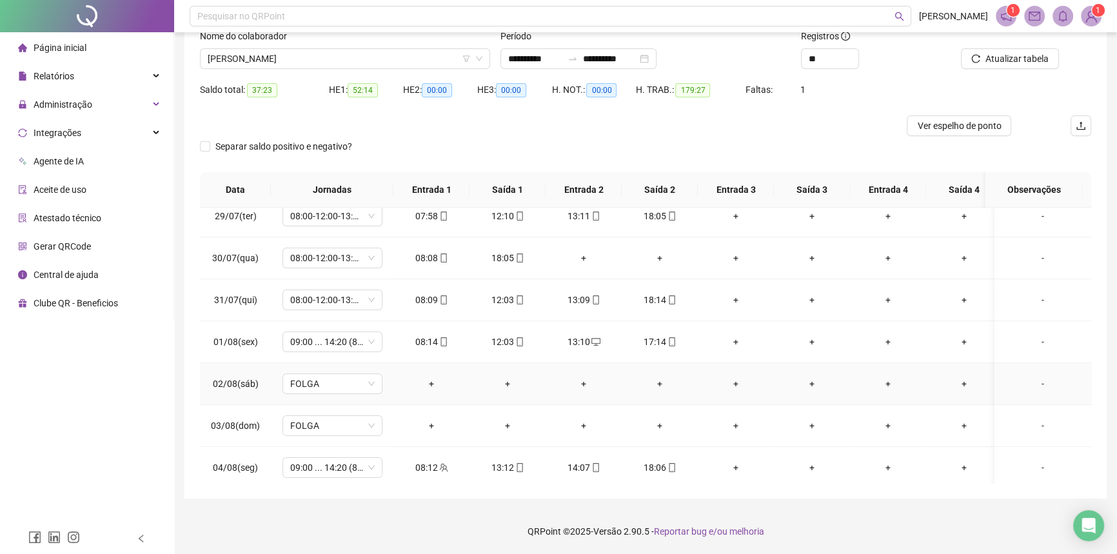
scroll to position [327, 0]
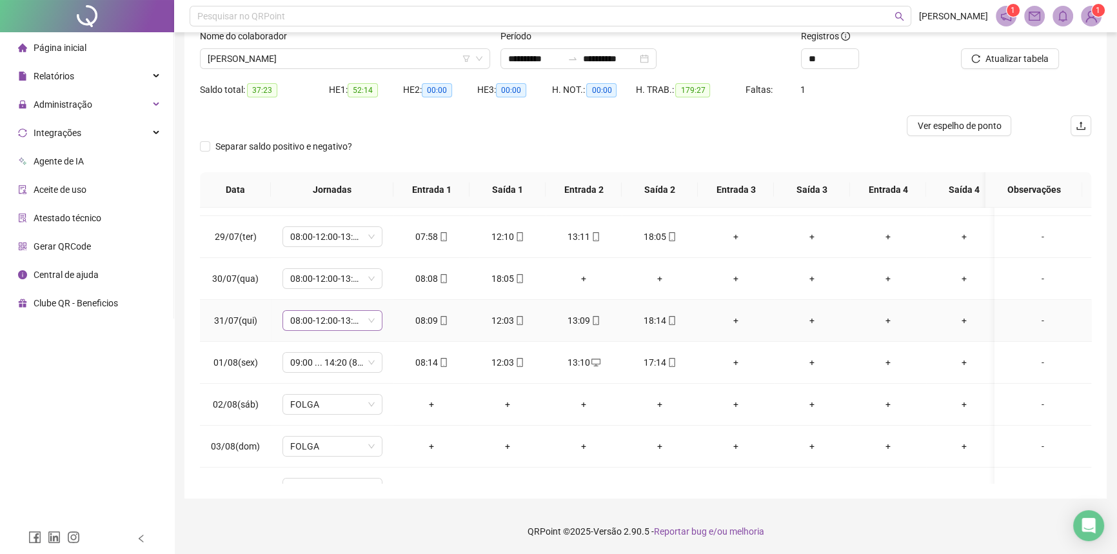
click at [317, 315] on span "08:00-12:00-13:00-18:00" at bounding box center [332, 320] width 84 height 19
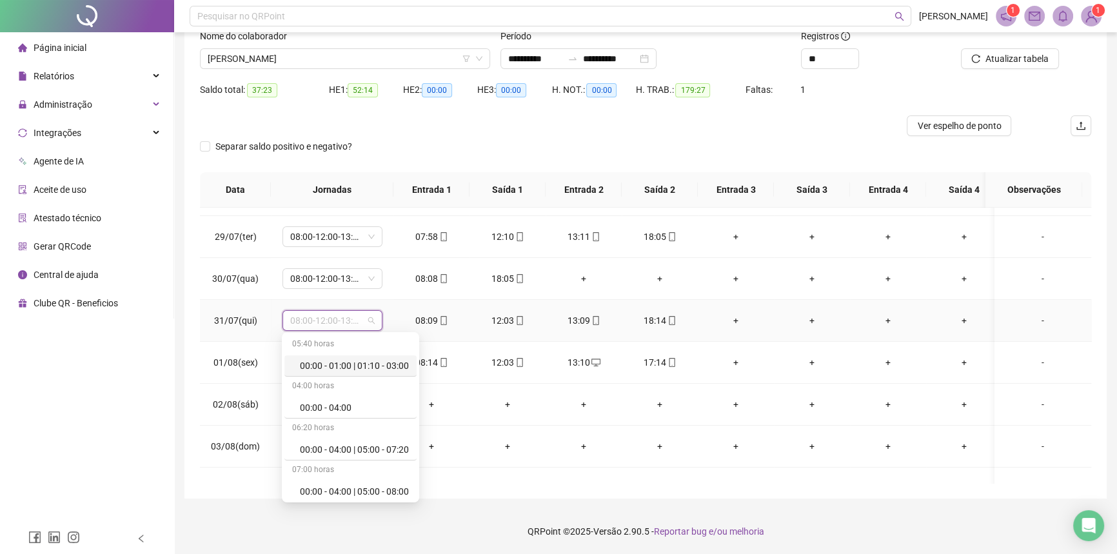
click at [297, 302] on td "08:00-12:00-13:00-18:00" at bounding box center [332, 321] width 123 height 42
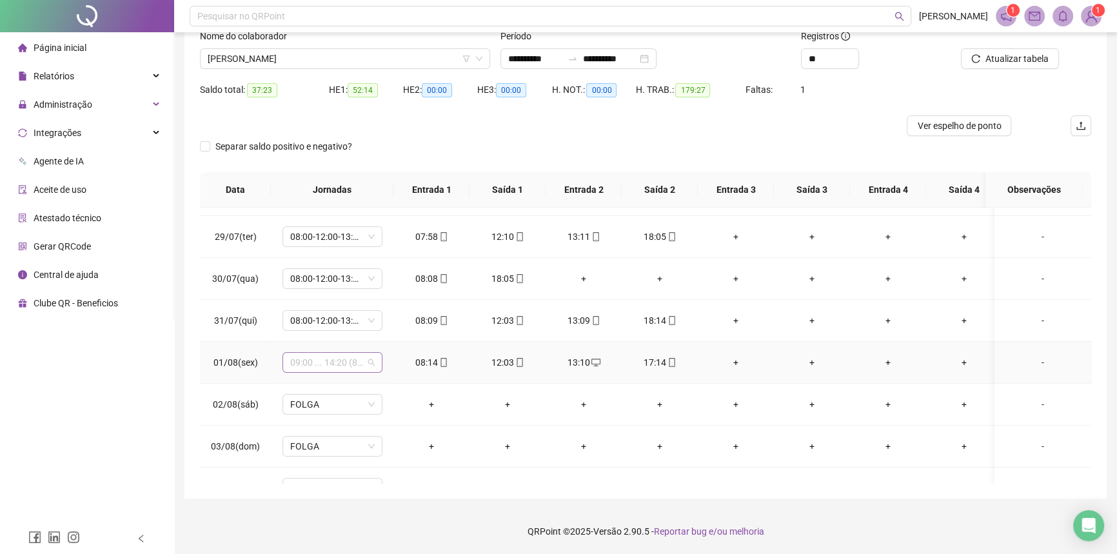
click at [308, 362] on span "09:00 ... 14:20 (8 HORAS)" at bounding box center [332, 362] width 84 height 19
type input "*****"
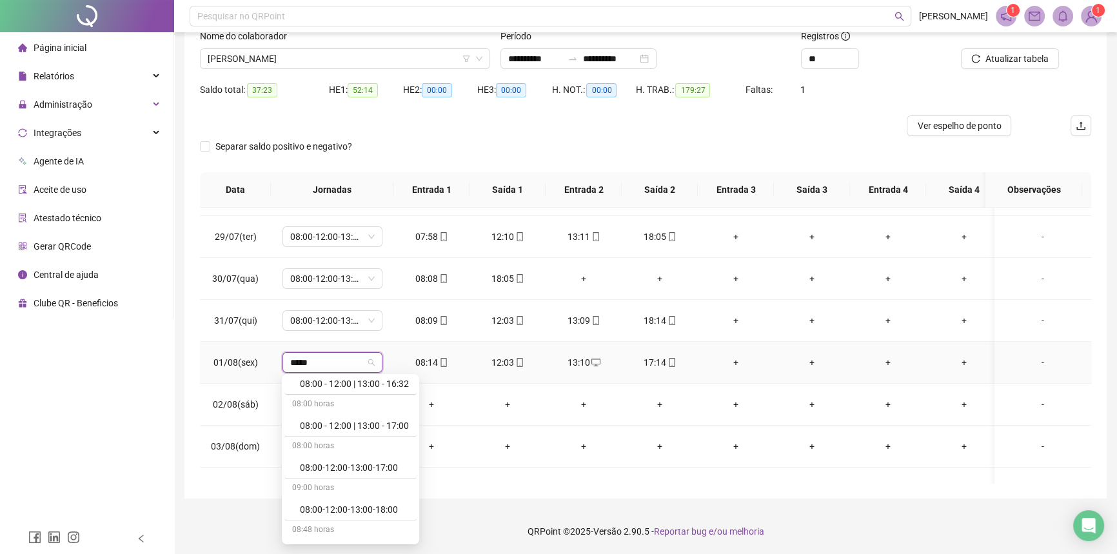
scroll to position [879, 0]
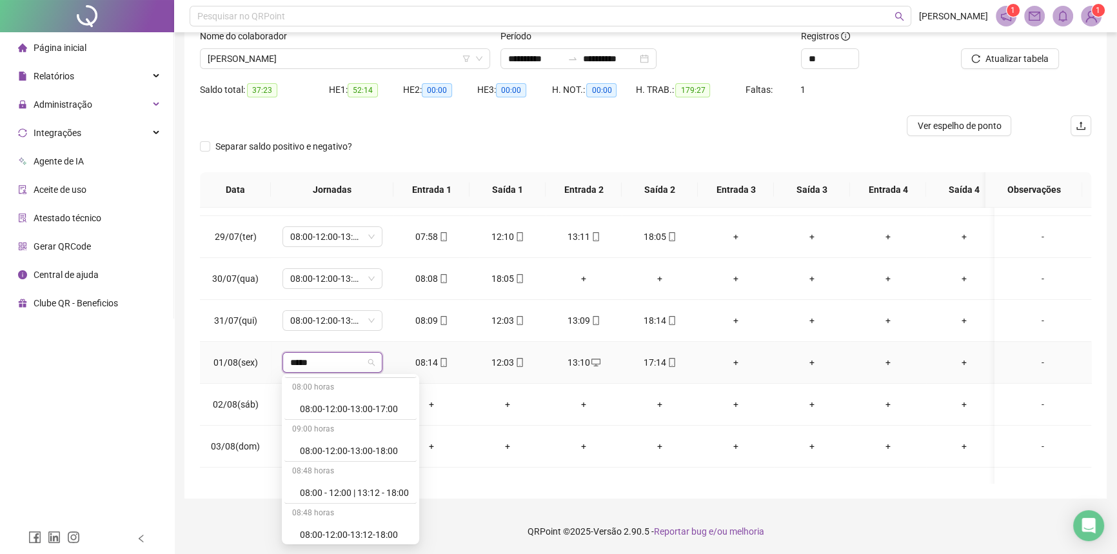
click at [334, 453] on div "08:00-12:00-13:00-18:00" at bounding box center [354, 451] width 109 height 14
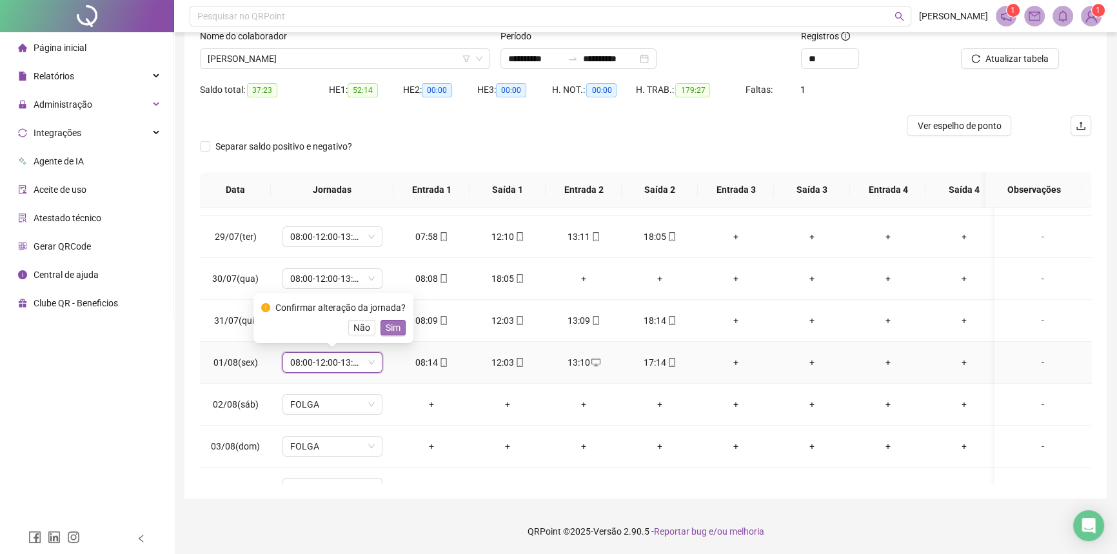
click at [386, 329] on span "Sim" at bounding box center [393, 327] width 15 height 14
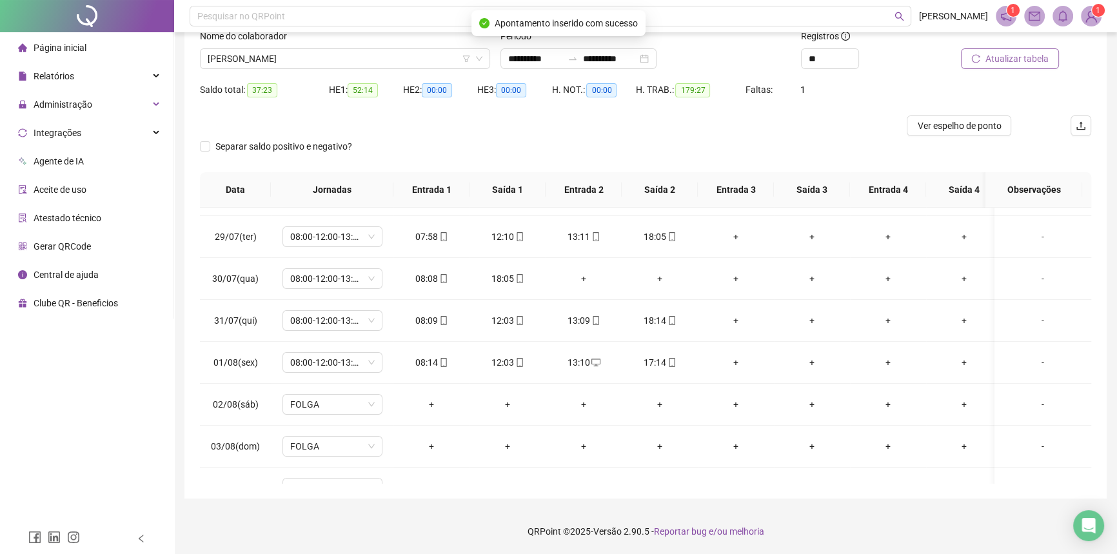
click at [1018, 54] on span "Atualizar tabela" at bounding box center [1016, 59] width 63 height 14
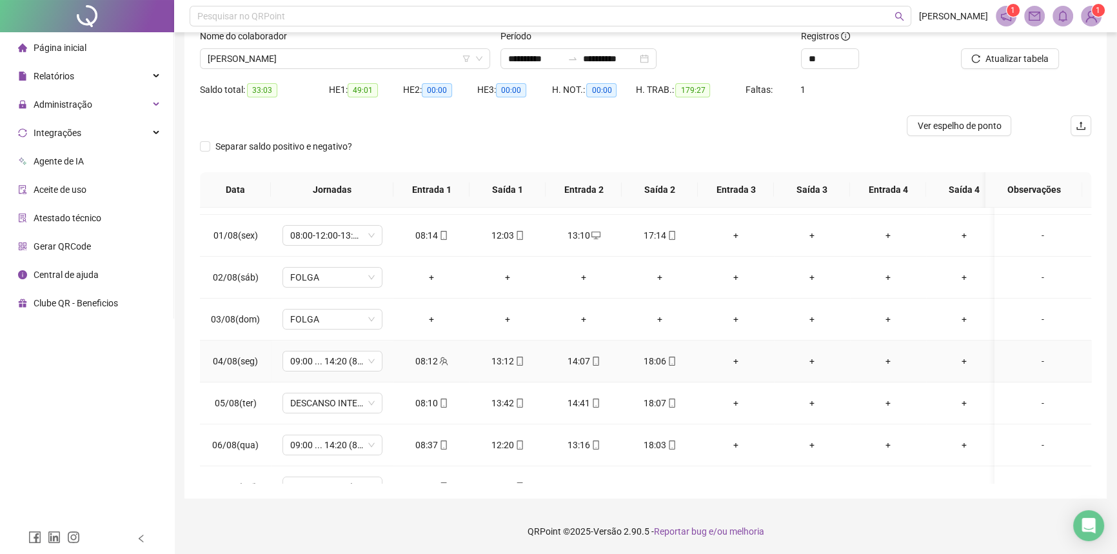
scroll to position [503, 0]
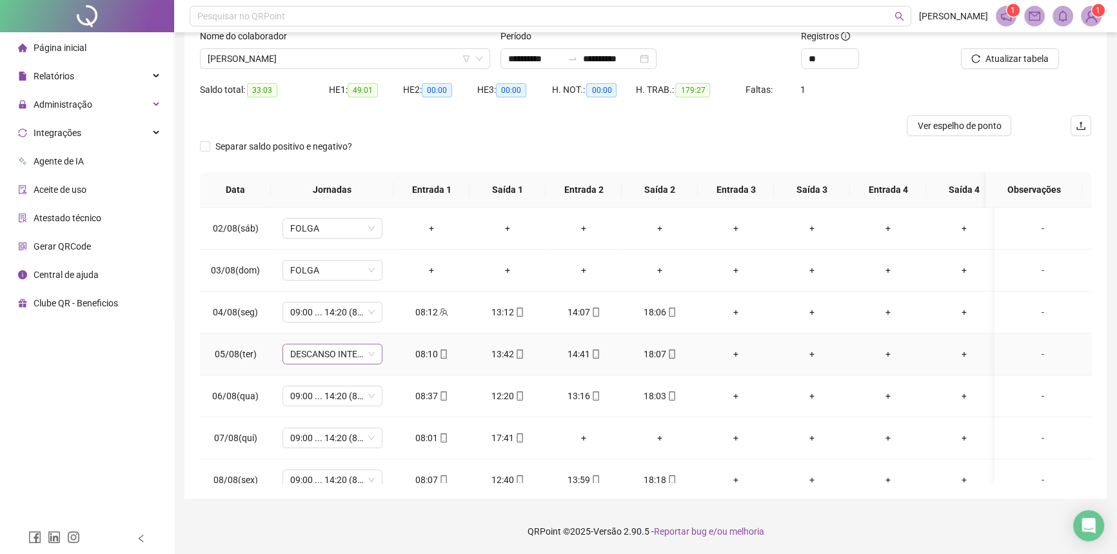
click at [309, 353] on span "DESCANSO INTER-JORNADA" at bounding box center [332, 353] width 84 height 19
type input "*****"
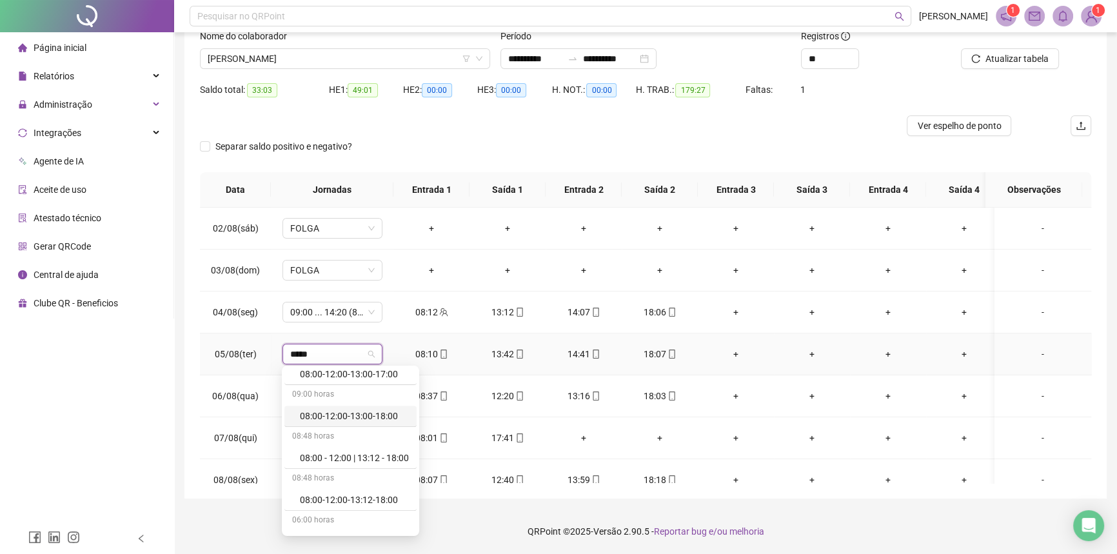
click at [353, 419] on div "08:00-12:00-13:00-18:00" at bounding box center [354, 416] width 109 height 14
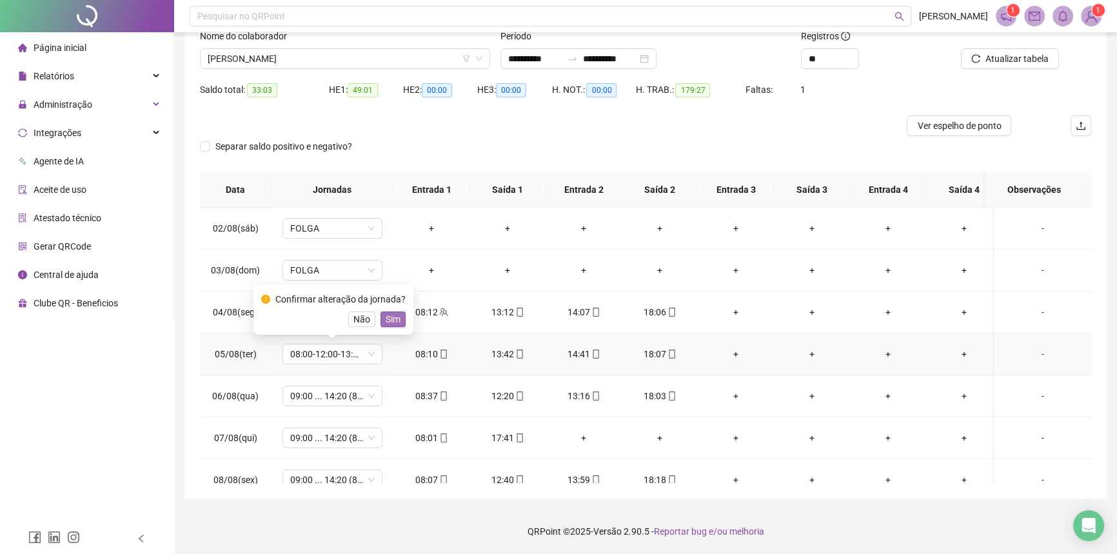
click at [386, 322] on span "Sim" at bounding box center [393, 319] width 15 height 14
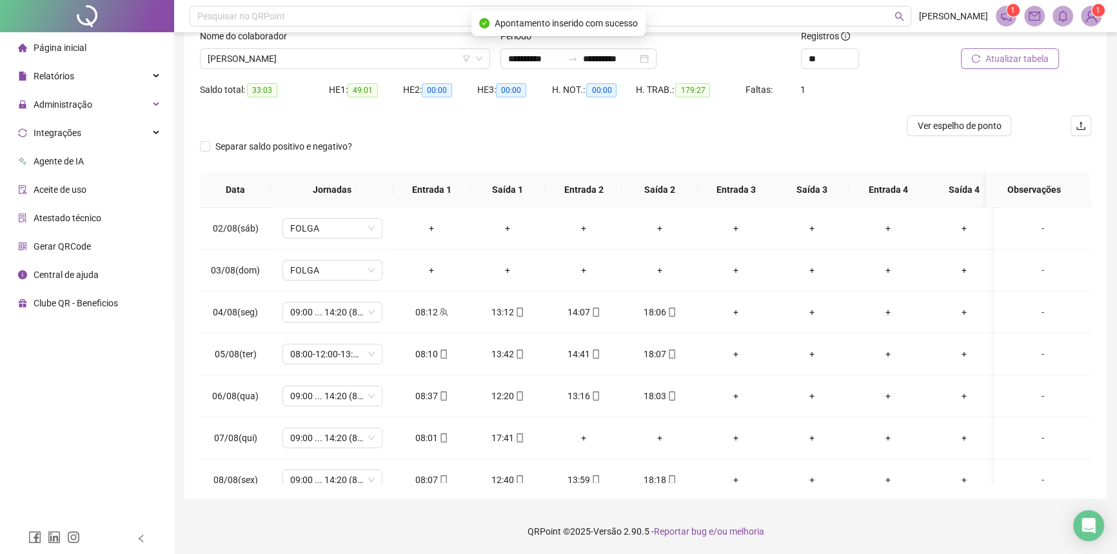
click at [1032, 52] on span "Atualizar tabela" at bounding box center [1016, 59] width 63 height 14
click at [323, 395] on span "09:00 ... 14:20 (8 HORAS)" at bounding box center [332, 395] width 84 height 19
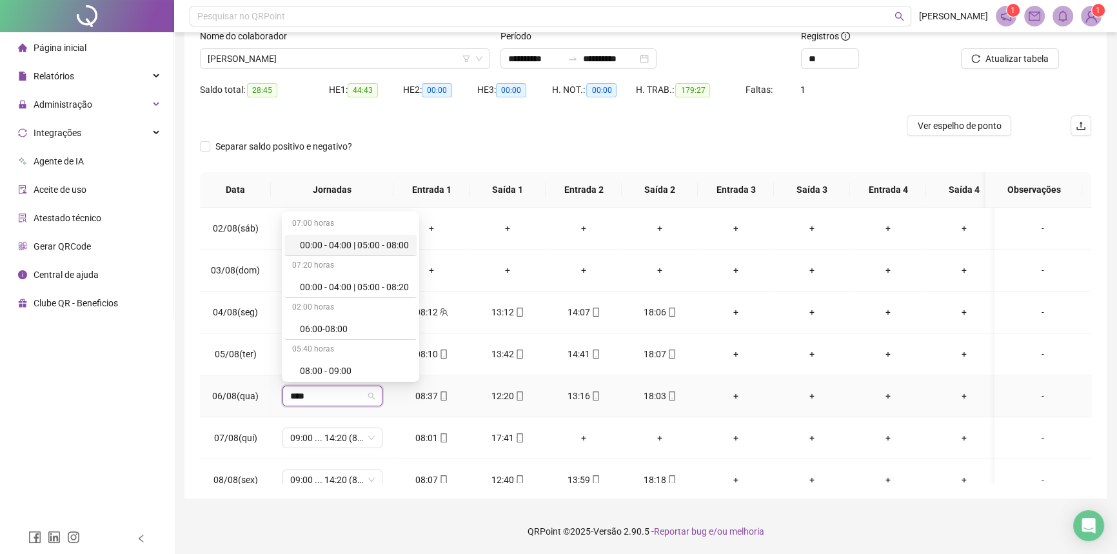
type input "*****"
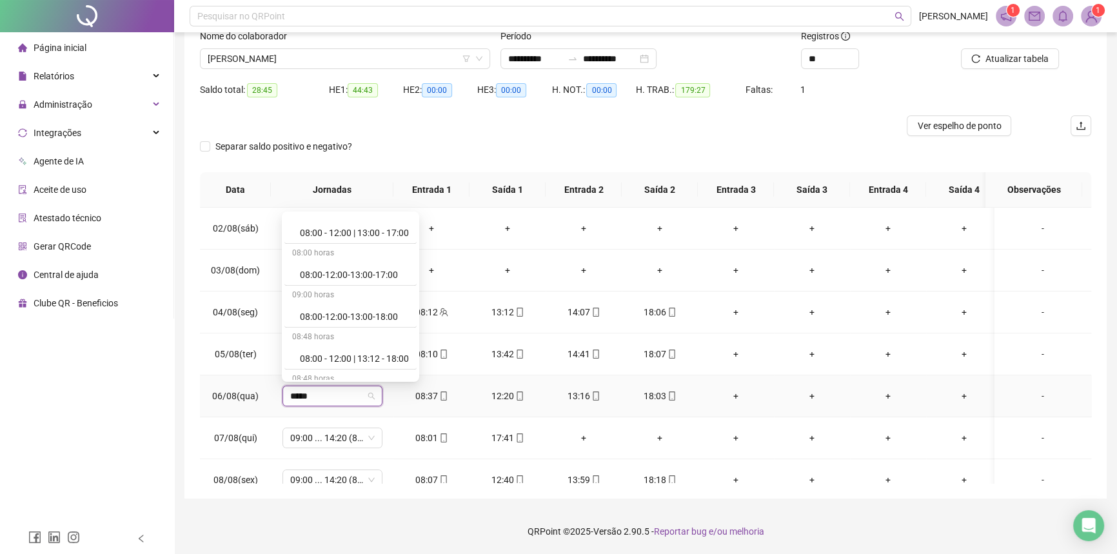
scroll to position [847, 0]
click at [339, 322] on div "08:00-12:00-13:00-18:00" at bounding box center [354, 320] width 109 height 14
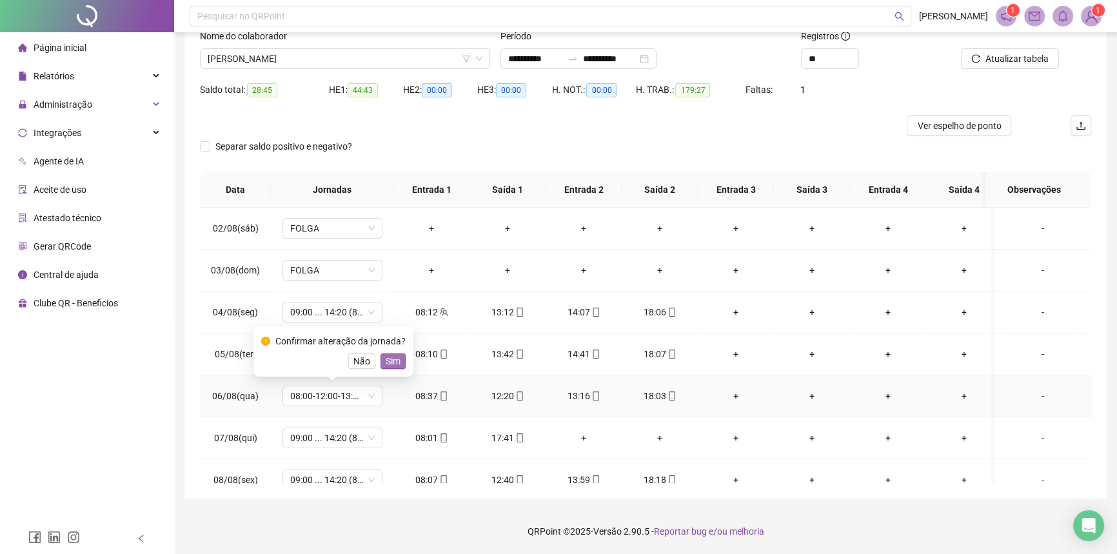
click at [388, 364] on span "Sim" at bounding box center [393, 361] width 15 height 14
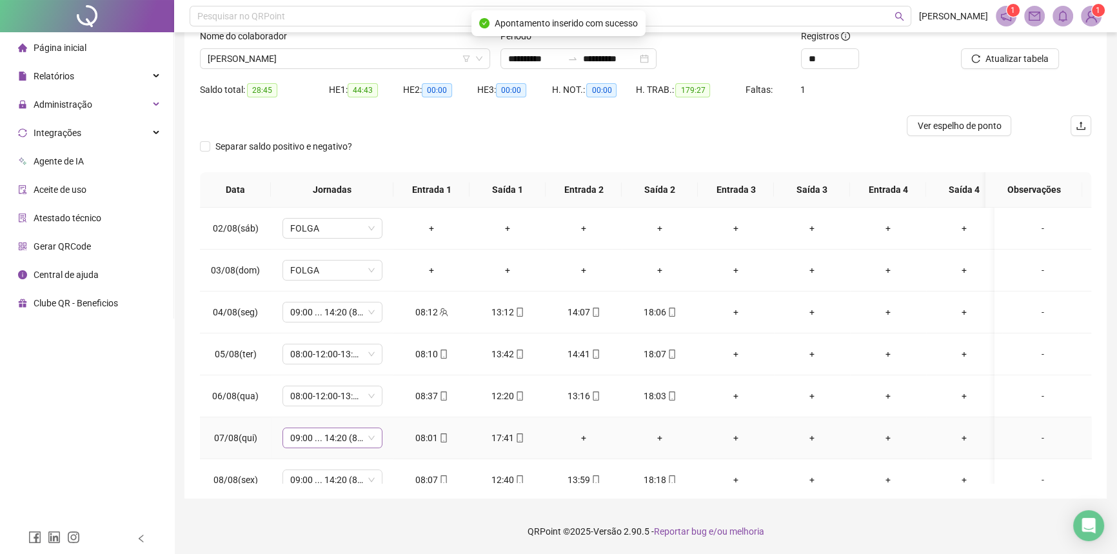
click at [314, 437] on span "09:00 ... 14:20 (8 HORAS)" at bounding box center [332, 437] width 84 height 19
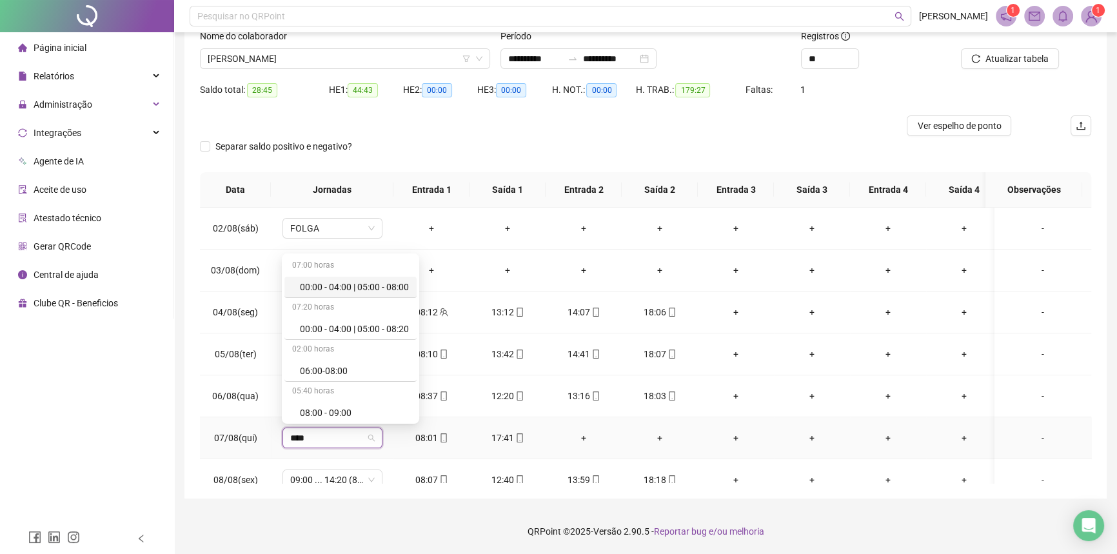
type input "*****"
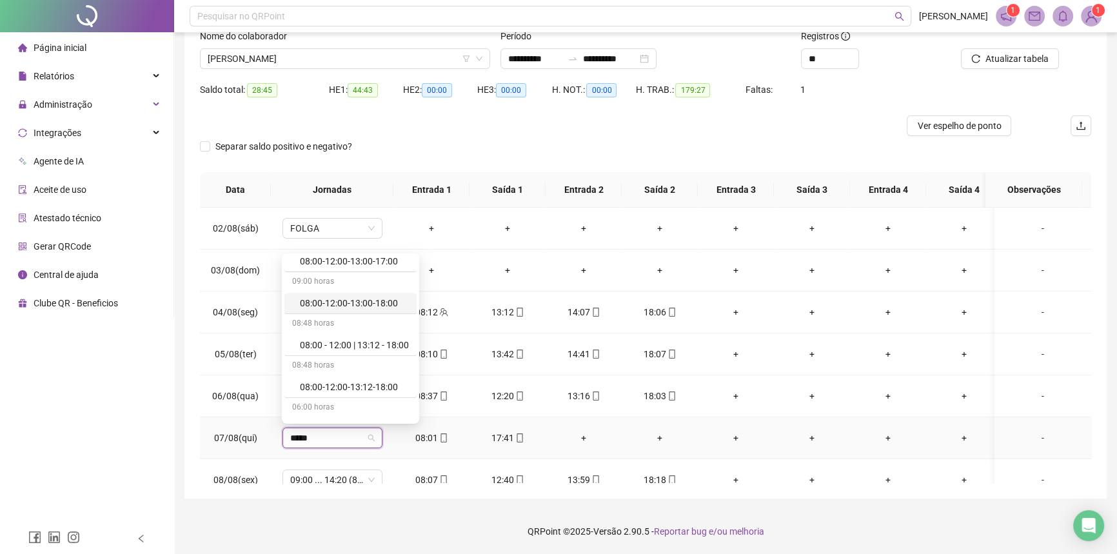
click at [349, 306] on div "08:00-12:00-13:00-18:00" at bounding box center [354, 303] width 109 height 14
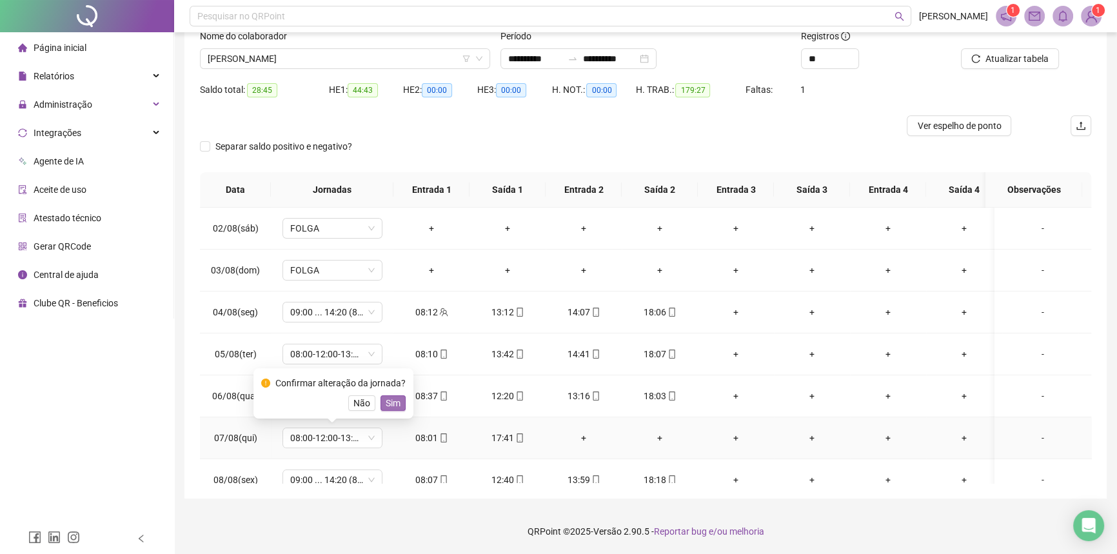
click at [389, 402] on span "Sim" at bounding box center [393, 403] width 15 height 14
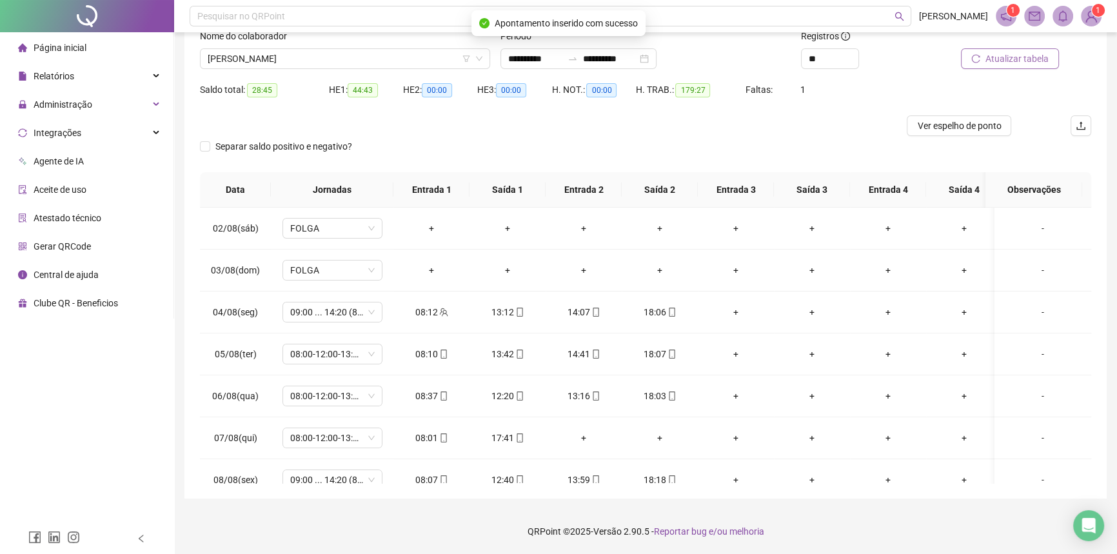
click at [993, 55] on span "Atualizar tabela" at bounding box center [1016, 59] width 63 height 14
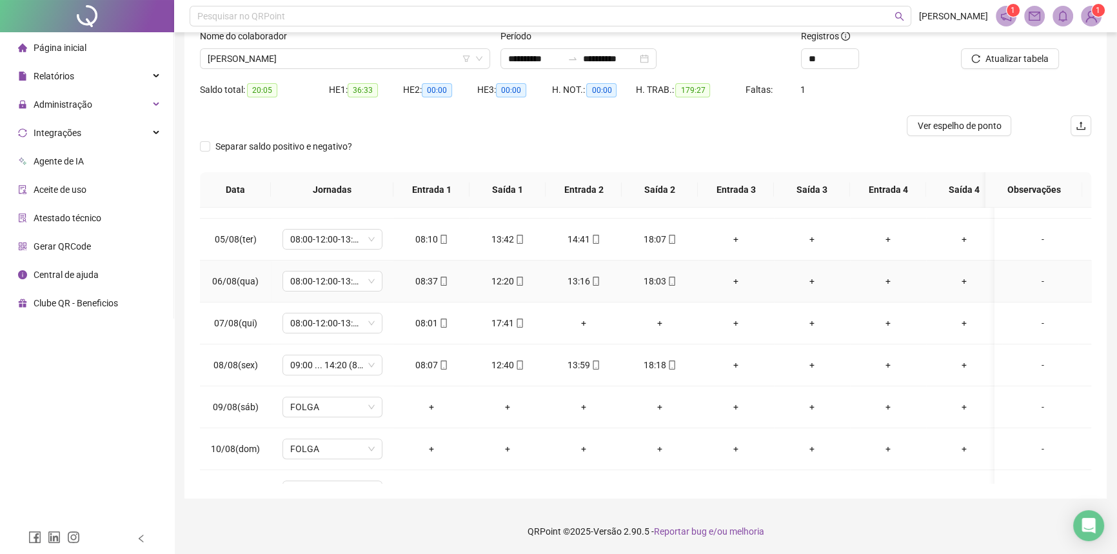
scroll to position [620, 0]
click at [342, 362] on span "09:00 ... 14:20 (8 HORAS)" at bounding box center [332, 362] width 84 height 19
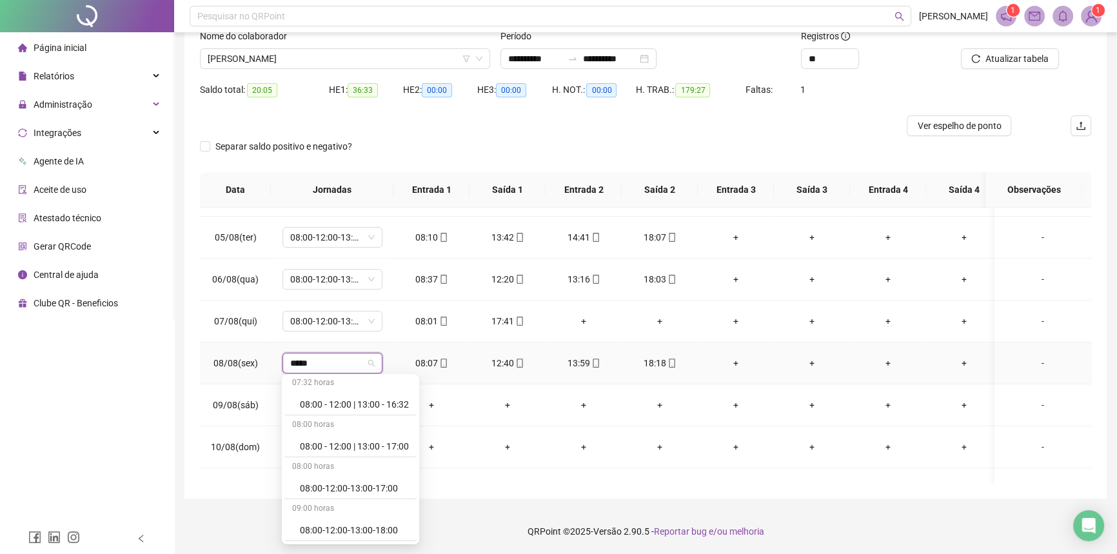
scroll to position [730, 0]
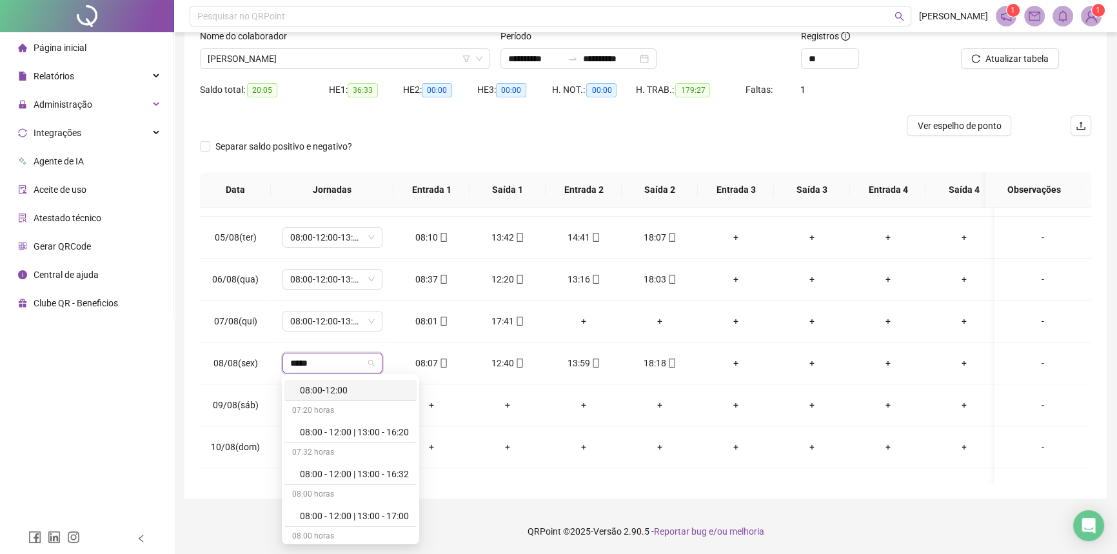
type input "*****"
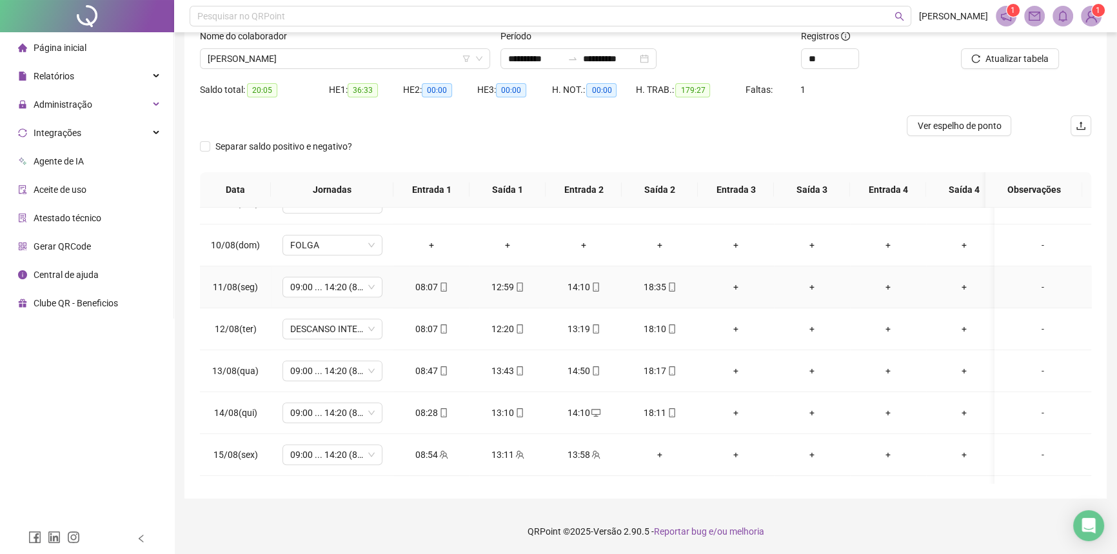
scroll to position [854, 0]
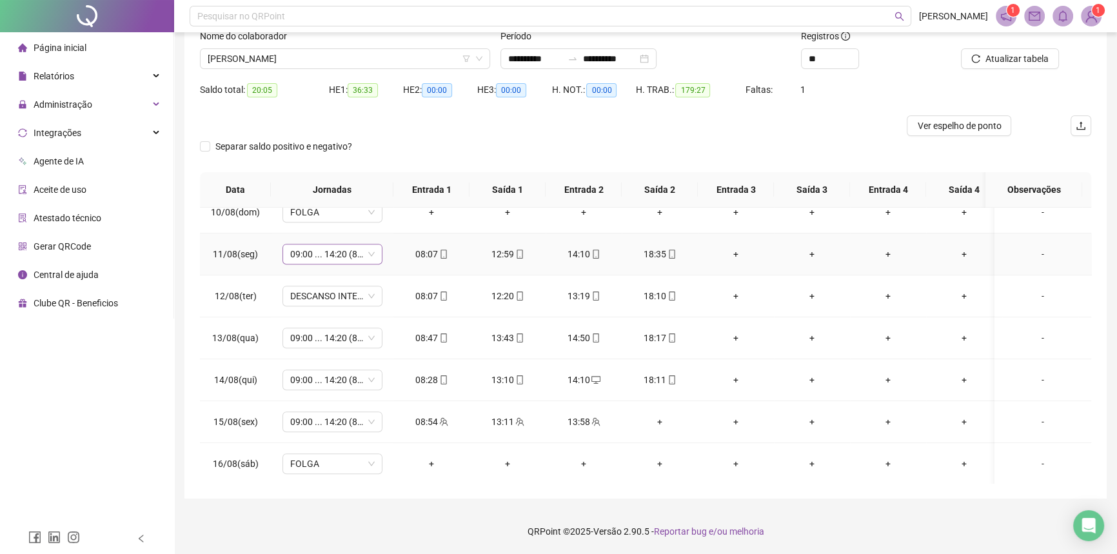
click at [331, 258] on span "09:00 ... 14:20 (8 HORAS)" at bounding box center [332, 253] width 84 height 19
type input "*****"
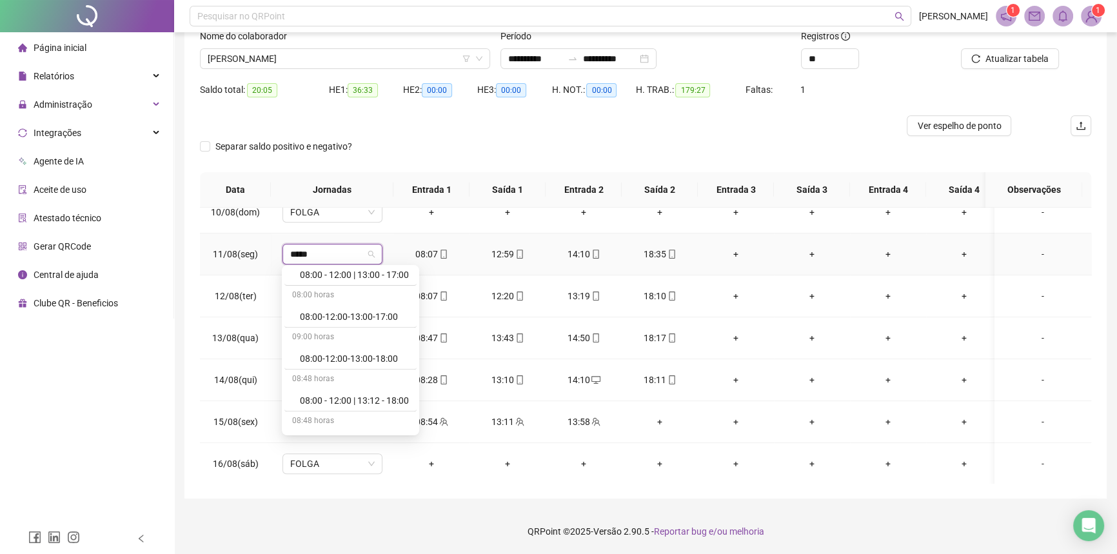
scroll to position [879, 0]
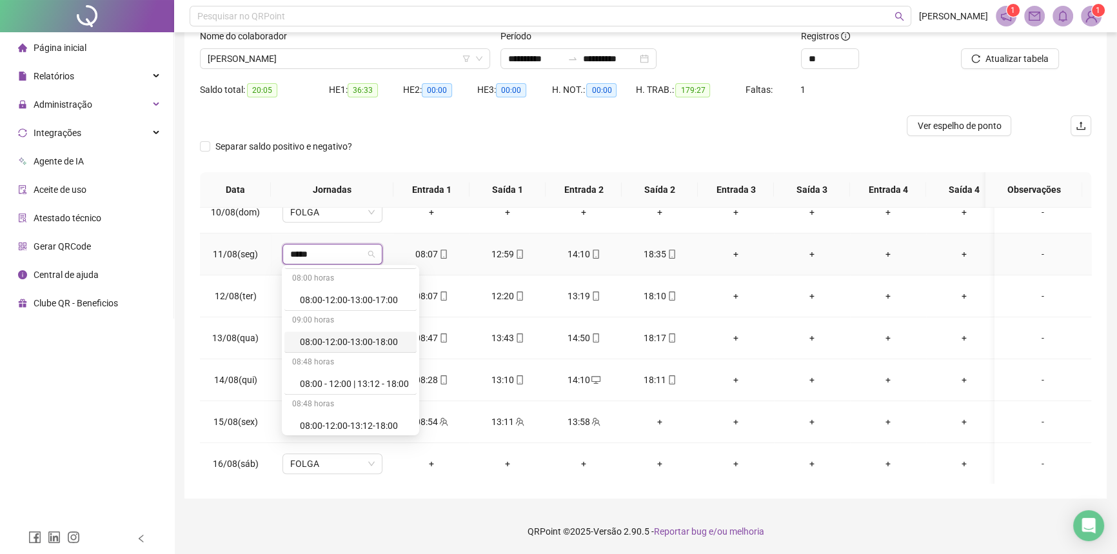
click at [388, 340] on div "08:00-12:00-13:00-18:00" at bounding box center [354, 342] width 109 height 14
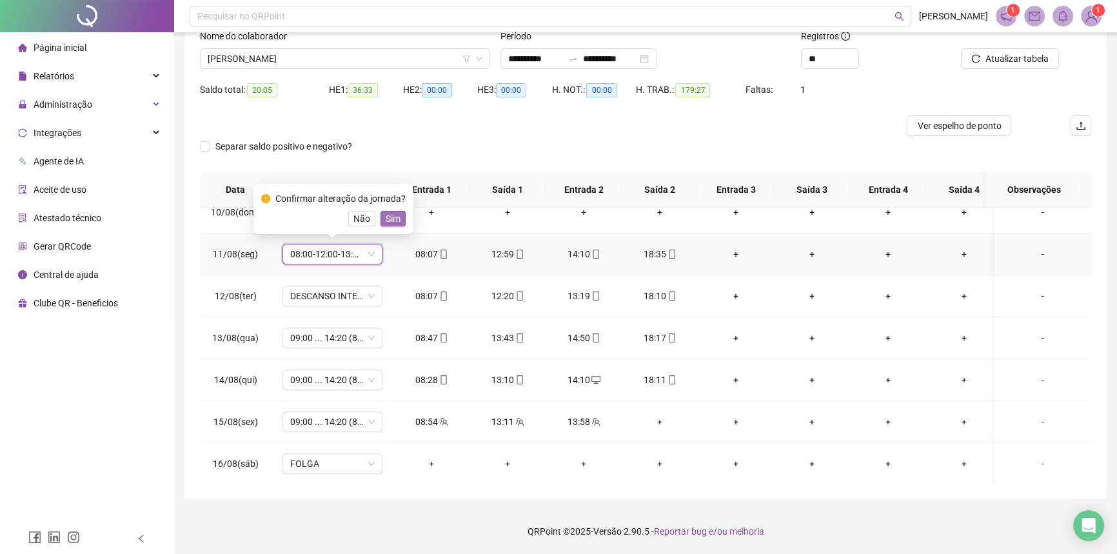
click at [393, 220] on span "Sim" at bounding box center [393, 218] width 15 height 14
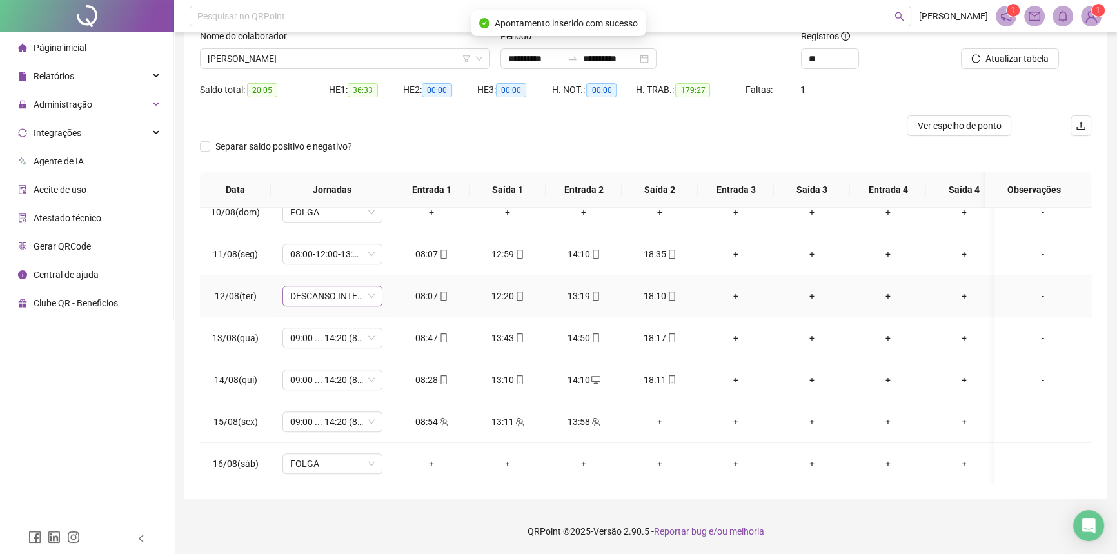
click at [324, 290] on span "DESCANSO INTER-JORNADA" at bounding box center [332, 295] width 84 height 19
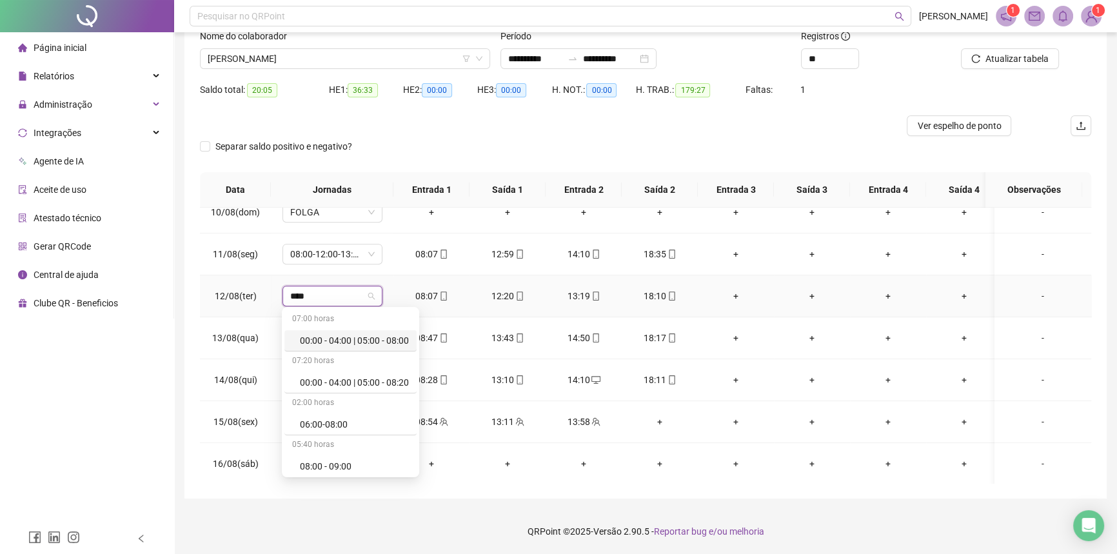
type input "*****"
click at [368, 383] on div "08:00-12:00-13:00-18:00" at bounding box center [354, 384] width 109 height 14
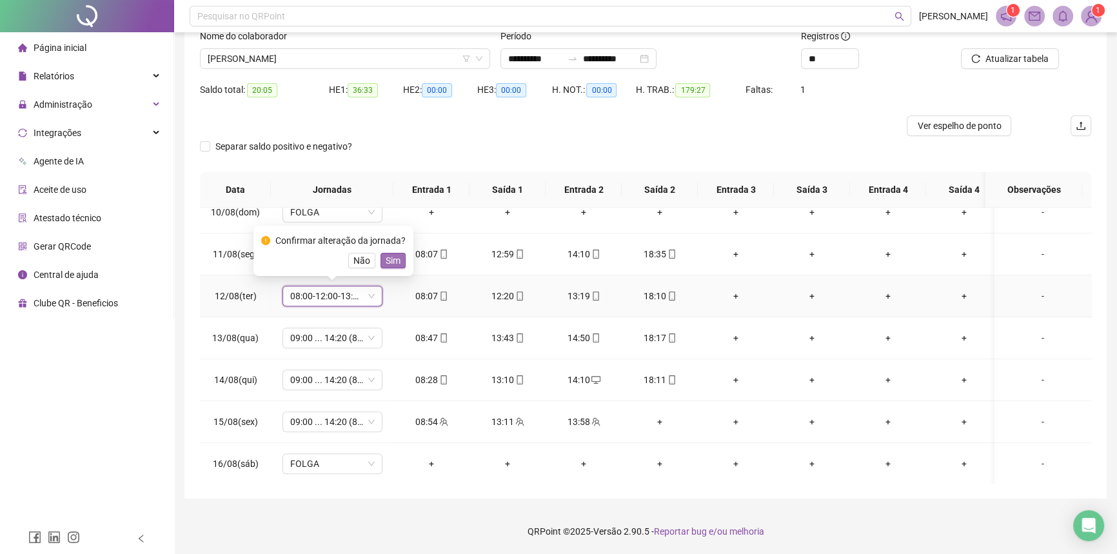
click at [388, 259] on span "Sim" at bounding box center [393, 260] width 15 height 14
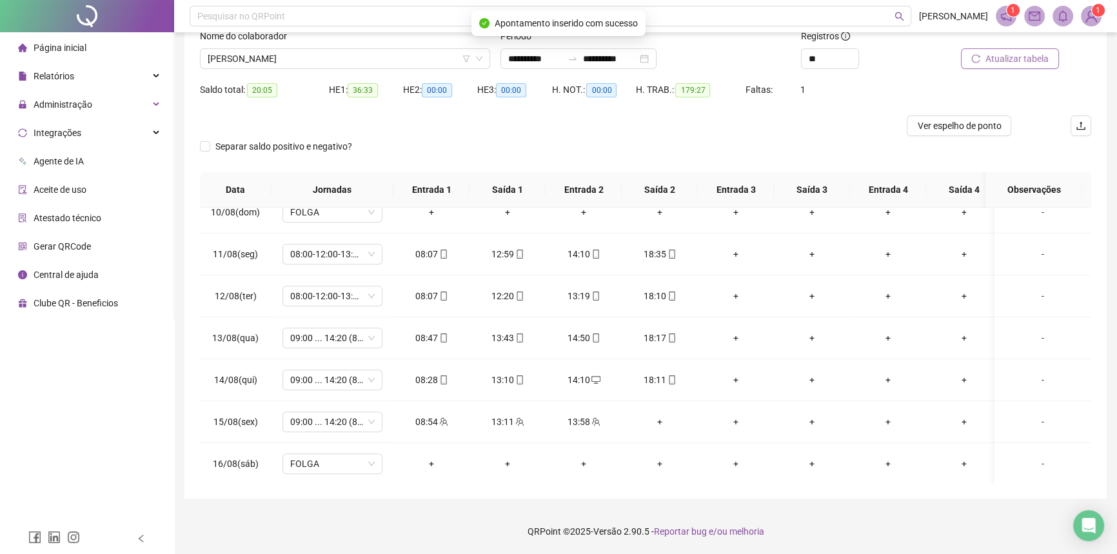
click at [1026, 59] on span "Atualizar tabela" at bounding box center [1016, 59] width 63 height 14
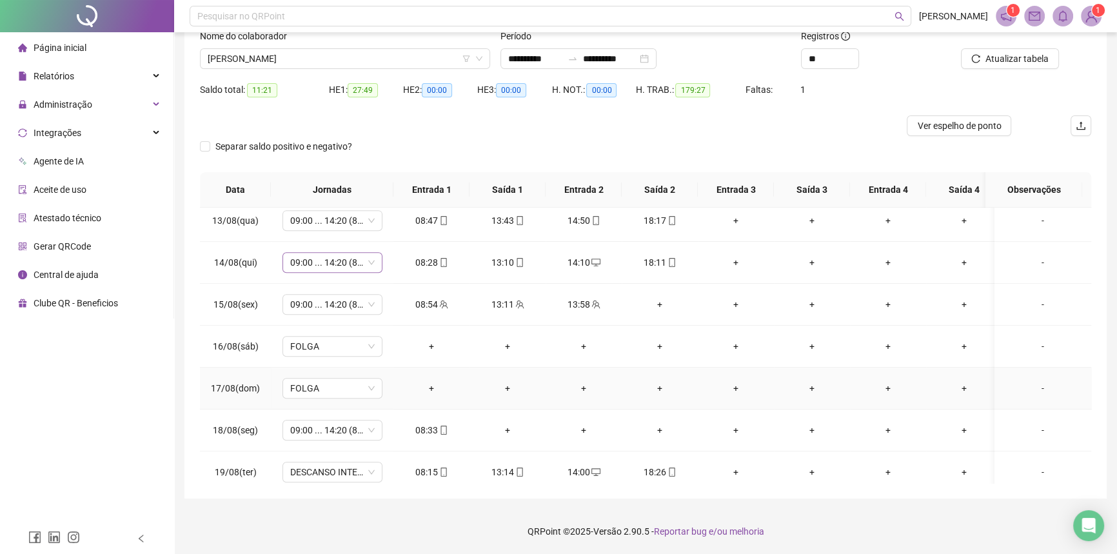
scroll to position [913, 0]
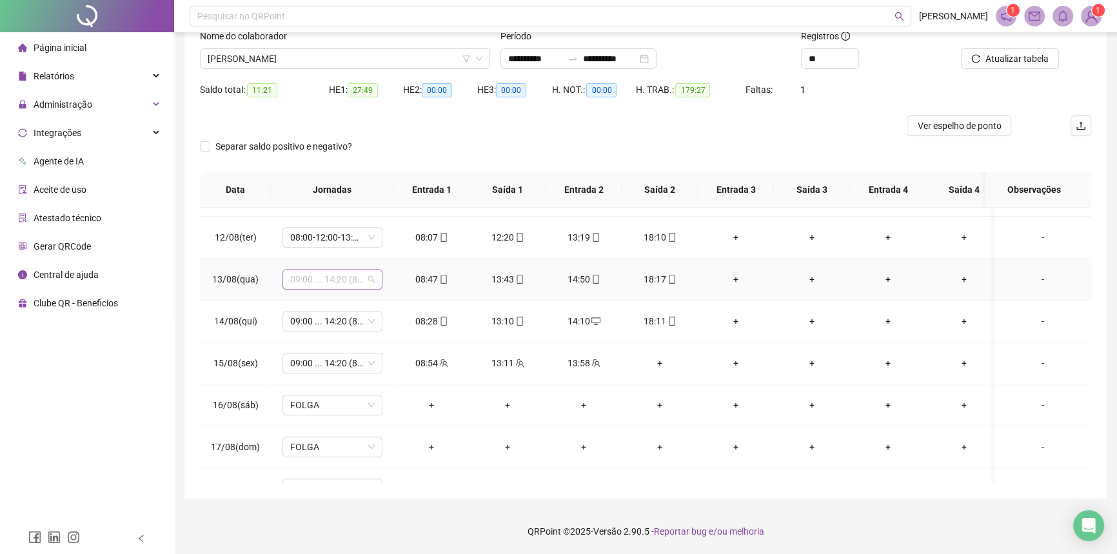
click at [323, 277] on span "09:00 ... 14:20 (8 HORAS)" at bounding box center [332, 279] width 84 height 19
type input "*****"
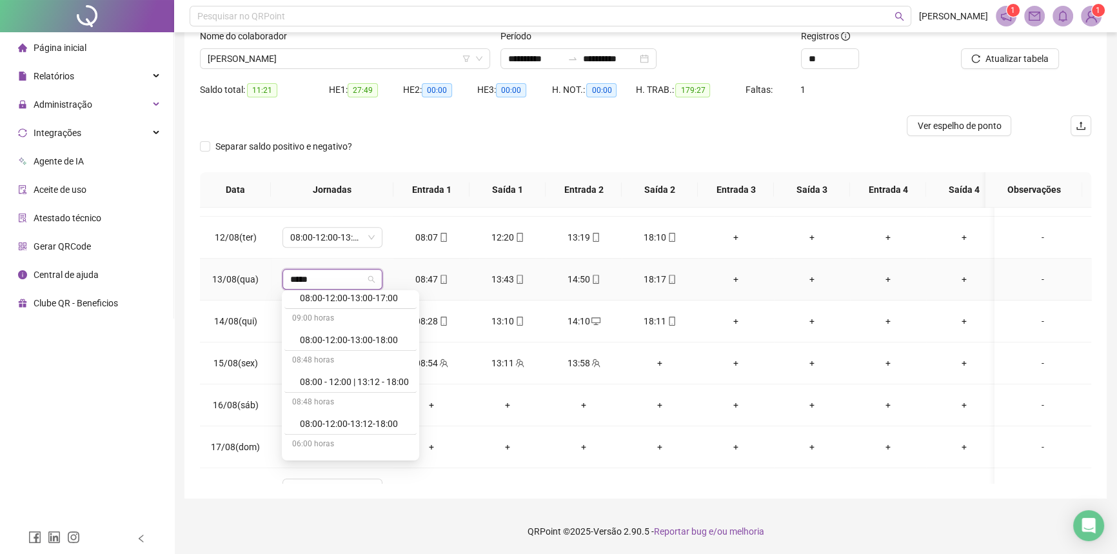
scroll to position [847, 0]
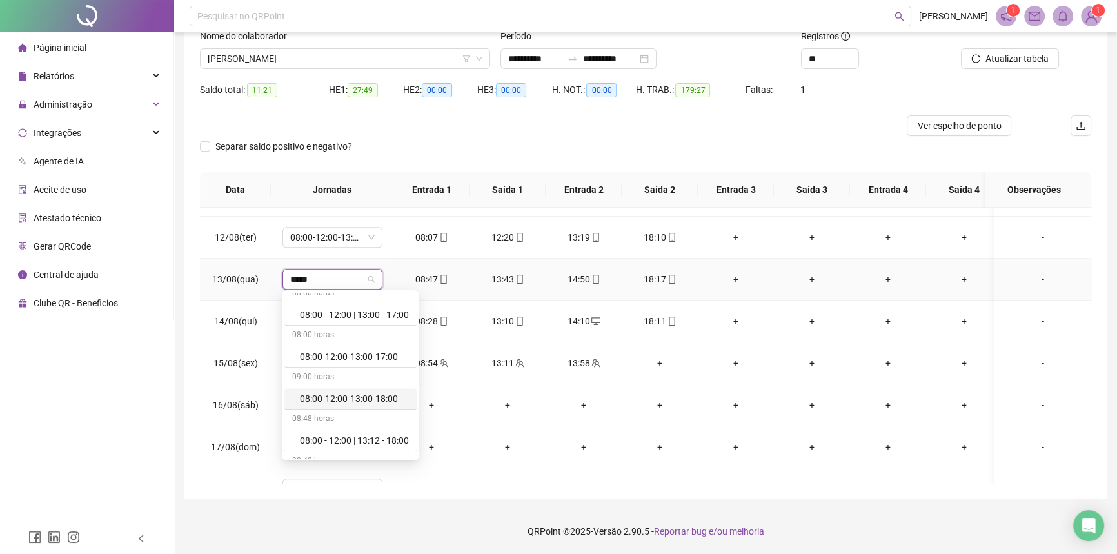
click at [326, 398] on div "08:00-12:00-13:00-18:00" at bounding box center [354, 398] width 109 height 14
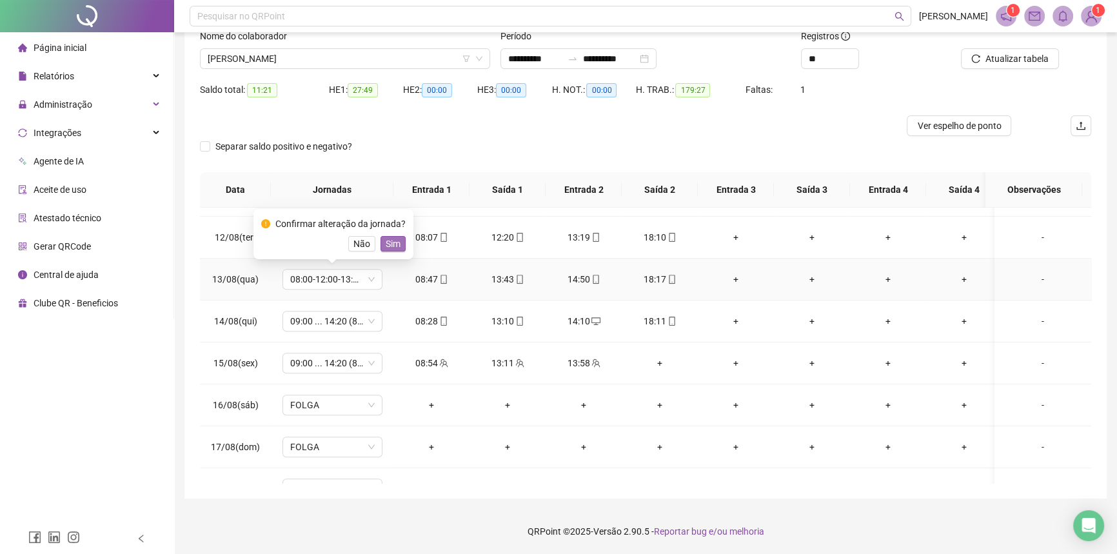
click at [386, 245] on span "Sim" at bounding box center [393, 244] width 15 height 14
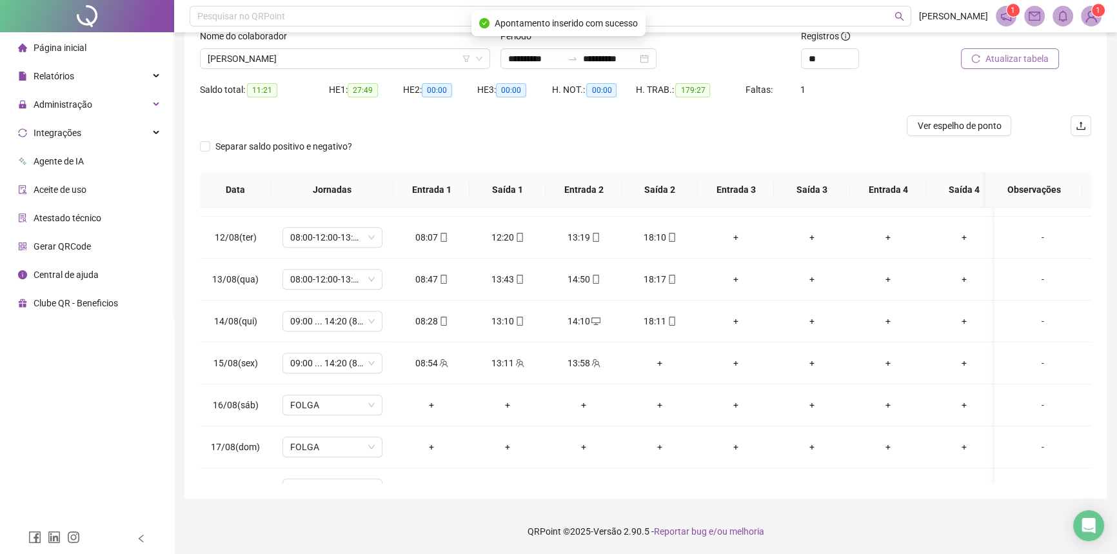
click at [995, 57] on span "Atualizar tabela" at bounding box center [1016, 59] width 63 height 14
click at [330, 365] on span "09:00 ... 14:20 (8 HORAS)" at bounding box center [332, 362] width 84 height 19
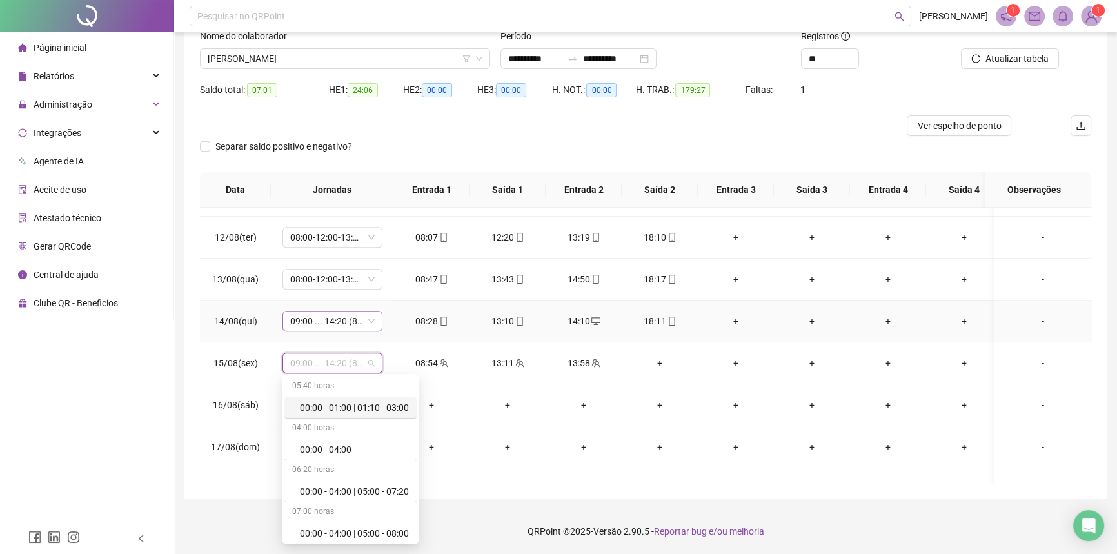
click at [329, 323] on span "09:00 ... 14:20 (8 HORAS)" at bounding box center [332, 320] width 84 height 19
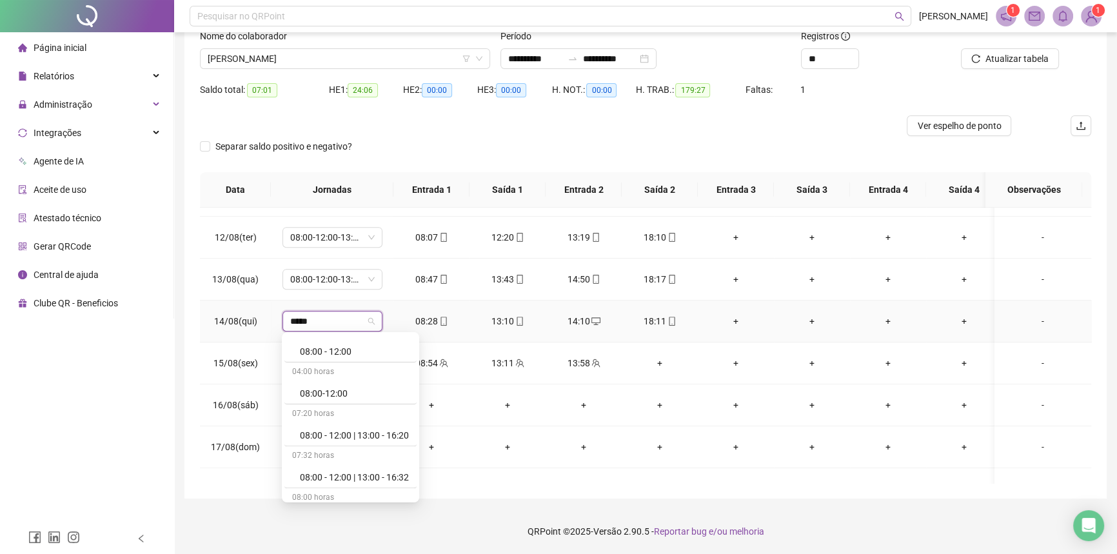
scroll to position [671, 0]
type input "*****"
click at [325, 315] on span "09:00 ... 14:20 (8 HORAS)" at bounding box center [332, 320] width 84 height 19
type input "*****"
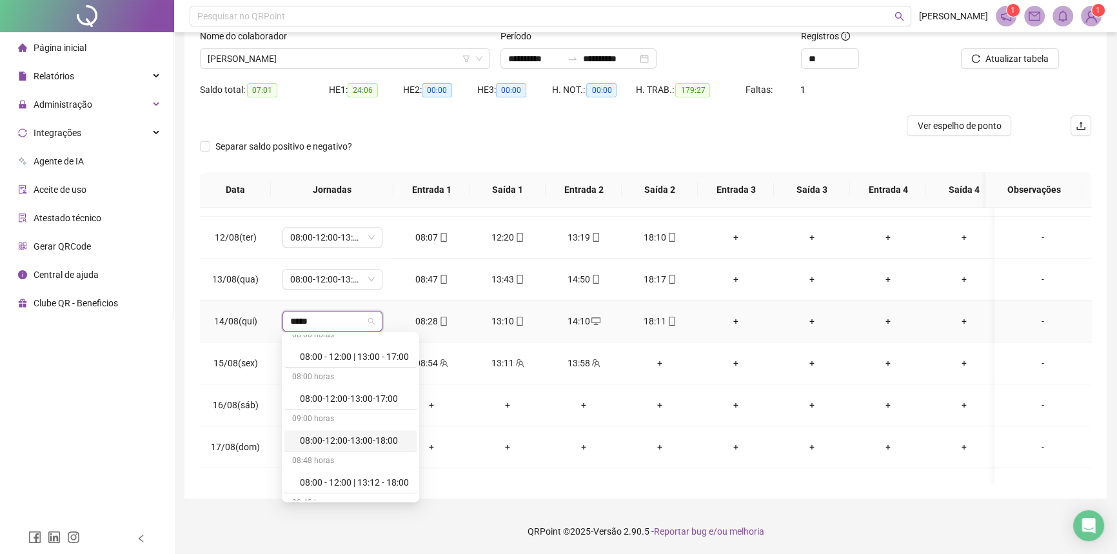
click at [358, 437] on div "08:00-12:00-13:00-18:00" at bounding box center [354, 440] width 109 height 14
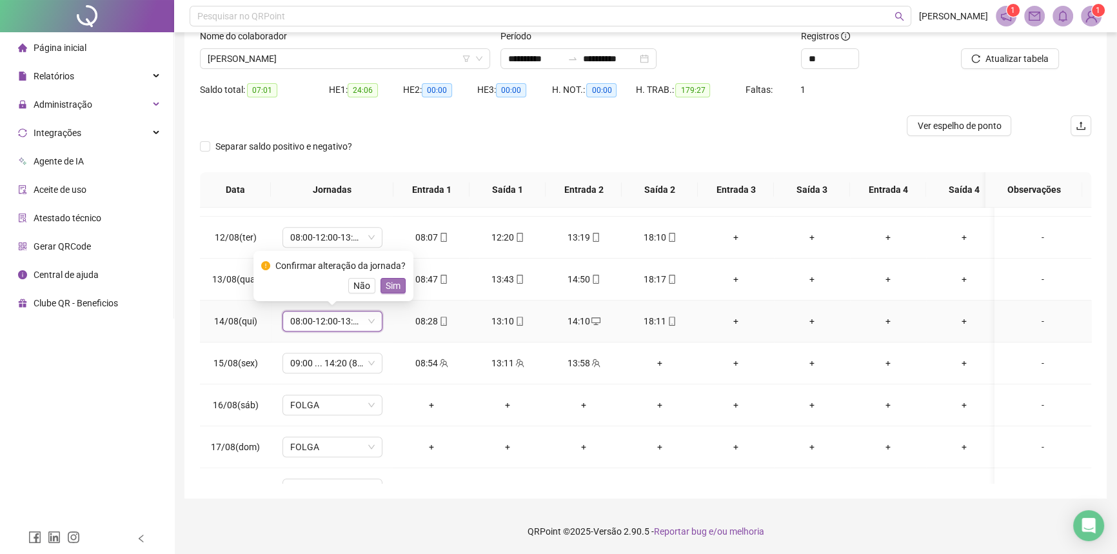
click at [386, 290] on span "Sim" at bounding box center [393, 286] width 15 height 14
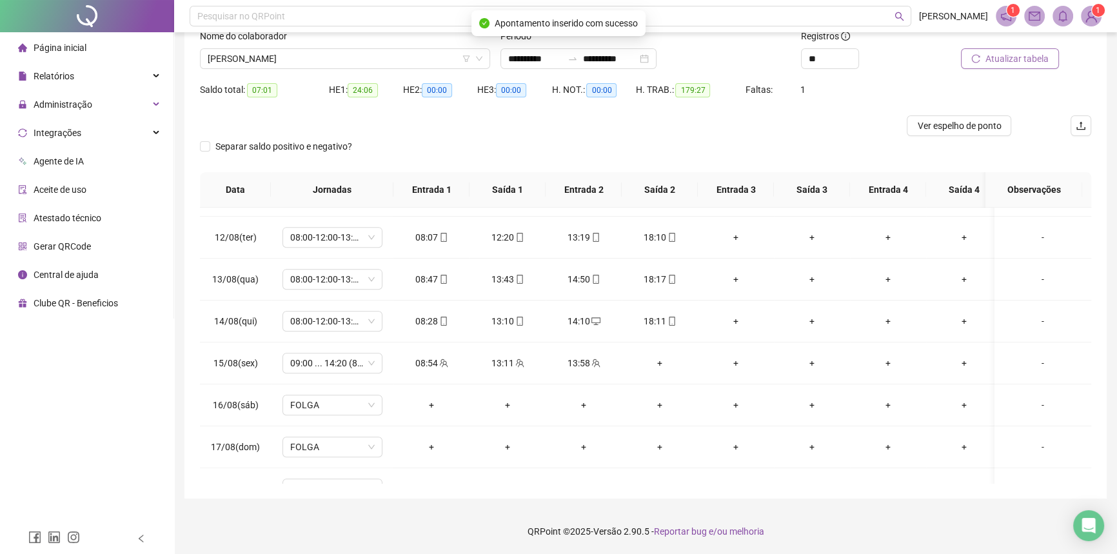
click at [1023, 57] on span "Atualizar tabela" at bounding box center [1016, 59] width 63 height 14
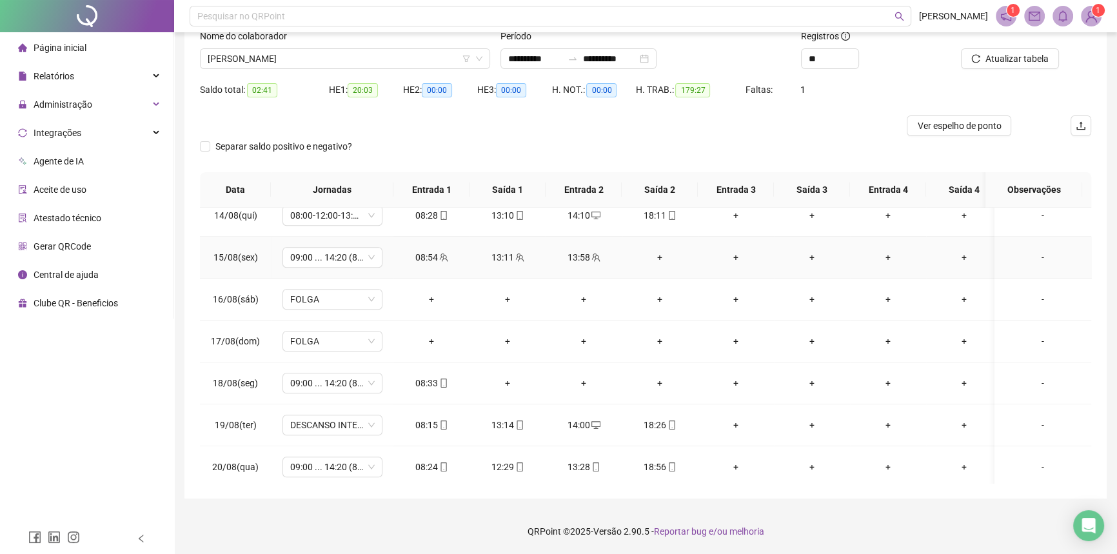
scroll to position [1030, 0]
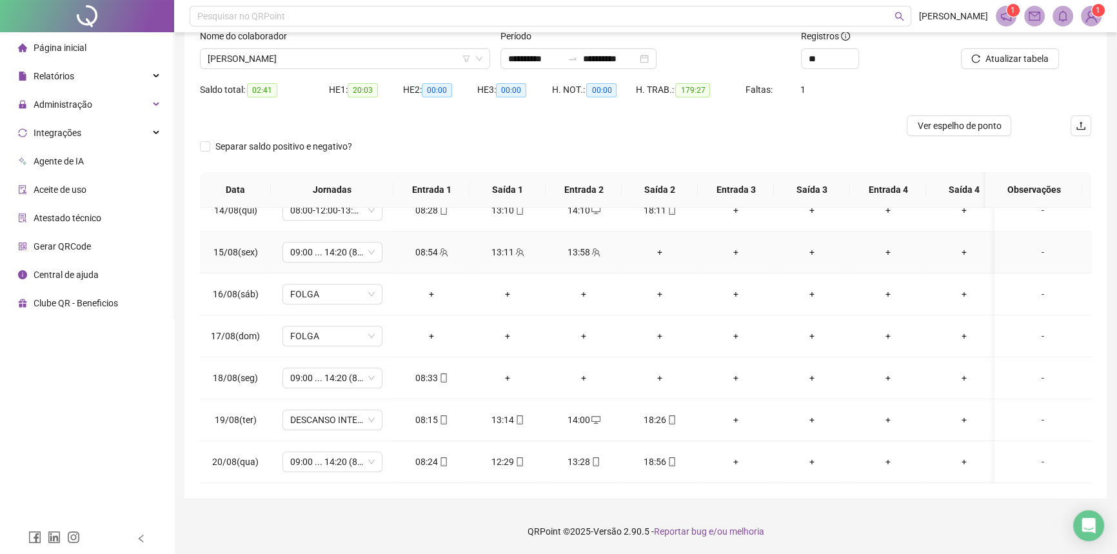
click at [656, 245] on div "+" at bounding box center [659, 252] width 55 height 14
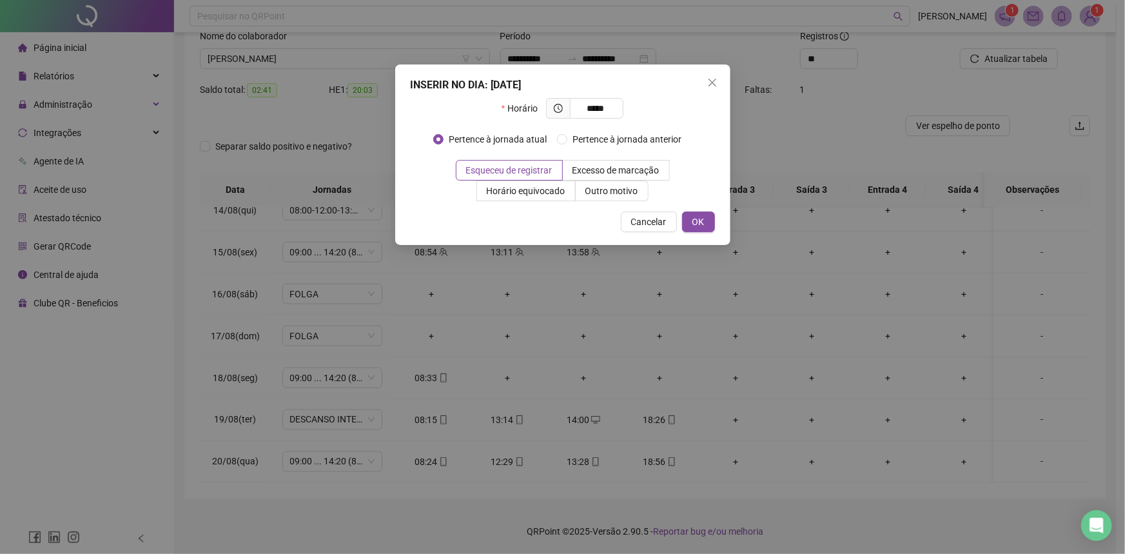
type input "*****"
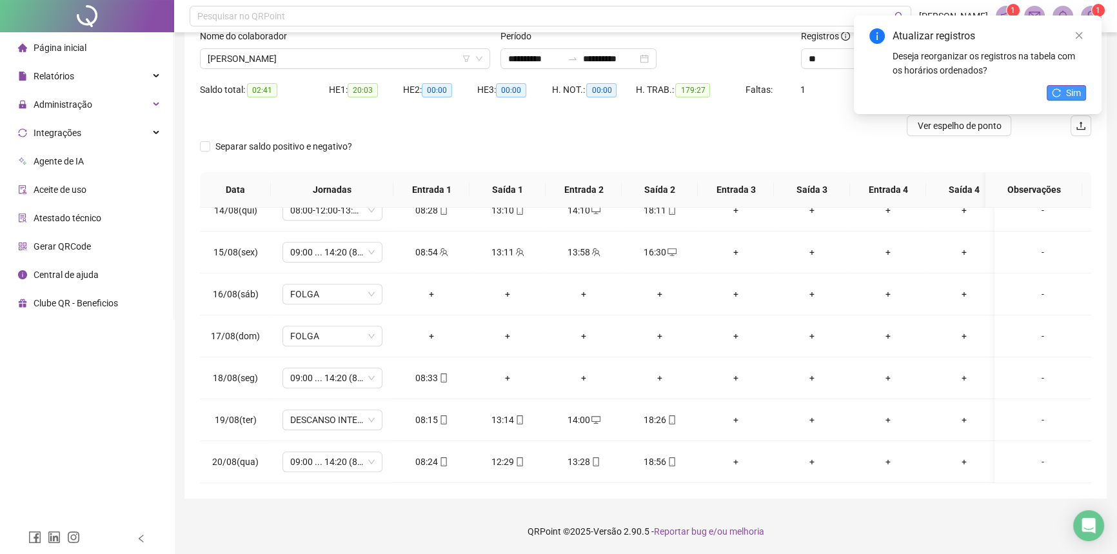
click at [1070, 86] on span "Sim" at bounding box center [1073, 93] width 15 height 14
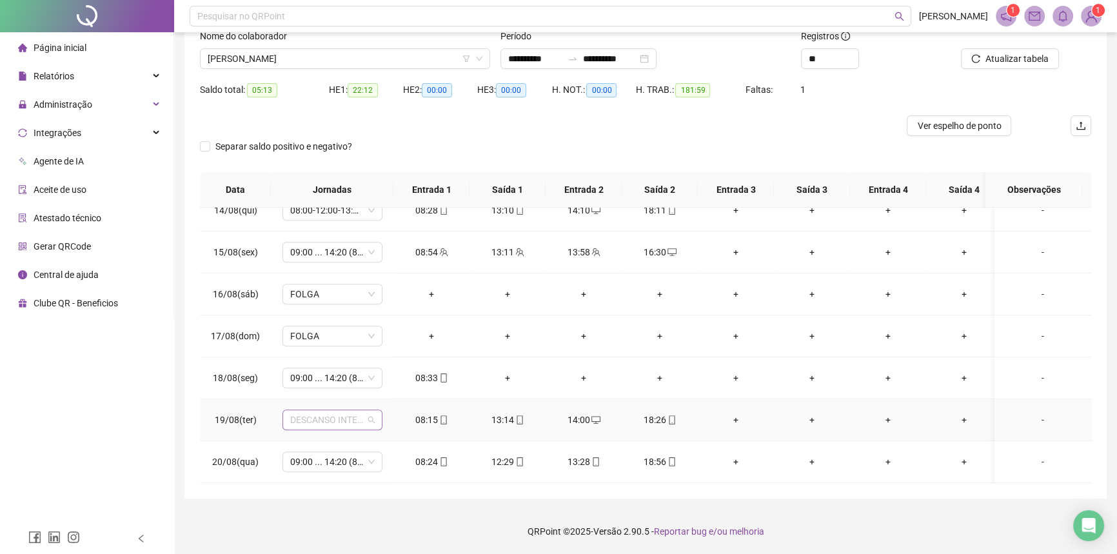
click at [357, 410] on span "DESCANSO INTER-JORNADA" at bounding box center [332, 419] width 84 height 19
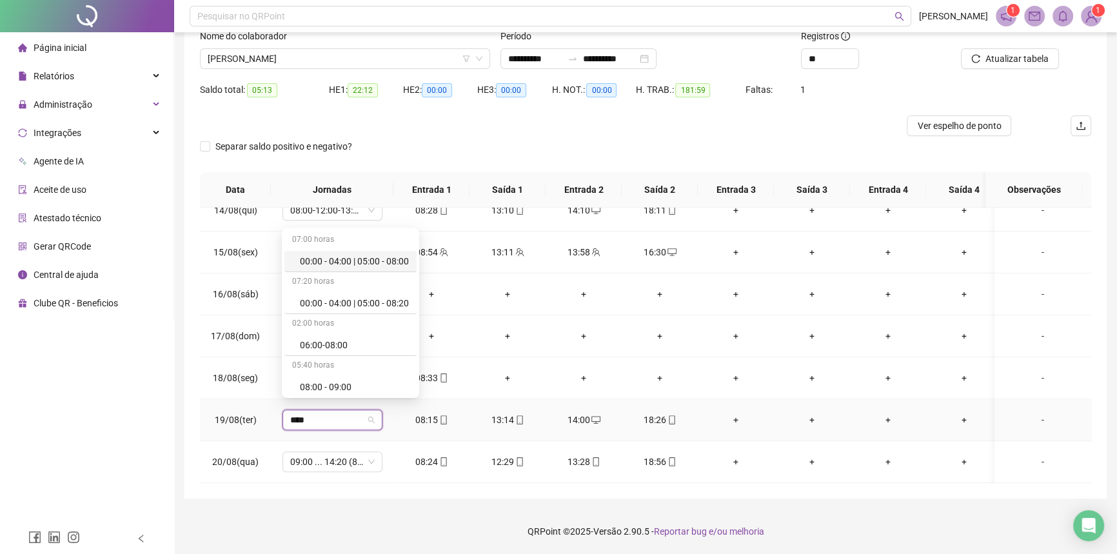
type input "*****"
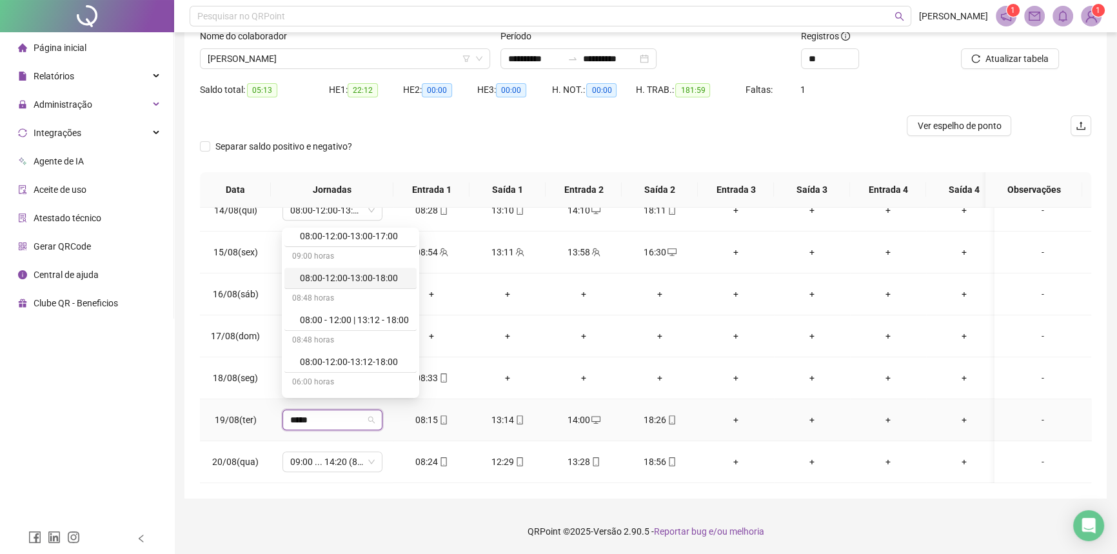
click at [344, 276] on div "08:00-12:00-13:00-18:00" at bounding box center [354, 278] width 109 height 14
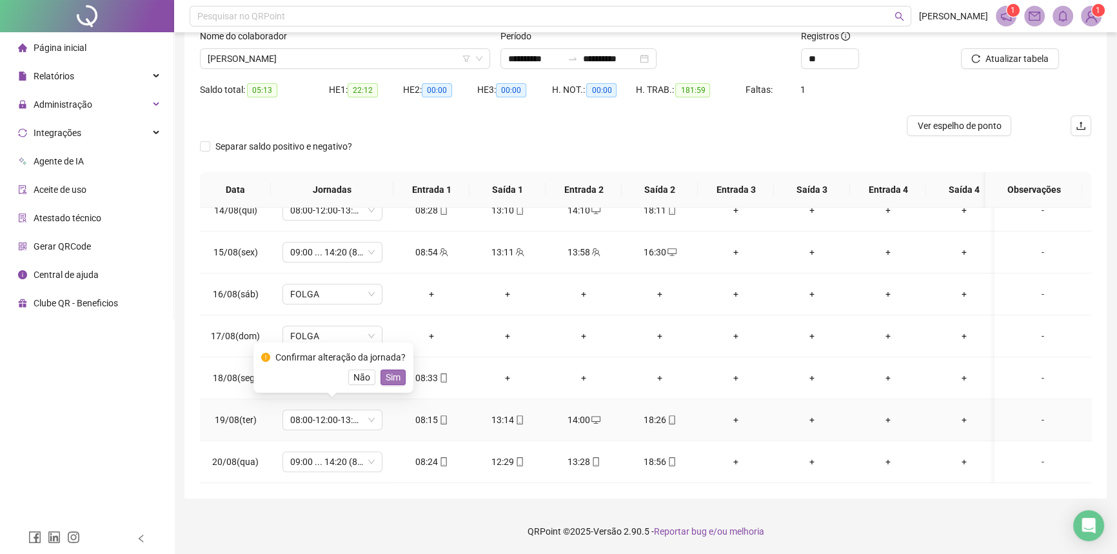
click at [387, 380] on span "Sim" at bounding box center [393, 377] width 15 height 14
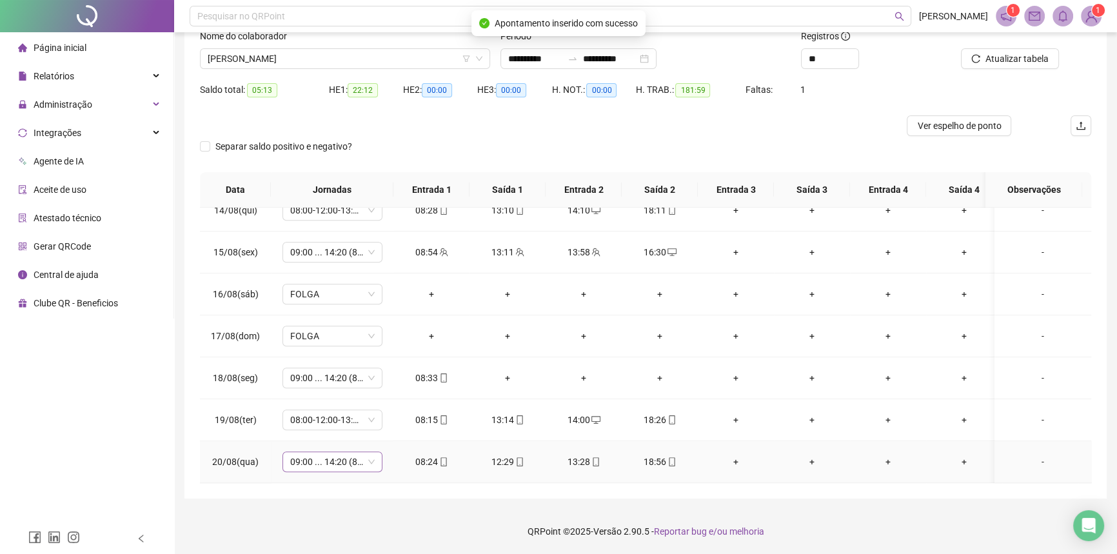
click at [313, 453] on span "09:00 ... 14:20 (8 HORAS)" at bounding box center [332, 461] width 84 height 19
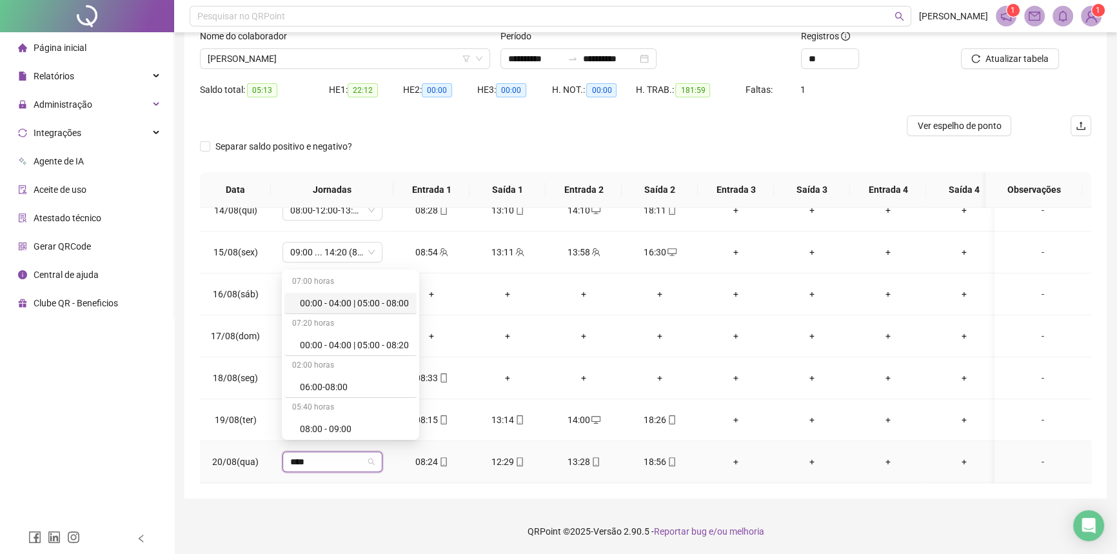
type input "*****"
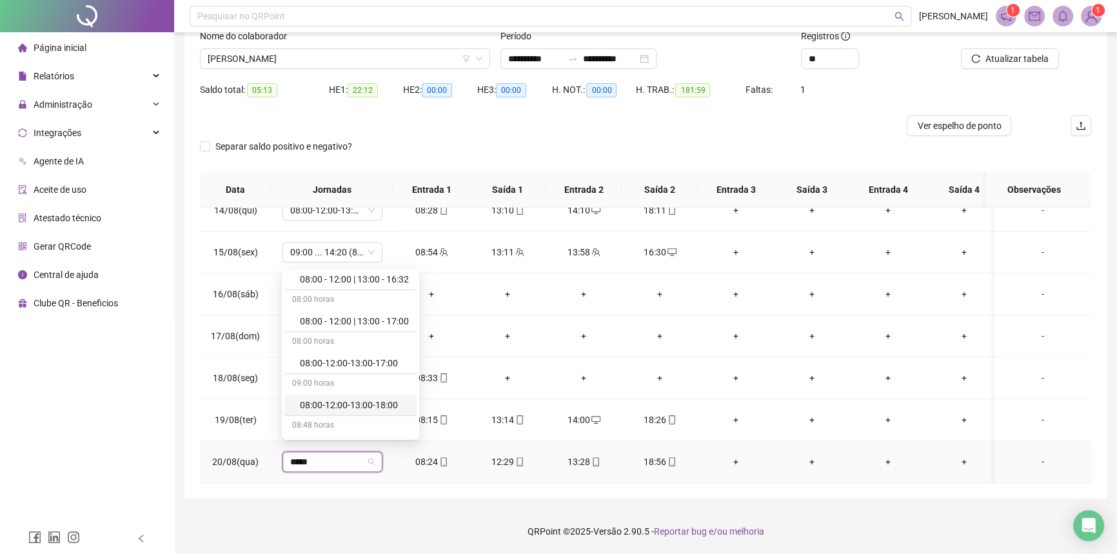
click at [353, 404] on div "08:00-12:00-13:00-18:00" at bounding box center [354, 405] width 109 height 14
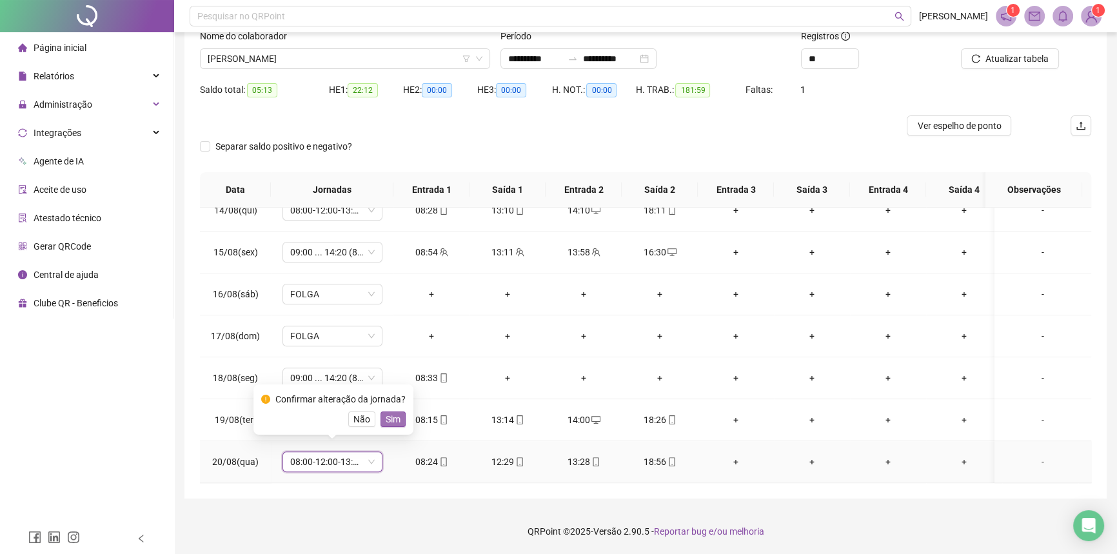
click at [388, 411] on button "Sim" at bounding box center [392, 418] width 25 height 15
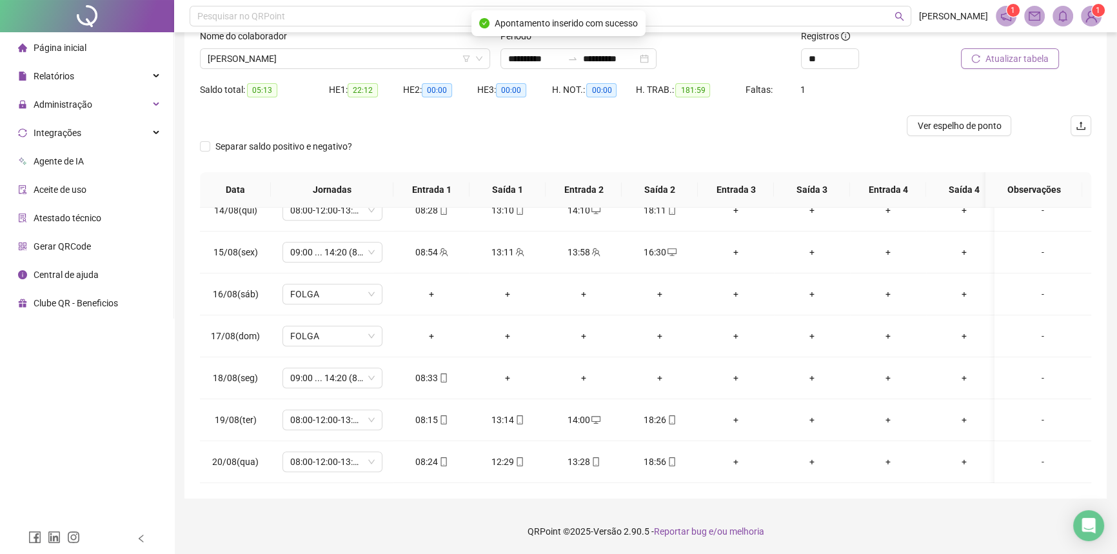
click at [986, 61] on button "Atualizar tabela" at bounding box center [1010, 58] width 98 height 21
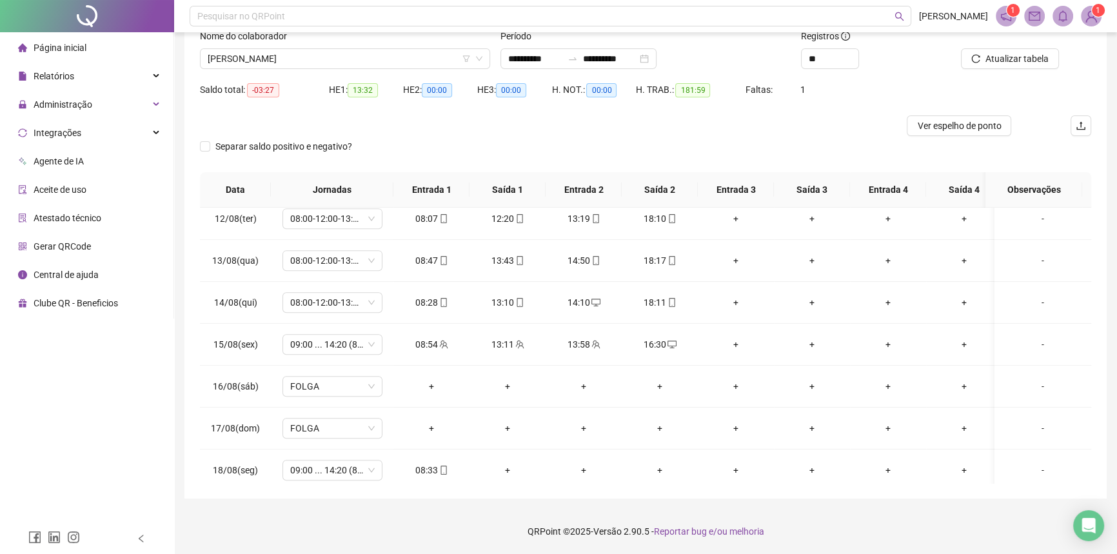
scroll to position [913, 0]
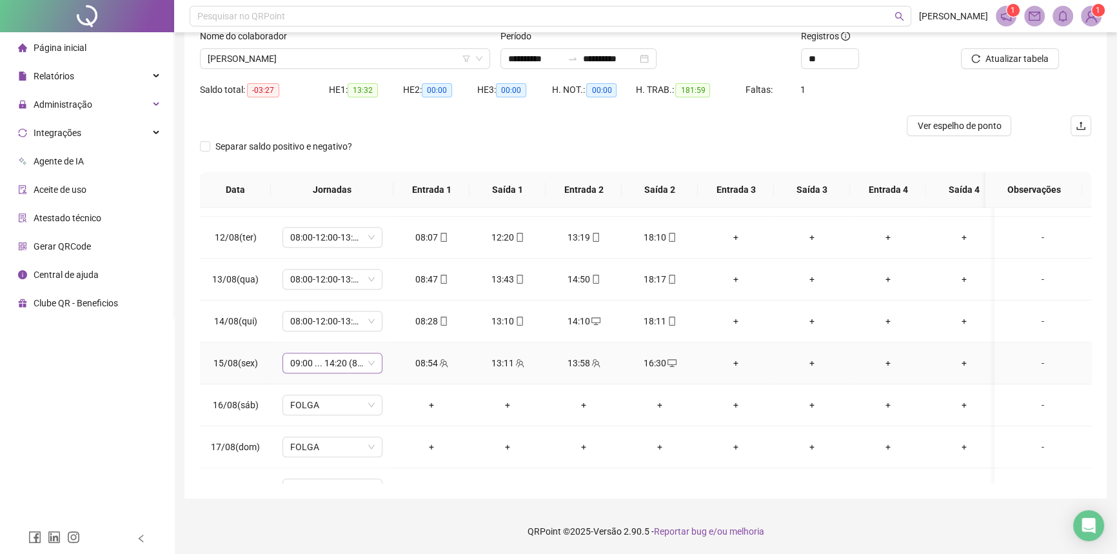
click at [313, 360] on span "09:00 ... 14:20 (8 HORAS)" at bounding box center [332, 362] width 84 height 19
type input "*****"
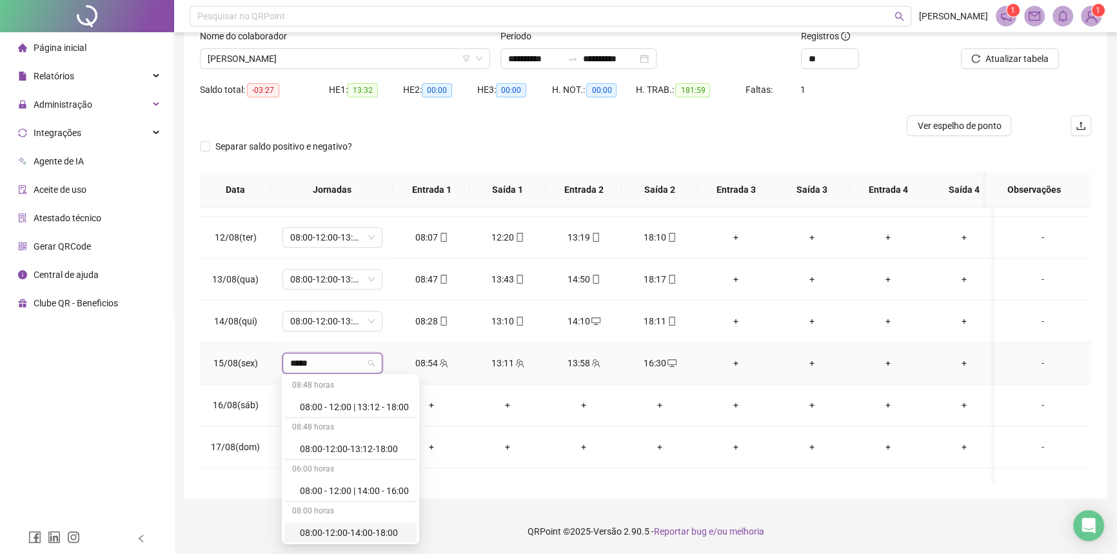
scroll to position [906, 0]
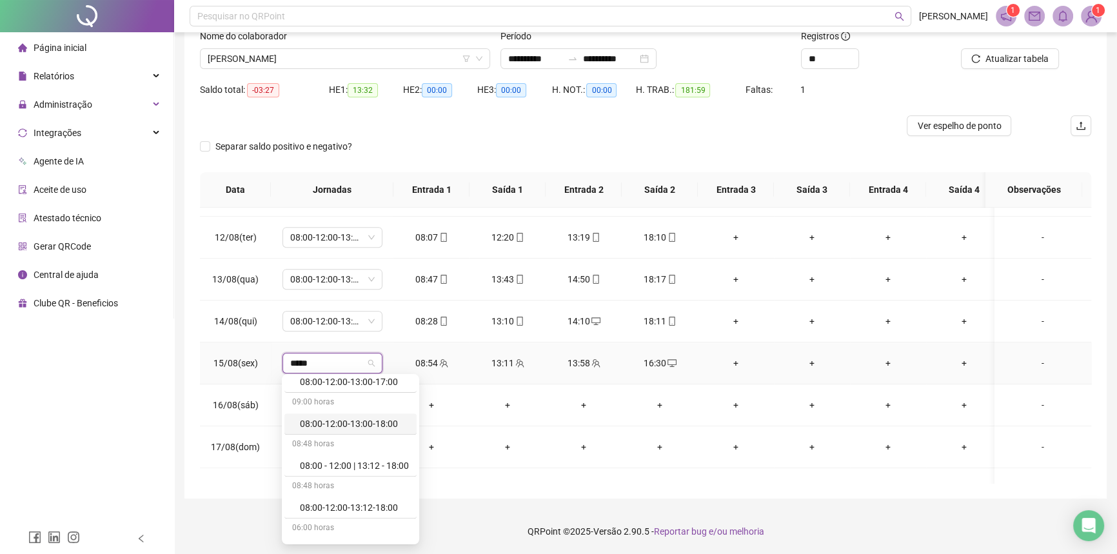
click at [323, 419] on div "08:00-12:00-13:00-18:00" at bounding box center [354, 424] width 109 height 14
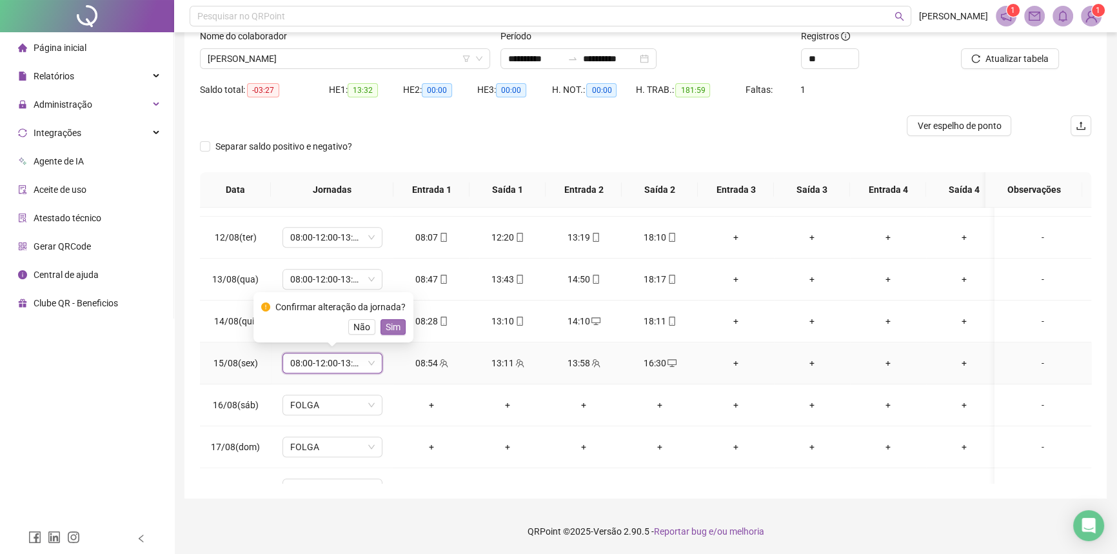
click at [386, 328] on span "Sim" at bounding box center [393, 327] width 15 height 14
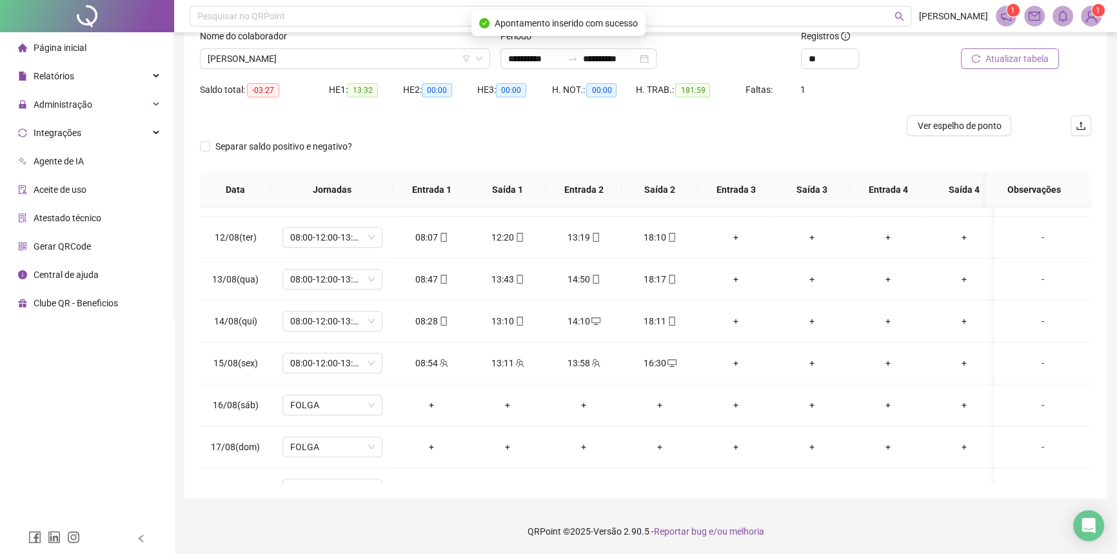
click at [995, 63] on span "Atualizar tabela" at bounding box center [1016, 59] width 63 height 14
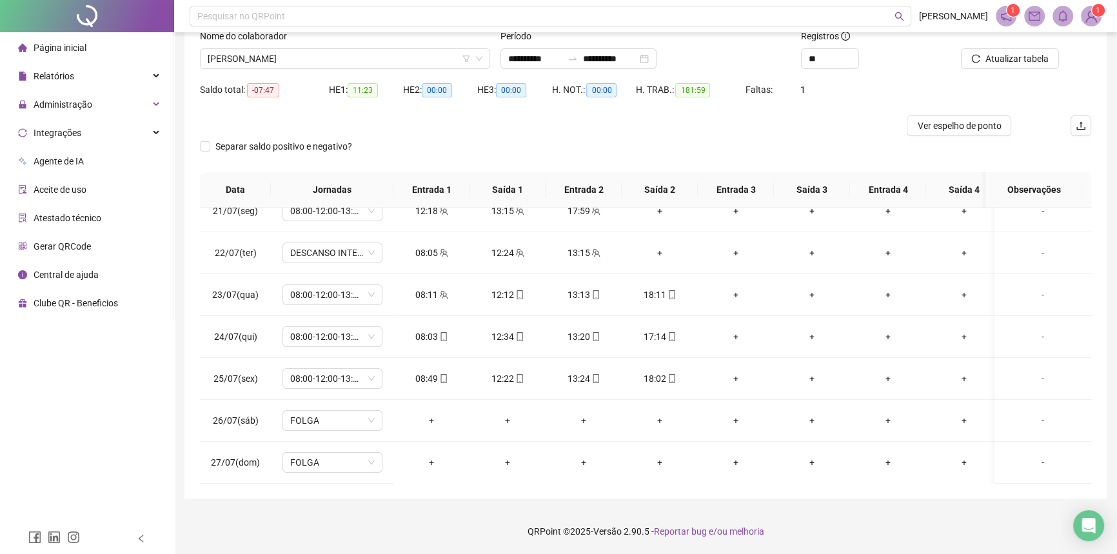
scroll to position [0, 0]
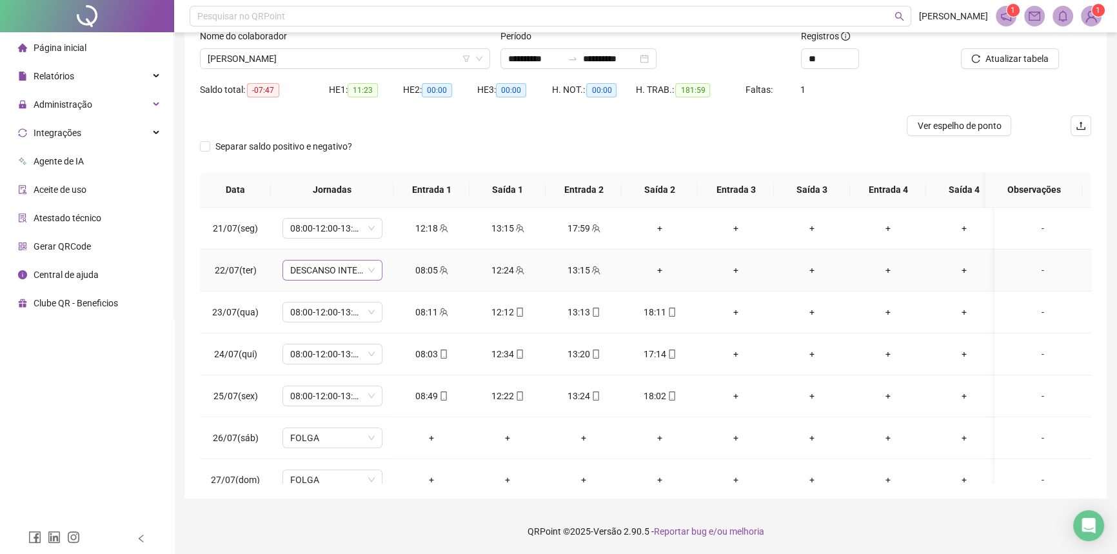
click at [330, 267] on span "DESCANSO INTER-JORNADA" at bounding box center [332, 269] width 84 height 19
type input "*****"
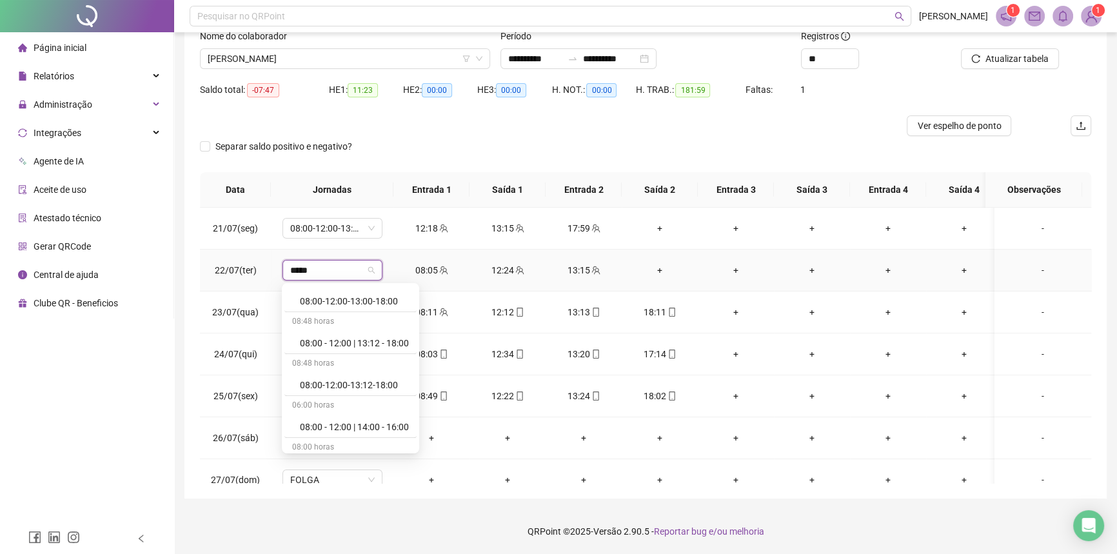
scroll to position [905, 0]
click at [340, 335] on div "08:00-12:00-13:00-18:00" at bounding box center [354, 333] width 109 height 14
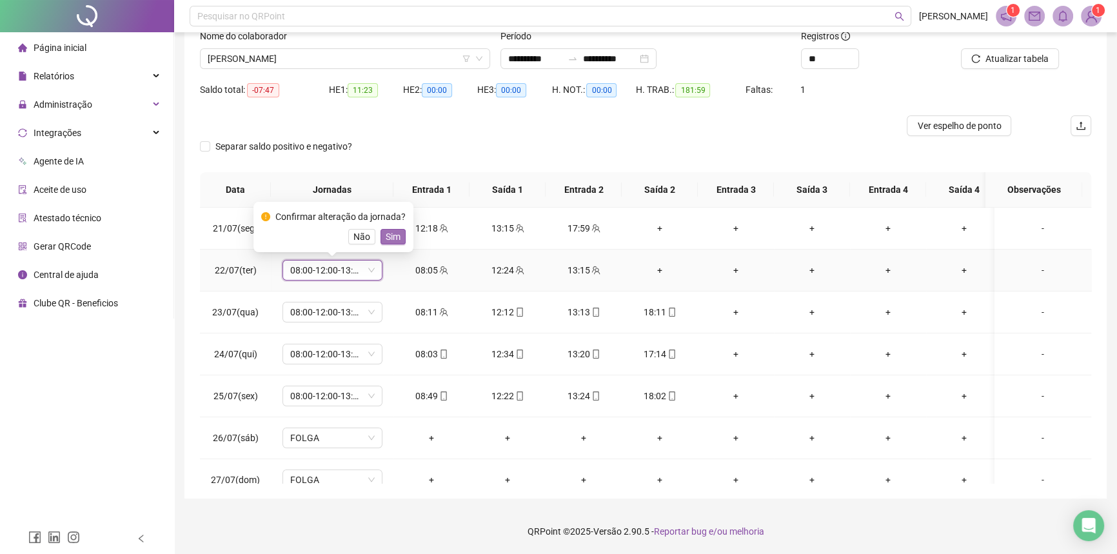
click at [395, 233] on span "Sim" at bounding box center [393, 237] width 15 height 14
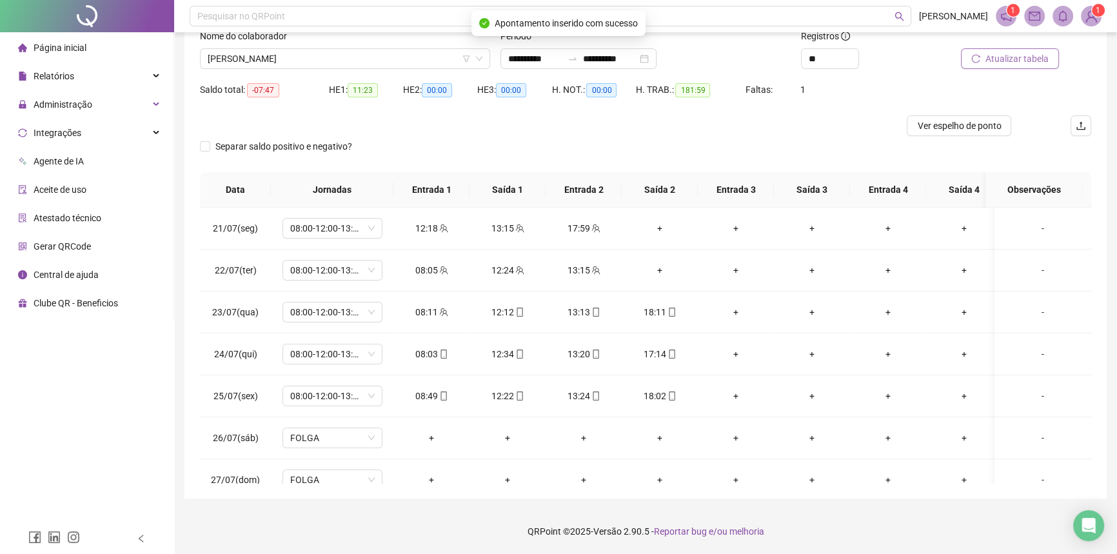
click at [1006, 67] on button "Atualizar tabela" at bounding box center [1010, 58] width 98 height 21
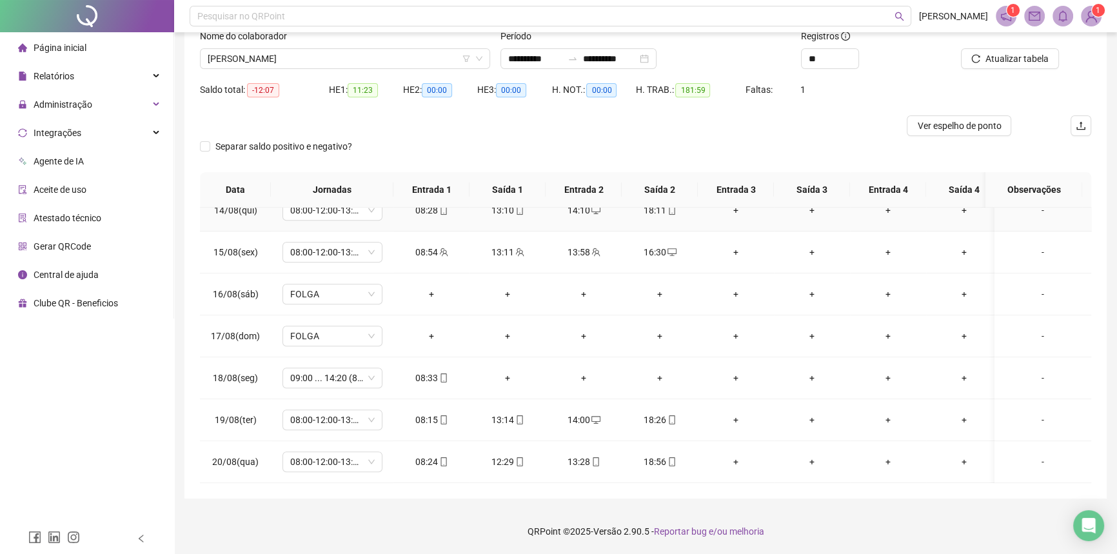
scroll to position [1030, 0]
click at [510, 375] on div "+" at bounding box center [507, 378] width 55 height 14
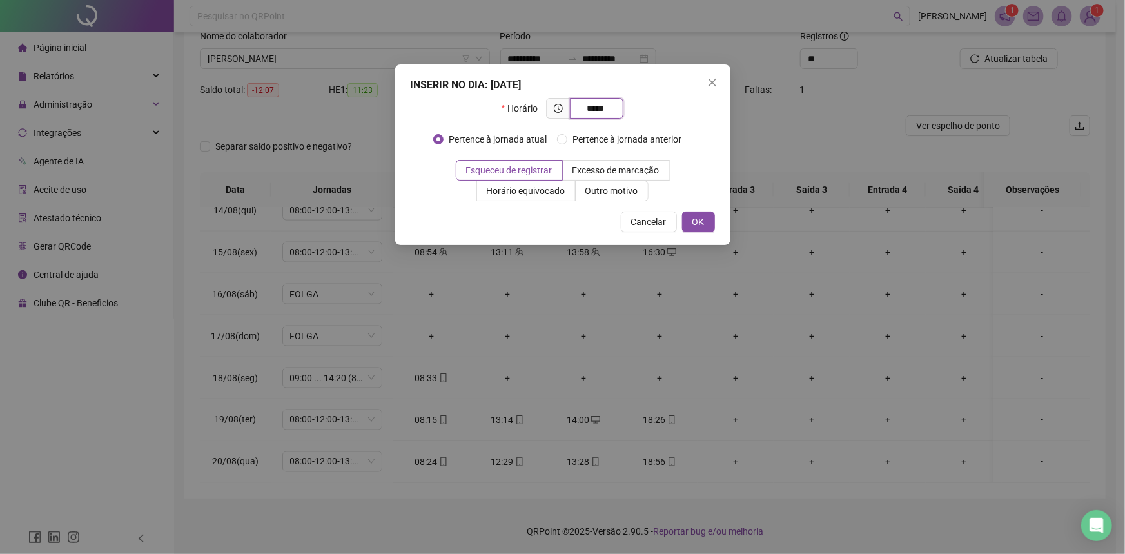
type input "*****"
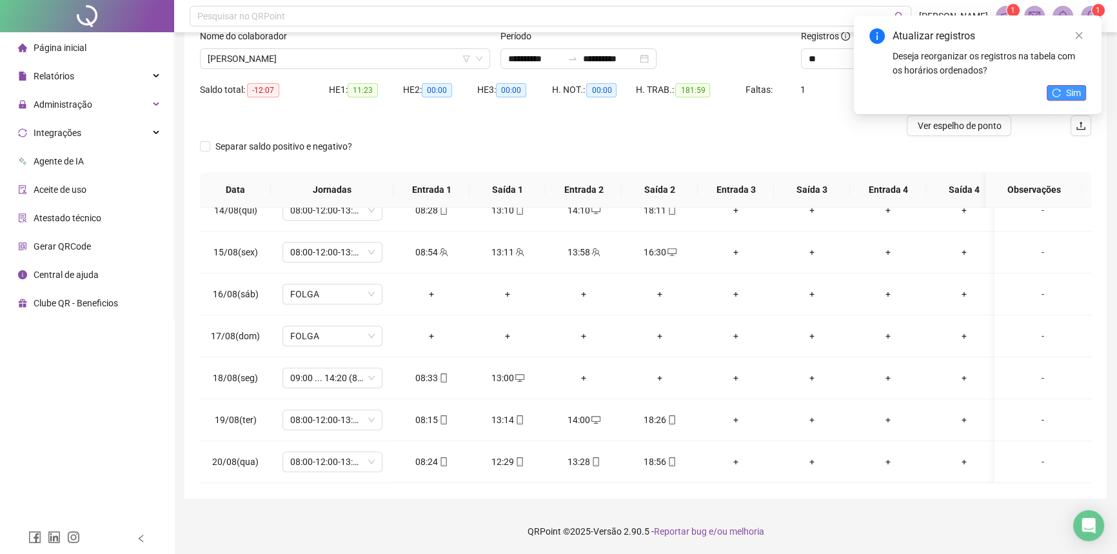
click at [1068, 93] on span "Sim" at bounding box center [1073, 93] width 15 height 14
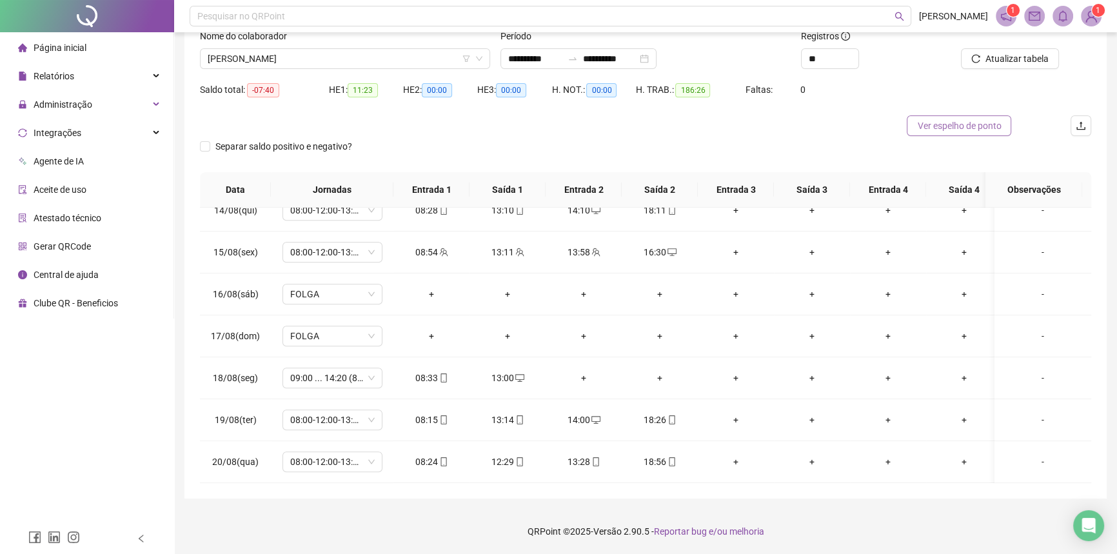
click at [918, 131] on span "Ver espelho de ponto" at bounding box center [959, 126] width 84 height 14
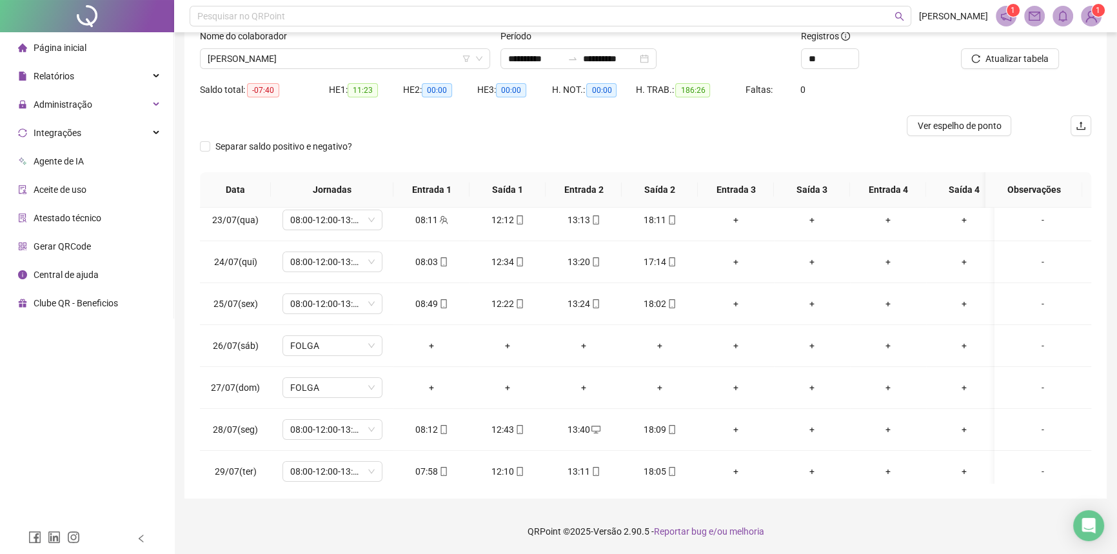
scroll to position [0, 0]
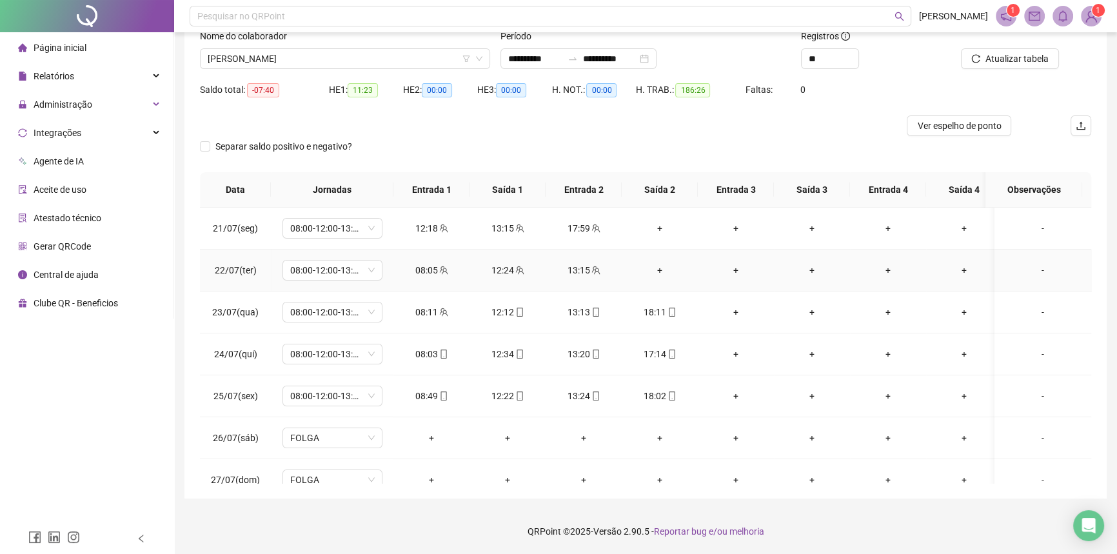
click at [662, 271] on div "+" at bounding box center [659, 270] width 55 height 14
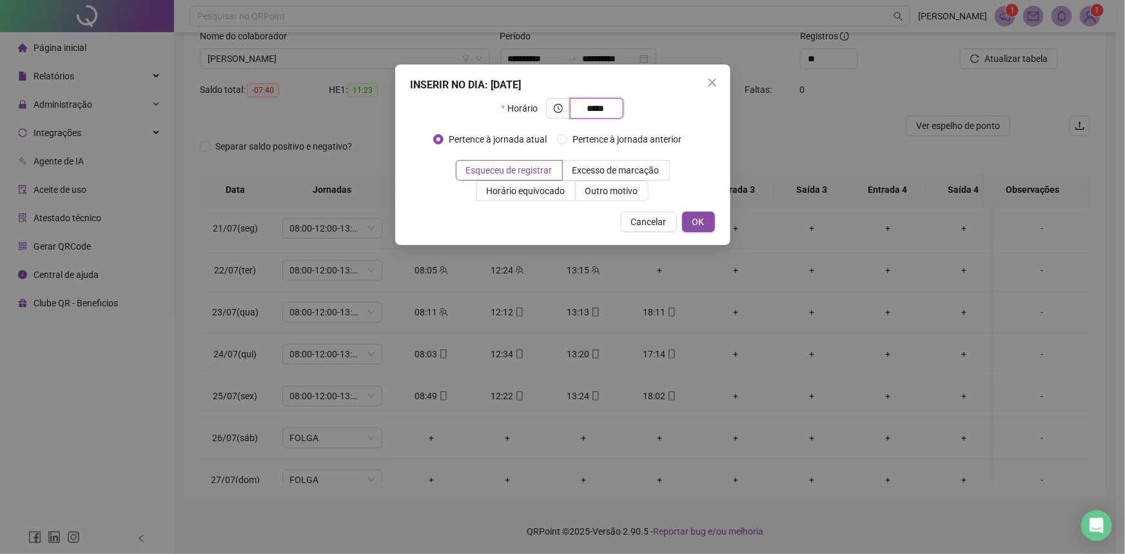
type input "*****"
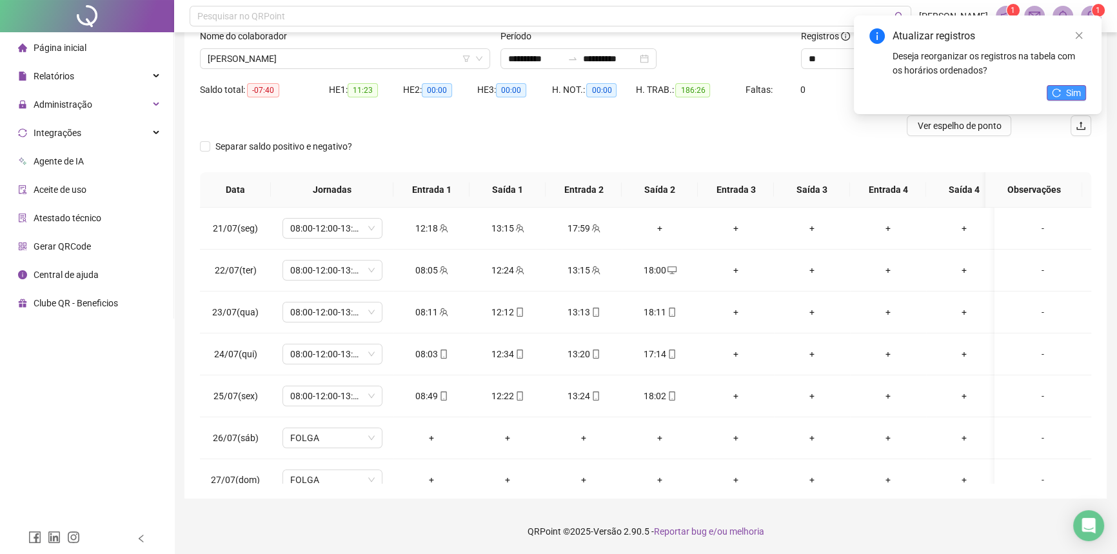
click at [1055, 93] on icon "reload" at bounding box center [1056, 92] width 9 height 9
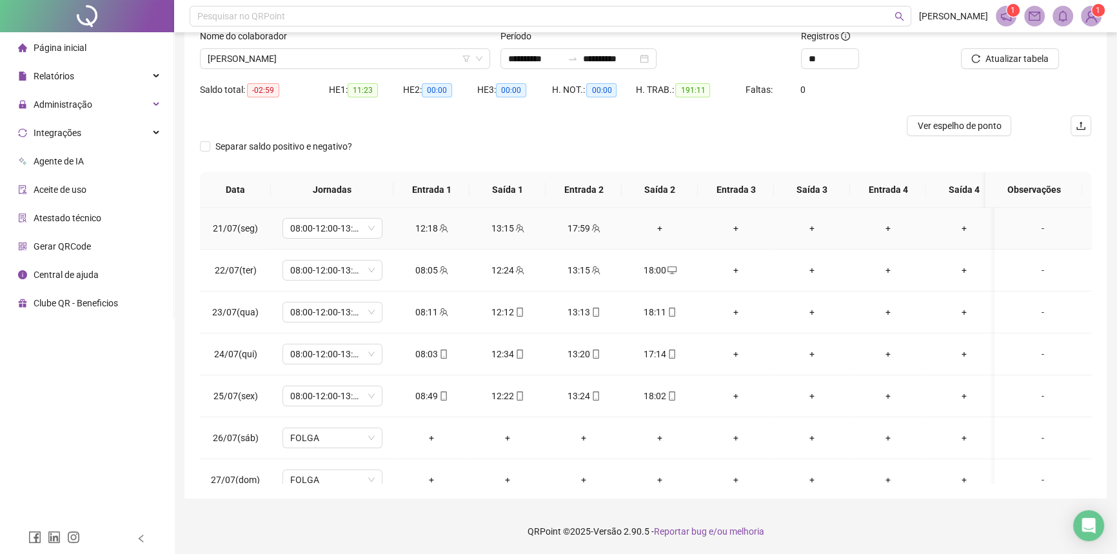
click at [662, 228] on div "+" at bounding box center [659, 228] width 55 height 14
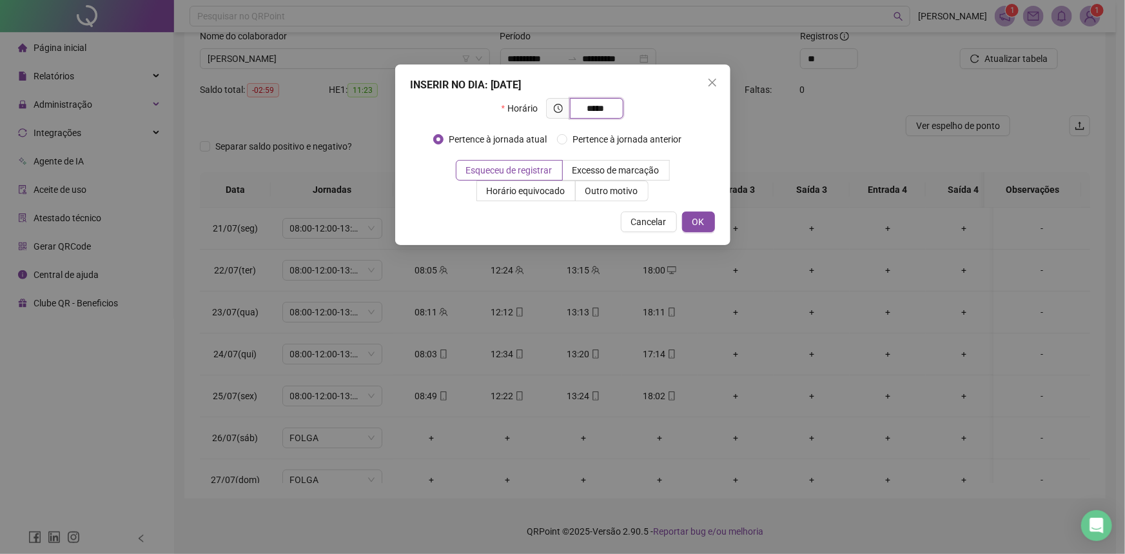
type input "*****"
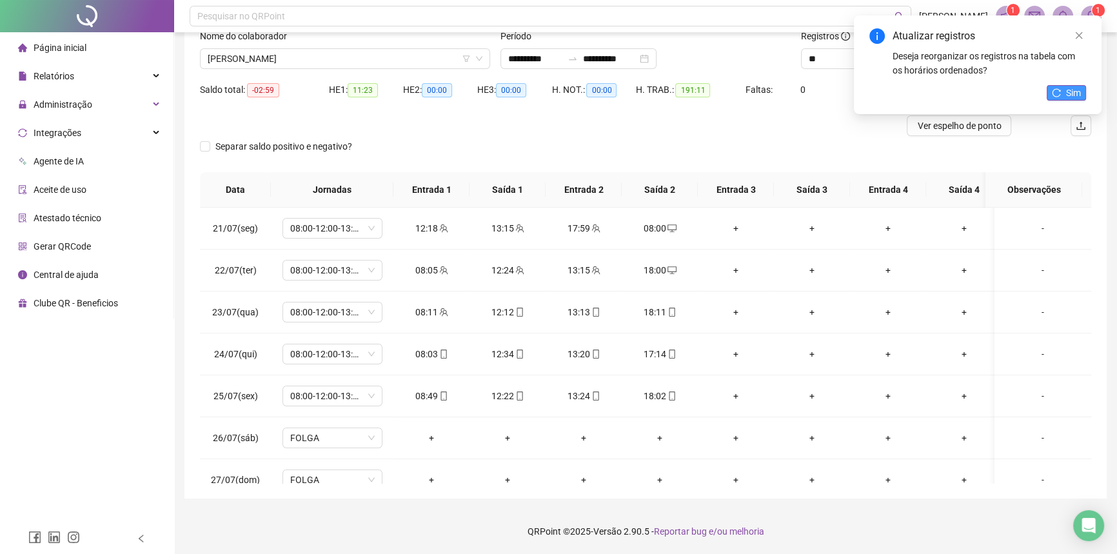
click at [1049, 88] on button "Sim" at bounding box center [1065, 92] width 39 height 15
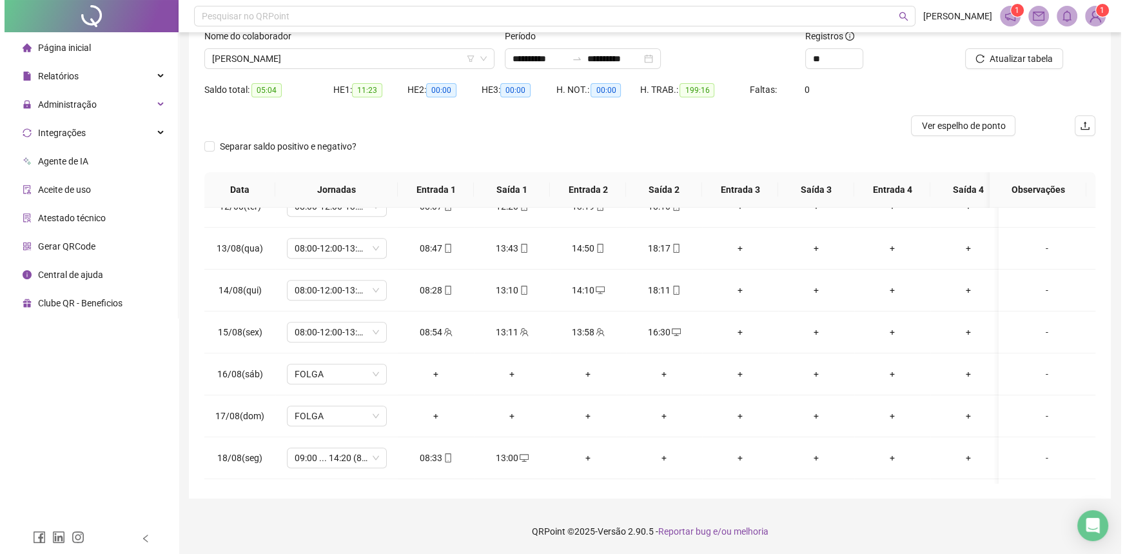
scroll to position [1030, 0]
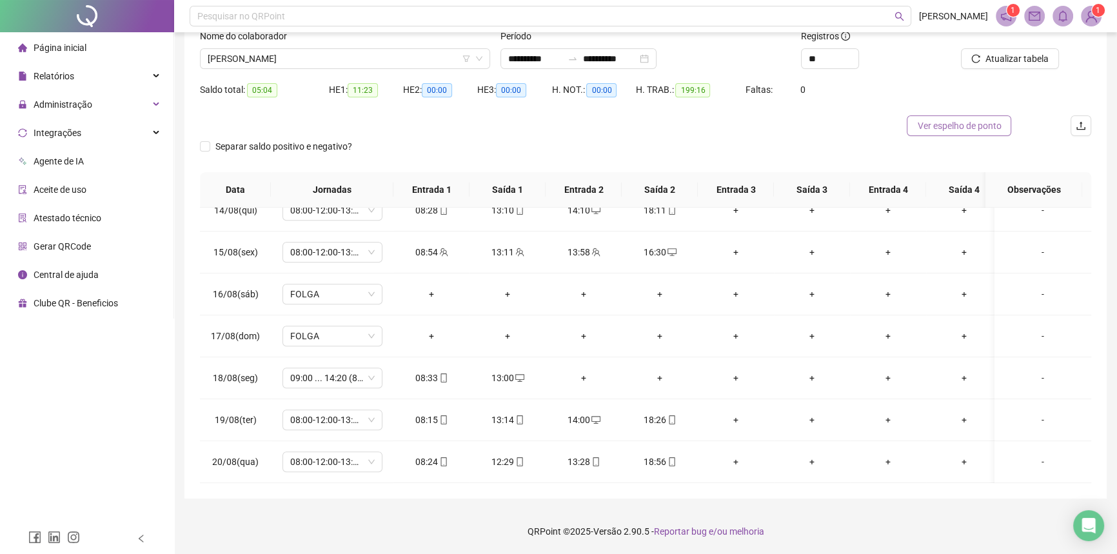
click at [975, 126] on span "Ver espelho de ponto" at bounding box center [959, 126] width 84 height 14
click at [585, 371] on div "+" at bounding box center [583, 378] width 55 height 14
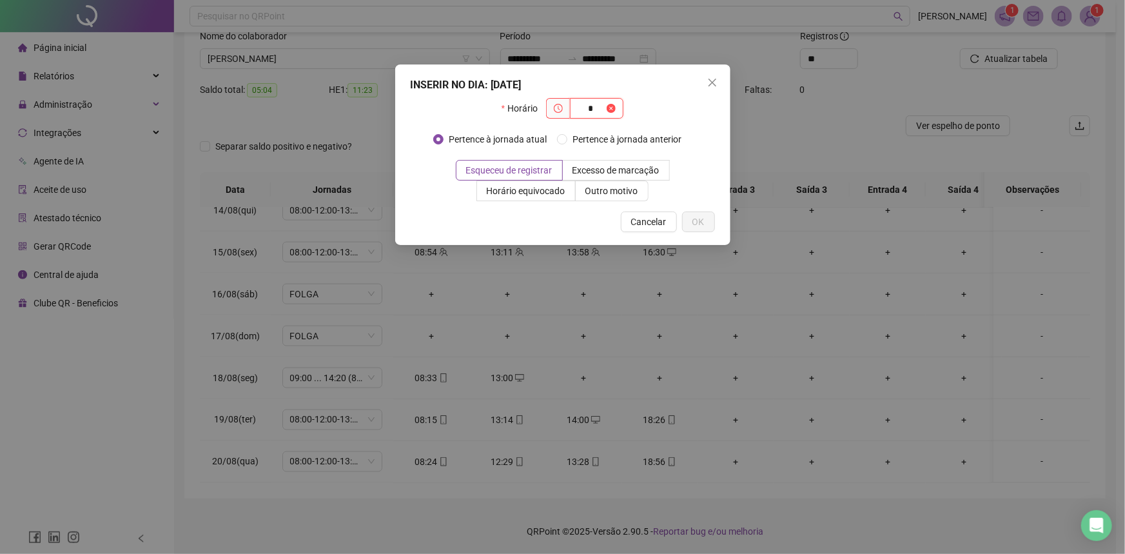
type input "*"
click at [709, 75] on button "Close" at bounding box center [712, 82] width 21 height 21
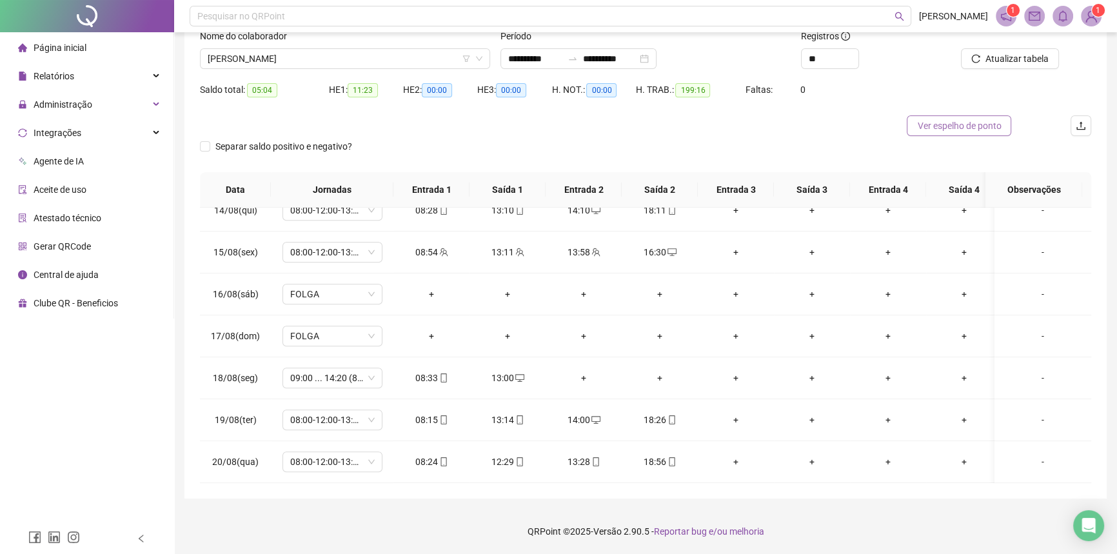
click at [953, 124] on span "Ver espelho de ponto" at bounding box center [959, 126] width 84 height 14
click at [1028, 371] on div "-" at bounding box center [1043, 378] width 76 height 14
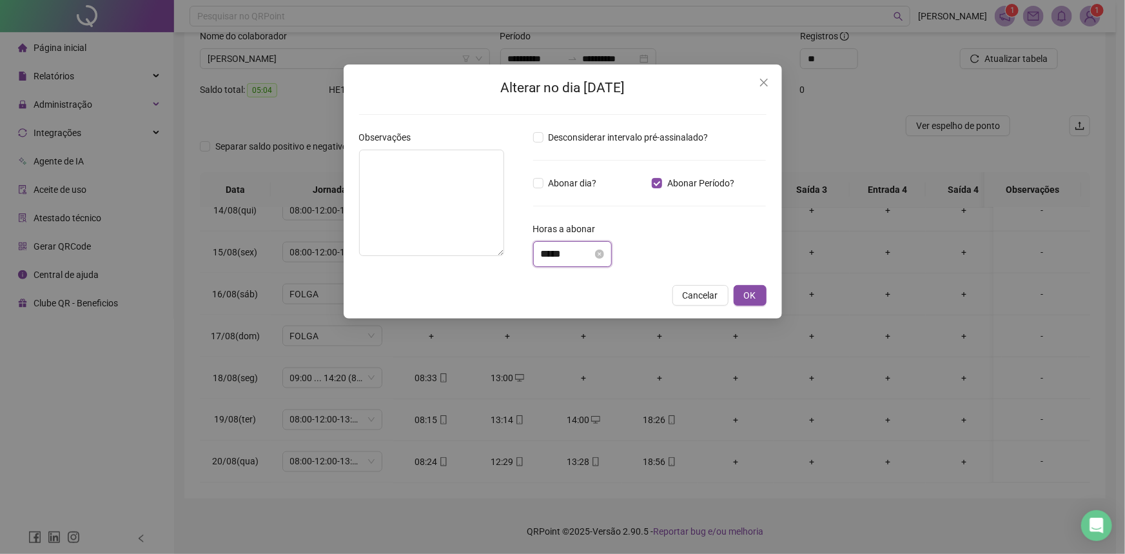
drag, startPoint x: 567, startPoint y: 255, endPoint x: 543, endPoint y: 251, distance: 24.1
click at [543, 251] on input "*****" at bounding box center [567, 253] width 52 height 15
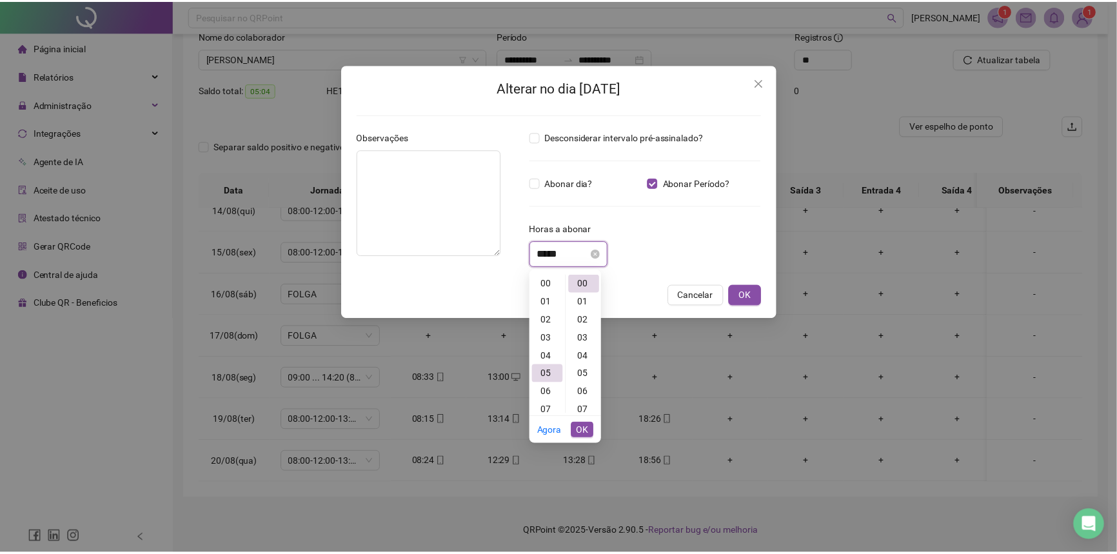
scroll to position [90, 0]
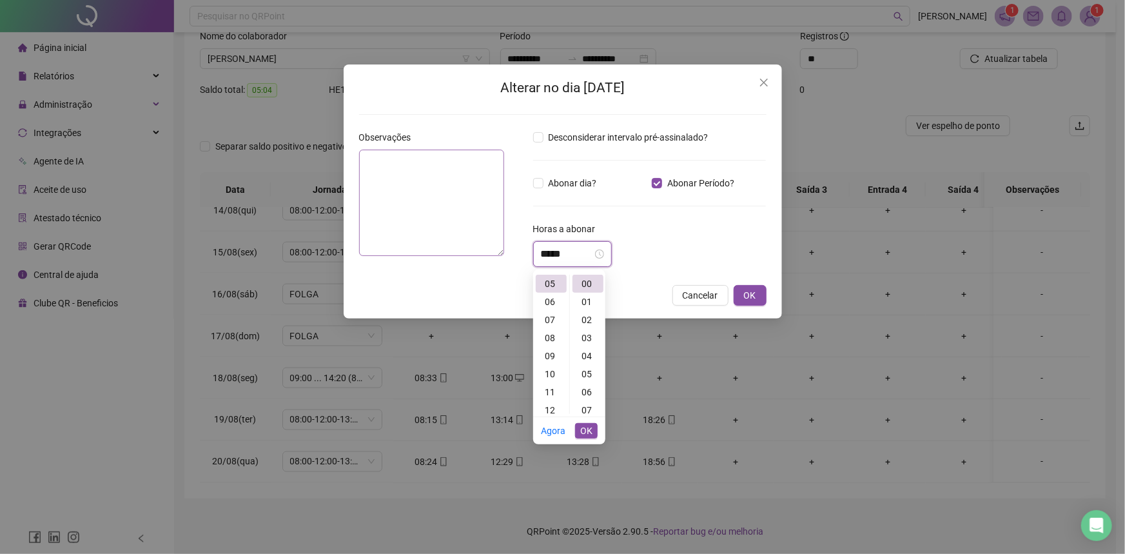
type input "*****"
click at [408, 172] on textarea at bounding box center [432, 203] width 146 height 106
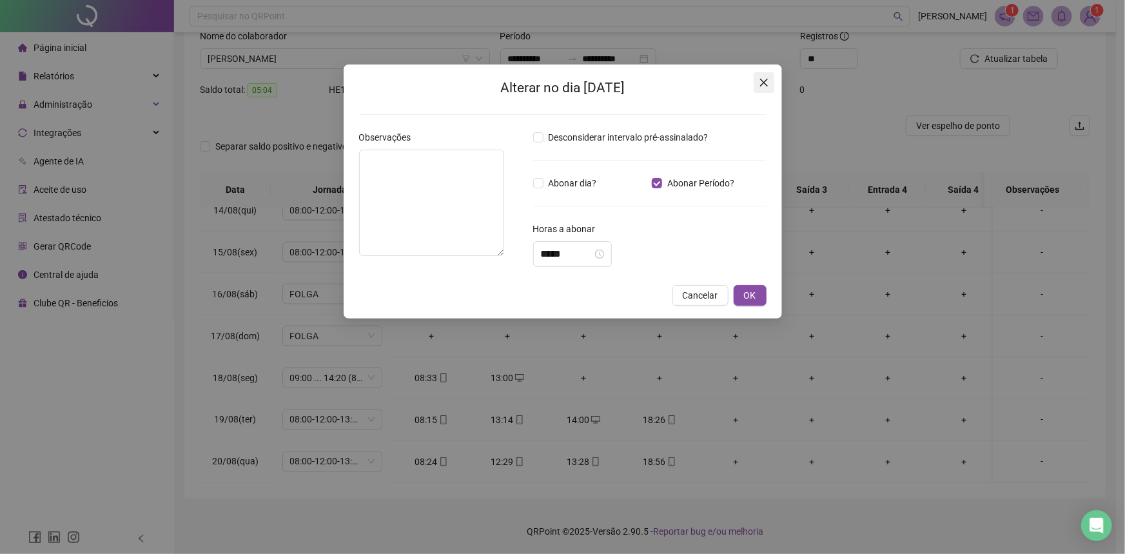
click at [761, 77] on icon "close" at bounding box center [764, 82] width 10 height 10
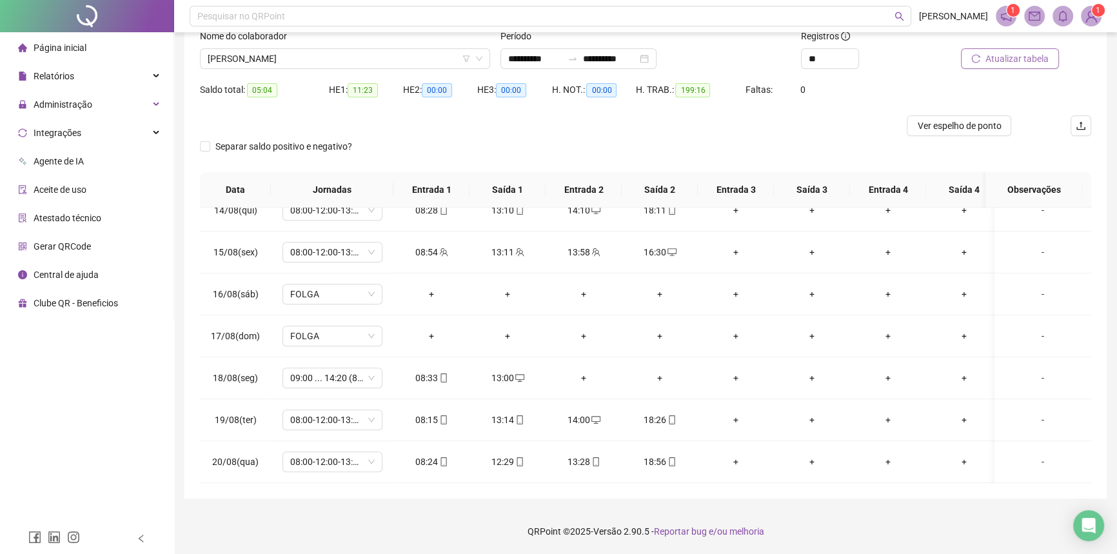
click at [1006, 61] on span "Atualizar tabela" at bounding box center [1016, 59] width 63 height 14
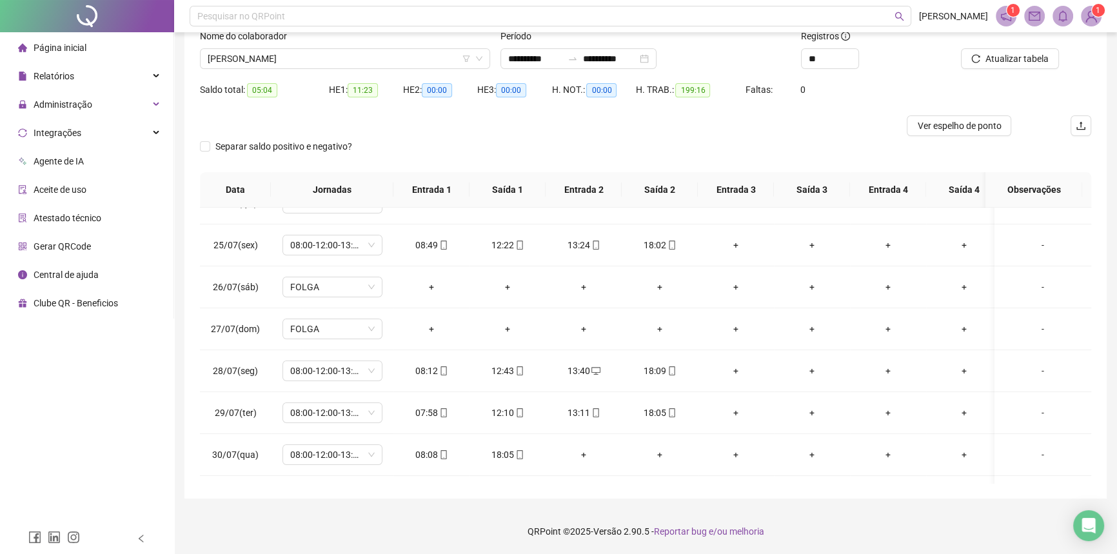
scroll to position [0, 0]
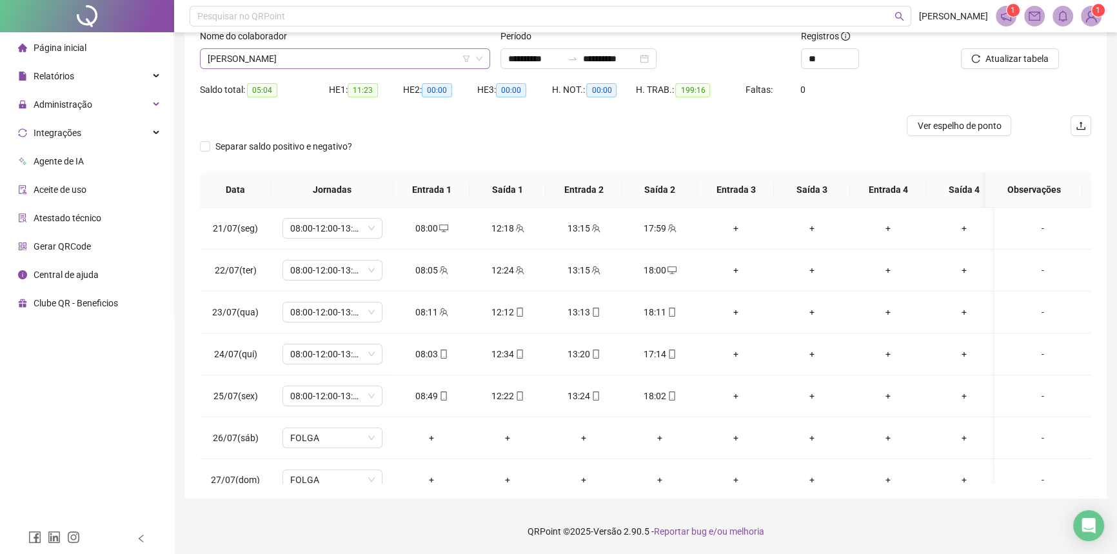
click at [286, 62] on span "[PERSON_NAME]" at bounding box center [345, 58] width 275 height 19
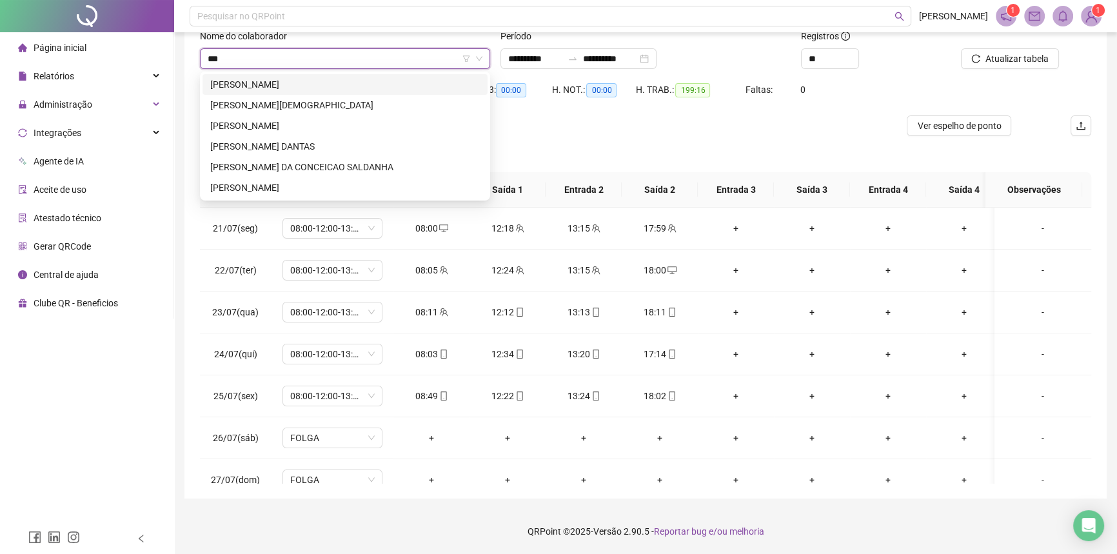
type input "****"
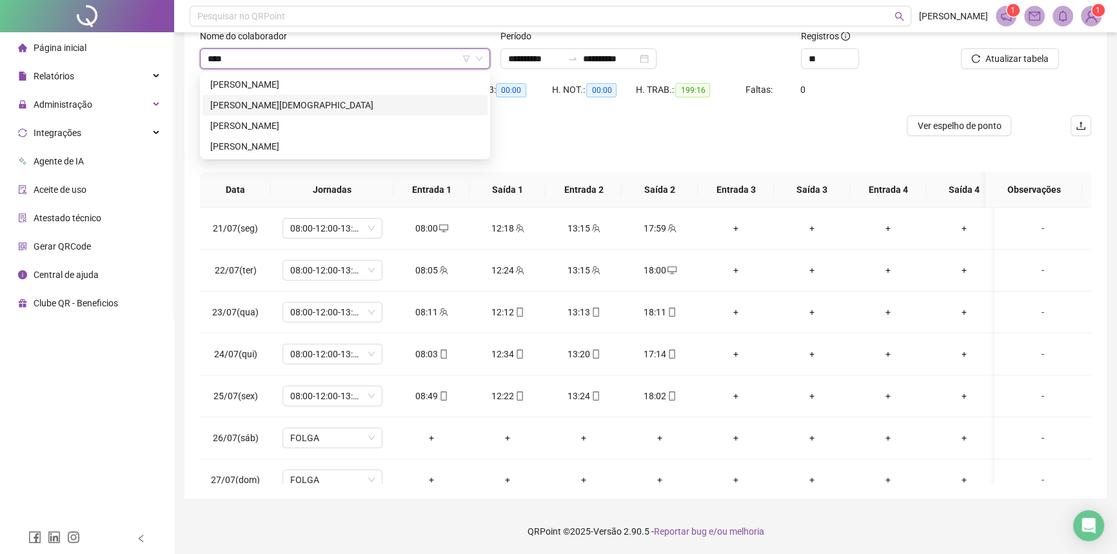
click at [300, 104] on div "[PERSON_NAME][DEMOGRAPHIC_DATA]" at bounding box center [345, 105] width 270 height 14
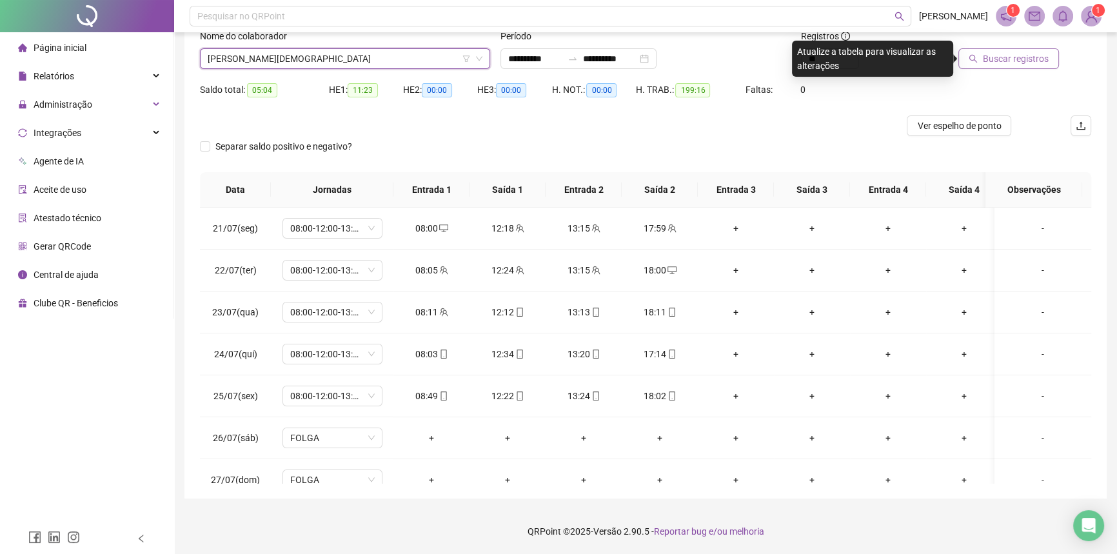
click at [976, 54] on icon "search" at bounding box center [972, 58] width 9 height 9
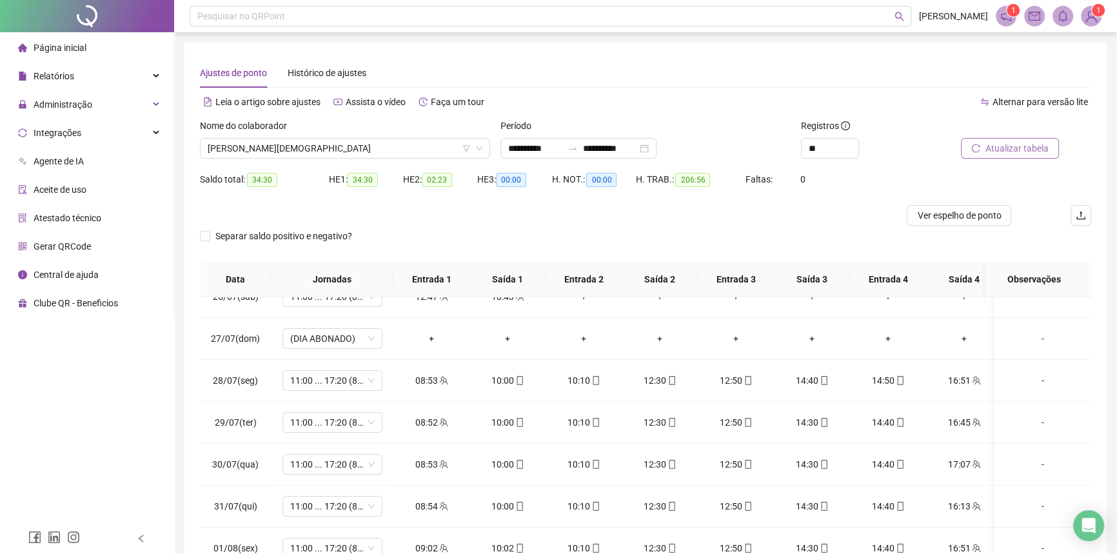
scroll to position [234, 0]
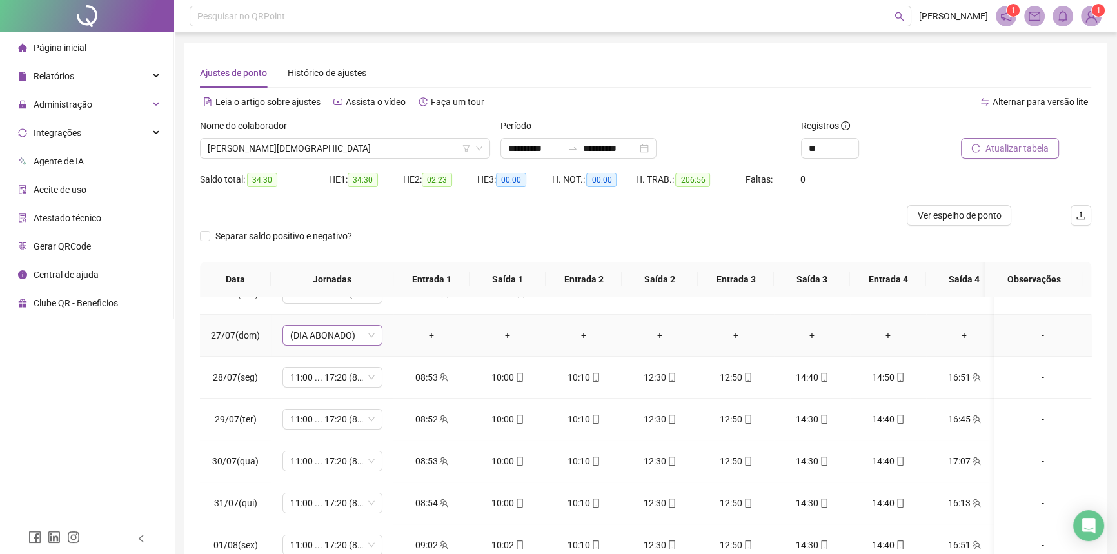
click at [346, 332] on span "(DIA ABONADO)" at bounding box center [332, 335] width 84 height 19
type input "*****"
click at [339, 387] on div "Folga" at bounding box center [342, 380] width 85 height 14
click at [386, 302] on span "Sim" at bounding box center [393, 300] width 15 height 14
click at [996, 149] on span "Atualizar tabela" at bounding box center [1016, 148] width 63 height 14
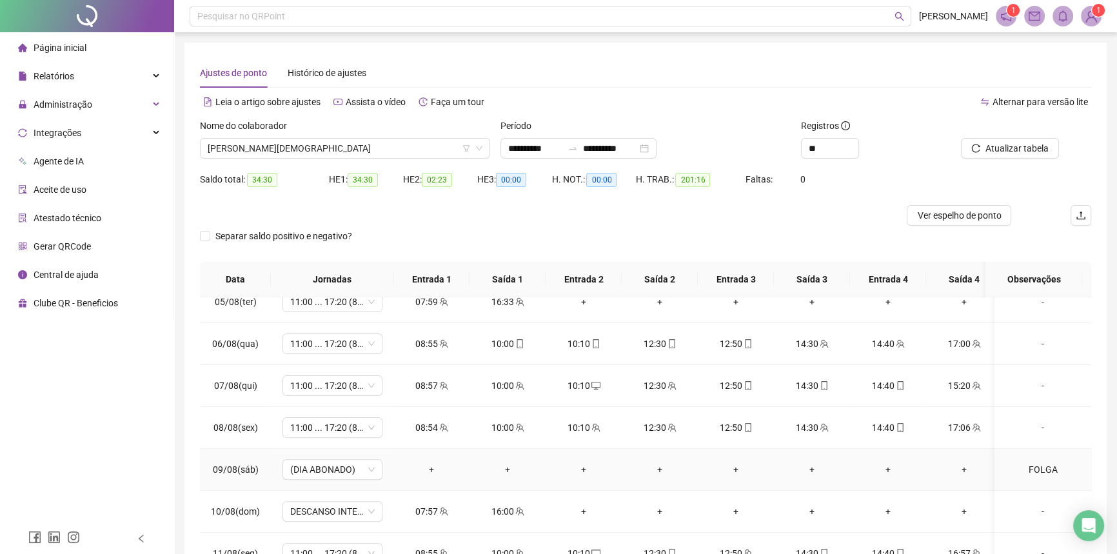
scroll to position [703, 0]
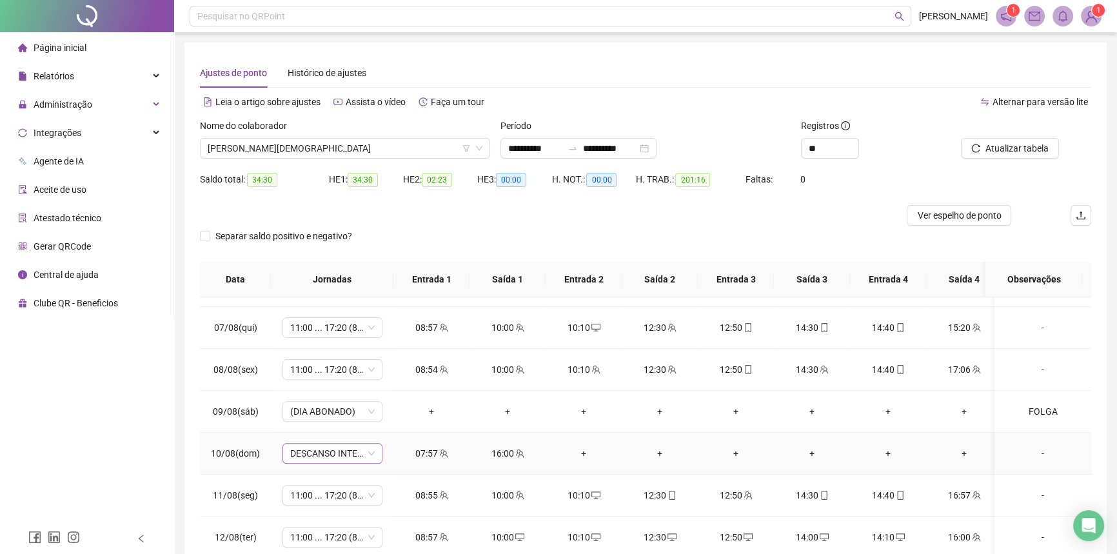
click at [332, 454] on span "DESCANSO INTER-JORNADA" at bounding box center [332, 453] width 84 height 19
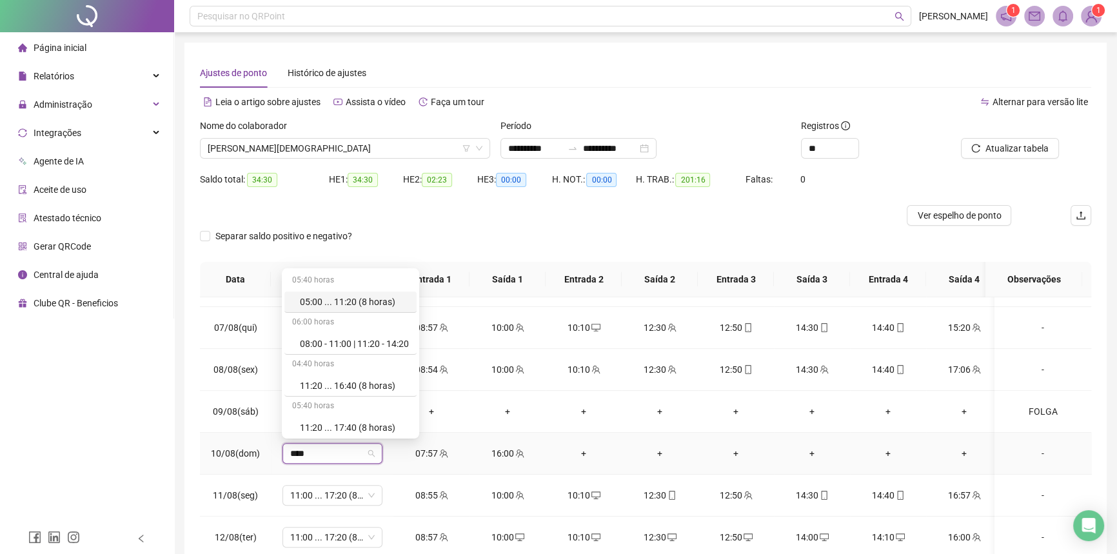
type input "*****"
click at [337, 387] on div "11:20 ... 16:40 (8 horas)" at bounding box center [354, 385] width 109 height 14
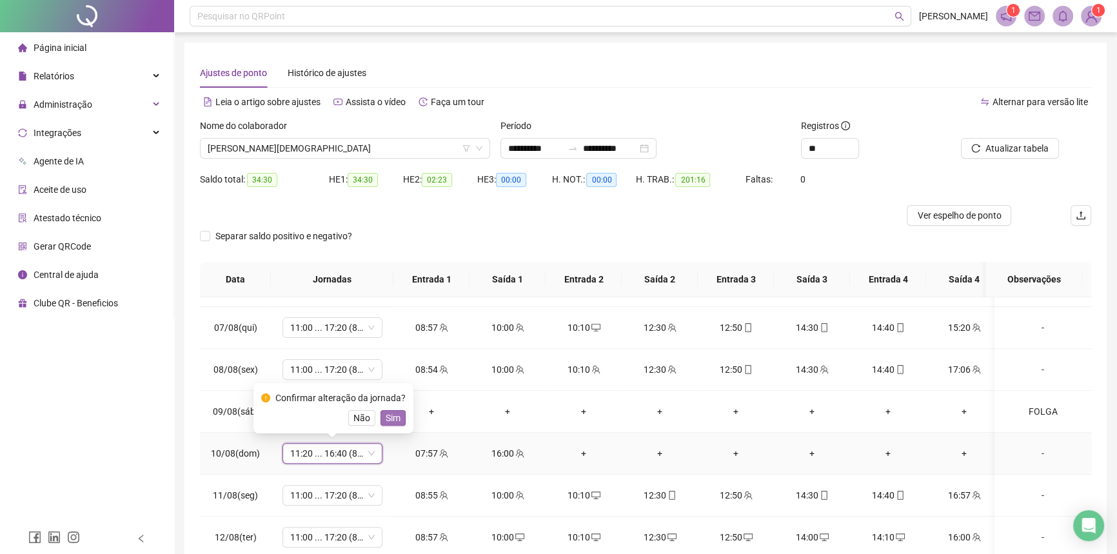
click at [396, 416] on span "Sim" at bounding box center [393, 418] width 15 height 14
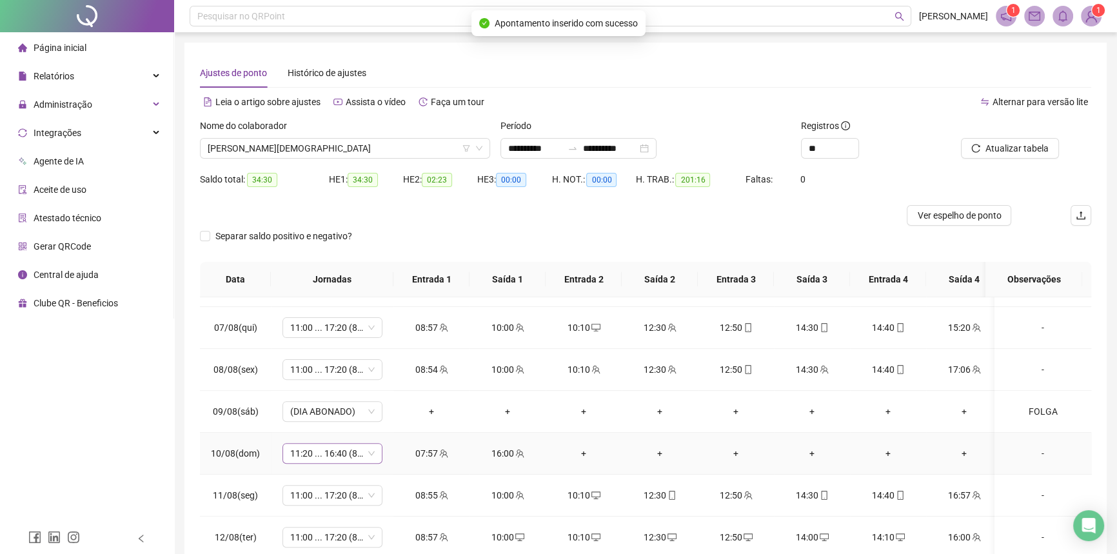
click at [324, 456] on span "11:20 ... 16:40 (8 horas)" at bounding box center [332, 453] width 84 height 19
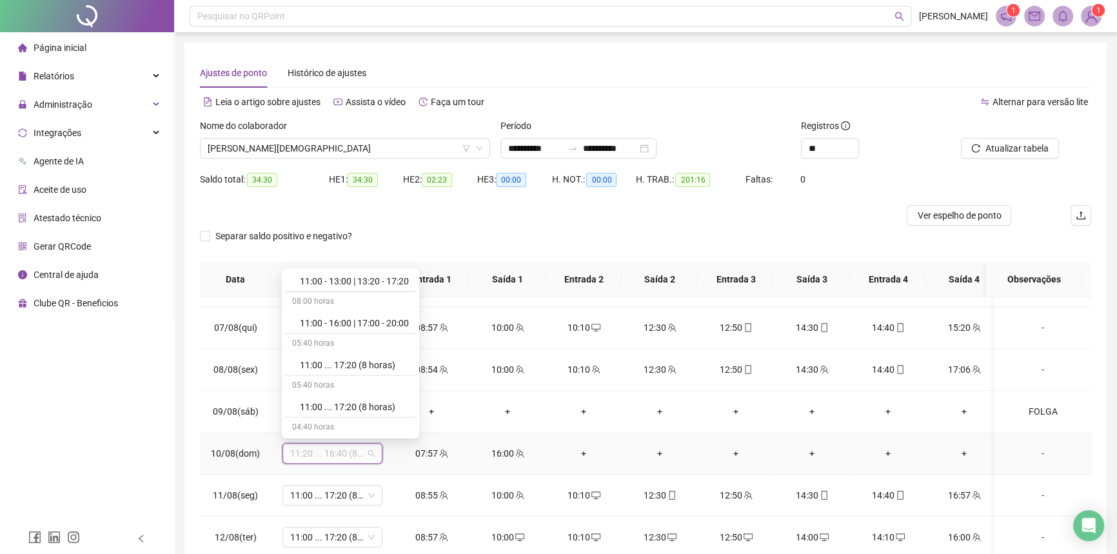
scroll to position [4805, 0]
click at [341, 393] on div "11:00 ... 17:20 (8 horas)" at bounding box center [354, 400] width 109 height 14
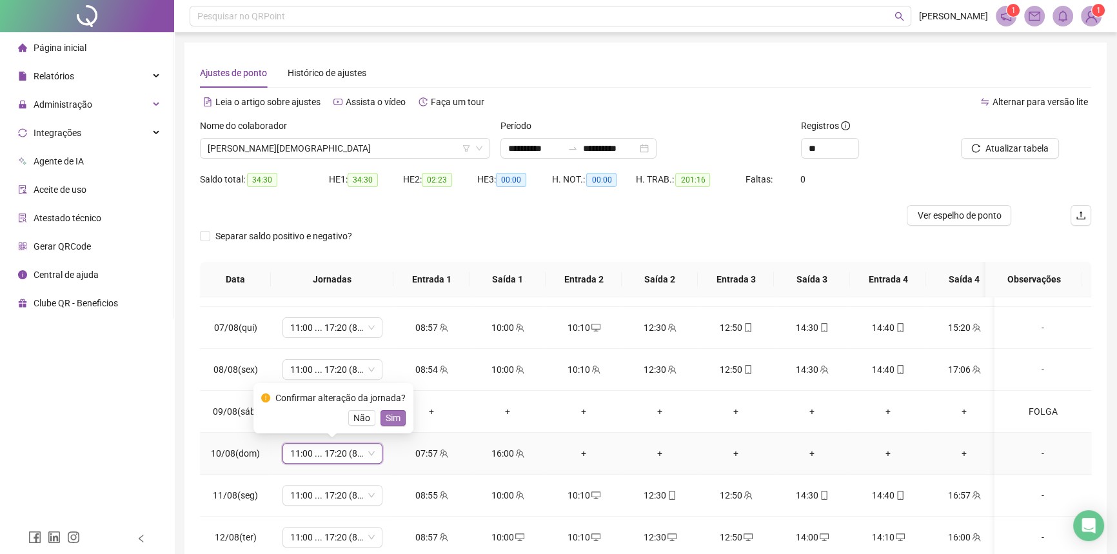
click at [386, 413] on span "Sim" at bounding box center [393, 418] width 15 height 14
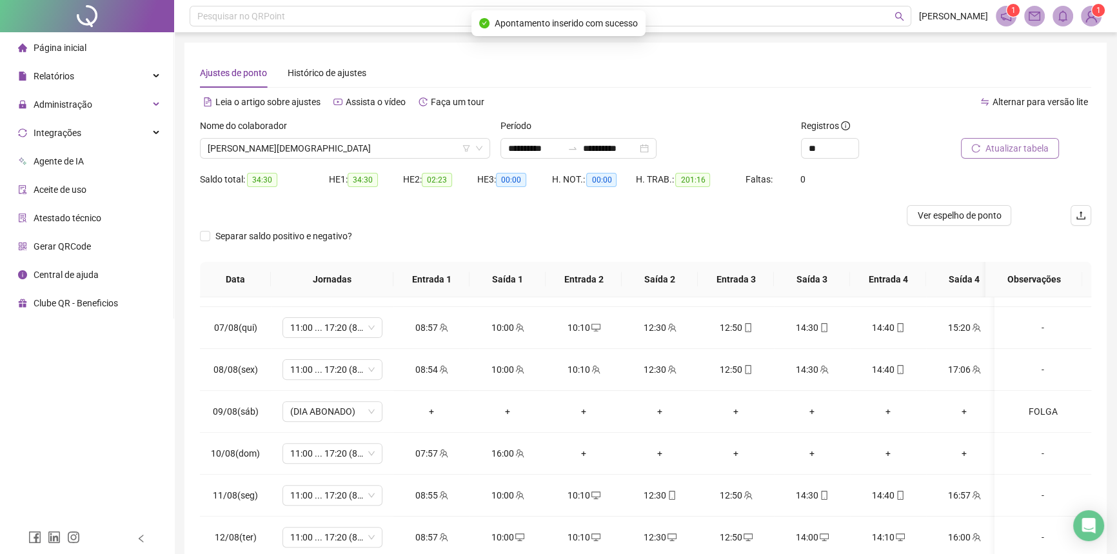
click at [983, 142] on button "Atualizar tabela" at bounding box center [1010, 148] width 98 height 21
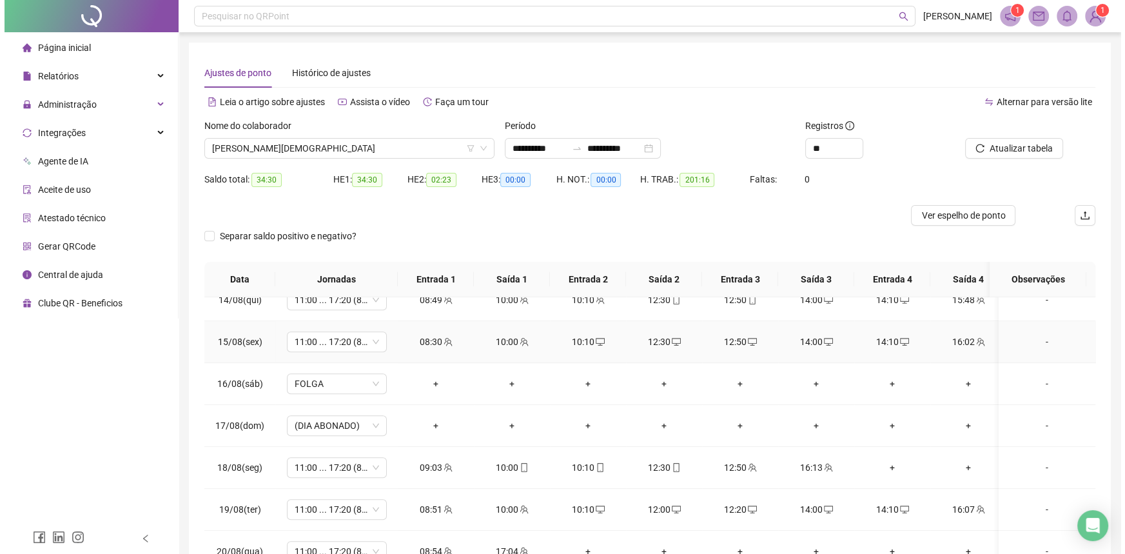
scroll to position [1030, 0]
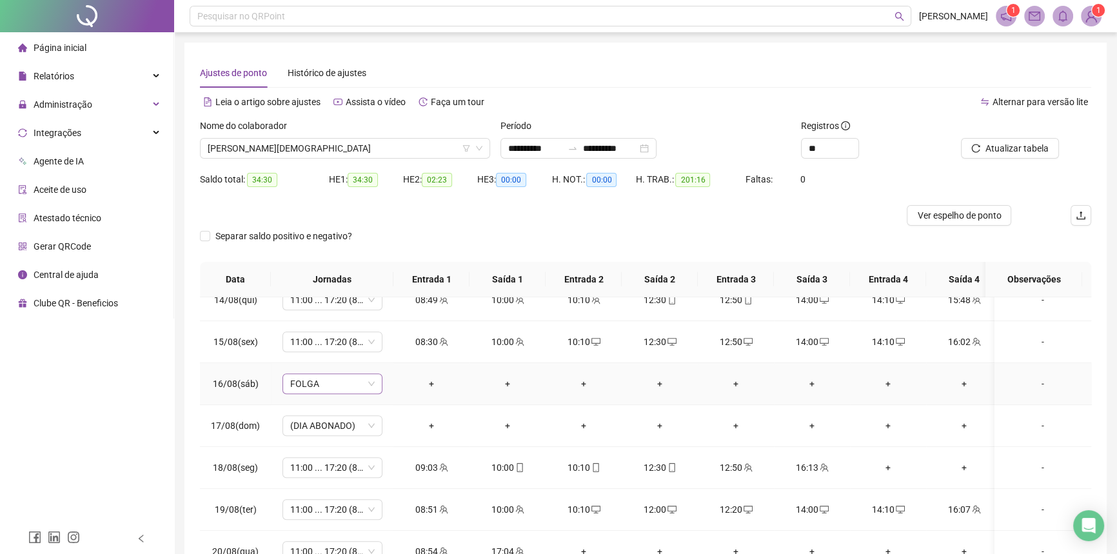
click at [328, 374] on span "FOLGA" at bounding box center [332, 383] width 84 height 19
type input "*****"
click at [339, 346] on div "Folga compensatória" at bounding box center [342, 349] width 85 height 14
click at [388, 346] on span "Sim" at bounding box center [393, 342] width 15 height 14
click at [991, 143] on span "Atualizar tabela" at bounding box center [1016, 148] width 63 height 14
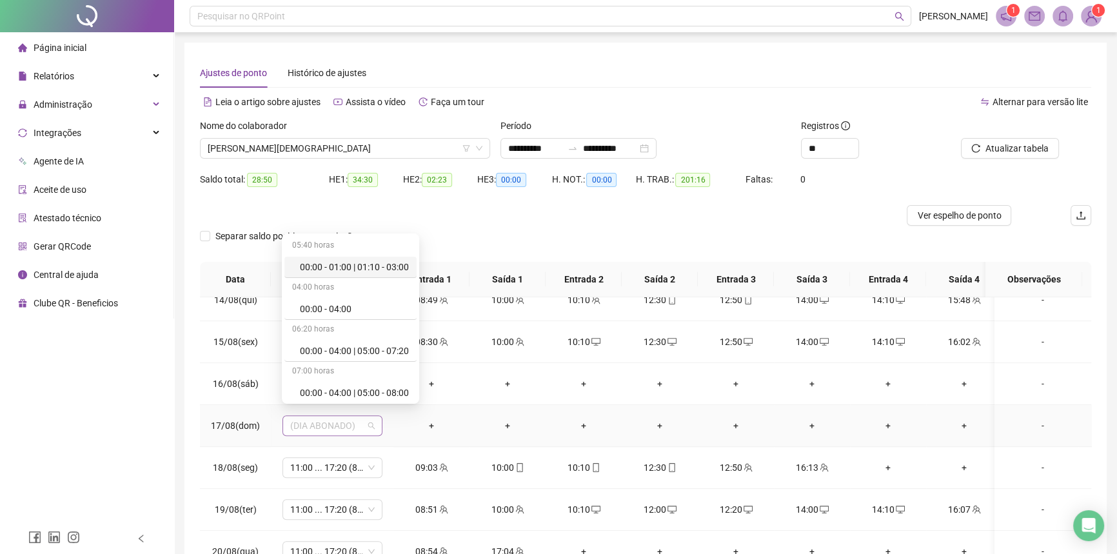
click at [318, 416] on span "(DIA ABONADO)" at bounding box center [332, 425] width 84 height 19
type input "*****"
click at [332, 345] on div "Folga" at bounding box center [342, 348] width 85 height 14
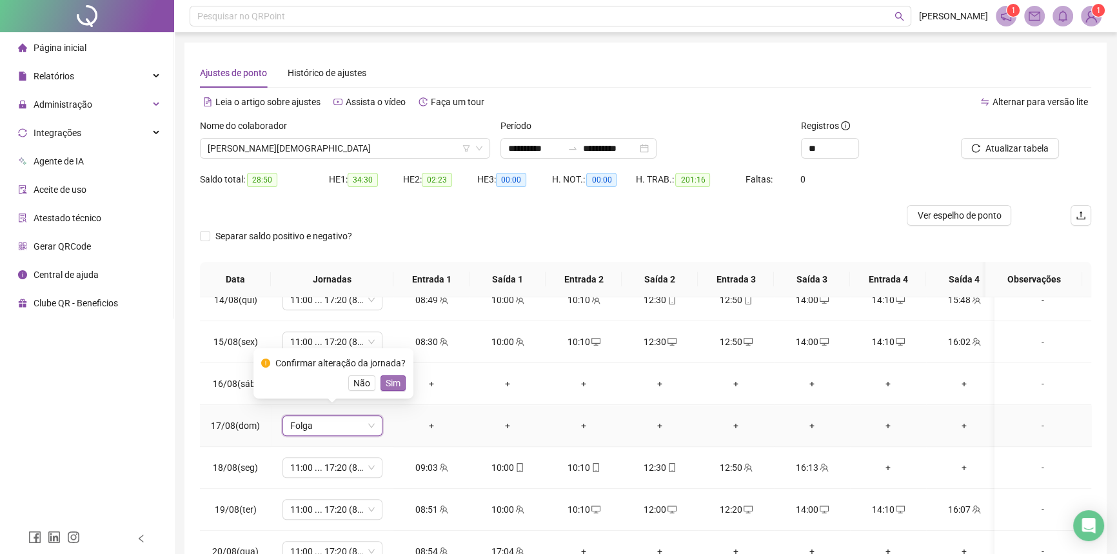
click at [401, 388] on button "Sim" at bounding box center [392, 382] width 25 height 15
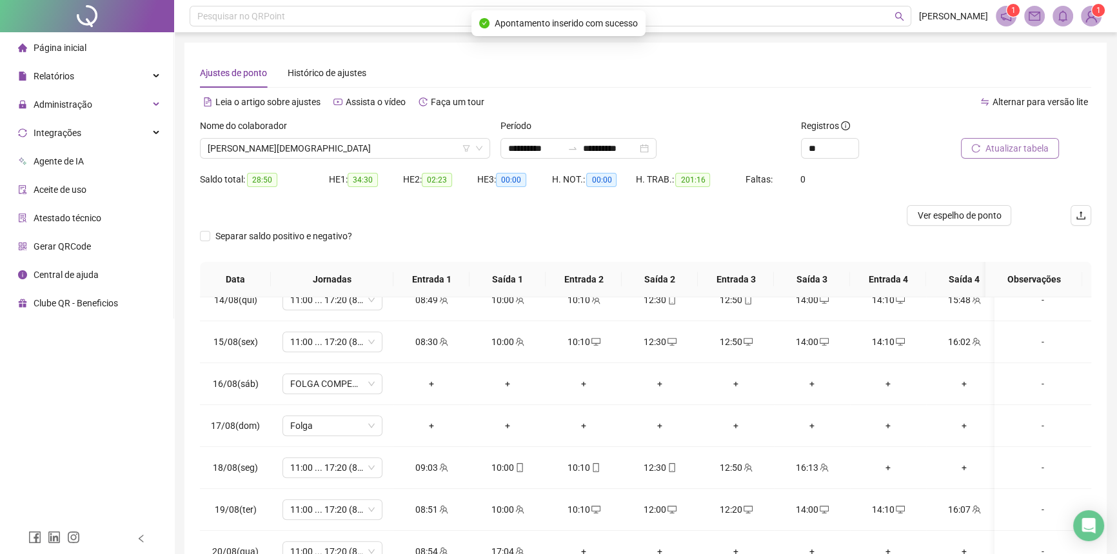
click at [1008, 152] on span "Atualizar tabela" at bounding box center [1016, 148] width 63 height 14
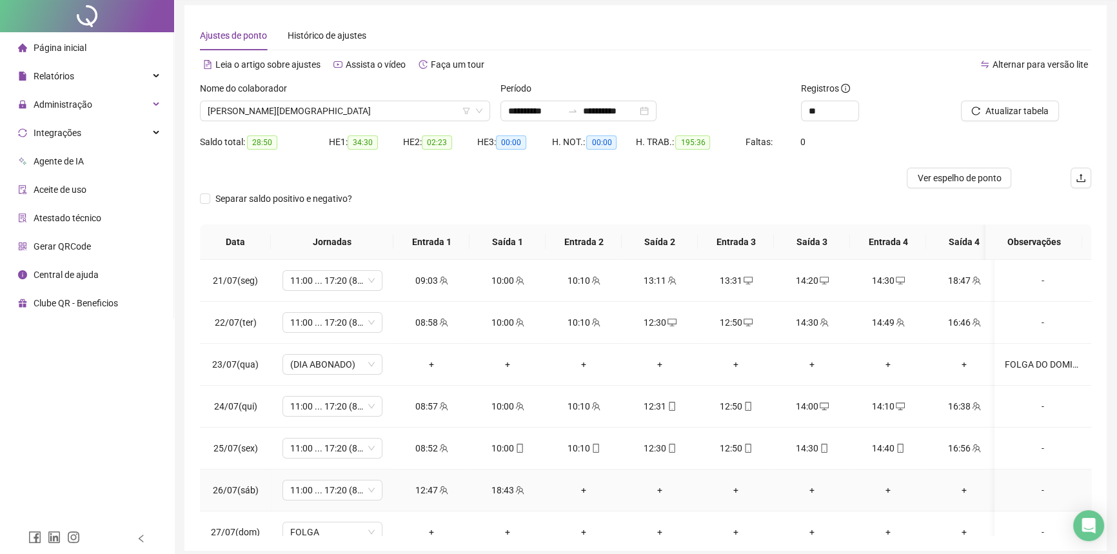
scroll to position [0, 0]
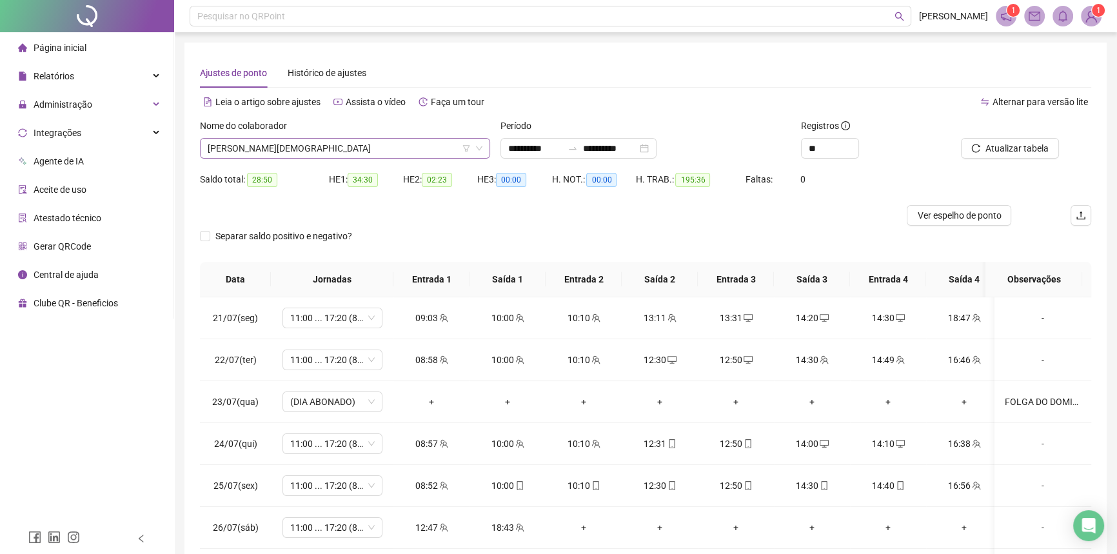
click at [304, 148] on span "[PERSON_NAME][DEMOGRAPHIC_DATA]" at bounding box center [345, 148] width 275 height 19
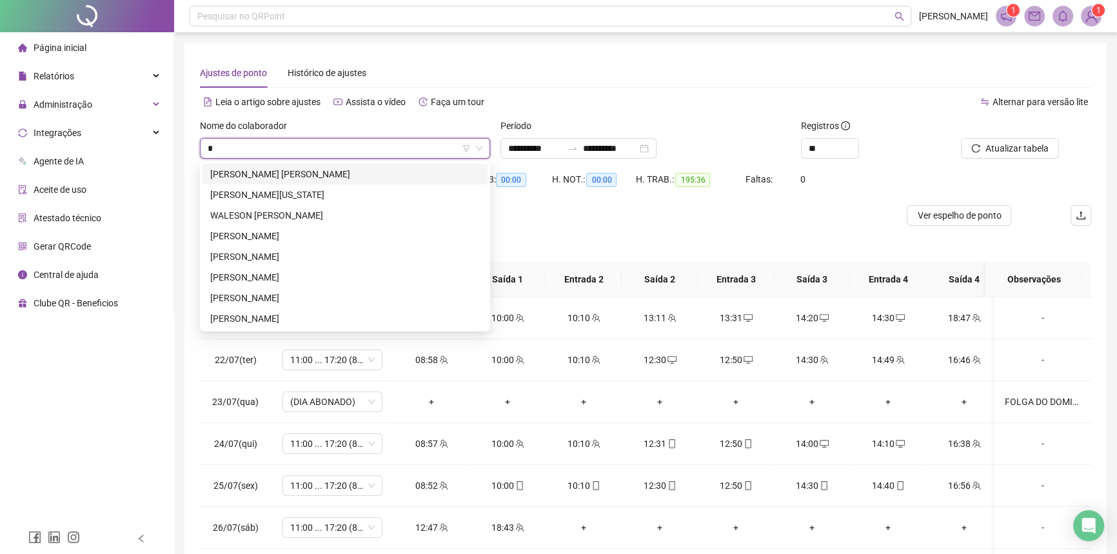
type input "**"
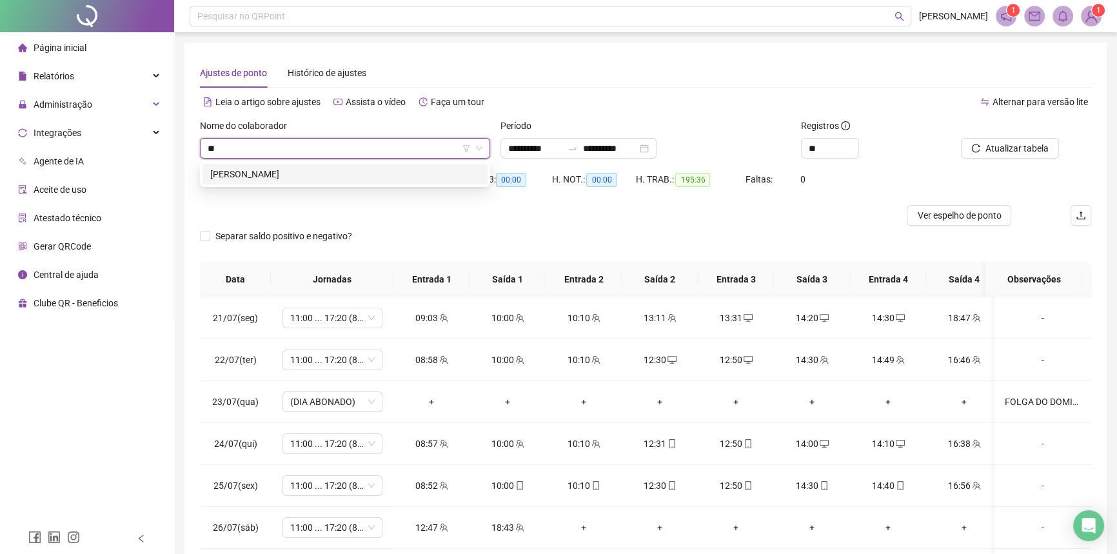
click at [306, 166] on div "[PERSON_NAME]" at bounding box center [344, 174] width 285 height 21
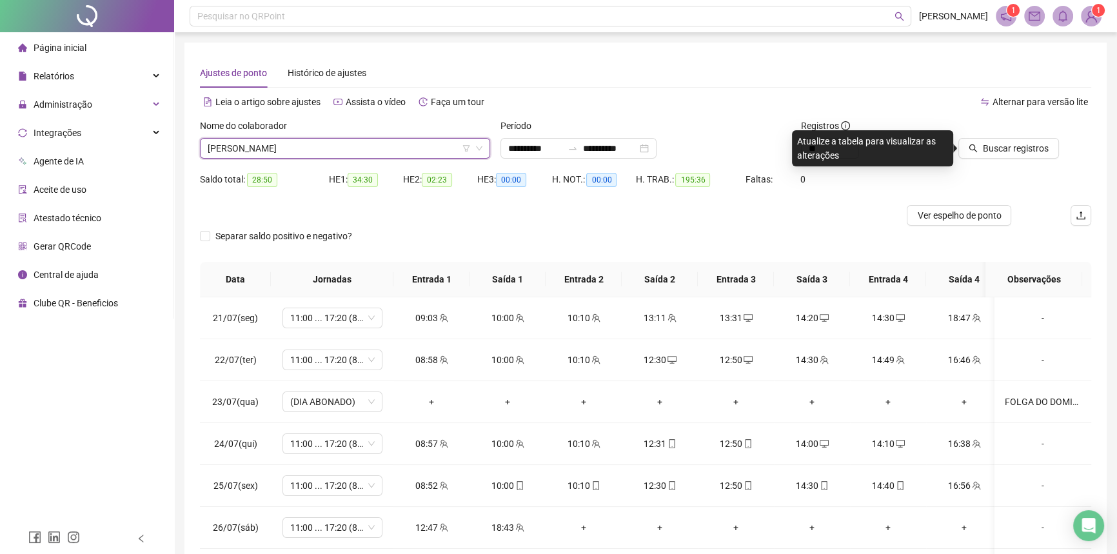
click at [977, 150] on icon "search" at bounding box center [972, 148] width 9 height 9
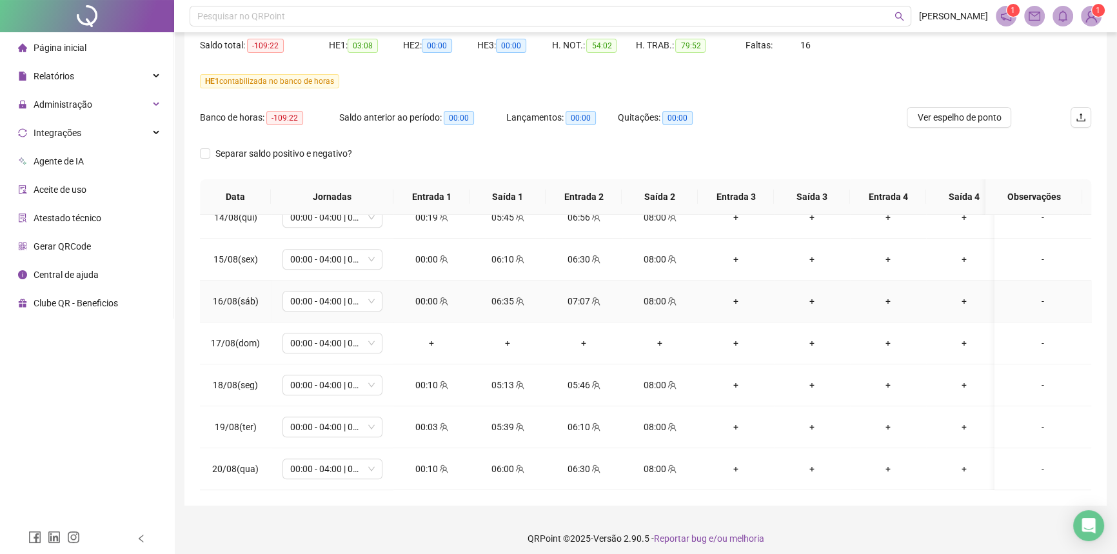
scroll to position [141, 0]
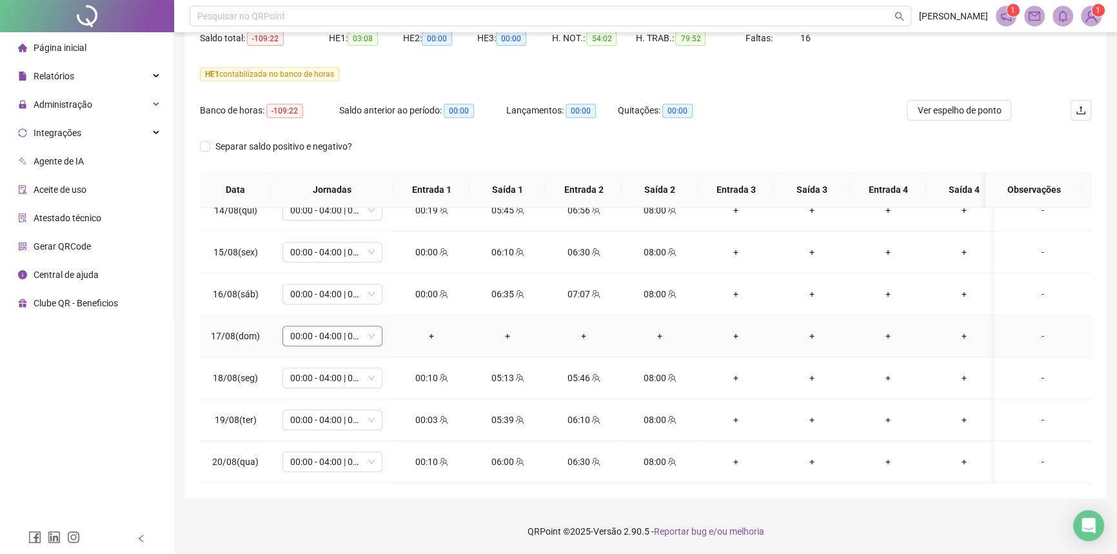
click at [313, 331] on span "00:00 - 04:00 | 05:00 - 08:00" at bounding box center [332, 335] width 84 height 19
type input "*****"
click at [328, 381] on div "Folga" at bounding box center [338, 373] width 108 height 21
click at [382, 287] on button "Sim" at bounding box center [392, 293] width 25 height 15
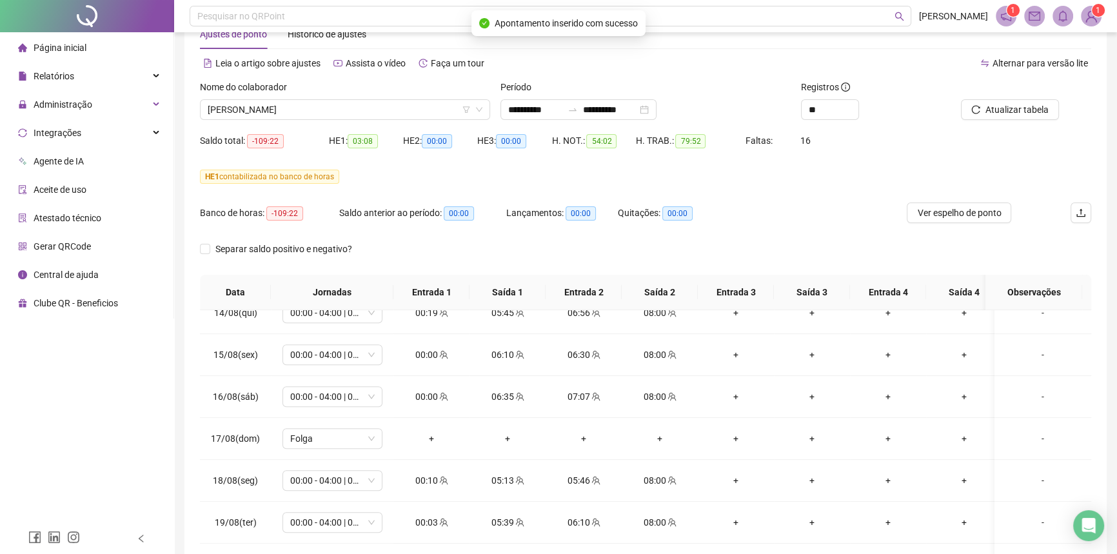
scroll to position [24, 0]
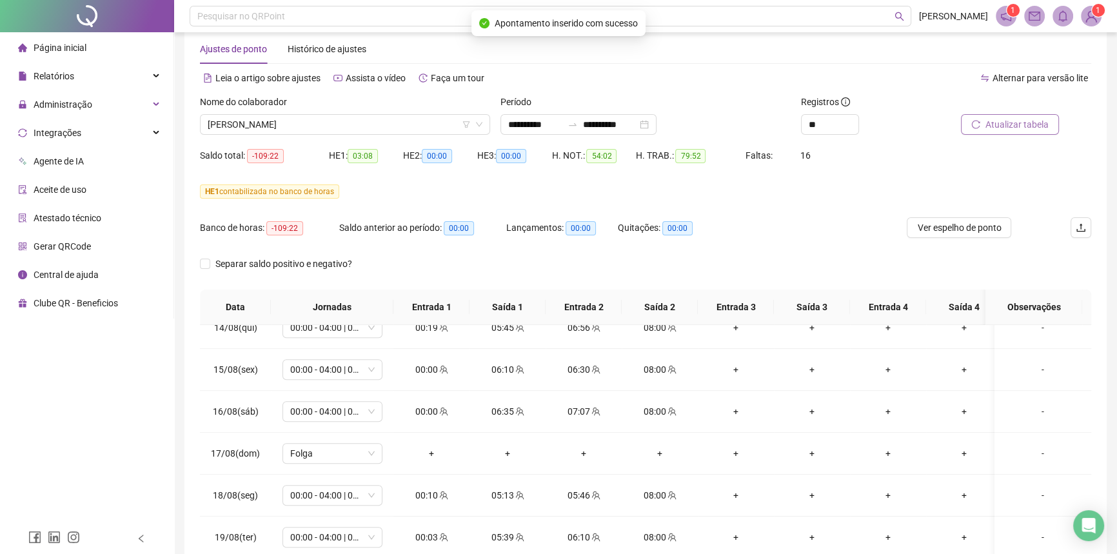
click at [999, 125] on span "Atualizar tabela" at bounding box center [1016, 124] width 63 height 14
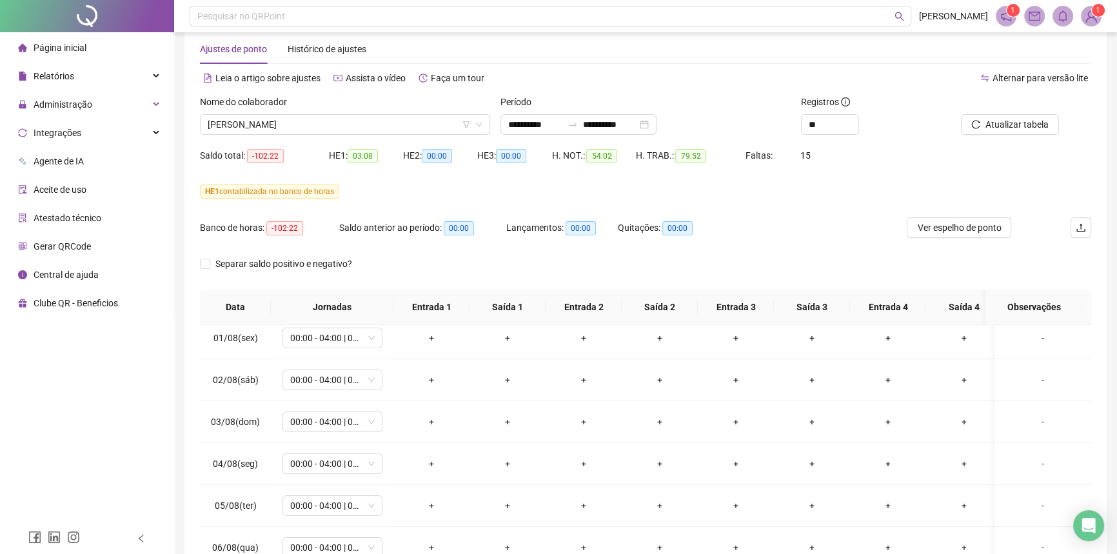
scroll to position [527, 0]
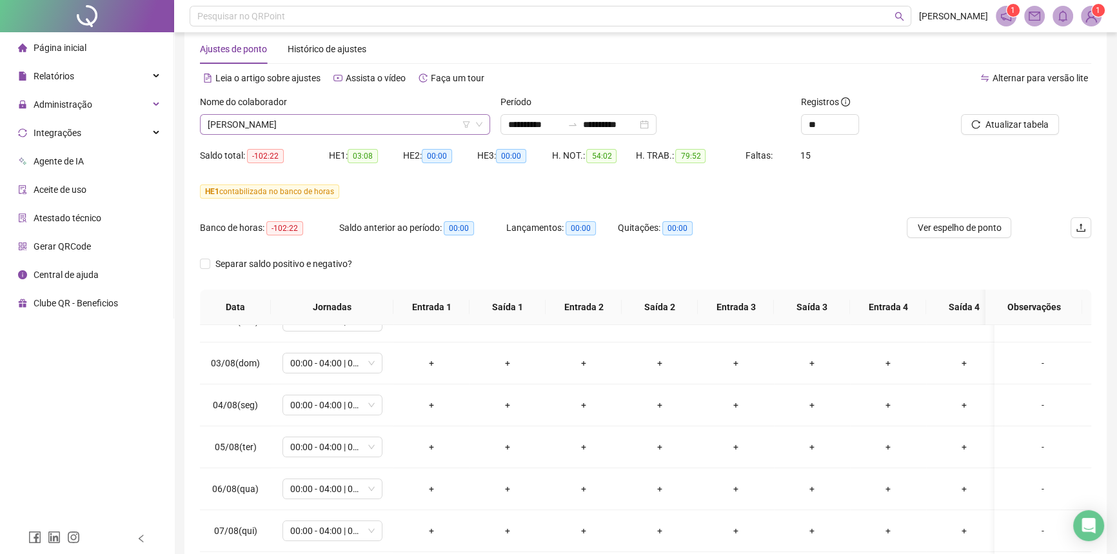
click at [277, 119] on span "[PERSON_NAME]" at bounding box center [345, 124] width 275 height 19
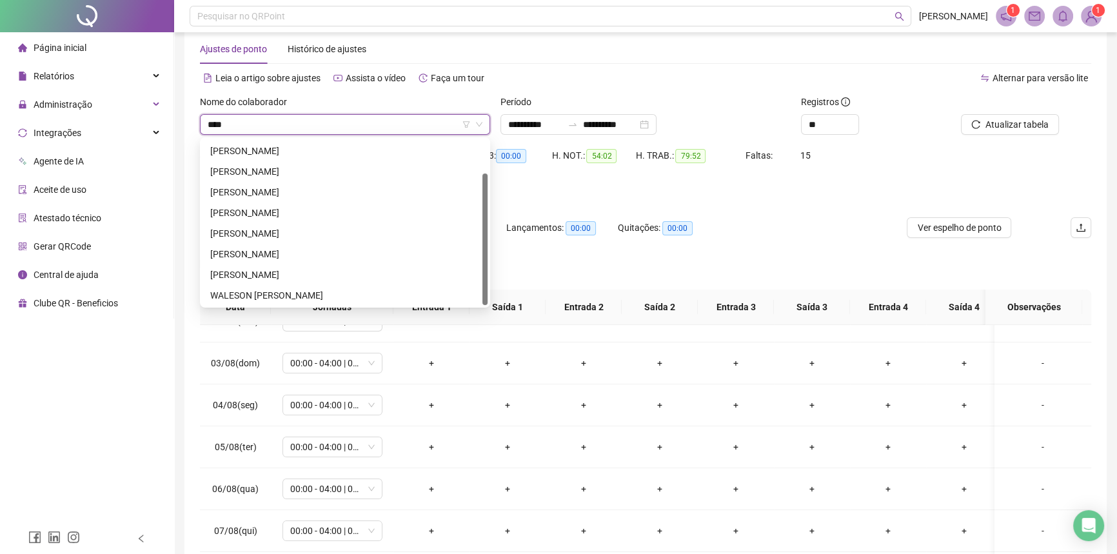
scroll to position [0, 0]
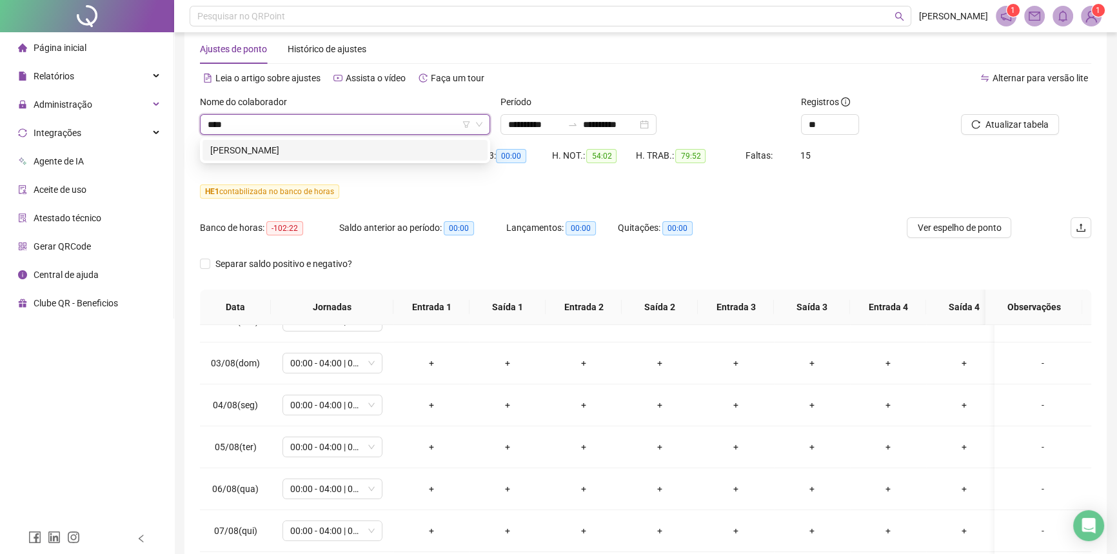
click at [300, 148] on div "ELOISY ALESSANDRA SANTOS NOVAES" at bounding box center [345, 150] width 270 height 14
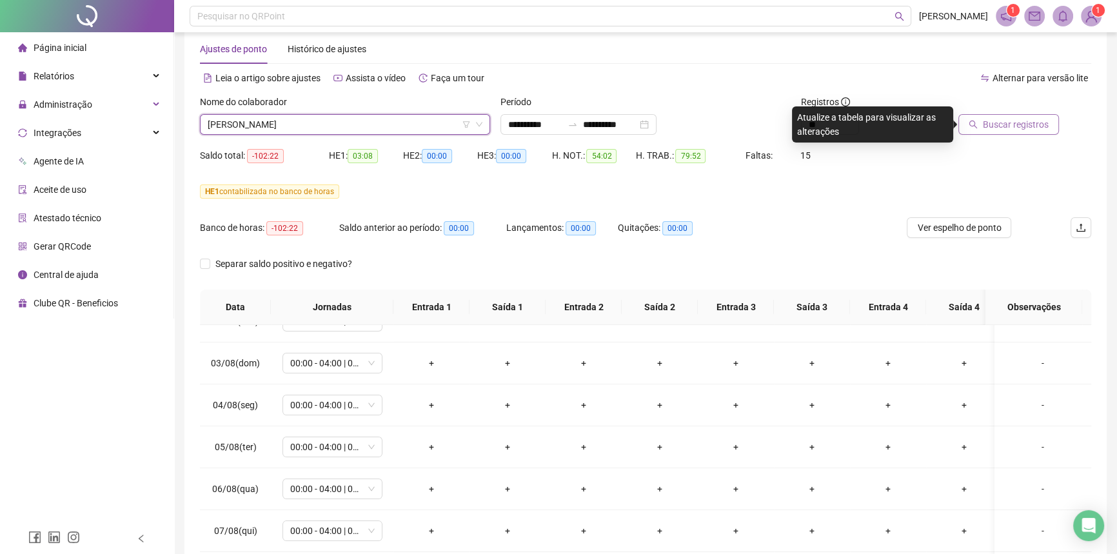
click at [1019, 126] on span "Buscar registros" at bounding box center [1016, 124] width 66 height 14
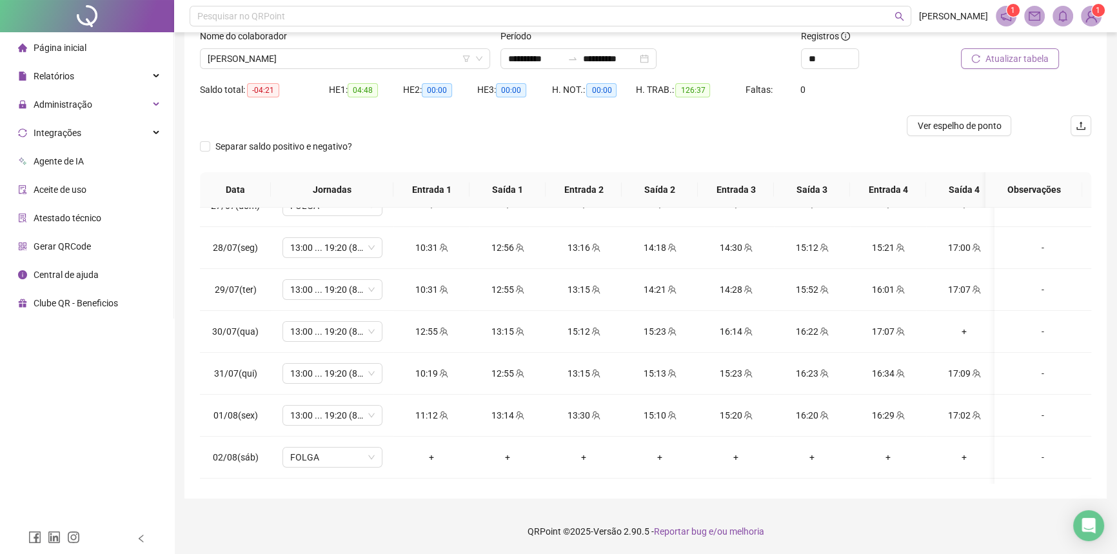
scroll to position [293, 0]
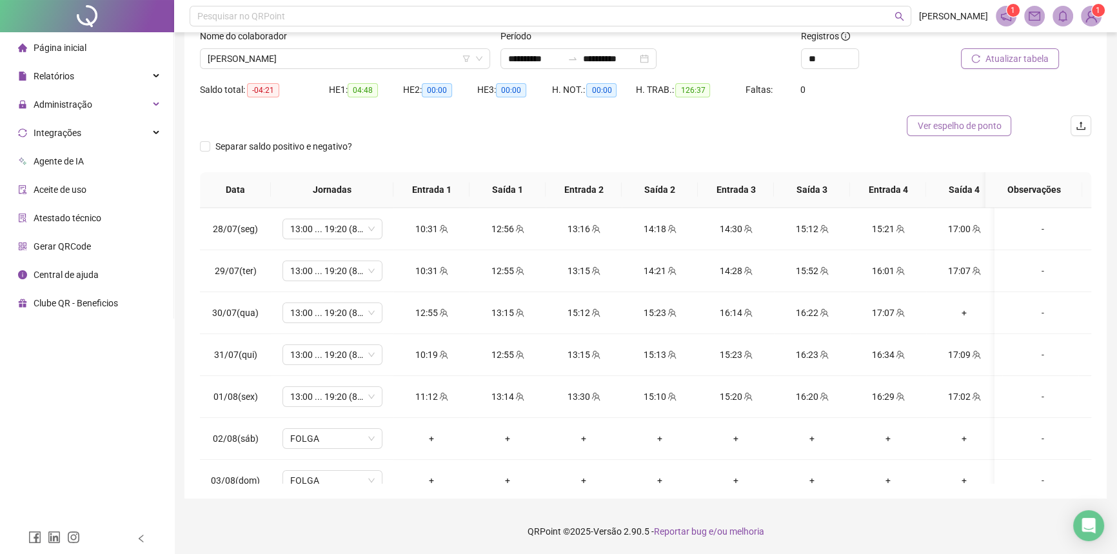
click at [985, 122] on span "Ver espelho de ponto" at bounding box center [959, 126] width 84 height 14
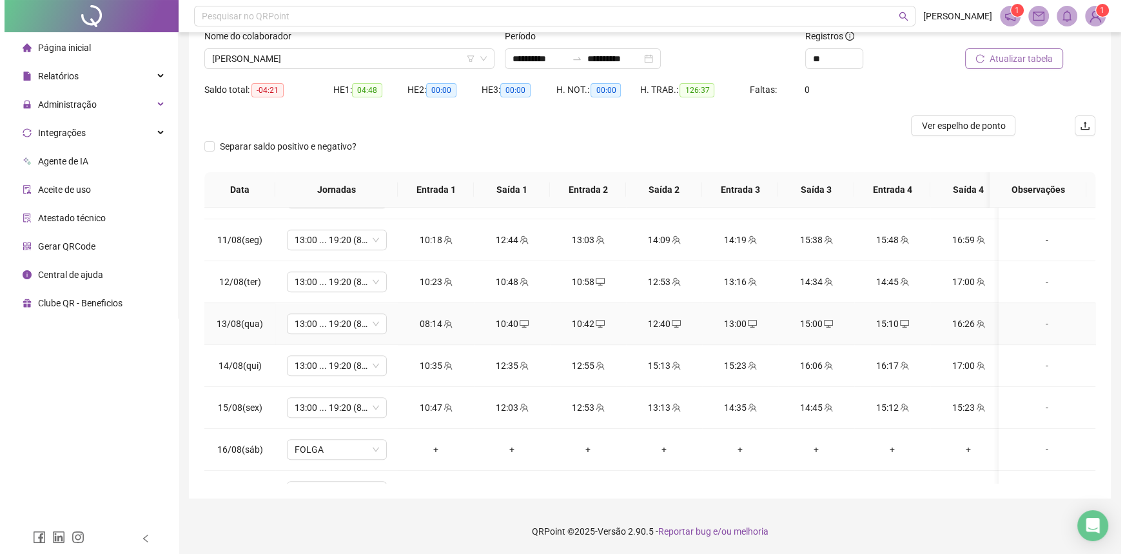
scroll to position [938, 0]
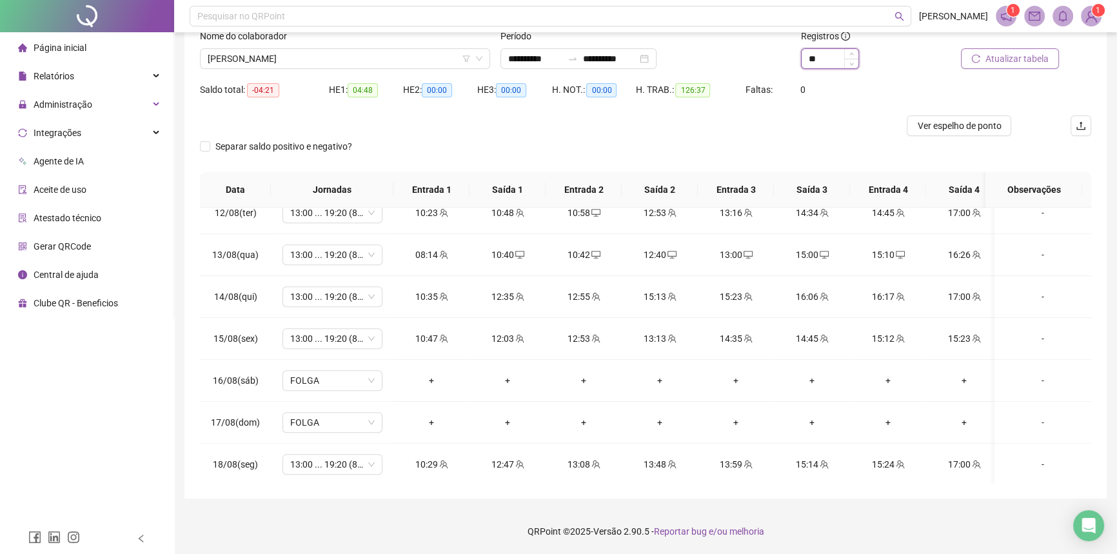
click at [813, 54] on input "**" at bounding box center [829, 58] width 57 height 19
click at [817, 57] on input "**" at bounding box center [829, 58] width 57 height 19
click at [817, 58] on input "**" at bounding box center [829, 58] width 57 height 19
click at [1014, 54] on span "Atualizar tabela" at bounding box center [1016, 59] width 63 height 14
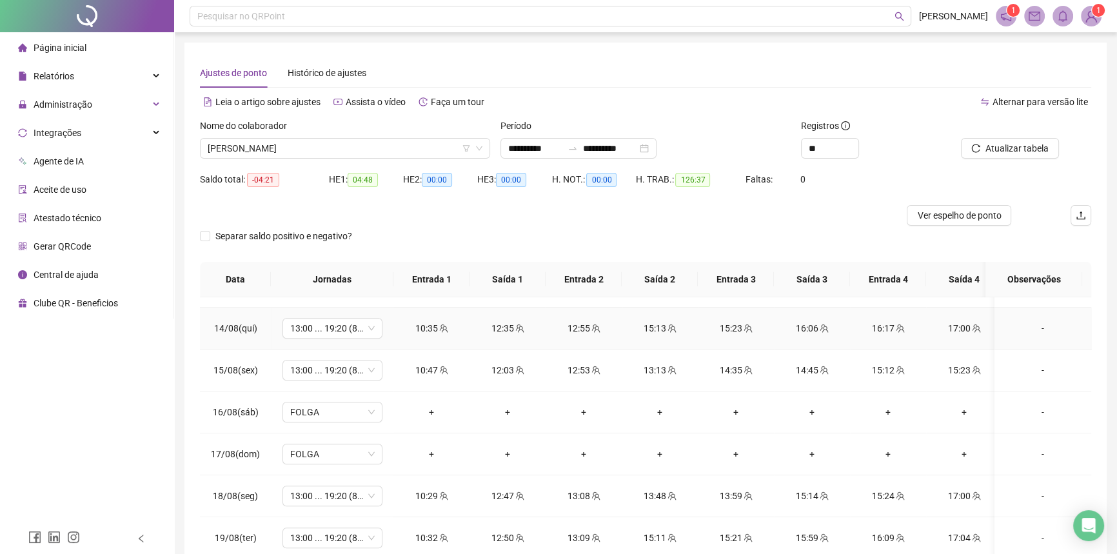
scroll to position [1020, 0]
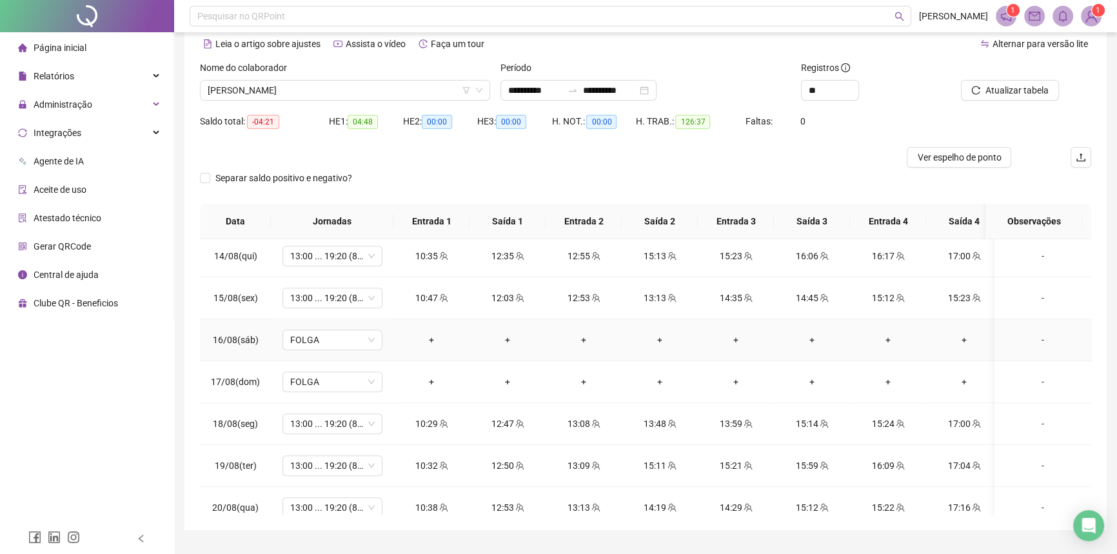
scroll to position [1030, 0]
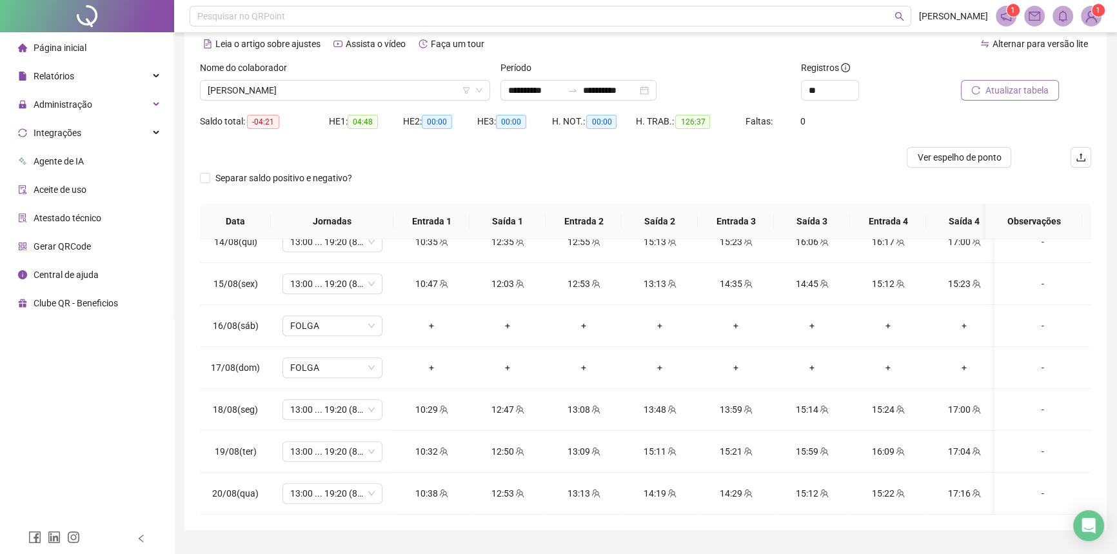
click at [992, 86] on span "Atualizar tabela" at bounding box center [1016, 90] width 63 height 14
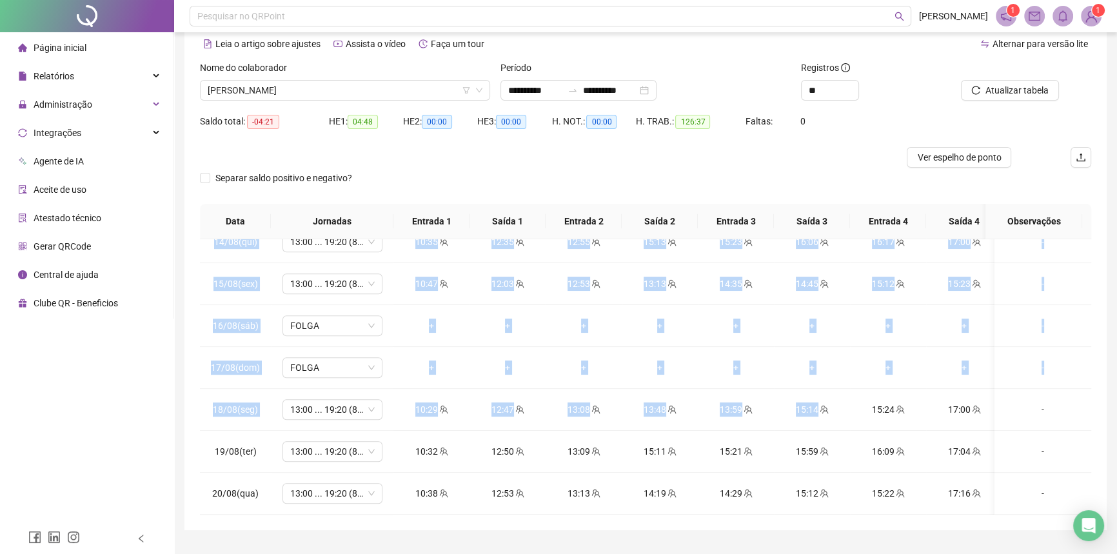
drag, startPoint x: 827, startPoint y: 515, endPoint x: 860, endPoint y: 512, distance: 33.0
click at [860, 512] on div "**********" at bounding box center [645, 257] width 922 height 545
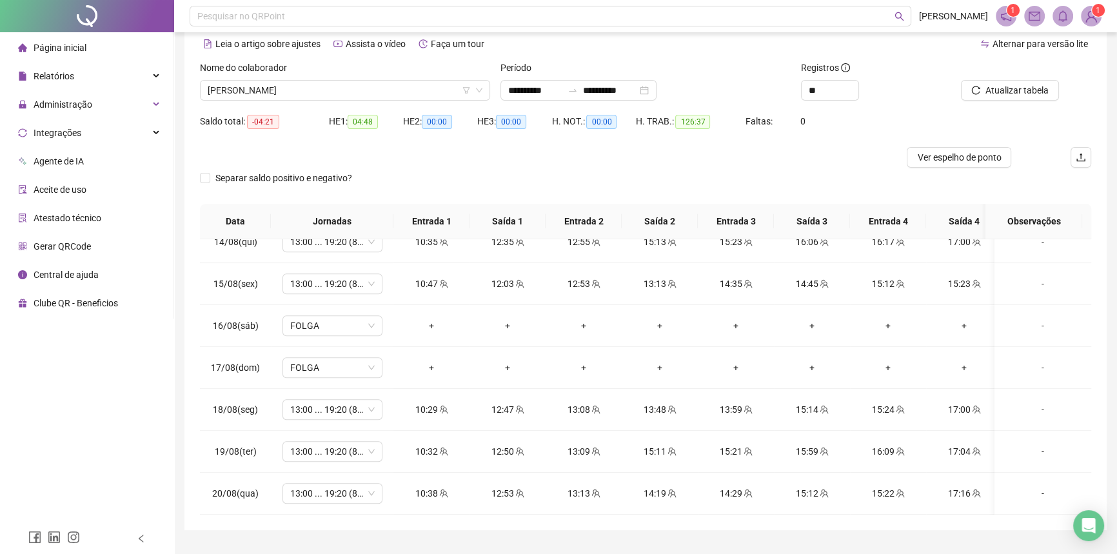
drag, startPoint x: 798, startPoint y: 513, endPoint x: 833, endPoint y: 513, distance: 34.8
click at [847, 513] on div "**********" at bounding box center [645, 257] width 922 height 545
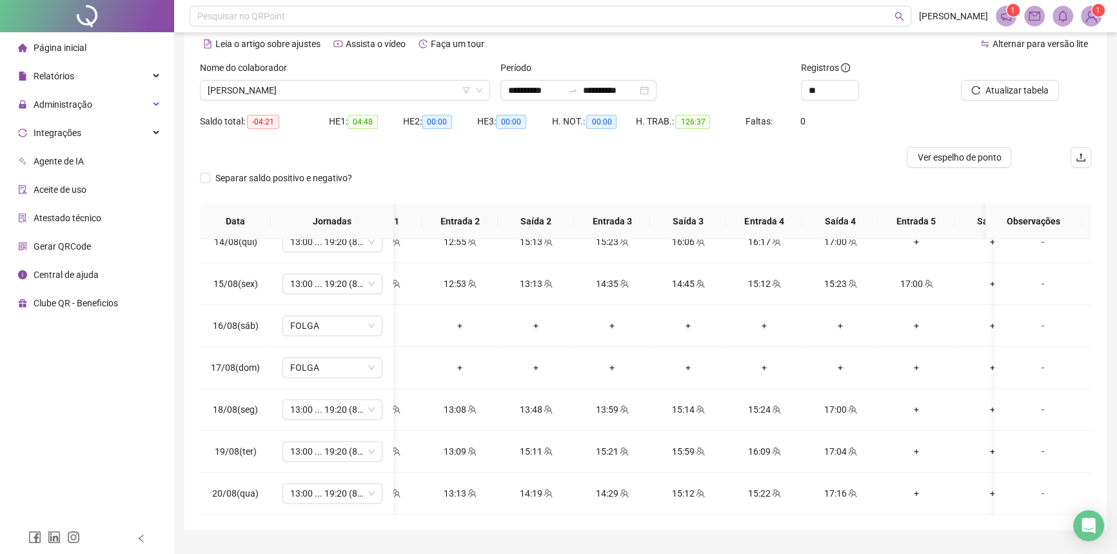
scroll to position [0, 0]
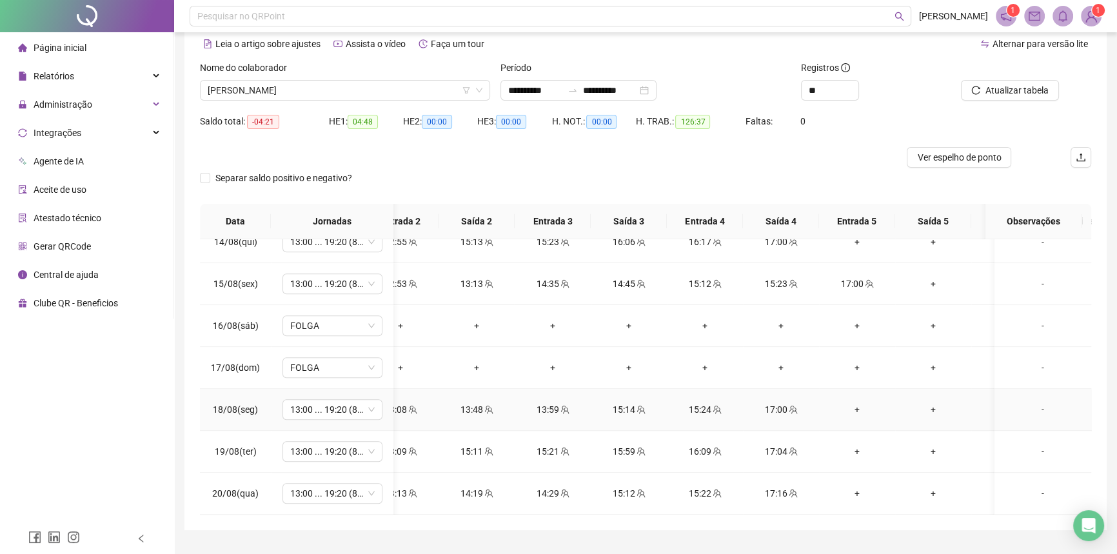
click at [898, 417] on td "+" at bounding box center [933, 410] width 76 height 42
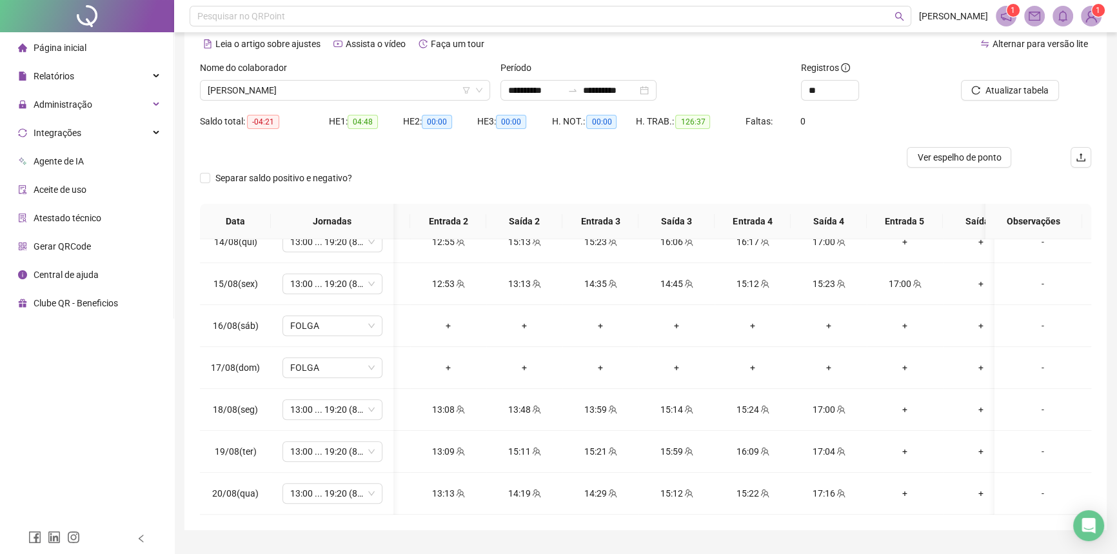
scroll to position [1030, 119]
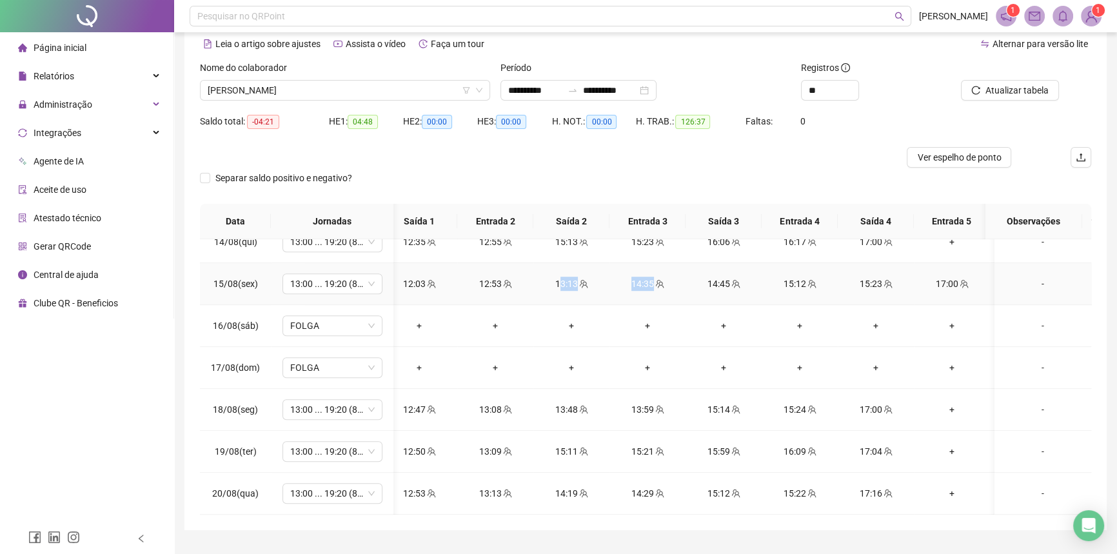
drag, startPoint x: 560, startPoint y: 271, endPoint x: 666, endPoint y: 267, distance: 105.8
click at [666, 267] on tr "15/08(sex) 13:00 ... 19:20 (8 HORAS) 10:47 12:03 12:53 13:13 14:35 14:45 15:12 …" at bounding box center [713, 284] width 1203 height 42
drag, startPoint x: 787, startPoint y: 275, endPoint x: 885, endPoint y: 271, distance: 98.1
click at [885, 271] on tr "15/08(sex) 13:00 ... 19:20 (8 HORAS) 10:47 12:03 12:53 13:13 14:35 14:45 15:12 …" at bounding box center [713, 284] width 1203 height 42
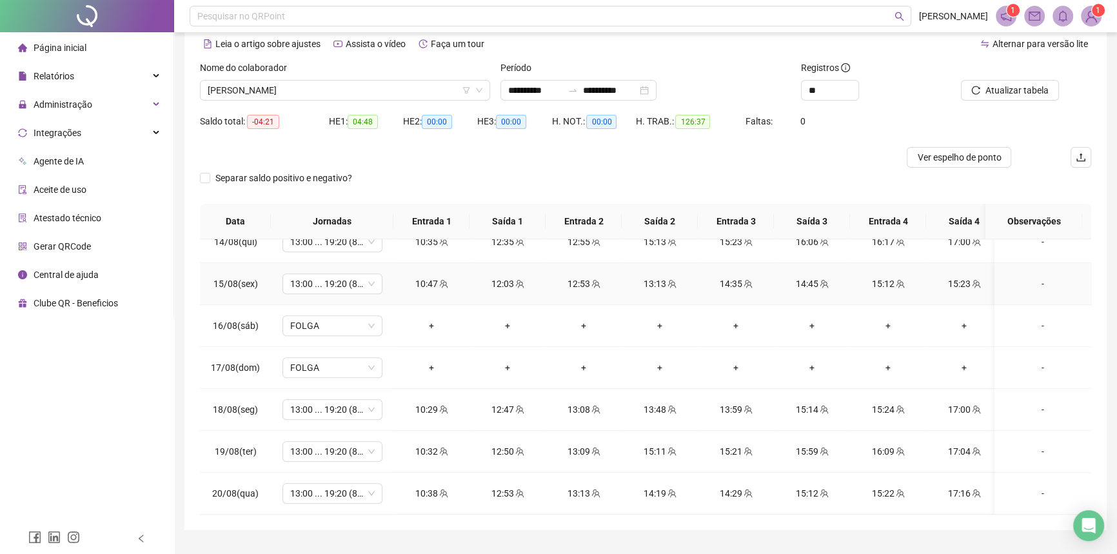
click at [511, 277] on div "12:03" at bounding box center [507, 284] width 55 height 14
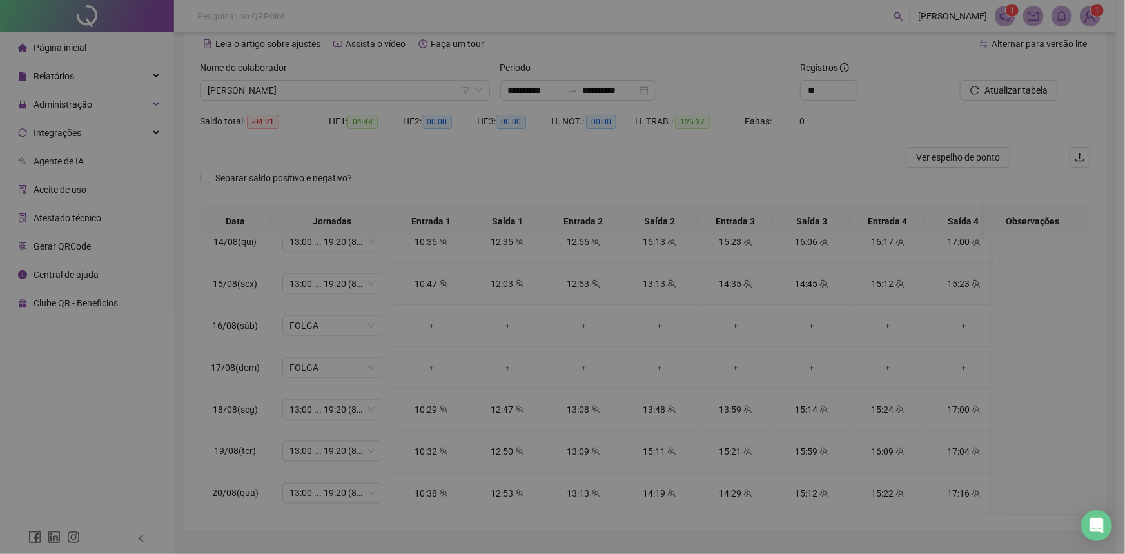
type input "**********"
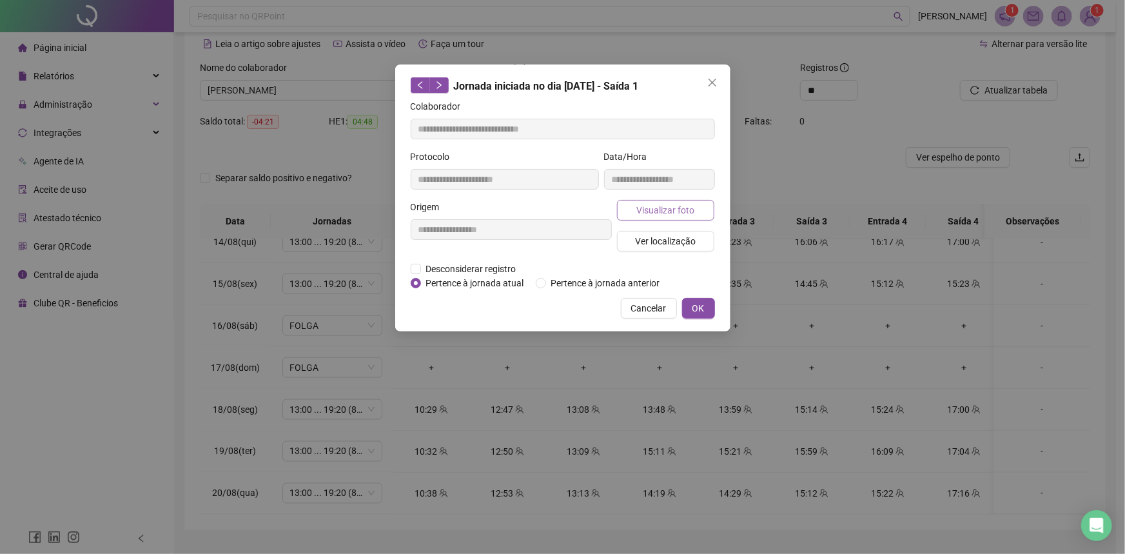
click at [643, 211] on span "Visualizar foto" at bounding box center [665, 210] width 58 height 14
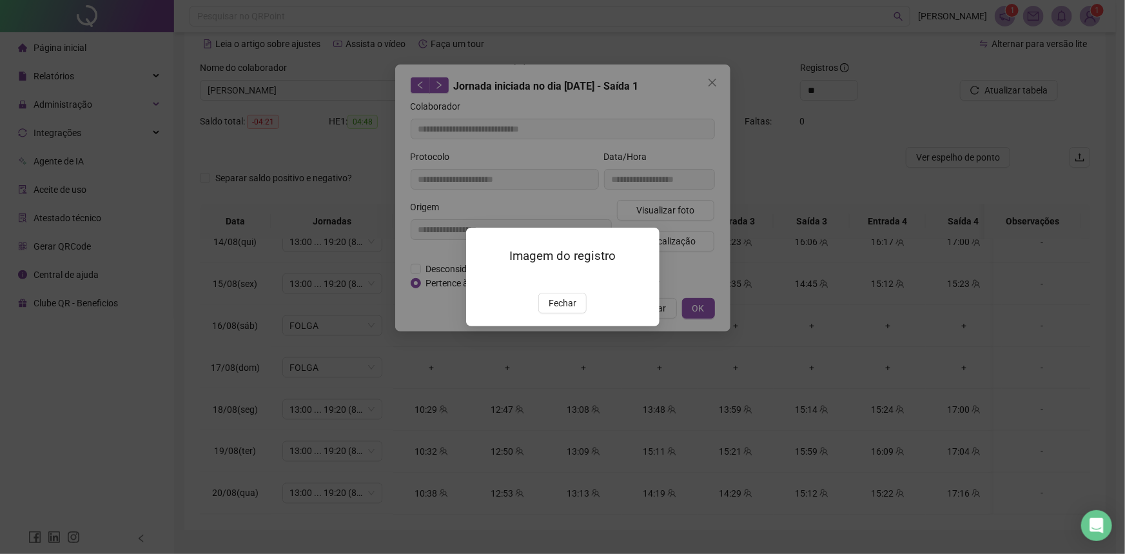
click at [685, 277] on div "Imagem do registro Fechar" at bounding box center [562, 277] width 1125 height 554
click at [569, 310] on span "Fechar" at bounding box center [563, 303] width 28 height 14
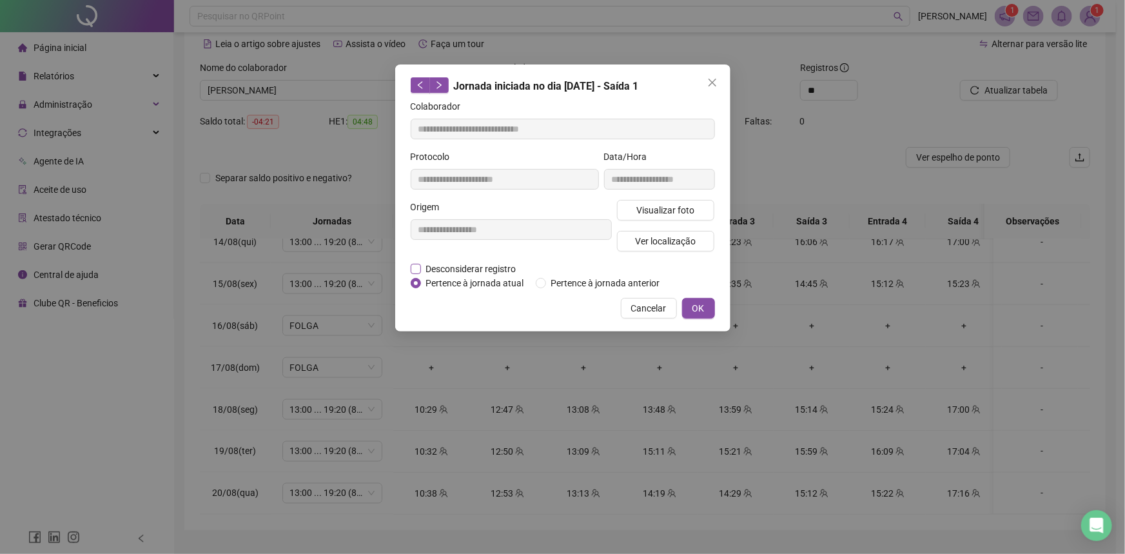
click at [464, 270] on span "Desconsiderar registro" at bounding box center [471, 269] width 101 height 14
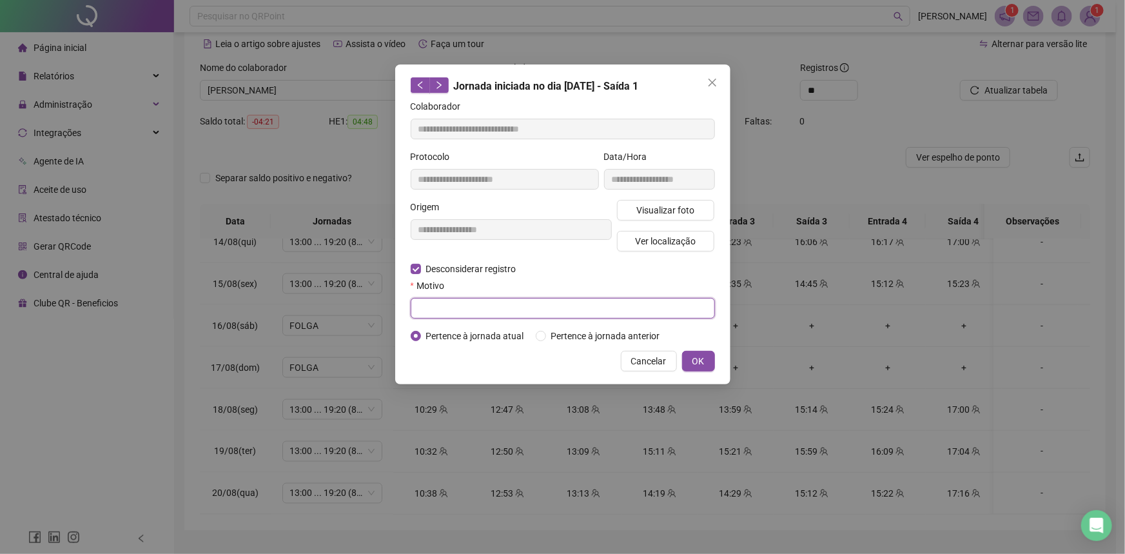
click at [449, 302] on input "text" at bounding box center [563, 308] width 304 height 21
type input "**********"
drag, startPoint x: 720, startPoint y: 360, endPoint x: 709, endPoint y: 359, distance: 10.3
click at [709, 359] on div "**********" at bounding box center [562, 224] width 335 height 320
click at [709, 358] on button "OK" at bounding box center [698, 361] width 33 height 21
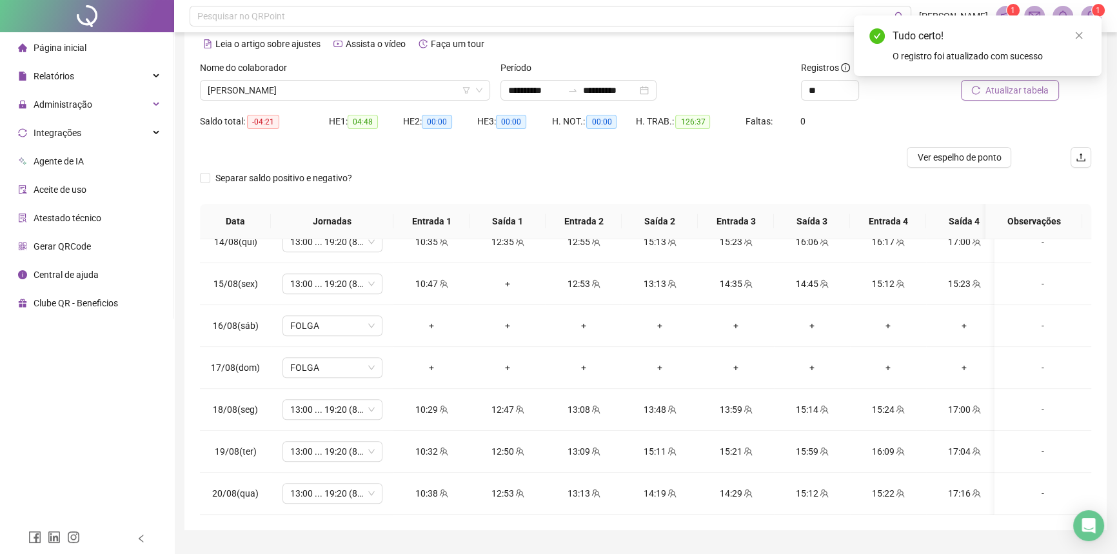
click at [1029, 92] on span "Atualizar tabela" at bounding box center [1016, 90] width 63 height 14
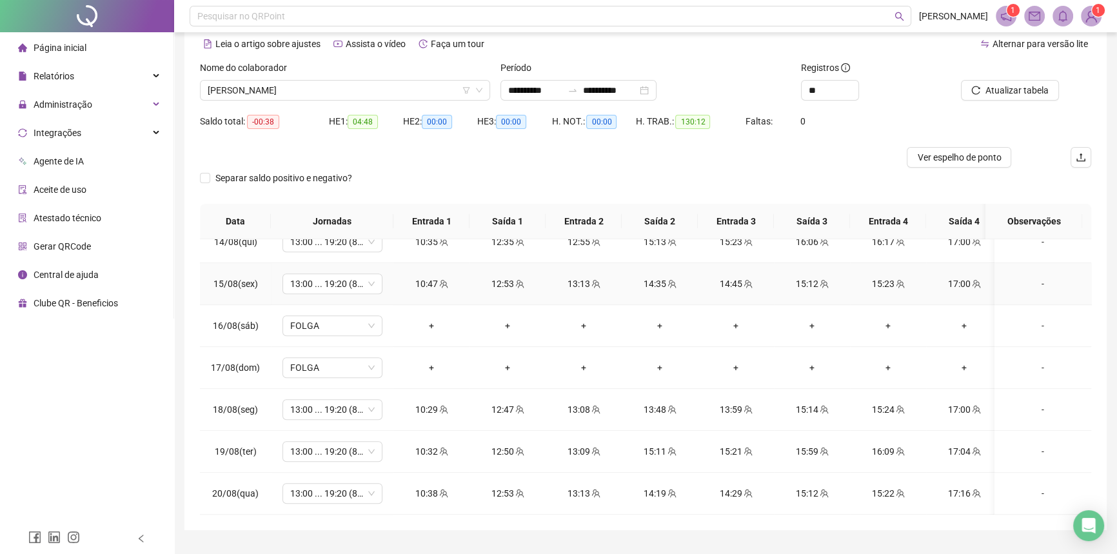
click at [447, 277] on div "10:47" at bounding box center [431, 284] width 55 height 14
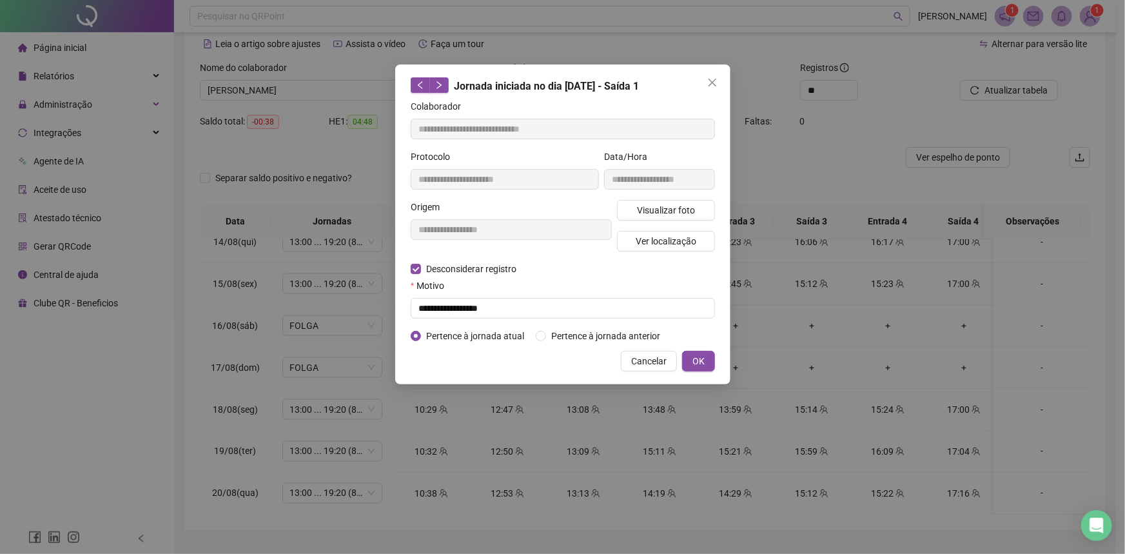
type input "**********"
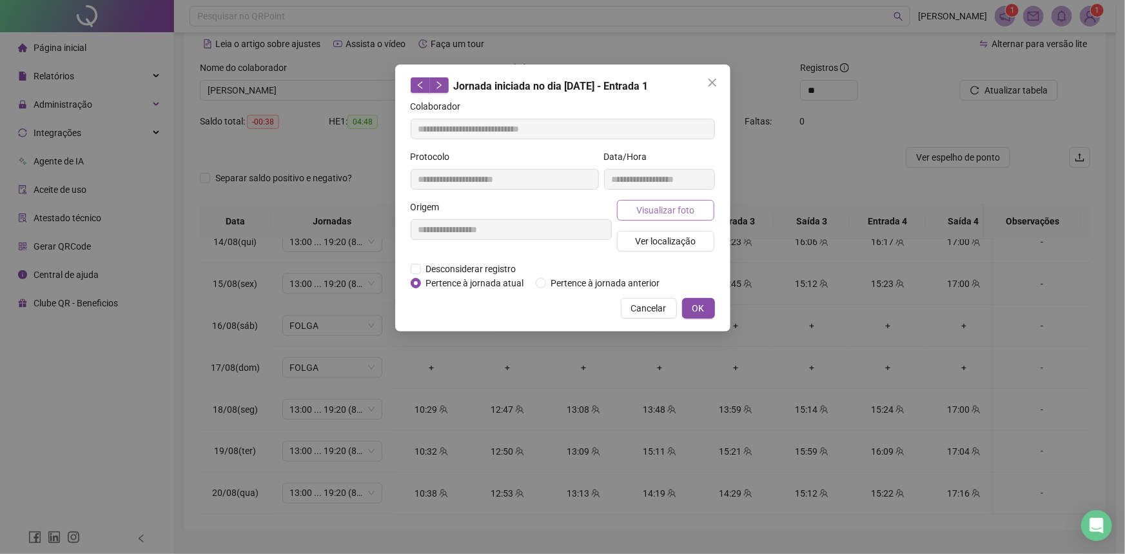
click at [650, 213] on span "Visualizar foto" at bounding box center [665, 210] width 58 height 14
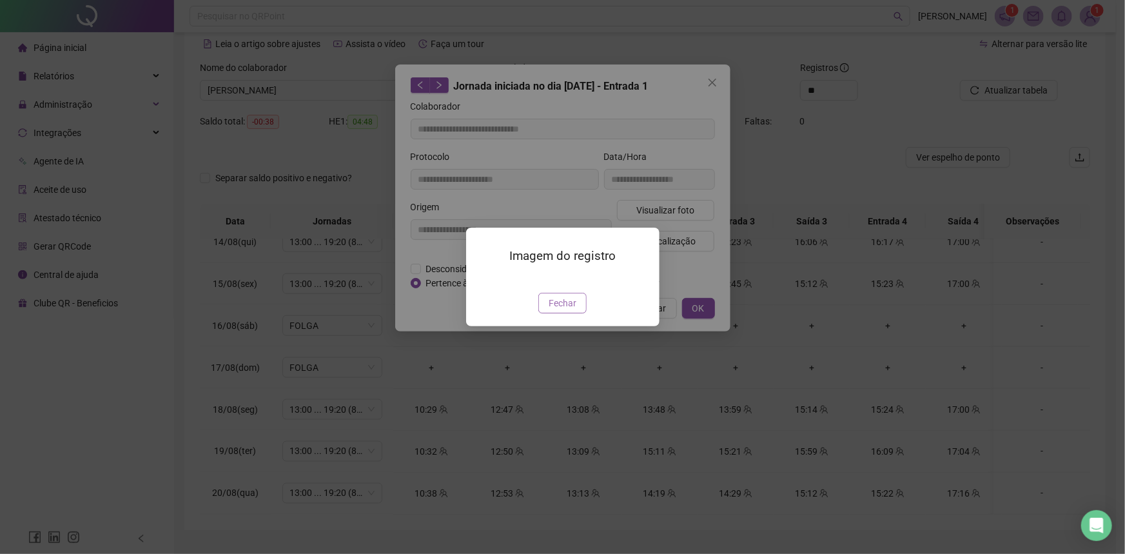
click at [573, 310] on span "Fechar" at bounding box center [563, 303] width 28 height 14
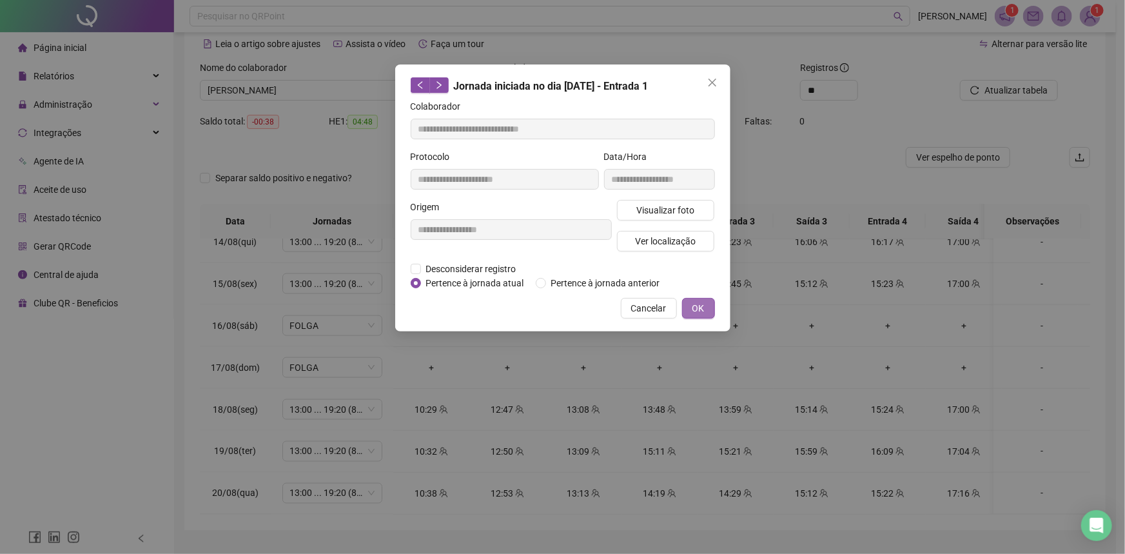
click at [683, 305] on button "OK" at bounding box center [698, 308] width 33 height 21
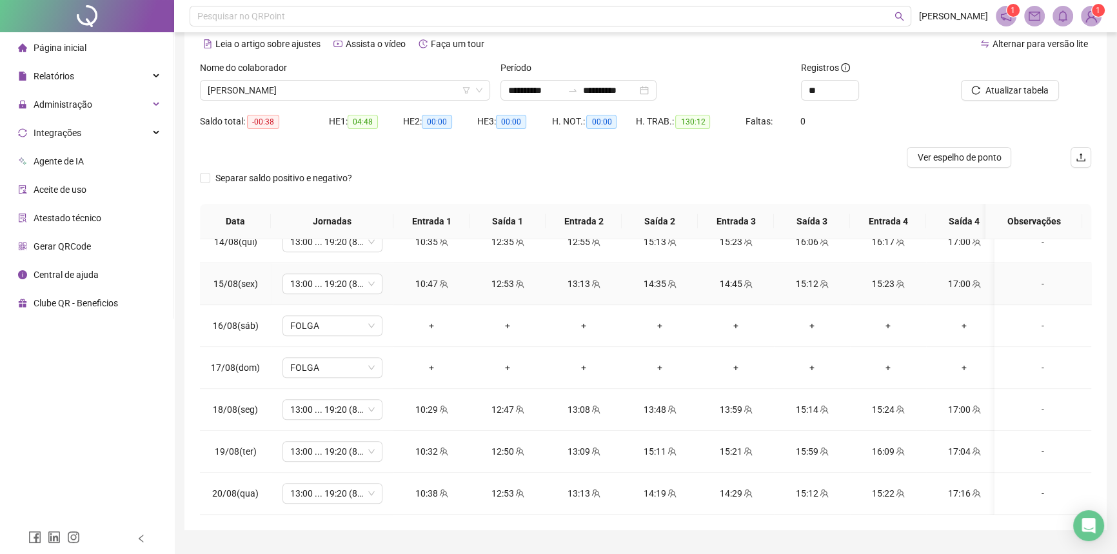
click at [518, 279] on icon "team" at bounding box center [519, 283] width 9 height 9
click at [523, 276] on span "Pertence à jornada atual" at bounding box center [471, 283] width 108 height 14
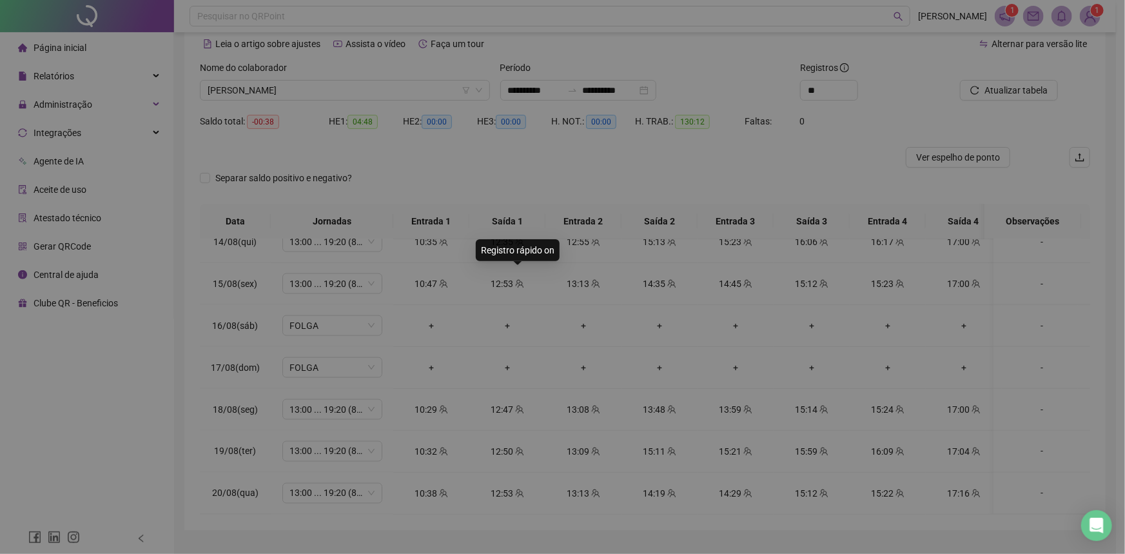
type input "**********"
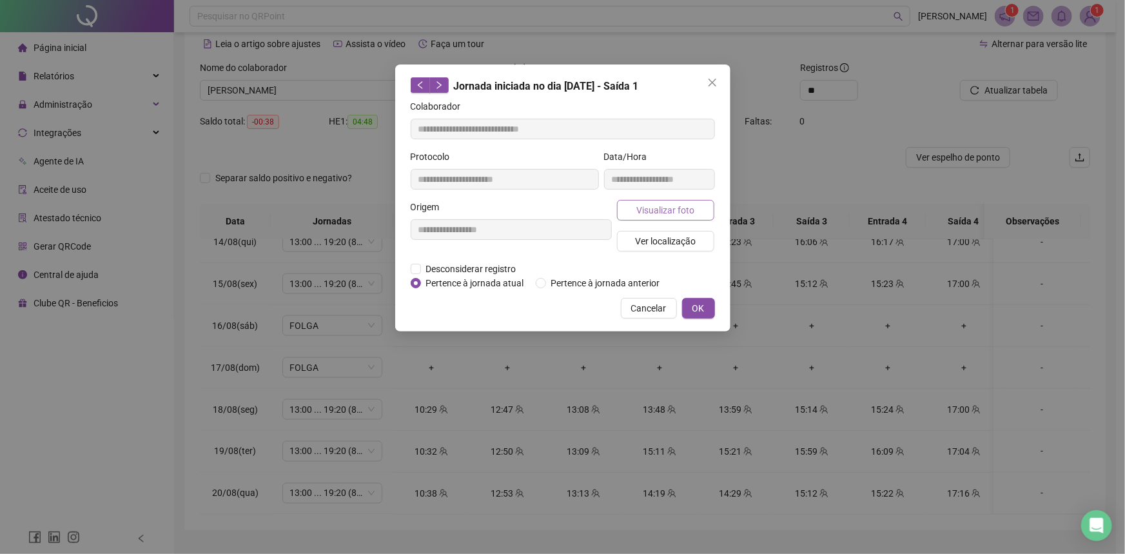
click at [651, 212] on span "Visualizar foto" at bounding box center [665, 210] width 58 height 14
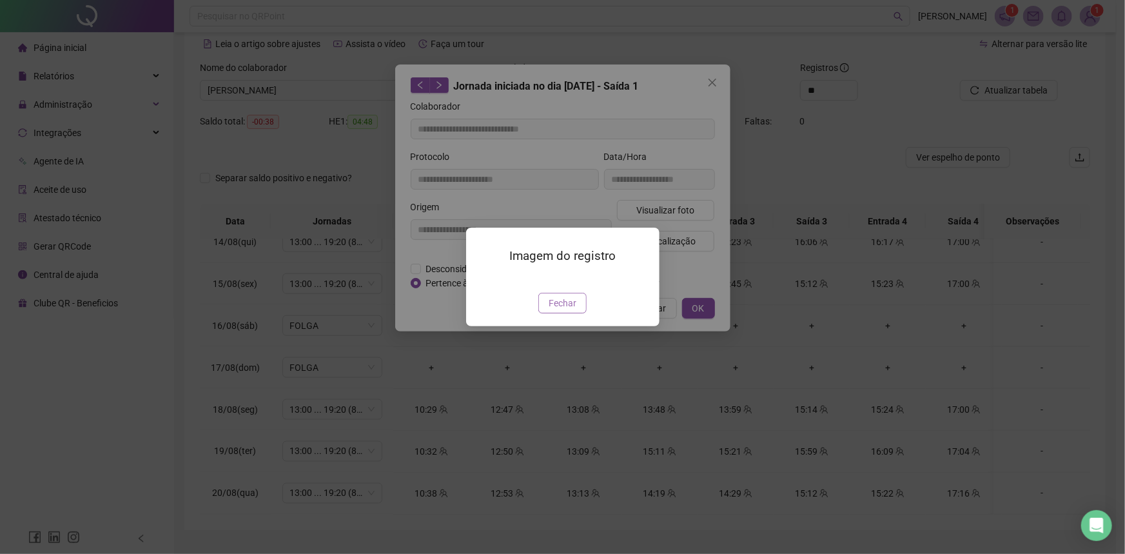
click at [547, 313] on button "Fechar" at bounding box center [562, 303] width 48 height 21
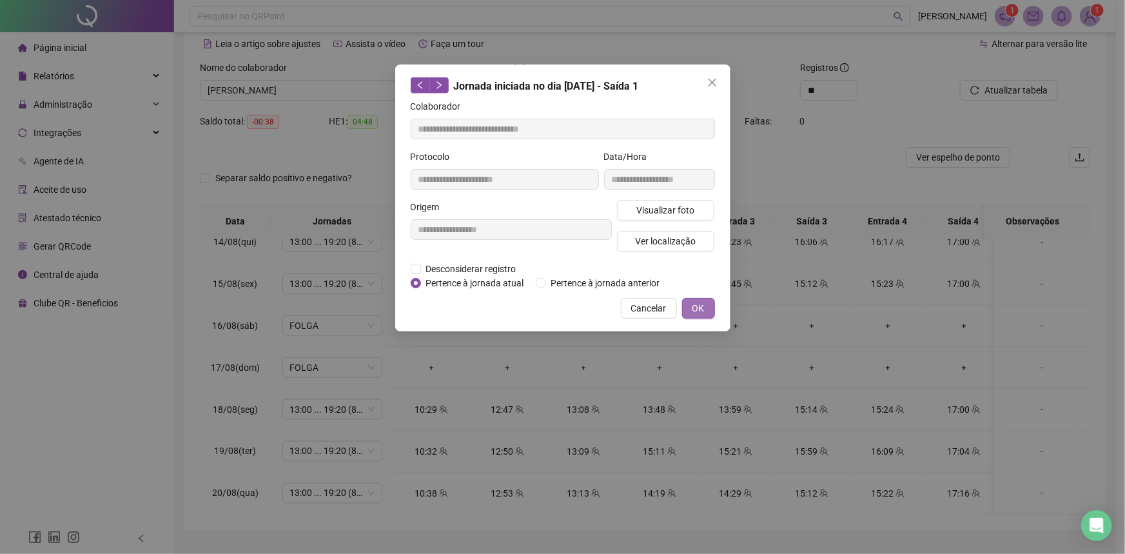
click at [703, 306] on span "OK" at bounding box center [698, 308] width 12 height 14
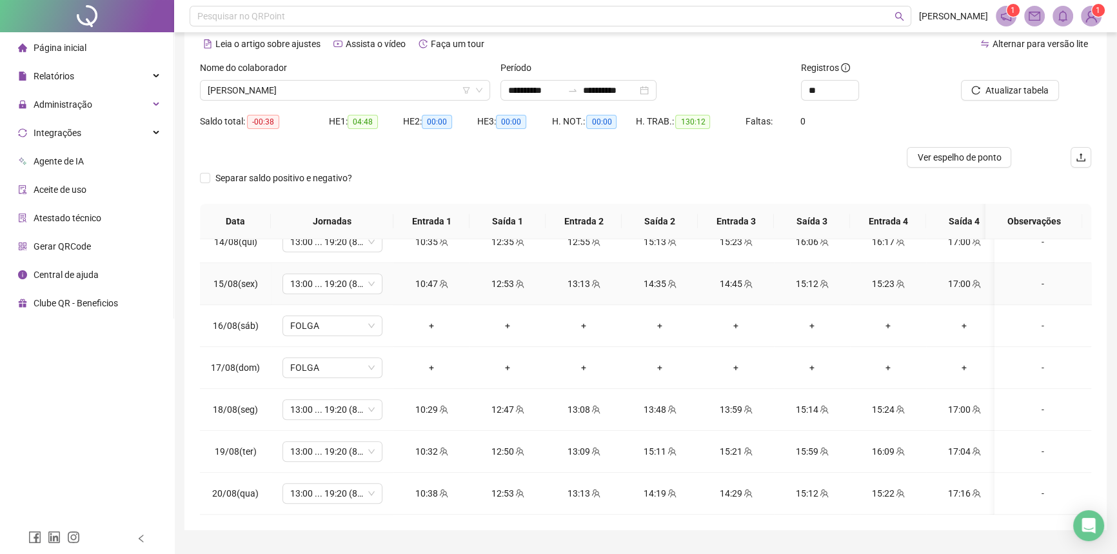
click at [596, 279] on icon "team" at bounding box center [595, 283] width 9 height 9
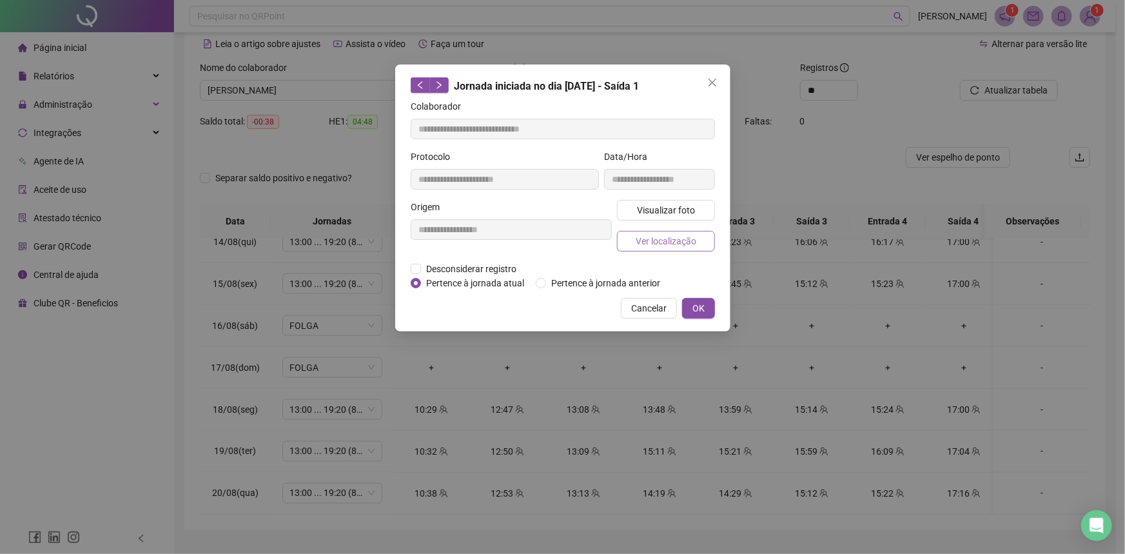
type input "**********"
click at [672, 206] on span "Visualizar foto" at bounding box center [665, 210] width 58 height 14
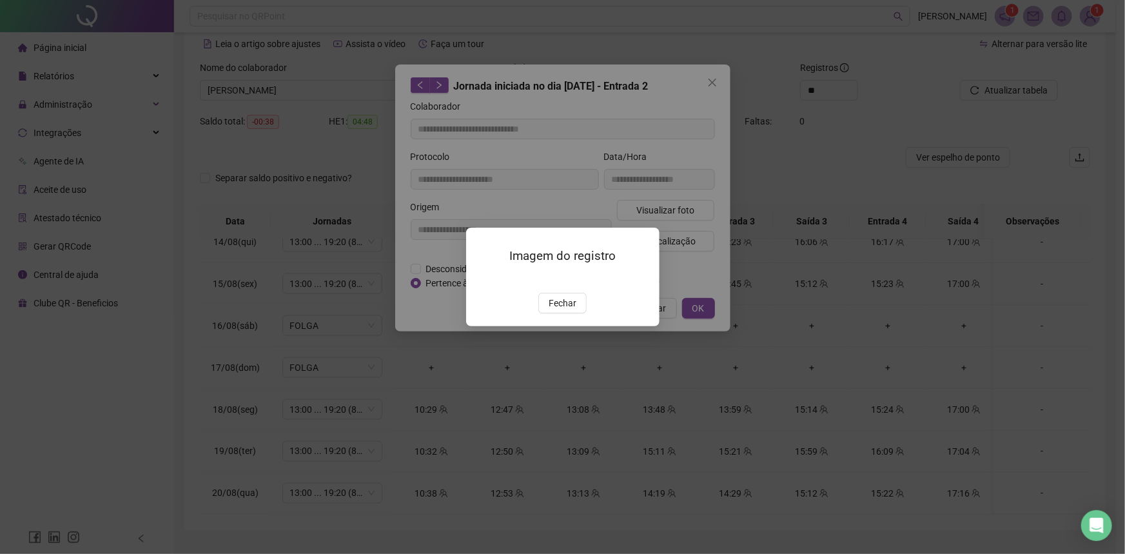
click at [711, 84] on div "Imagem do registro Fechar" at bounding box center [562, 277] width 1125 height 554
click at [573, 310] on span "Fechar" at bounding box center [563, 303] width 28 height 14
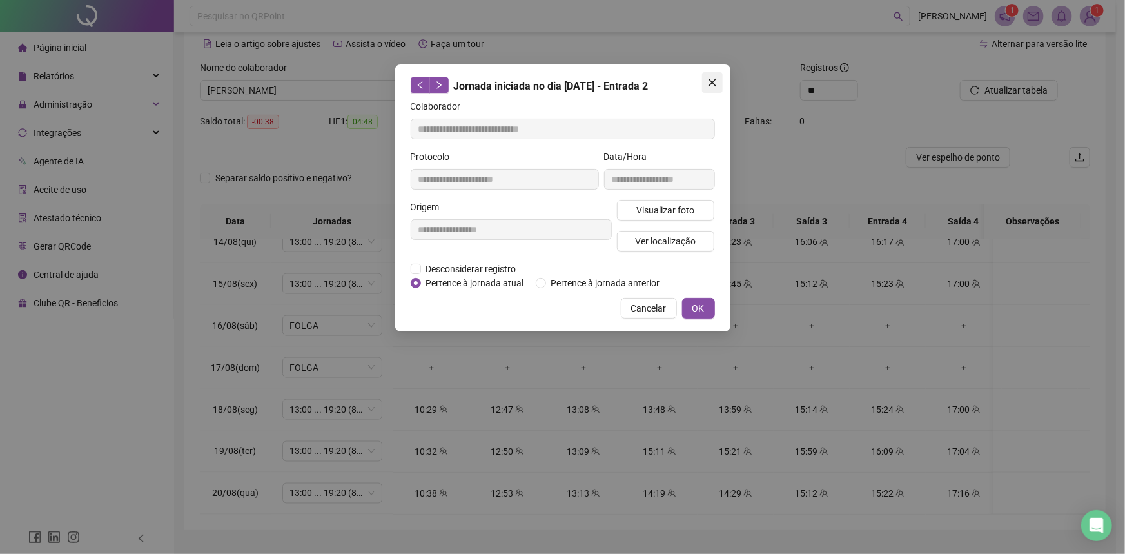
click at [714, 83] on icon "close" at bounding box center [712, 82] width 10 height 10
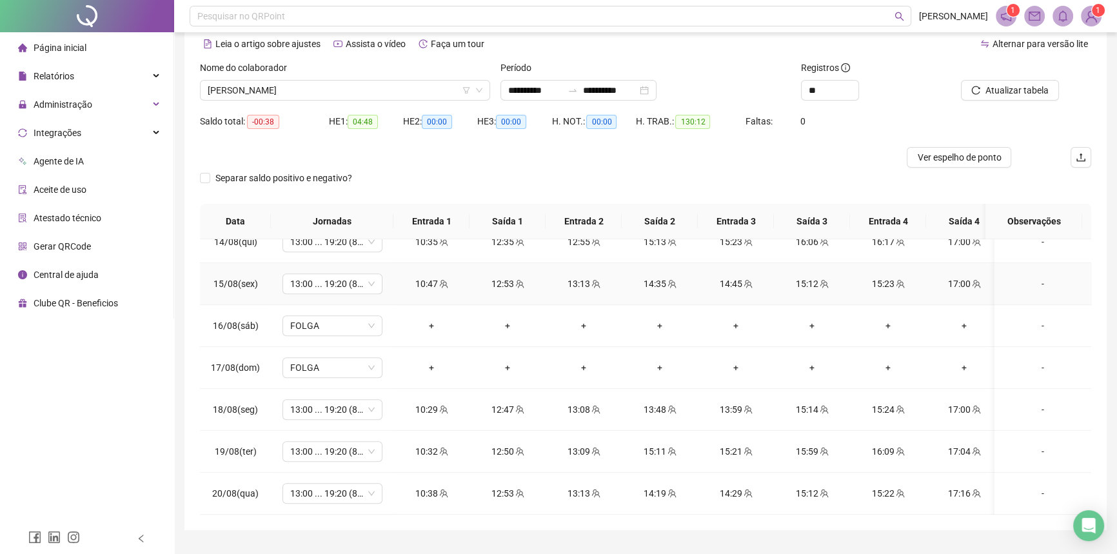
click at [745, 279] on icon "team" at bounding box center [747, 283] width 9 height 9
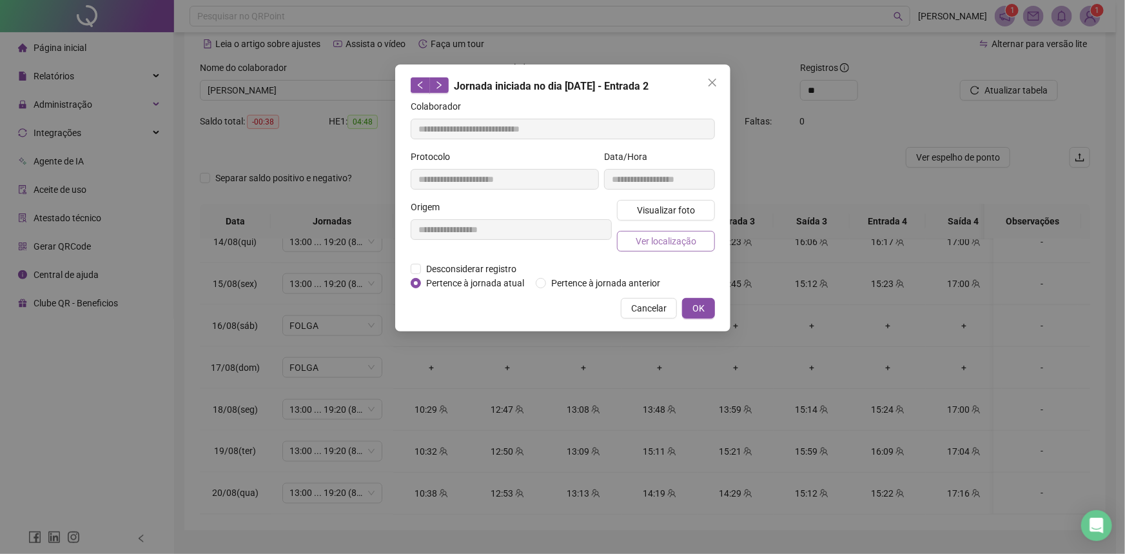
type input "**********"
click at [667, 211] on span "Visualizar foto" at bounding box center [665, 210] width 58 height 14
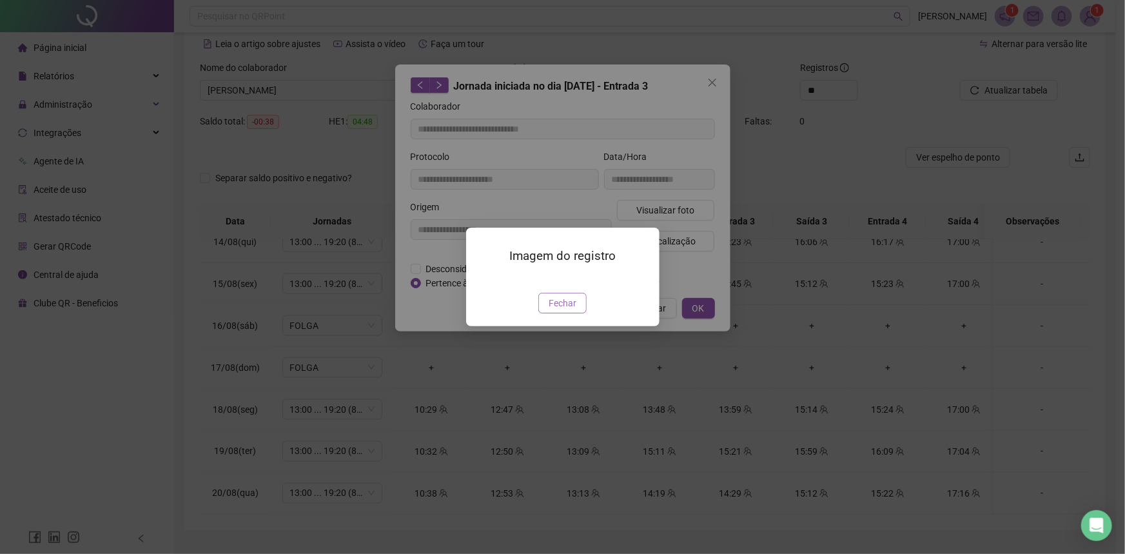
click at [572, 310] on span "Fechar" at bounding box center [563, 303] width 28 height 14
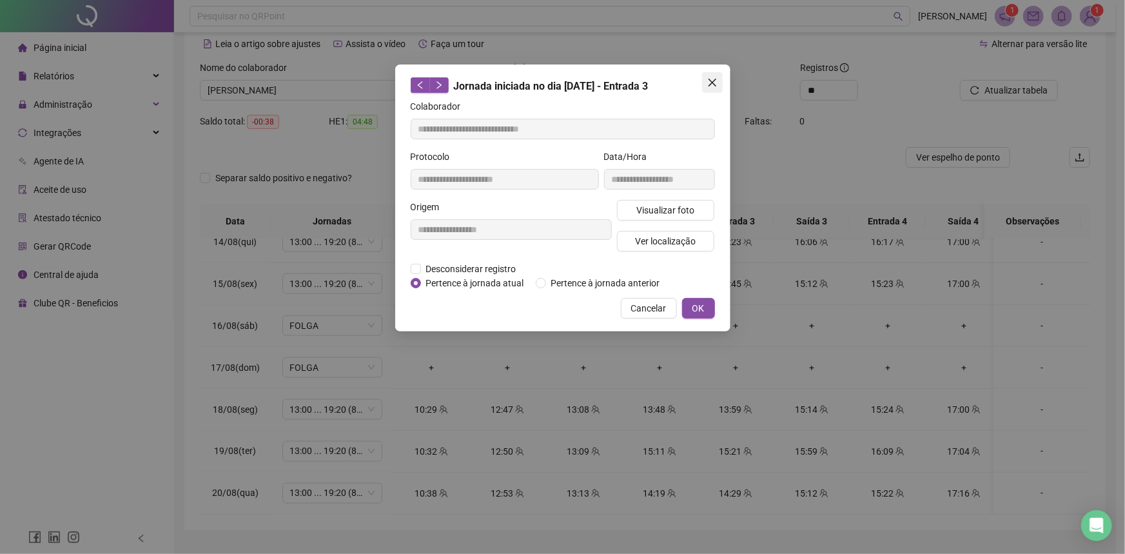
click at [716, 90] on button "Close" at bounding box center [712, 82] width 21 height 21
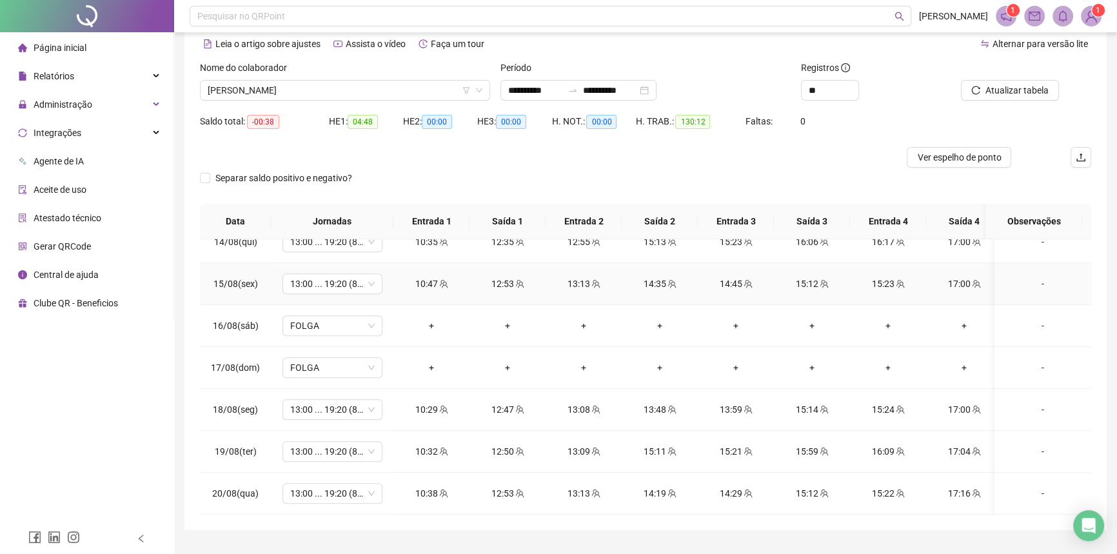
click at [818, 279] on span "team" at bounding box center [823, 283] width 10 height 9
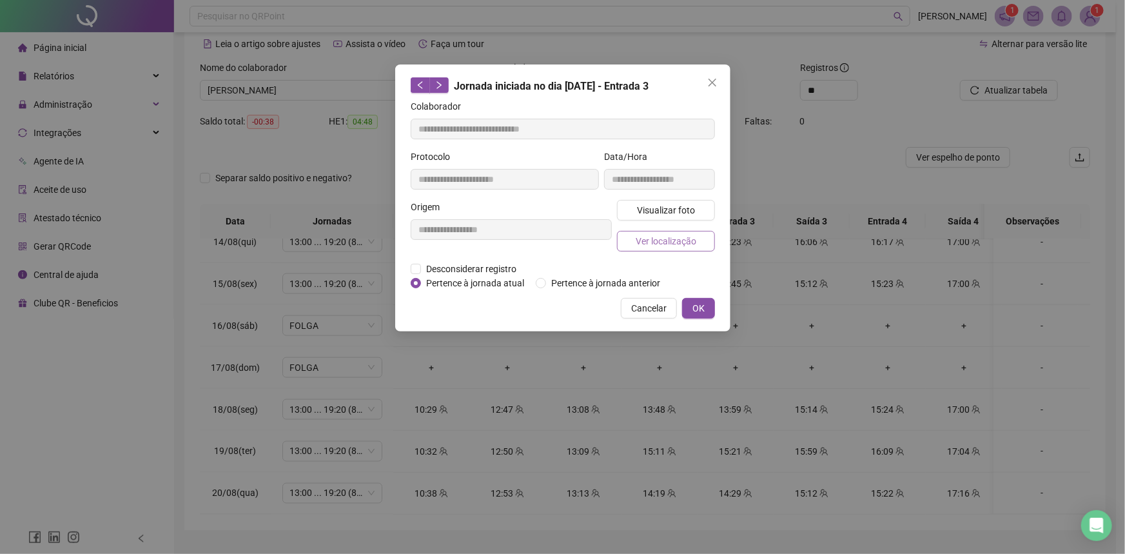
type input "**********"
click at [661, 208] on span "Visualizar foto" at bounding box center [665, 210] width 58 height 14
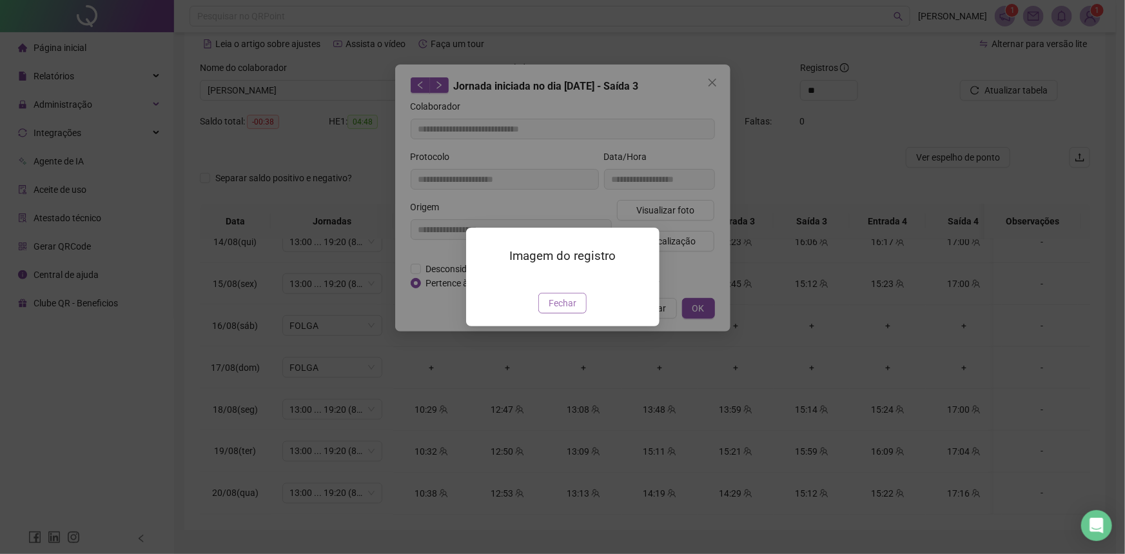
click at [558, 310] on span "Fechar" at bounding box center [563, 303] width 28 height 14
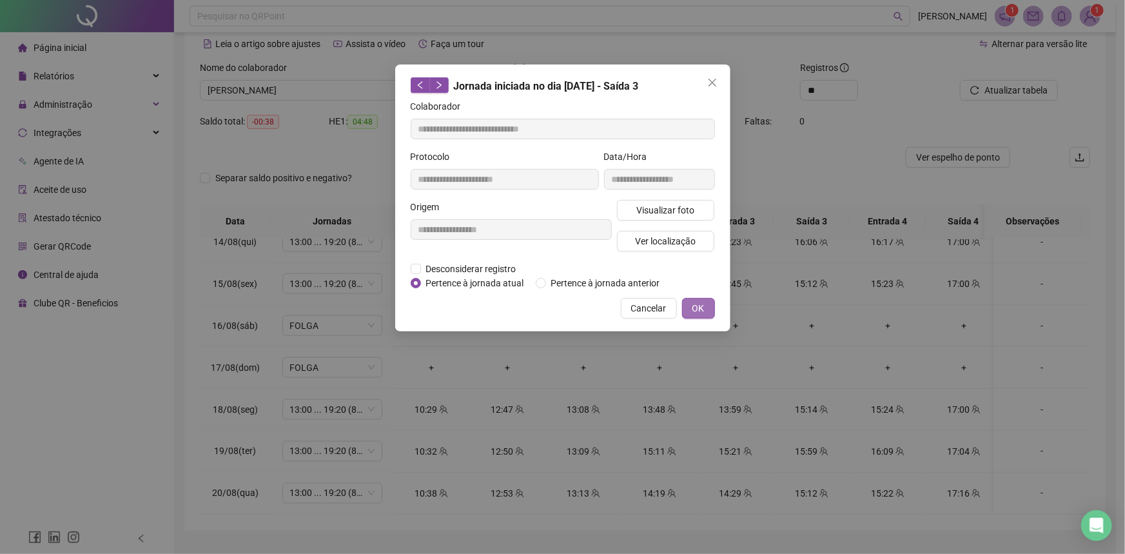
click at [711, 302] on button "OK" at bounding box center [698, 308] width 33 height 21
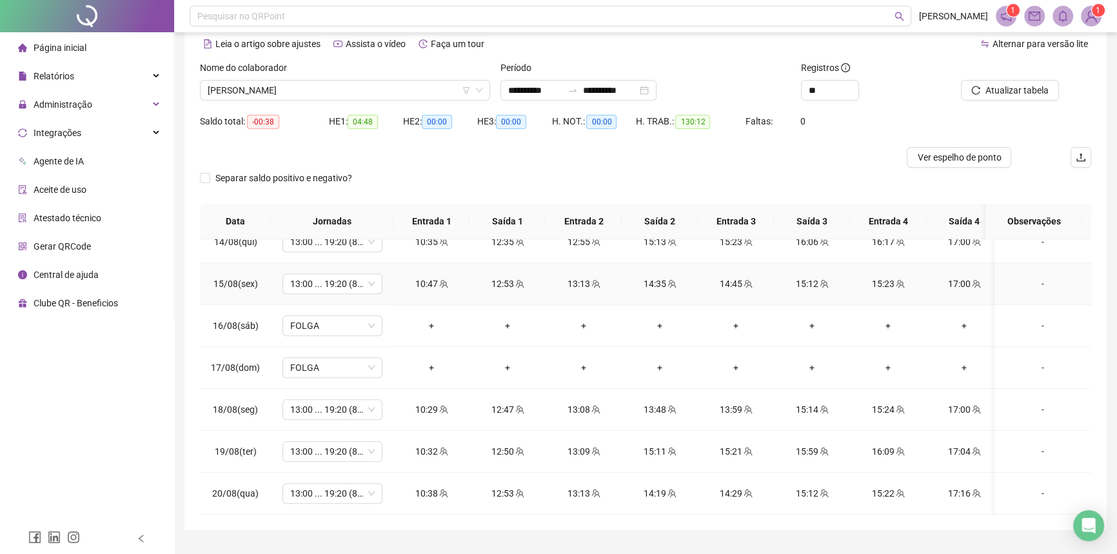
click at [898, 279] on icon "team" at bounding box center [900, 283] width 8 height 8
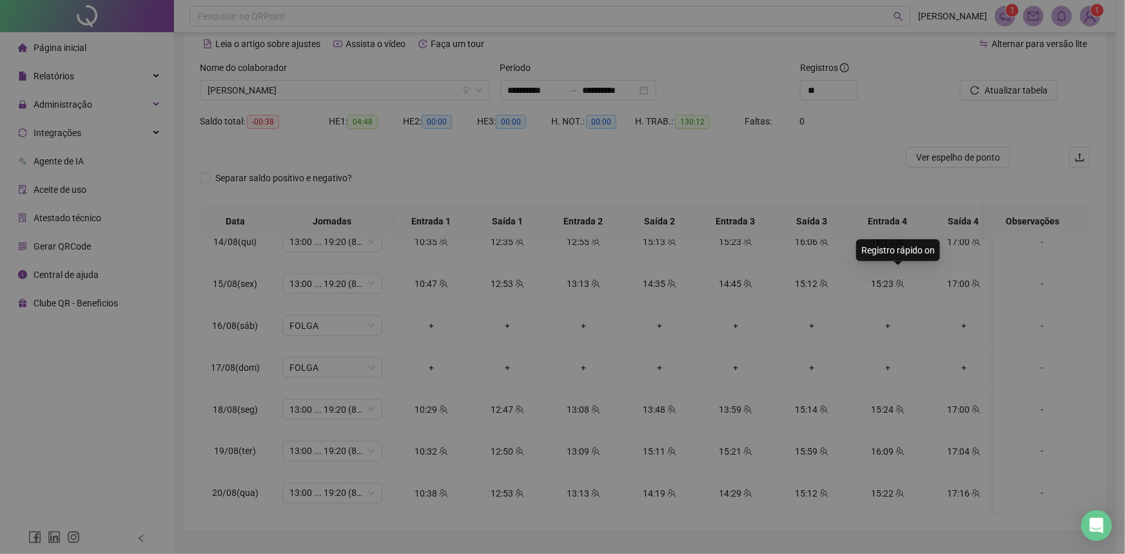
type input "**********"
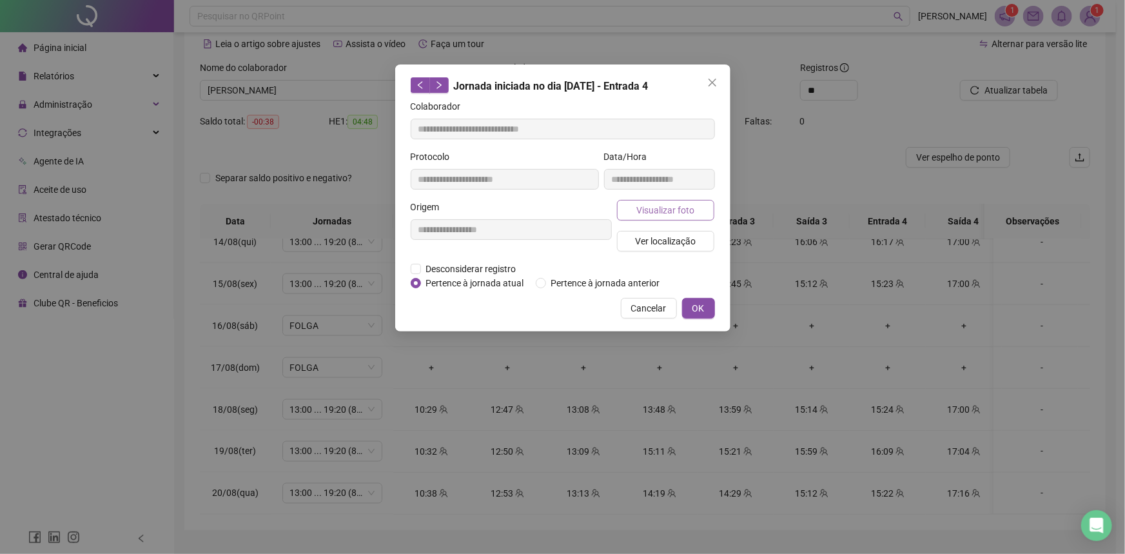
click at [660, 206] on span "Visualizar foto" at bounding box center [665, 210] width 58 height 14
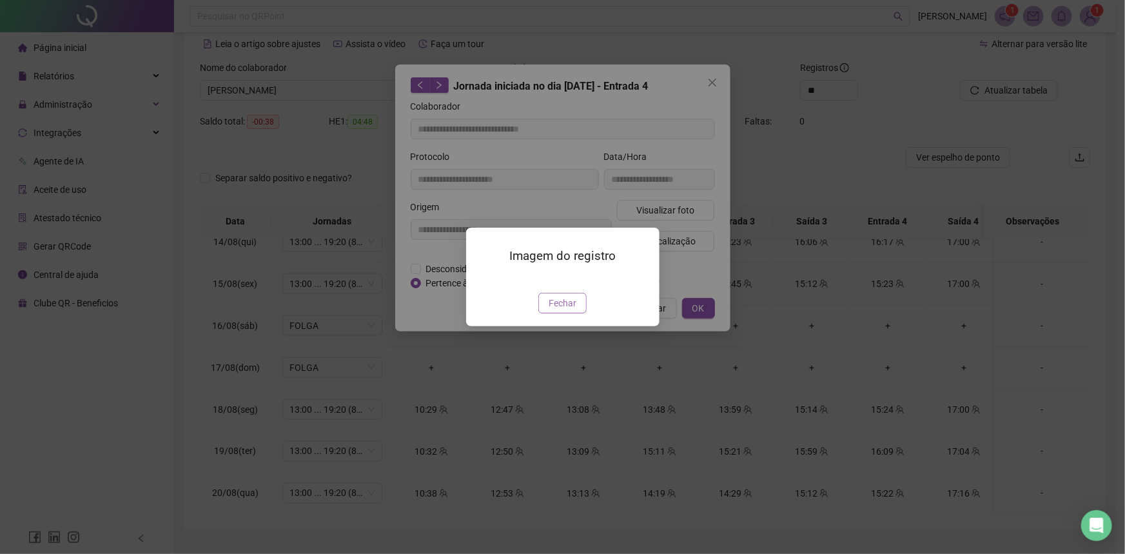
click at [567, 310] on span "Fechar" at bounding box center [563, 303] width 28 height 14
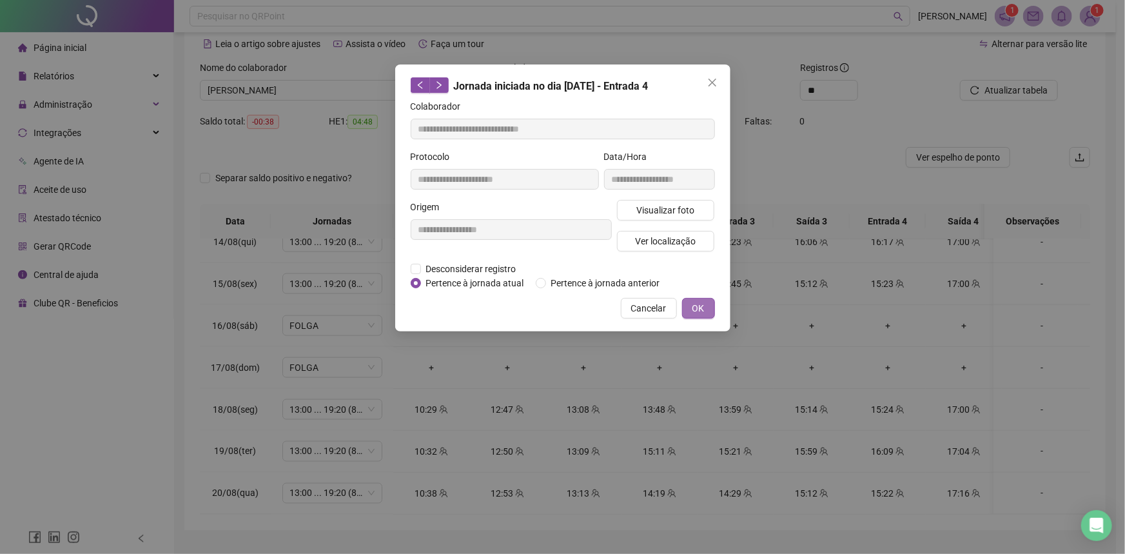
click at [714, 308] on div "**********" at bounding box center [562, 197] width 335 height 267
click at [710, 307] on button "OK" at bounding box center [698, 308] width 33 height 21
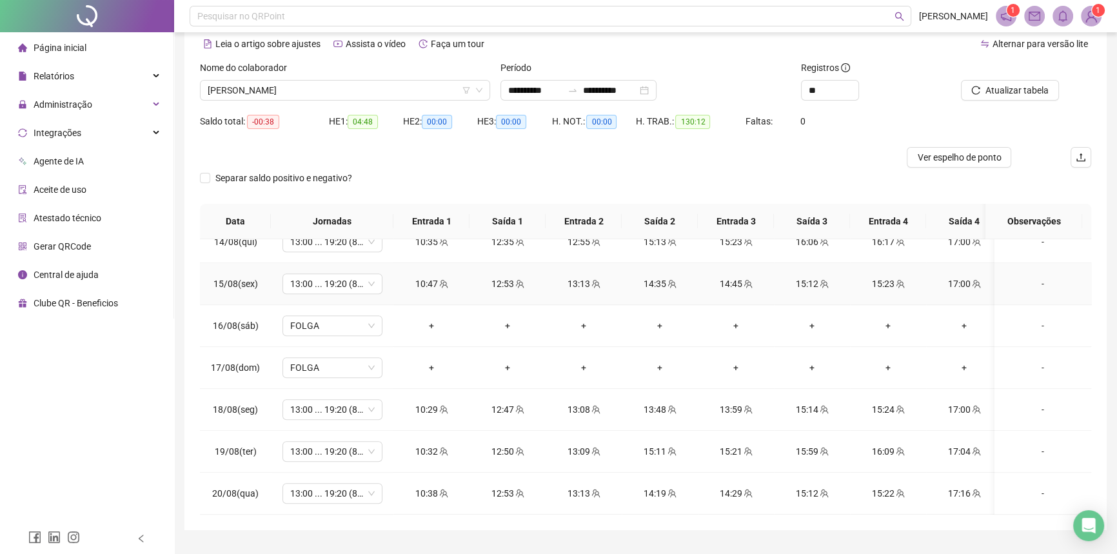
click at [948, 277] on div "17:00" at bounding box center [963, 284] width 55 height 14
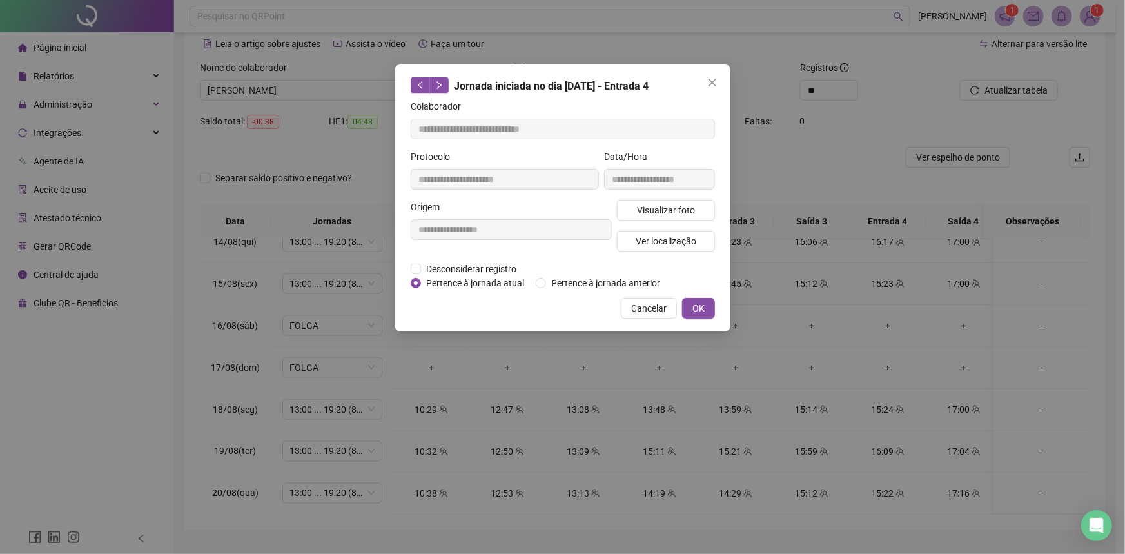
type input "**********"
click at [650, 211] on span "Visualizar foto" at bounding box center [665, 210] width 58 height 14
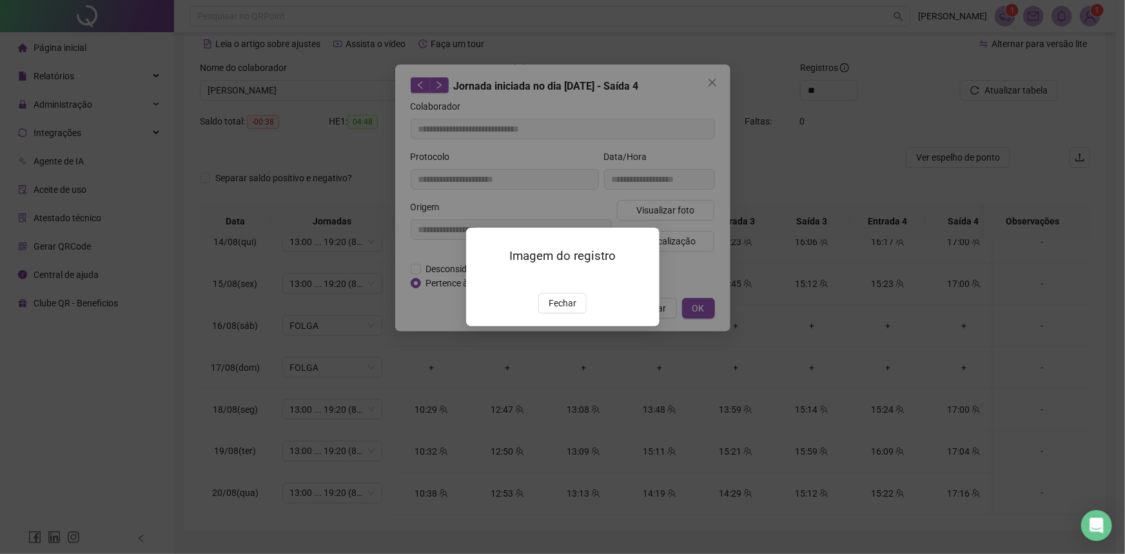
drag, startPoint x: 554, startPoint y: 360, endPoint x: 569, endPoint y: 350, distance: 18.6
click at [554, 310] on span "Fechar" at bounding box center [563, 303] width 28 height 14
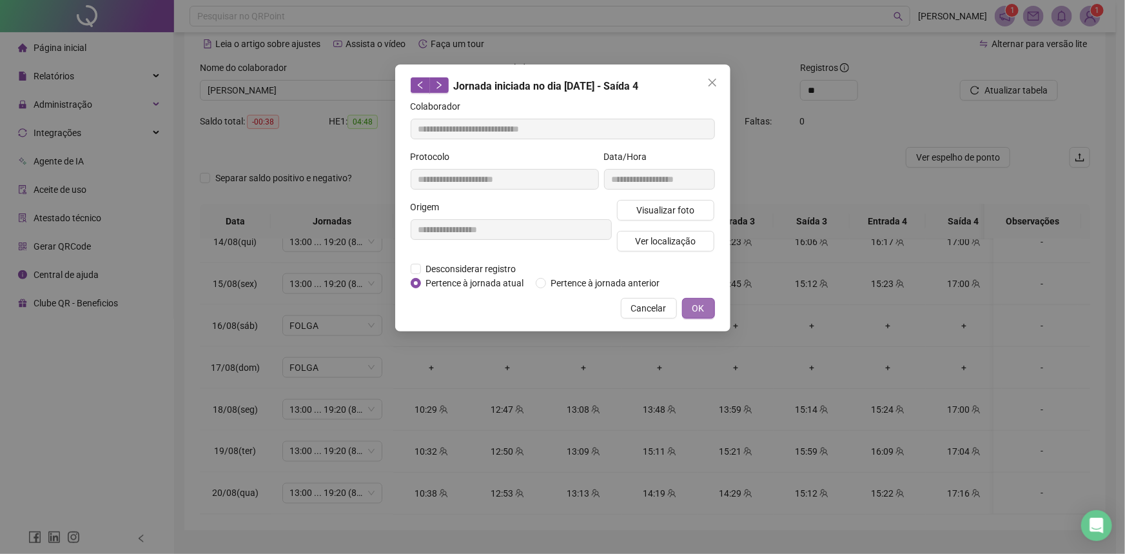
click at [691, 302] on button "OK" at bounding box center [698, 308] width 33 height 21
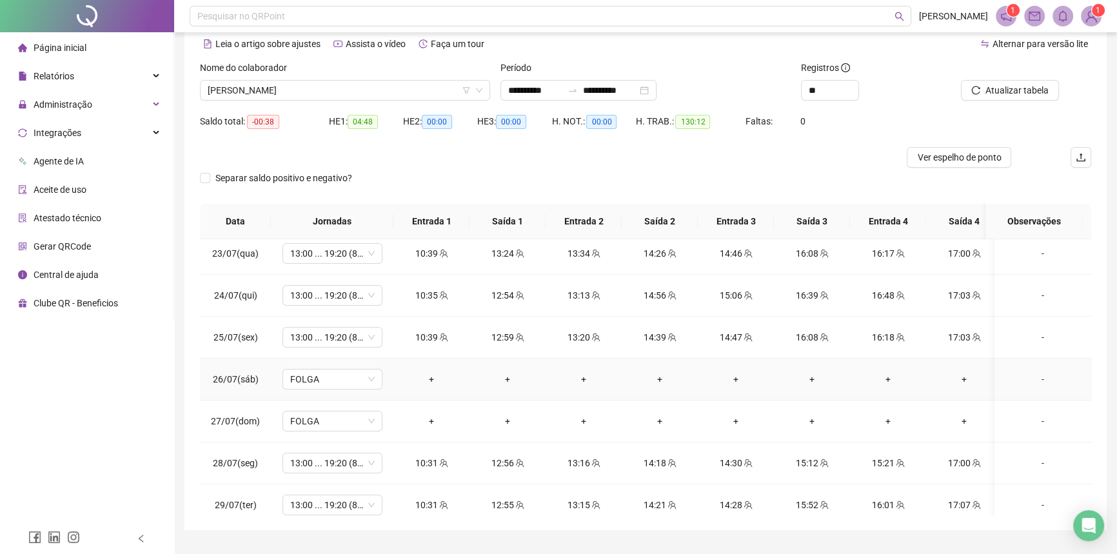
scroll to position [0, 0]
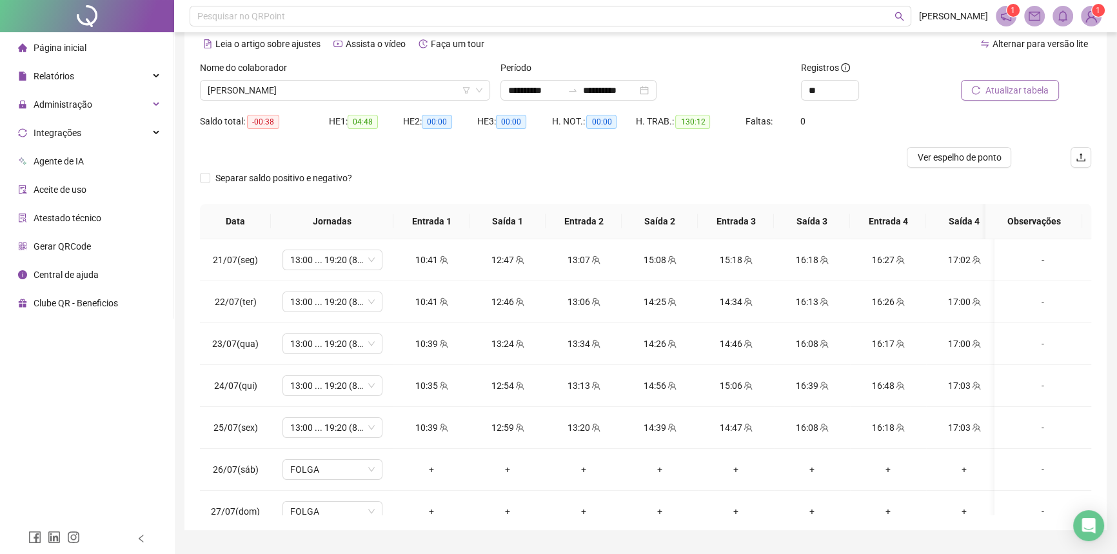
click at [1026, 84] on span "Atualizar tabela" at bounding box center [1016, 90] width 63 height 14
click at [961, 151] on span "Ver espelho de ponto" at bounding box center [959, 157] width 84 height 14
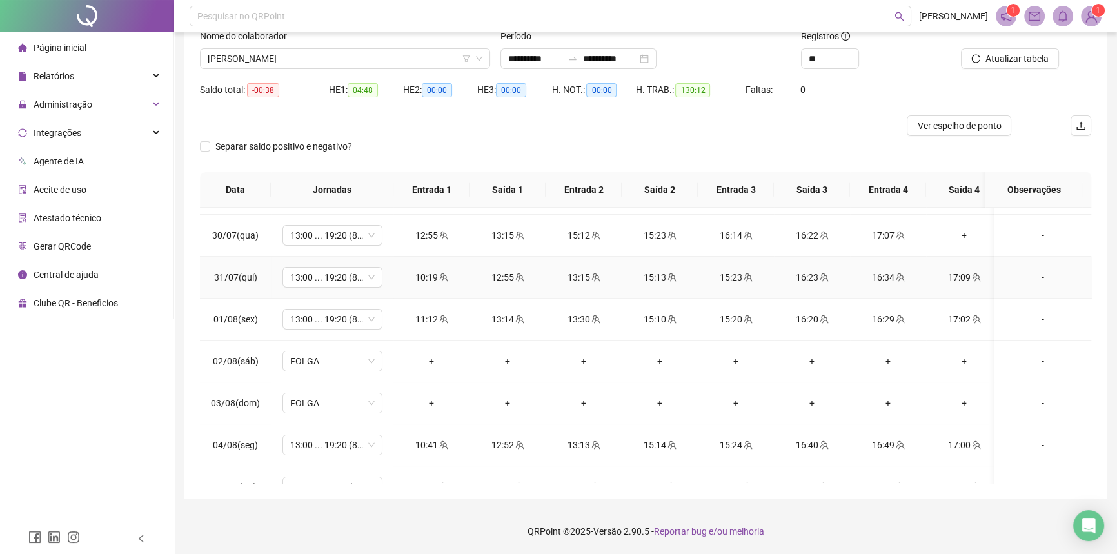
scroll to position [351, 0]
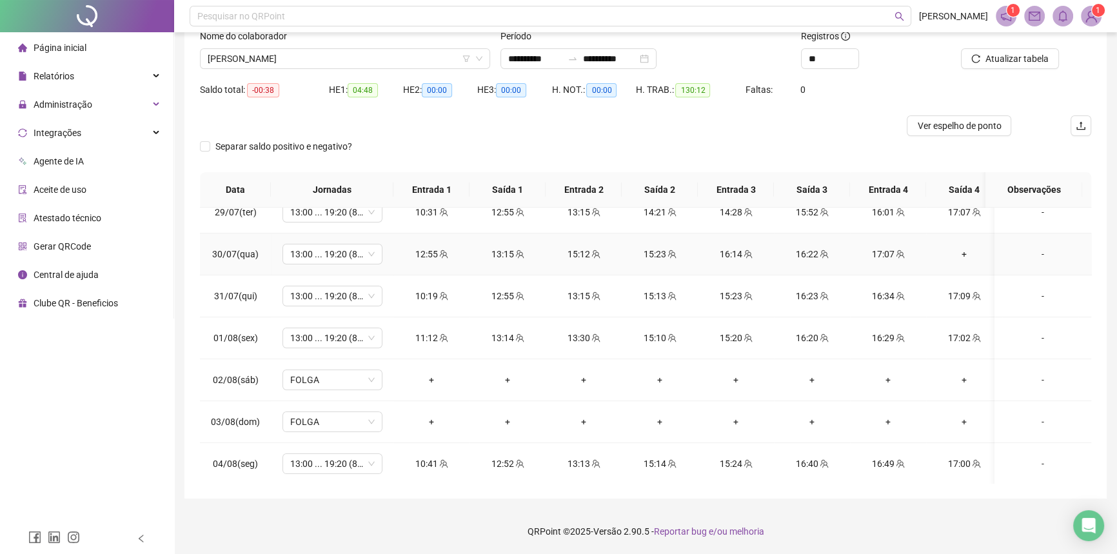
click at [445, 253] on icon "team" at bounding box center [443, 254] width 9 height 9
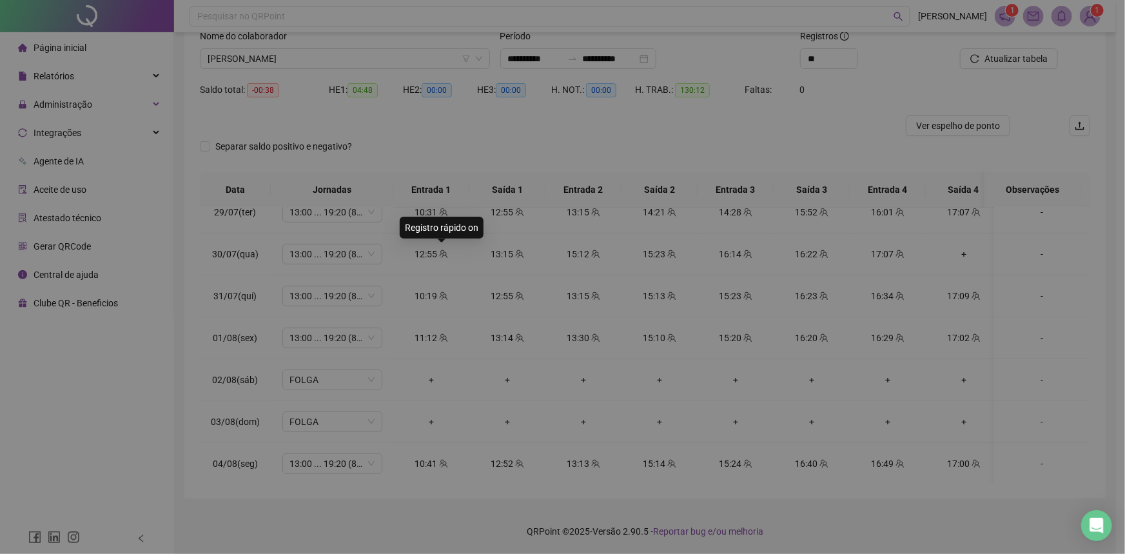
type input "**********"
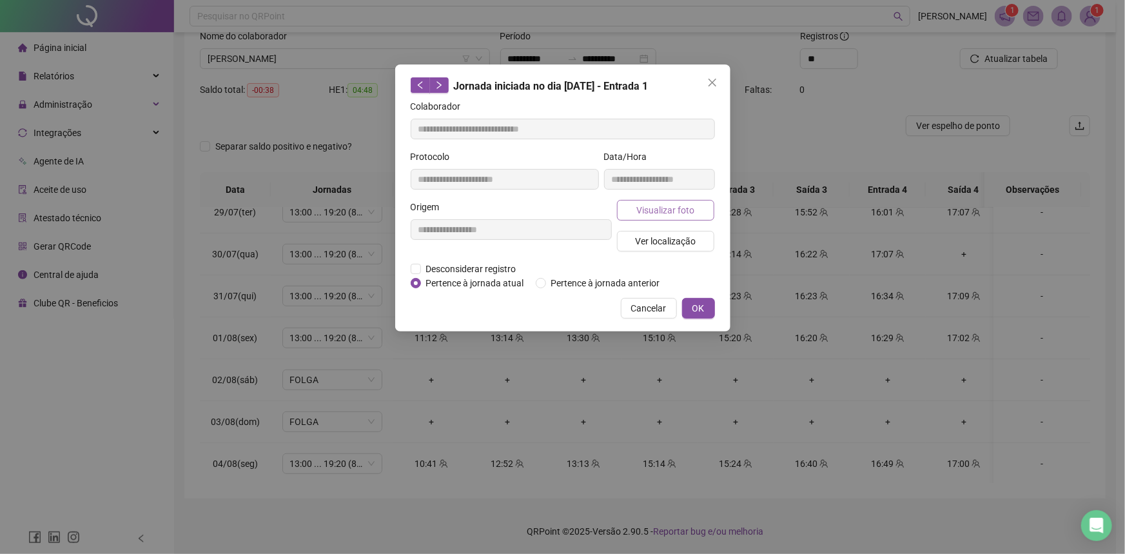
click at [647, 211] on span "Visualizar foto" at bounding box center [665, 210] width 58 height 14
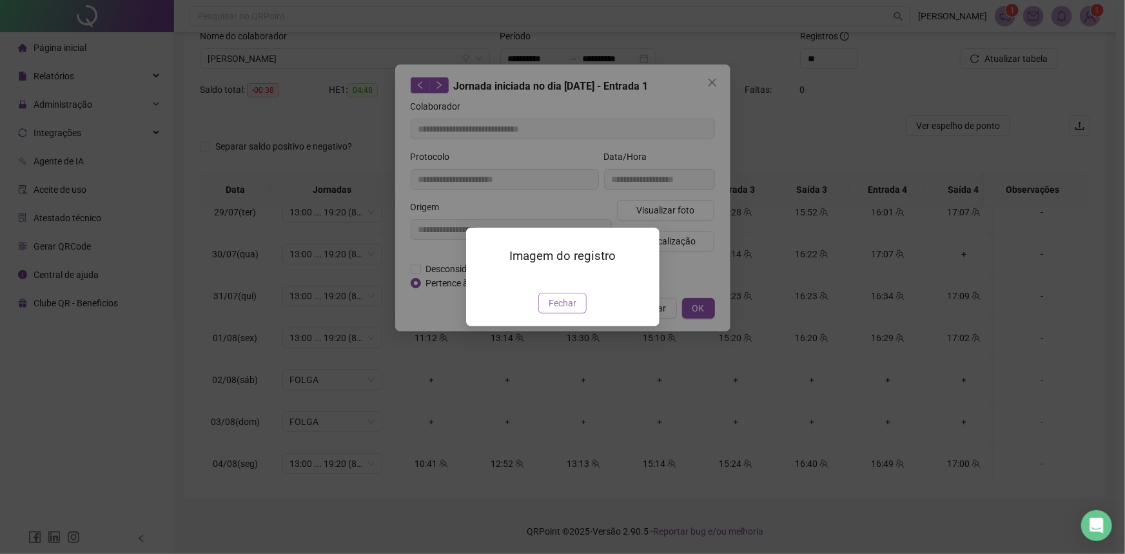
click at [565, 310] on span "Fechar" at bounding box center [563, 303] width 28 height 14
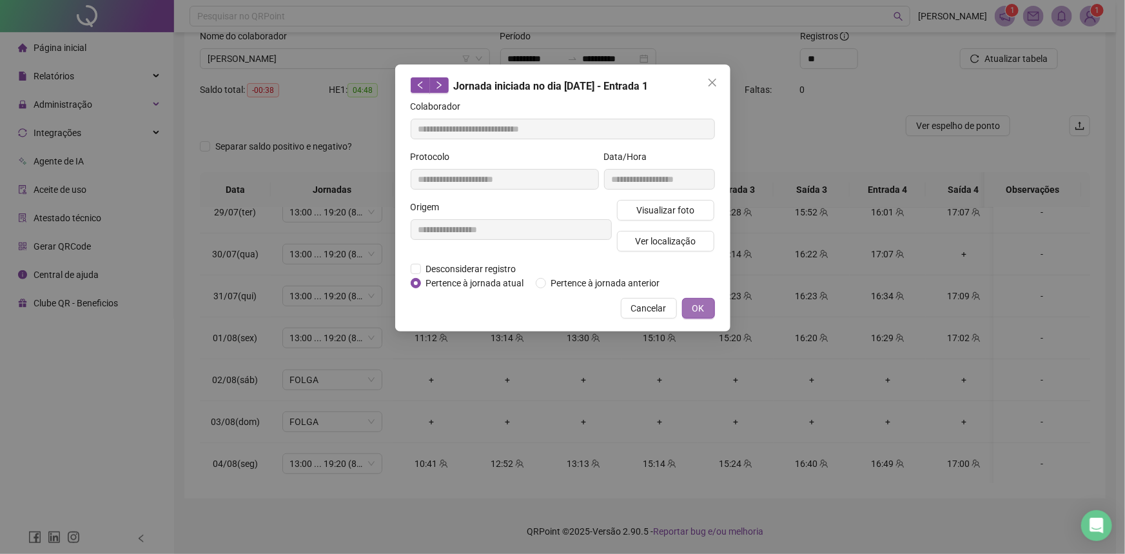
click at [698, 309] on span "OK" at bounding box center [698, 308] width 12 height 14
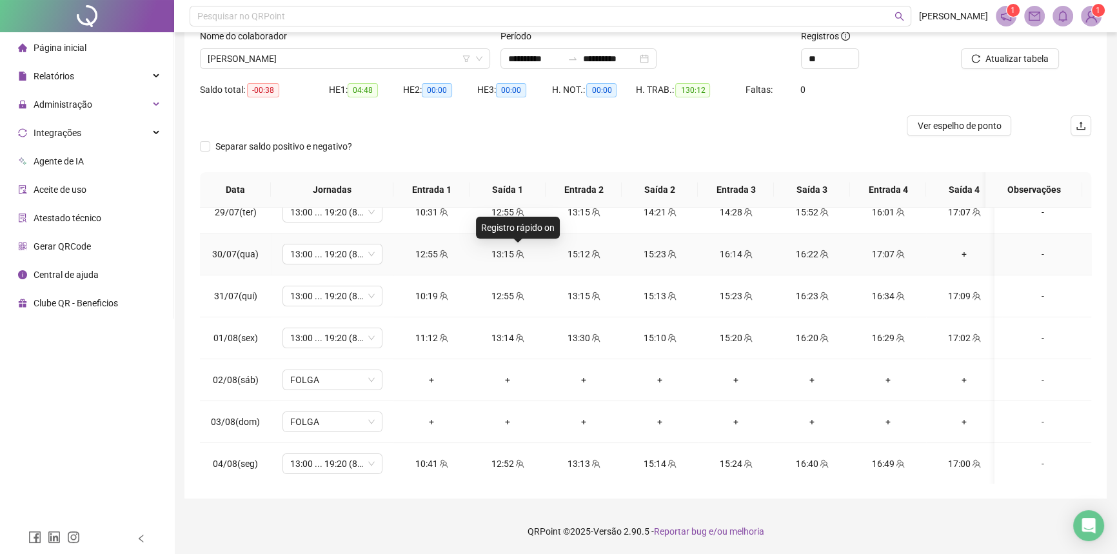
click at [519, 250] on icon "team" at bounding box center [519, 254] width 9 height 9
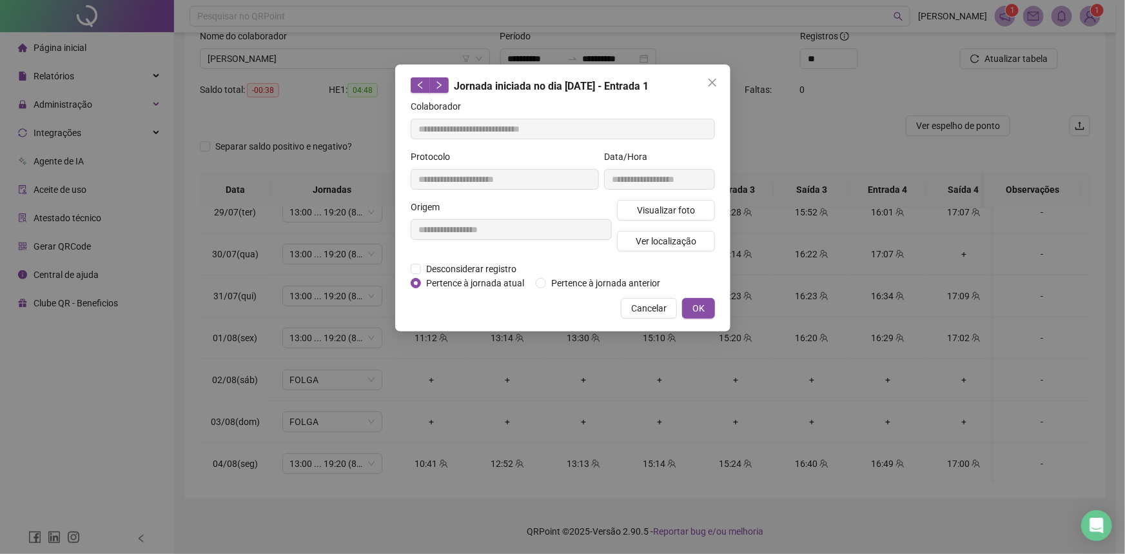
type input "**********"
click at [656, 204] on span "Visualizar foto" at bounding box center [665, 210] width 58 height 14
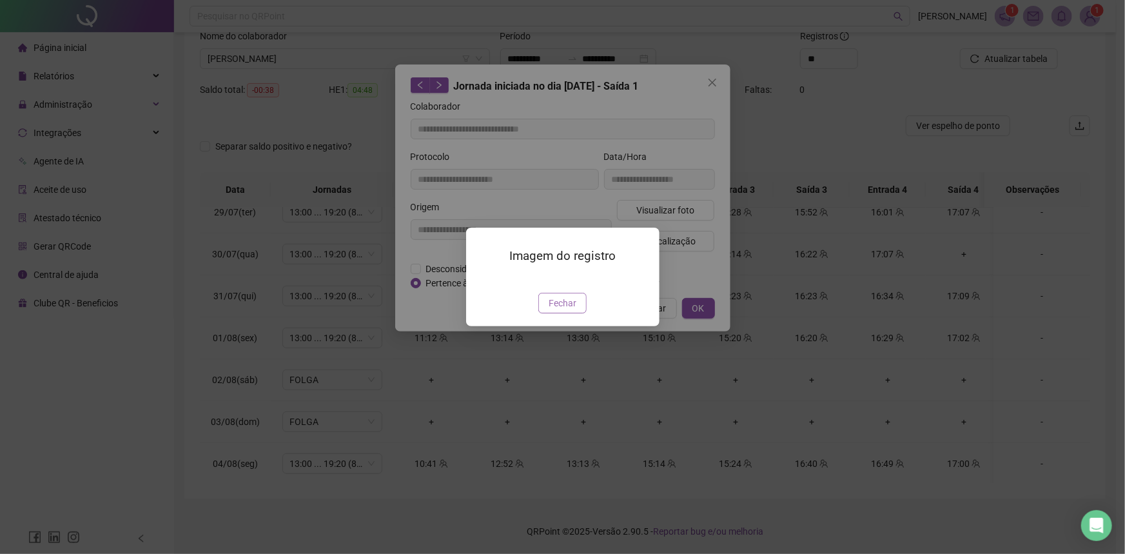
click at [567, 310] on span "Fechar" at bounding box center [563, 303] width 28 height 14
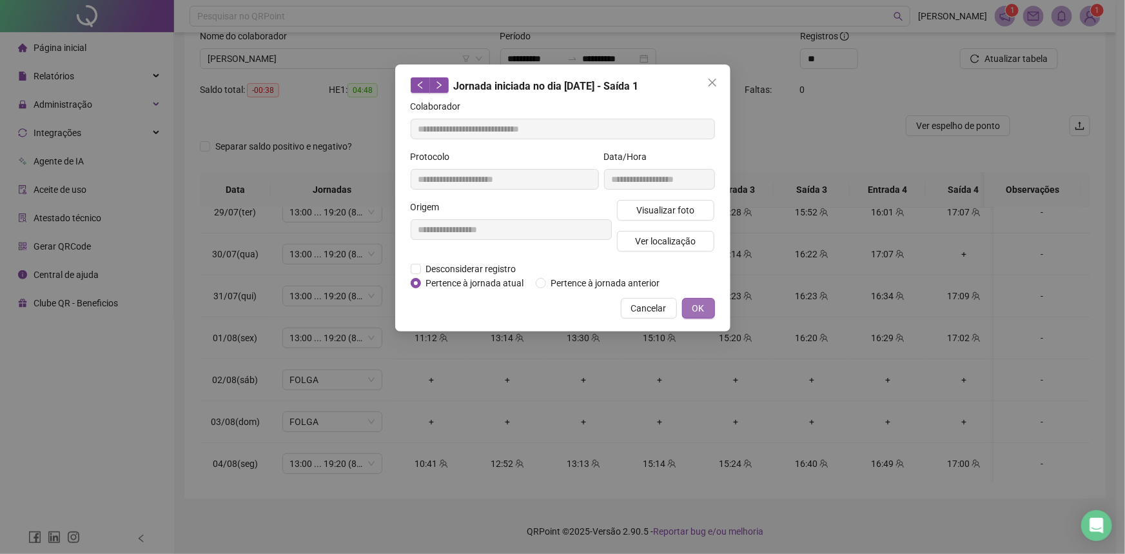
click at [698, 309] on span "OK" at bounding box center [698, 308] width 12 height 14
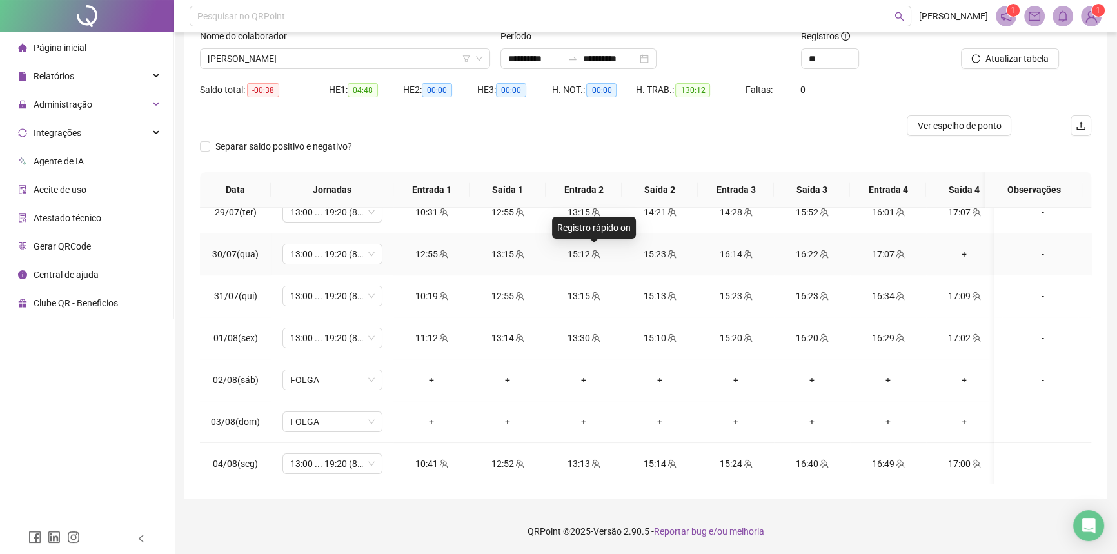
click at [596, 253] on icon "team" at bounding box center [595, 254] width 9 height 9
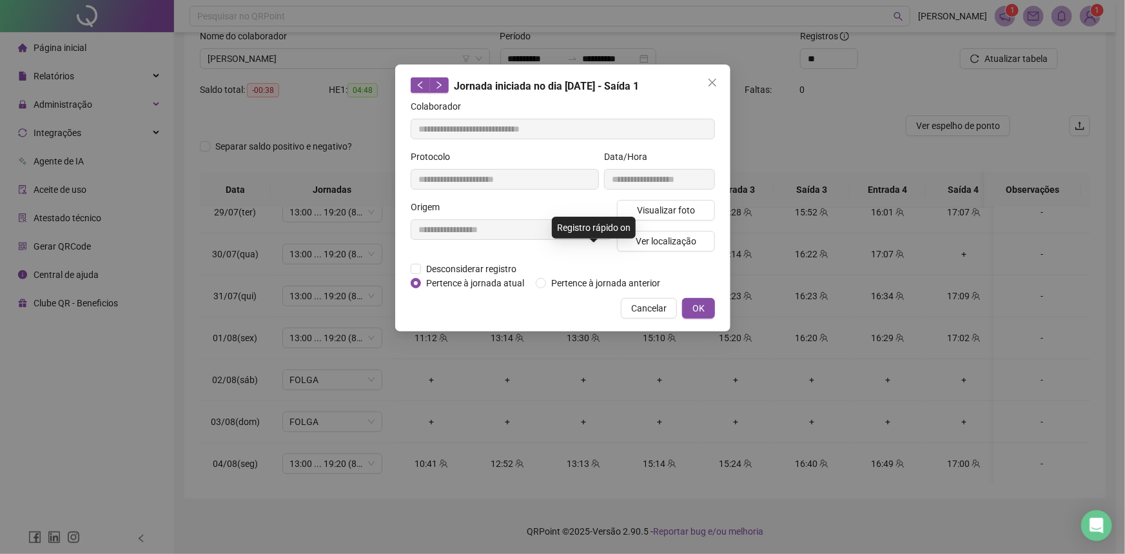
type input "**********"
click at [639, 211] on span "Visualizar foto" at bounding box center [665, 210] width 58 height 14
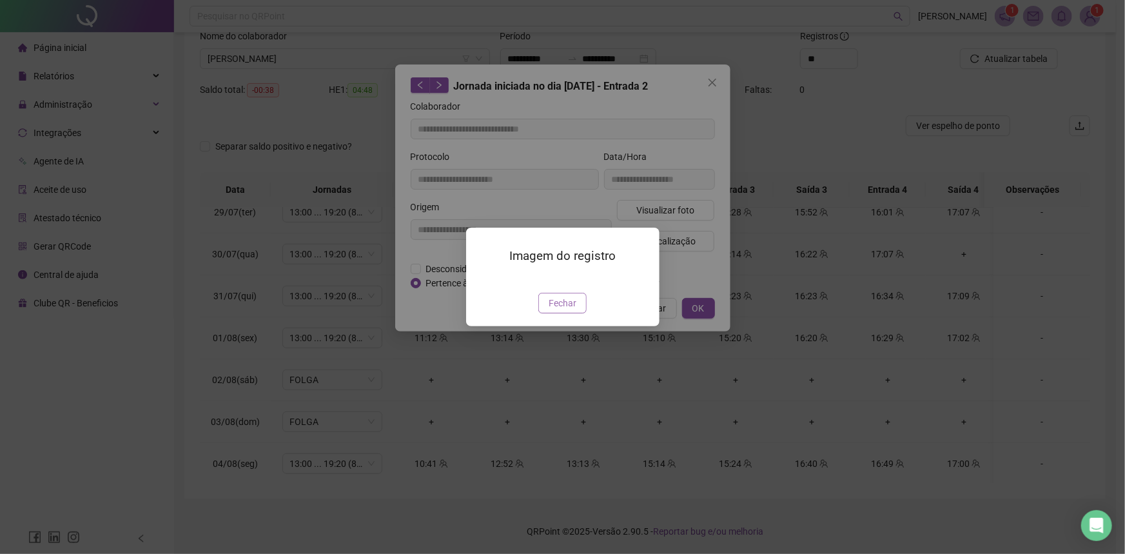
click at [573, 310] on span "Fechar" at bounding box center [563, 303] width 28 height 14
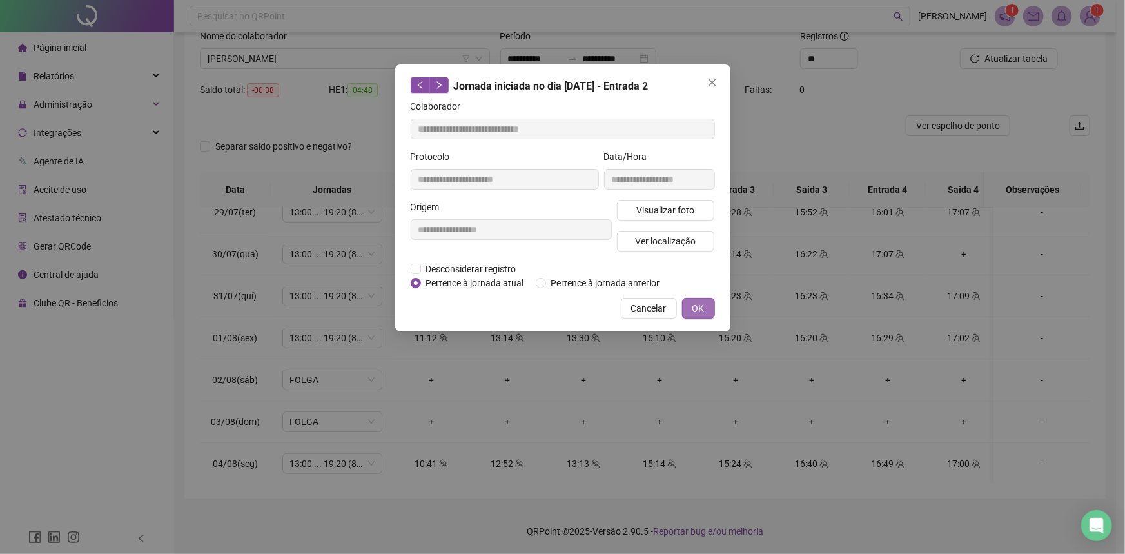
click at [690, 307] on button "OK" at bounding box center [698, 308] width 33 height 21
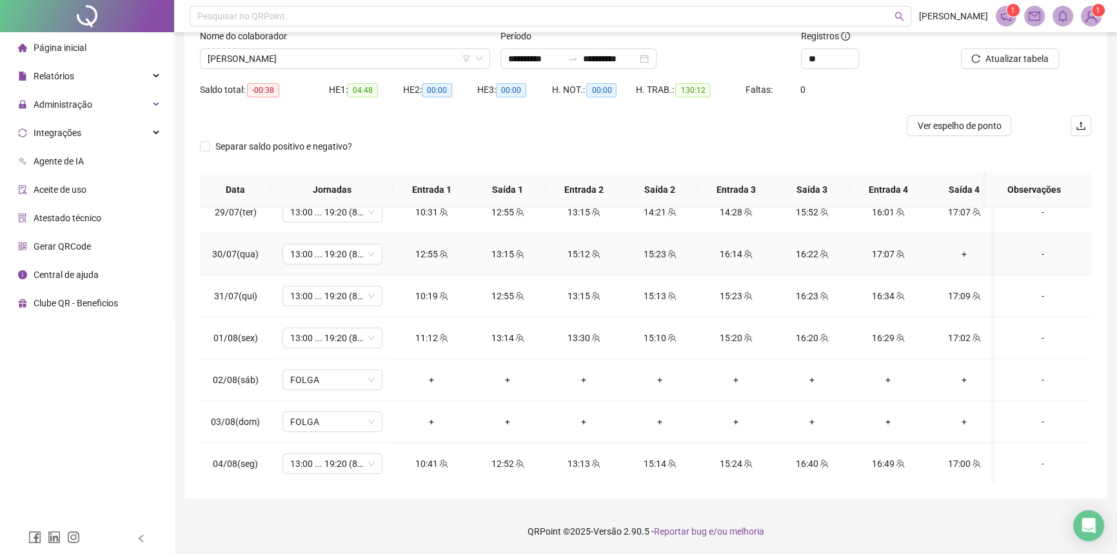
click at [957, 255] on div "+" at bounding box center [963, 254] width 55 height 14
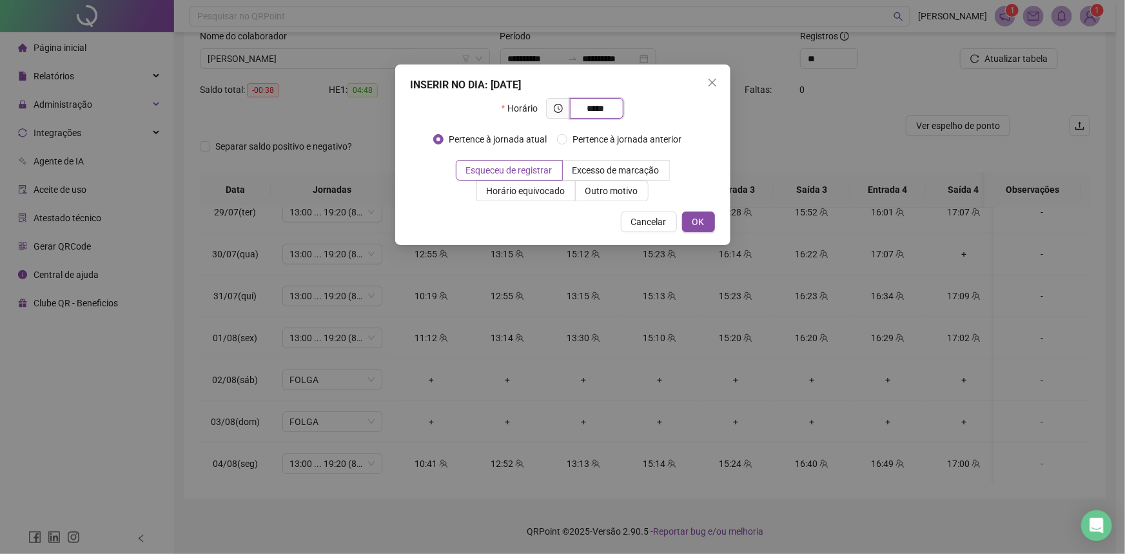
type input "*****"
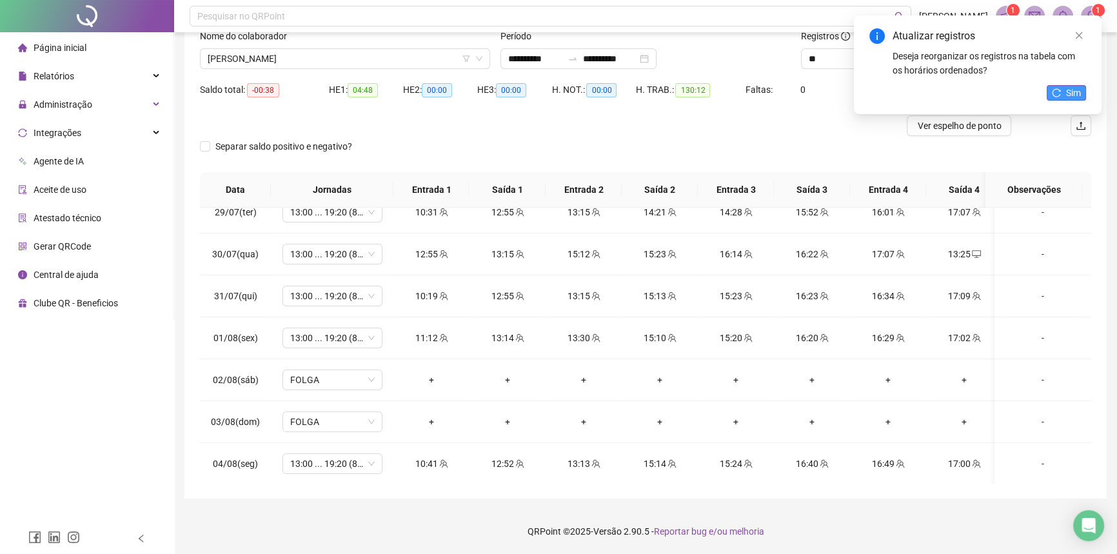
click at [1054, 93] on icon "reload" at bounding box center [1056, 92] width 9 height 9
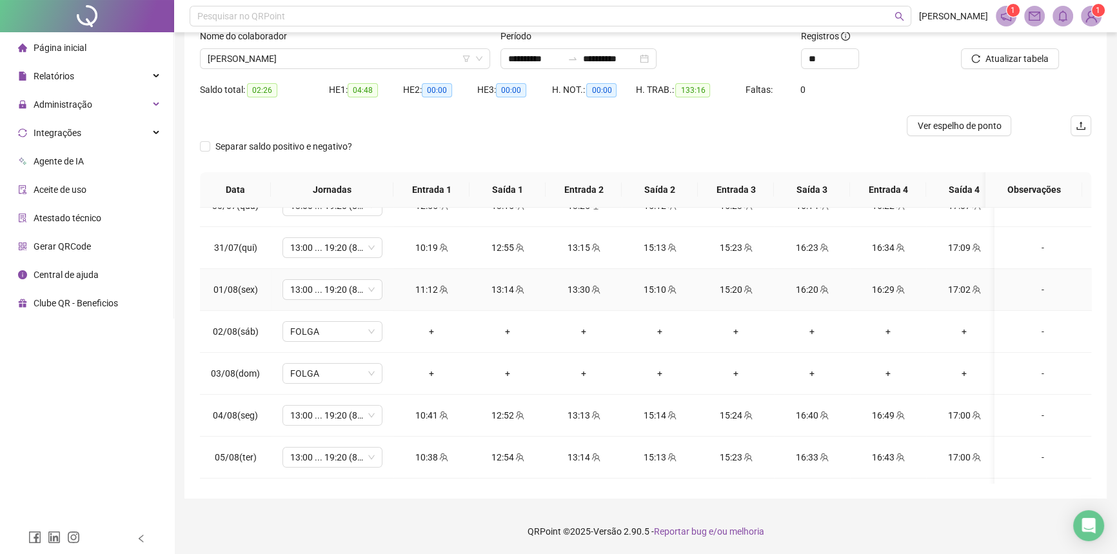
scroll to position [0, 0]
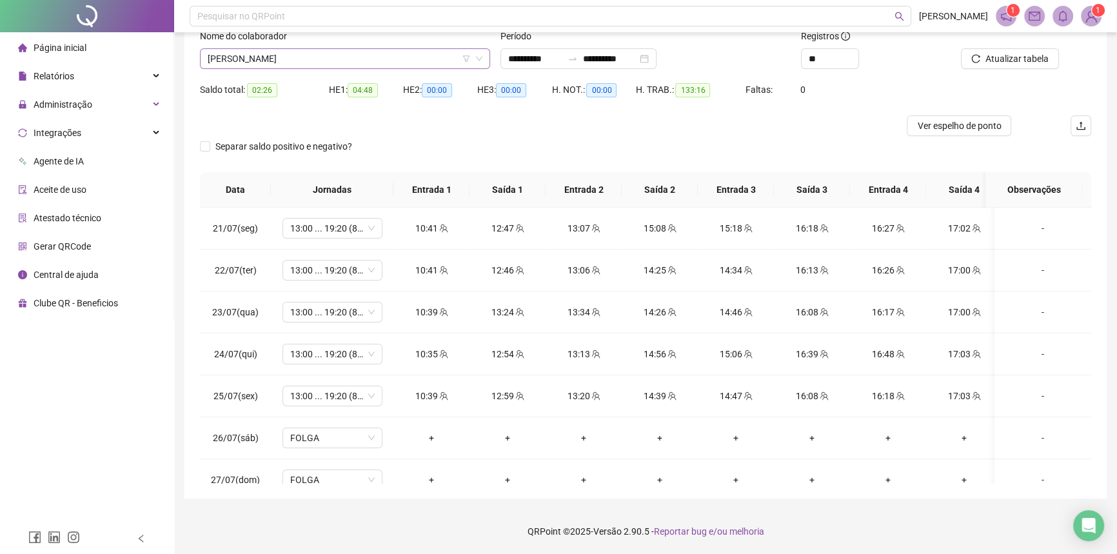
click at [292, 58] on span "ELOISY ALESSANDRA SANTOS NOVAES" at bounding box center [345, 58] width 275 height 19
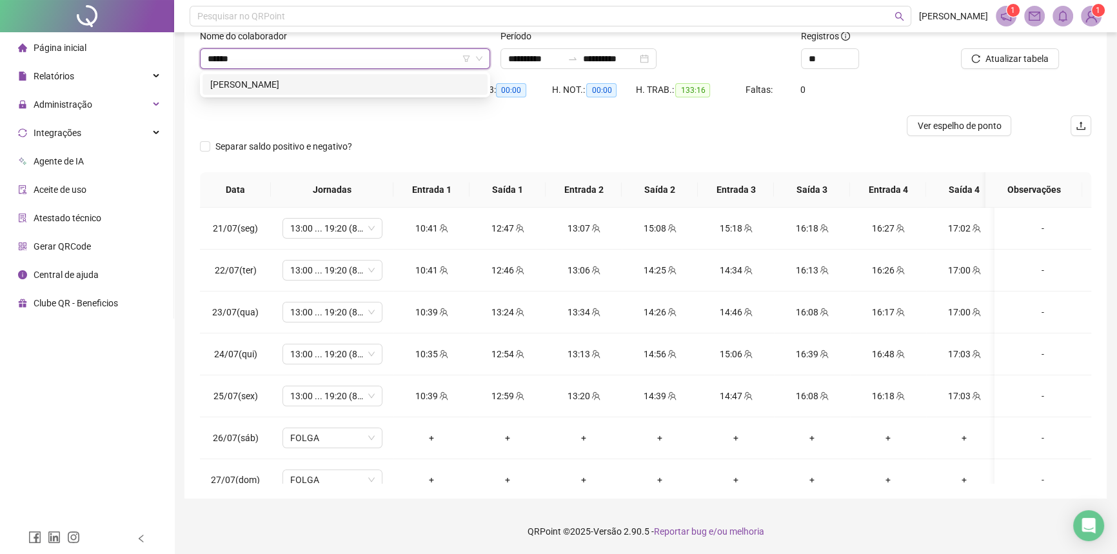
type input "******"
click at [288, 96] on div "212557 JANCLEY TORRES LIMA" at bounding box center [345, 85] width 290 height 26
click at [288, 86] on div "JANCLEY TORRES LIMA" at bounding box center [345, 84] width 270 height 14
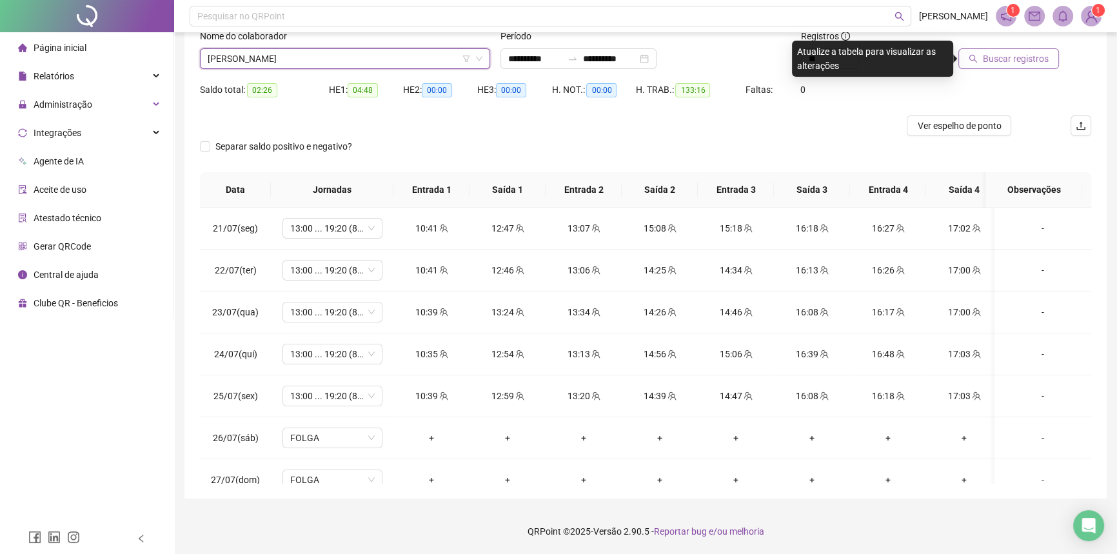
click at [1006, 55] on span "Buscar registros" at bounding box center [1016, 59] width 66 height 14
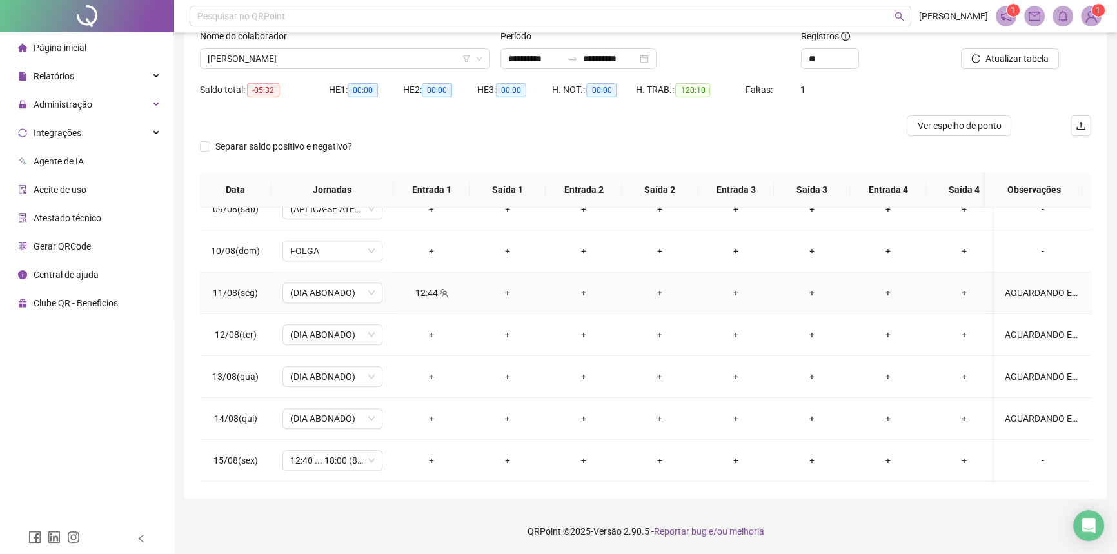
scroll to position [820, 0]
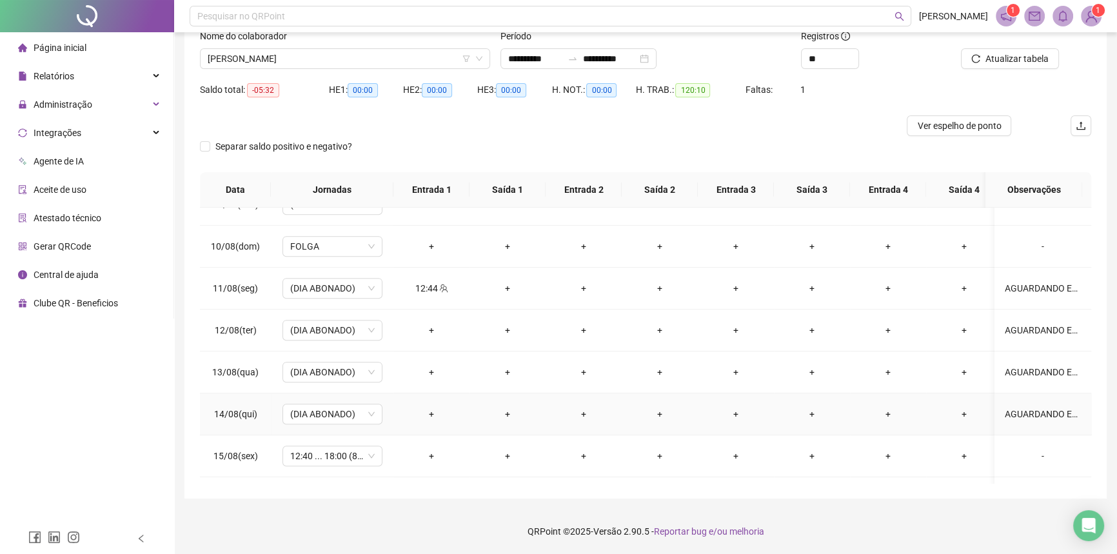
click at [1016, 415] on div "AGUARDANDO EXAME DE RETORNO" at bounding box center [1043, 414] width 76 height 14
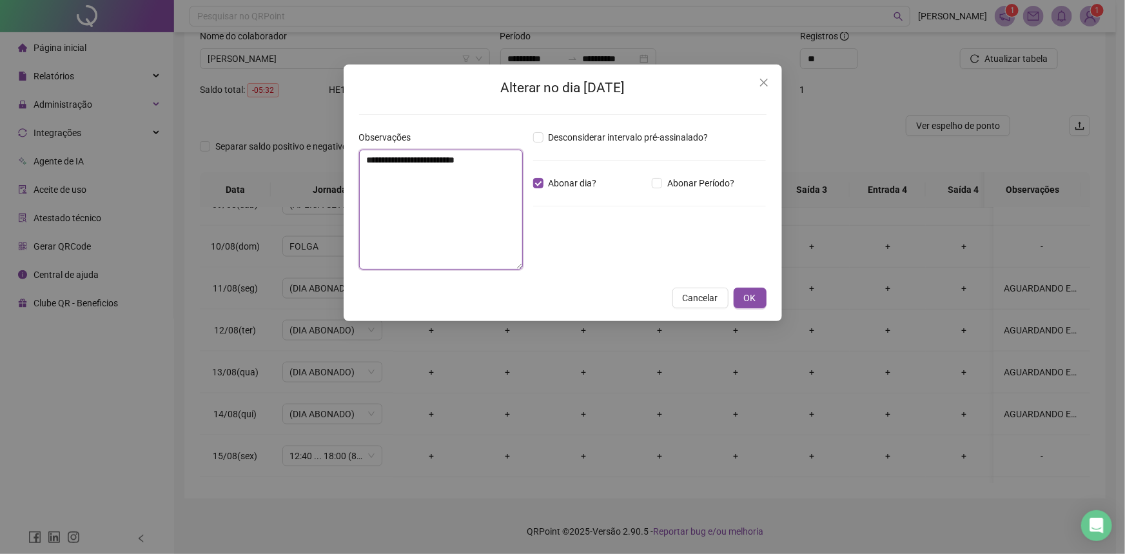
click at [452, 167] on textarea "**********" at bounding box center [441, 210] width 164 height 120
click at [760, 304] on button "OK" at bounding box center [750, 298] width 33 height 21
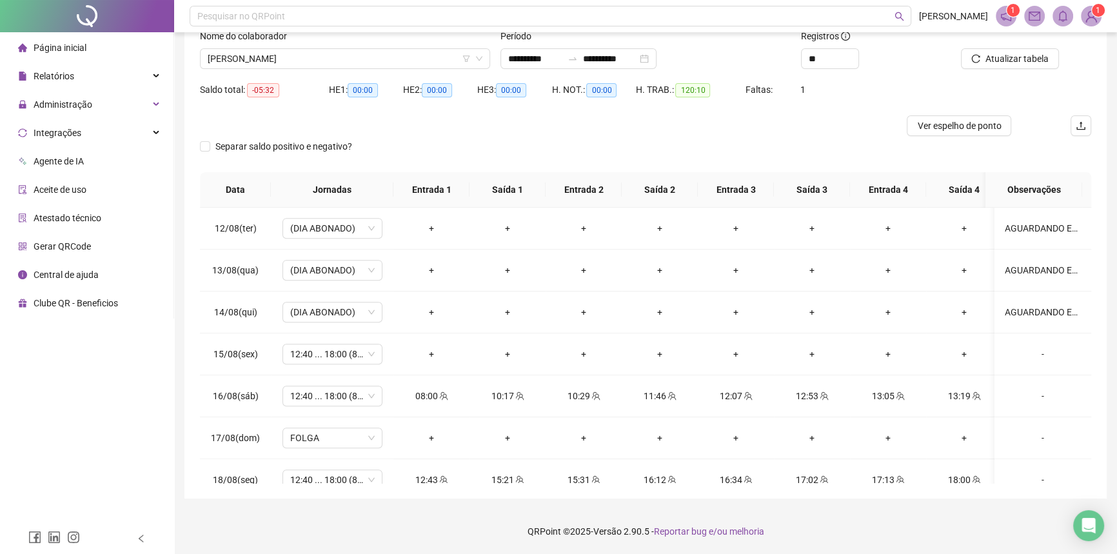
scroll to position [938, 0]
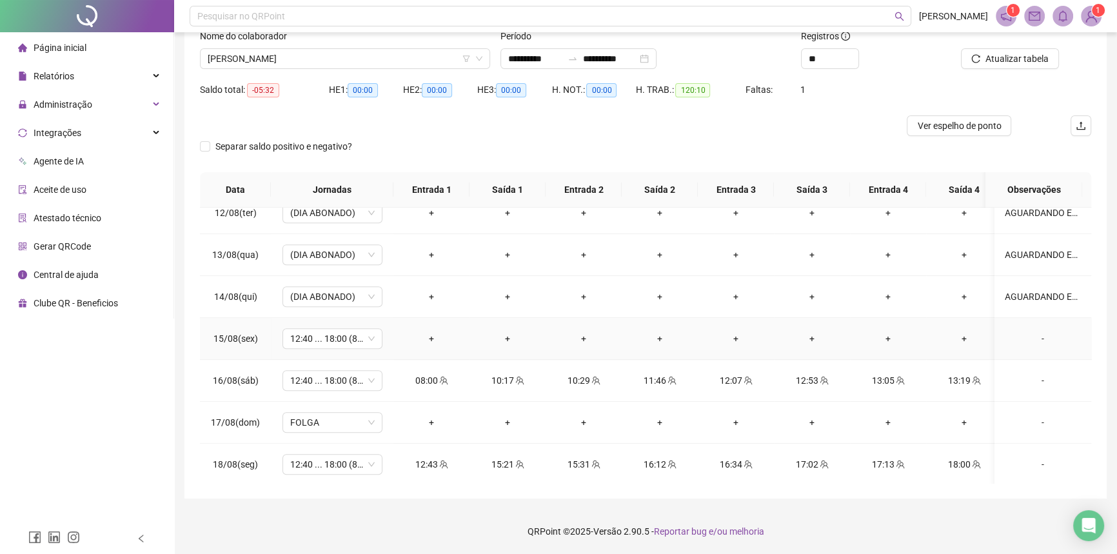
click at [1042, 335] on div "-" at bounding box center [1043, 338] width 76 height 14
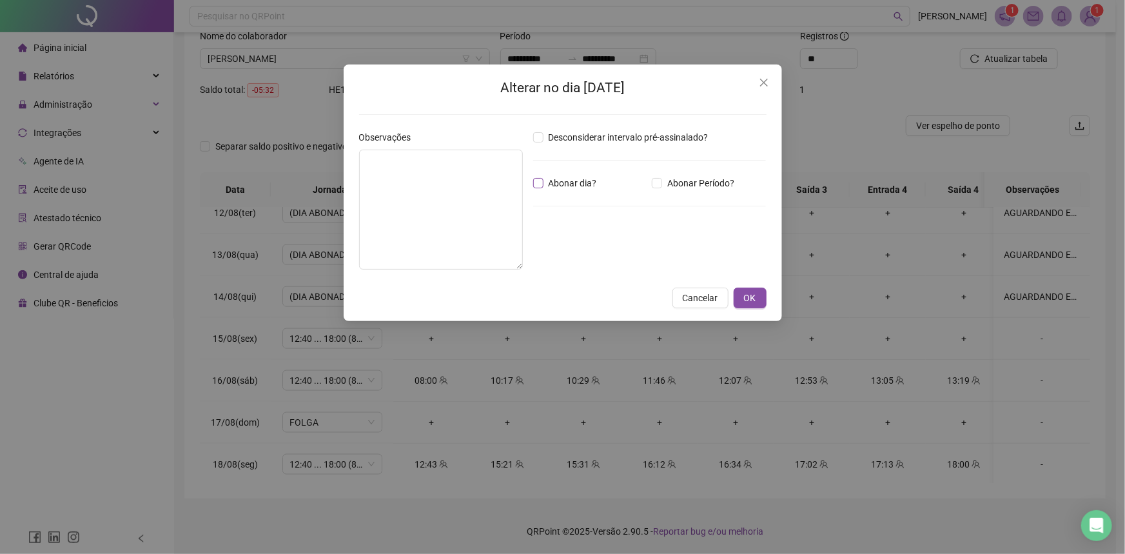
click at [565, 176] on span "Abonar dia?" at bounding box center [573, 183] width 59 height 14
click at [434, 188] on textarea at bounding box center [441, 210] width 164 height 120
paste textarea "**********"
type textarea "**********"
click at [760, 292] on button "OK" at bounding box center [750, 298] width 33 height 21
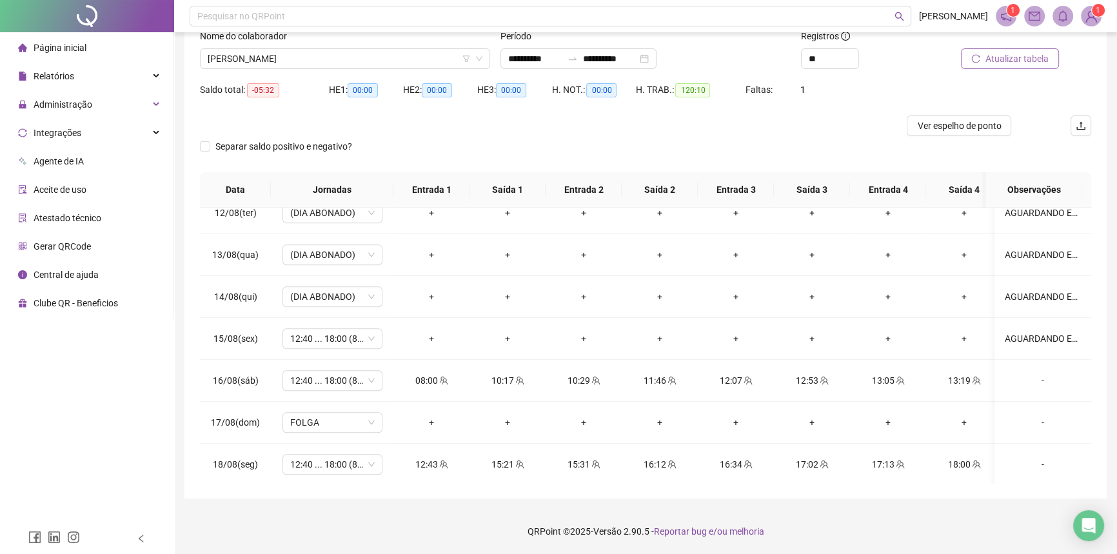
click at [1003, 64] on span "Atualizar tabela" at bounding box center [1016, 59] width 63 height 14
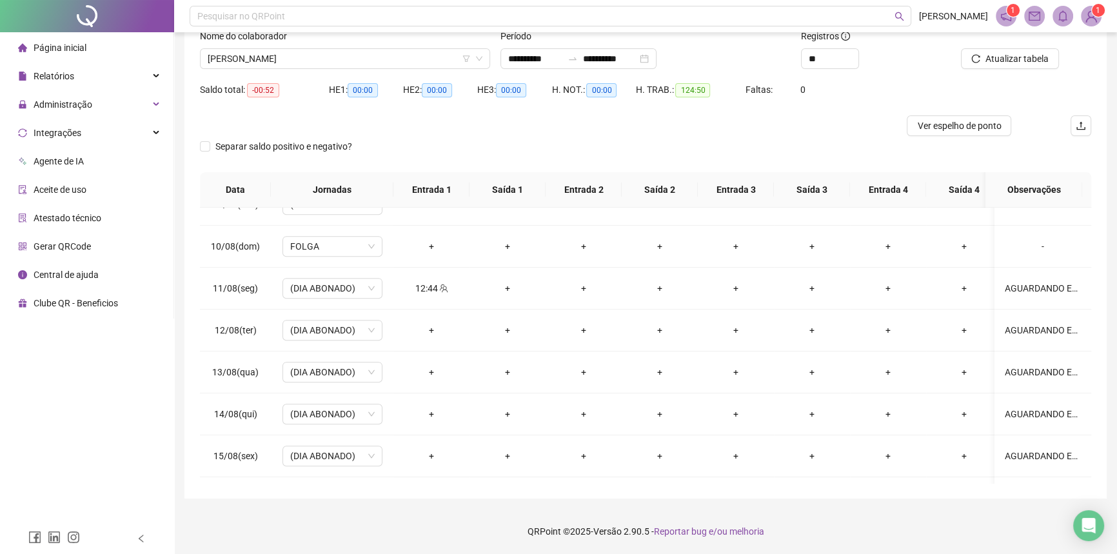
scroll to position [1030, 0]
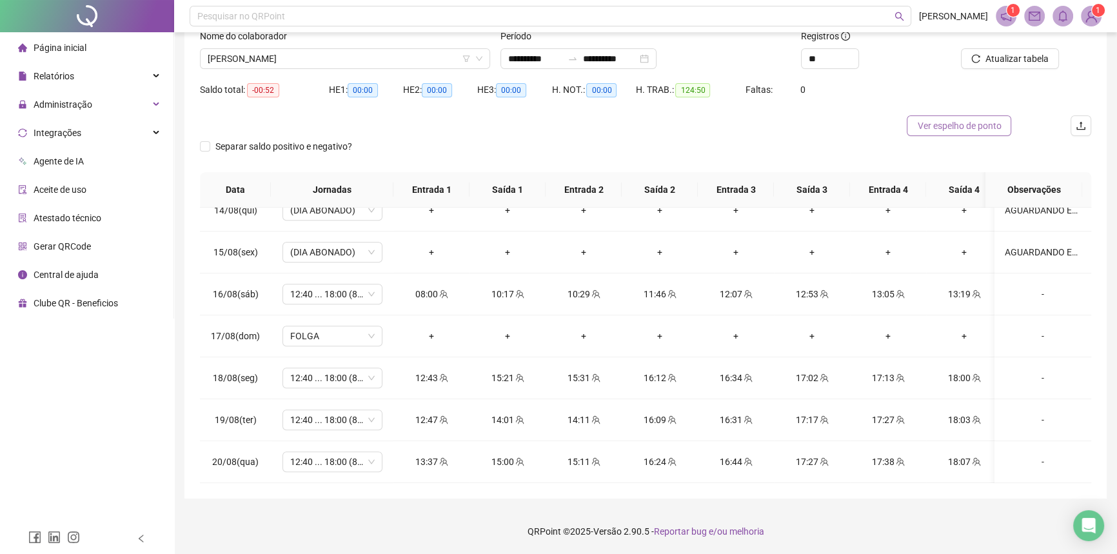
click at [943, 123] on span "Ver espelho de ponto" at bounding box center [959, 126] width 84 height 14
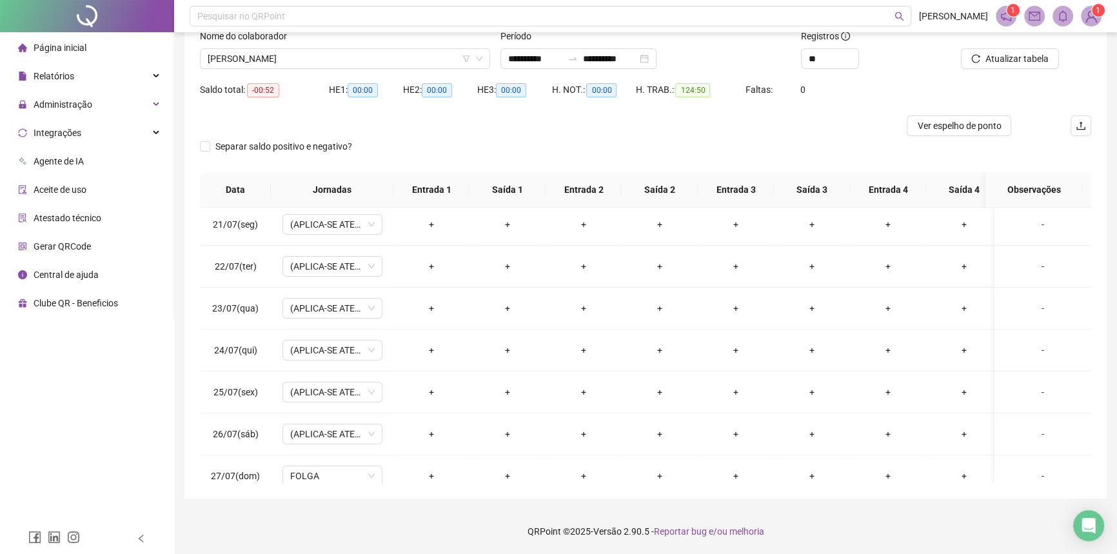
scroll to position [0, 0]
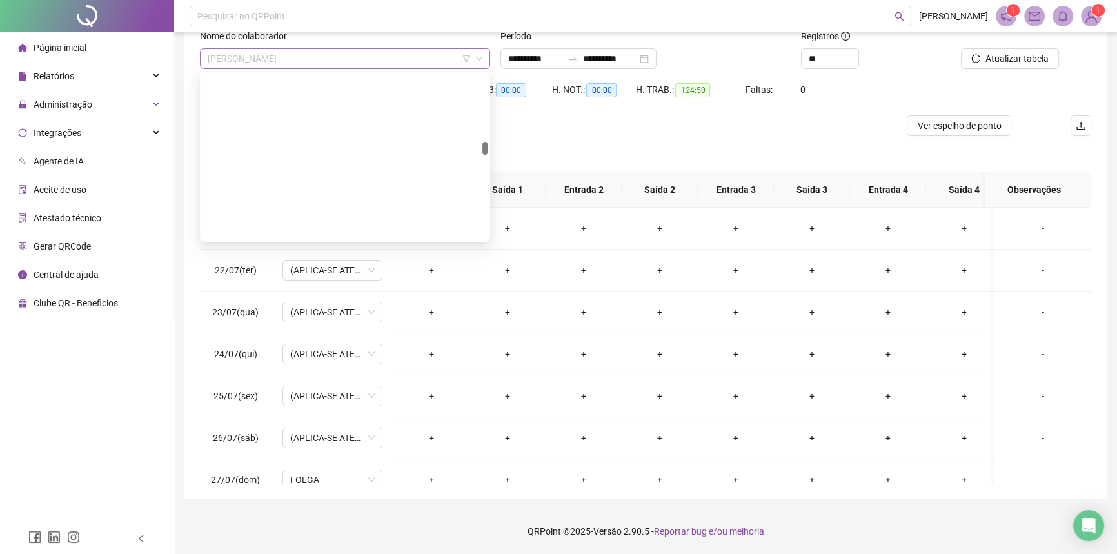
click at [302, 50] on span "JANCLEY TORRES LIMA" at bounding box center [345, 58] width 275 height 19
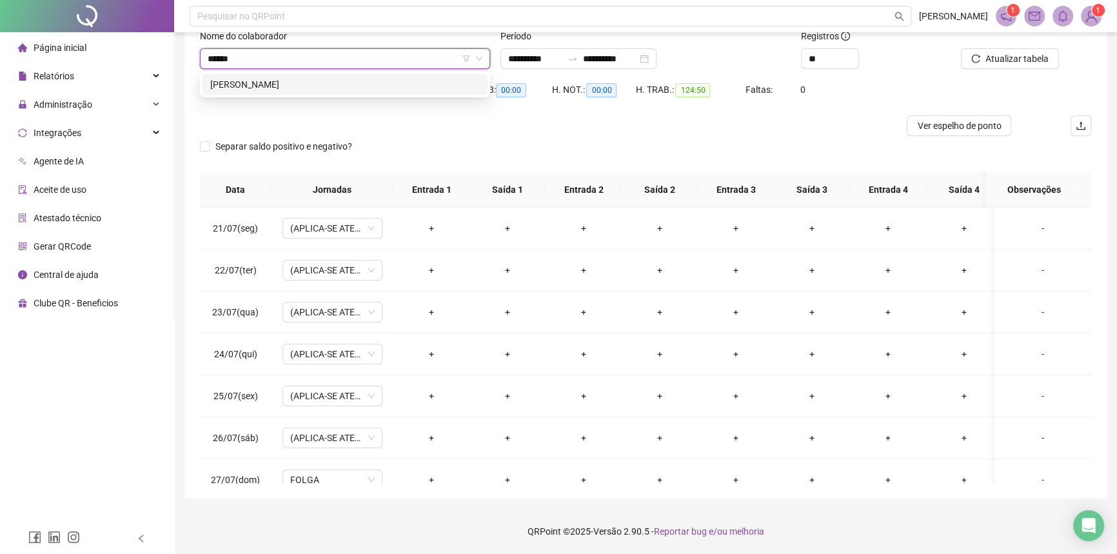
type input "******"
click at [309, 76] on div "212506 CARLOS RENATO EDUARDO CUNHA" at bounding box center [345, 85] width 290 height 26
click at [309, 77] on div "CARLOS RENATO EDUARDO CUNHA" at bounding box center [345, 84] width 270 height 14
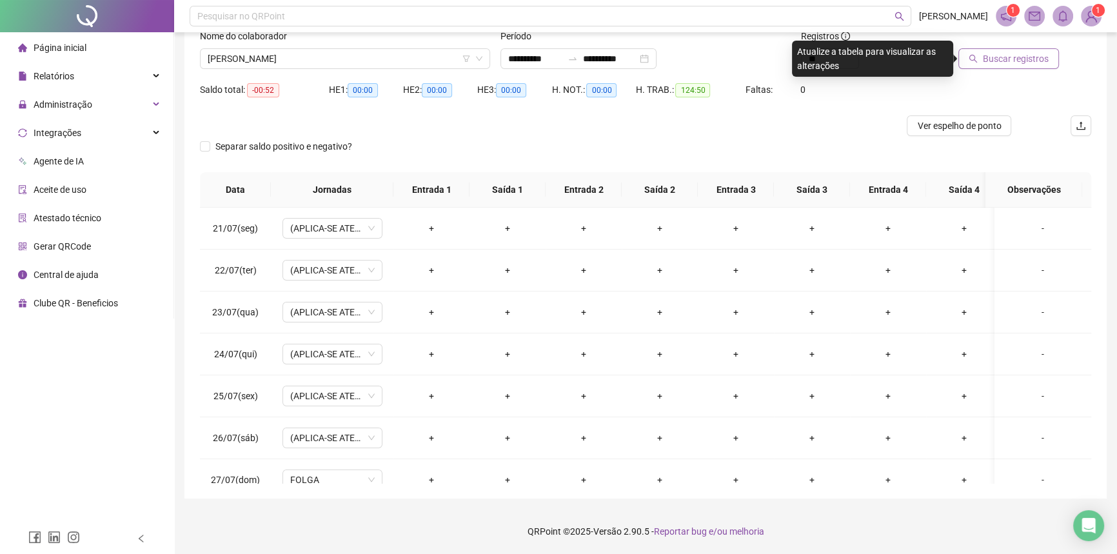
click at [1024, 53] on span "Buscar registros" at bounding box center [1016, 59] width 66 height 14
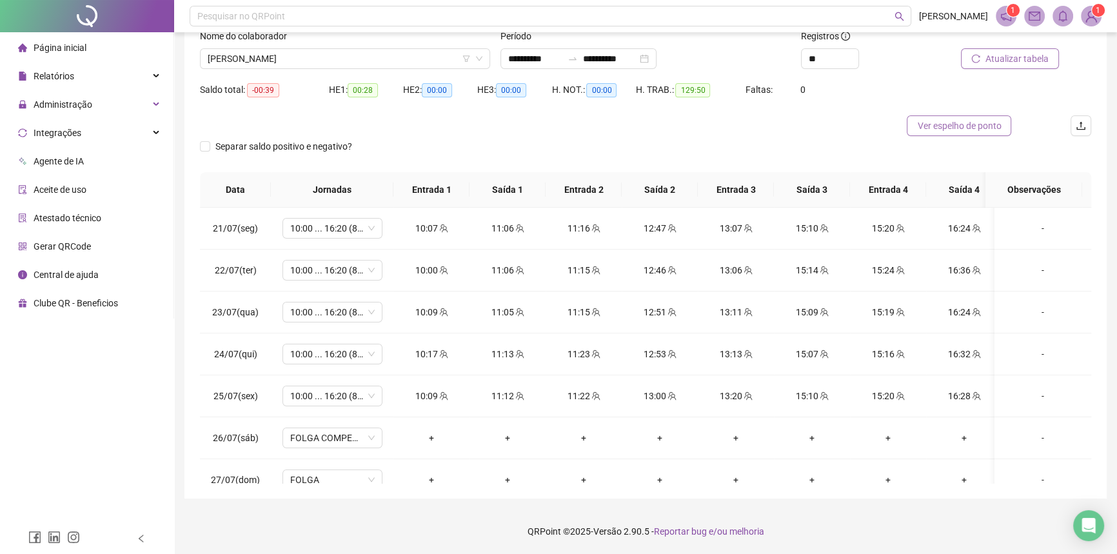
click at [950, 123] on span "Ver espelho de ponto" at bounding box center [959, 126] width 84 height 14
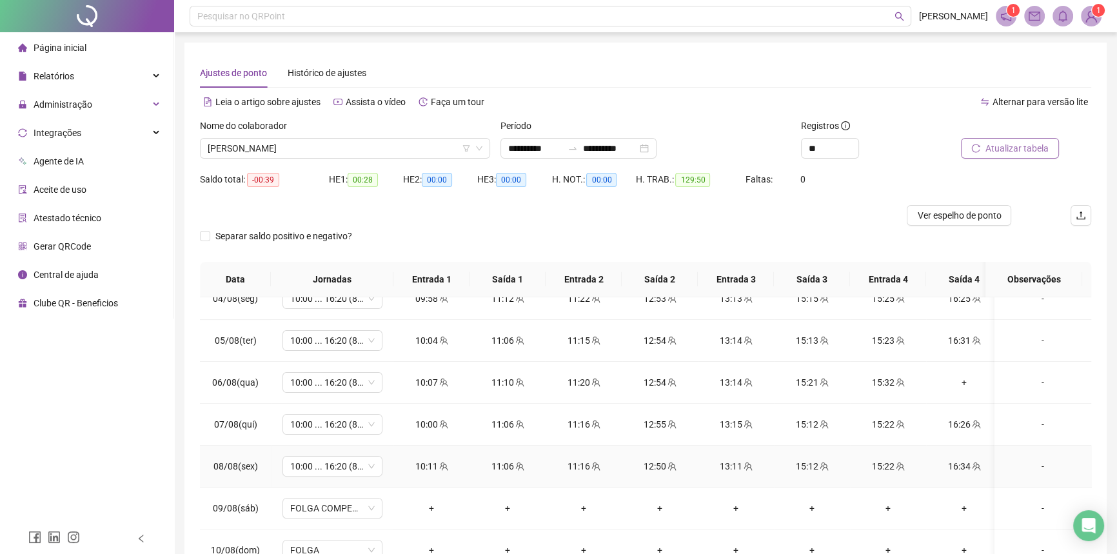
scroll to position [586, 0]
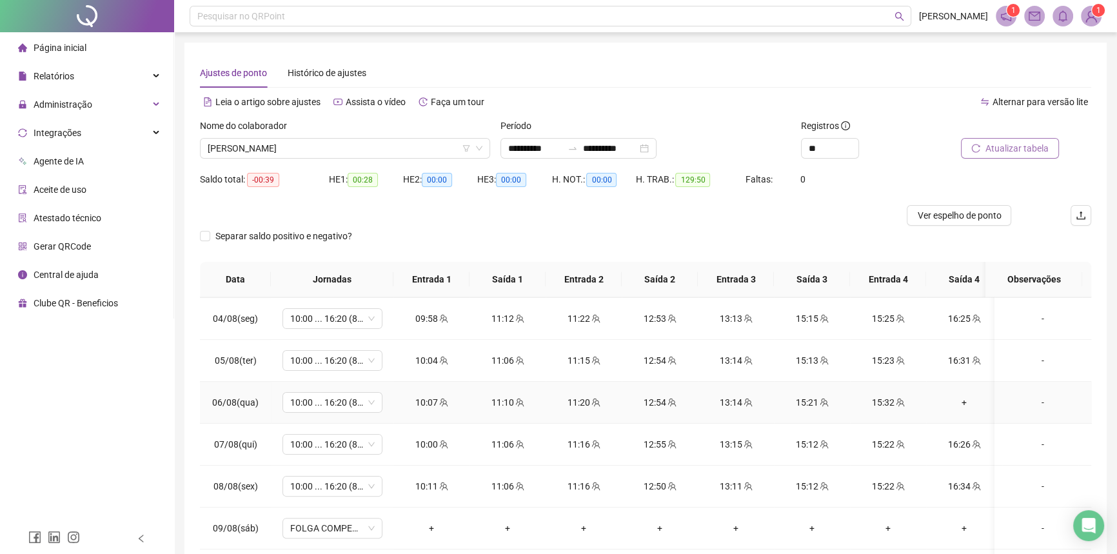
click at [962, 397] on div "+" at bounding box center [963, 402] width 55 height 14
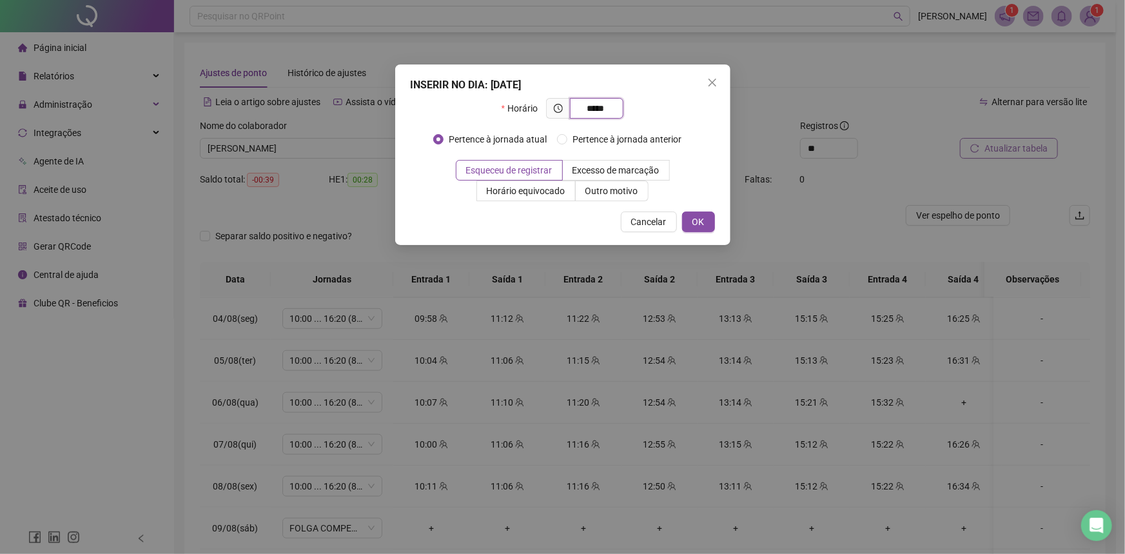
type input "*****"
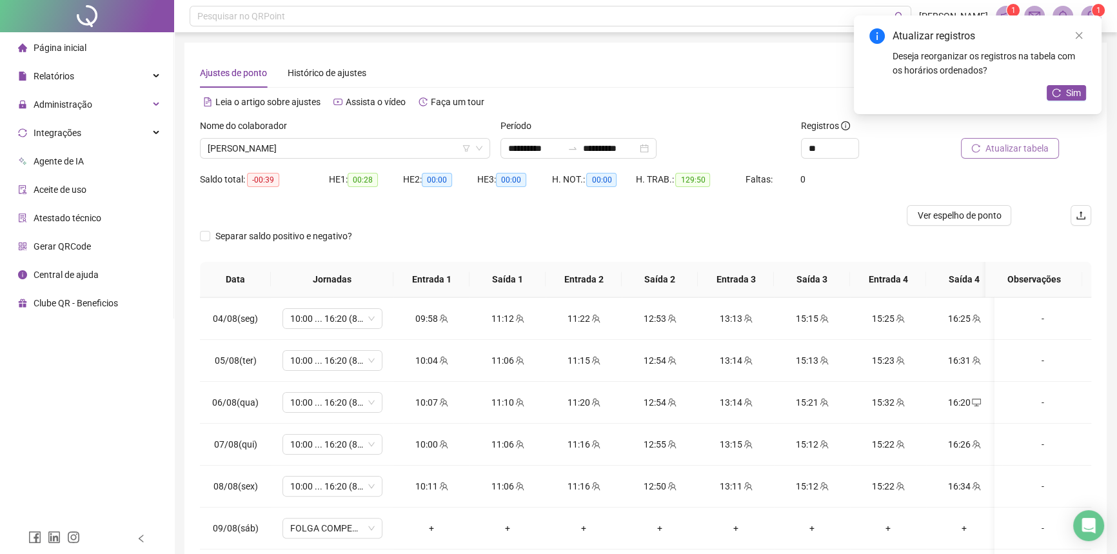
click at [1005, 154] on span "Atualizar tabela" at bounding box center [1016, 148] width 63 height 14
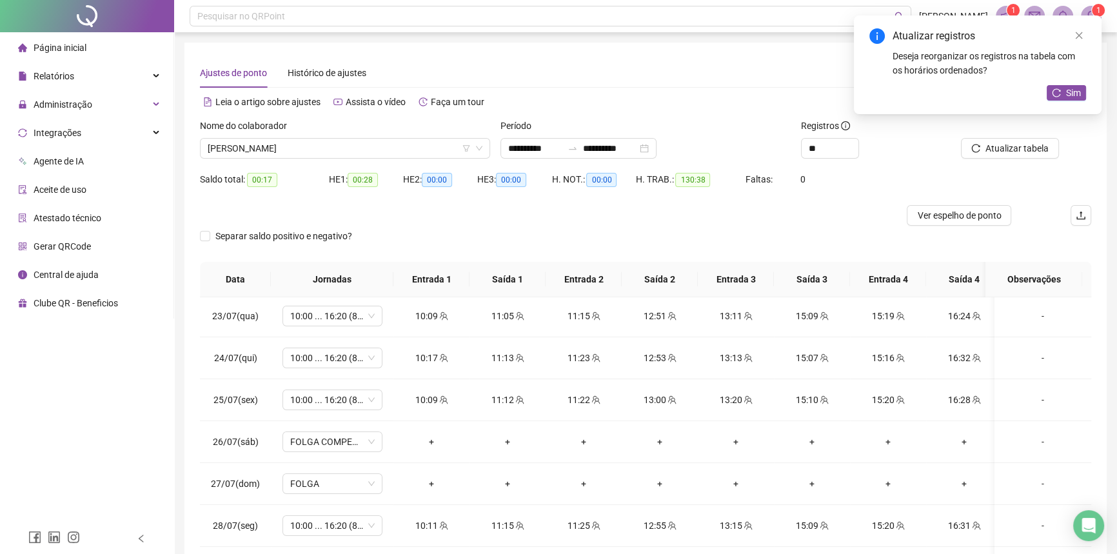
scroll to position [0, 0]
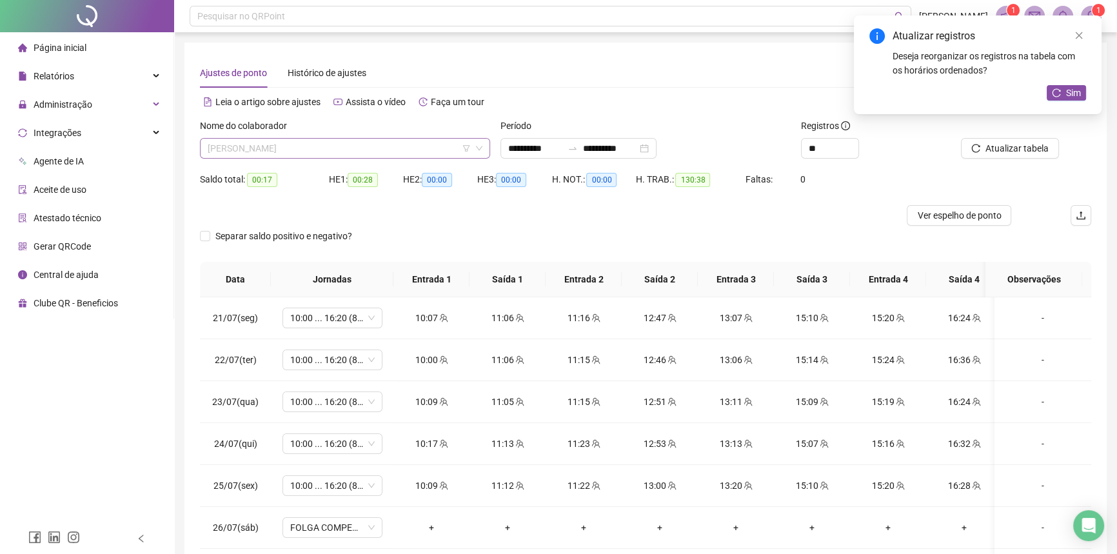
click at [349, 157] on span "CARLOS RENATO EDUARDO CUNHA" at bounding box center [345, 148] width 275 height 19
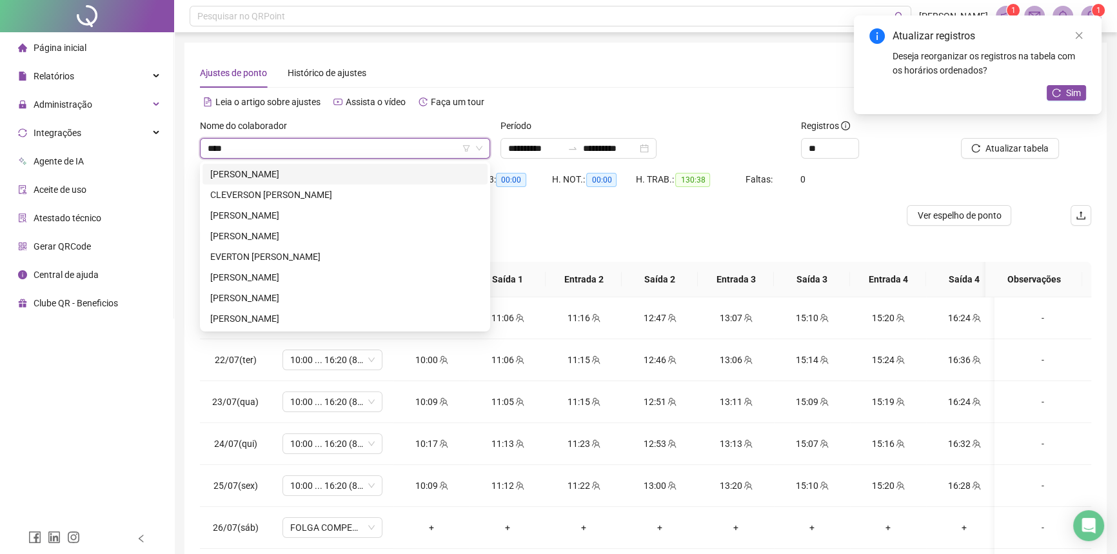
type input "*****"
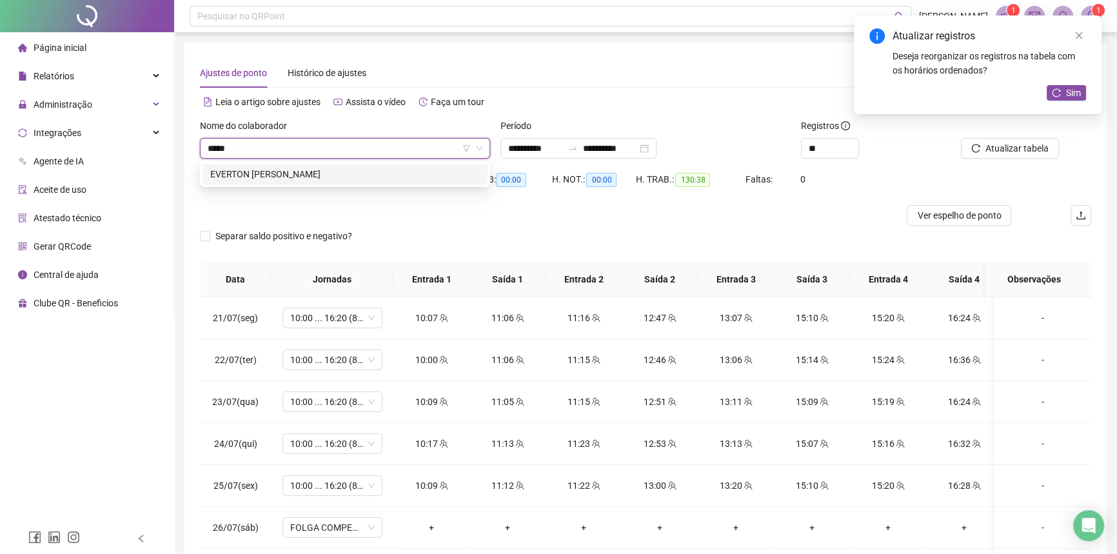
click at [356, 164] on div "EVERTON VANTUIL SOARES BATISTA" at bounding box center [344, 174] width 285 height 21
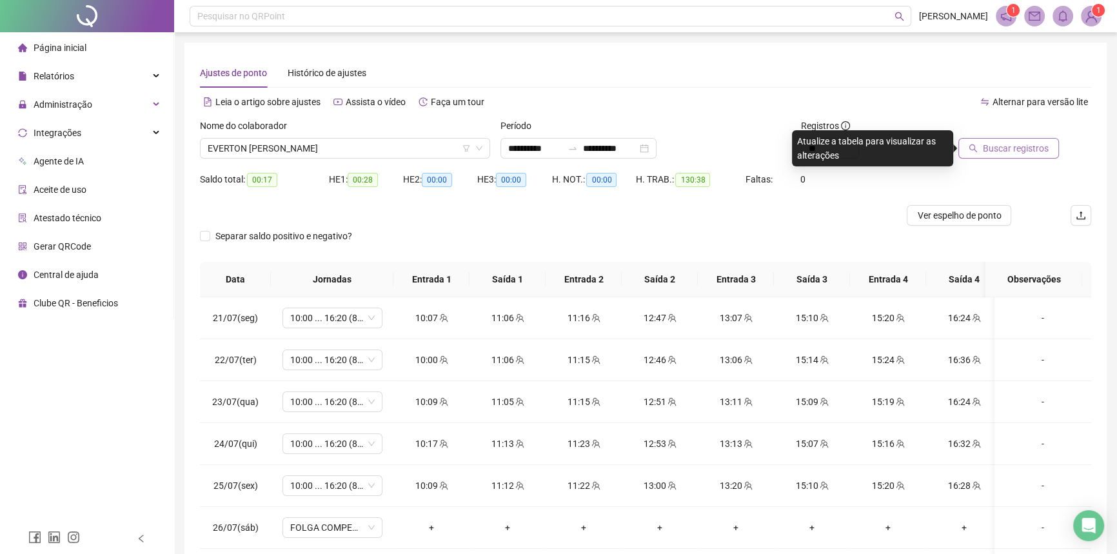
click at [1020, 152] on div "Buscar registros" at bounding box center [1021, 139] width 140 height 40
click at [1020, 152] on span "Buscar registros" at bounding box center [1016, 148] width 66 height 14
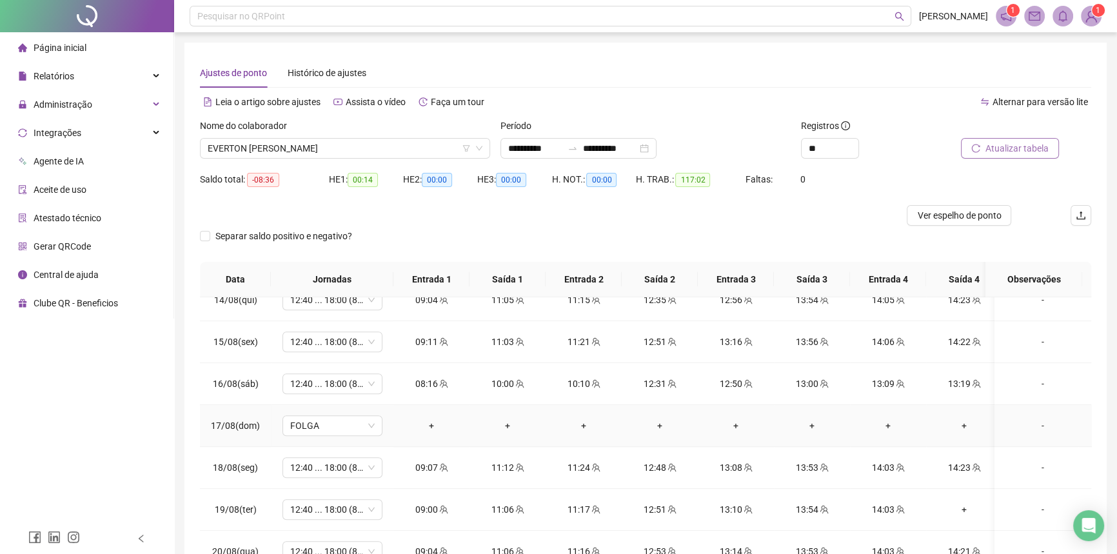
scroll to position [90, 0]
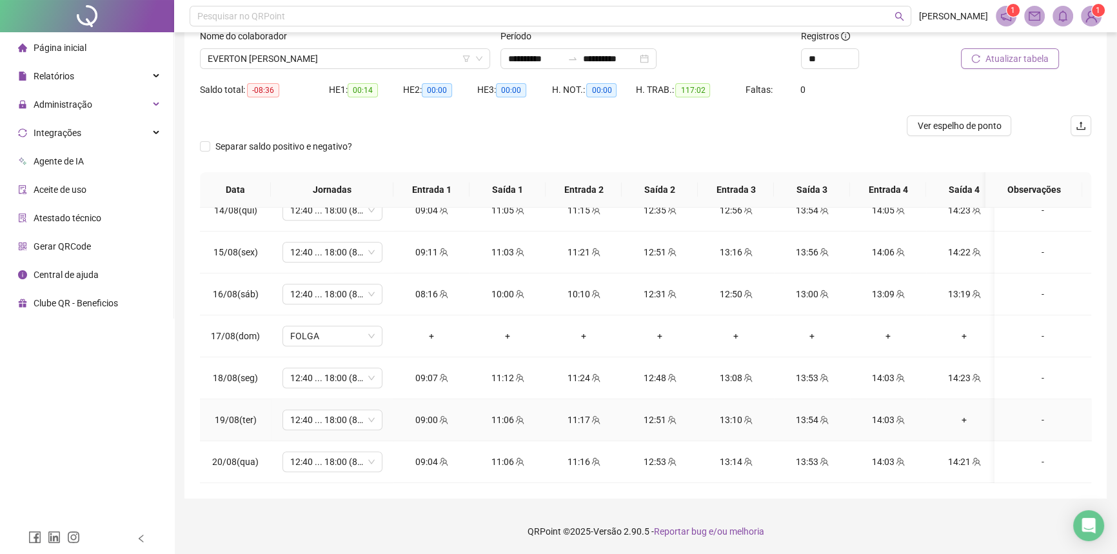
click at [958, 413] on div "+" at bounding box center [963, 420] width 55 height 14
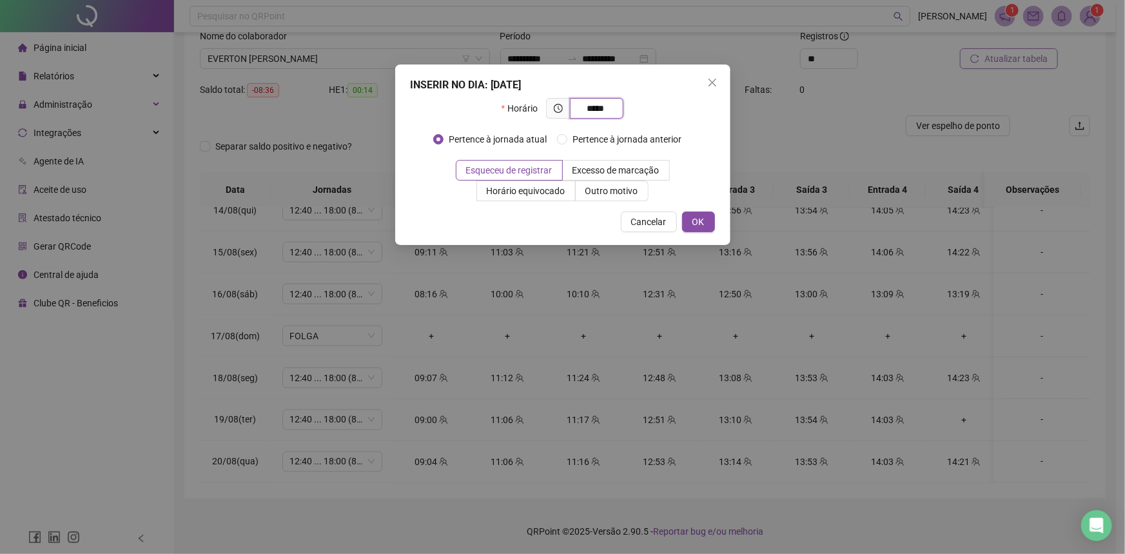
type input "*****"
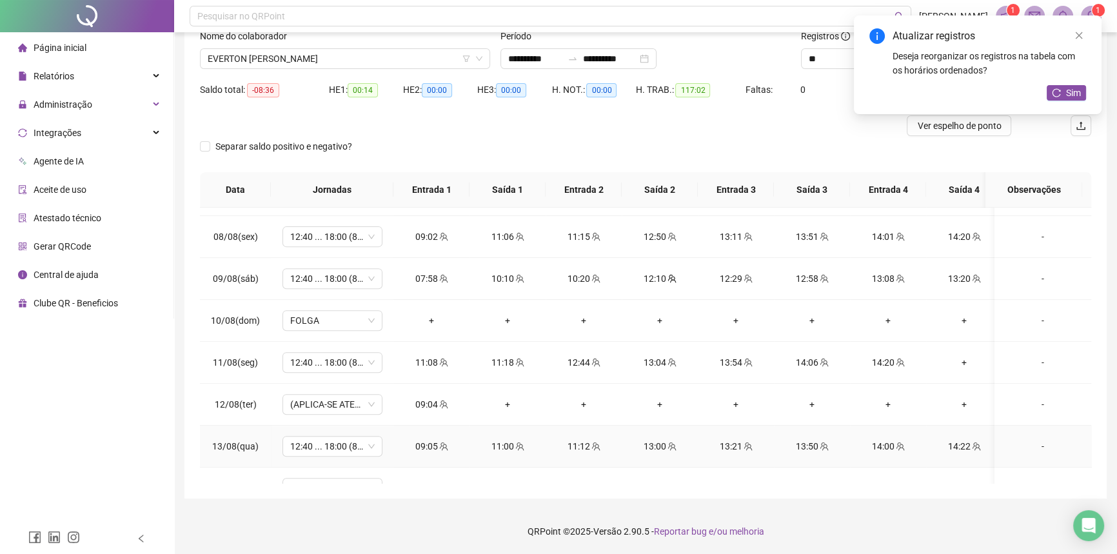
scroll to position [678, 0]
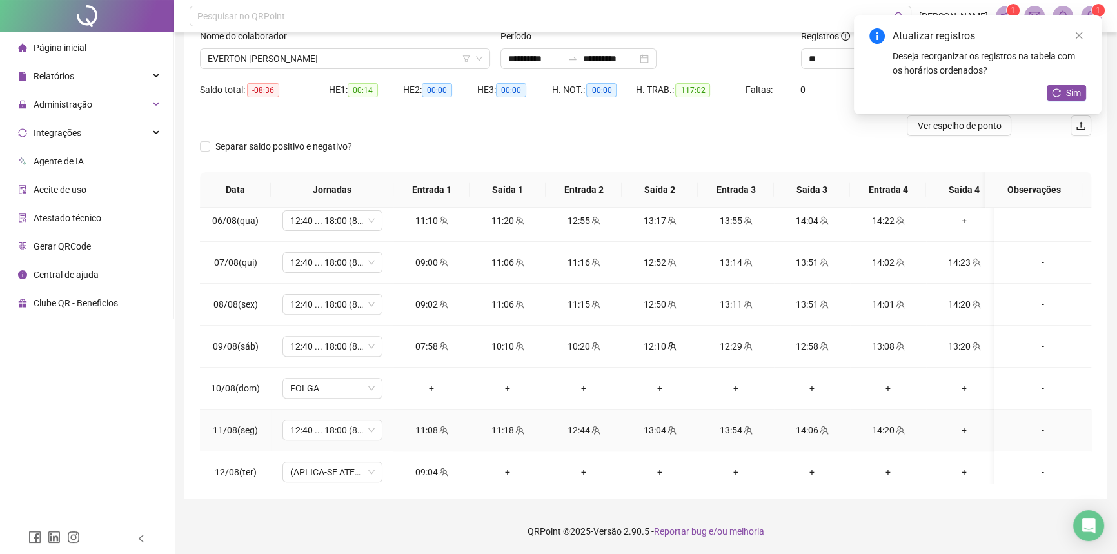
click at [961, 426] on div "+" at bounding box center [963, 430] width 55 height 14
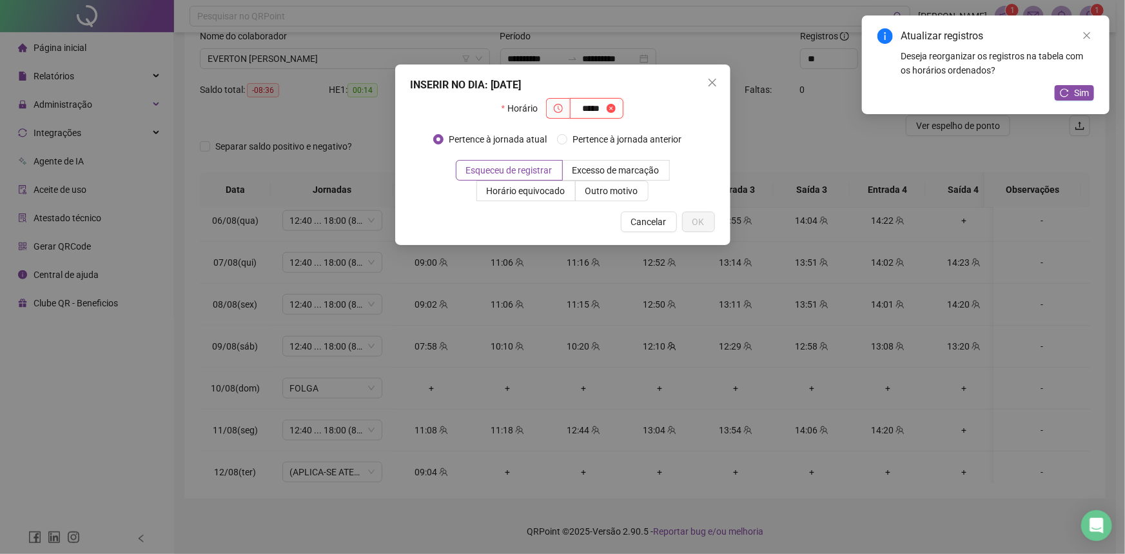
type input "*****"
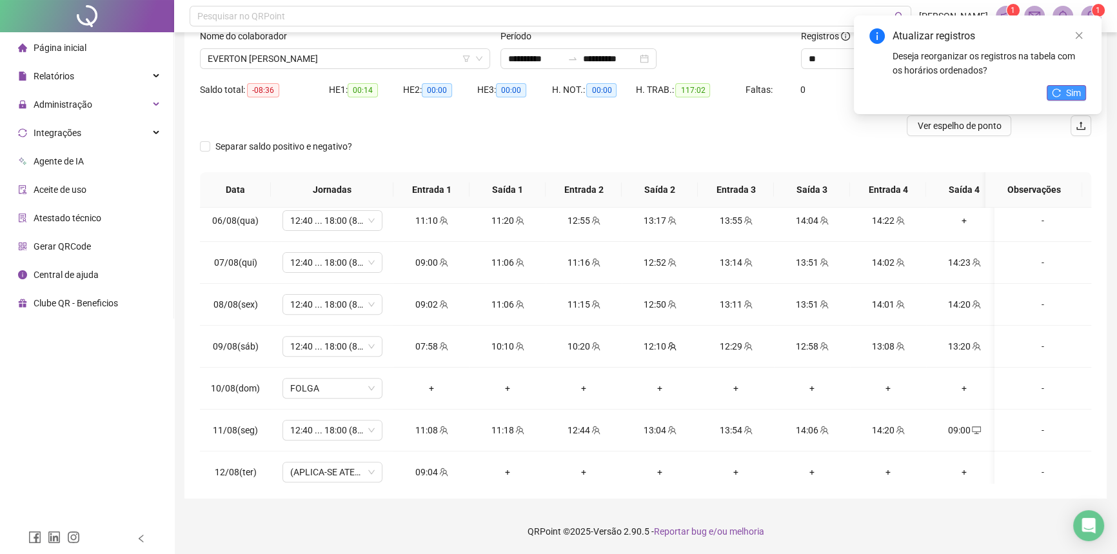
click at [1076, 99] on button "Sim" at bounding box center [1065, 92] width 39 height 15
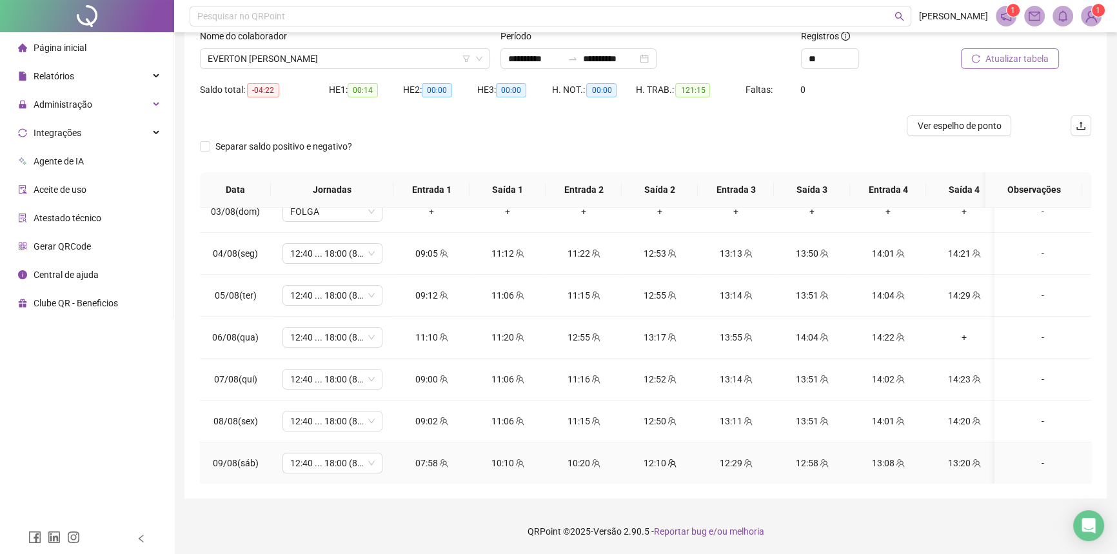
scroll to position [561, 0]
click at [957, 333] on div "+" at bounding box center [963, 338] width 55 height 14
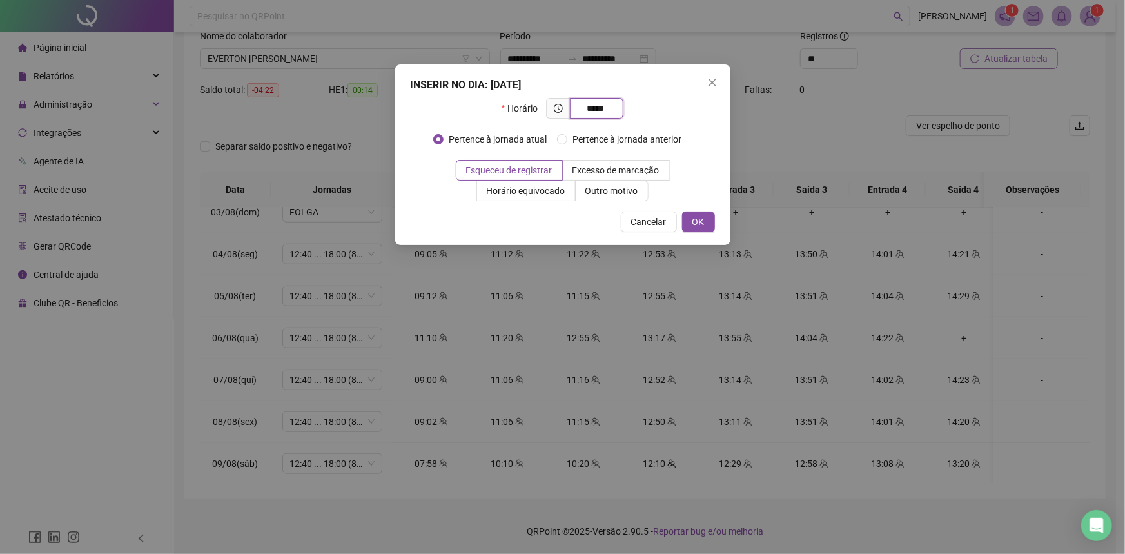
type input "*****"
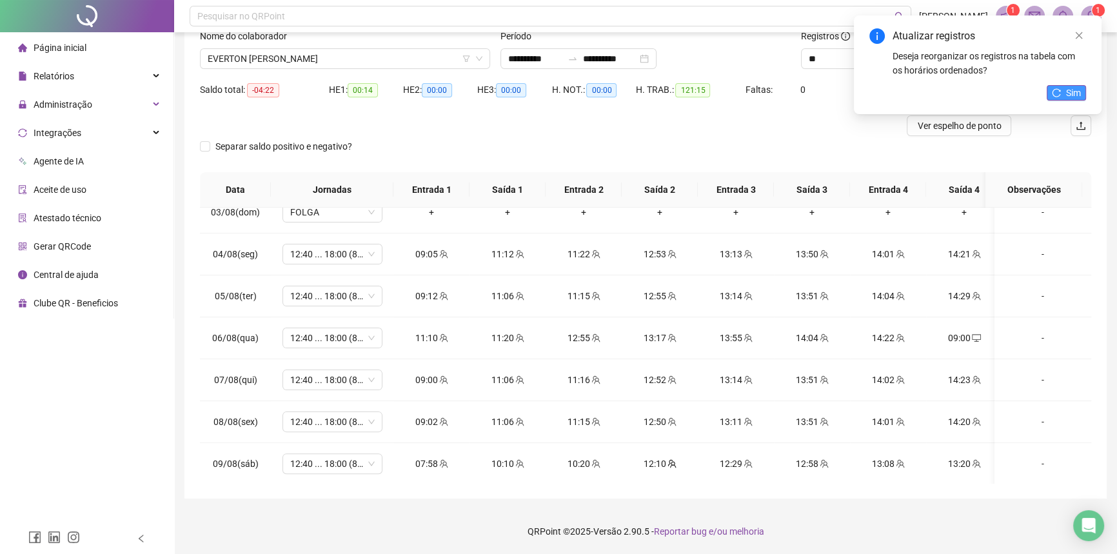
click at [1061, 97] on button "Sim" at bounding box center [1065, 92] width 39 height 15
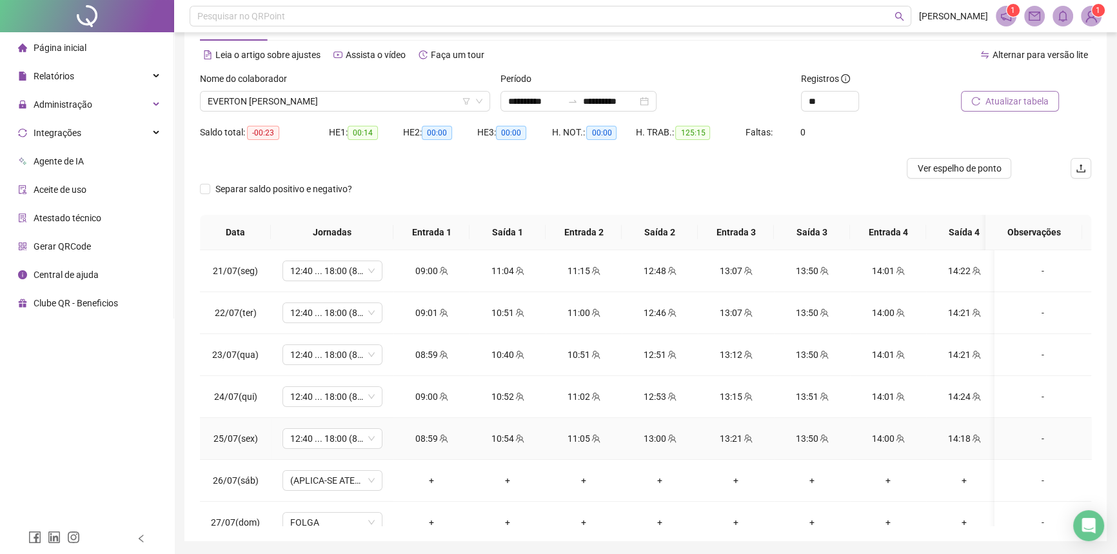
scroll to position [31, 0]
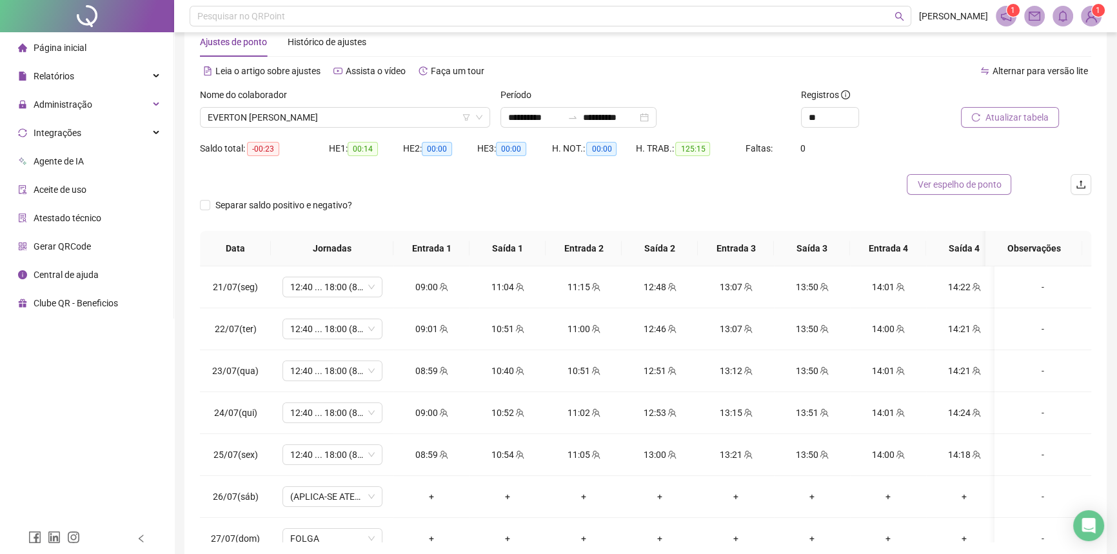
click at [954, 177] on span "Ver espelho de ponto" at bounding box center [959, 184] width 84 height 14
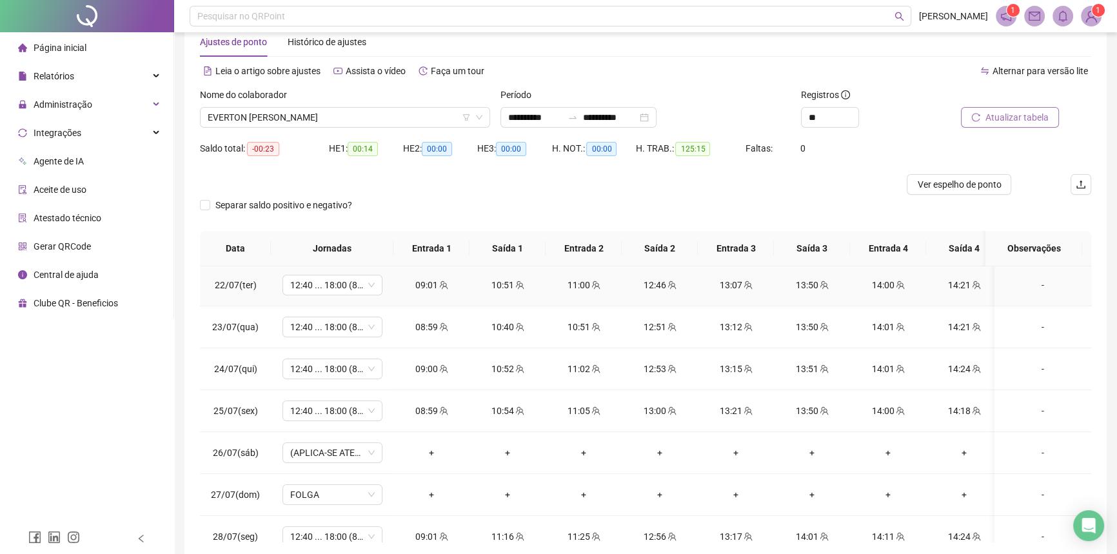
scroll to position [0, 0]
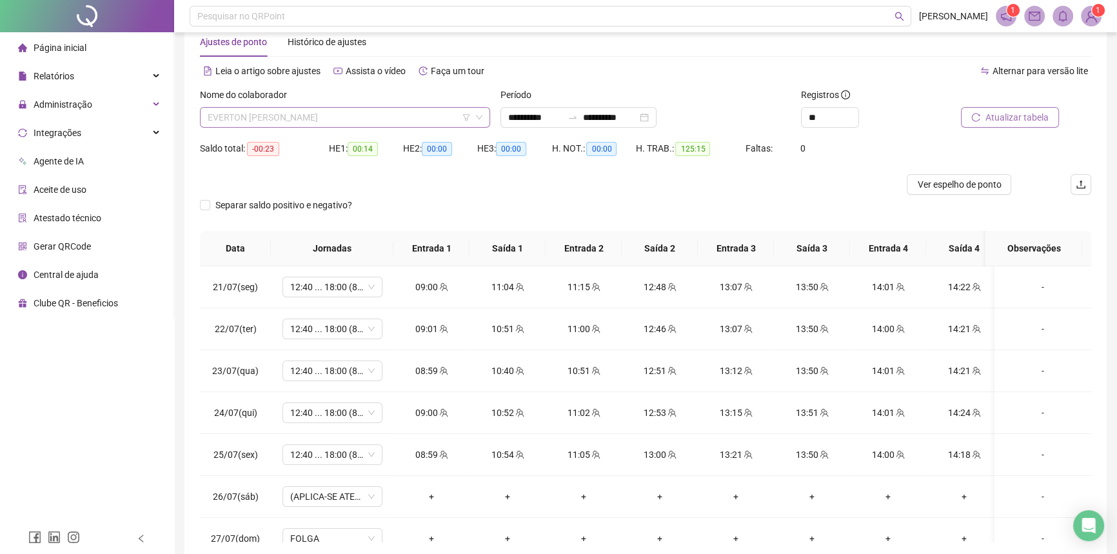
click at [324, 118] on span "EVERTON VANTUIL SOARES BATISTA" at bounding box center [345, 117] width 275 height 19
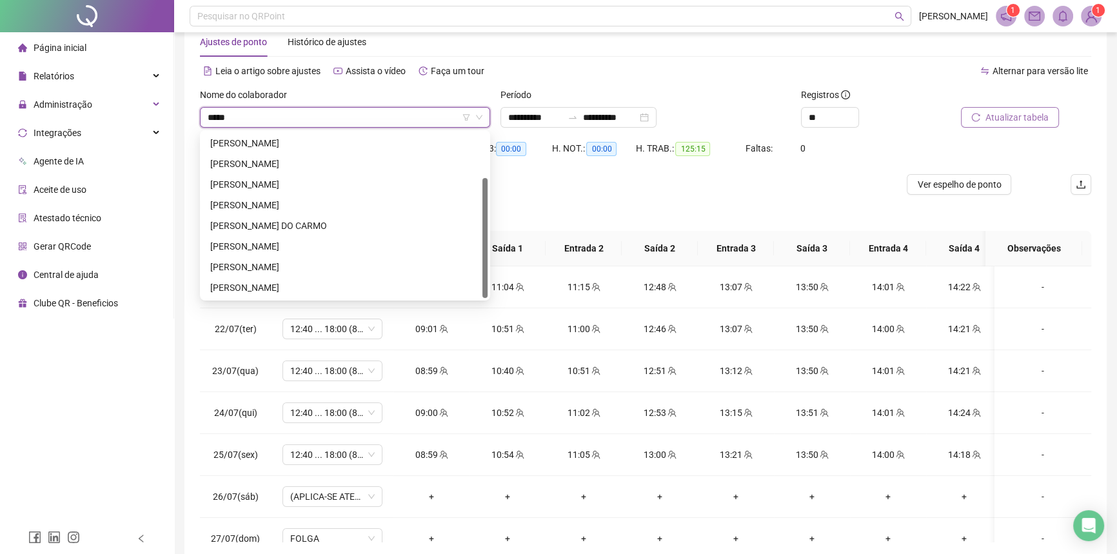
scroll to position [61, 0]
type input "******"
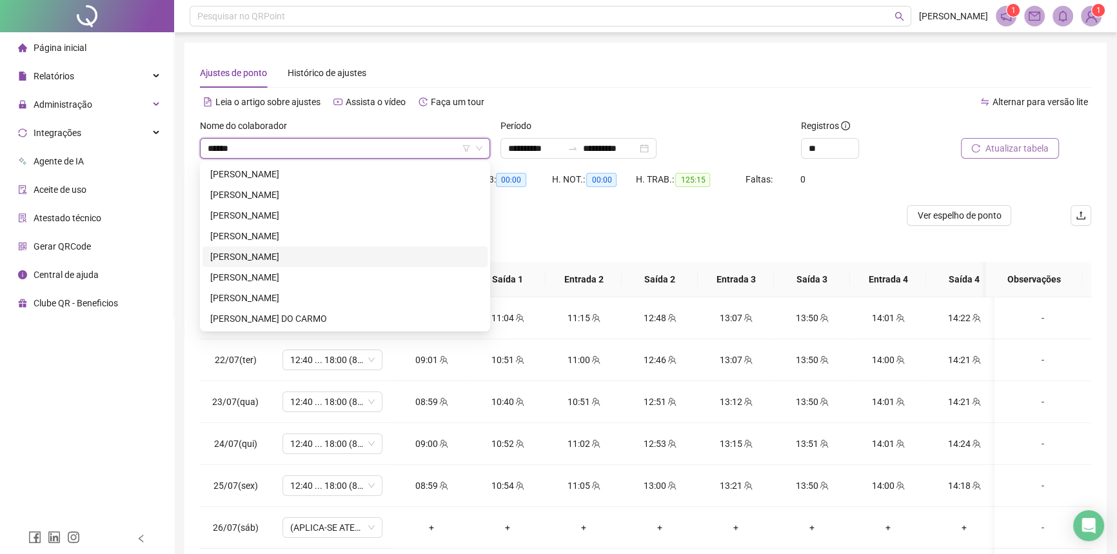
click at [264, 270] on div "[PERSON_NAME]" at bounding box center [345, 277] width 270 height 14
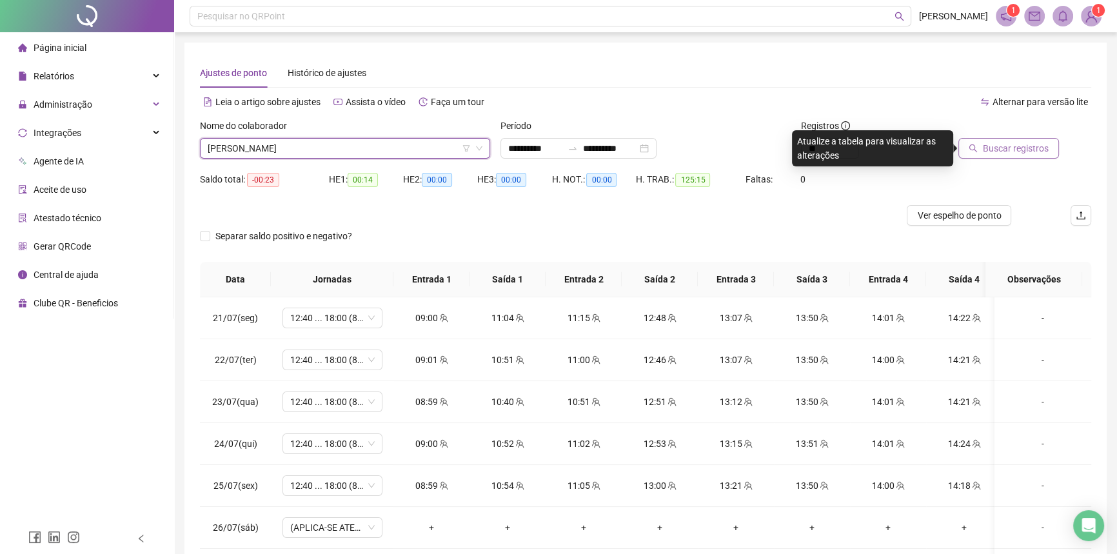
click at [987, 152] on span "Buscar registros" at bounding box center [1016, 148] width 66 height 14
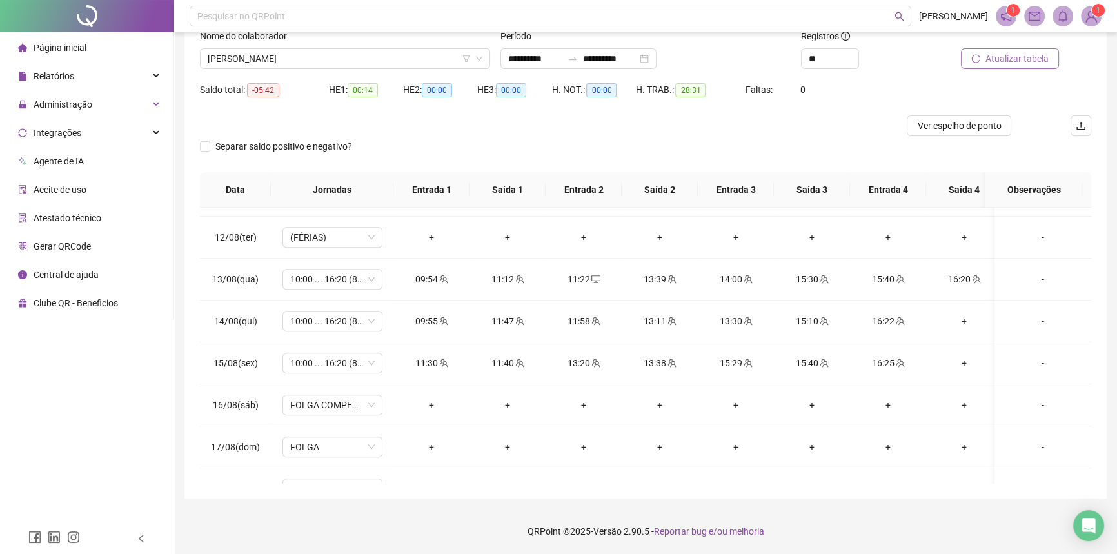
scroll to position [854, 0]
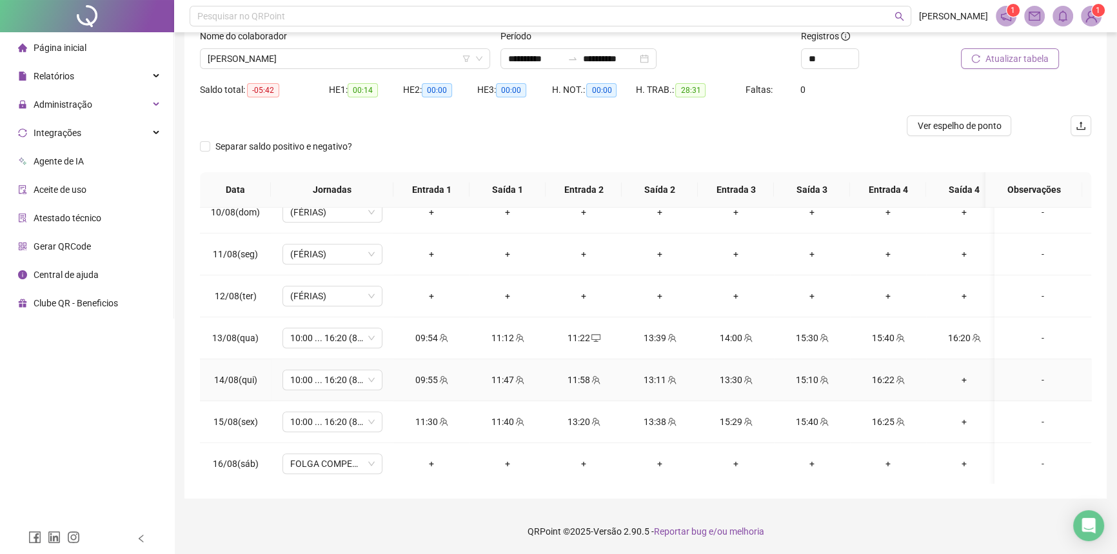
click at [958, 375] on div "+" at bounding box center [963, 380] width 55 height 14
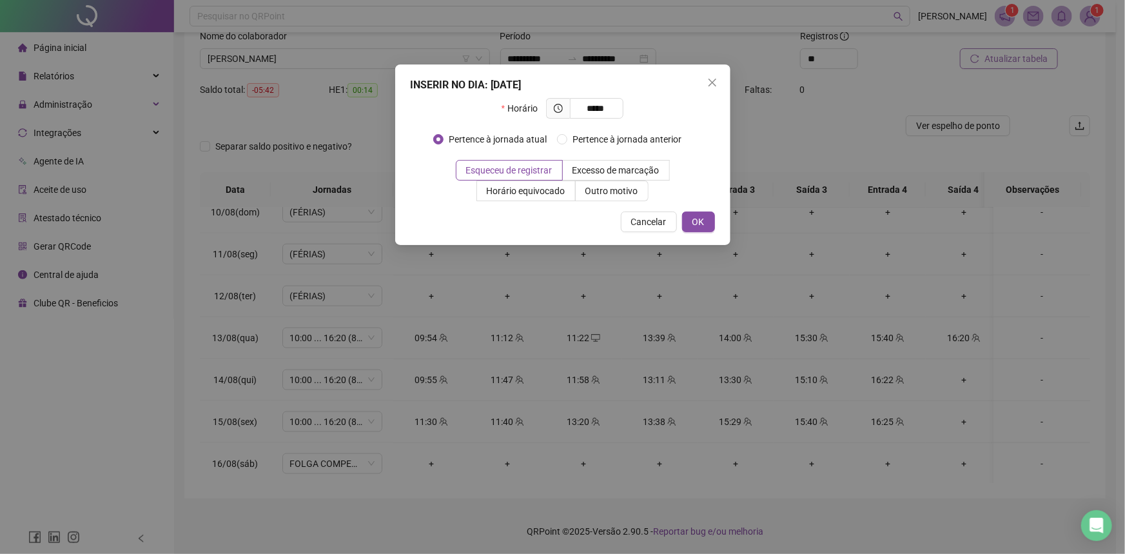
type input "*****"
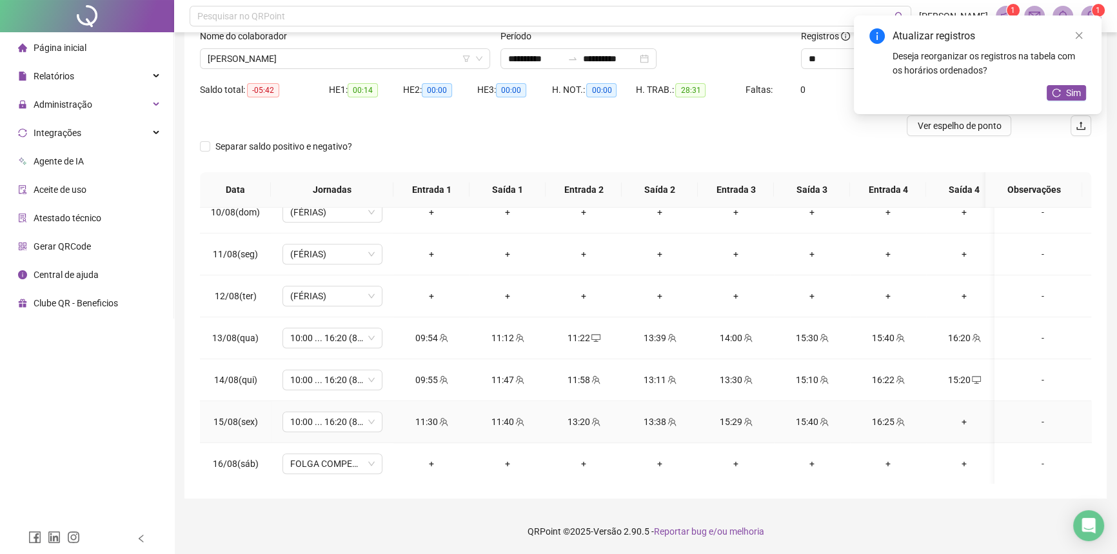
click at [965, 415] on div "+" at bounding box center [963, 422] width 55 height 14
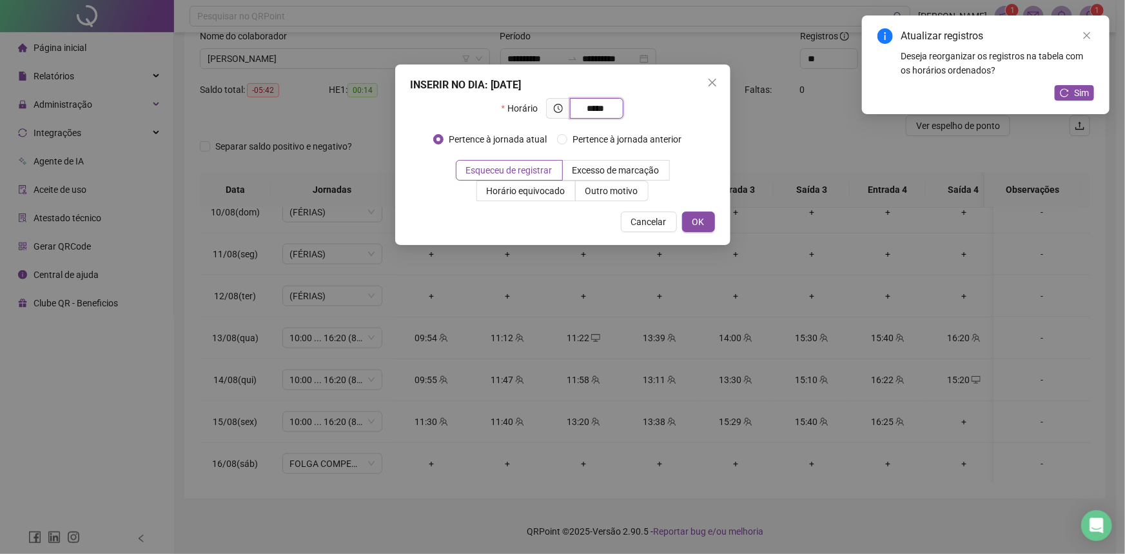
type input "*****"
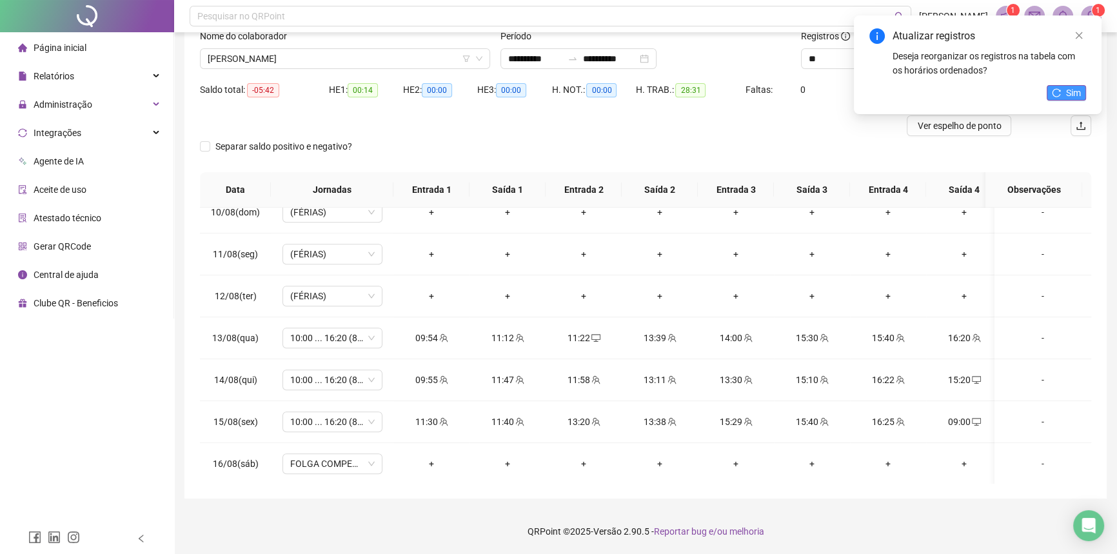
click at [1057, 94] on icon "reload" at bounding box center [1056, 92] width 9 height 9
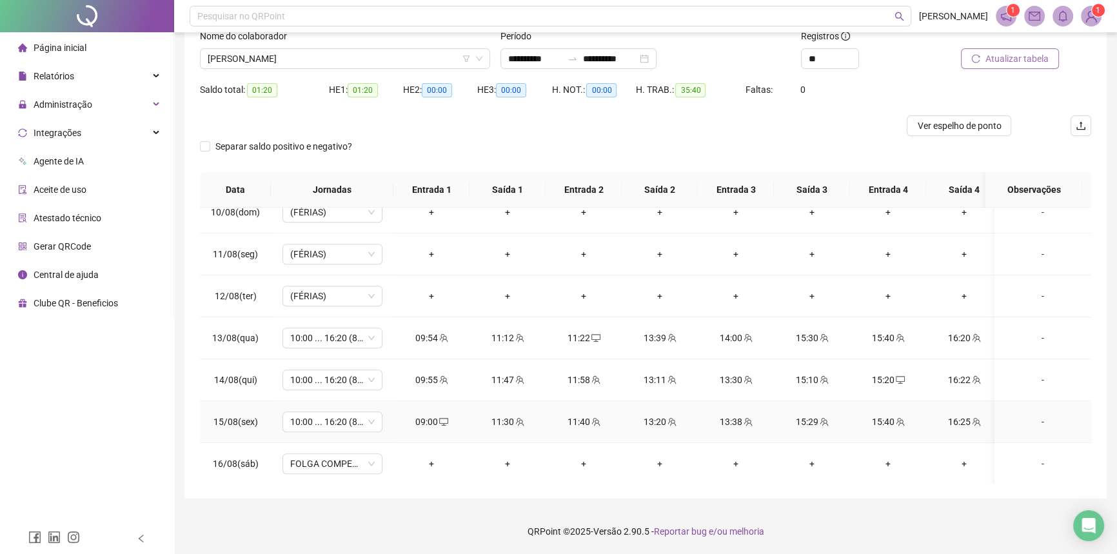
click at [439, 417] on icon "desktop" at bounding box center [443, 421] width 9 height 9
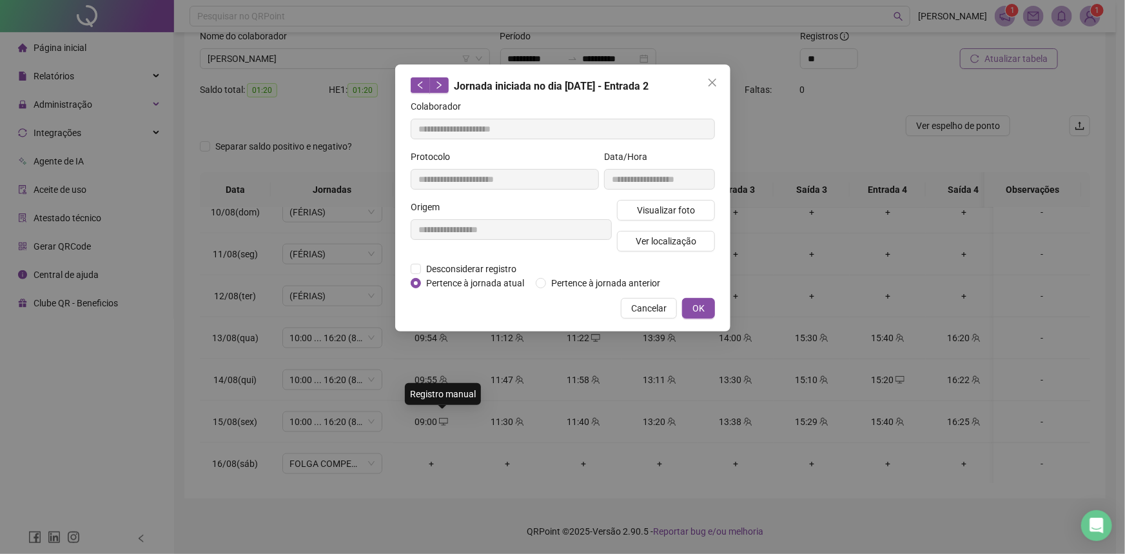
type input "**********"
click at [456, 269] on span "Desconsiderar registro" at bounding box center [471, 269] width 101 height 14
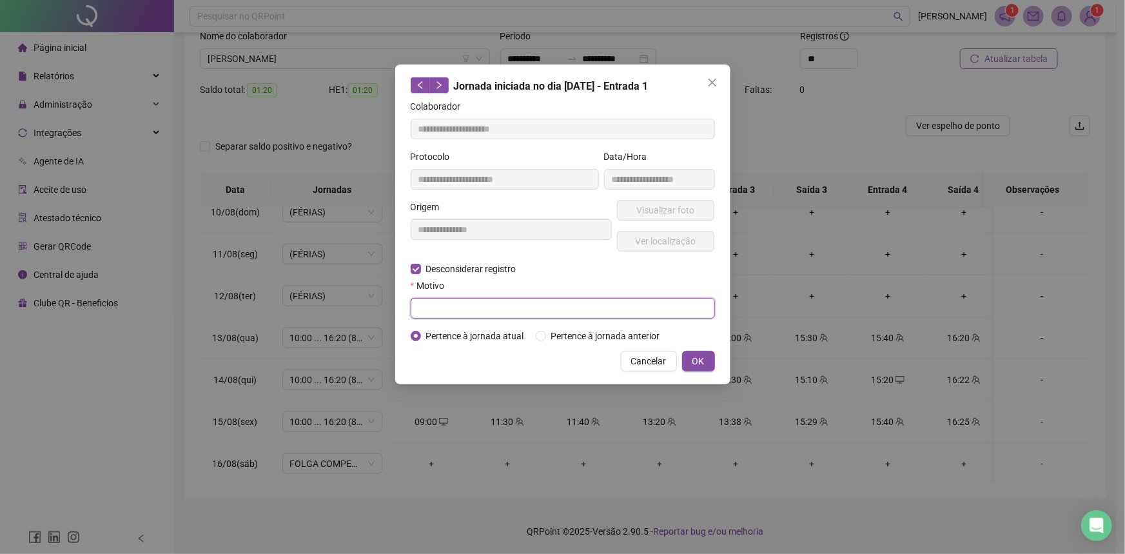
click at [440, 303] on input "text" at bounding box center [563, 308] width 304 height 21
type input "**********"
click at [698, 364] on span "OK" at bounding box center [698, 361] width 12 height 14
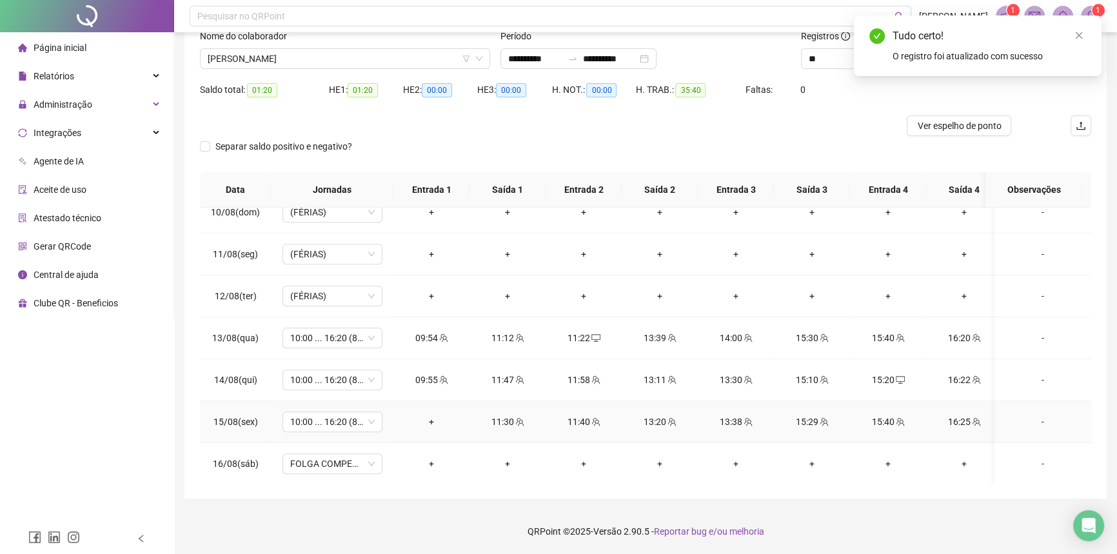
click at [432, 417] on div "+" at bounding box center [431, 422] width 55 height 14
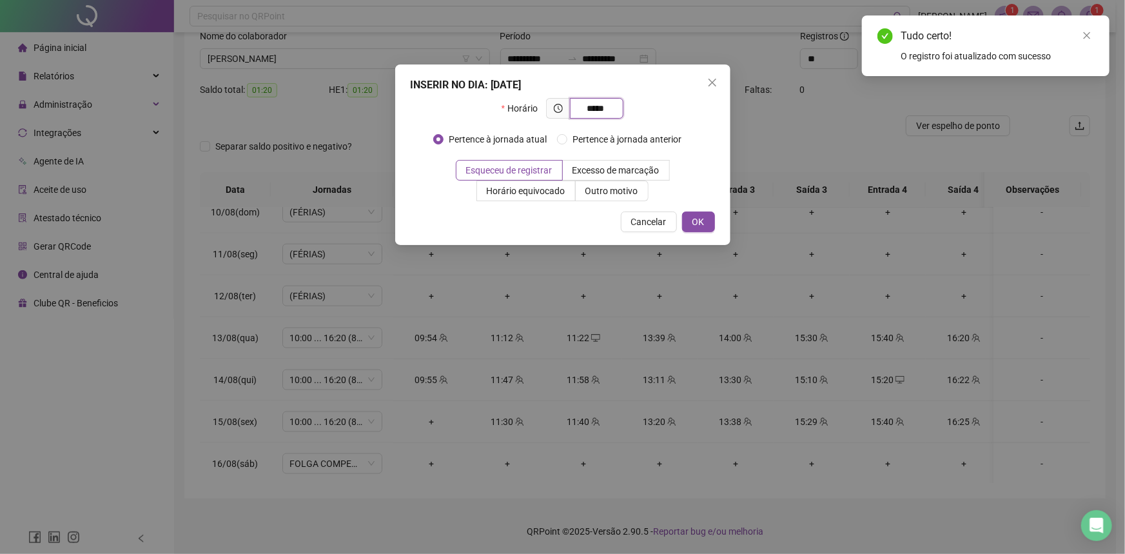
type input "*****"
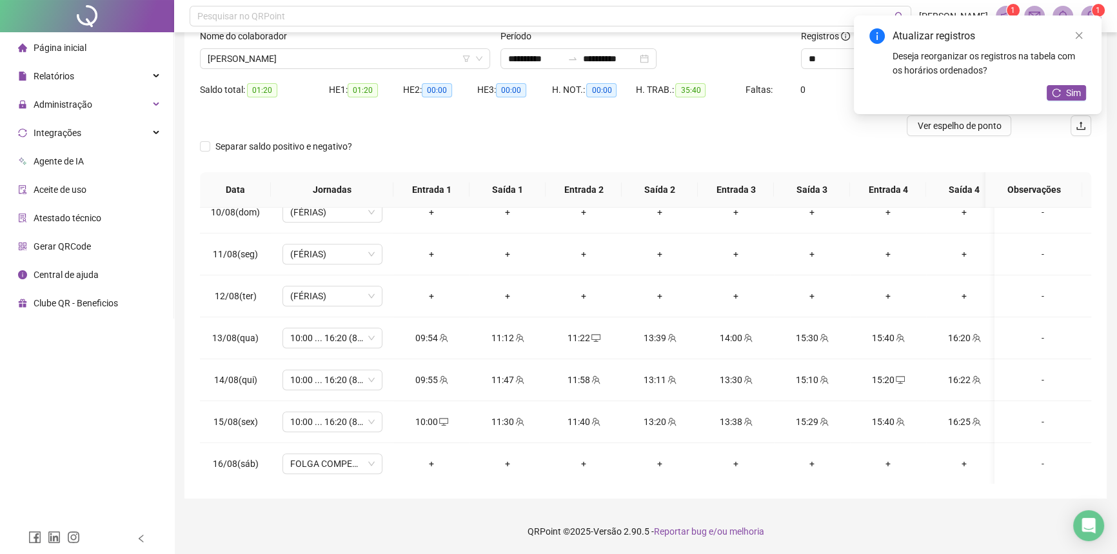
click at [1061, 103] on div "Atualizar registros Deseja reorganizar os registros na tabela com os horários o…" at bounding box center [978, 64] width 248 height 99
click at [1061, 93] on button "Sim" at bounding box center [1065, 92] width 39 height 15
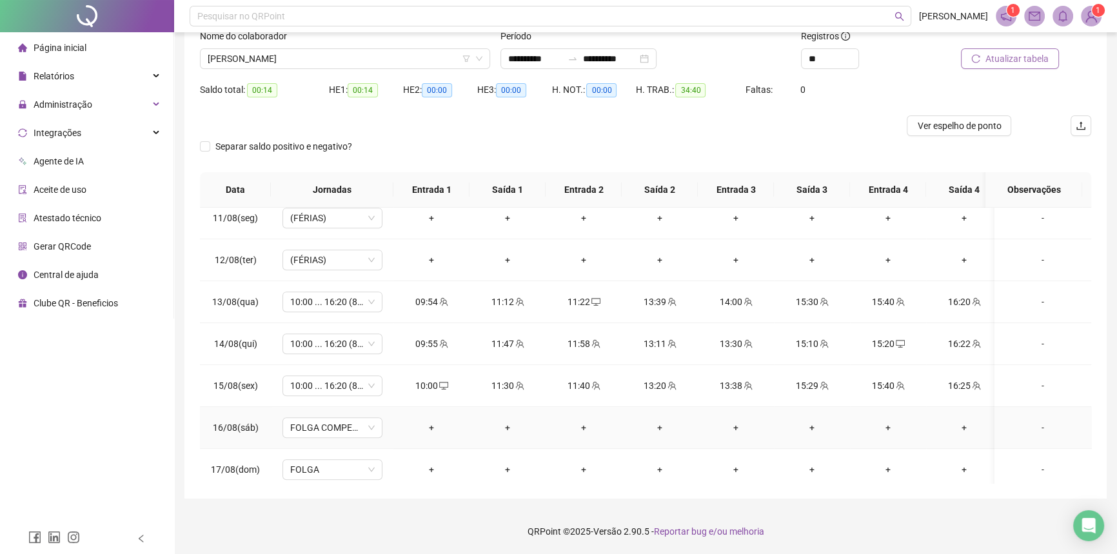
scroll to position [1030, 0]
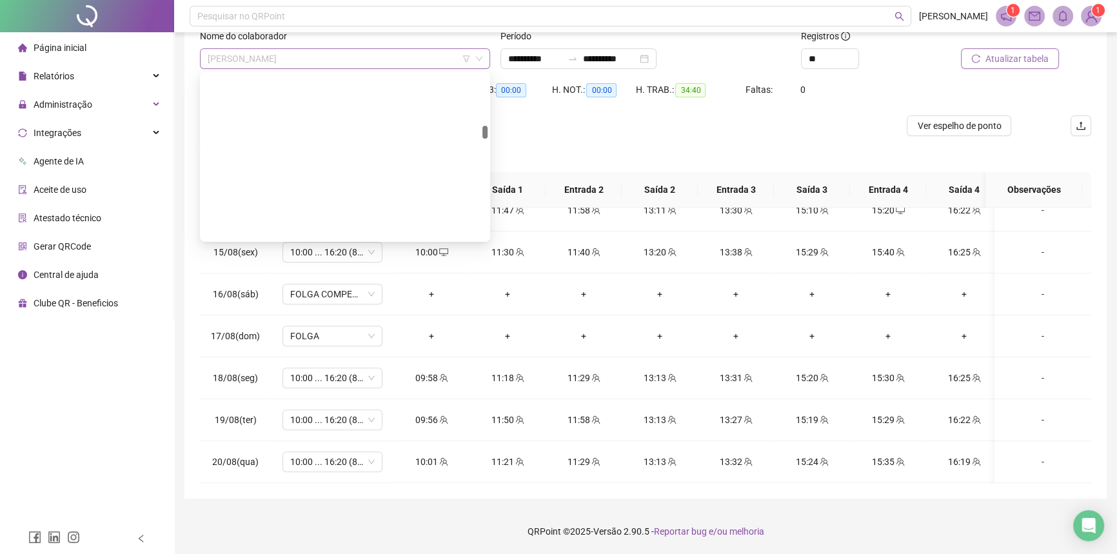
click at [315, 56] on span "[PERSON_NAME]" at bounding box center [345, 58] width 275 height 19
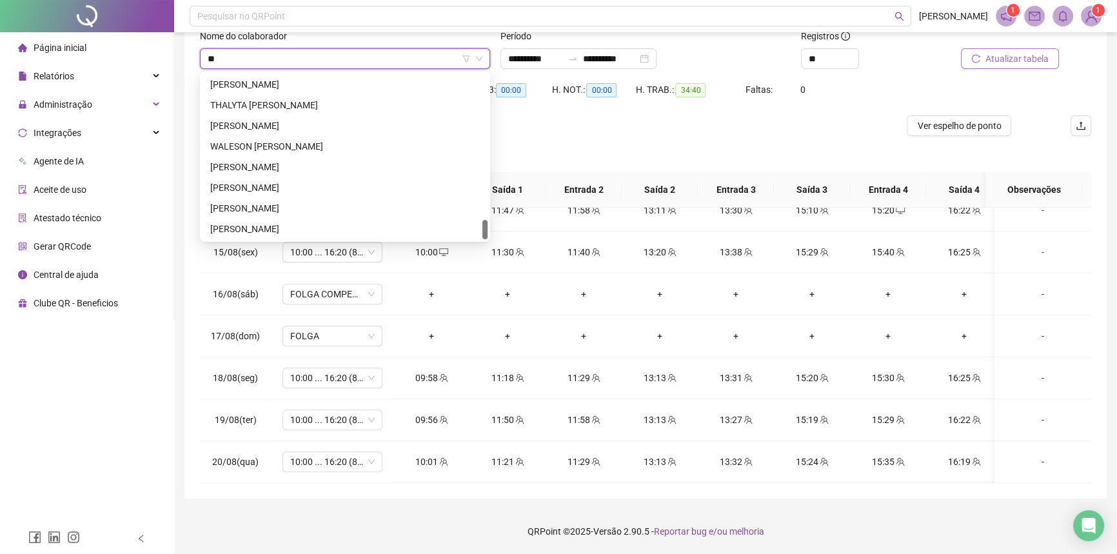
scroll to position [0, 0]
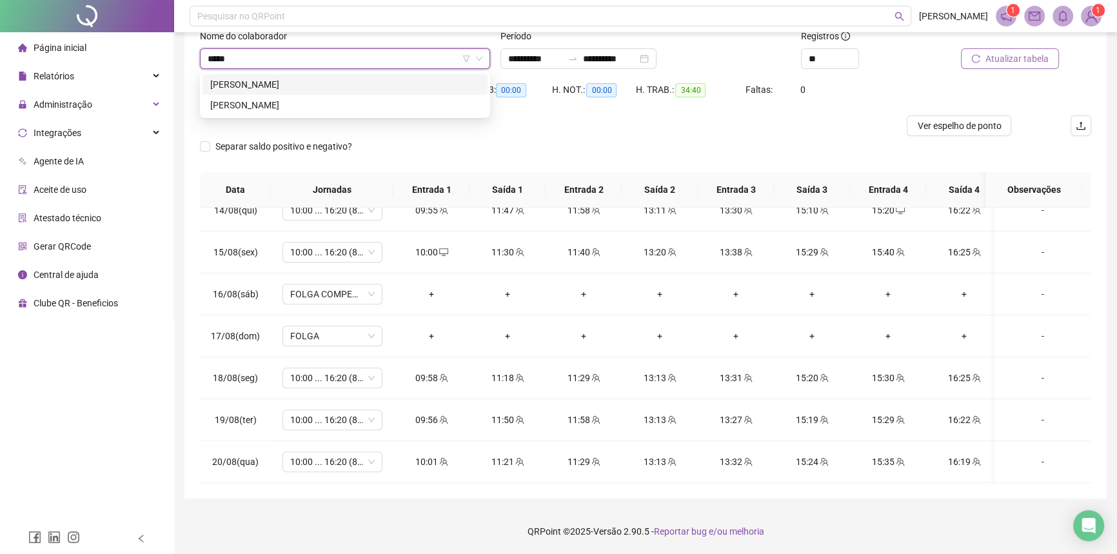
type input "******"
click at [295, 78] on div "[PERSON_NAME]" at bounding box center [345, 84] width 270 height 14
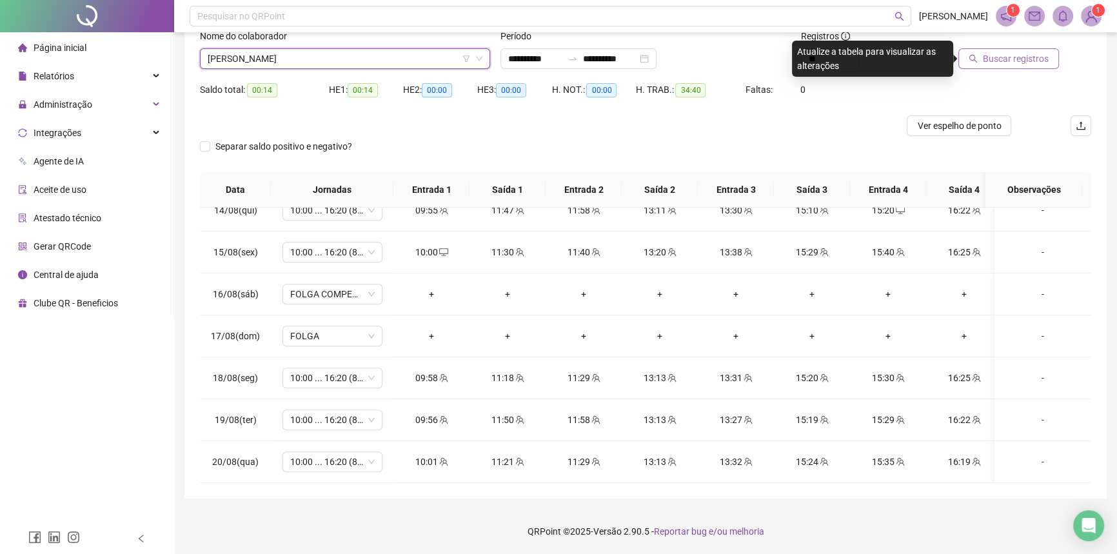
click at [996, 57] on span "Buscar registros" at bounding box center [1016, 59] width 66 height 14
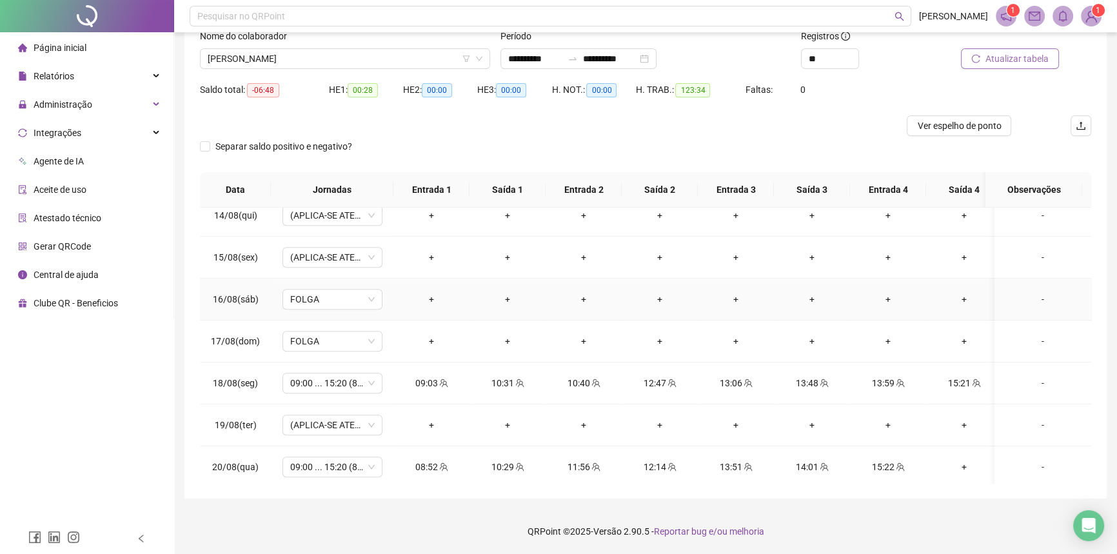
scroll to position [1030, 0]
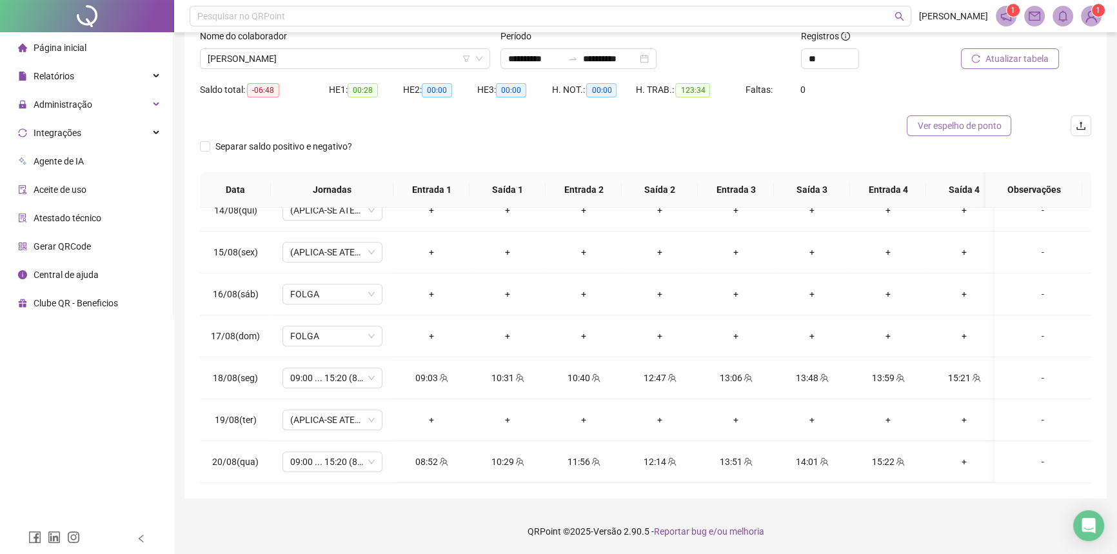
click at [932, 130] on span "Ver espelho de ponto" at bounding box center [959, 126] width 84 height 14
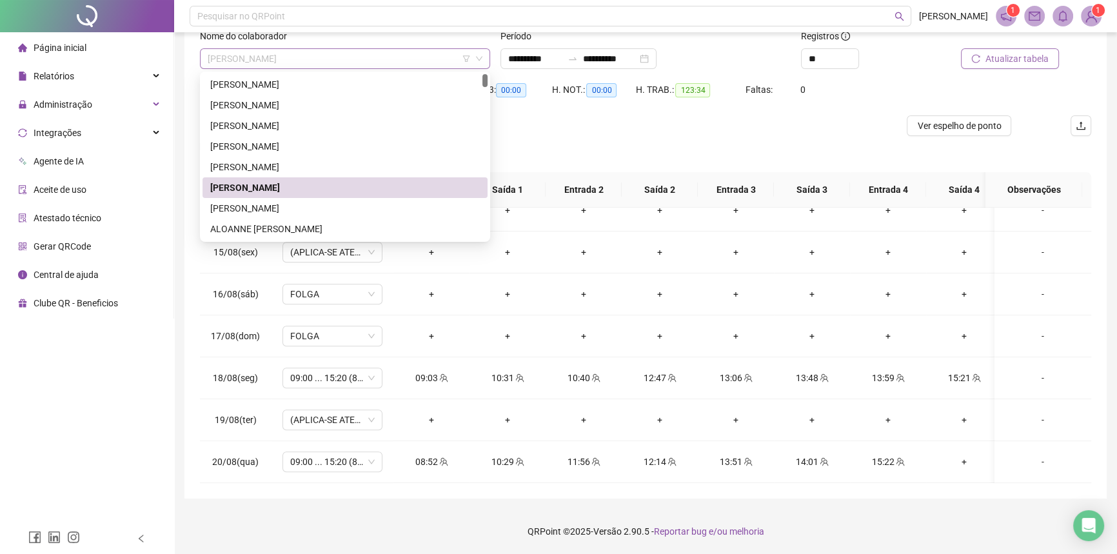
click at [258, 54] on span "[PERSON_NAME]" at bounding box center [345, 58] width 275 height 19
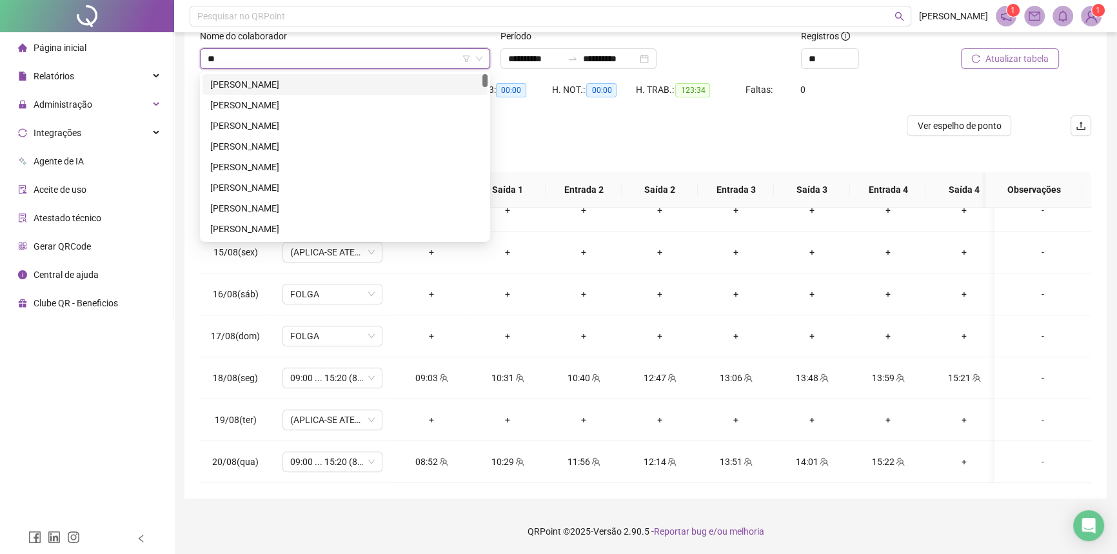
type input "*"
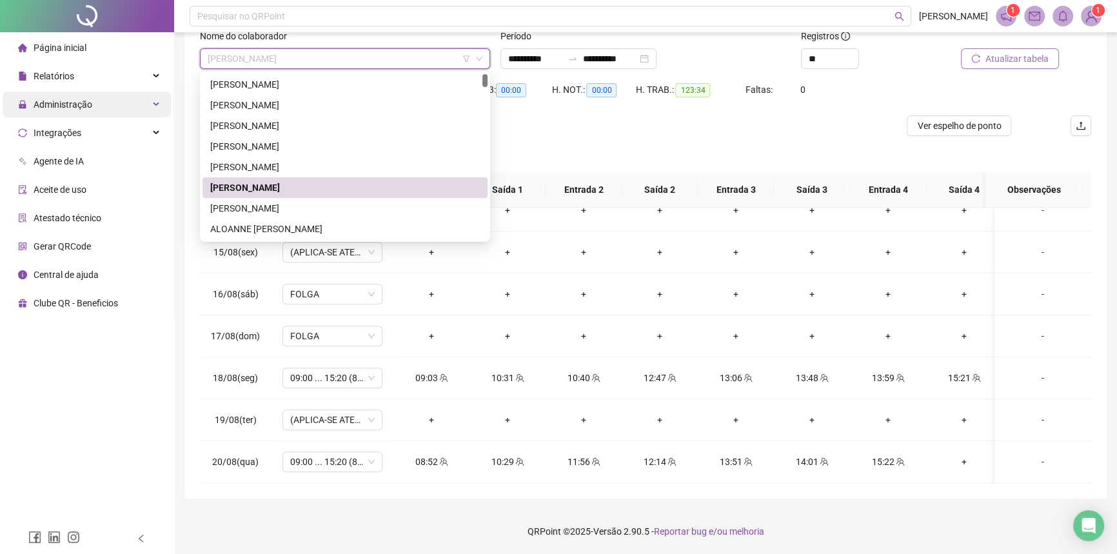
click at [88, 103] on span "Administração" at bounding box center [63, 104] width 59 height 10
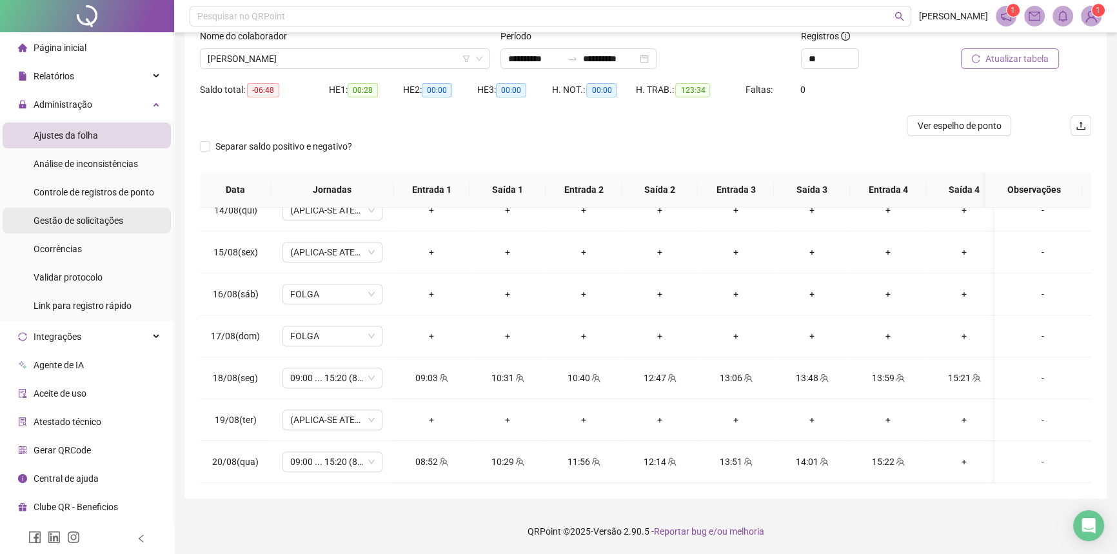
click at [92, 228] on div "Gestão de solicitações" at bounding box center [79, 221] width 90 height 26
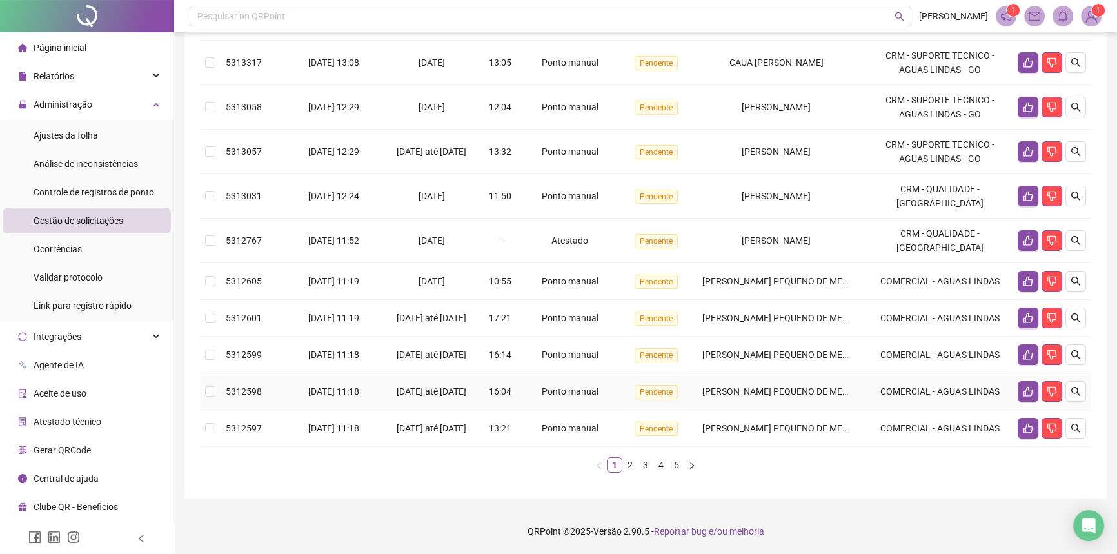
scroll to position [285, 0]
click at [631, 463] on link "2" at bounding box center [630, 465] width 14 height 14
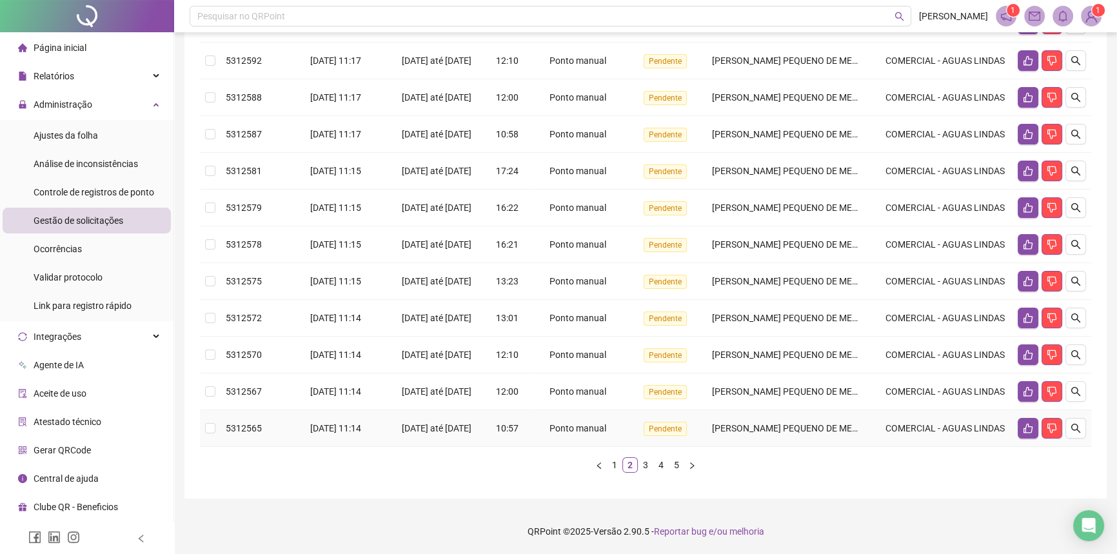
scroll to position [293, 0]
click at [643, 466] on link "3" at bounding box center [645, 465] width 14 height 14
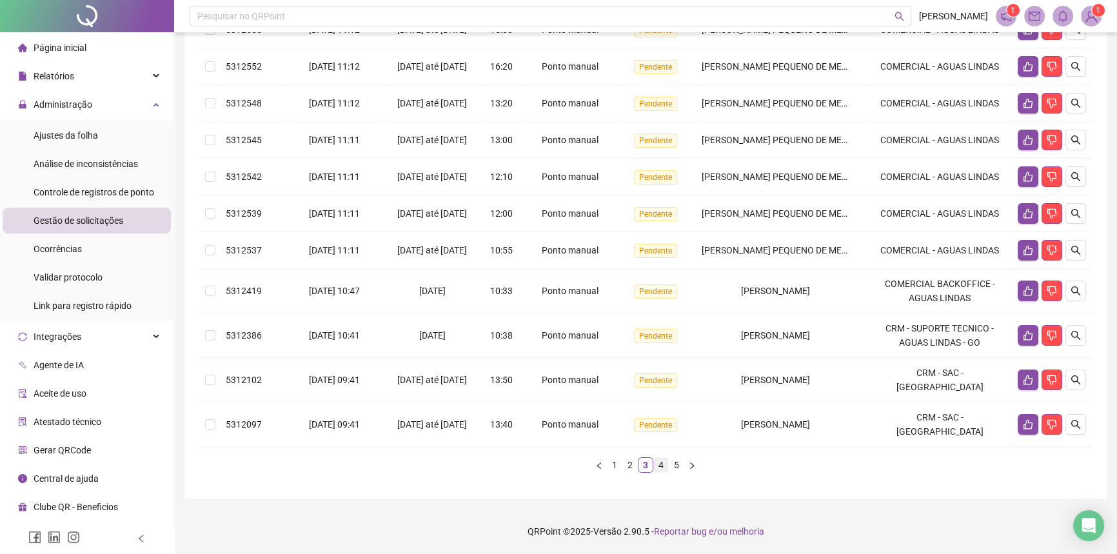
click at [656, 467] on link "4" at bounding box center [661, 465] width 14 height 14
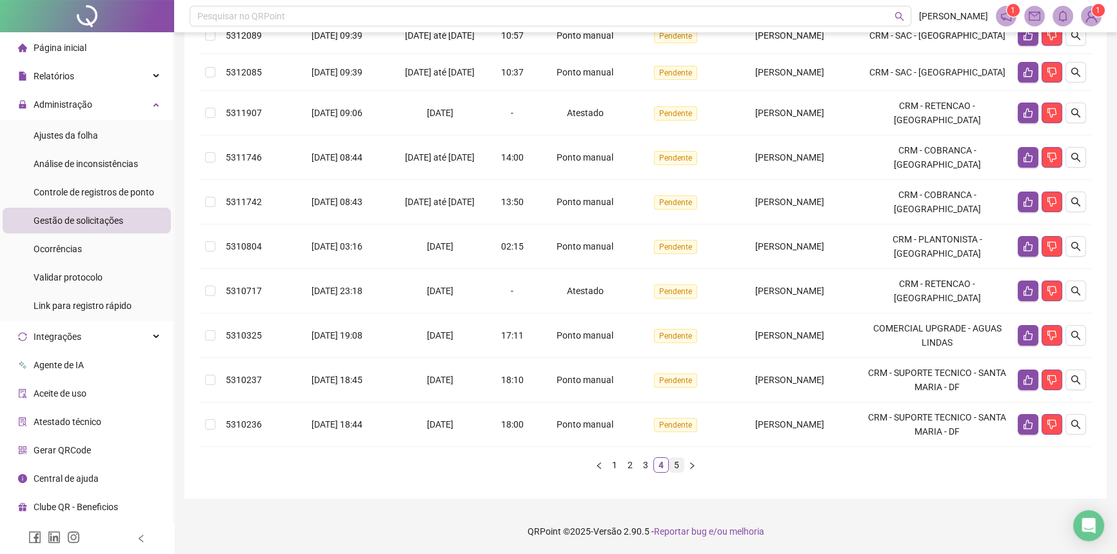
click at [674, 465] on link "5" at bounding box center [676, 465] width 14 height 14
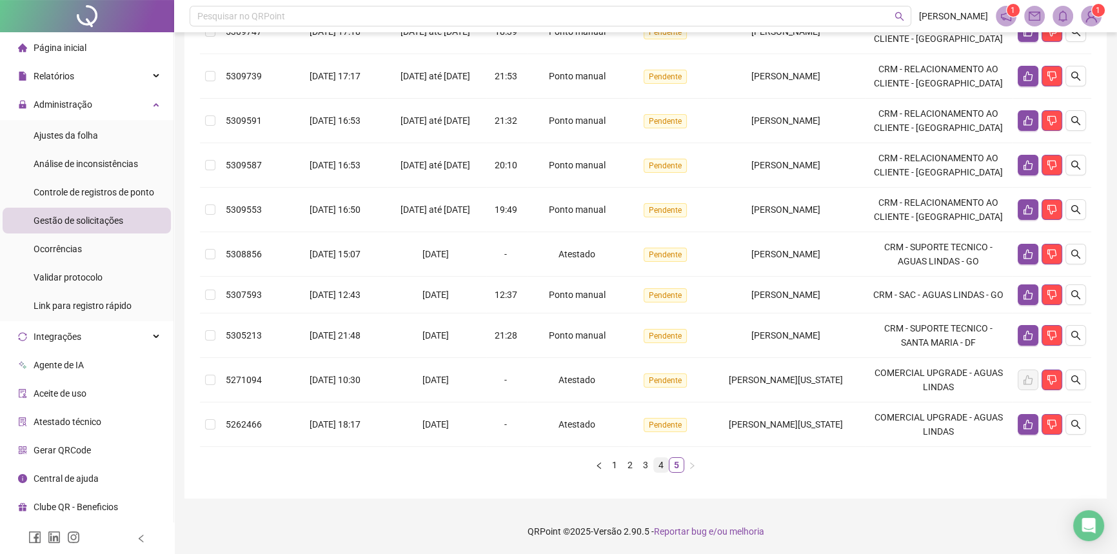
click at [662, 466] on link "4" at bounding box center [661, 465] width 14 height 14
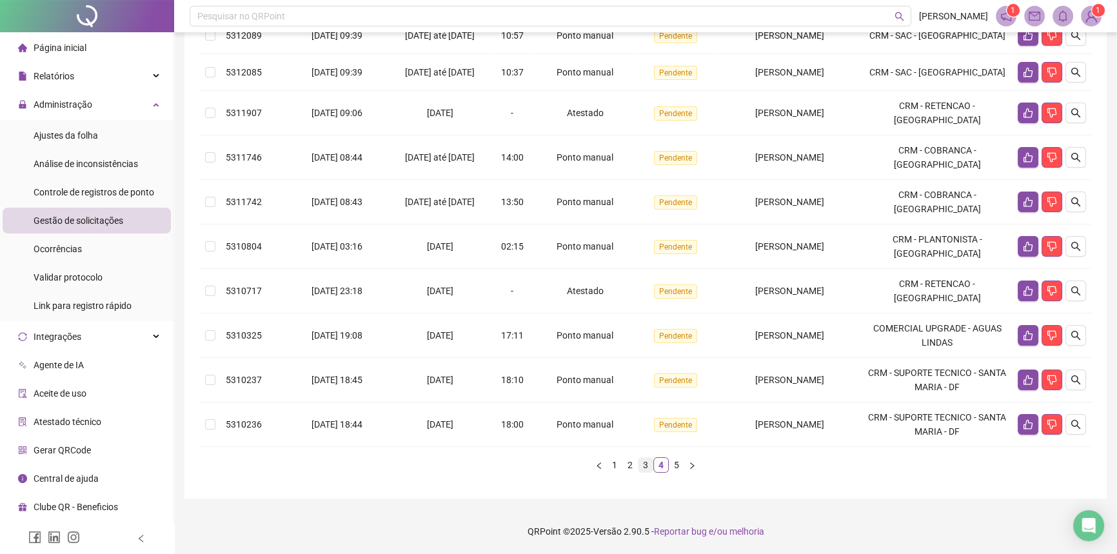
click at [640, 464] on link "3" at bounding box center [645, 465] width 14 height 14
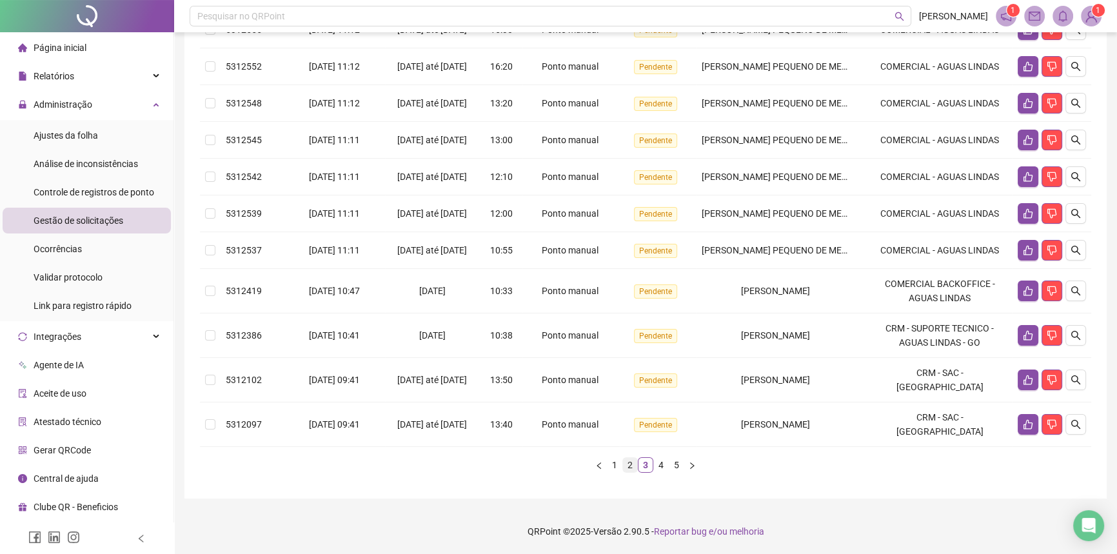
click at [631, 469] on link "2" at bounding box center [630, 465] width 14 height 14
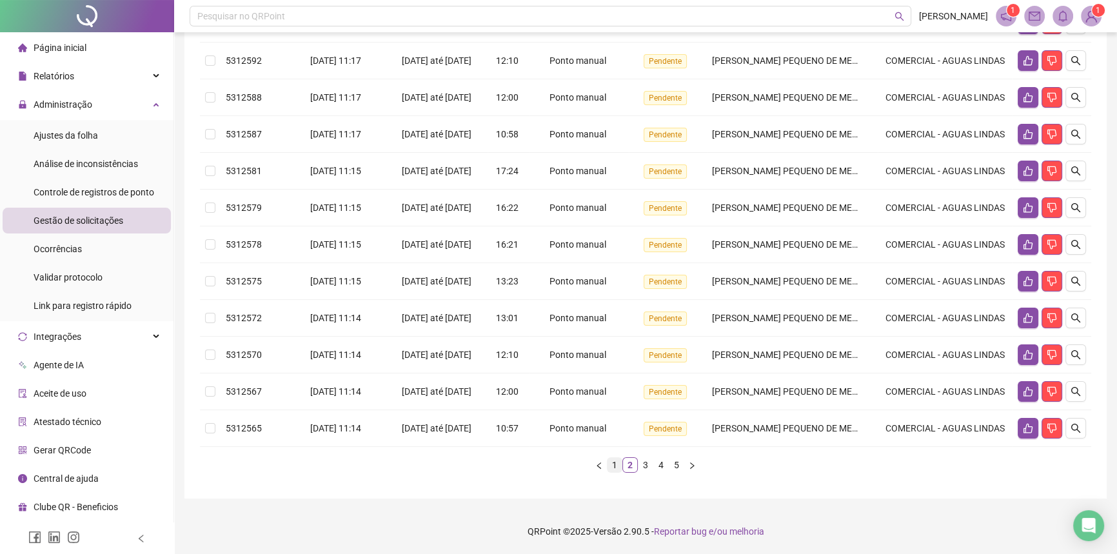
click at [617, 472] on li "1" at bounding box center [614, 464] width 15 height 15
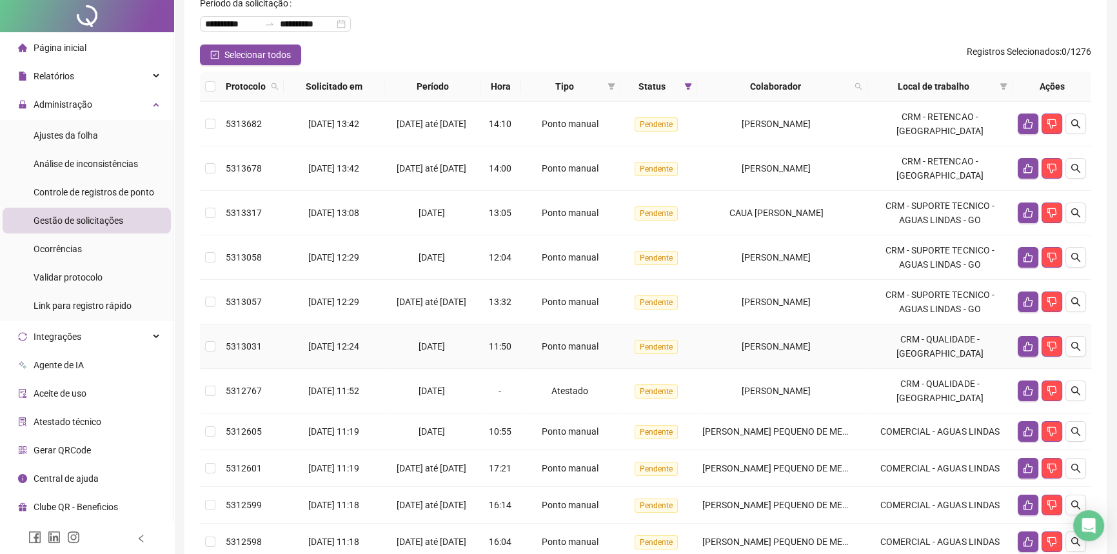
scroll to position [0, 0]
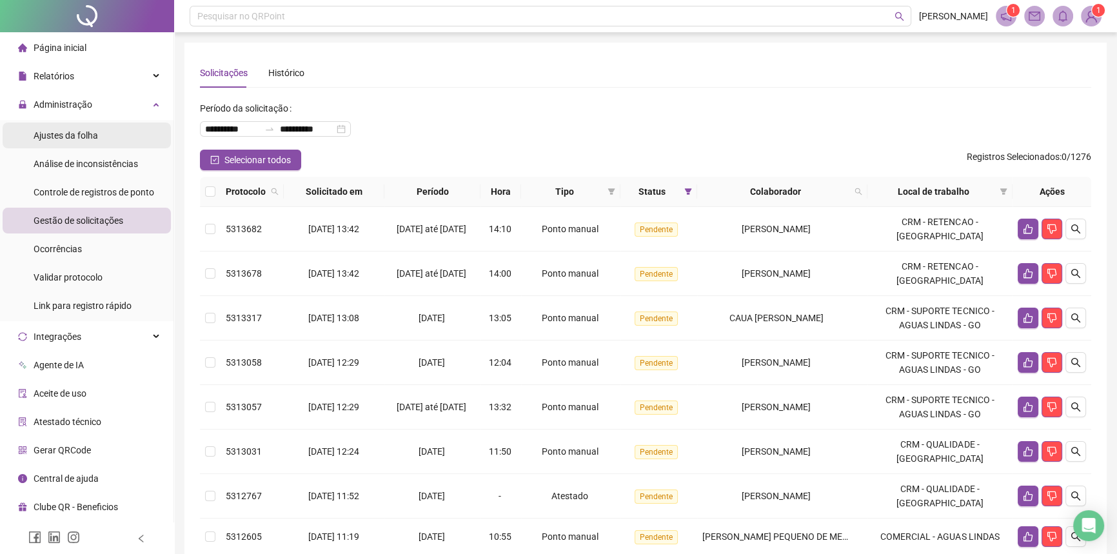
click at [78, 136] on span "Ajustes da folha" at bounding box center [66, 135] width 64 height 10
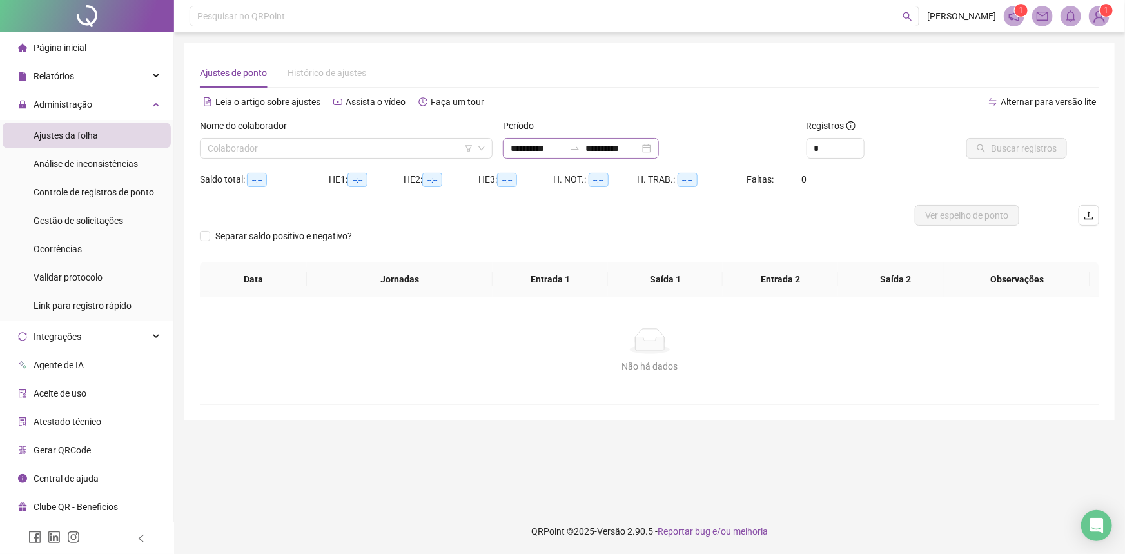
click at [659, 150] on div "**********" at bounding box center [581, 148] width 156 height 21
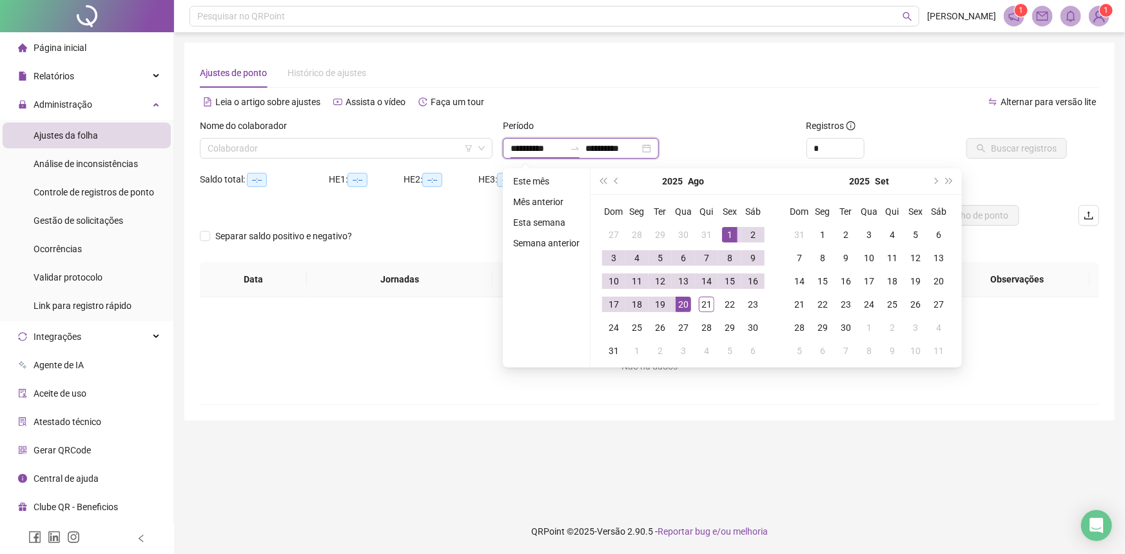
type input "**********"
click at [617, 178] on button "prev-year" at bounding box center [617, 181] width 14 height 26
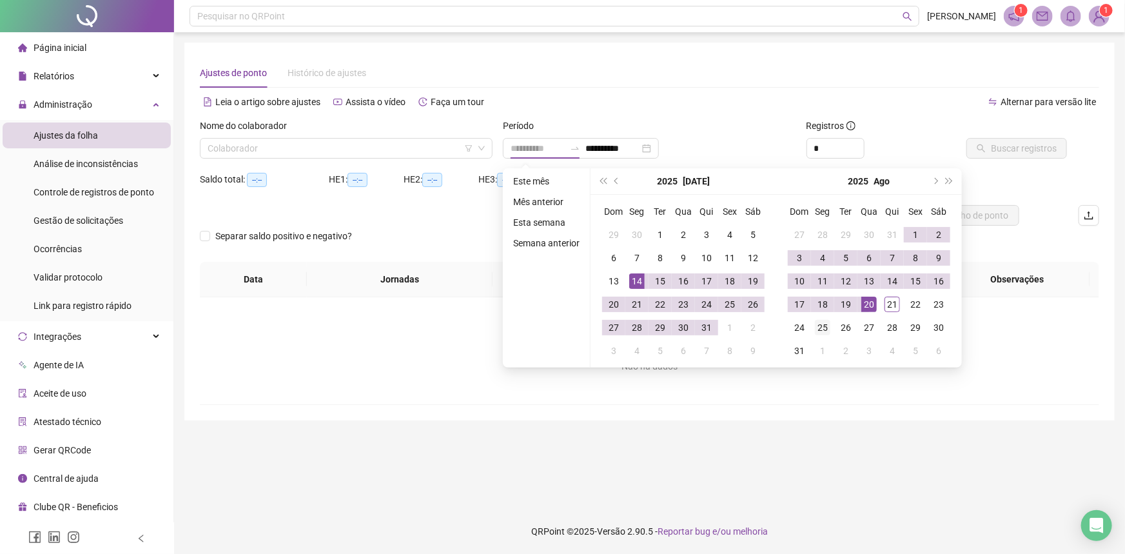
type input "**********"
click at [643, 304] on td "21" at bounding box center [636, 304] width 23 height 23
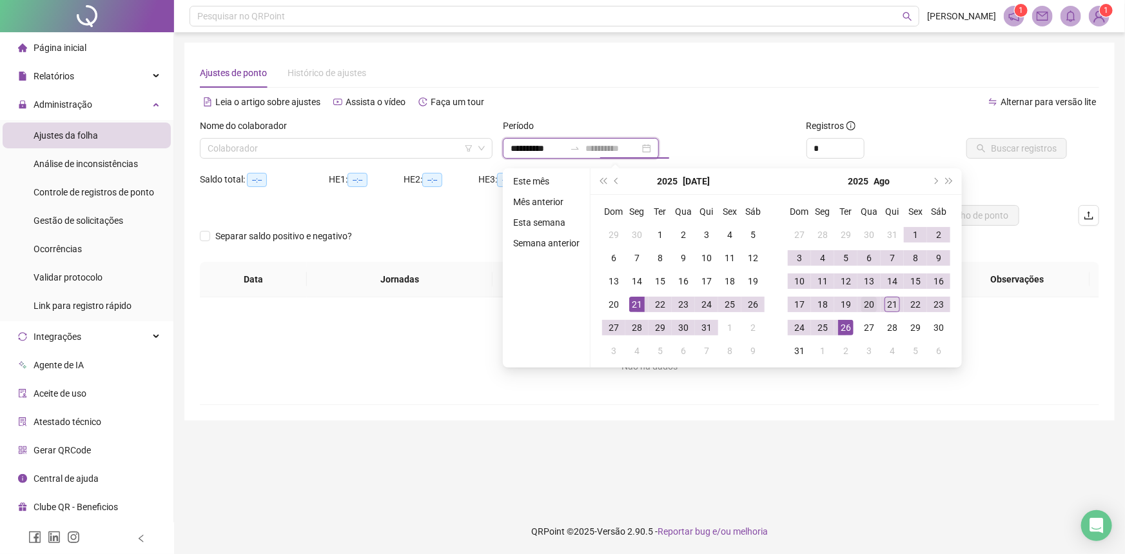
type input "**********"
click at [870, 302] on div "20" at bounding box center [868, 304] width 15 height 15
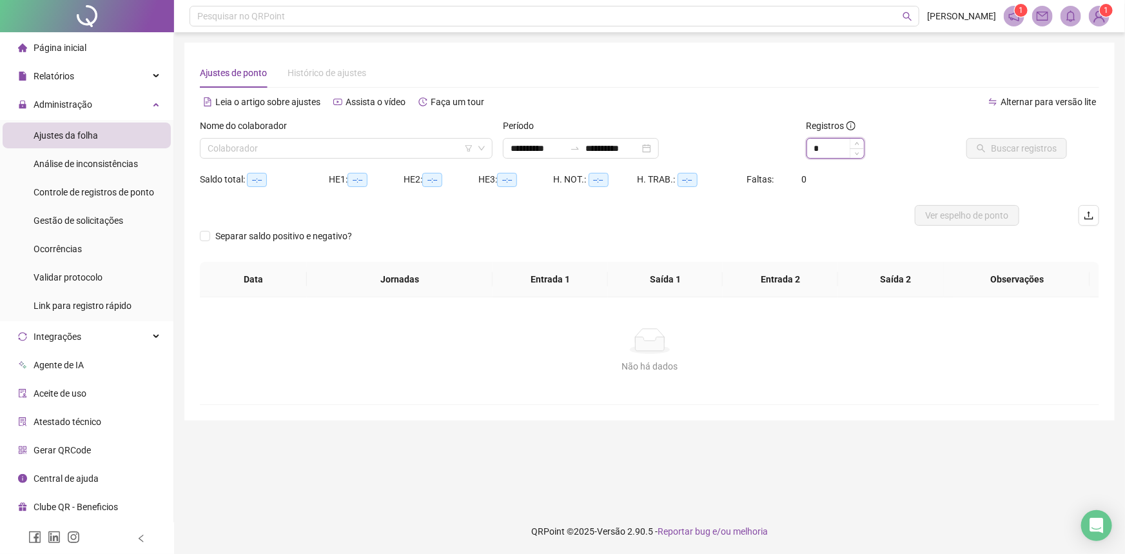
click at [828, 146] on input "*" at bounding box center [835, 148] width 57 height 19
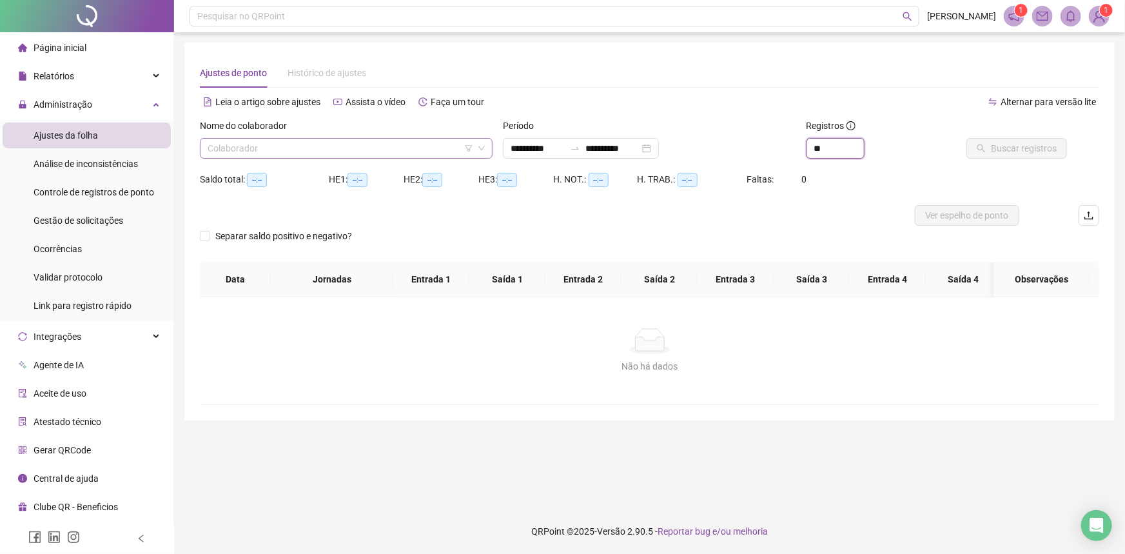
type input "**"
click at [358, 154] on input "search" at bounding box center [341, 148] width 266 height 19
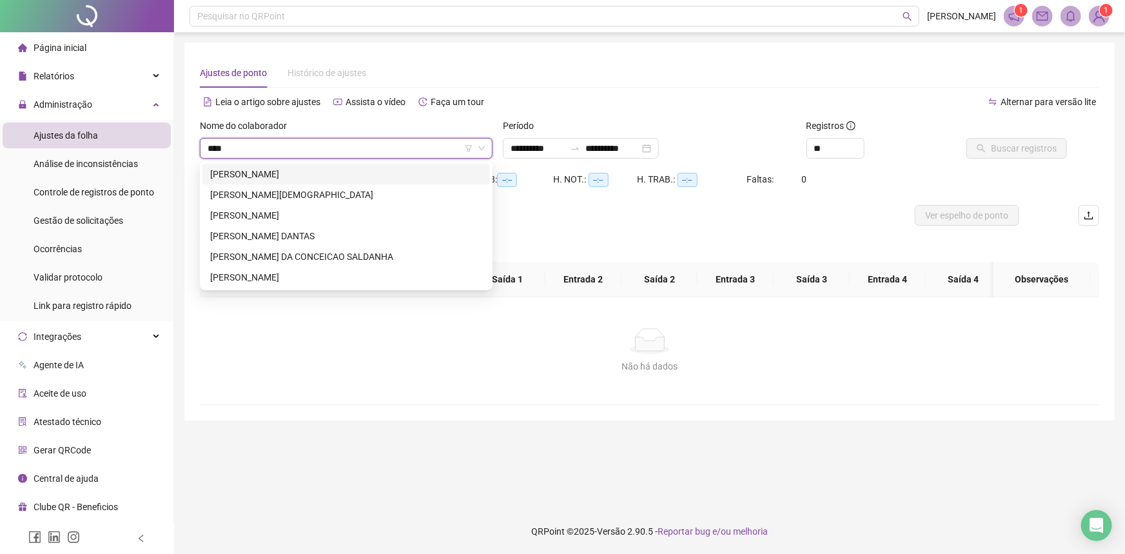
type input "*****"
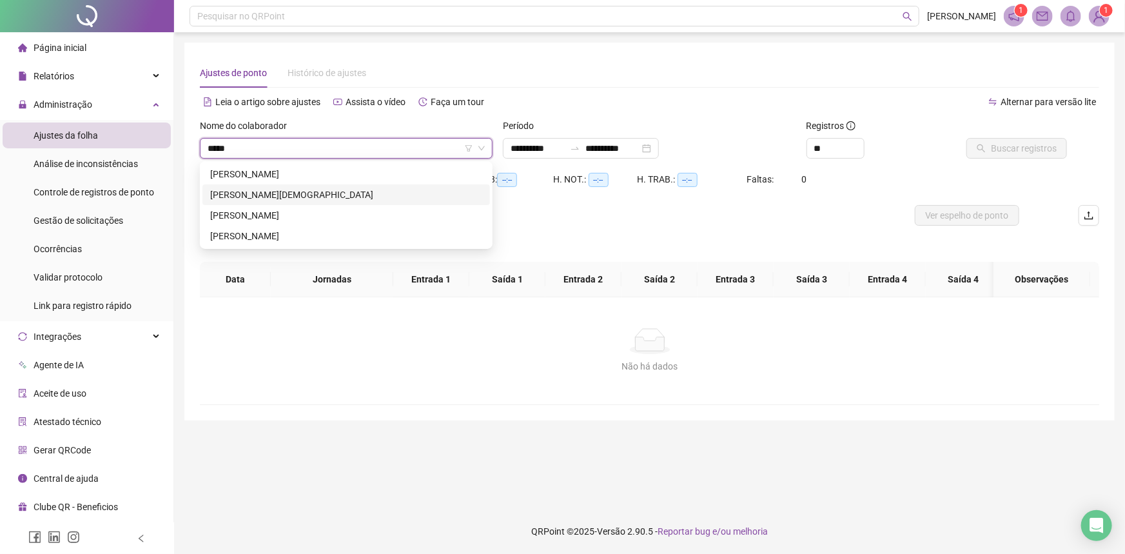
click at [286, 200] on div "[PERSON_NAME][DEMOGRAPHIC_DATA]" at bounding box center [346, 195] width 272 height 14
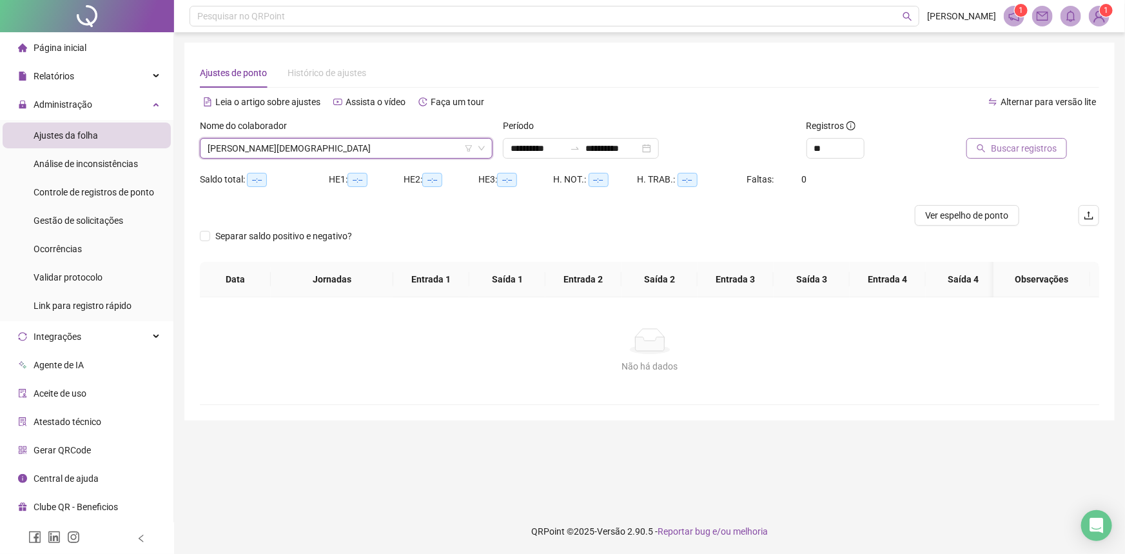
click at [1001, 150] on span "Buscar registros" at bounding box center [1024, 148] width 66 height 14
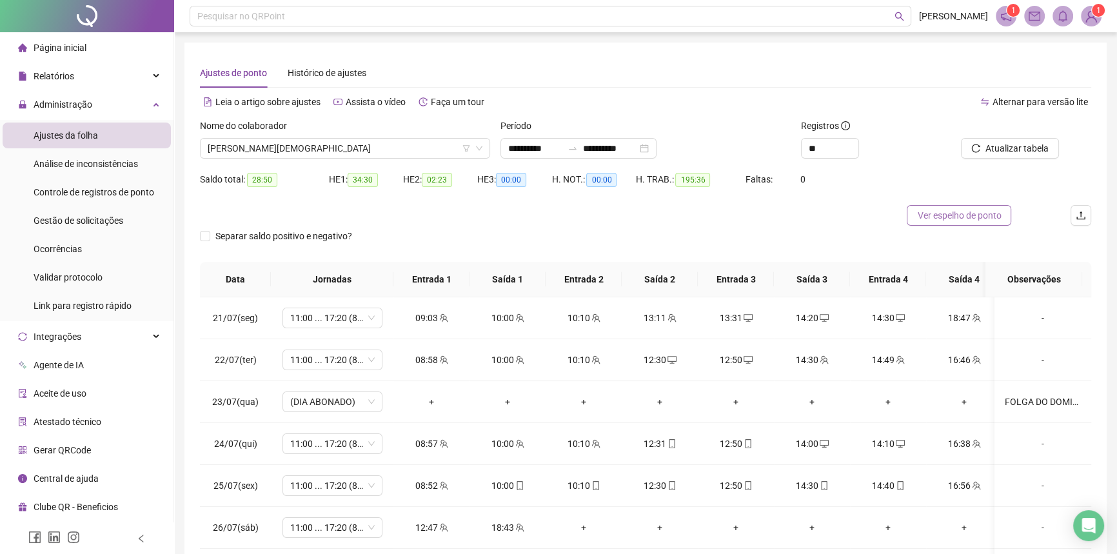
click at [938, 215] on span "Ver espelho de ponto" at bounding box center [959, 215] width 84 height 14
drag, startPoint x: 215, startPoint y: 236, endPoint x: 231, endPoint y: 237, distance: 16.8
click at [215, 236] on span "Separar saldo positivo e negativo?" at bounding box center [283, 236] width 147 height 14
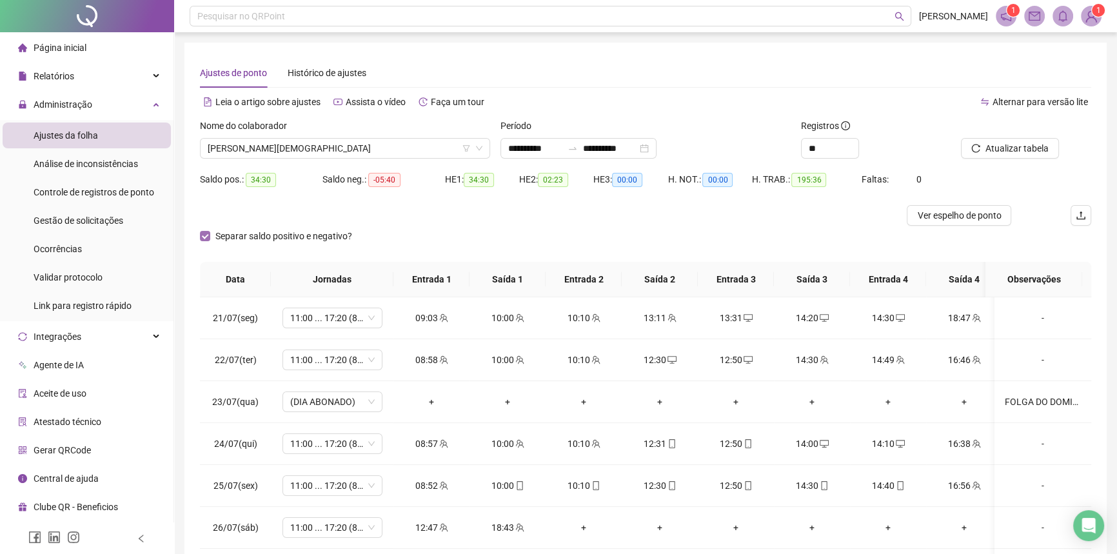
click at [231, 236] on span "Separar saldo positivo e negativo?" at bounding box center [283, 236] width 147 height 14
drag, startPoint x: 367, startPoint y: 187, endPoint x: 399, endPoint y: 194, distance: 33.0
click at [399, 194] on div "Saldo neg.: -05:40" at bounding box center [383, 187] width 123 height 36
click at [399, 195] on div "Saldo neg.: -05:40" at bounding box center [383, 187] width 123 height 36
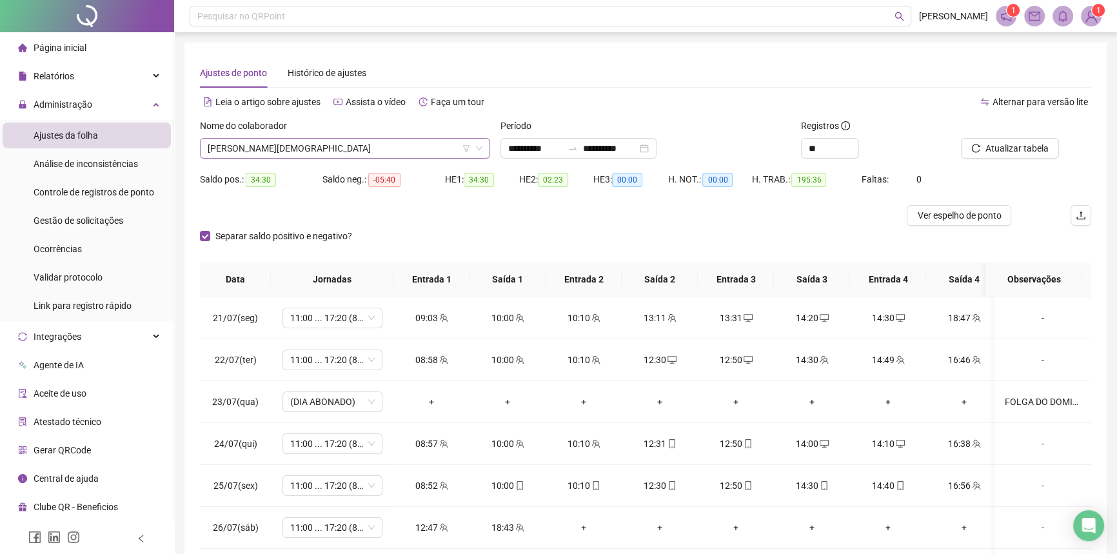
click at [244, 152] on span "[PERSON_NAME][DEMOGRAPHIC_DATA]" at bounding box center [345, 148] width 275 height 19
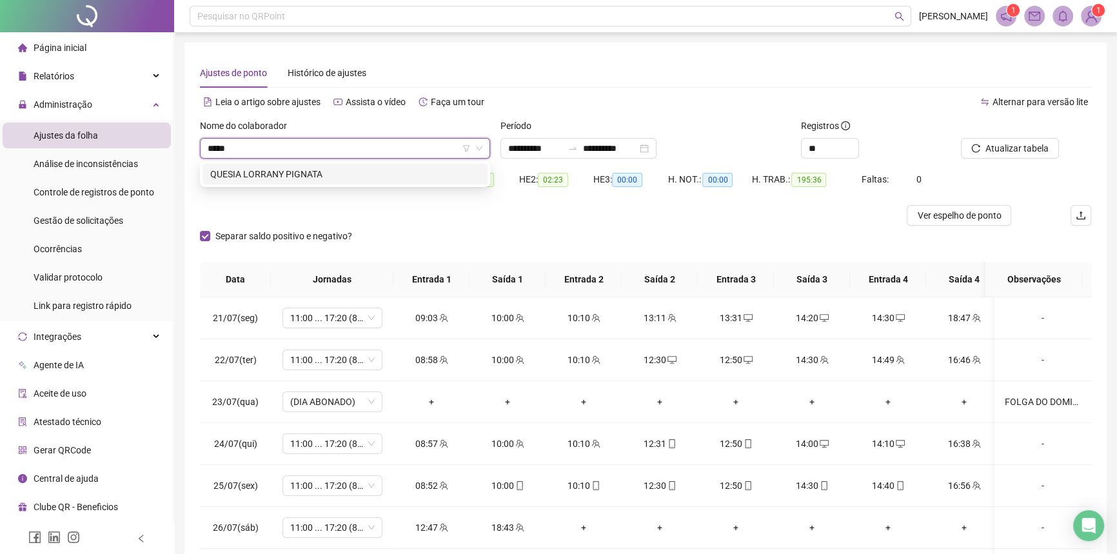
type input "******"
click at [253, 175] on div "QUESIA LORRANY PIGNATA" at bounding box center [345, 174] width 270 height 14
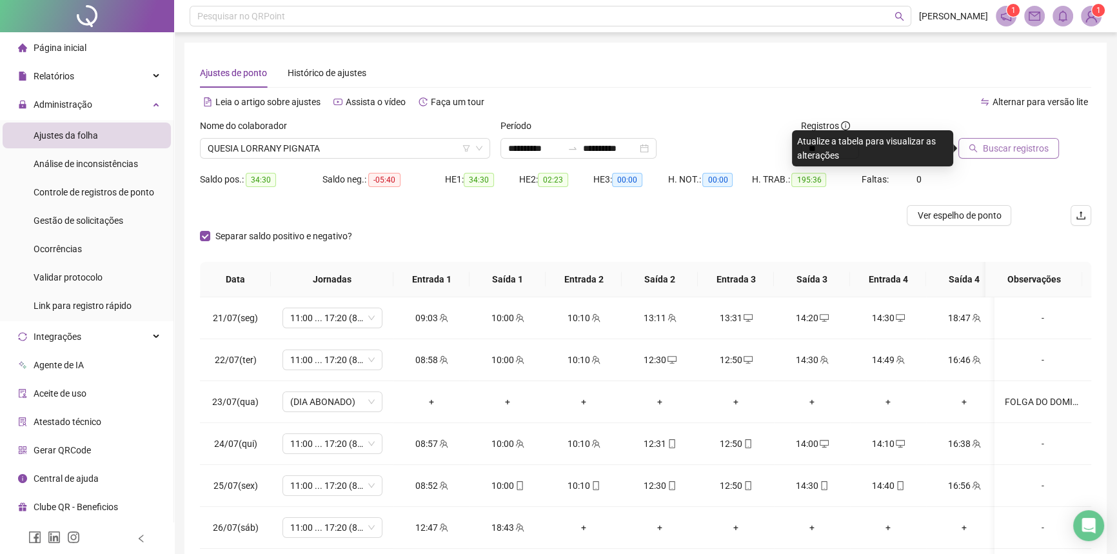
click at [1001, 151] on span "Buscar registros" at bounding box center [1016, 148] width 66 height 14
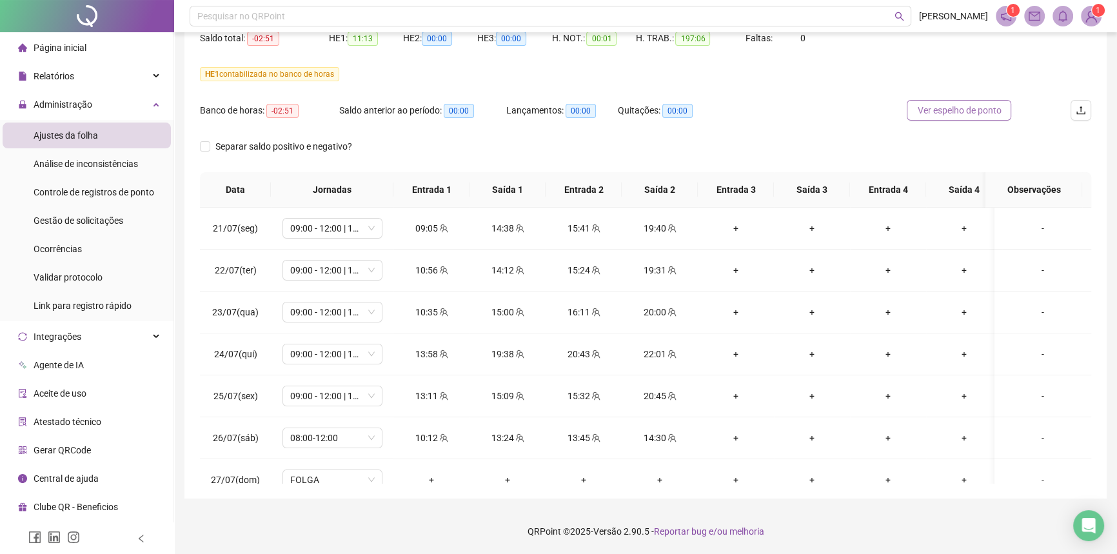
click at [965, 104] on span "Ver espelho de ponto" at bounding box center [959, 110] width 84 height 14
click at [317, 271] on span "09:00 - 12:00 | 14:00 - 19:00" at bounding box center [332, 269] width 84 height 19
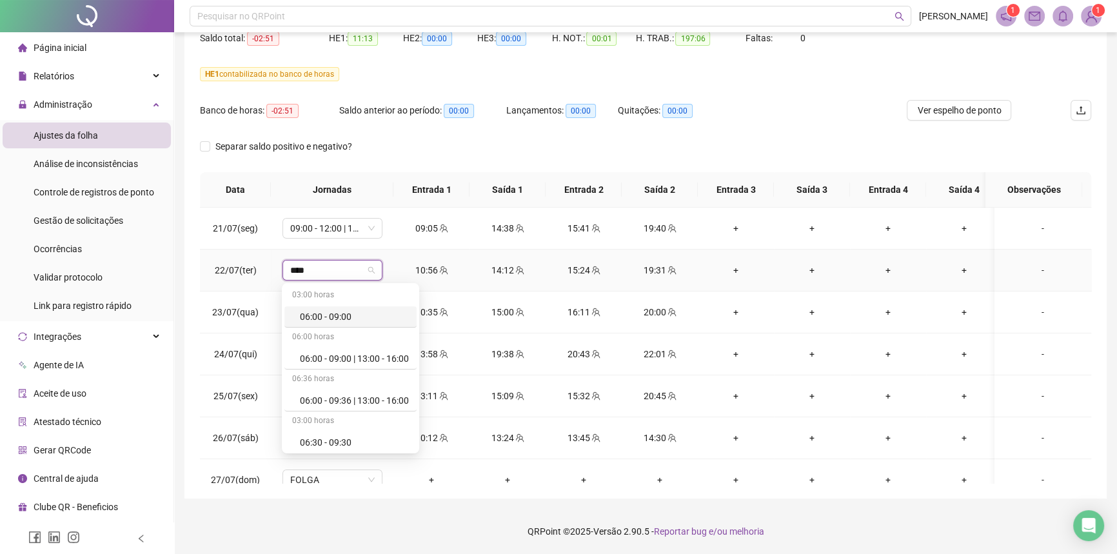
type input "*****"
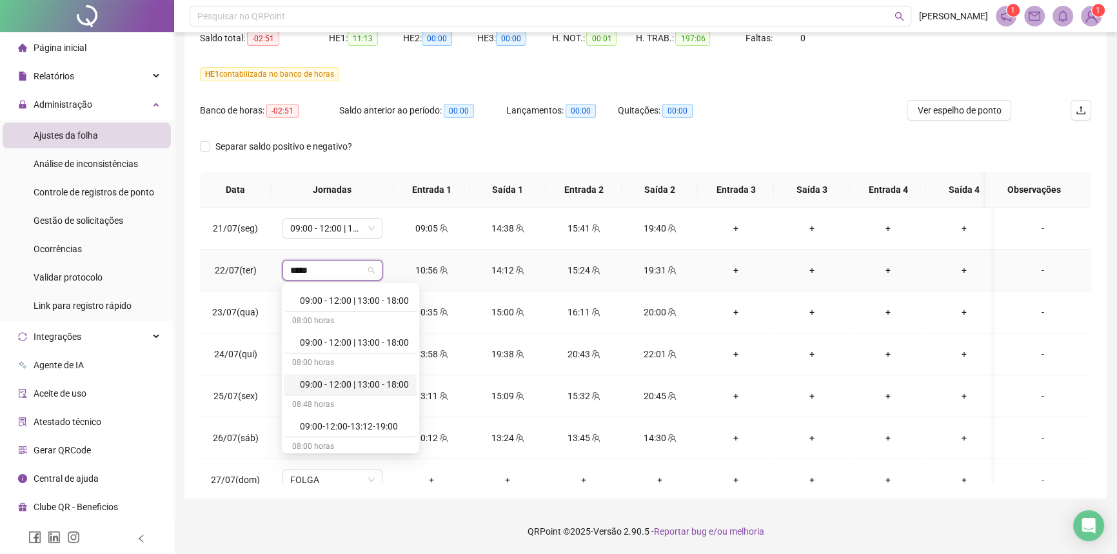
click at [358, 380] on div "09:00 - 12:00 | 13:00 - 18:00" at bounding box center [354, 384] width 109 height 14
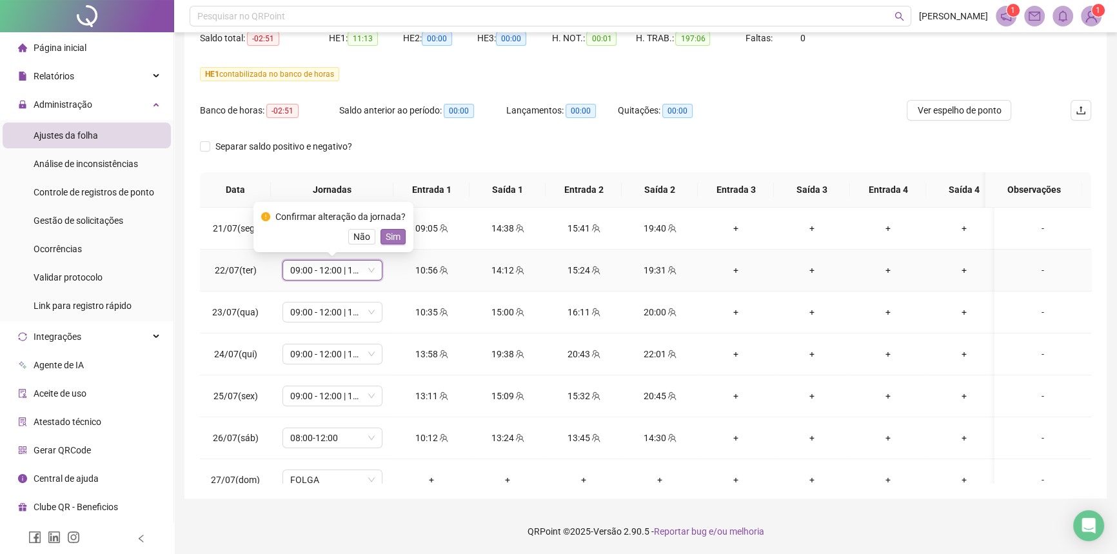
click at [386, 238] on span "Sim" at bounding box center [393, 237] width 15 height 14
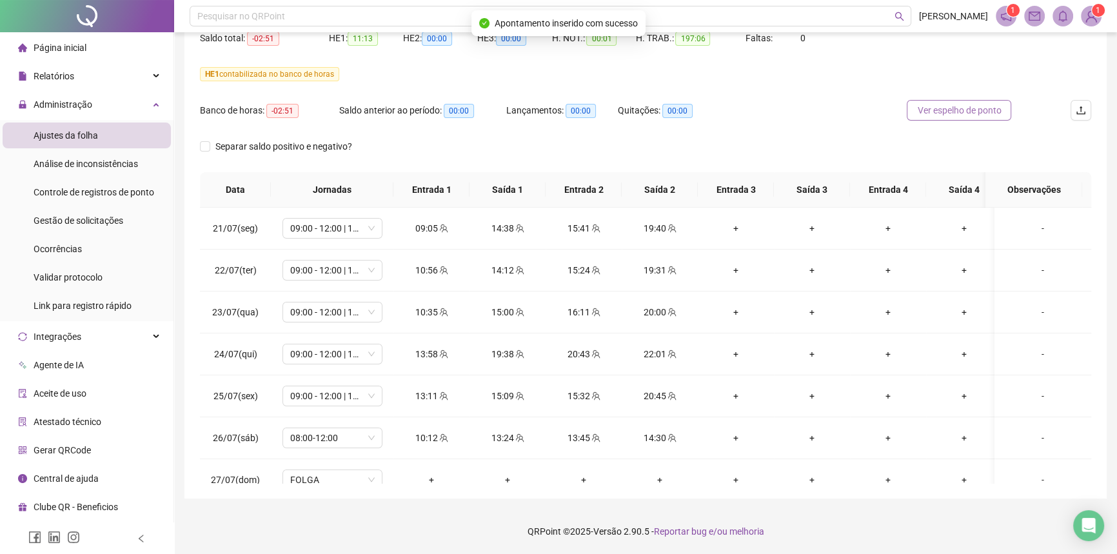
scroll to position [83, 0]
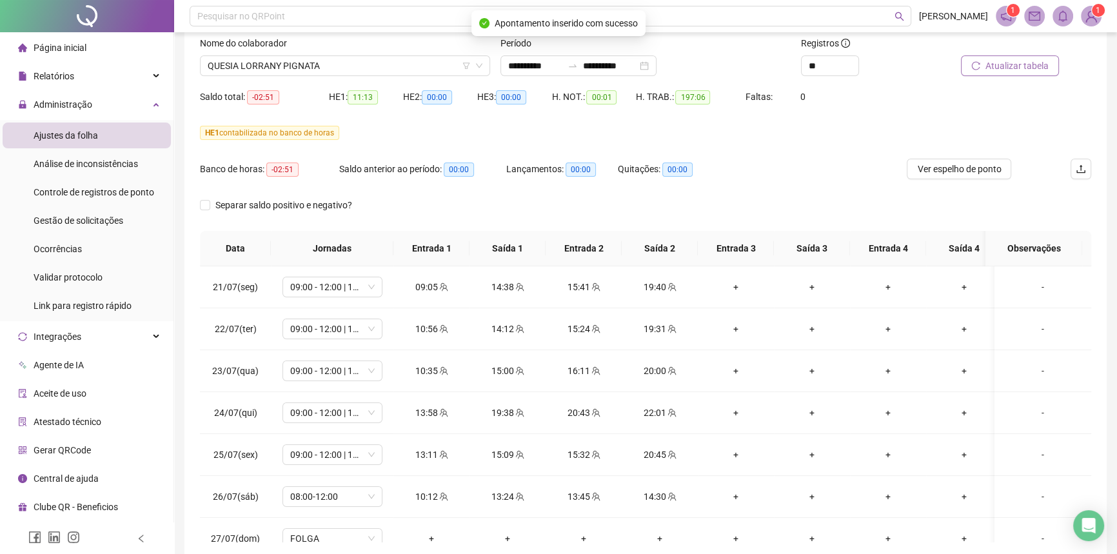
click at [989, 65] on span "Atualizar tabela" at bounding box center [1016, 66] width 63 height 14
click at [295, 69] on span "QUESIA LORRANY PIGNATA" at bounding box center [345, 65] width 275 height 19
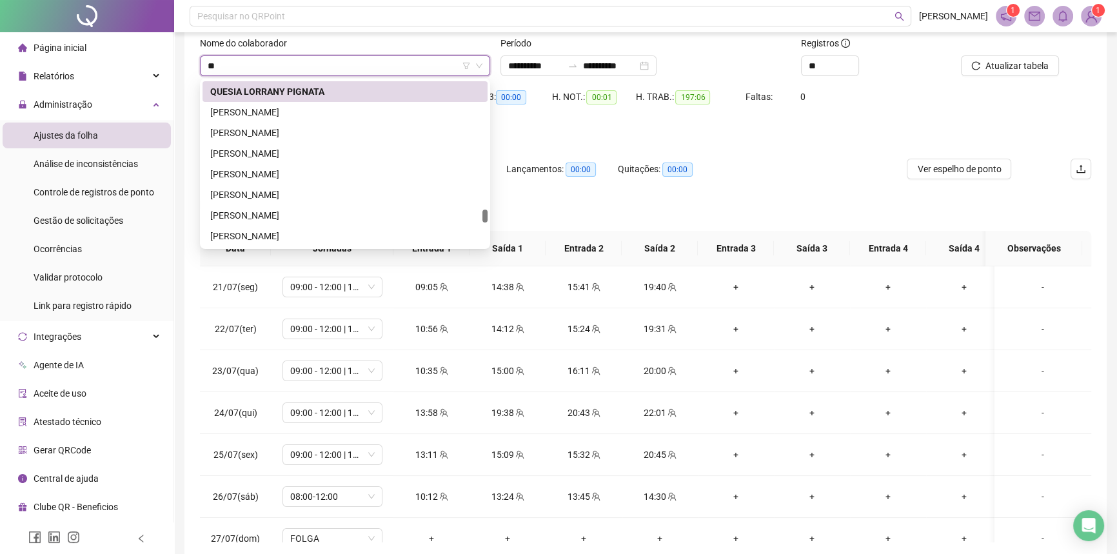
scroll to position [0, 0]
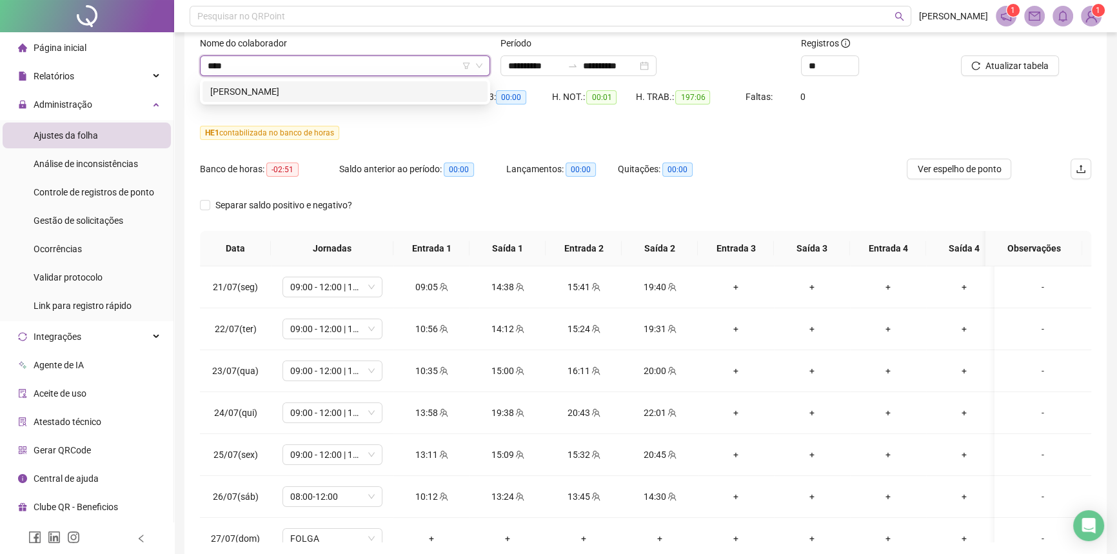
click at [251, 68] on input "****" at bounding box center [339, 65] width 263 height 19
click at [251, 67] on input "****" at bounding box center [339, 65] width 263 height 19
type input "***"
click at [259, 103] on div "212662 WELISON GONCALVES PEREIRA" at bounding box center [345, 92] width 290 height 26
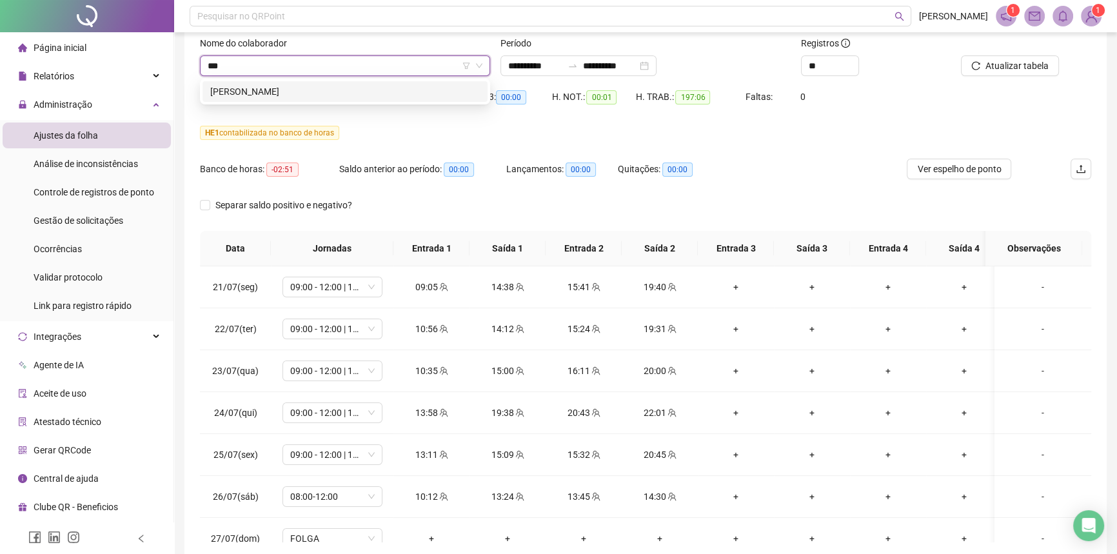
click at [260, 95] on div "[PERSON_NAME]" at bounding box center [345, 91] width 270 height 14
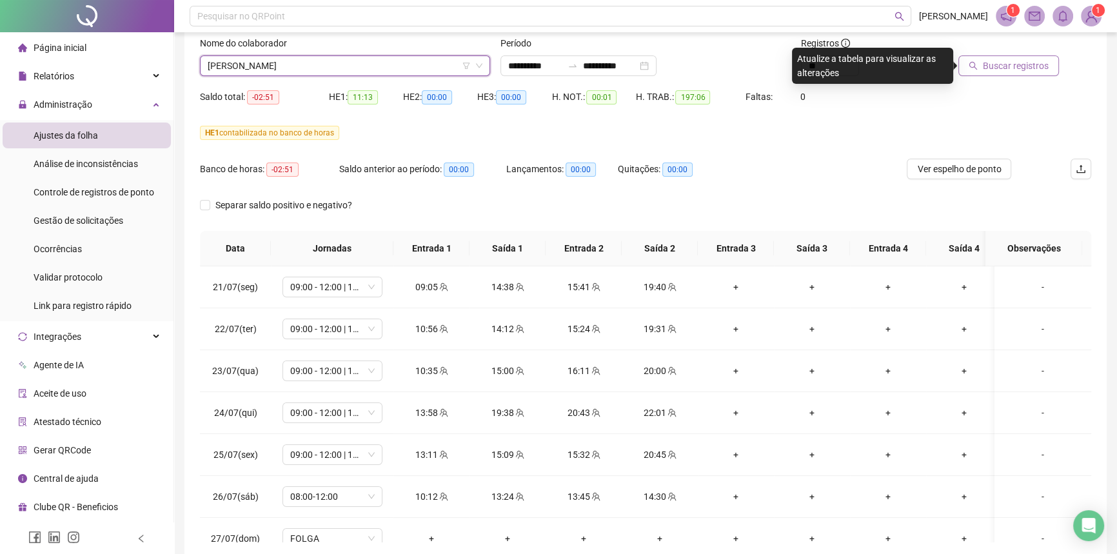
click at [989, 73] on button "Buscar registros" at bounding box center [1008, 65] width 101 height 21
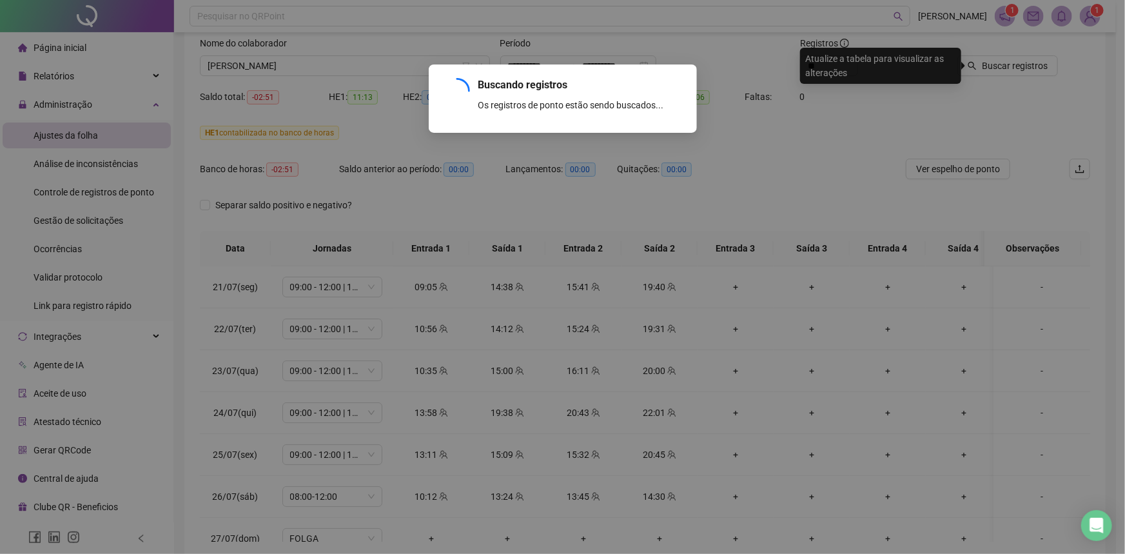
click at [989, 69] on div "Buscando registros Os registros de ponto estão sendo buscados... OK" at bounding box center [562, 277] width 1125 height 554
